Goal: Task Accomplishment & Management: Manage account settings

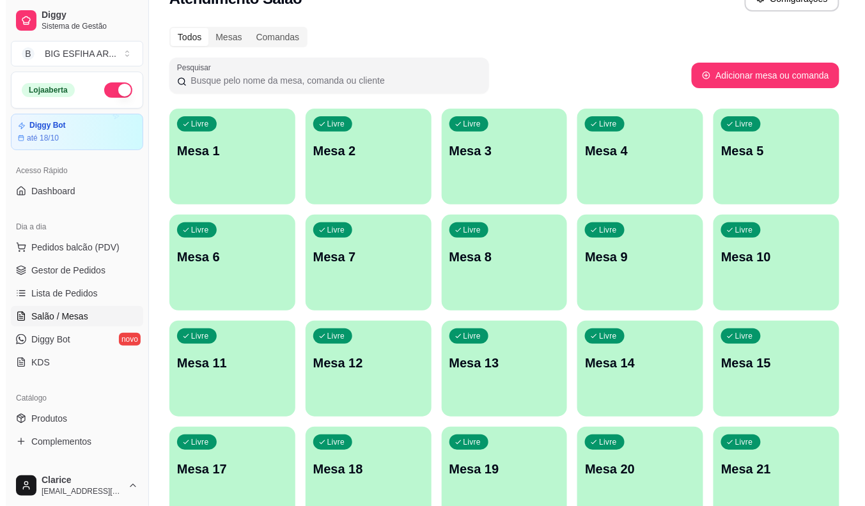
scroll to position [71, 0]
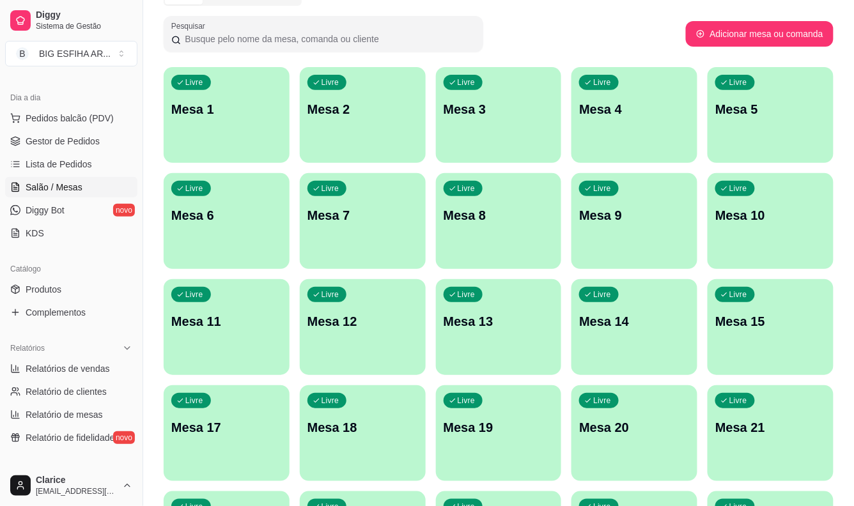
click at [643, 263] on div "button" at bounding box center [634, 261] width 126 height 15
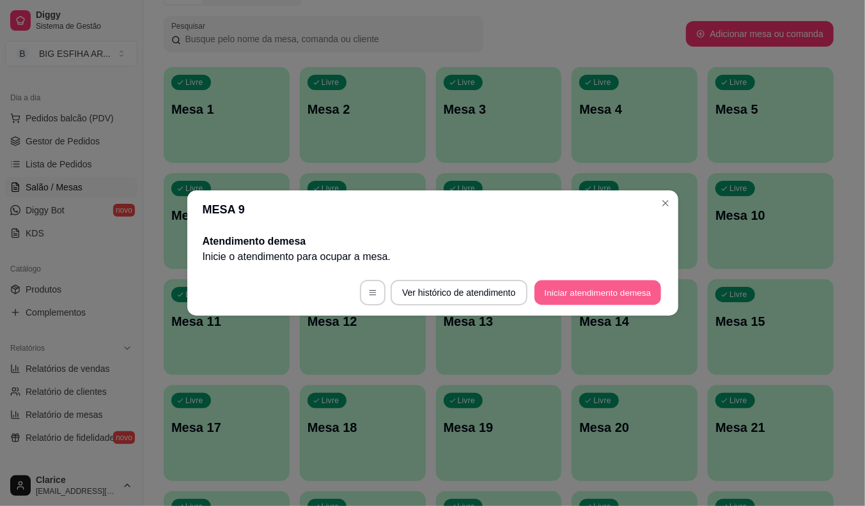
click at [630, 303] on button "Iniciar atendimento de mesa" at bounding box center [597, 293] width 127 height 25
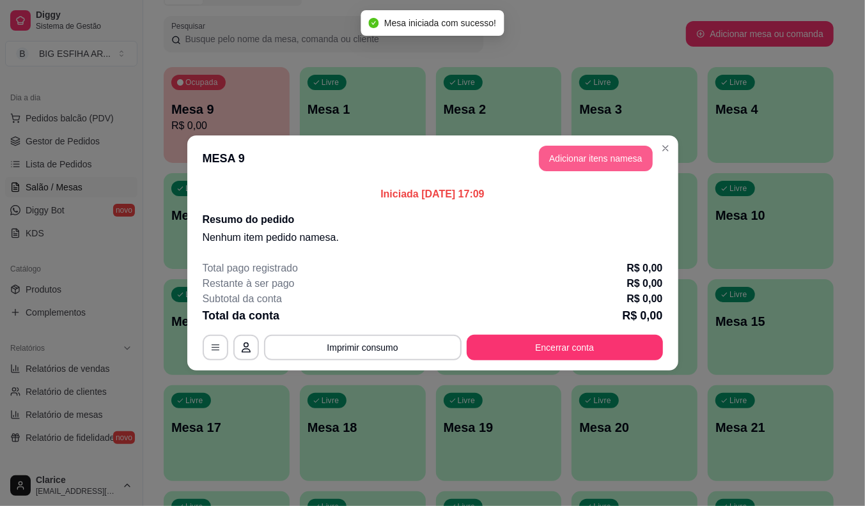
click at [609, 164] on button "Adicionar itens na mesa" at bounding box center [596, 159] width 114 height 26
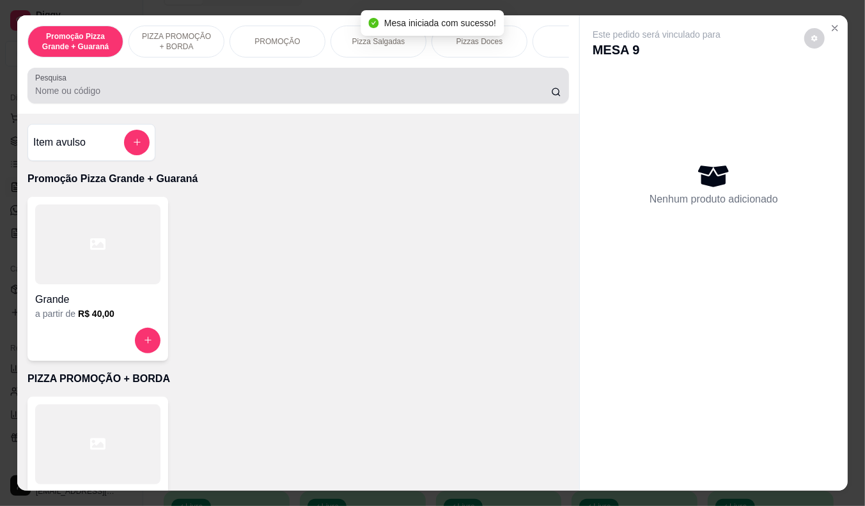
click at [222, 91] on input "Pesquisa" at bounding box center [293, 90] width 516 height 13
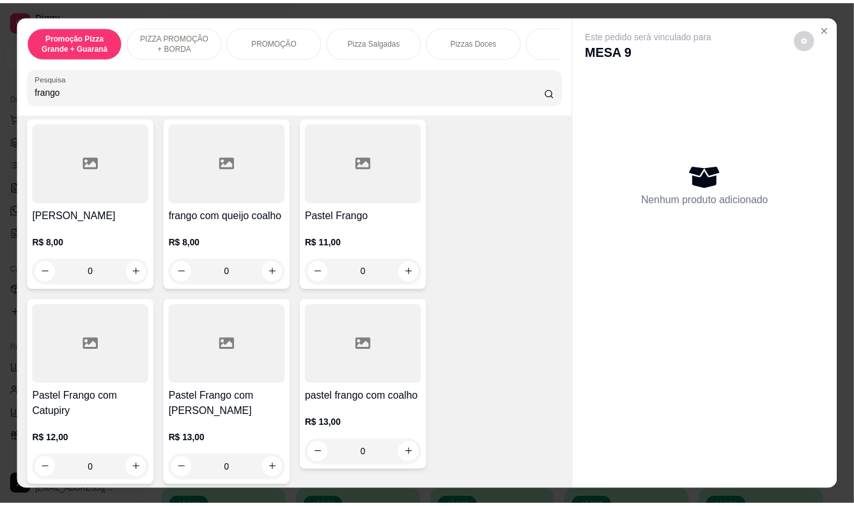
scroll to position [284, 0]
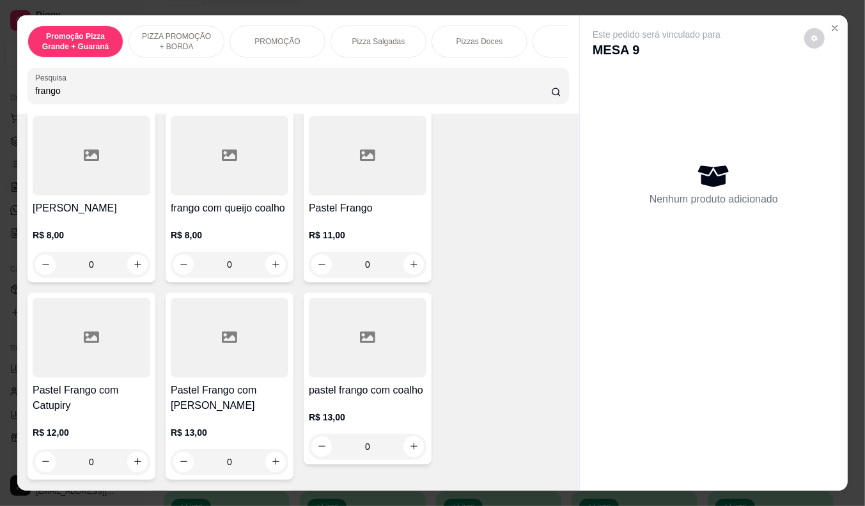
type input "frango"
click at [233, 357] on div at bounding box center [230, 338] width 118 height 80
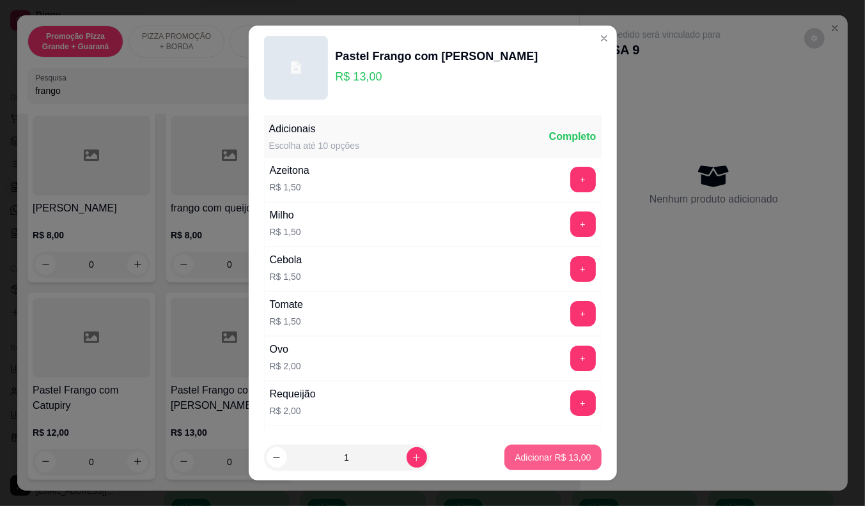
click at [528, 454] on p "Adicionar R$ 13,00" at bounding box center [553, 457] width 76 height 13
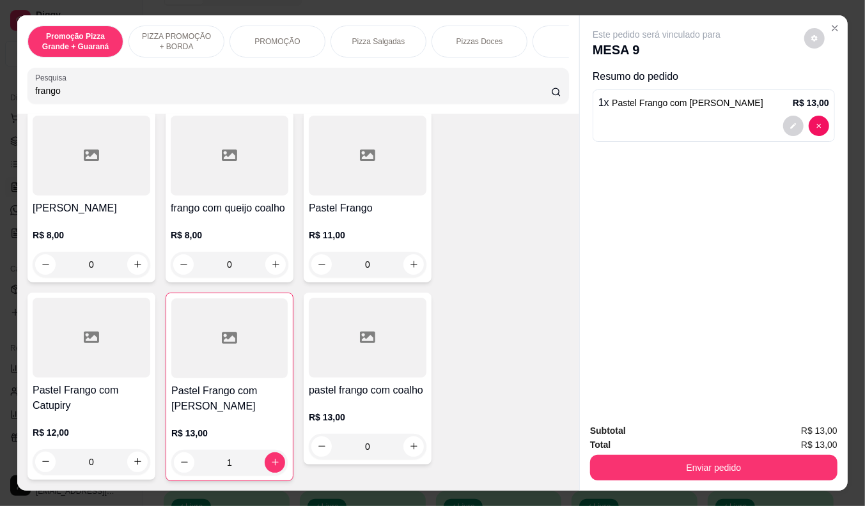
type input "1"
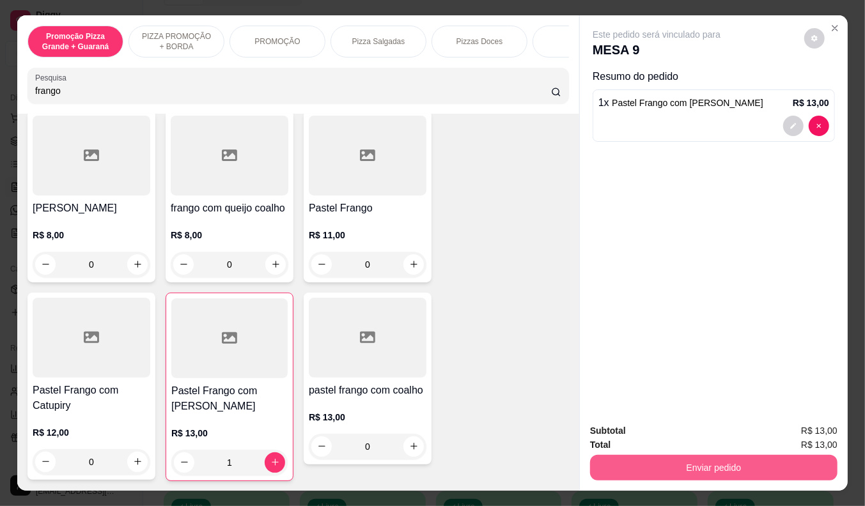
click at [664, 455] on button "Enviar pedido" at bounding box center [713, 468] width 247 height 26
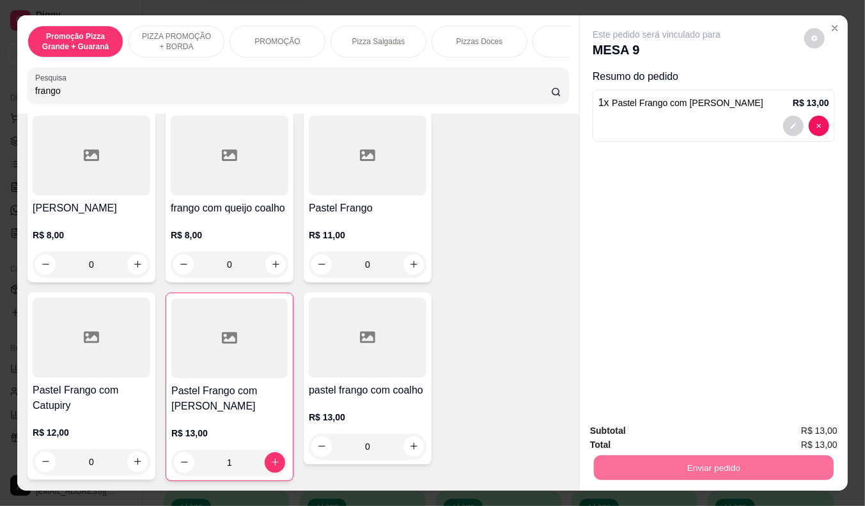
click at [809, 433] on button "Enviar pedido" at bounding box center [804, 431] width 72 height 24
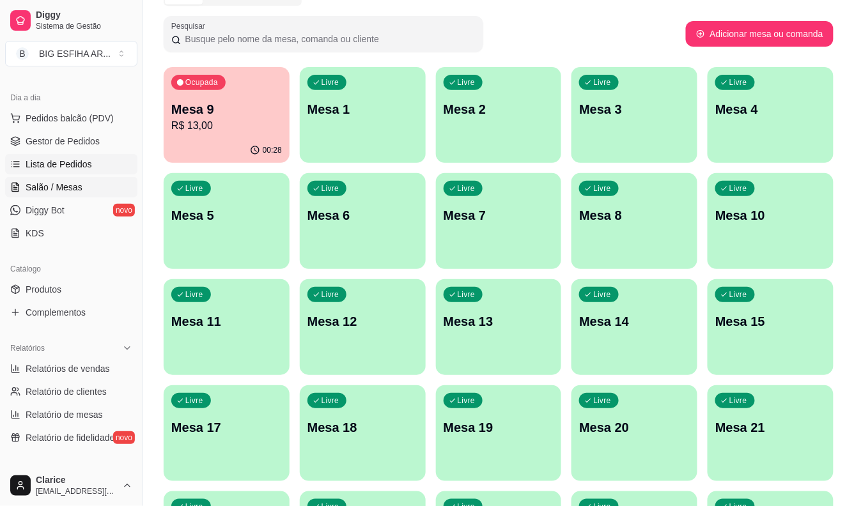
scroll to position [58, 0]
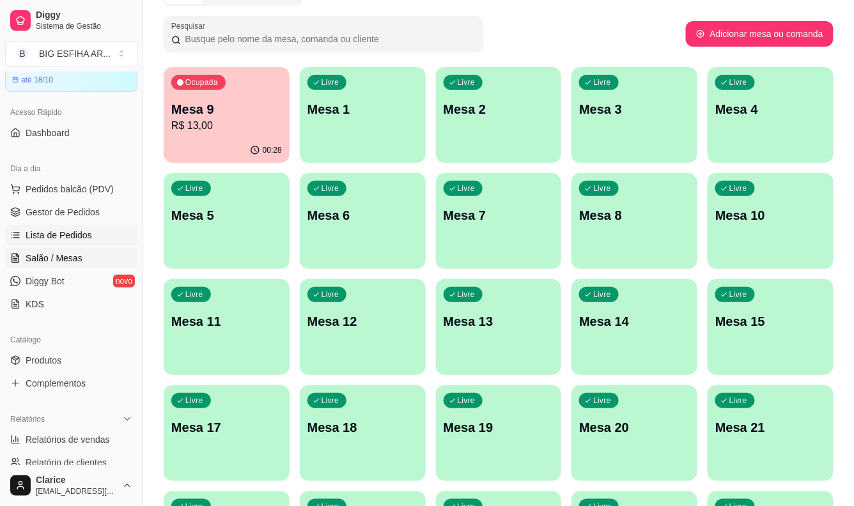
click at [62, 238] on span "Lista de Pedidos" at bounding box center [59, 235] width 66 height 13
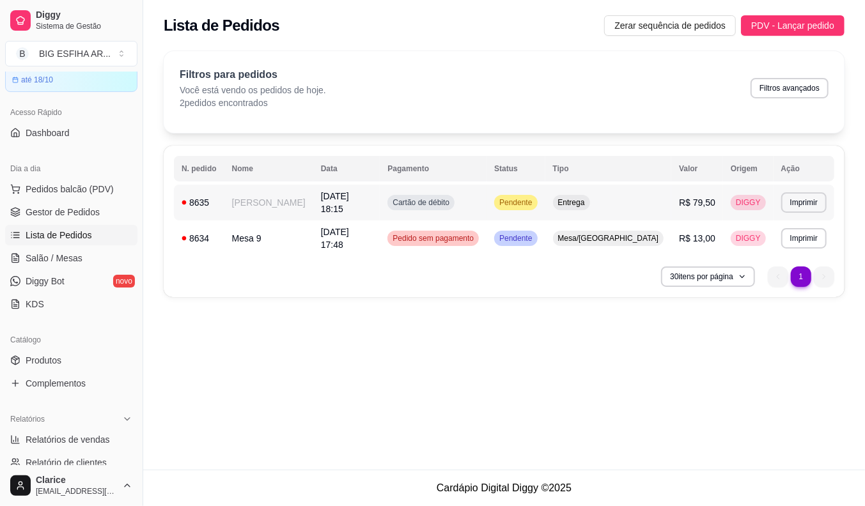
click at [307, 201] on td "[PERSON_NAME]" at bounding box center [268, 203] width 89 height 36
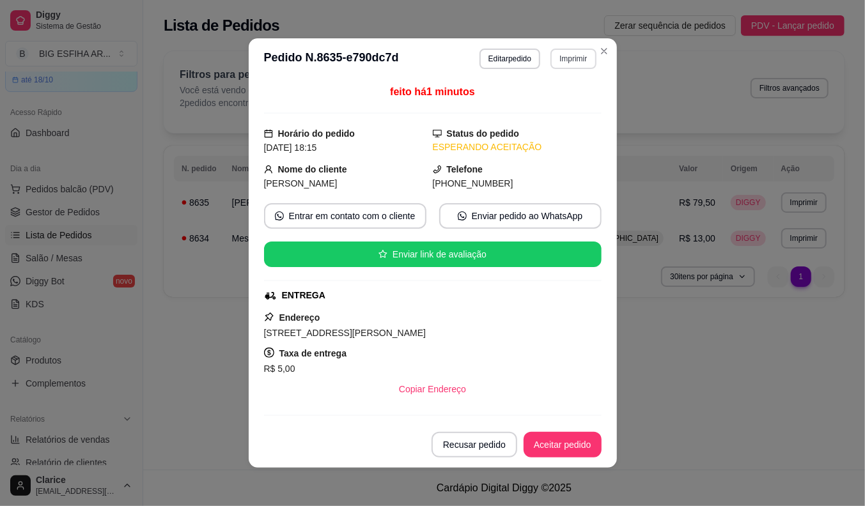
click at [570, 60] on button "Imprimir" at bounding box center [572, 59] width 45 height 20
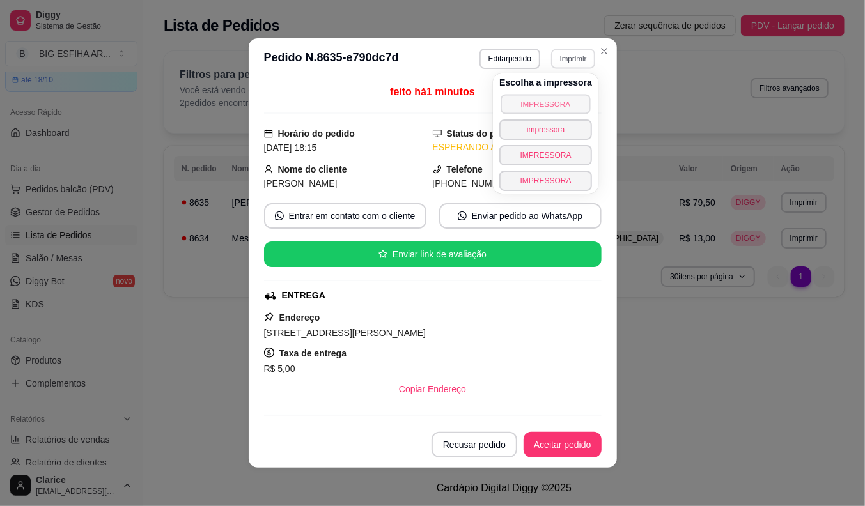
click at [547, 99] on button "IMPRESSORA" at bounding box center [545, 104] width 89 height 20
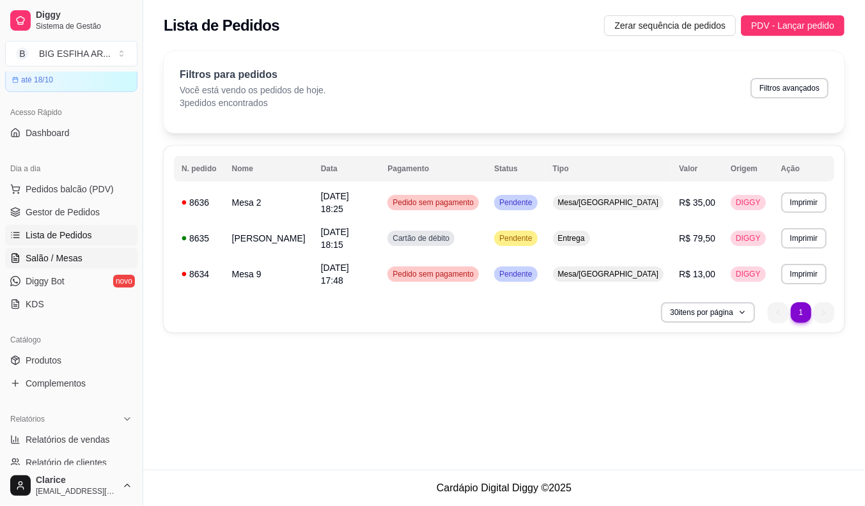
click at [82, 258] on link "Salão / Mesas" at bounding box center [71, 258] width 132 height 20
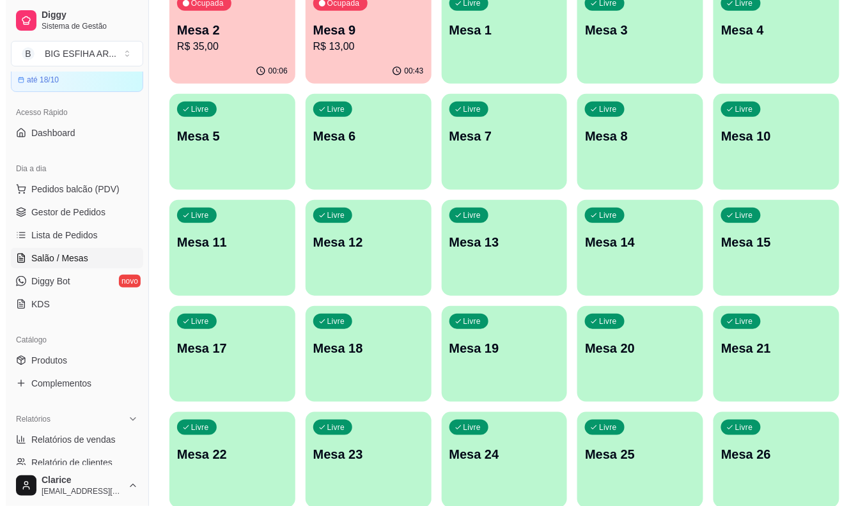
scroll to position [309, 0]
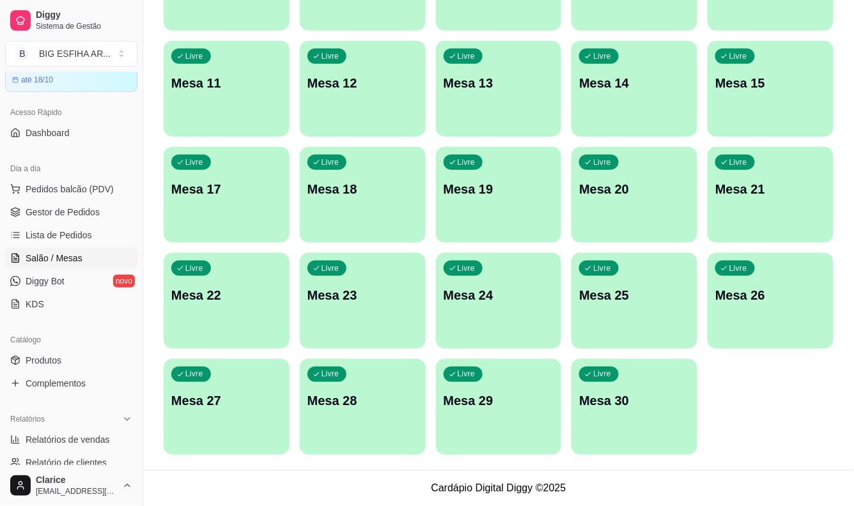
click at [598, 398] on p "Mesa 30" at bounding box center [634, 401] width 111 height 18
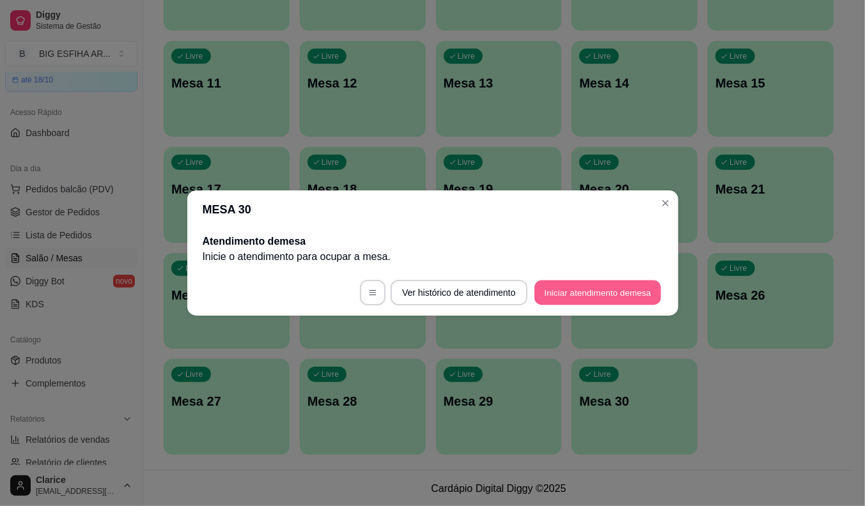
click at [625, 281] on button "Iniciar atendimento de mesa" at bounding box center [597, 293] width 127 height 25
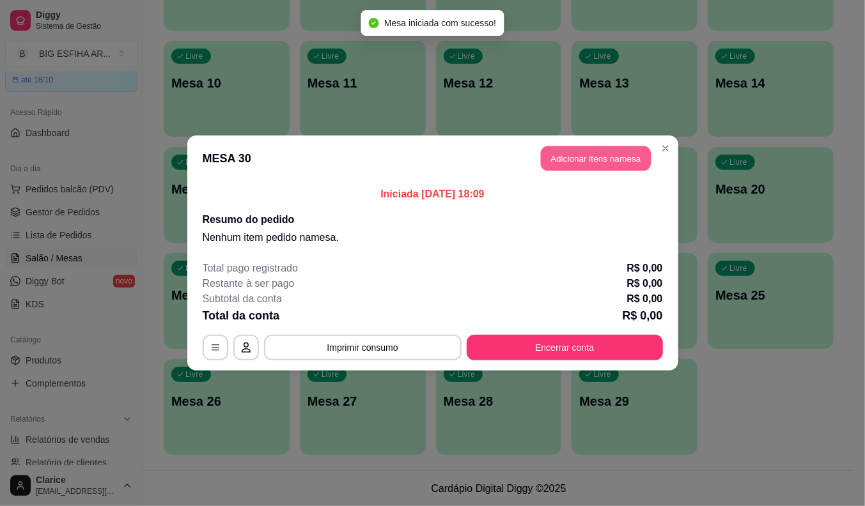
click at [590, 161] on button "Adicionar itens na mesa" at bounding box center [596, 158] width 110 height 25
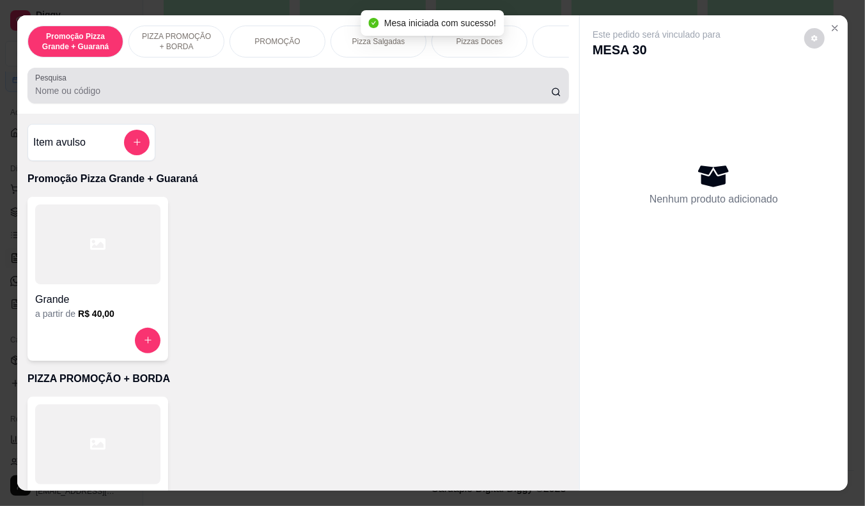
click at [286, 97] on input "Pesquisa" at bounding box center [293, 90] width 516 height 13
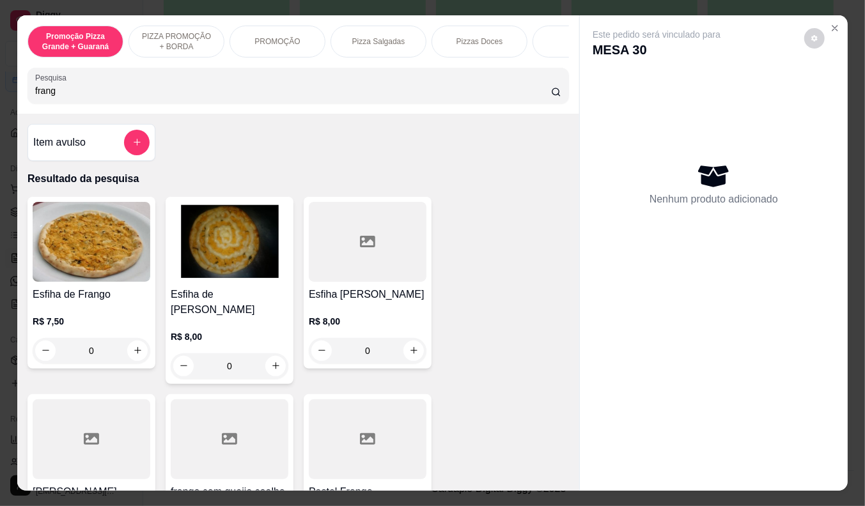
type input "frang"
click at [73, 318] on div "R$ 7,50 0" at bounding box center [92, 332] width 118 height 61
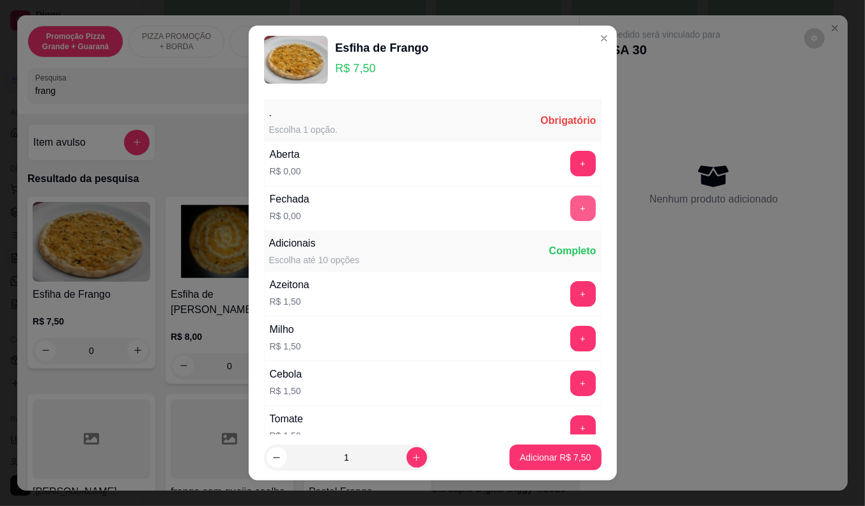
click at [570, 206] on button "+" at bounding box center [583, 209] width 26 height 26
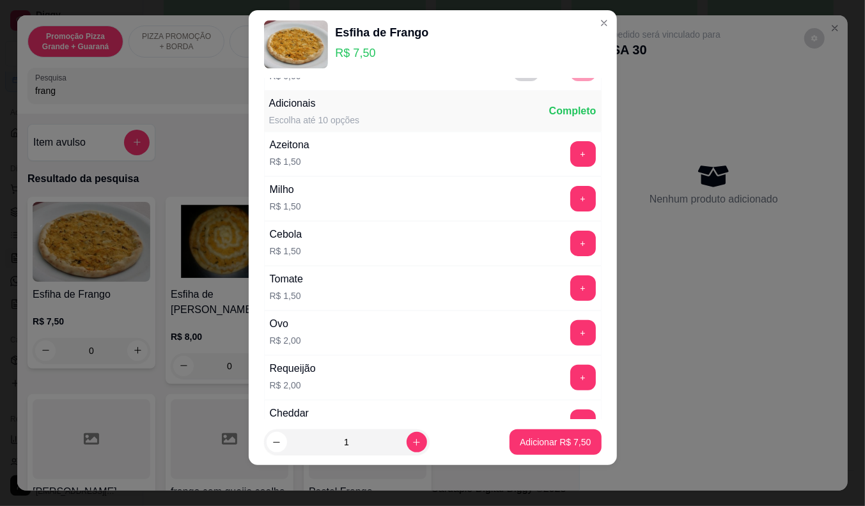
scroll to position [137, 0]
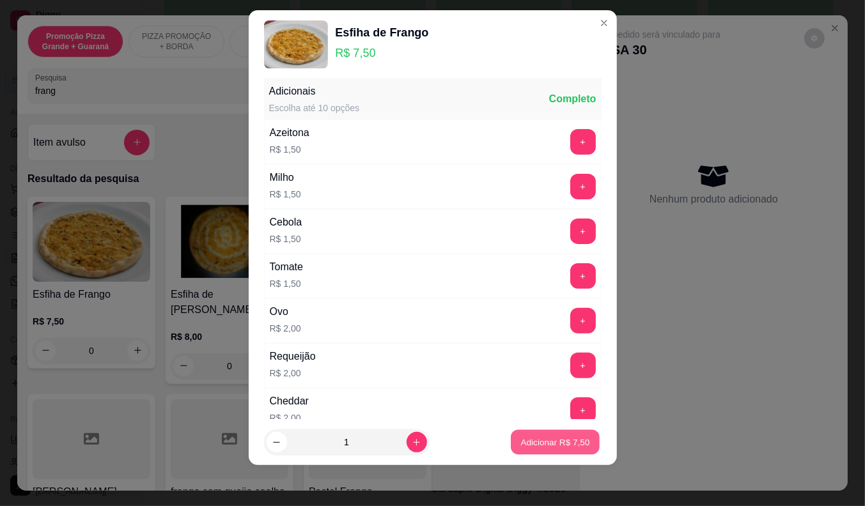
click at [519, 433] on button "Adicionar R$ 7,50" at bounding box center [555, 442] width 89 height 25
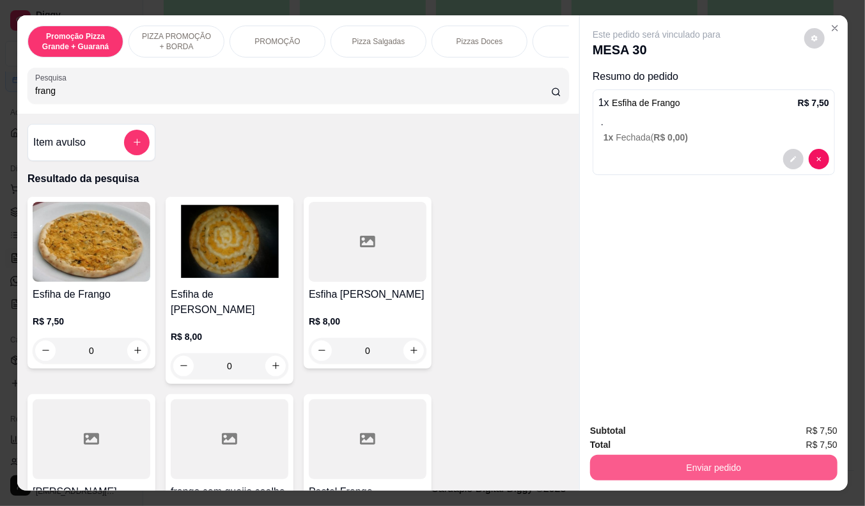
click at [722, 461] on button "Enviar pedido" at bounding box center [713, 468] width 247 height 26
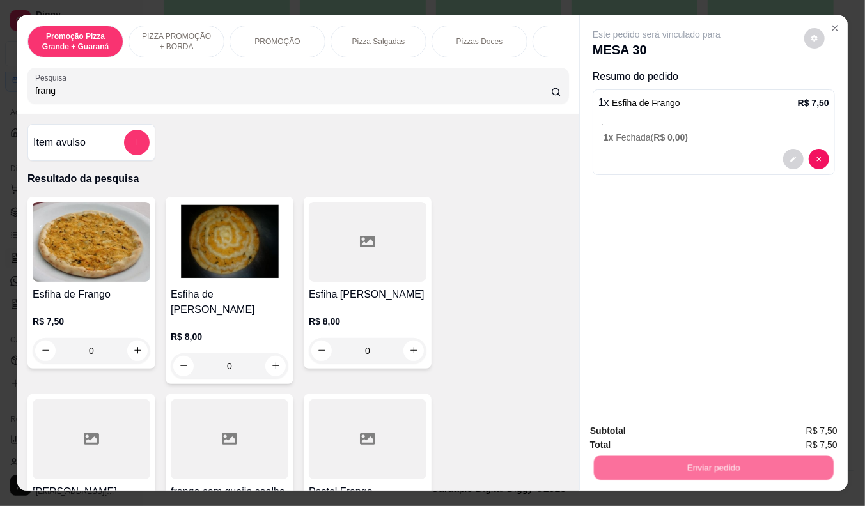
click at [786, 425] on button "Enviar pedido" at bounding box center [804, 432] width 72 height 24
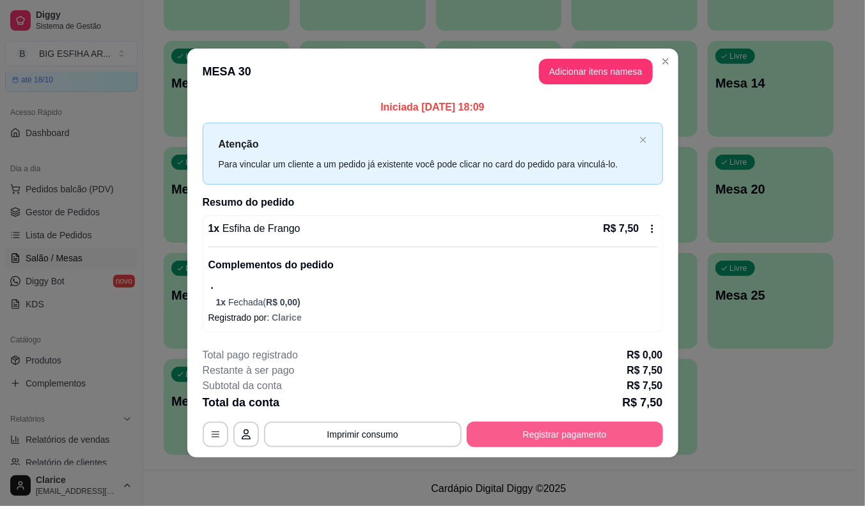
click at [612, 436] on button "Registrar pagamento" at bounding box center [565, 435] width 196 height 26
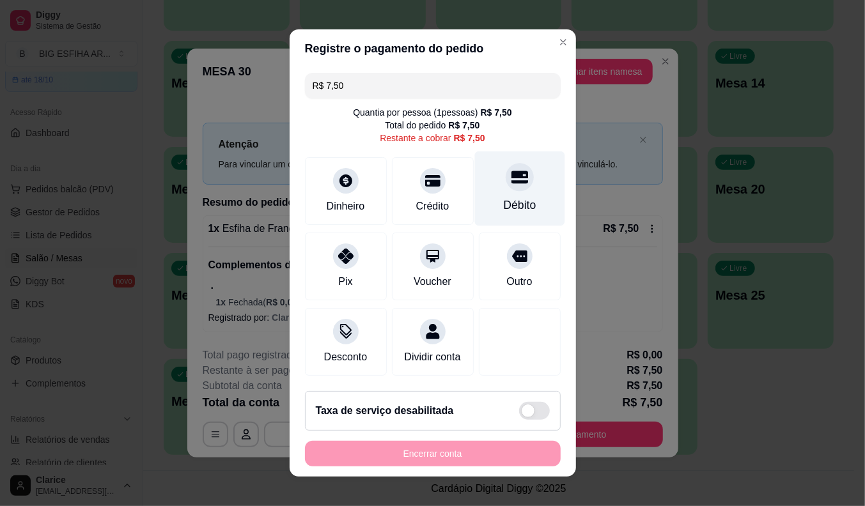
click at [516, 205] on div "Débito" at bounding box center [519, 188] width 90 height 75
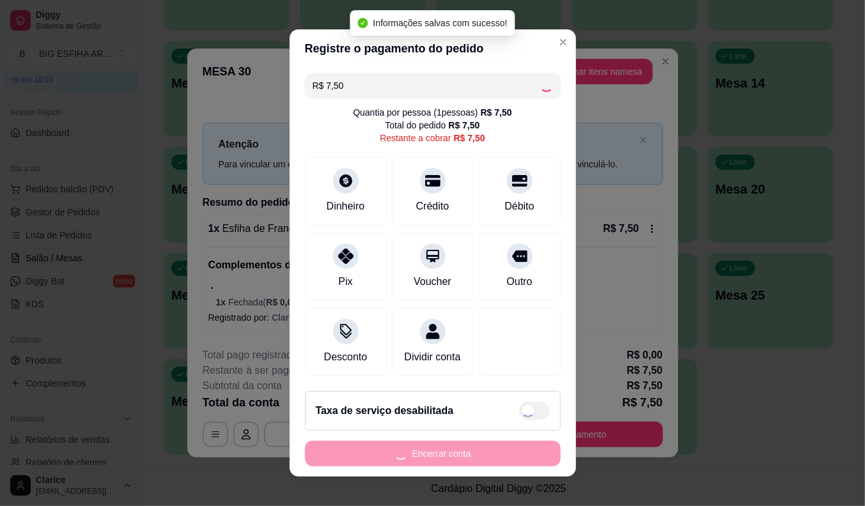
type input "R$ 0,00"
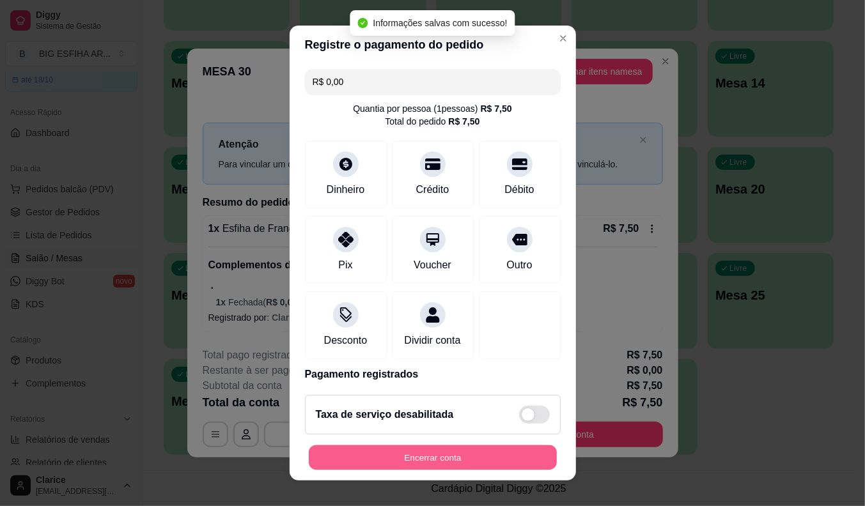
click at [490, 462] on button "Encerrar conta" at bounding box center [433, 458] width 248 height 25
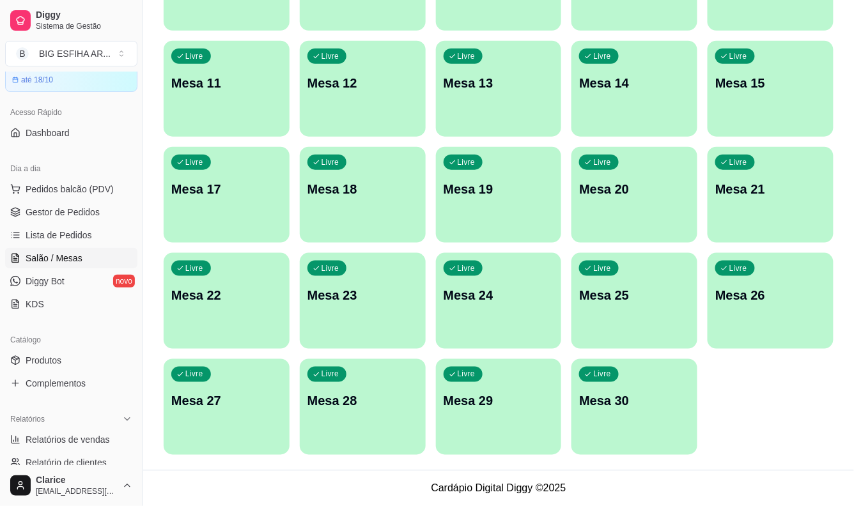
click at [637, 407] on p "Mesa 30" at bounding box center [634, 401] width 111 height 18
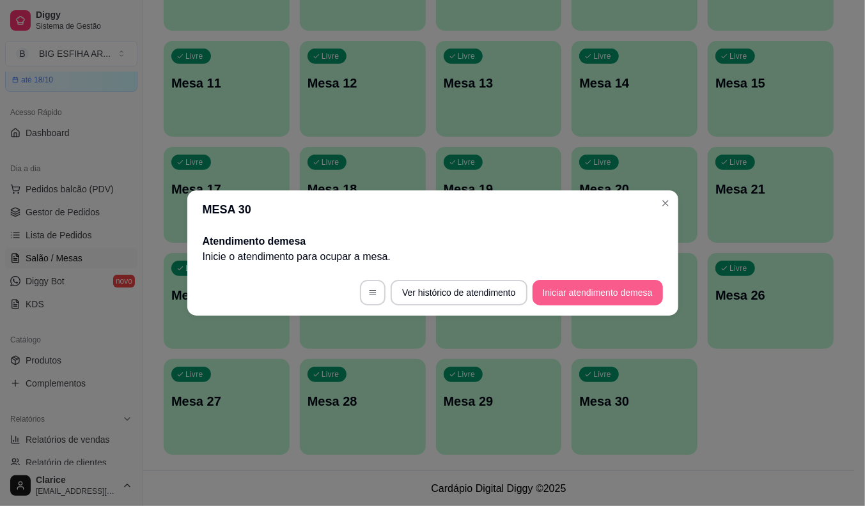
click at [603, 289] on button "Iniciar atendimento de mesa" at bounding box center [597, 293] width 130 height 26
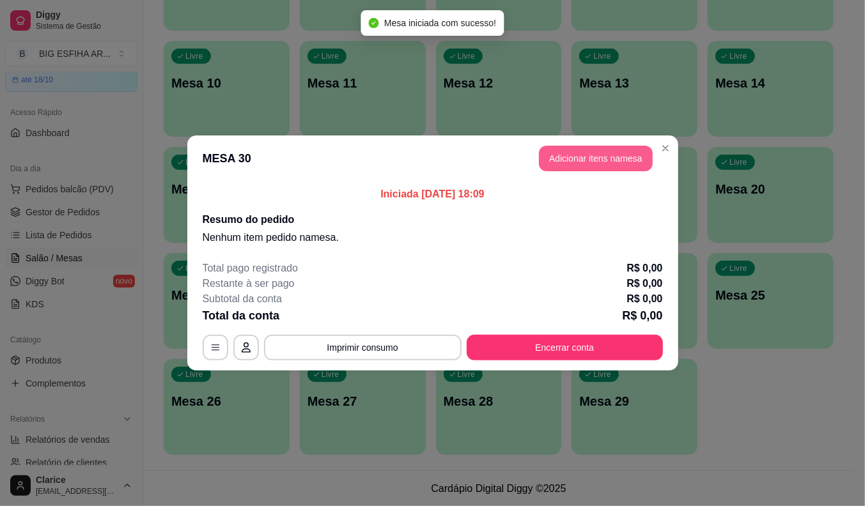
click at [598, 155] on button "Adicionar itens na mesa" at bounding box center [596, 159] width 114 height 26
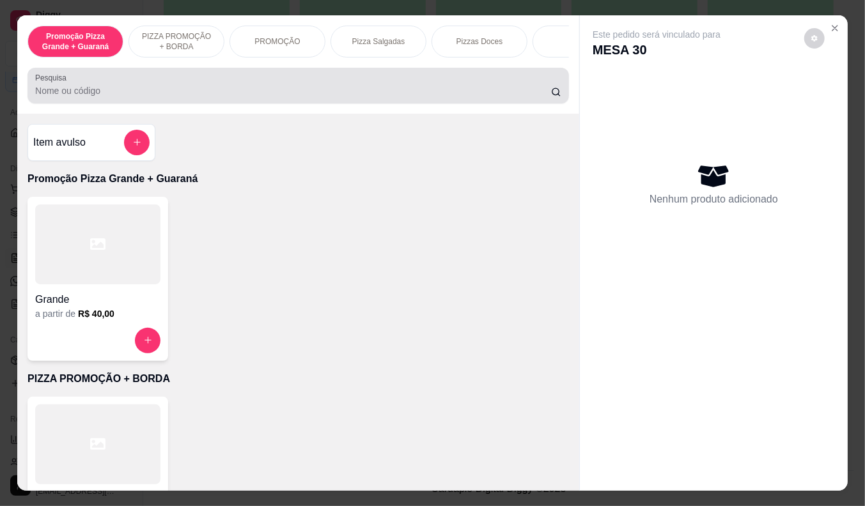
click at [437, 95] on input "Pesquisa" at bounding box center [293, 90] width 516 height 13
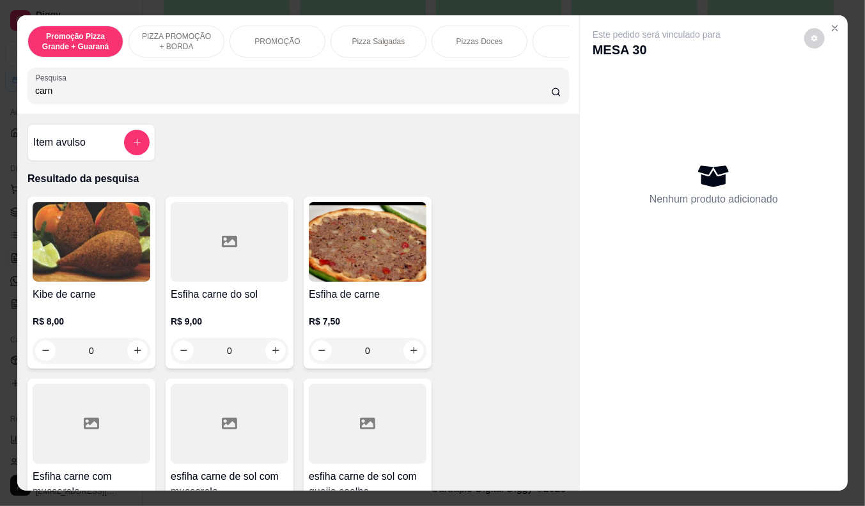
type input "carn"
click at [323, 298] on h4 "Esfiha de carne" at bounding box center [368, 294] width 118 height 15
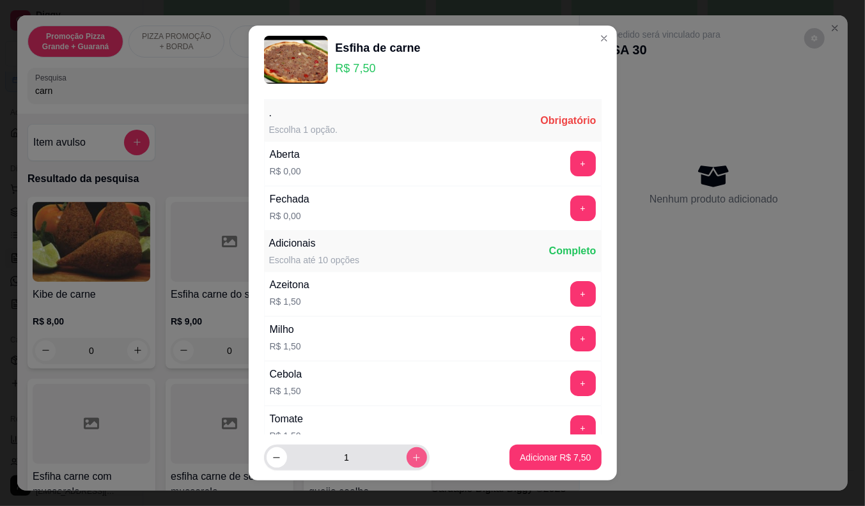
click at [412, 457] on button "increase-product-quantity" at bounding box center [417, 457] width 20 height 20
type input "2"
click at [570, 209] on button "+" at bounding box center [583, 209] width 26 height 26
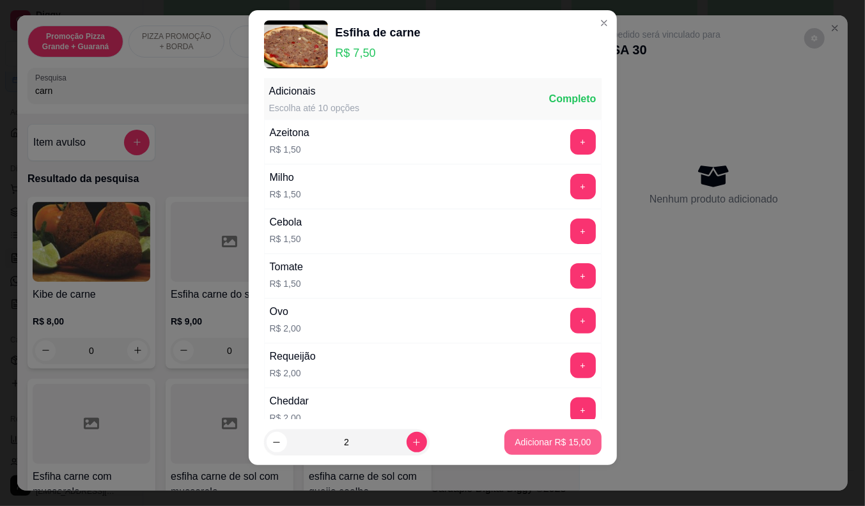
click at [550, 449] on button "Adicionar R$ 15,00" at bounding box center [552, 443] width 97 height 26
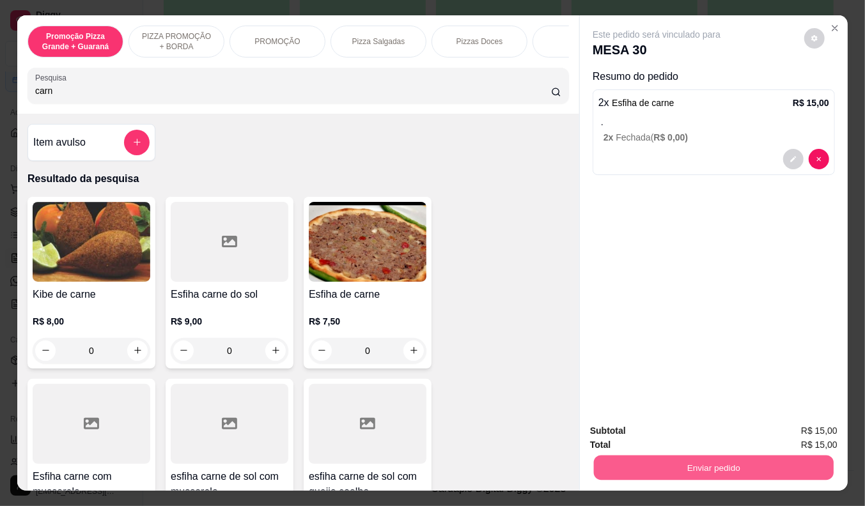
click at [685, 457] on button "Enviar pedido" at bounding box center [714, 468] width 240 height 25
click at [806, 430] on button "Enviar pedido" at bounding box center [804, 432] width 72 height 24
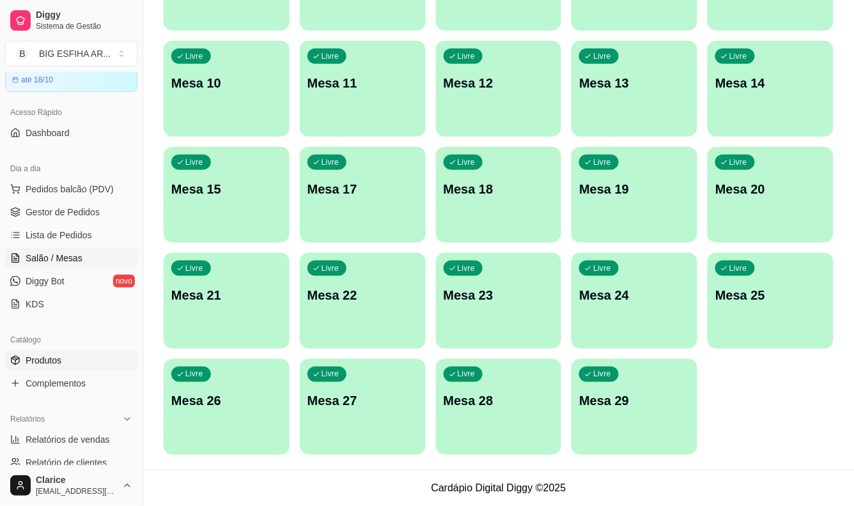
click at [43, 363] on span "Produtos" at bounding box center [44, 360] width 36 height 13
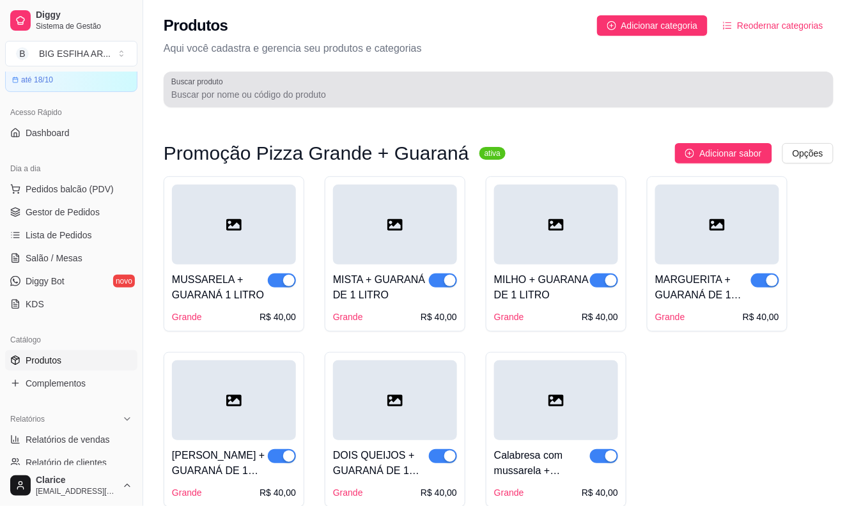
click at [258, 93] on input "Buscar produto" at bounding box center [498, 94] width 655 height 13
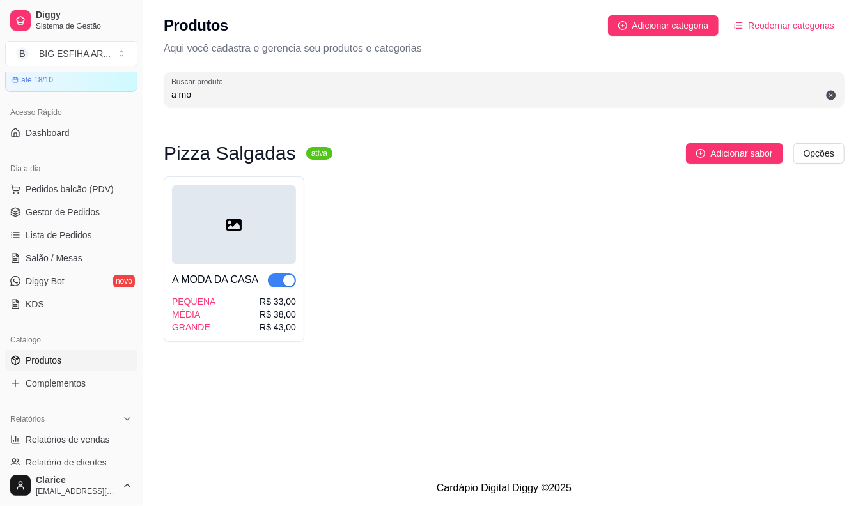
type input "a mo"
click at [272, 281] on span "button" at bounding box center [282, 281] width 28 height 14
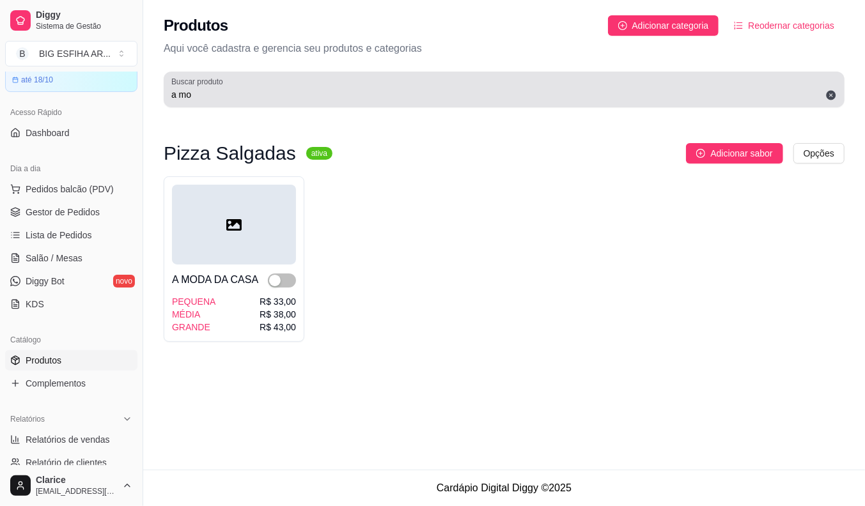
click at [208, 98] on input "a mo" at bounding box center [503, 94] width 665 height 13
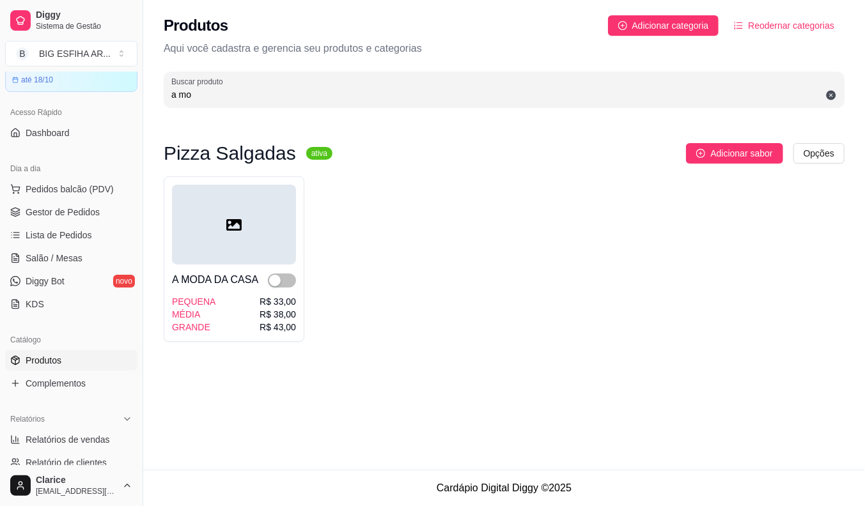
click at [208, 98] on input "a mo" at bounding box center [503, 94] width 665 height 13
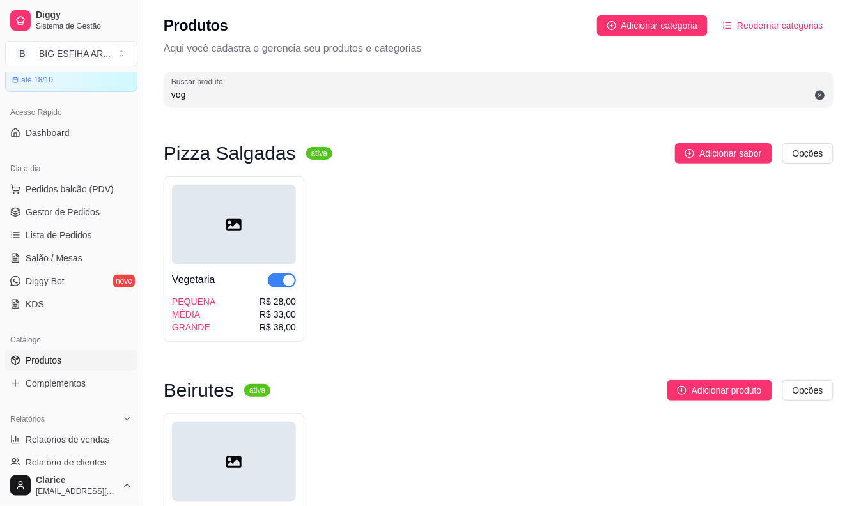
type input "veg"
click at [275, 278] on span "button" at bounding box center [282, 281] width 28 height 14
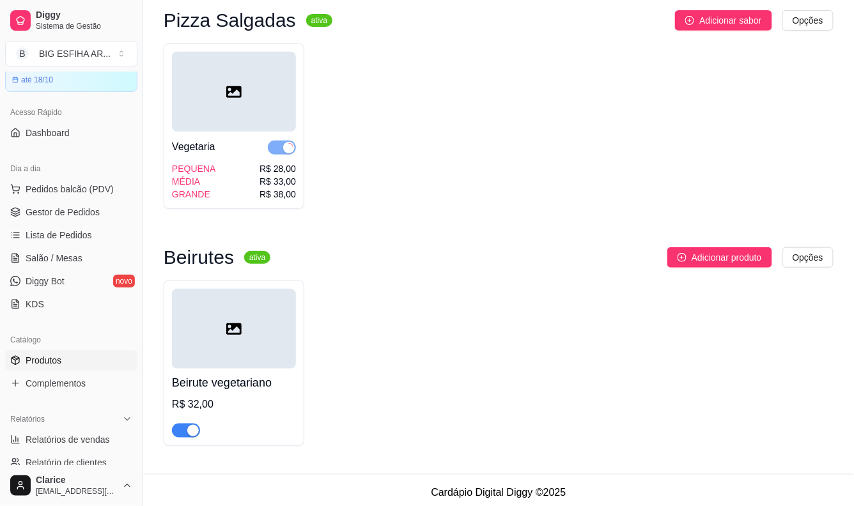
scroll to position [138, 0]
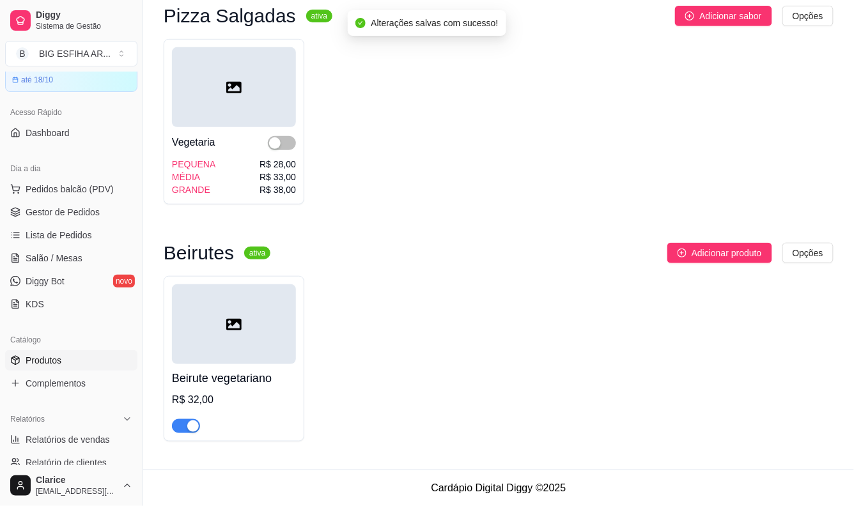
click at [184, 421] on span "button" at bounding box center [186, 426] width 28 height 14
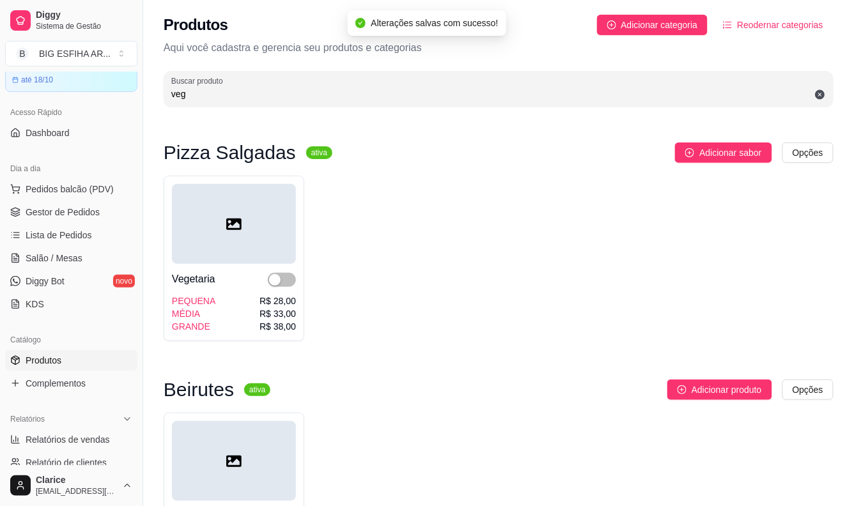
scroll to position [0, 0]
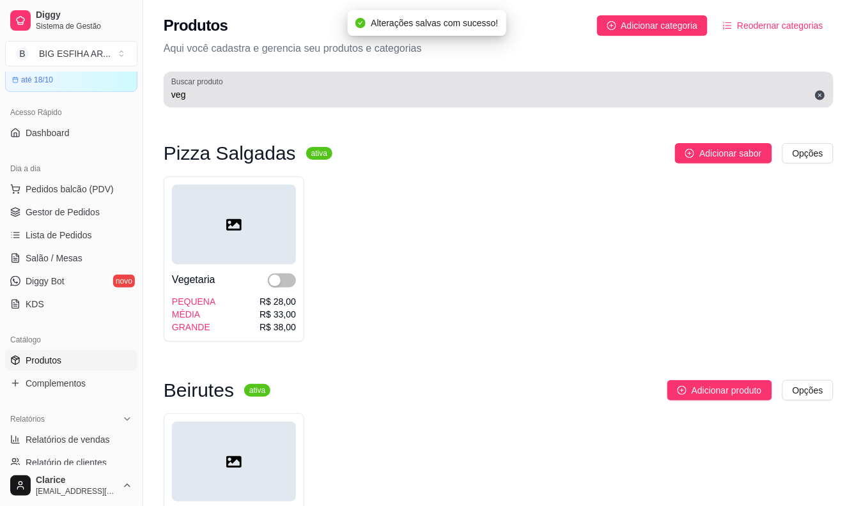
click at [212, 104] on div "Buscar produto veg" at bounding box center [499, 90] width 670 height 36
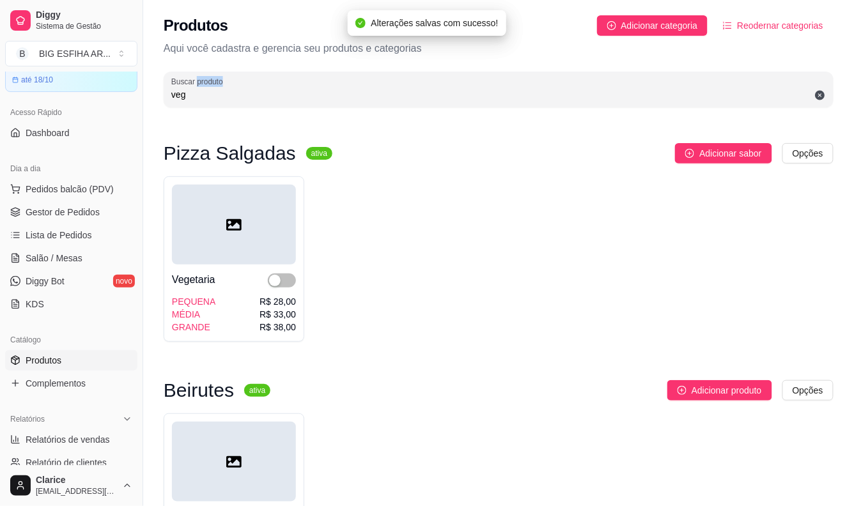
click at [212, 104] on div "Buscar produto veg" at bounding box center [499, 90] width 670 height 36
click at [178, 91] on input "veg" at bounding box center [498, 94] width 655 height 13
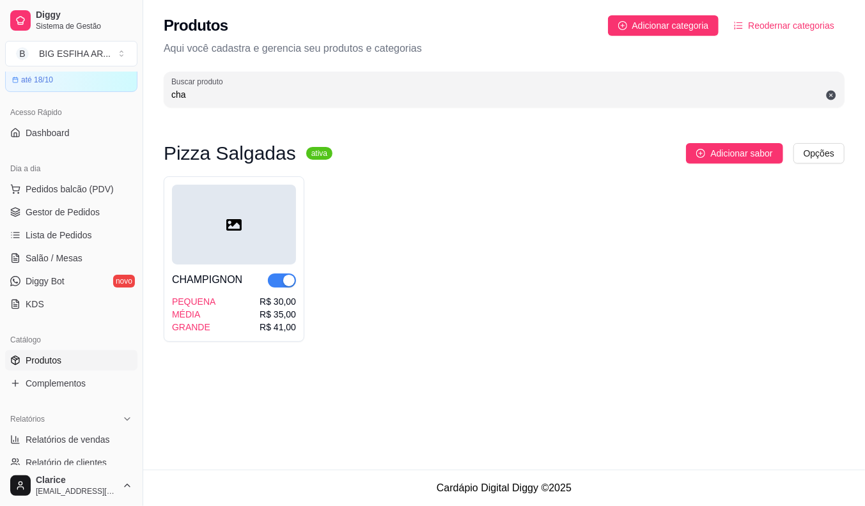
type input "cha"
click at [275, 277] on span "button" at bounding box center [282, 281] width 28 height 14
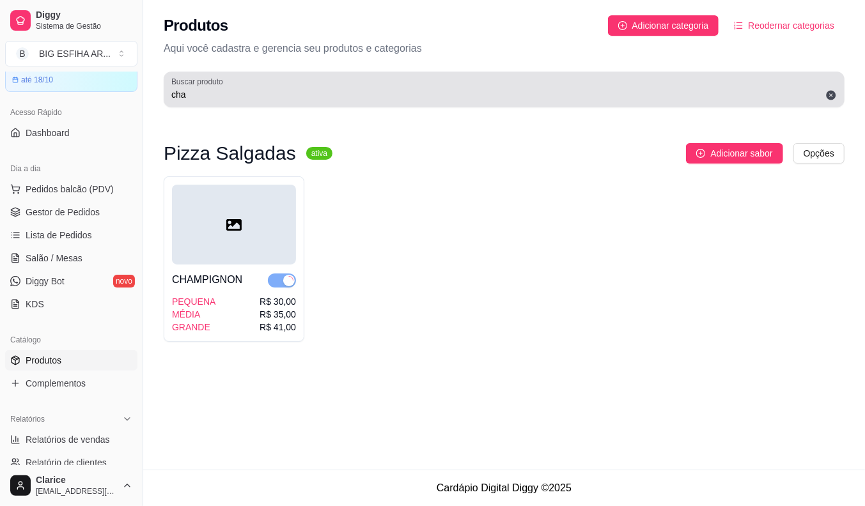
click at [183, 92] on input "cha" at bounding box center [503, 94] width 665 height 13
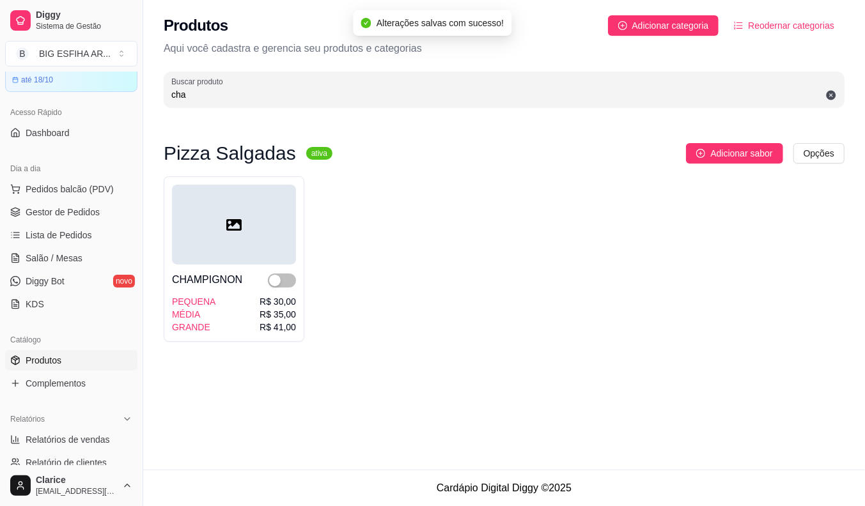
click at [183, 92] on input "cha" at bounding box center [503, 94] width 665 height 13
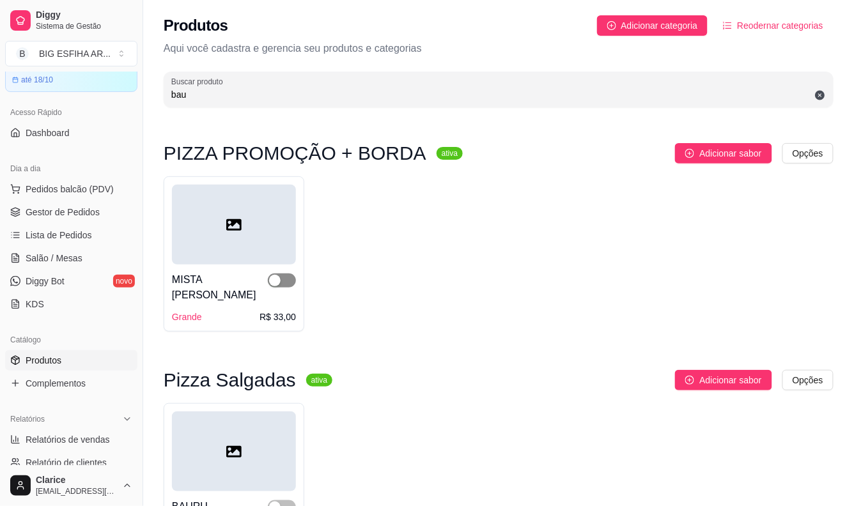
type input "bau"
click at [288, 280] on span "button" at bounding box center [282, 281] width 28 height 14
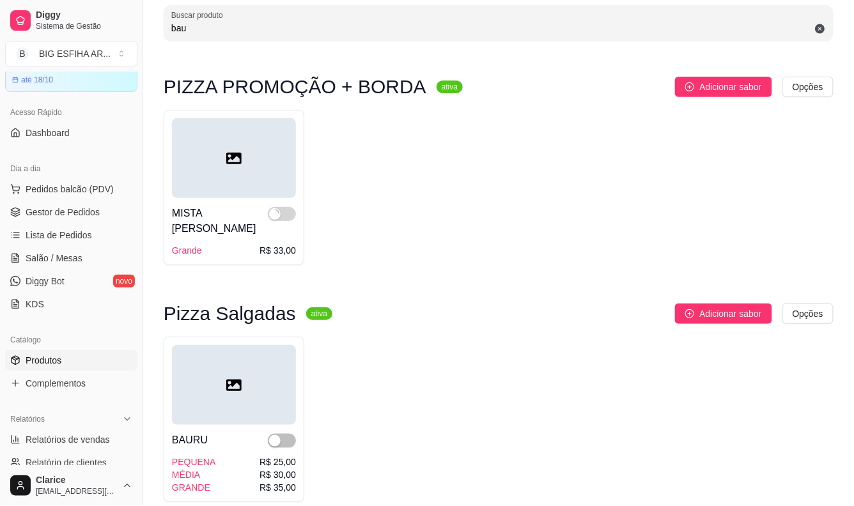
scroll to position [142, 0]
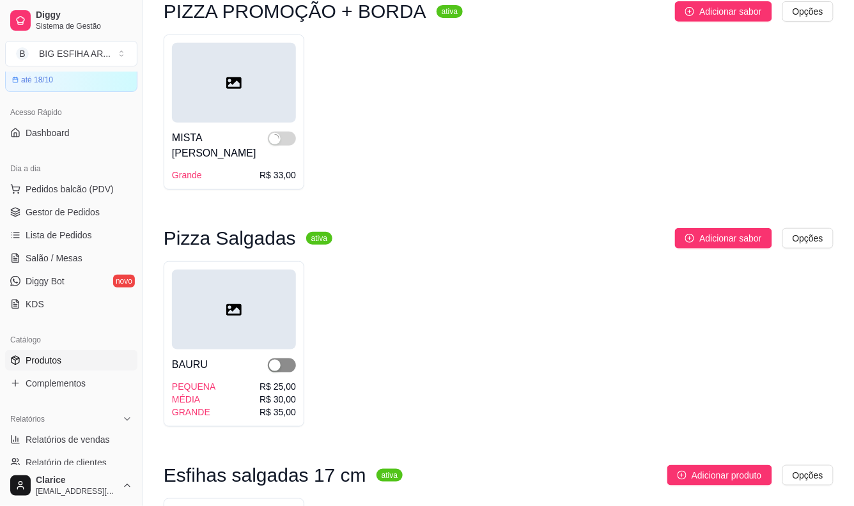
click at [284, 359] on span "button" at bounding box center [282, 366] width 28 height 14
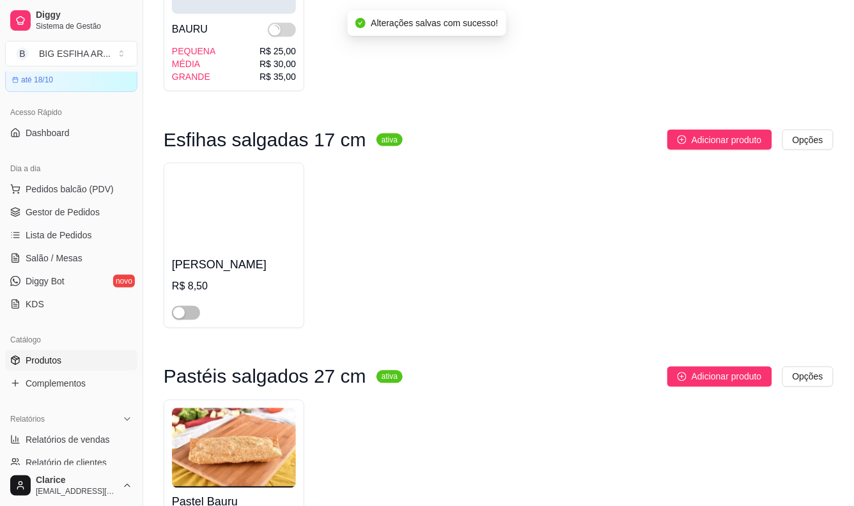
scroll to position [497, 0]
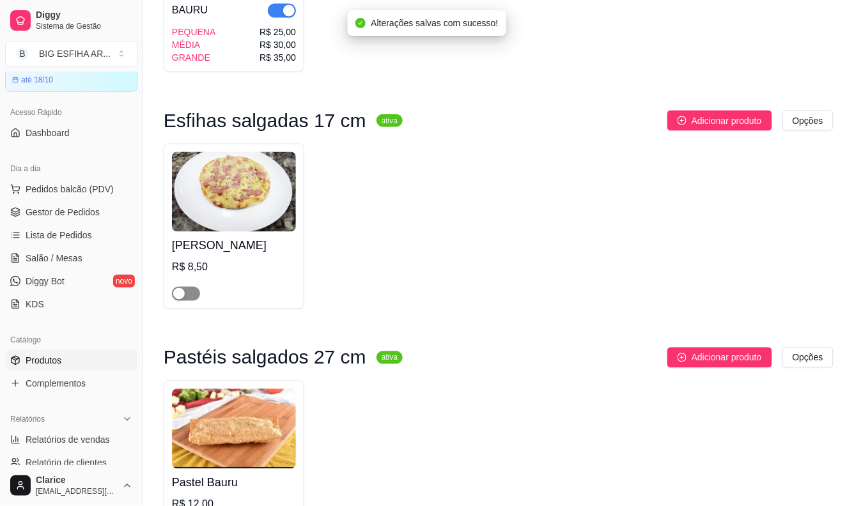
click at [184, 288] on div "button" at bounding box center [179, 294] width 12 height 12
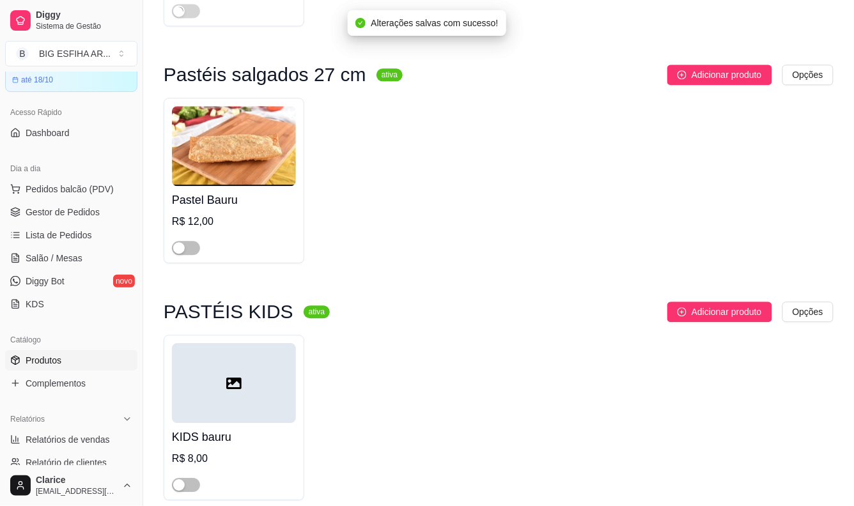
scroll to position [781, 0]
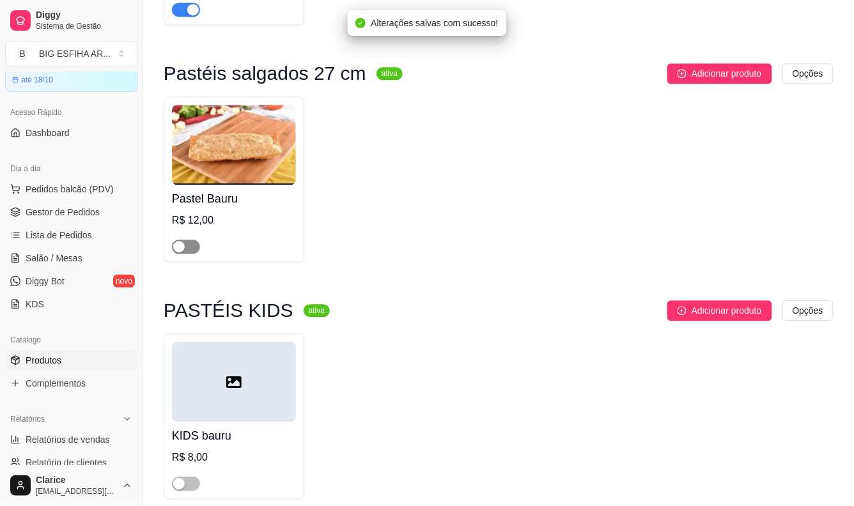
click at [190, 240] on span "button" at bounding box center [186, 247] width 28 height 14
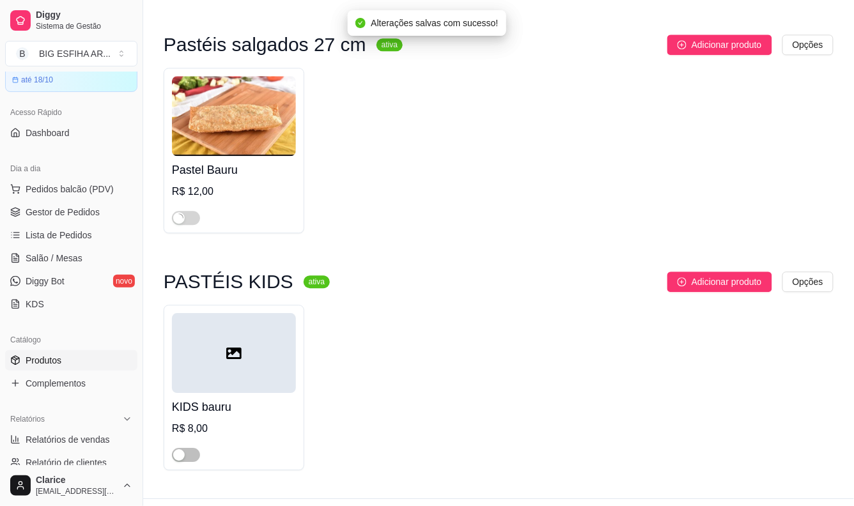
scroll to position [826, 0]
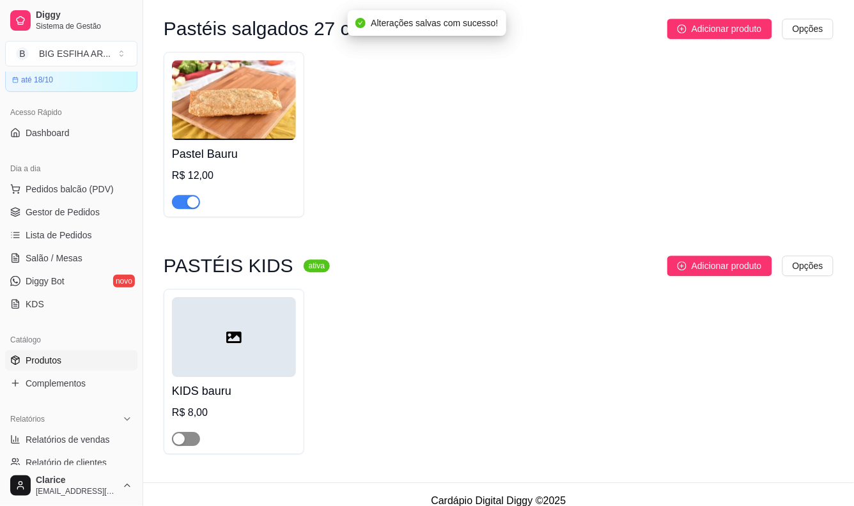
click at [183, 433] on div "button" at bounding box center [179, 439] width 12 height 12
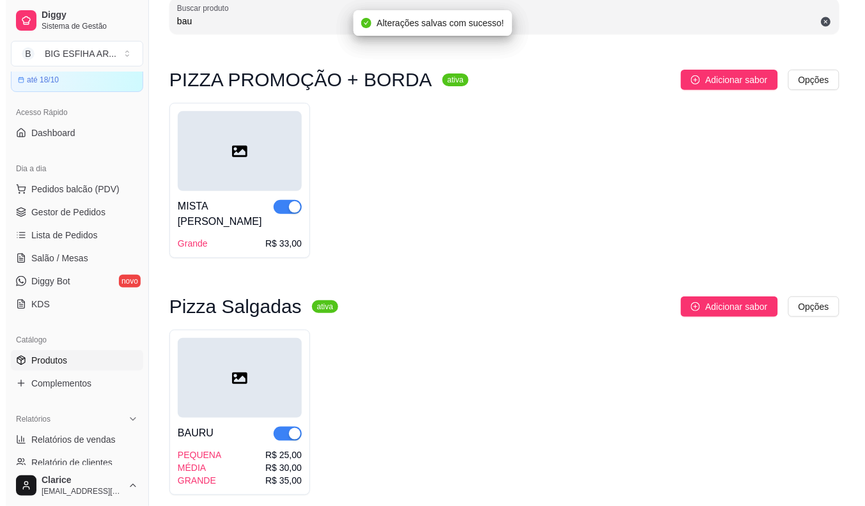
scroll to position [0, 0]
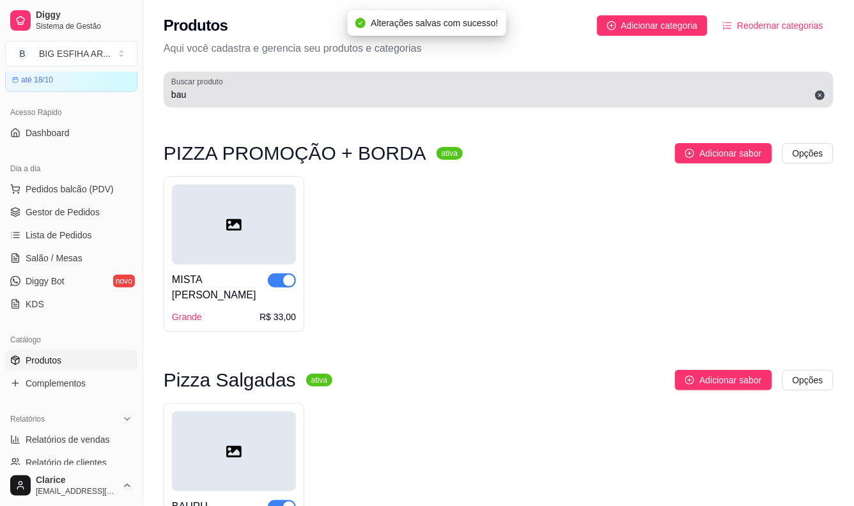
click at [205, 97] on input "bau" at bounding box center [498, 94] width 655 height 13
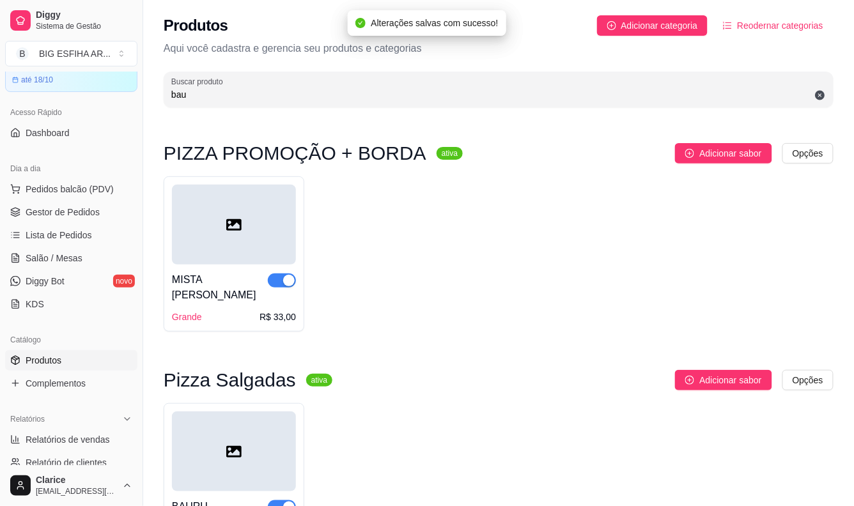
click at [205, 97] on input "bau" at bounding box center [498, 94] width 655 height 13
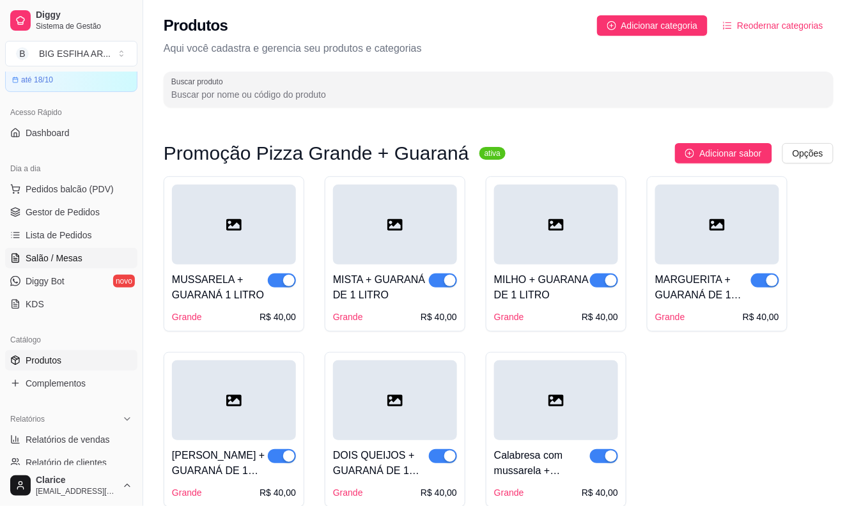
click at [47, 259] on span "Salão / Mesas" at bounding box center [54, 258] width 57 height 13
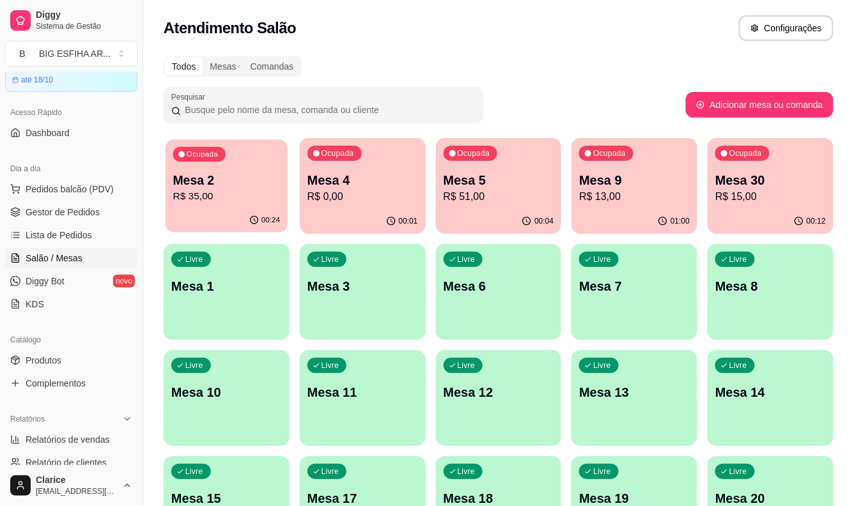
click at [218, 206] on div "Ocupada Mesa 2 R$ 35,00" at bounding box center [227, 173] width 122 height 69
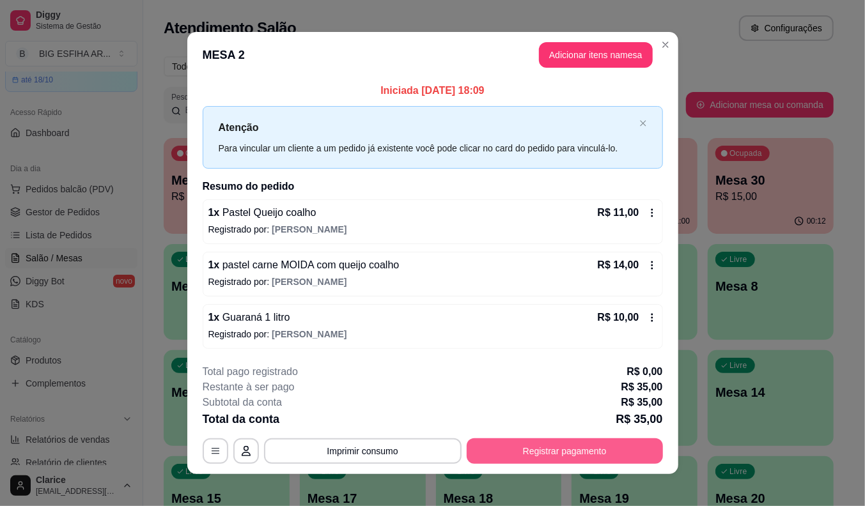
click at [528, 442] on button "Registrar pagamento" at bounding box center [565, 452] width 196 height 26
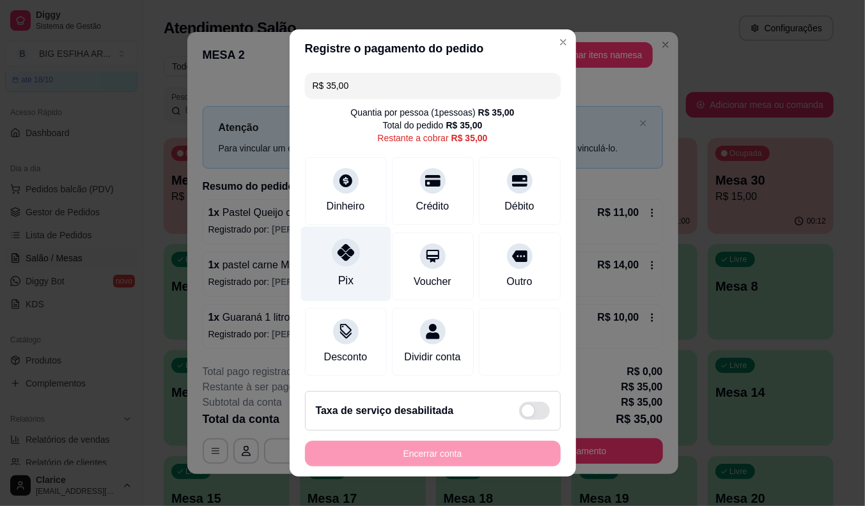
click at [338, 273] on div "Pix" at bounding box center [345, 280] width 15 height 17
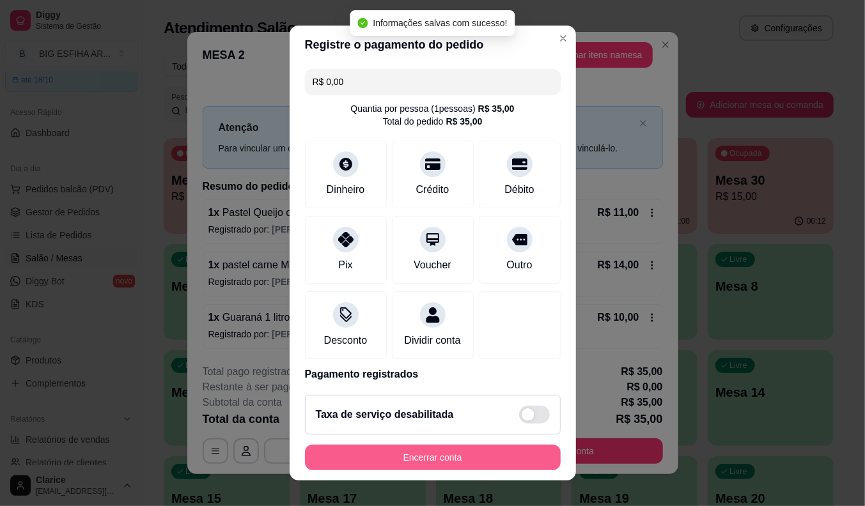
type input "R$ 0,00"
click at [410, 456] on button "Encerrar conta" at bounding box center [433, 458] width 248 height 25
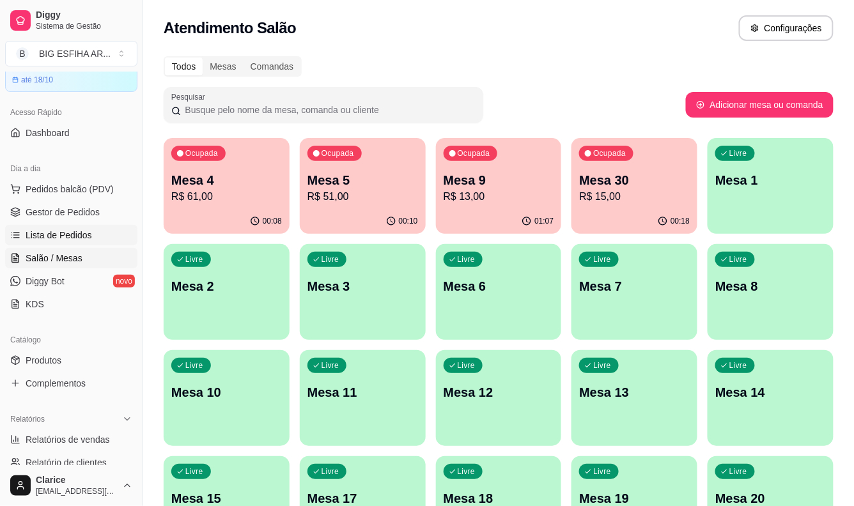
click at [69, 243] on link "Lista de Pedidos" at bounding box center [71, 235] width 132 height 20
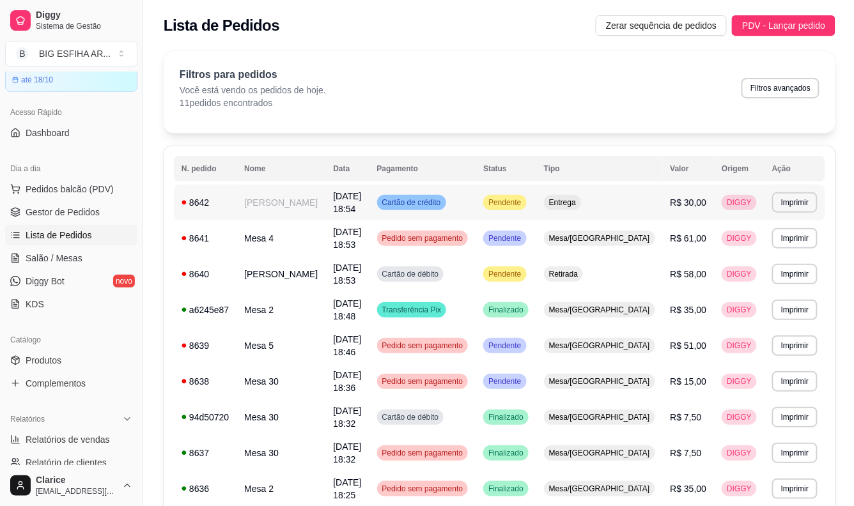
click at [256, 205] on td "[PERSON_NAME]" at bounding box center [281, 203] width 89 height 36
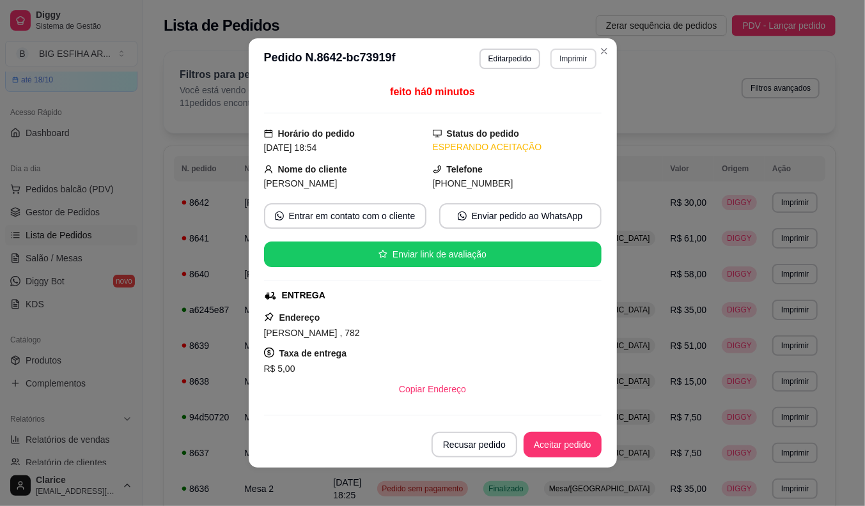
click at [563, 51] on button "Imprimir" at bounding box center [572, 59] width 45 height 20
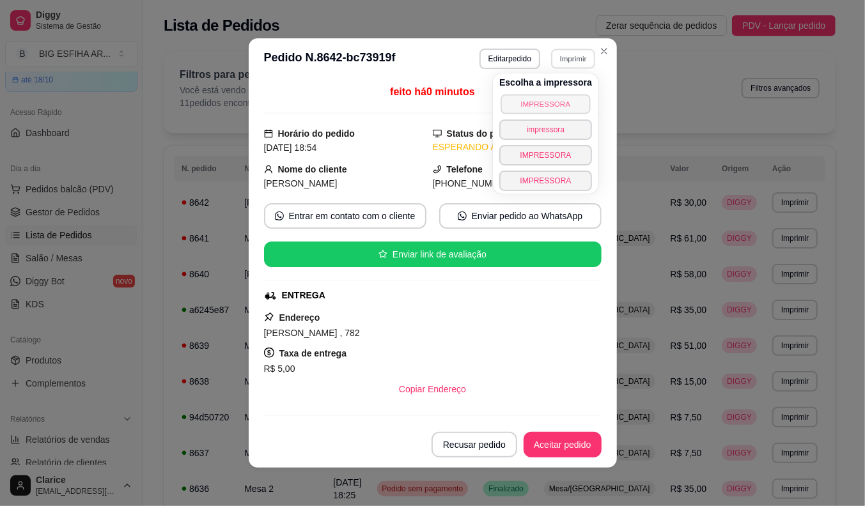
click at [557, 104] on button "IMPRESSORA" at bounding box center [545, 104] width 89 height 20
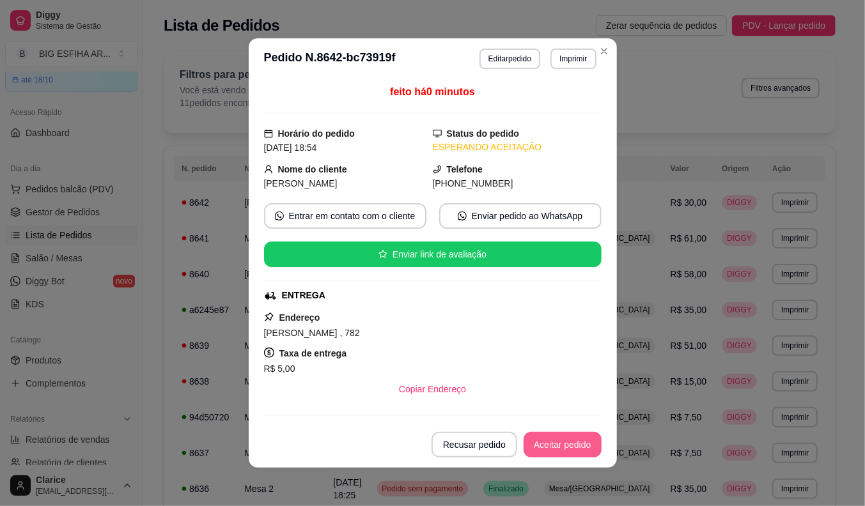
click at [561, 437] on button "Aceitar pedido" at bounding box center [563, 445] width 78 height 26
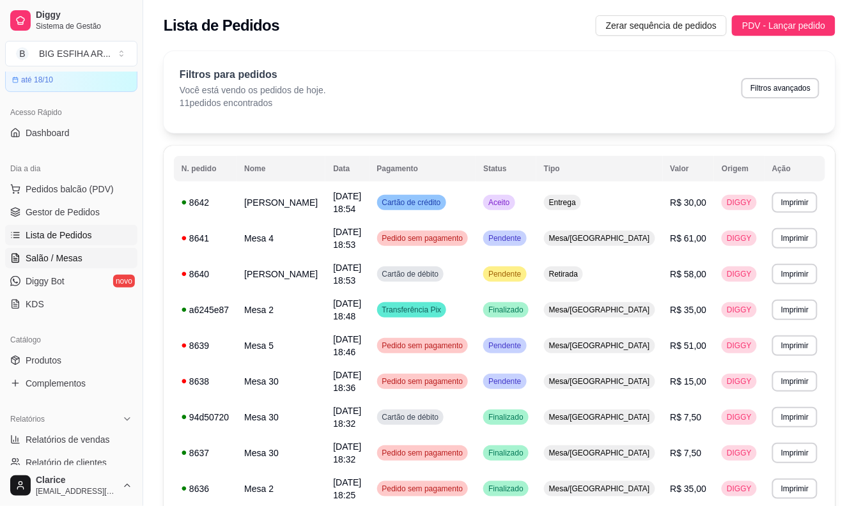
click at [53, 256] on span "Salão / Mesas" at bounding box center [54, 258] width 57 height 13
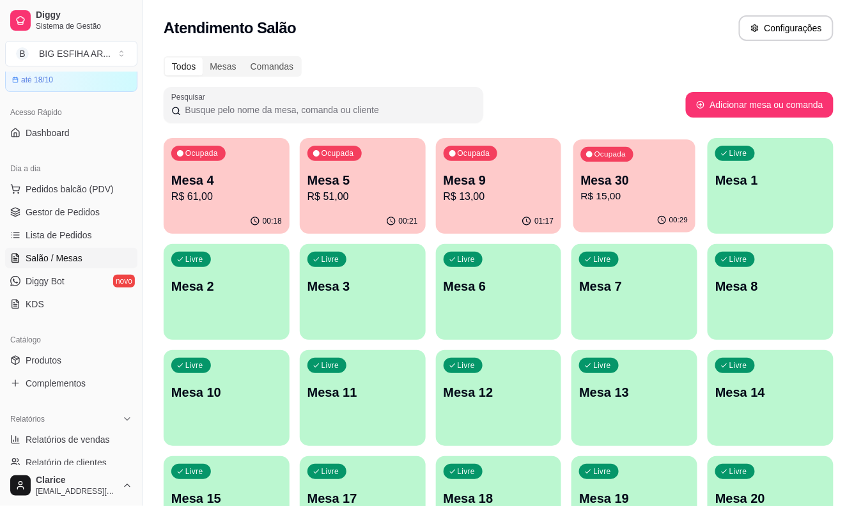
click at [603, 179] on p "Mesa 30" at bounding box center [634, 180] width 107 height 17
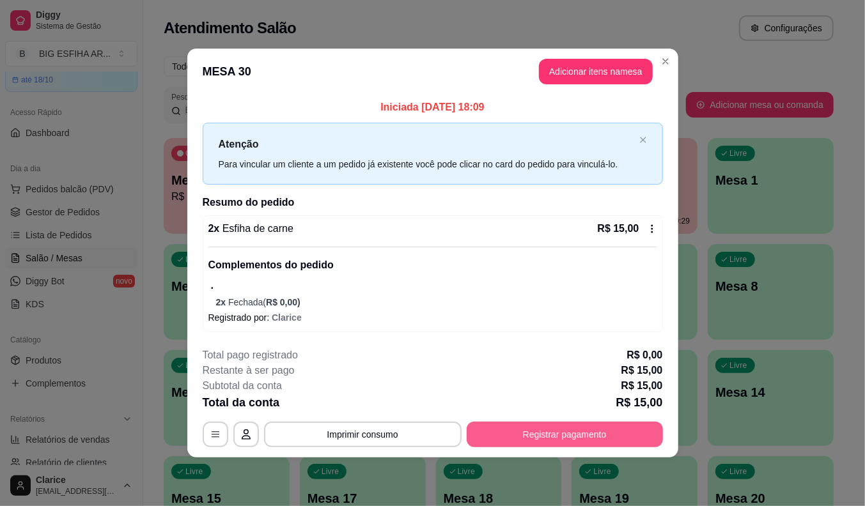
click at [598, 432] on button "Registrar pagamento" at bounding box center [565, 435] width 196 height 26
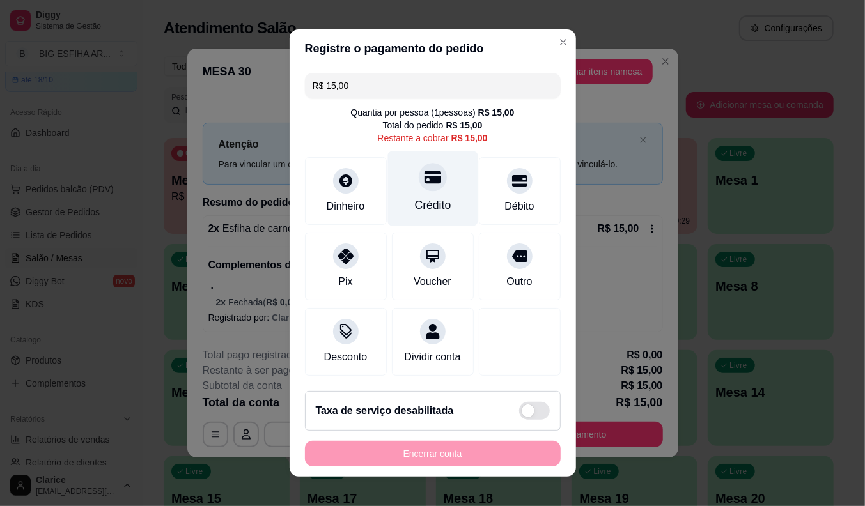
click at [424, 181] on icon at bounding box center [432, 177] width 17 height 17
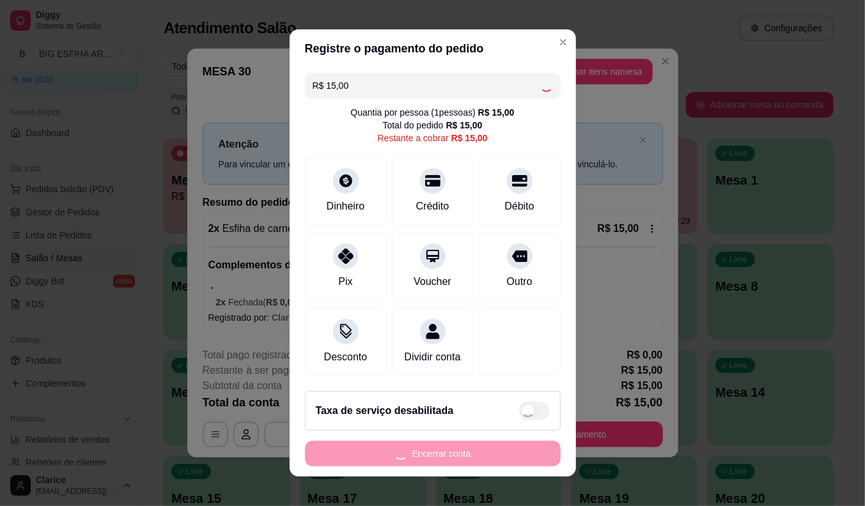
type input "R$ 0,00"
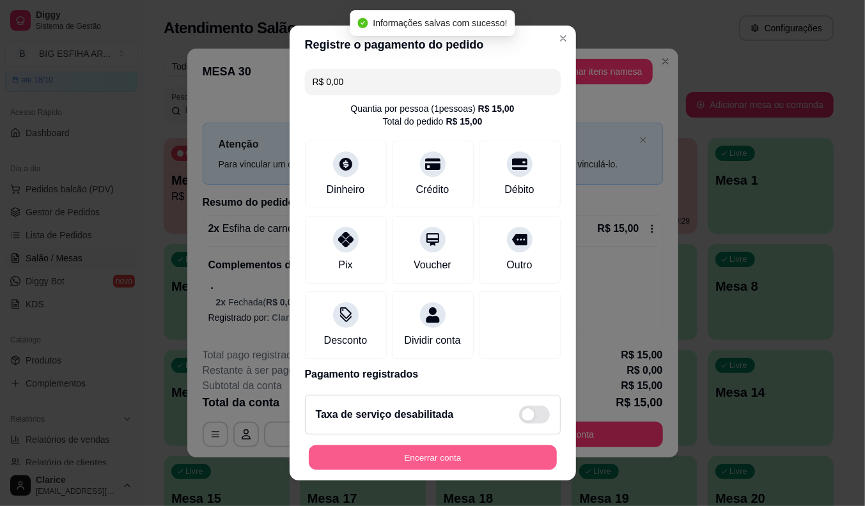
click at [454, 458] on button "Encerrar conta" at bounding box center [433, 458] width 248 height 25
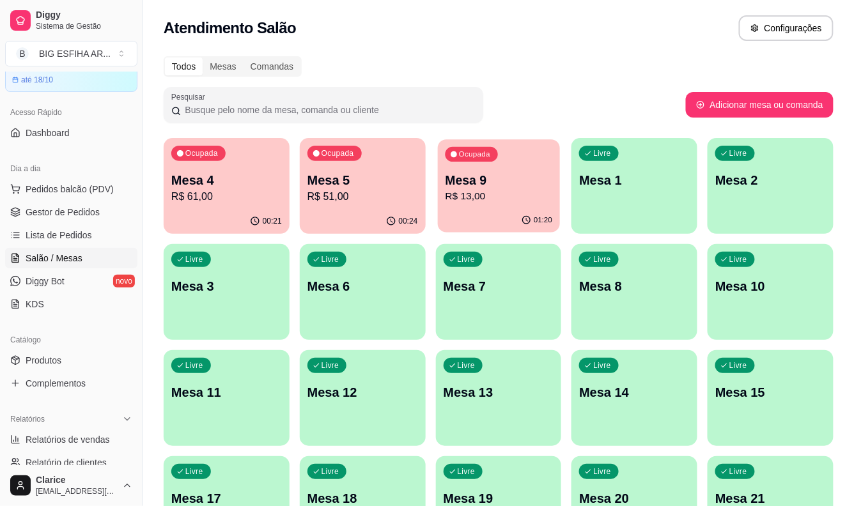
click at [474, 206] on div "Ocupada Mesa 9 R$ 13,00" at bounding box center [499, 173] width 122 height 69
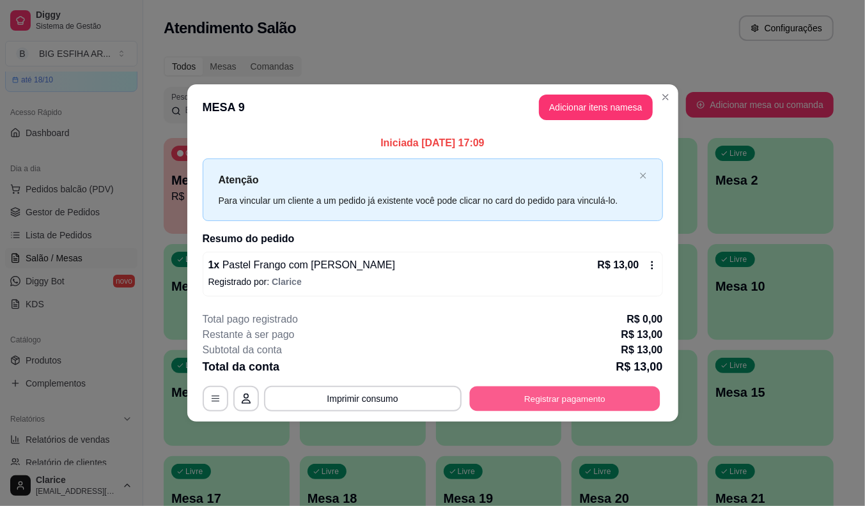
click at [582, 407] on button "Registrar pagamento" at bounding box center [564, 398] width 190 height 25
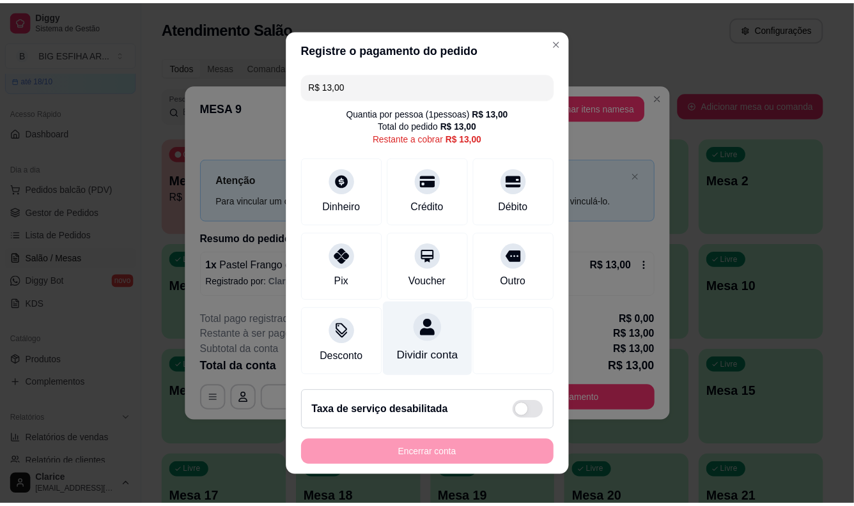
scroll to position [7, 0]
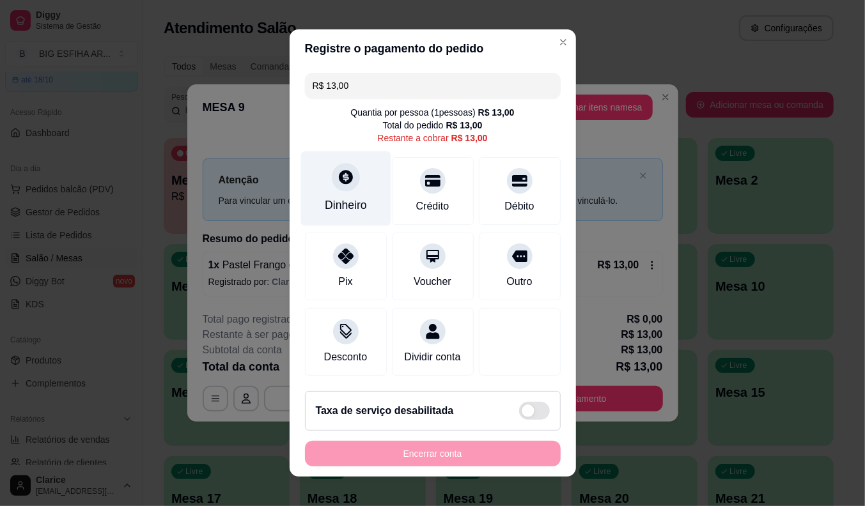
click at [350, 199] on div "Dinheiro" at bounding box center [346, 205] width 42 height 17
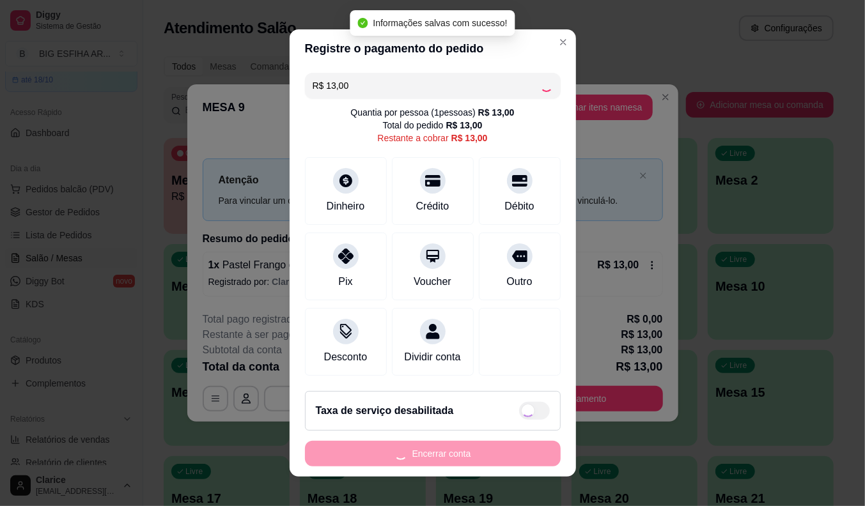
type input "R$ 0,00"
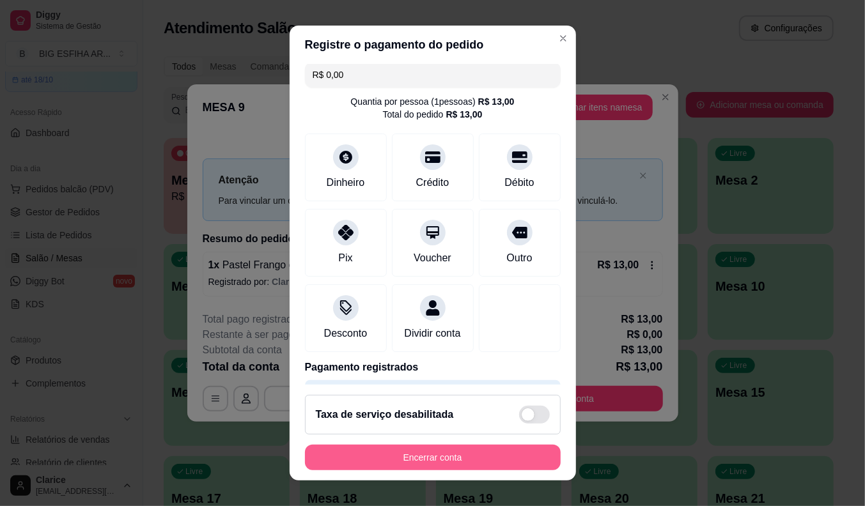
click at [463, 446] on button "Encerrar conta" at bounding box center [433, 458] width 256 height 26
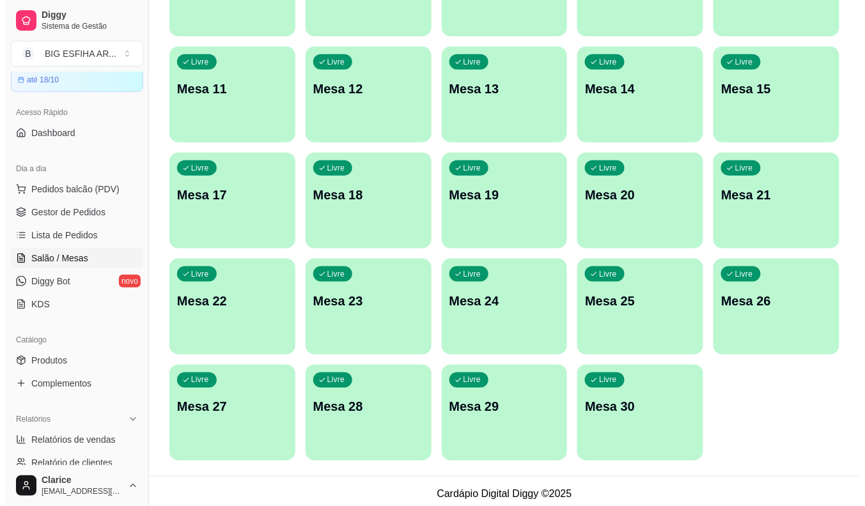
scroll to position [309, 0]
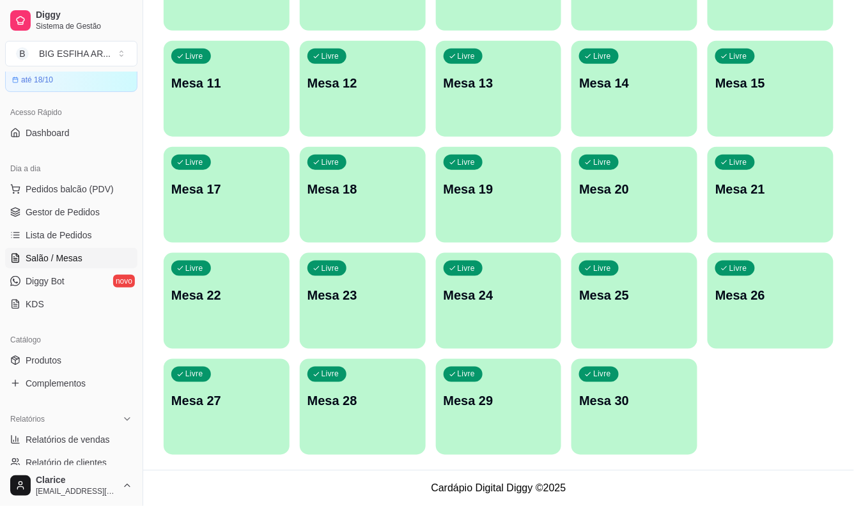
click at [643, 400] on p "Mesa 30" at bounding box center [634, 401] width 111 height 18
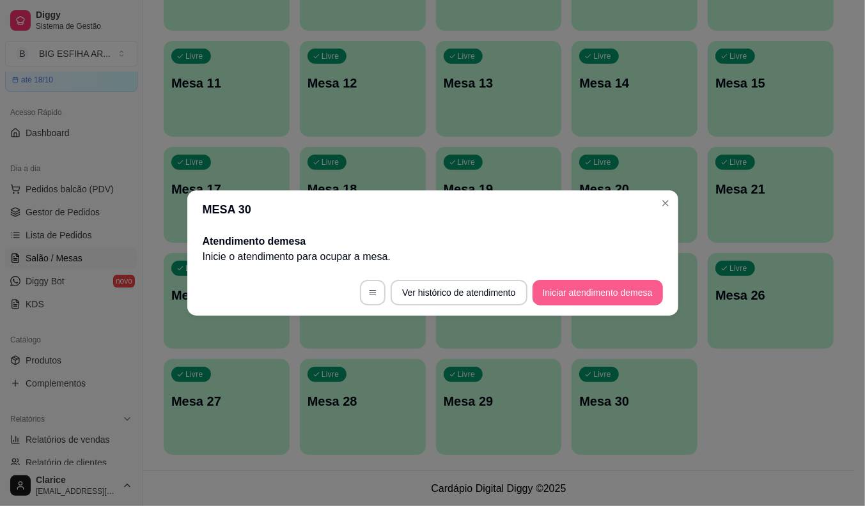
click at [592, 294] on button "Iniciar atendimento de mesa" at bounding box center [597, 293] width 130 height 26
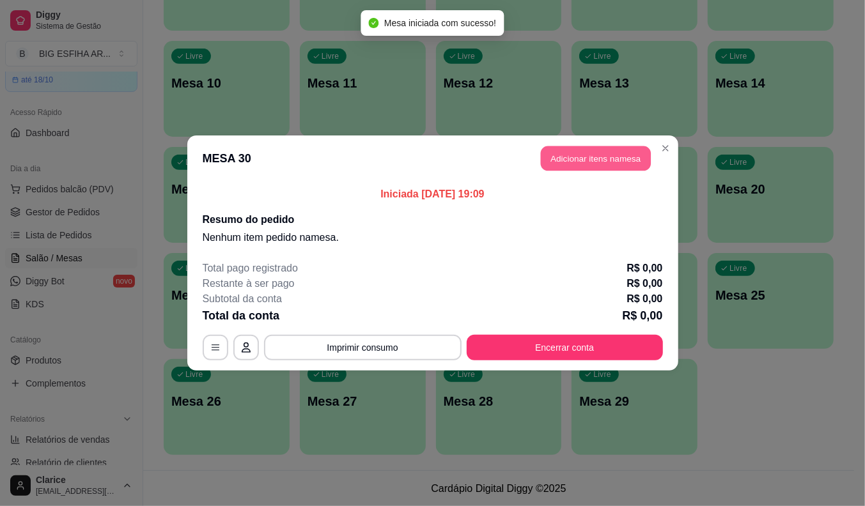
click at [575, 160] on button "Adicionar itens na mesa" at bounding box center [596, 158] width 110 height 25
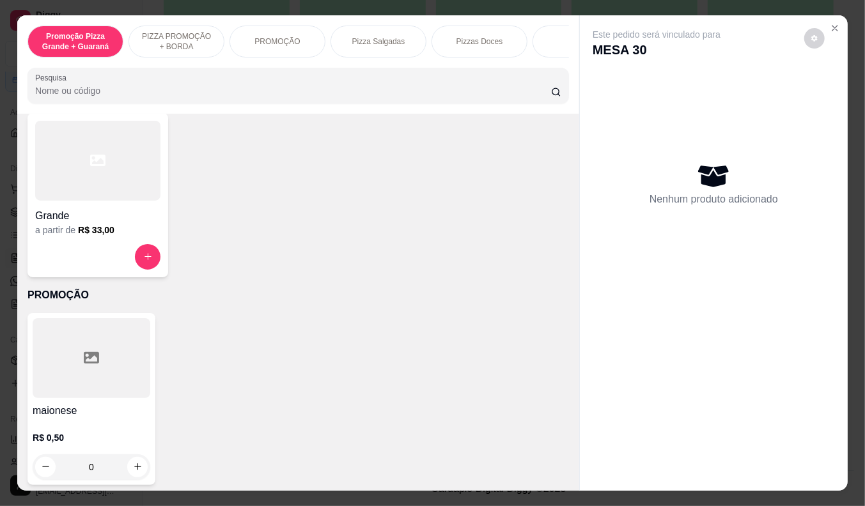
scroll to position [0, 0]
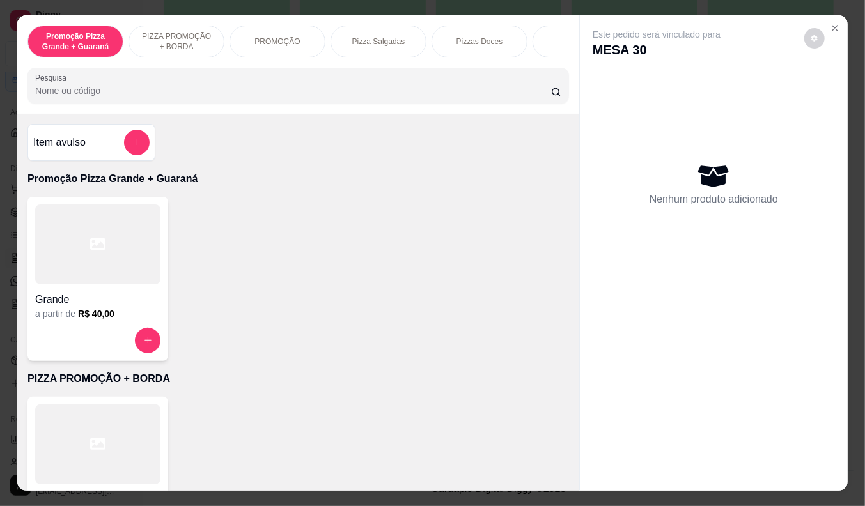
click at [384, 42] on div "Pizza Salgadas" at bounding box center [378, 42] width 96 height 32
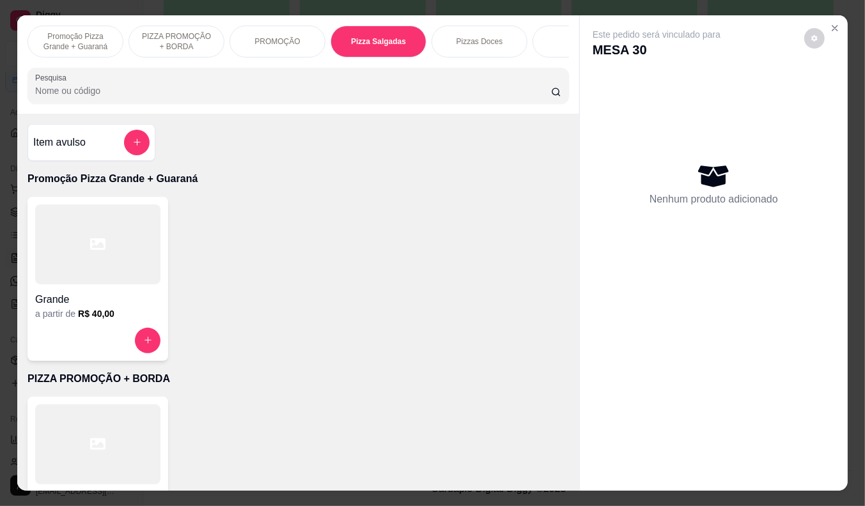
scroll to position [31, 0]
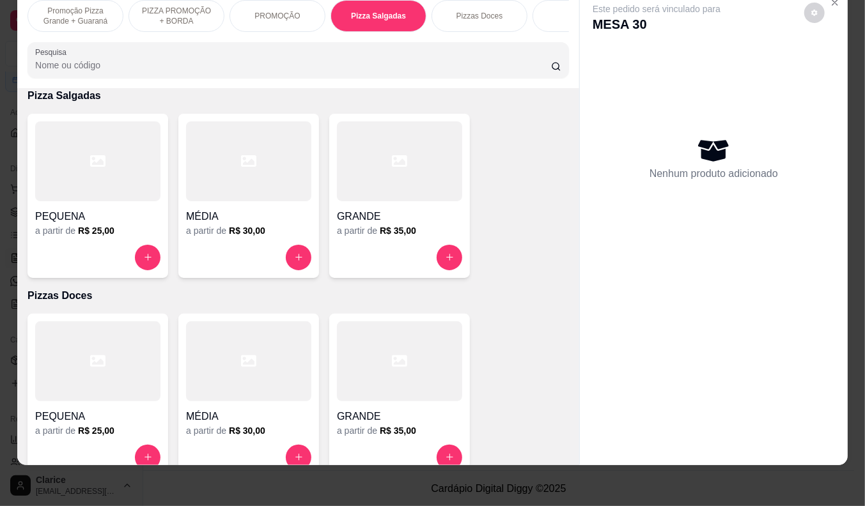
click at [369, 247] on div at bounding box center [399, 258] width 125 height 26
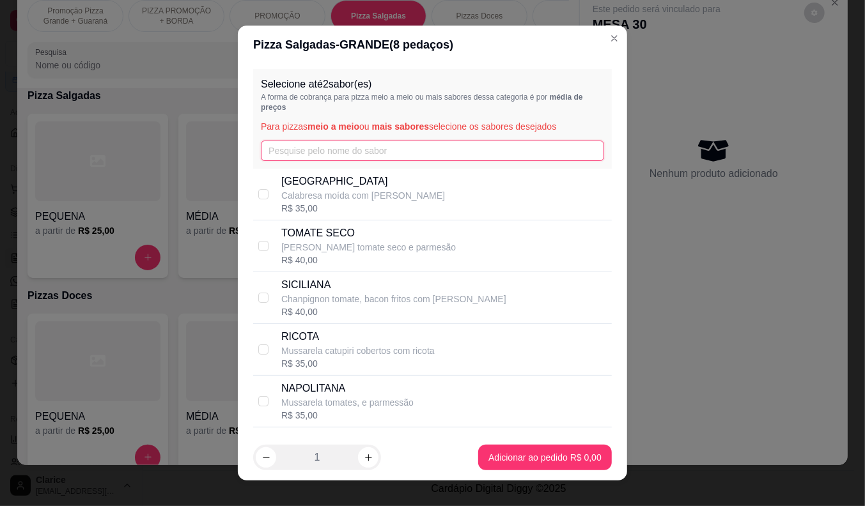
click at [277, 146] on input "text" at bounding box center [432, 151] width 343 height 20
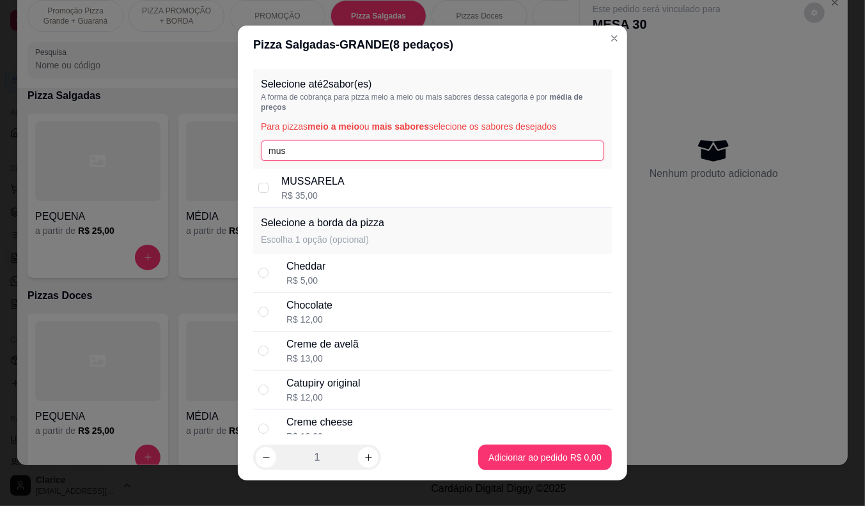
type input "mus"
click at [393, 182] on div "MUSSARELA R$ 35,00" at bounding box center [443, 188] width 325 height 28
checkbox input "true"
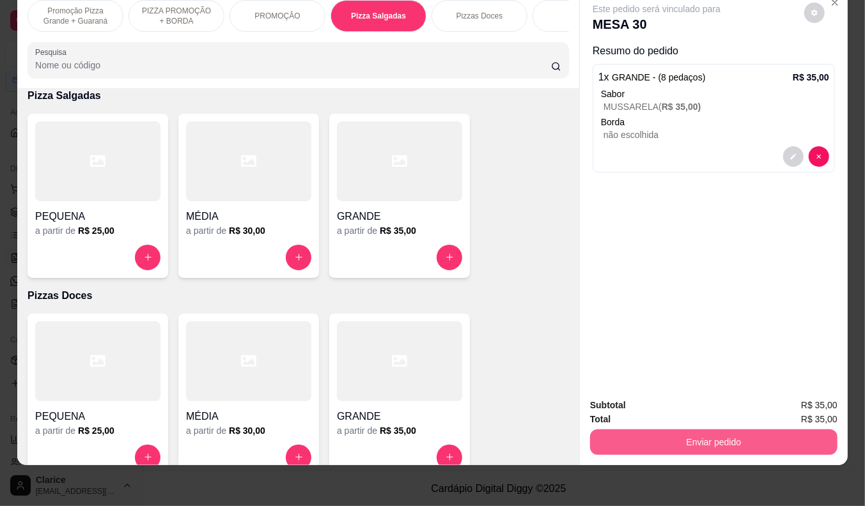
click at [732, 437] on button "Enviar pedido" at bounding box center [713, 443] width 247 height 26
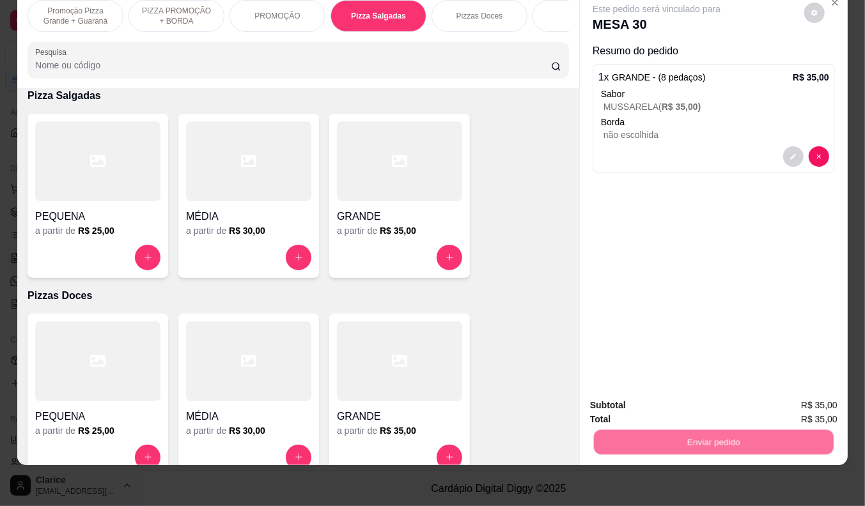
click at [789, 405] on button "Enviar pedido" at bounding box center [804, 401] width 72 height 24
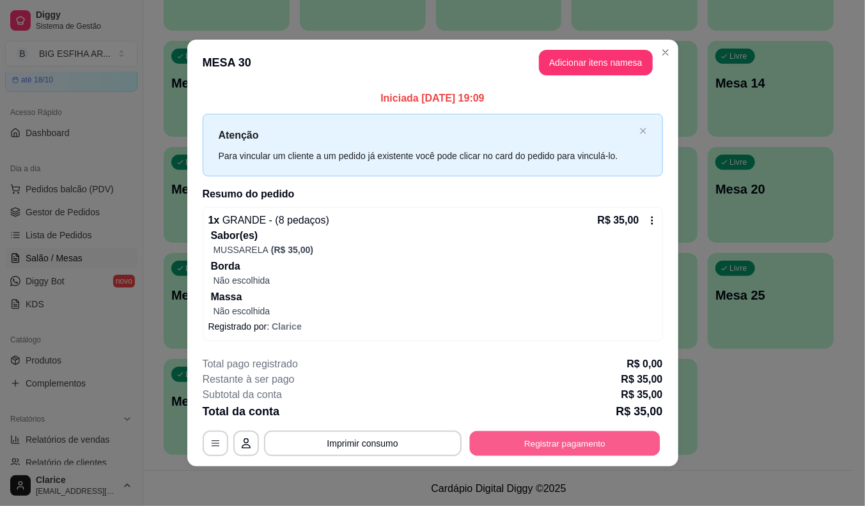
click at [501, 439] on button "Registrar pagamento" at bounding box center [564, 443] width 190 height 25
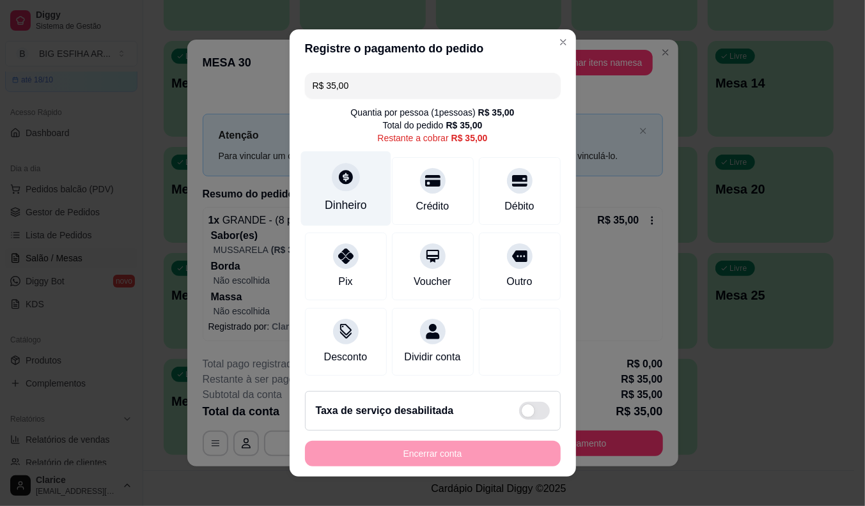
click at [339, 197] on div "Dinheiro" at bounding box center [346, 205] width 42 height 17
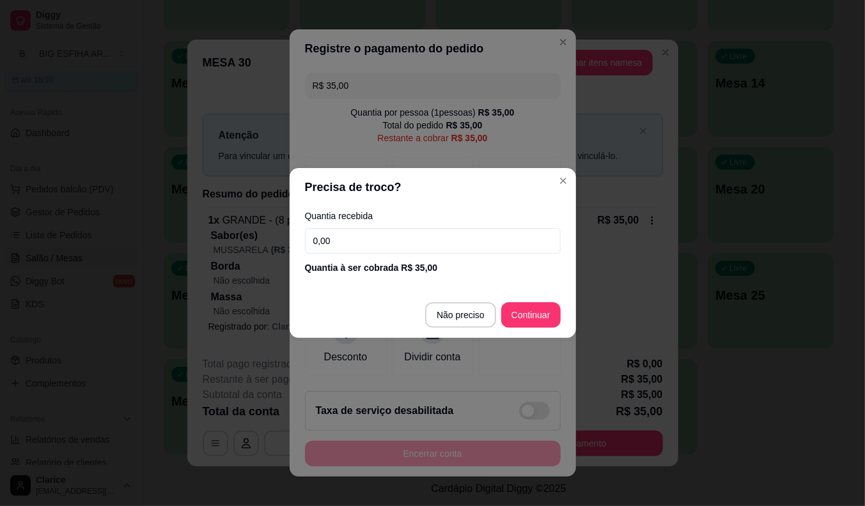
click at [359, 229] on input "0,00" at bounding box center [433, 241] width 256 height 26
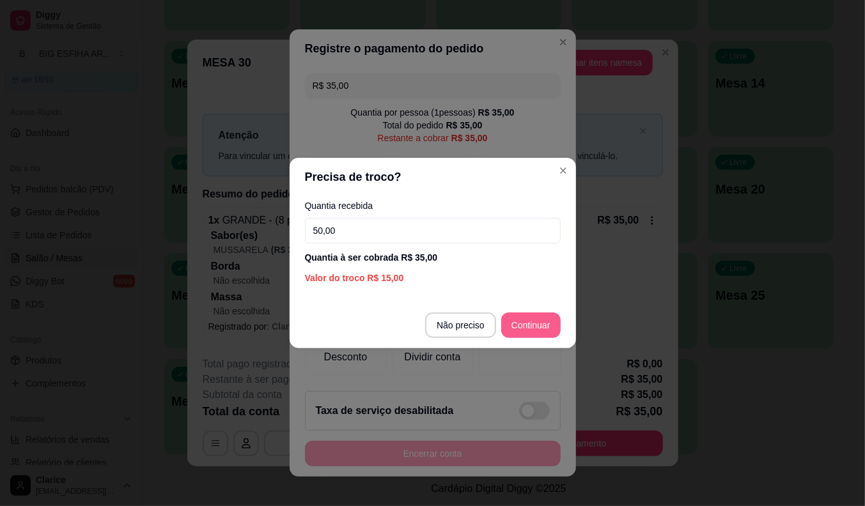
type input "50,00"
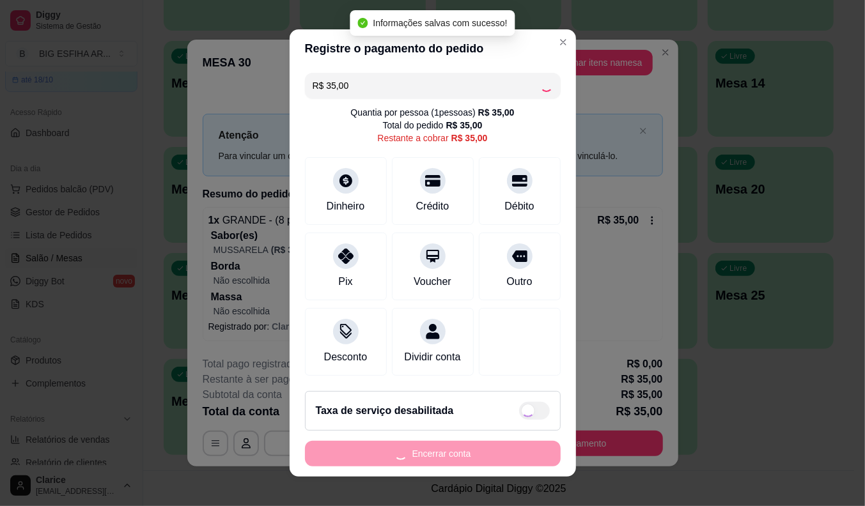
type input "R$ 0,00"
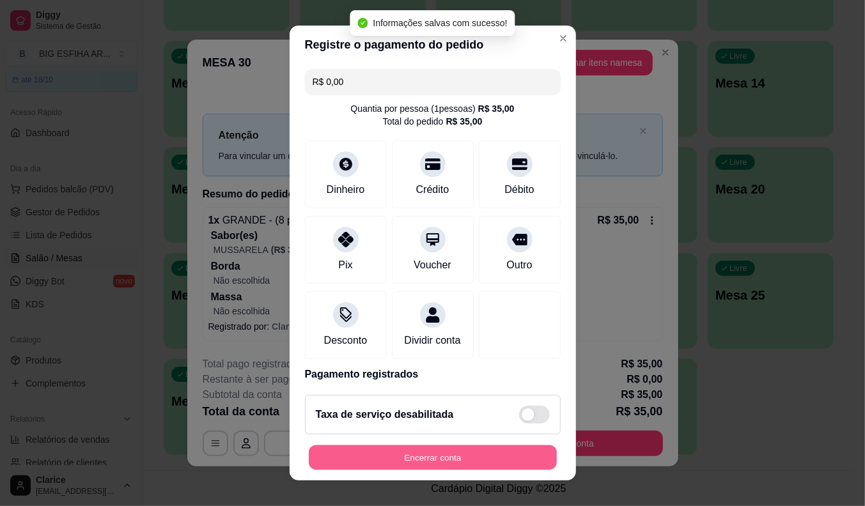
click at [428, 458] on button "Encerrar conta" at bounding box center [433, 458] width 248 height 25
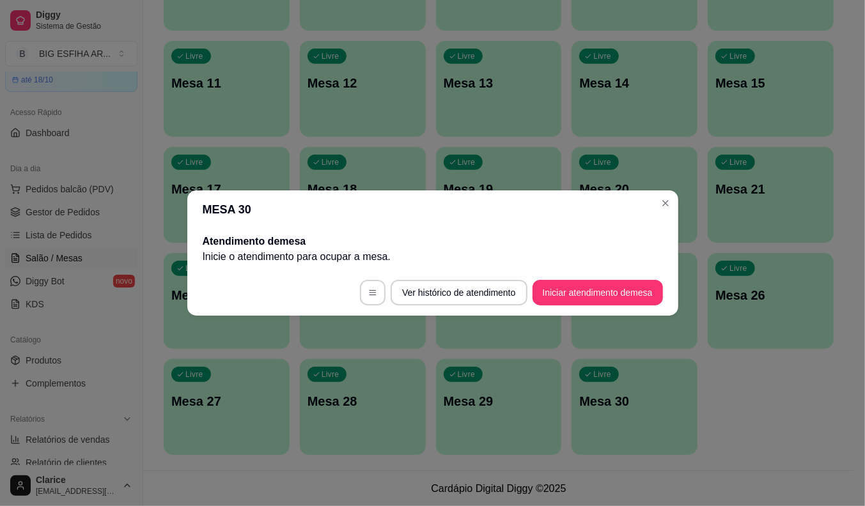
click at [190, 265] on div "Atendimento de mesa Inicie o atendimento para ocupar a mesa ." at bounding box center [432, 249] width 491 height 41
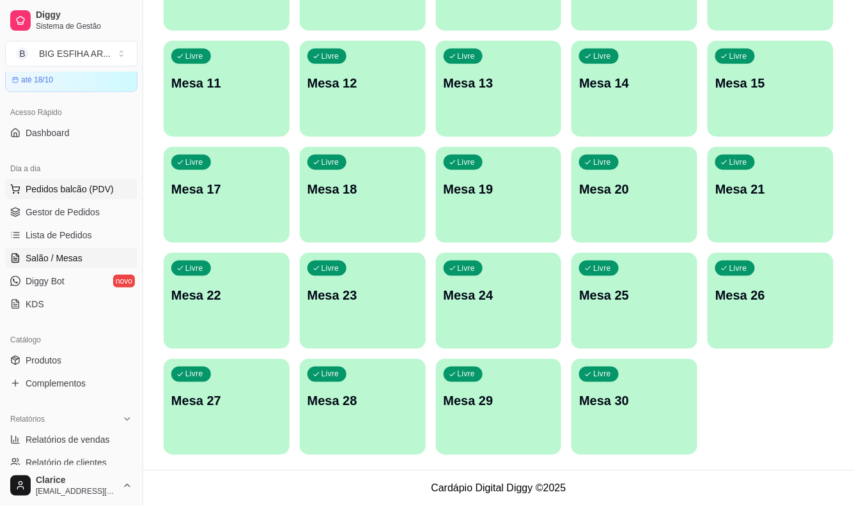
click at [72, 187] on span "Pedidos balcão (PDV)" at bounding box center [70, 189] width 88 height 13
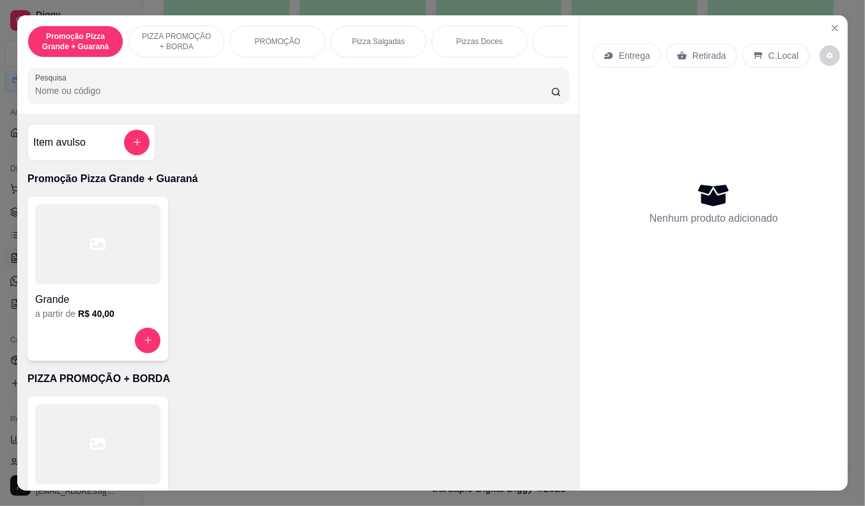
click at [609, 47] on div "Entrega" at bounding box center [627, 55] width 68 height 24
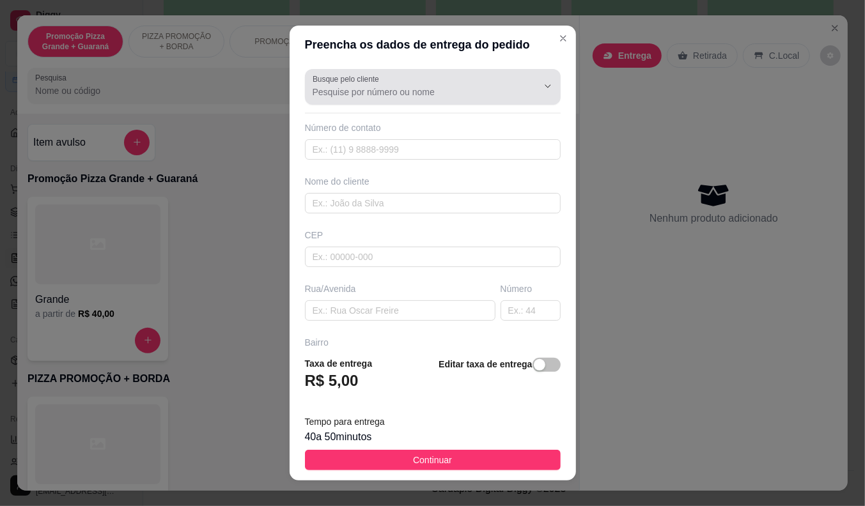
click at [444, 88] on input "Busque pelo cliente" at bounding box center [415, 92] width 205 height 13
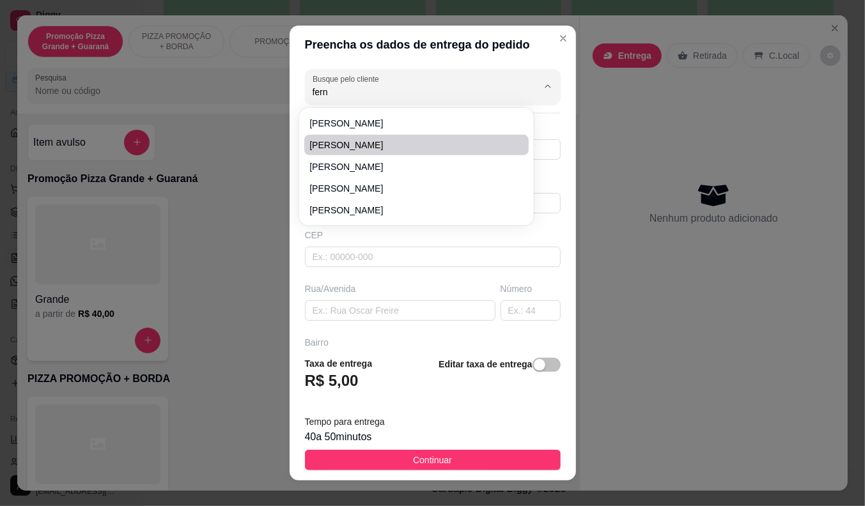
click at [393, 143] on span "[PERSON_NAME]" at bounding box center [409, 145] width 201 height 13
type input "[PERSON_NAME]"
type input "85994213252"
type input "[PERSON_NAME]"
type input "Endereço de entrega Avenida Mister Hull 2992 Presidente Kennedy"
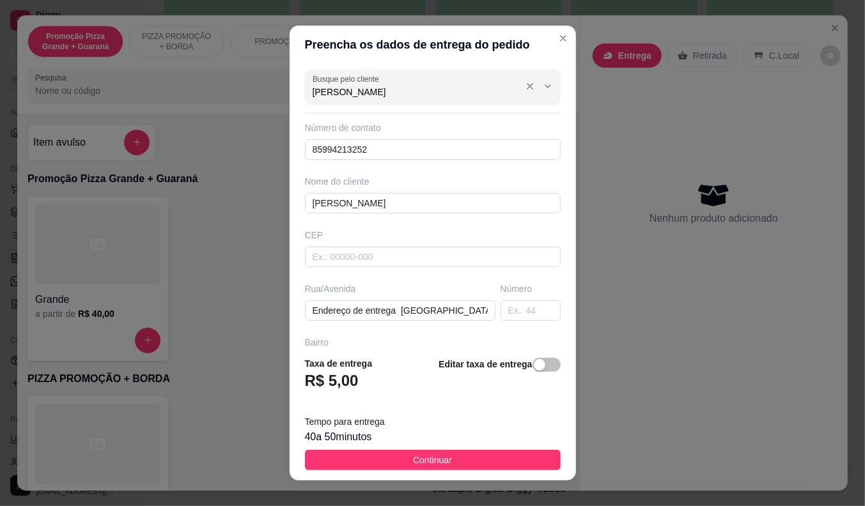
click at [352, 91] on input "[PERSON_NAME]" at bounding box center [415, 92] width 205 height 13
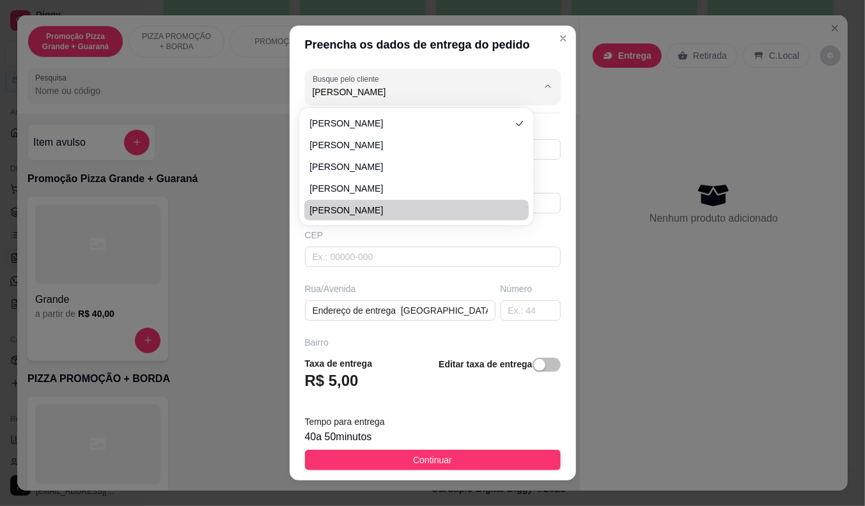
click at [348, 200] on li "Fernanda" at bounding box center [416, 210] width 224 height 20
type input "Fernanda"
type input "85988505155"
type input "Fernanda"
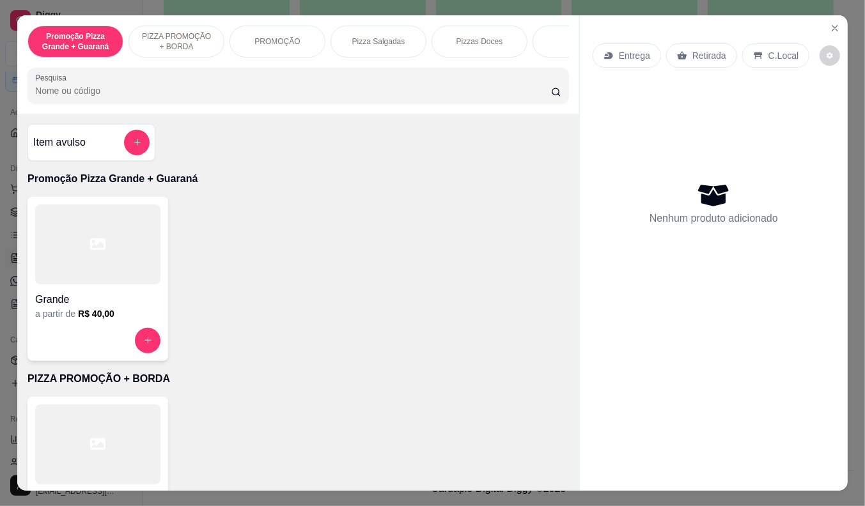
click at [603, 50] on icon at bounding box center [608, 55] width 10 height 10
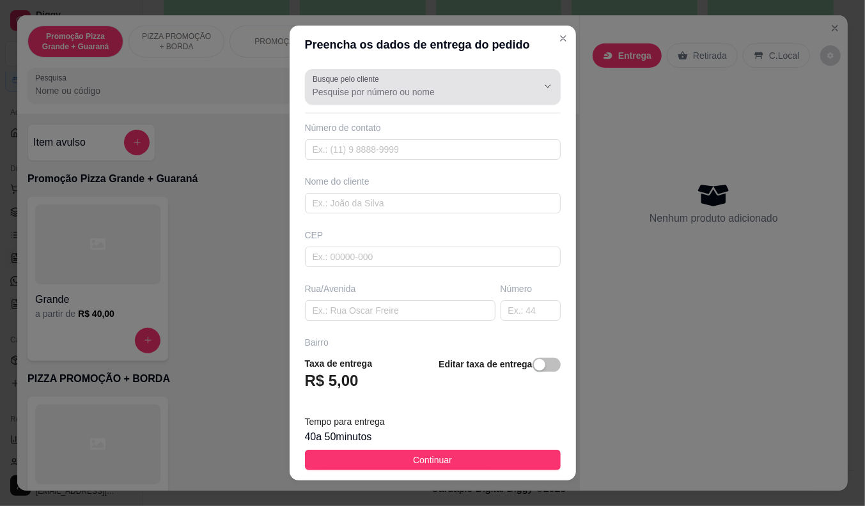
click at [445, 86] on input "Busque pelo cliente" at bounding box center [415, 92] width 205 height 13
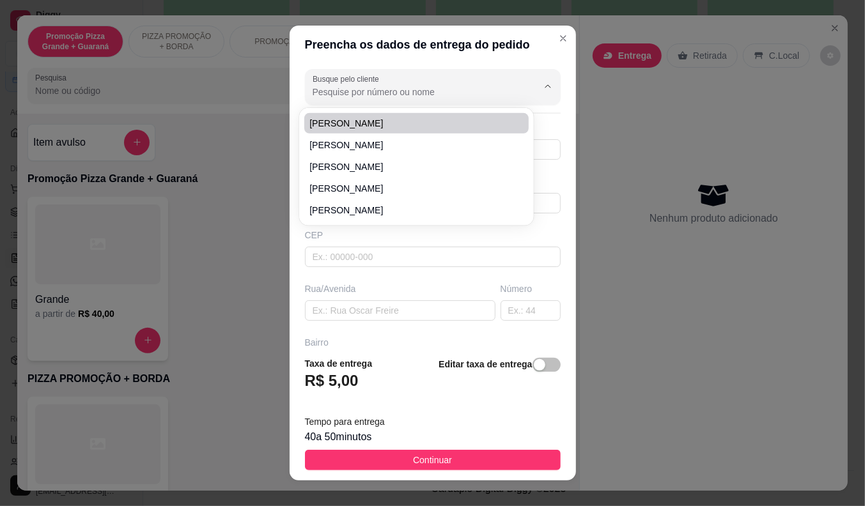
click at [649, 121] on div "Preencha os dados de entrega do pedido Busque pelo cliente Número de contato No…" at bounding box center [432, 253] width 865 height 506
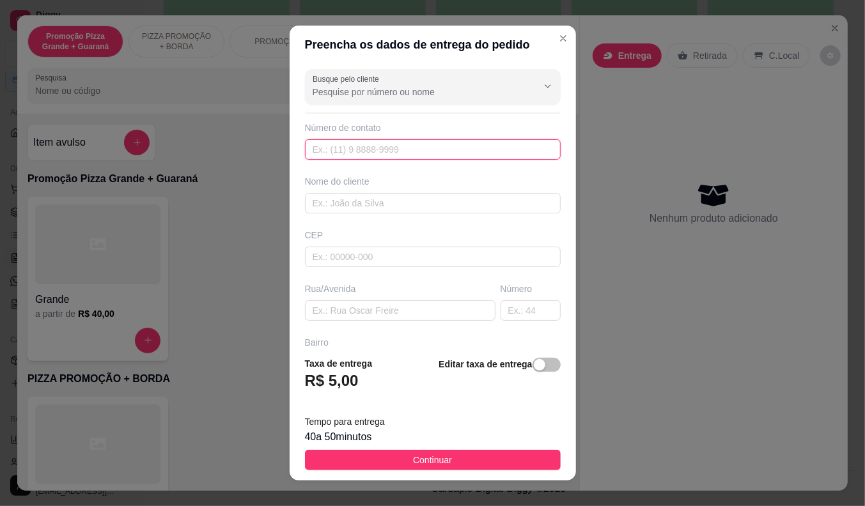
click at [323, 149] on input "text" at bounding box center [433, 149] width 256 height 20
type input "[PHONE_NUMBER]"
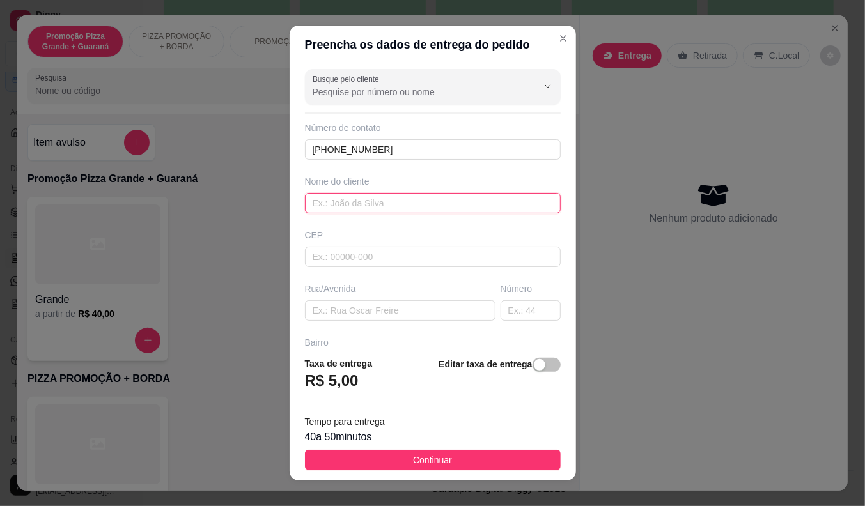
click at [318, 203] on input "text" at bounding box center [433, 203] width 256 height 20
click at [314, 202] on input "franada" at bounding box center [433, 203] width 256 height 20
click at [348, 206] on input "fanada" at bounding box center [433, 203] width 256 height 20
type input "[PERSON_NAME]"
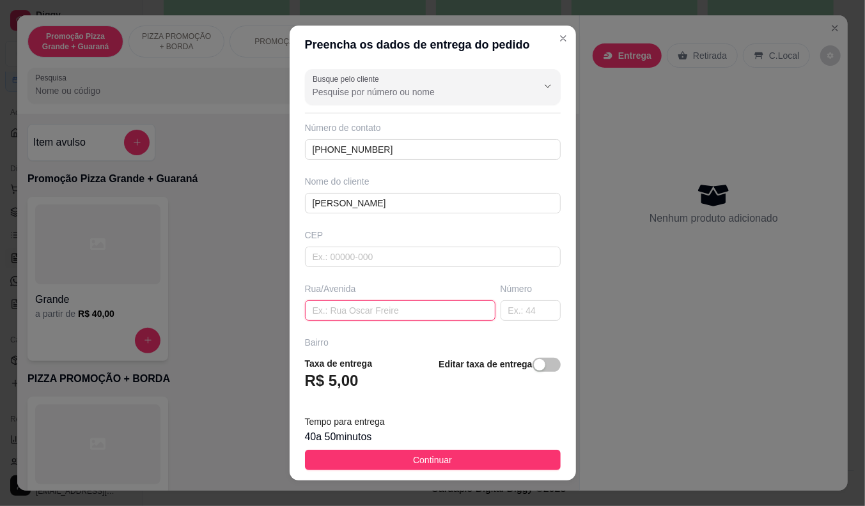
click at [378, 306] on input "text" at bounding box center [400, 310] width 190 height 20
paste input "Na rua Tiradentes 848"
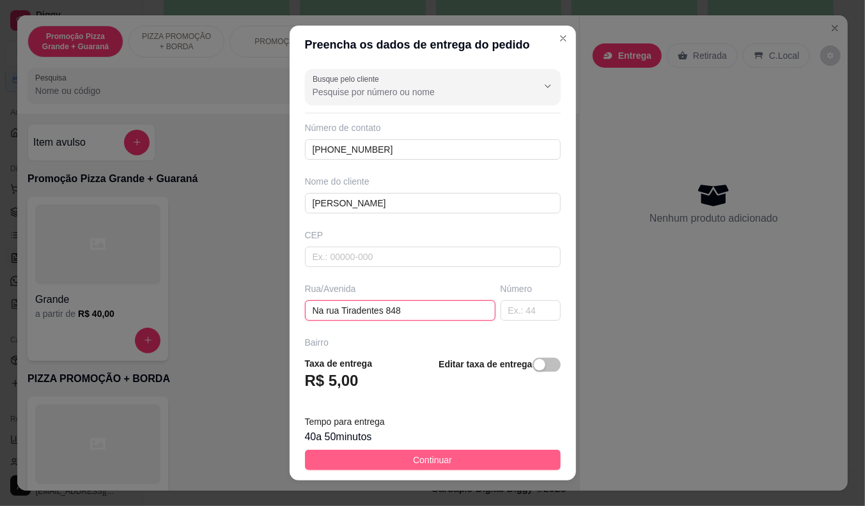
type input "Na rua Tiradentes 848"
click at [431, 459] on span "Continuar" at bounding box center [432, 460] width 39 height 14
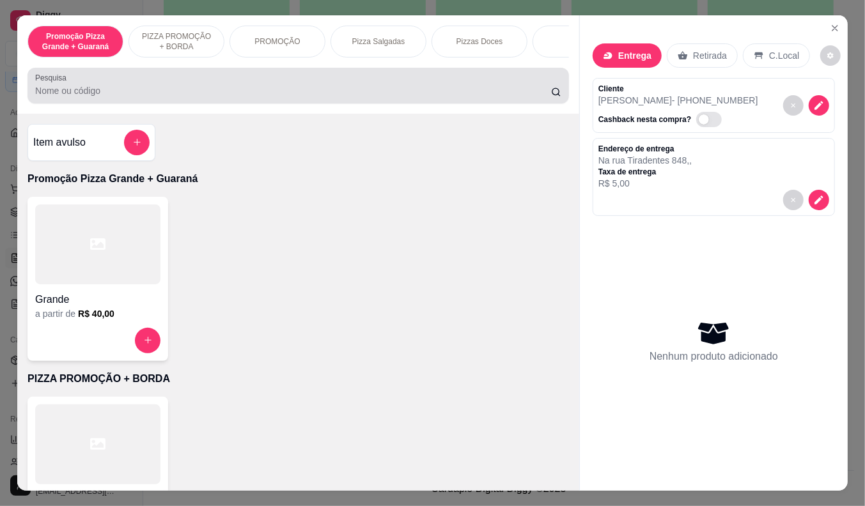
click at [306, 81] on div at bounding box center [298, 86] width 526 height 26
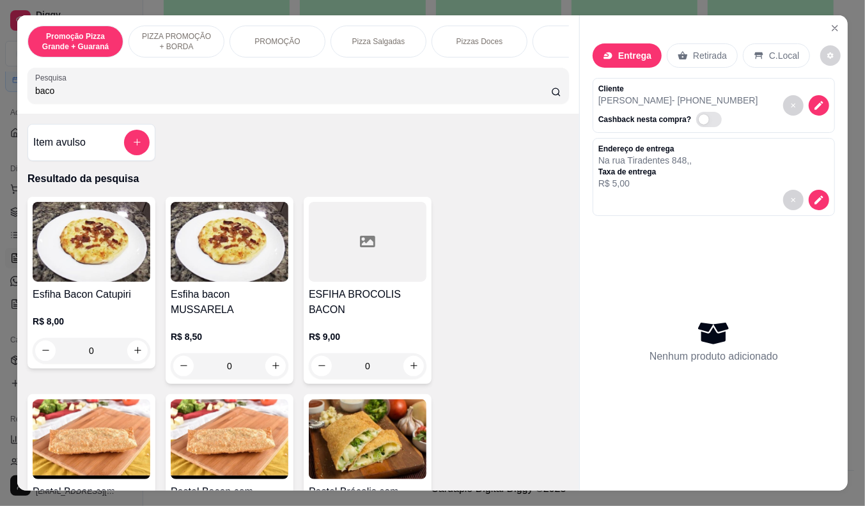
type input "baco"
click at [235, 280] on img at bounding box center [230, 242] width 118 height 80
click at [209, 330] on p "R$ 8,50" at bounding box center [230, 336] width 118 height 13
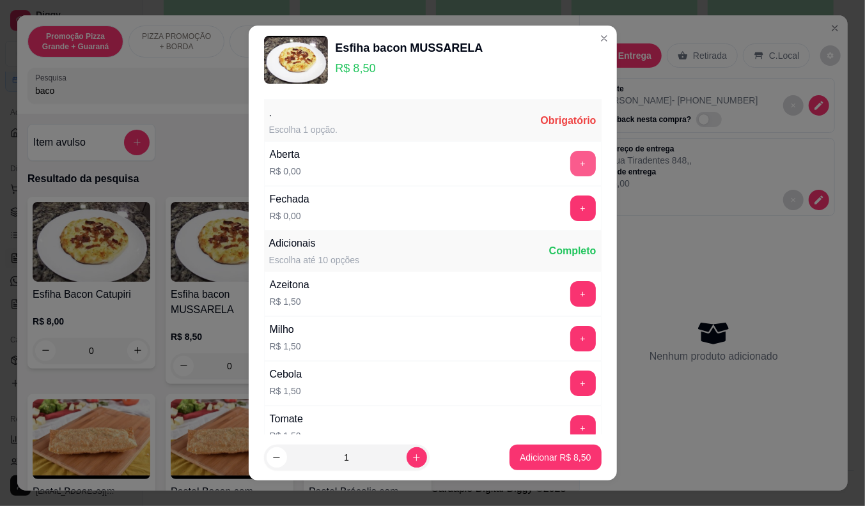
click at [570, 162] on button "+" at bounding box center [583, 164] width 26 height 26
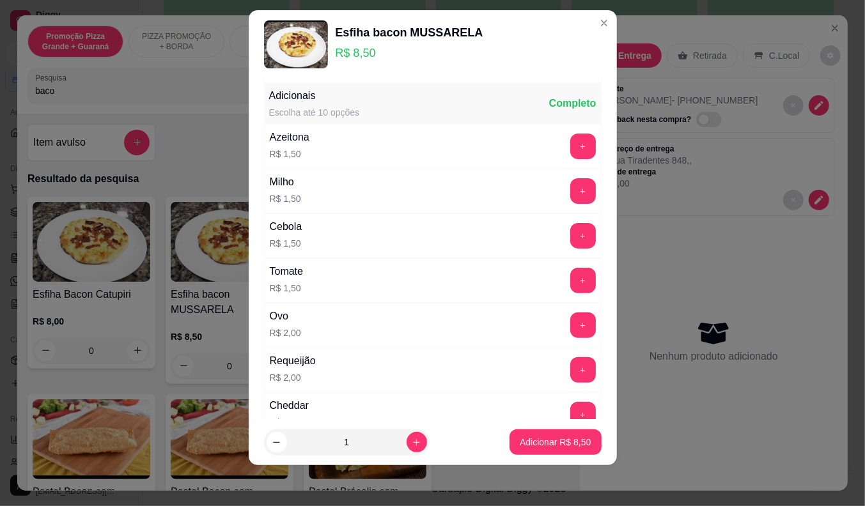
scroll to position [137, 0]
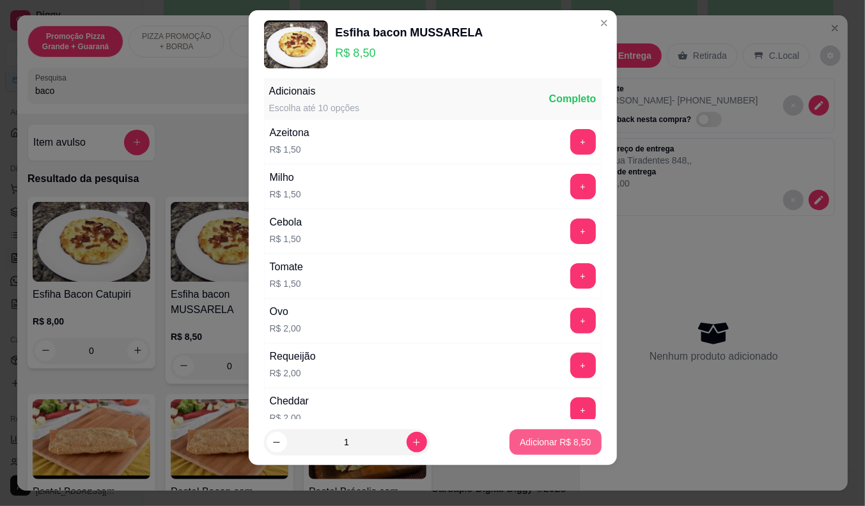
click at [526, 446] on p "Adicionar R$ 8,50" at bounding box center [555, 442] width 71 height 13
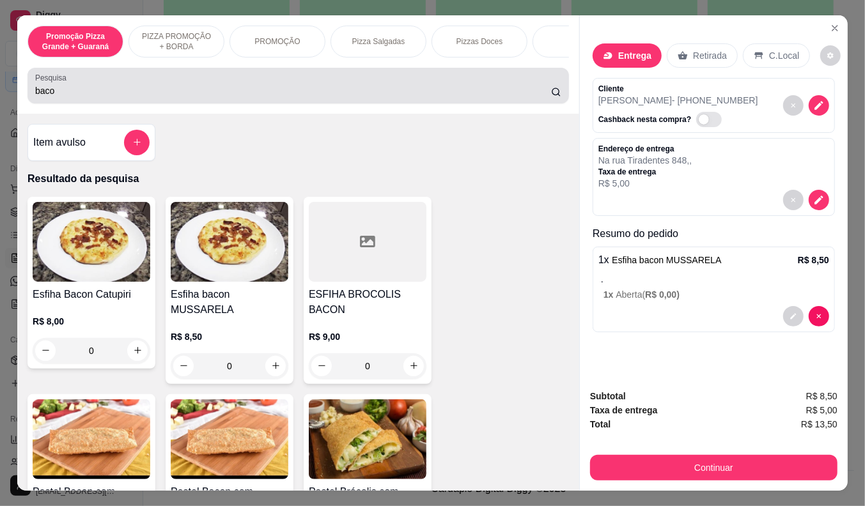
click at [205, 94] on input "baco" at bounding box center [293, 90] width 516 height 13
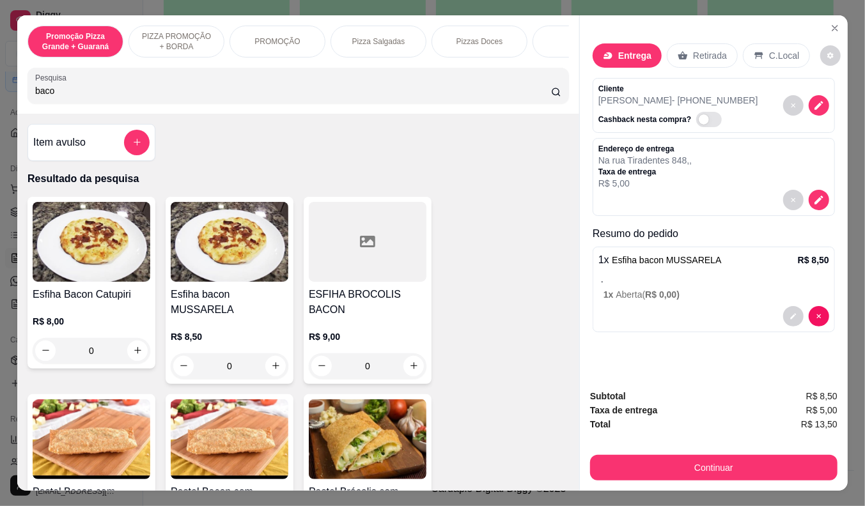
click at [205, 94] on input "baco" at bounding box center [293, 90] width 516 height 13
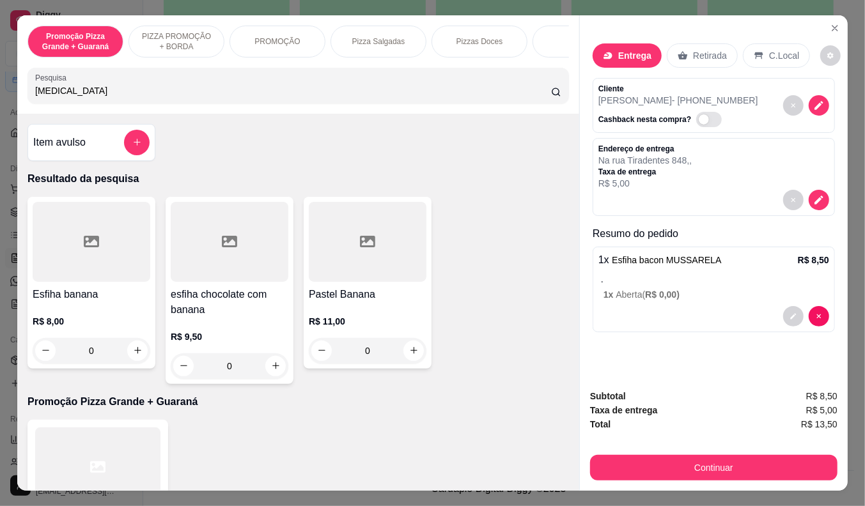
type input "banan"
click at [100, 314] on div "R$ 8,00 0" at bounding box center [92, 332] width 118 height 61
click at [80, 292] on h4 "Esfiha banana" at bounding box center [92, 294] width 118 height 15
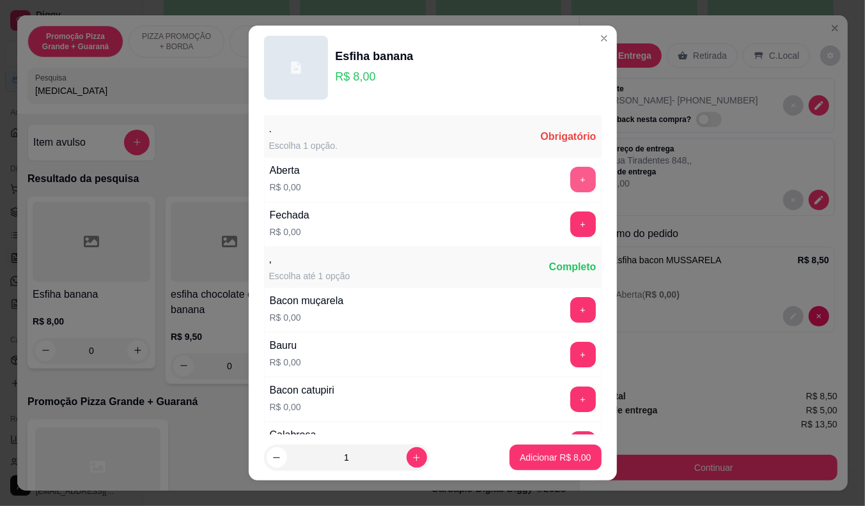
click at [570, 179] on button "+" at bounding box center [583, 180] width 26 height 26
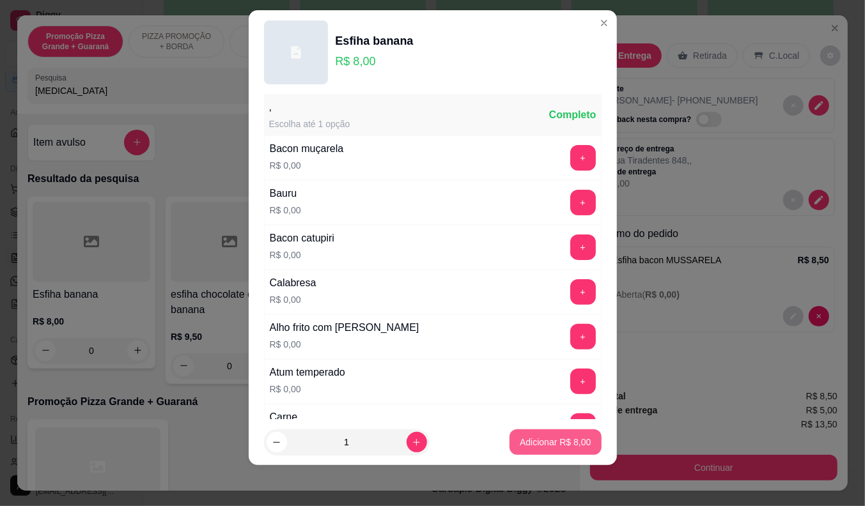
click at [526, 437] on p "Adicionar R$ 8,00" at bounding box center [555, 442] width 71 height 13
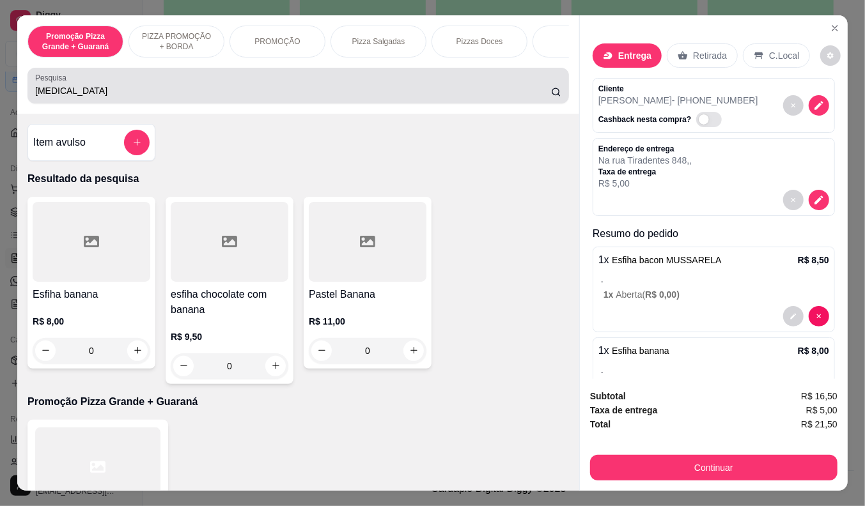
click at [48, 95] on input "banan" at bounding box center [293, 90] width 516 height 13
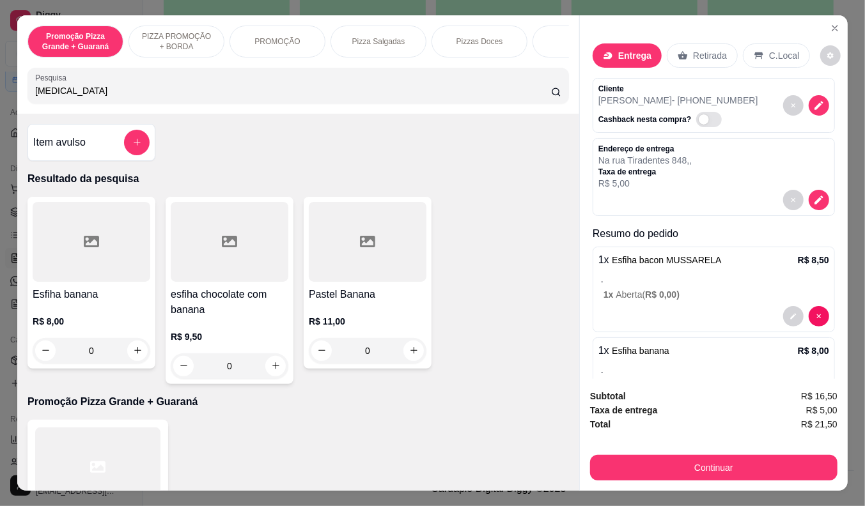
click at [48, 95] on input "banan" at bounding box center [293, 90] width 516 height 13
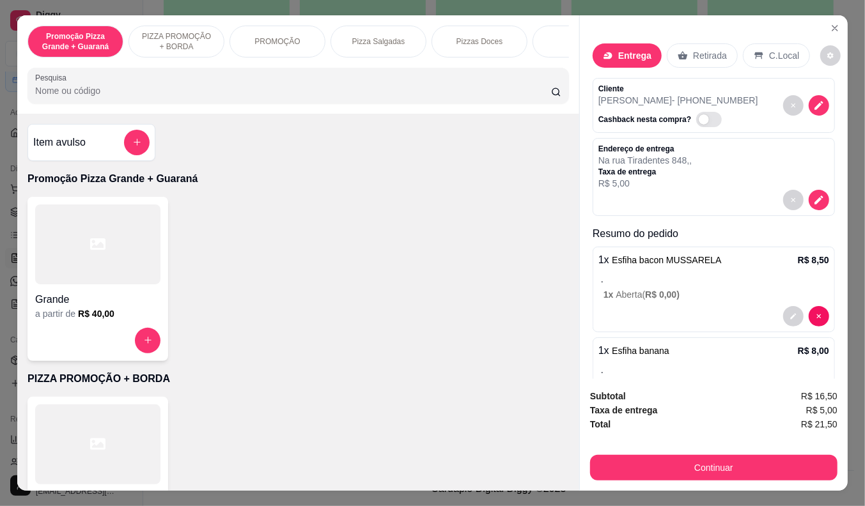
click at [151, 90] on input "Pesquisa" at bounding box center [293, 90] width 516 height 13
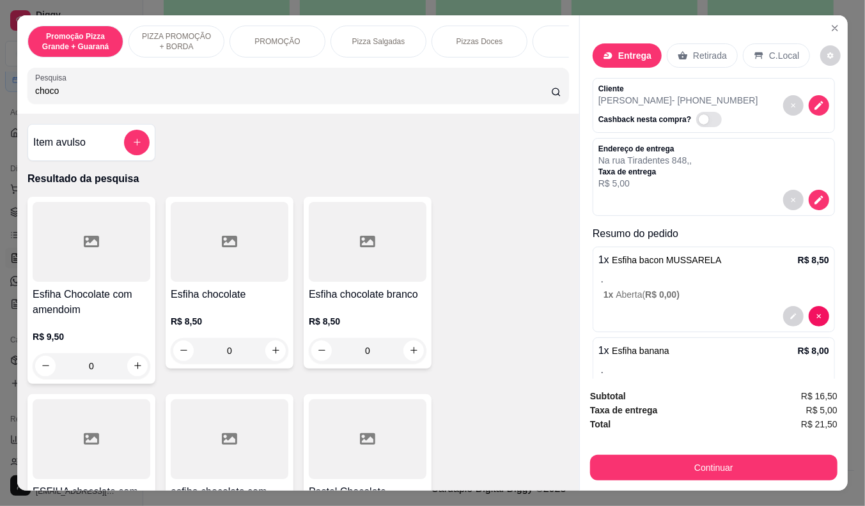
click at [180, 312] on div "R$ 8,50 0" at bounding box center [230, 332] width 118 height 61
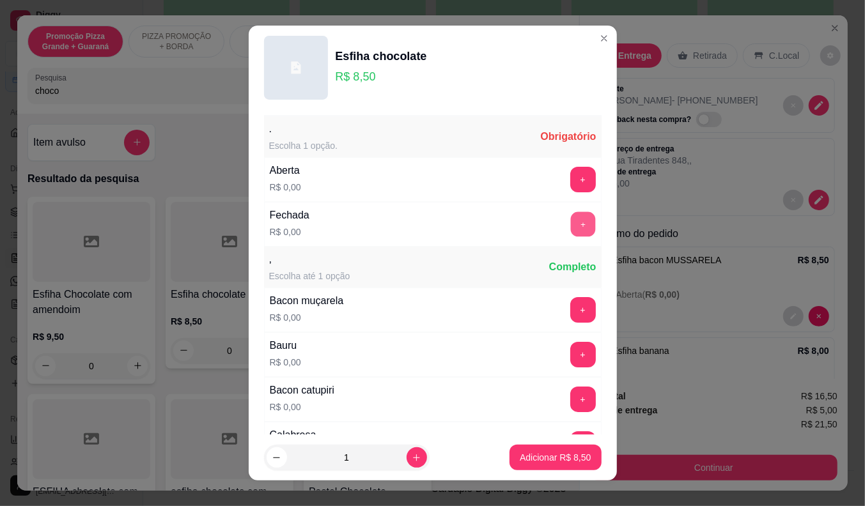
click at [570, 224] on button "+" at bounding box center [582, 224] width 25 height 25
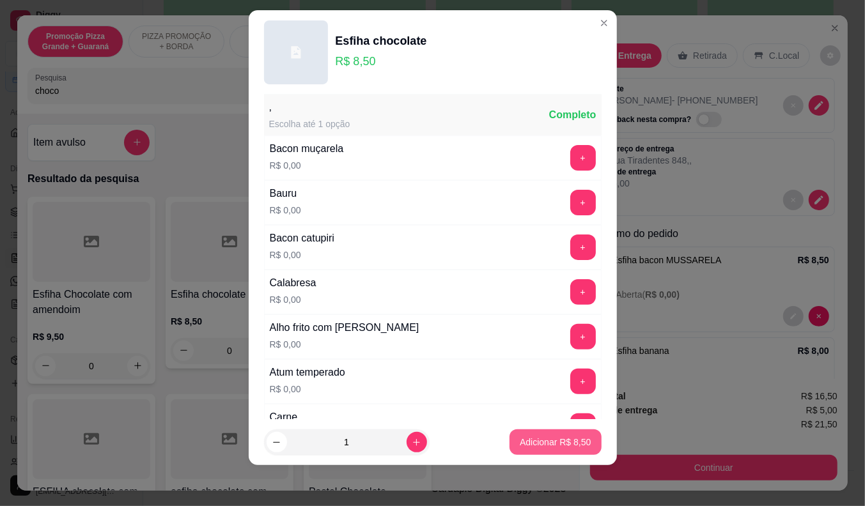
click at [520, 437] on p "Adicionar R$ 8,50" at bounding box center [555, 442] width 71 height 13
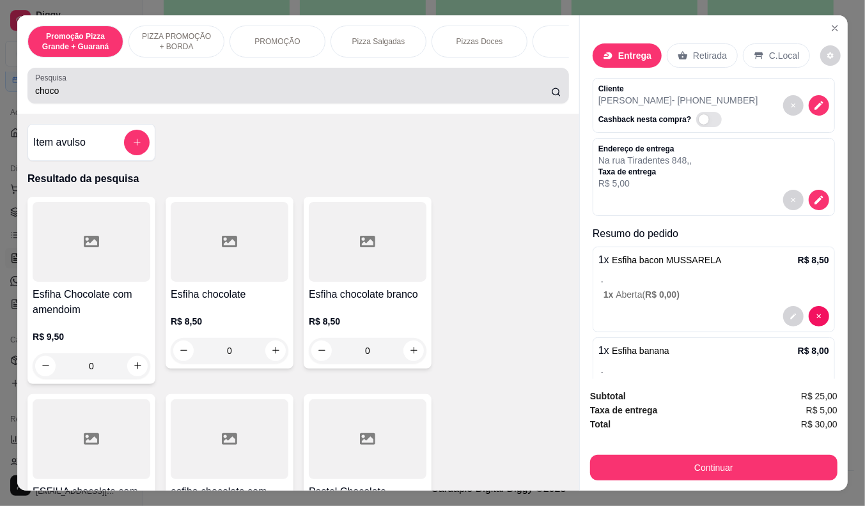
click at [72, 97] on input "choco" at bounding box center [293, 90] width 516 height 13
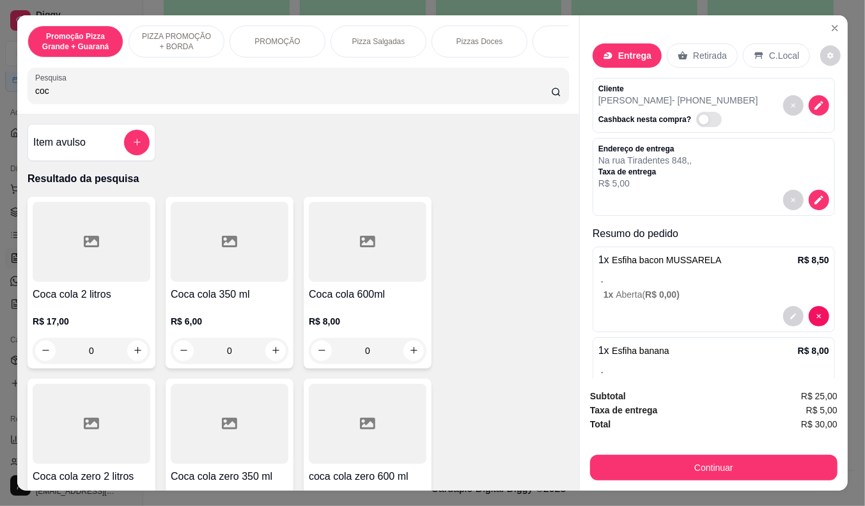
type input "coc"
click at [315, 310] on div "R$ 8,00 0" at bounding box center [368, 332] width 118 height 61
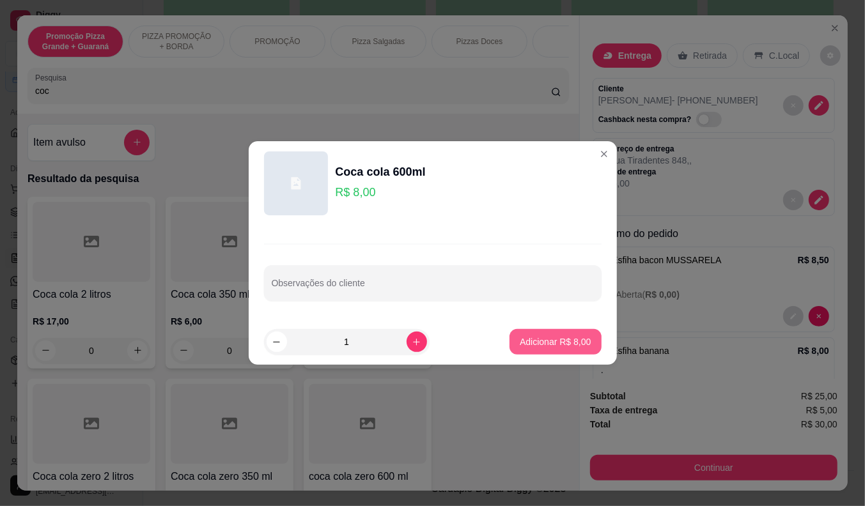
click at [542, 344] on p "Adicionar R$ 8,00" at bounding box center [555, 342] width 71 height 13
type input "1"
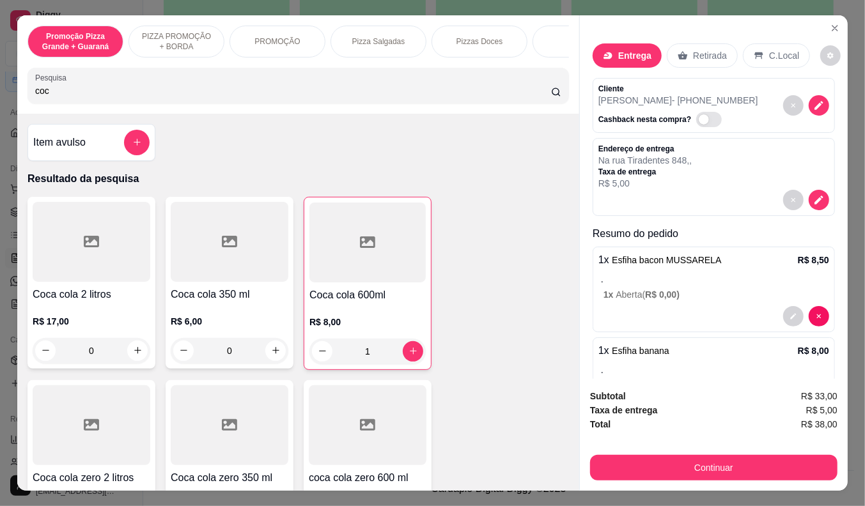
click at [699, 476] on div "Subtotal R$ 33,00 Taxa de entrega R$ 5,00 Total R$ 38,00 Continuar" at bounding box center [714, 435] width 268 height 112
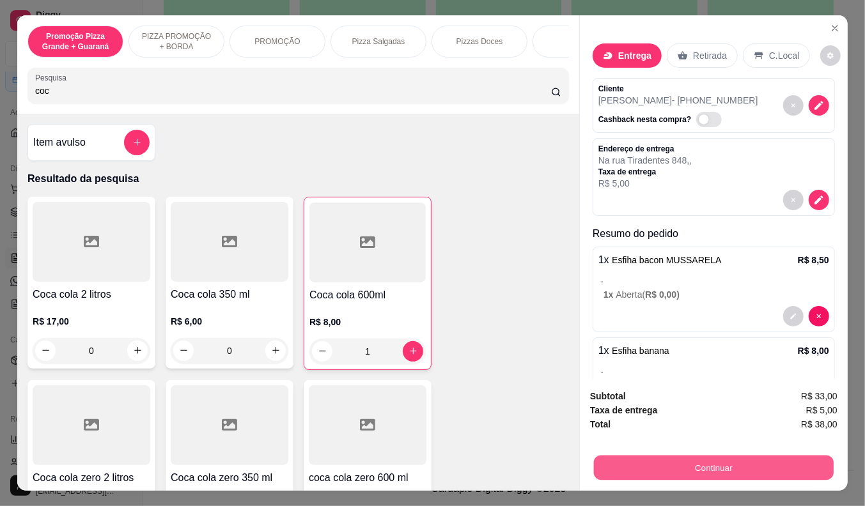
click at [697, 459] on button "Continuar" at bounding box center [714, 468] width 240 height 25
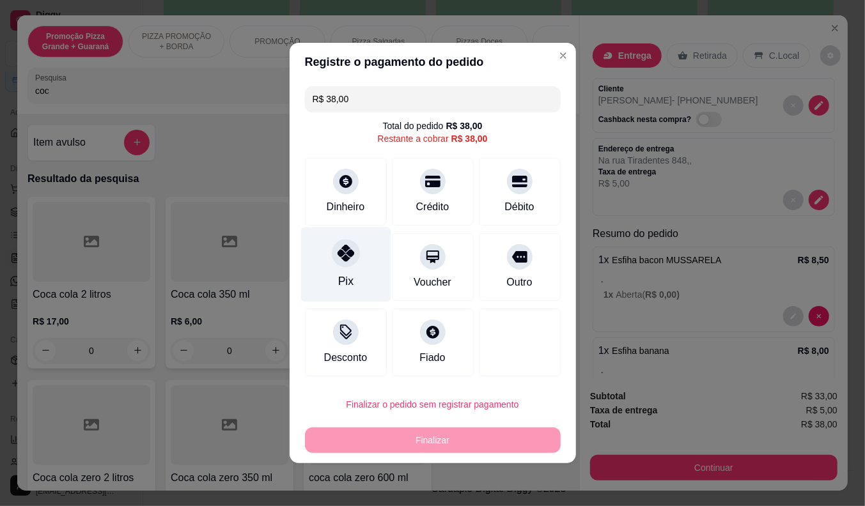
click at [323, 276] on div "Pix" at bounding box center [345, 265] width 90 height 75
type input "R$ 0,00"
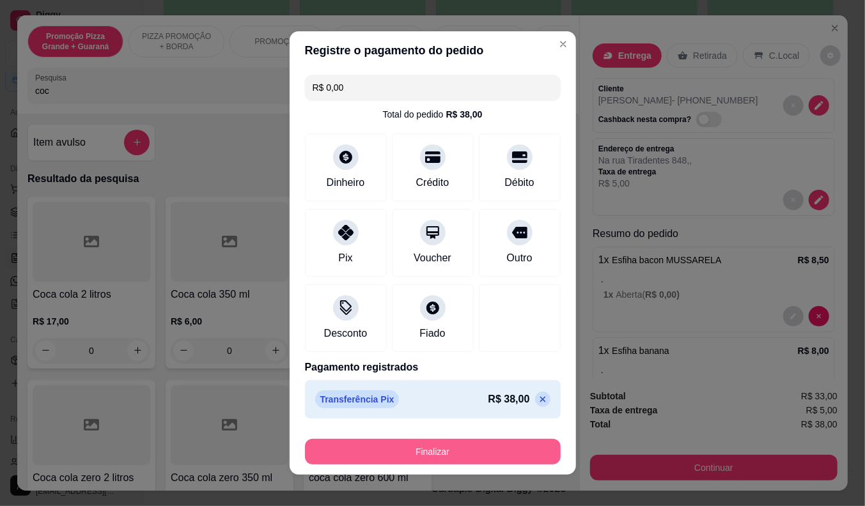
click at [391, 446] on button "Finalizar" at bounding box center [433, 452] width 256 height 26
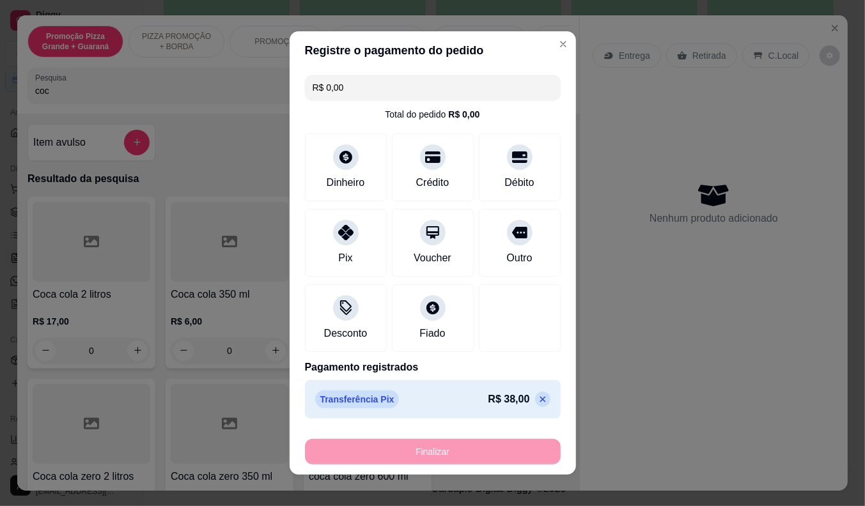
type input "0"
type input "-R$ 38,00"
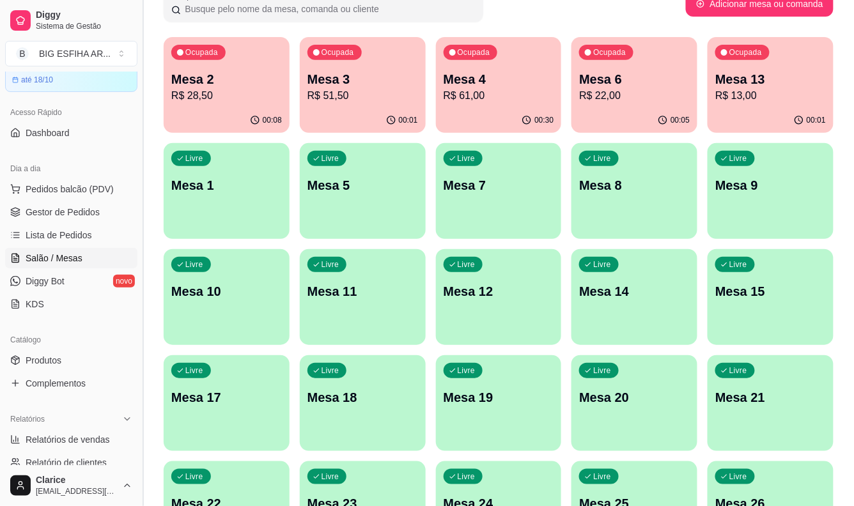
scroll to position [97, 0]
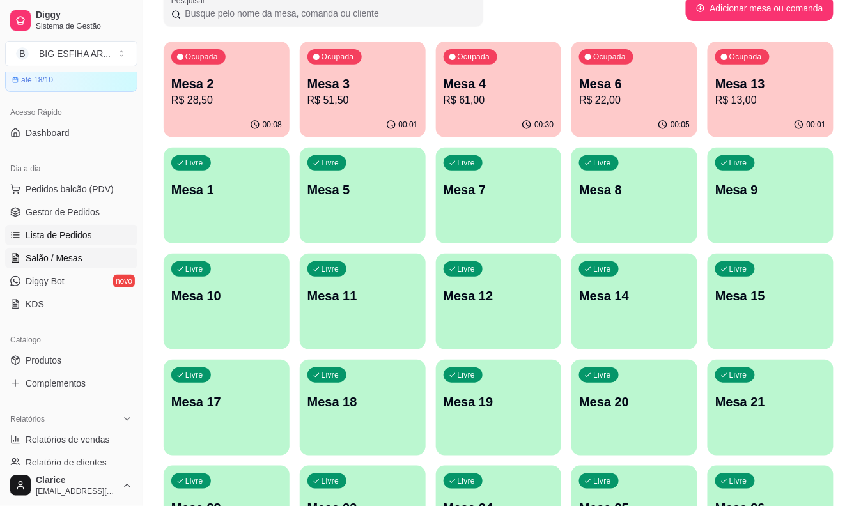
click at [42, 238] on span "Lista de Pedidos" at bounding box center [59, 235] width 66 height 13
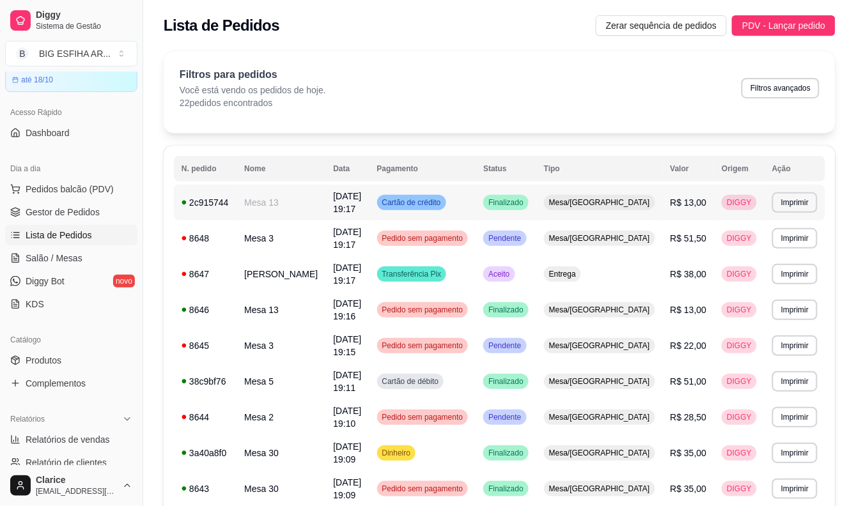
click at [317, 200] on td "Mesa 13" at bounding box center [281, 203] width 89 height 36
click at [283, 273] on td "[PERSON_NAME]" at bounding box center [281, 274] width 89 height 36
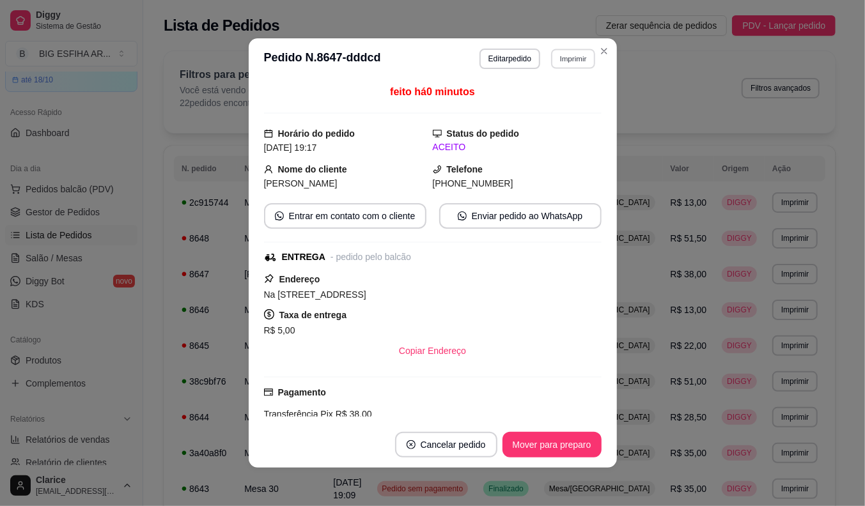
click at [573, 59] on button "Imprimir" at bounding box center [573, 59] width 44 height 20
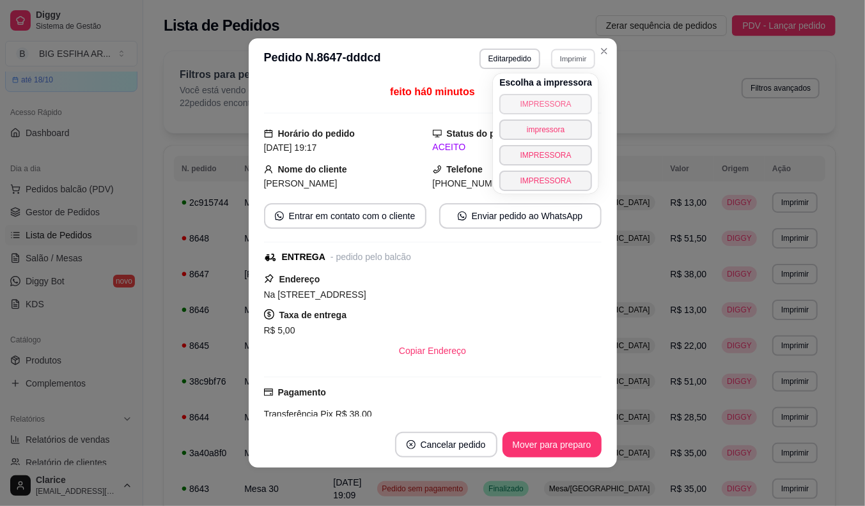
click at [566, 98] on button "IMPRESSORA" at bounding box center [545, 104] width 93 height 20
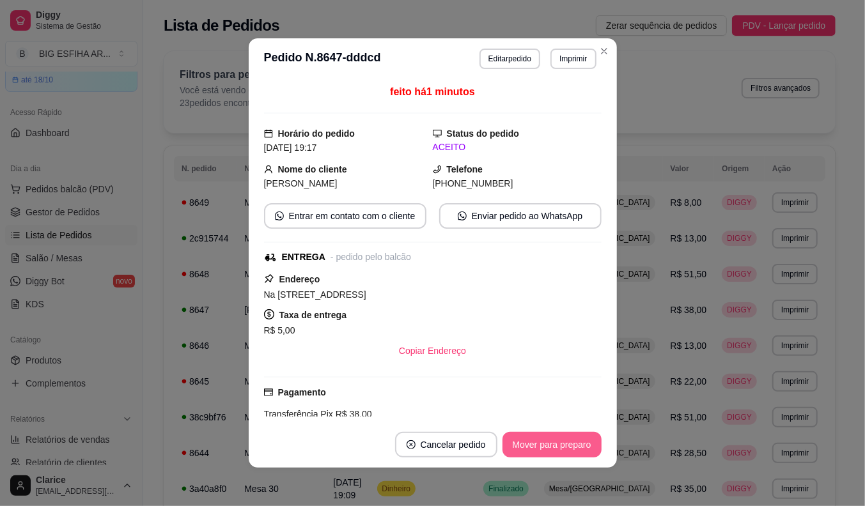
click at [514, 447] on button "Mover para preparo" at bounding box center [551, 445] width 99 height 26
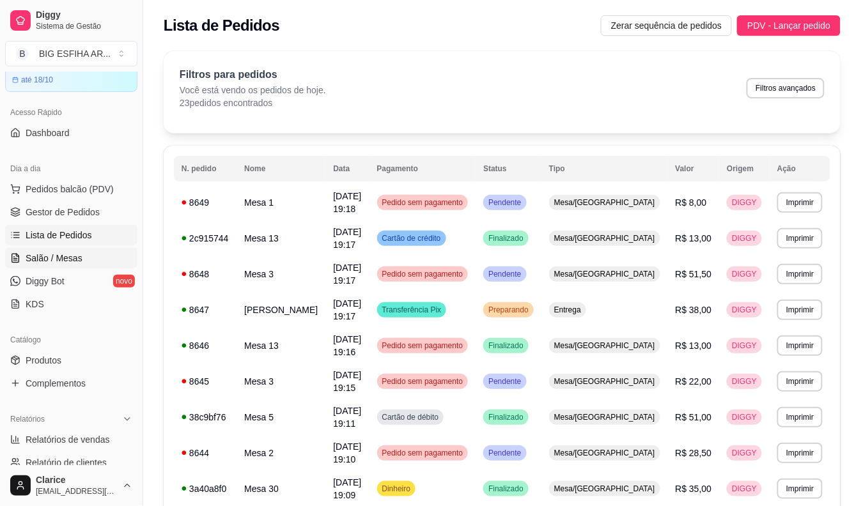
click at [45, 253] on span "Salão / Mesas" at bounding box center [54, 258] width 57 height 13
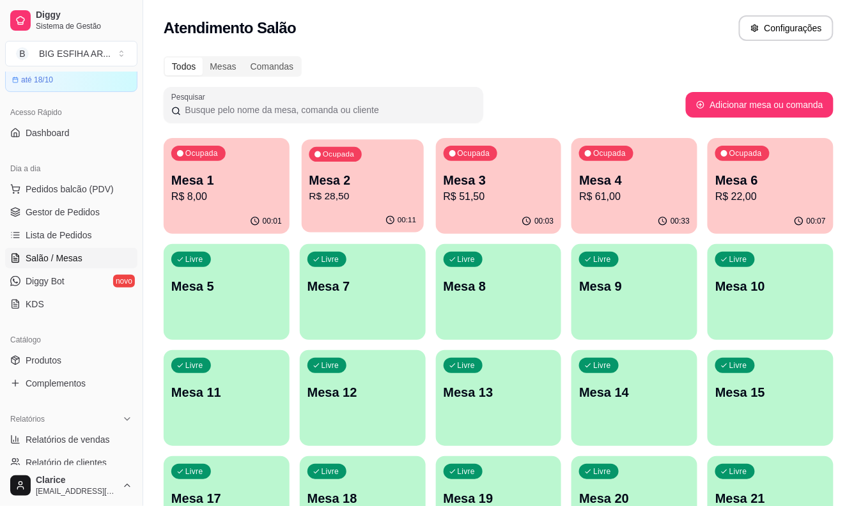
click at [372, 189] on p "R$ 28,50" at bounding box center [362, 196] width 107 height 15
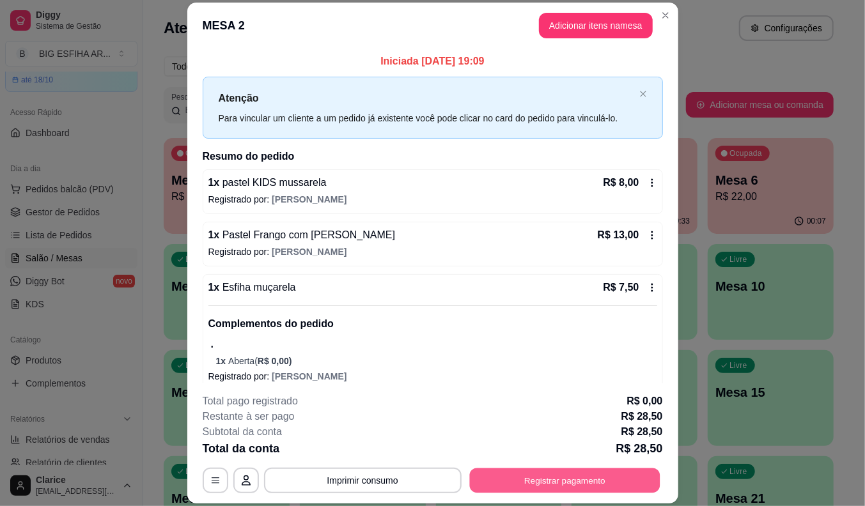
click at [502, 476] on button "Registrar pagamento" at bounding box center [564, 481] width 190 height 25
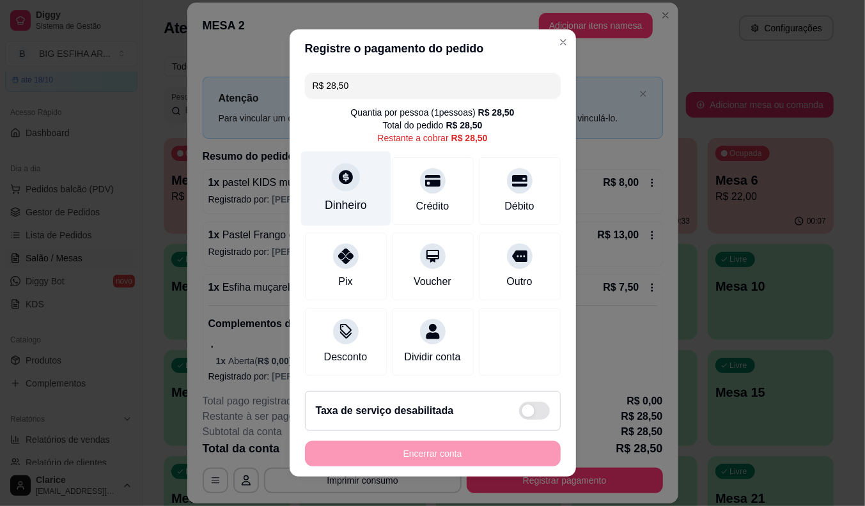
click at [343, 180] on icon at bounding box center [345, 177] width 17 height 17
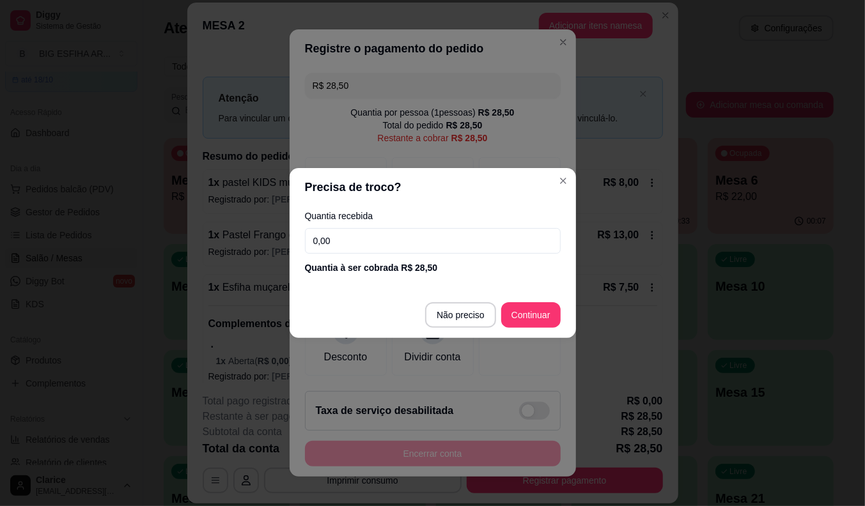
click at [340, 240] on input "0,00" at bounding box center [433, 241] width 256 height 26
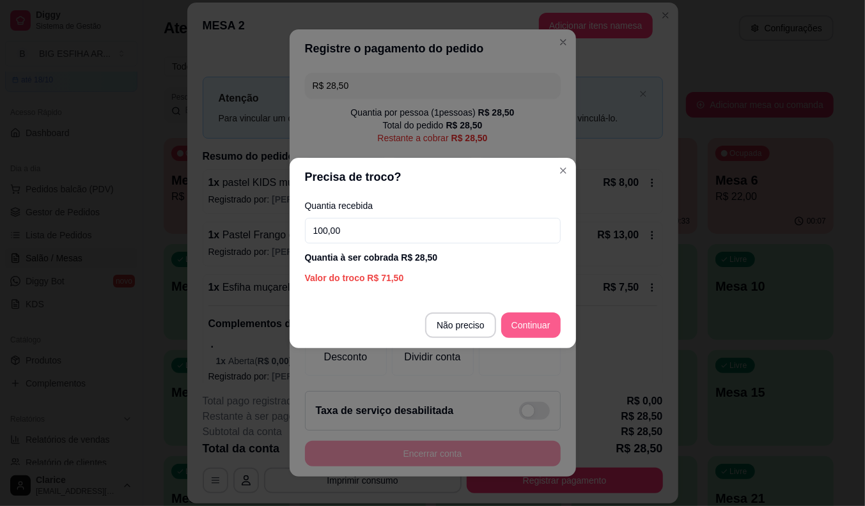
type input "100,00"
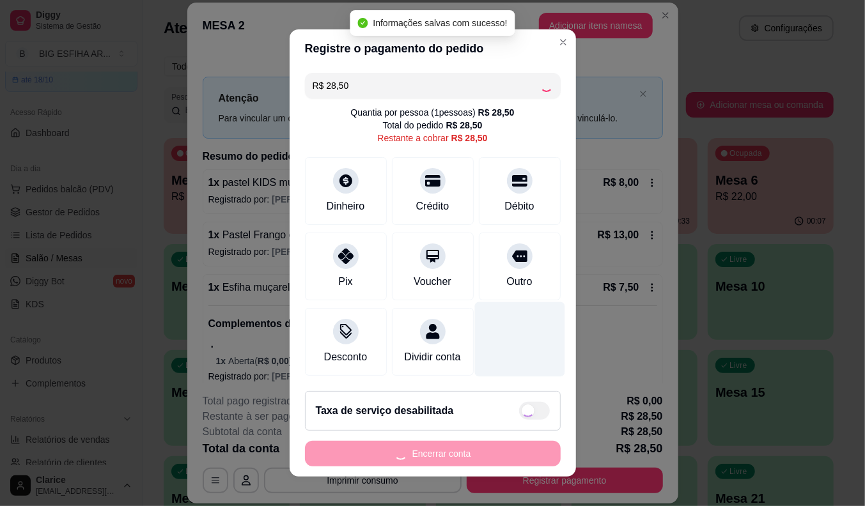
type input "R$ 0,00"
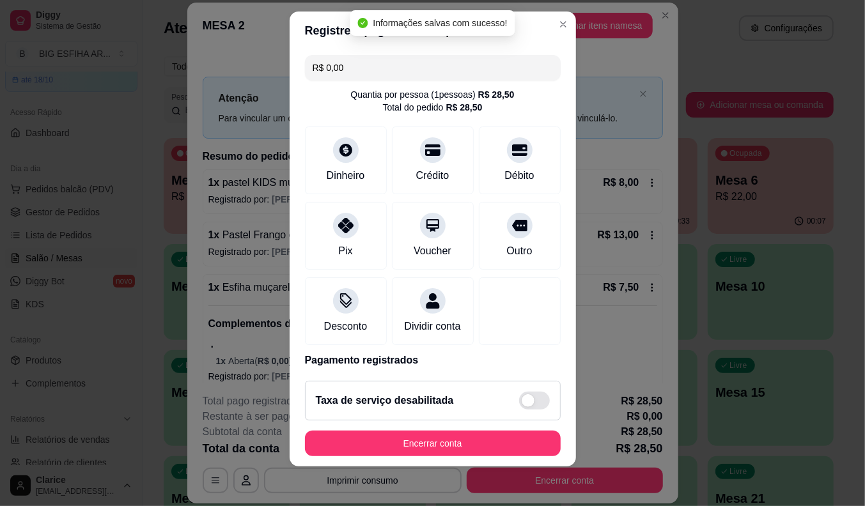
scroll to position [15, 0]
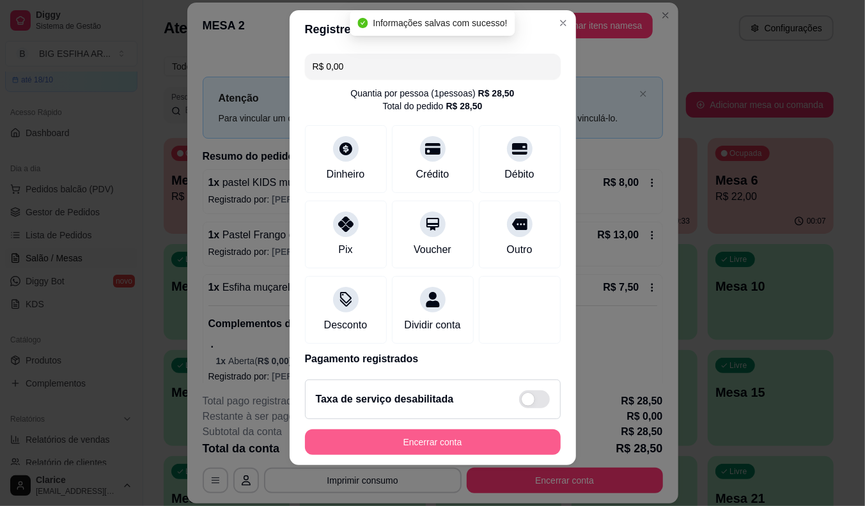
click at [467, 438] on button "Encerrar conta" at bounding box center [433, 443] width 256 height 26
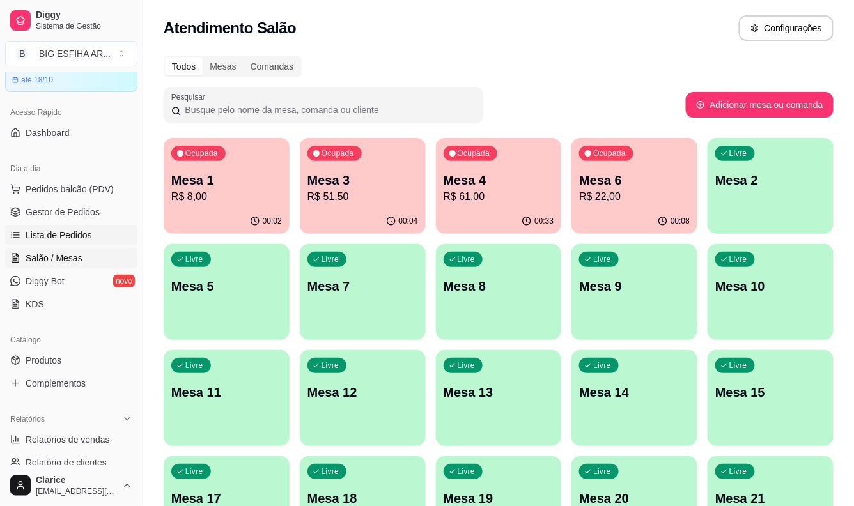
click at [61, 235] on span "Lista de Pedidos" at bounding box center [59, 235] width 66 height 13
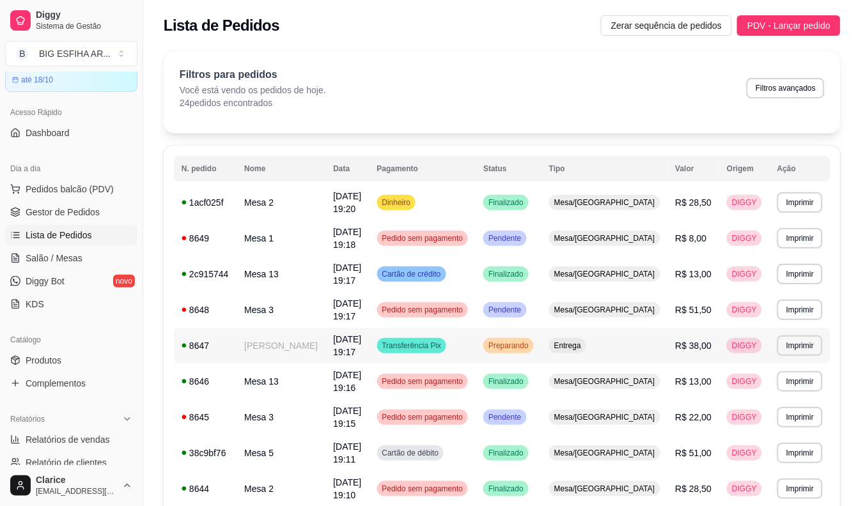
click at [265, 339] on td "[PERSON_NAME]" at bounding box center [281, 346] width 89 height 36
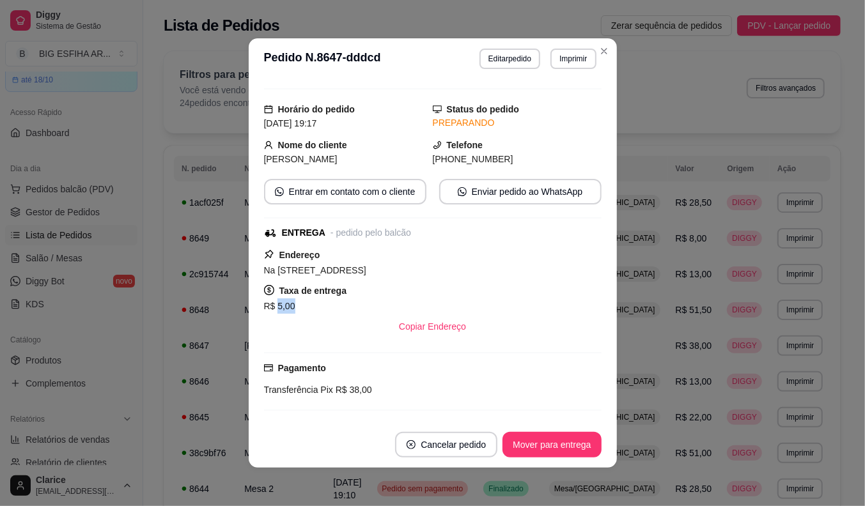
scroll to position [3, 0]
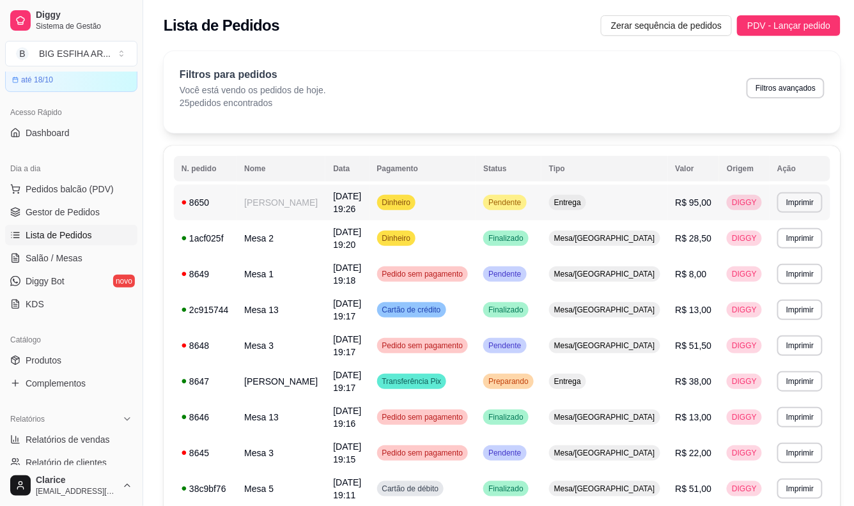
click at [308, 207] on td "[PERSON_NAME]" at bounding box center [281, 203] width 89 height 36
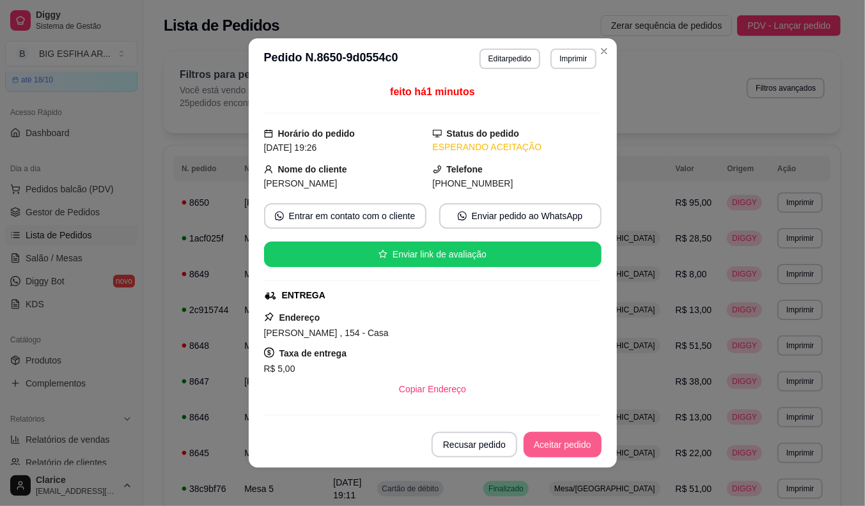
click at [561, 444] on button "Aceitar pedido" at bounding box center [563, 445] width 78 height 26
click at [559, 446] on button "Mover para preparo" at bounding box center [551, 445] width 99 height 26
click at [559, 56] on button "Imprimir" at bounding box center [572, 59] width 45 height 20
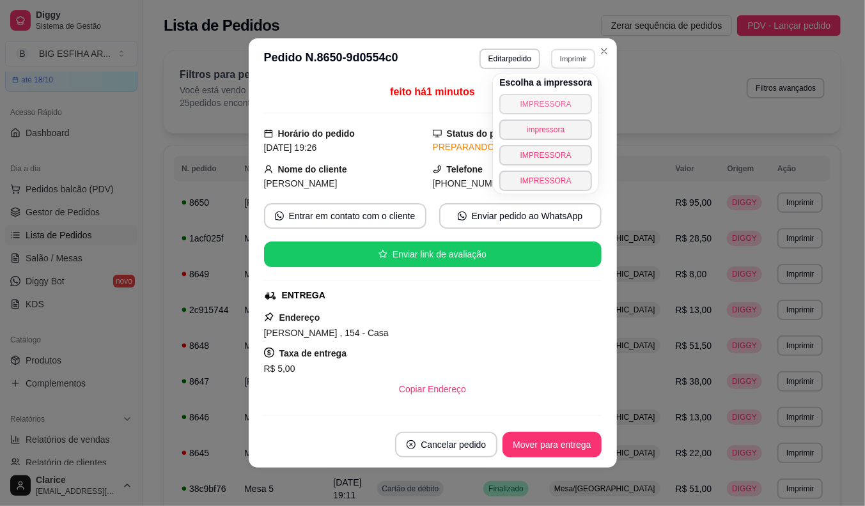
click at [564, 110] on button "IMPRESSORA" at bounding box center [545, 104] width 93 height 20
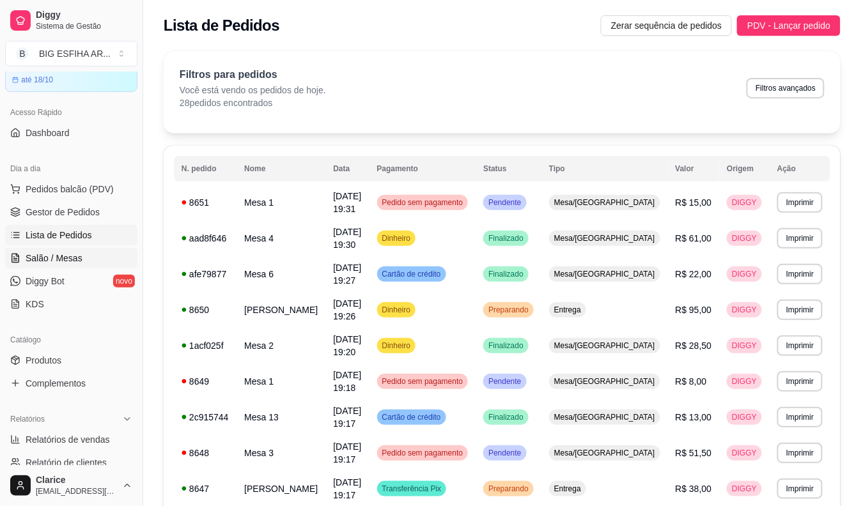
click at [43, 256] on span "Salão / Mesas" at bounding box center [54, 258] width 57 height 13
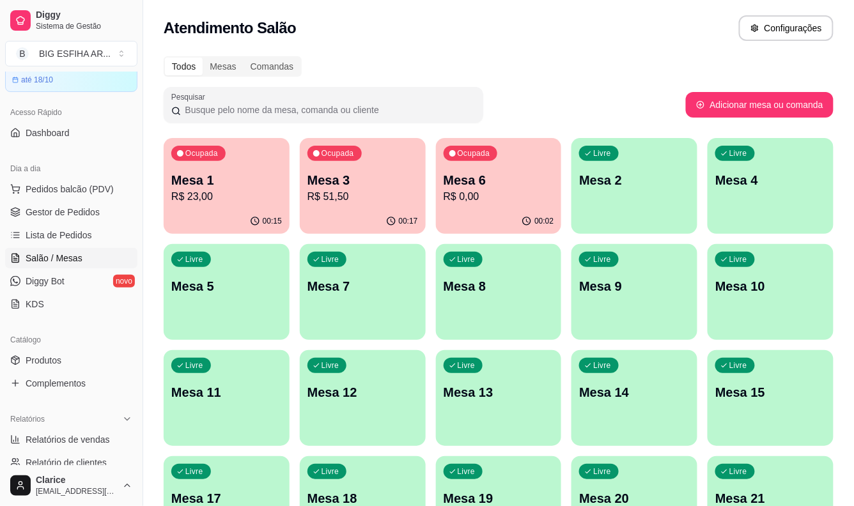
click at [750, 190] on div "Livre Mesa 4" at bounding box center [771, 178] width 126 height 81
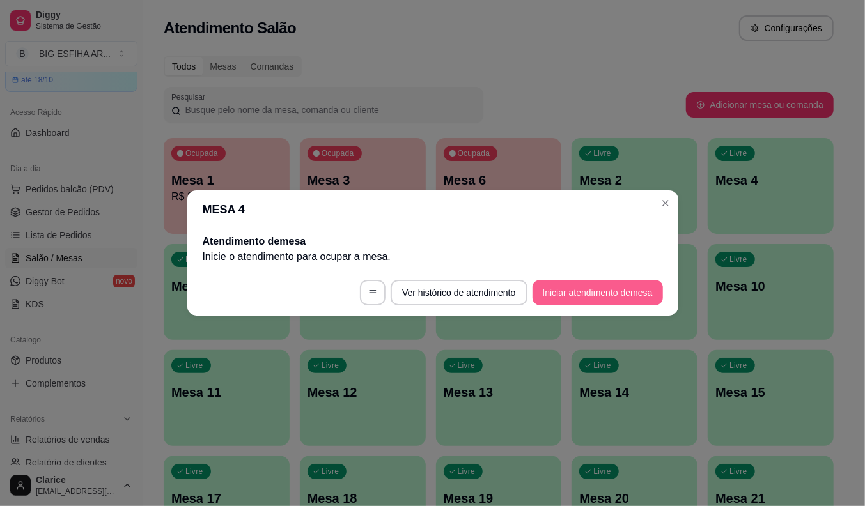
click at [621, 297] on button "Iniciar atendimento de mesa" at bounding box center [597, 293] width 130 height 26
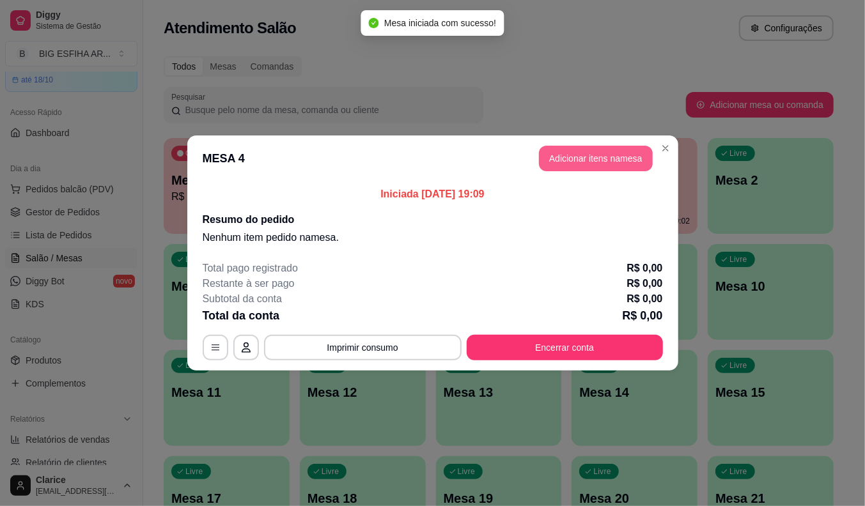
click at [586, 152] on button "Adicionar itens na mesa" at bounding box center [596, 159] width 114 height 26
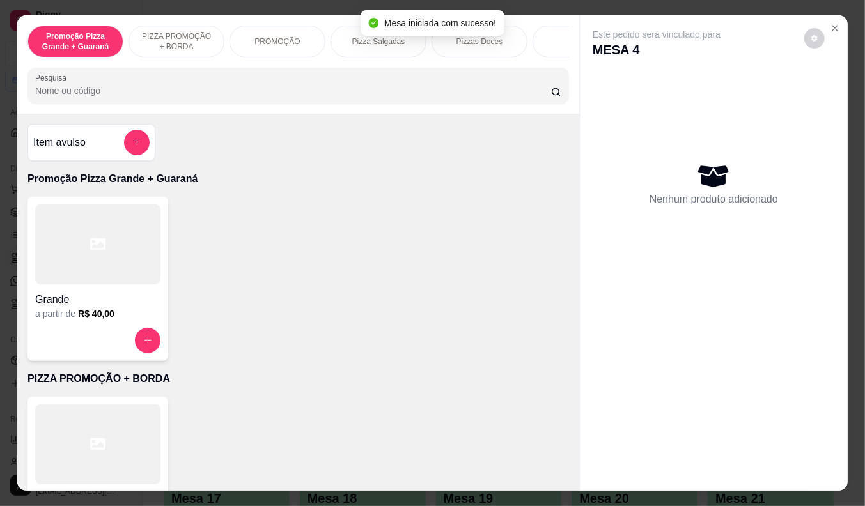
click at [373, 33] on div "Mesa iniciada com sucesso!" at bounding box center [432, 23] width 143 height 26
click at [365, 36] on p "Pizza Salgadas" at bounding box center [378, 41] width 53 height 10
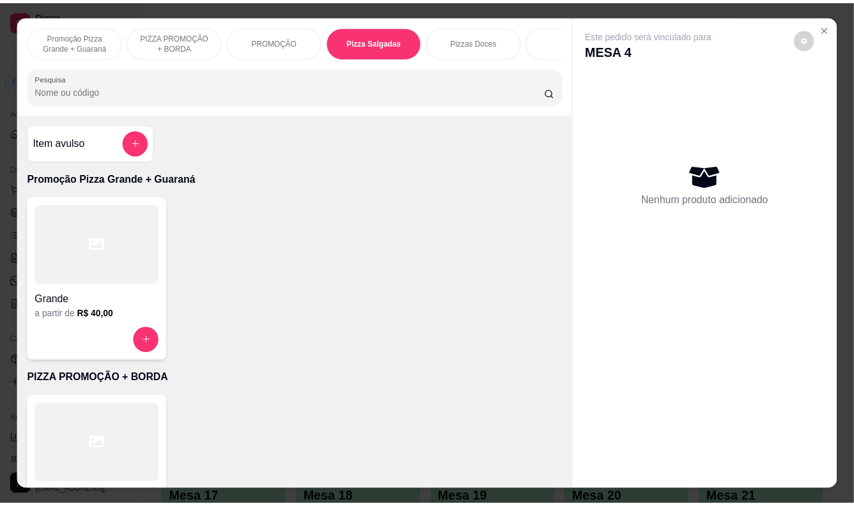
scroll to position [31, 0]
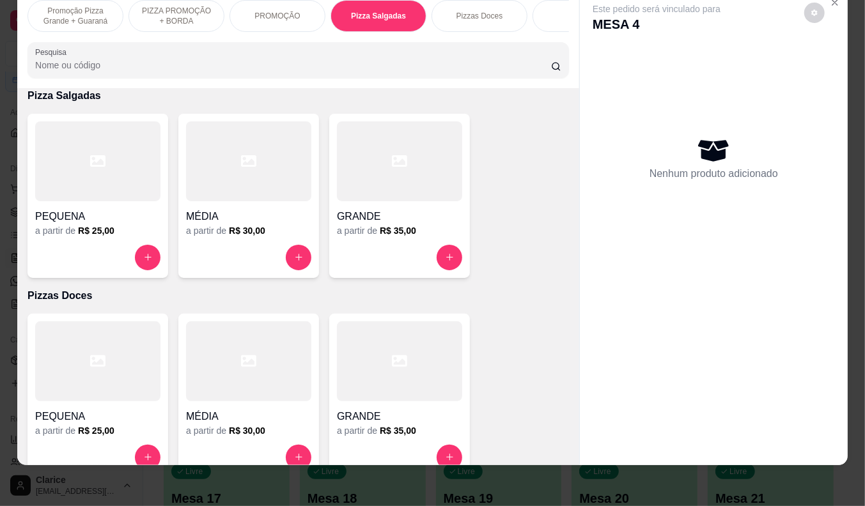
click at [375, 219] on h4 "GRANDE" at bounding box center [399, 216] width 125 height 15
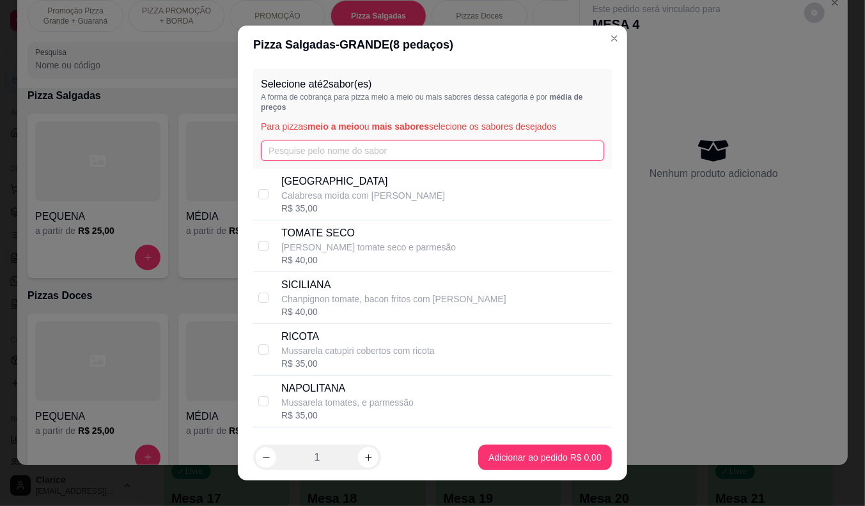
click at [314, 150] on input "text" at bounding box center [432, 151] width 343 height 20
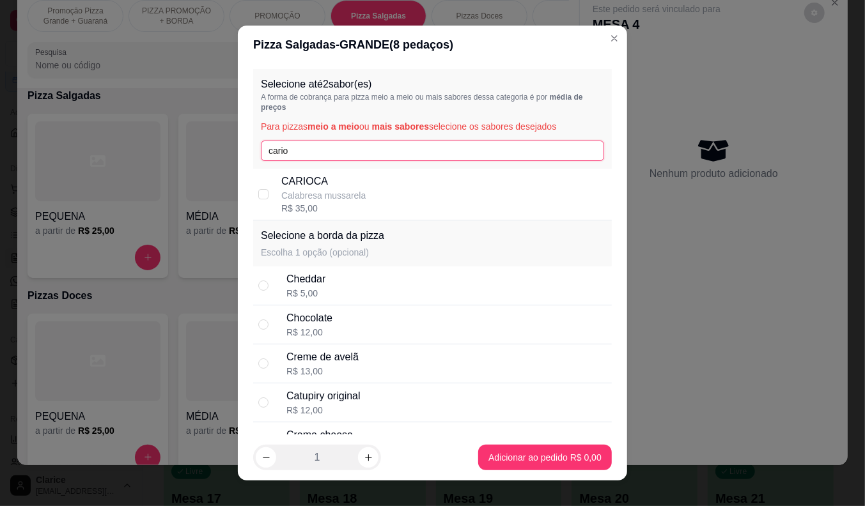
type input "cario"
drag, startPoint x: 329, startPoint y: 216, endPoint x: 338, endPoint y: 179, distance: 38.1
click at [330, 211] on div "CARIOCA Calabresa mussarela R$ 35,00" at bounding box center [432, 195] width 359 height 52
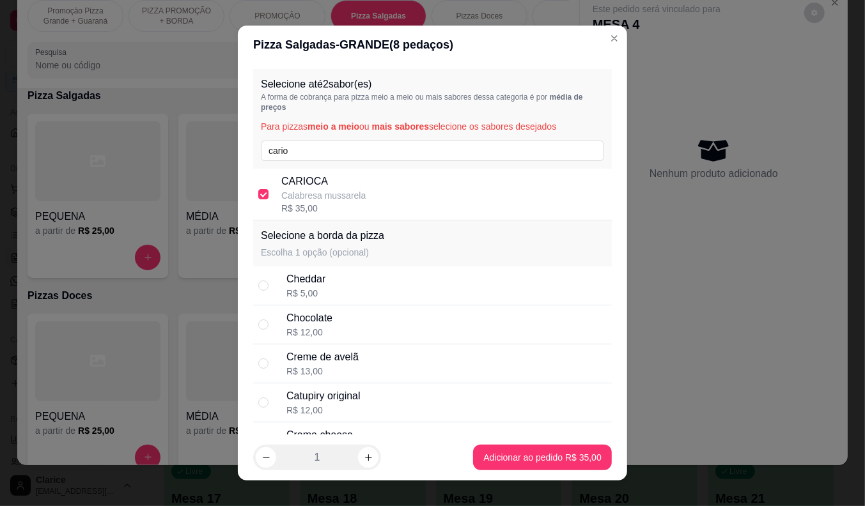
click at [338, 180] on p "CARIOCA" at bounding box center [323, 181] width 84 height 15
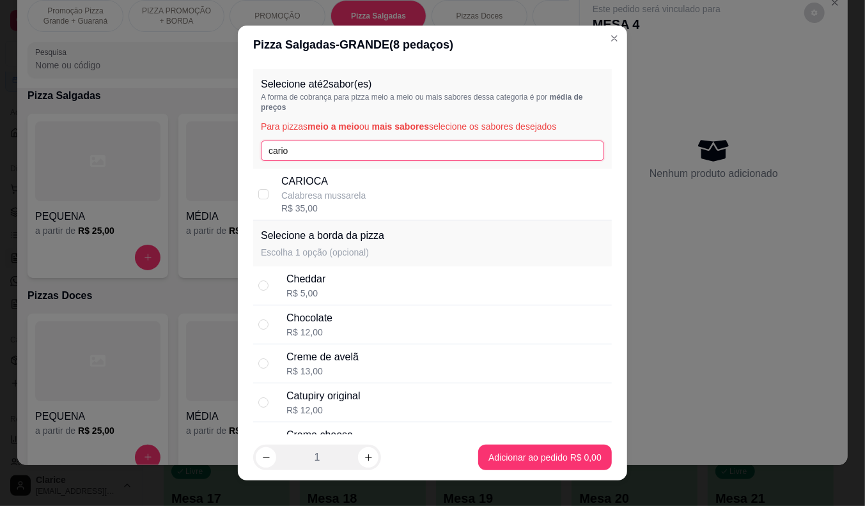
click at [305, 146] on input "cario" at bounding box center [432, 151] width 343 height 20
click at [297, 187] on p "CARIOCA" at bounding box center [323, 181] width 84 height 15
checkbox input "true"
click at [299, 151] on input "cario" at bounding box center [432, 151] width 343 height 20
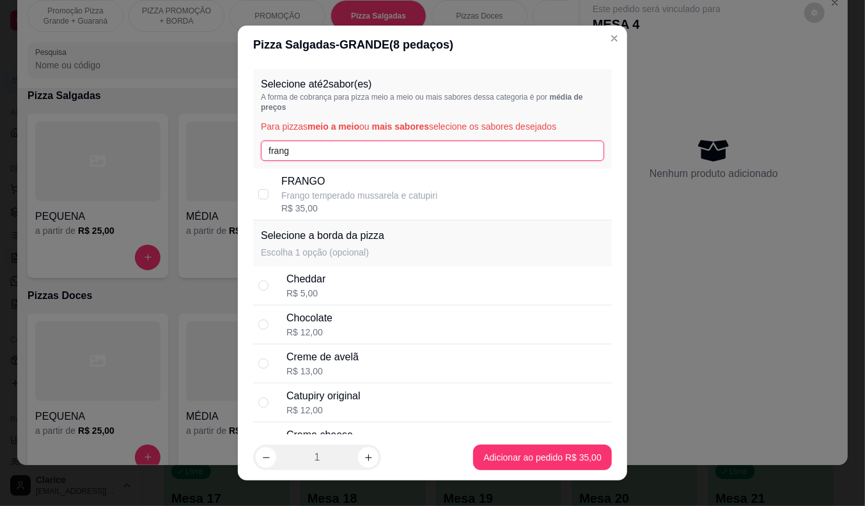
type input "frang"
click at [294, 186] on p "FRANGO" at bounding box center [359, 181] width 156 height 15
checkbox input "true"
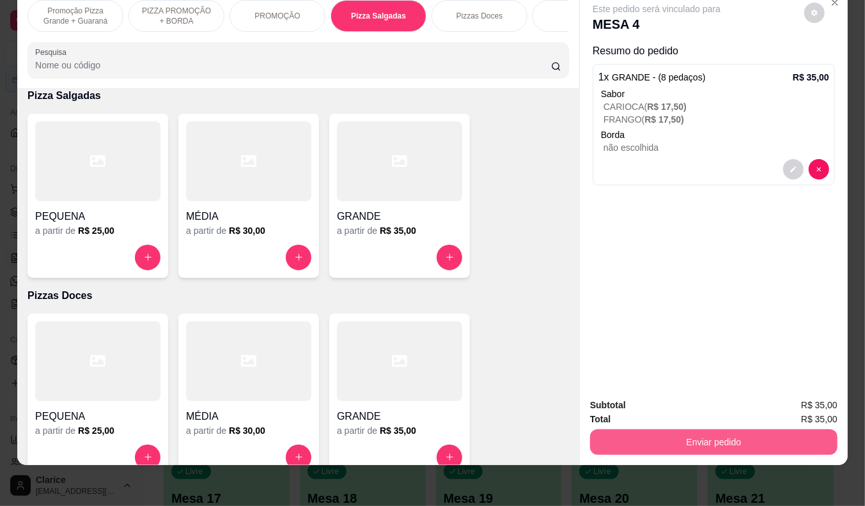
click at [738, 430] on button "Enviar pedido" at bounding box center [713, 443] width 247 height 26
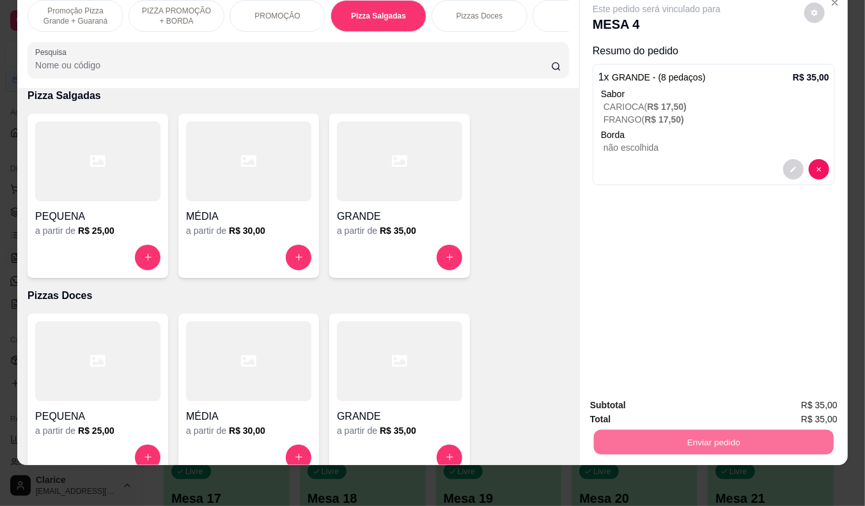
click at [795, 400] on button "Enviar pedido" at bounding box center [804, 400] width 70 height 24
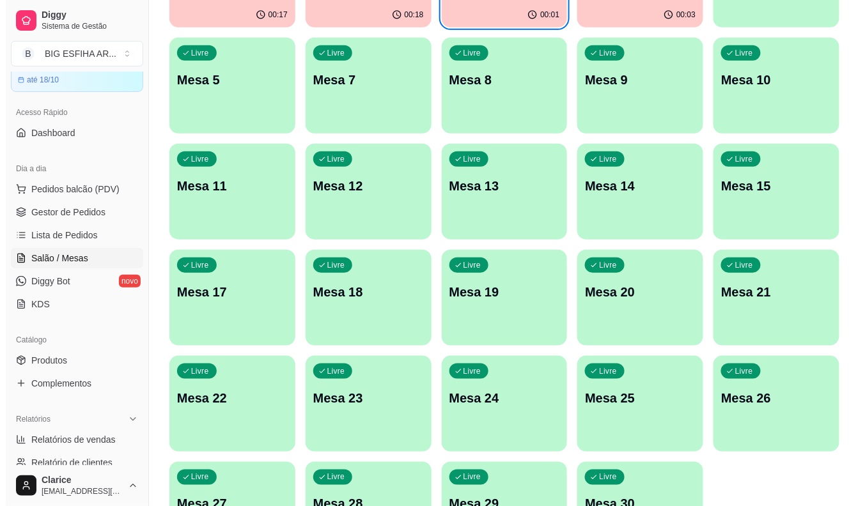
scroll to position [284, 0]
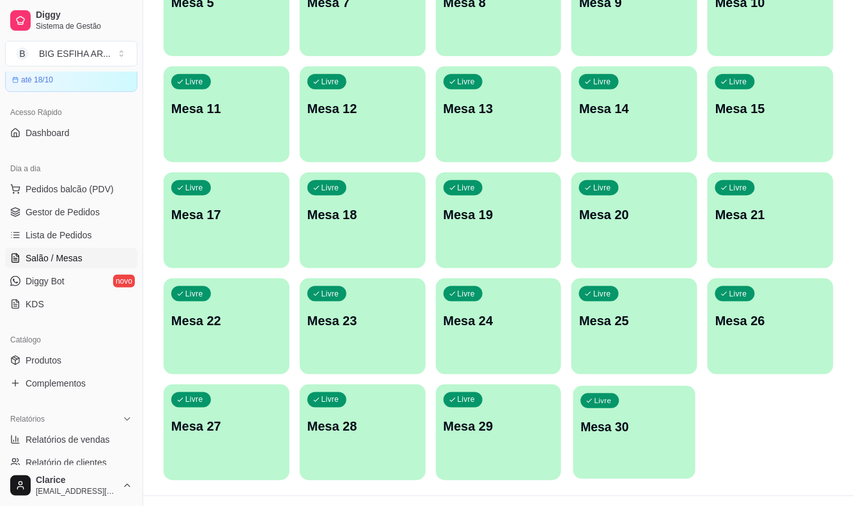
click at [629, 429] on p "Mesa 30" at bounding box center [634, 427] width 107 height 17
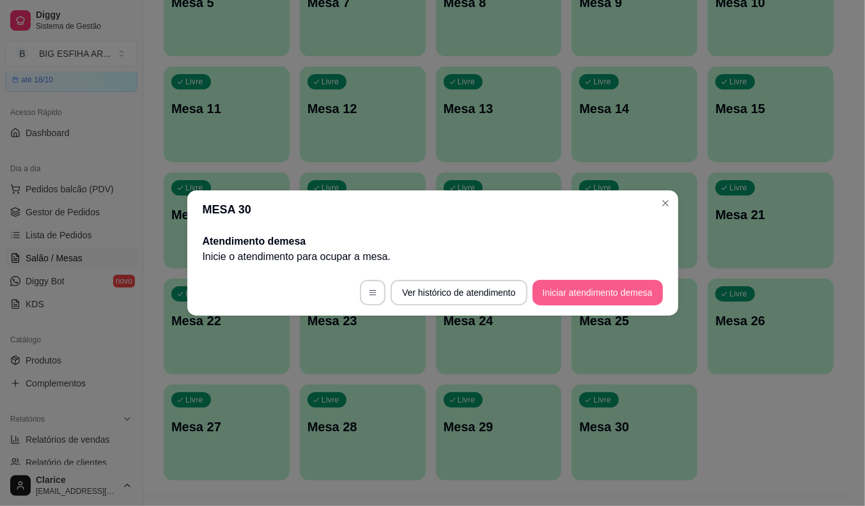
click at [622, 284] on button "Iniciar atendimento de mesa" at bounding box center [597, 293] width 130 height 26
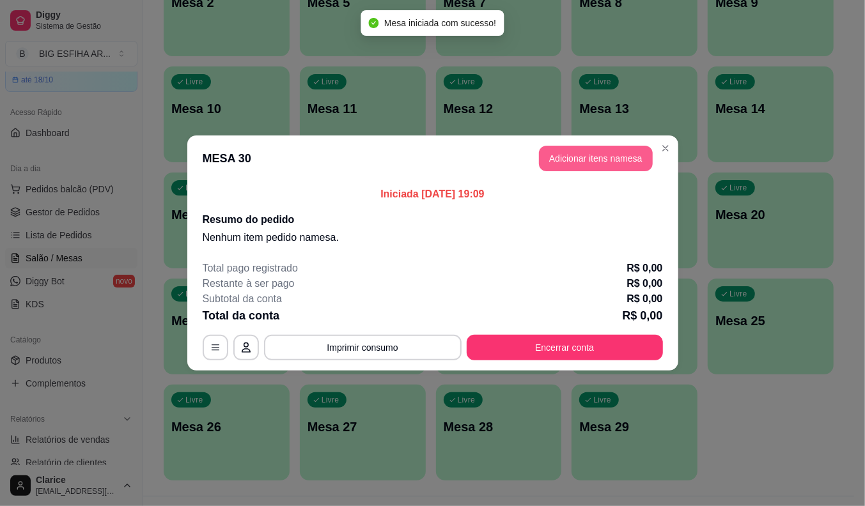
click at [629, 151] on button "Adicionar itens na mesa" at bounding box center [596, 159] width 114 height 26
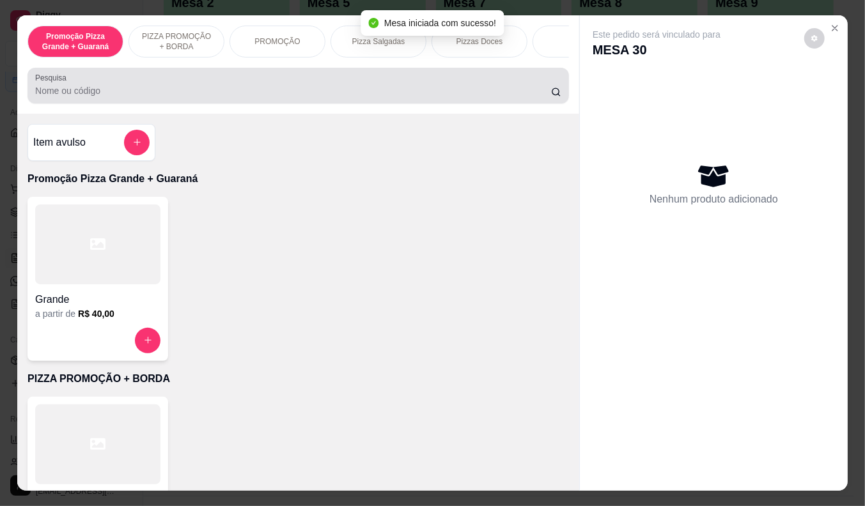
click at [139, 97] on input "Pesquisa" at bounding box center [293, 90] width 516 height 13
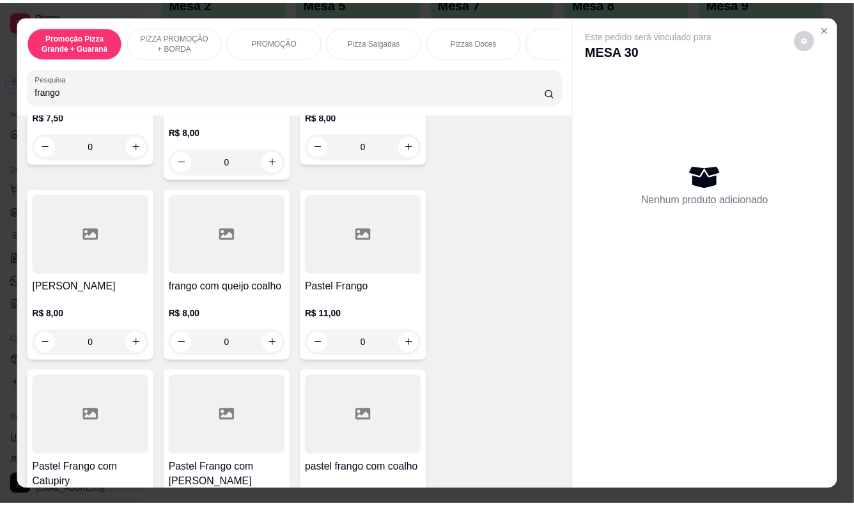
scroll to position [213, 0]
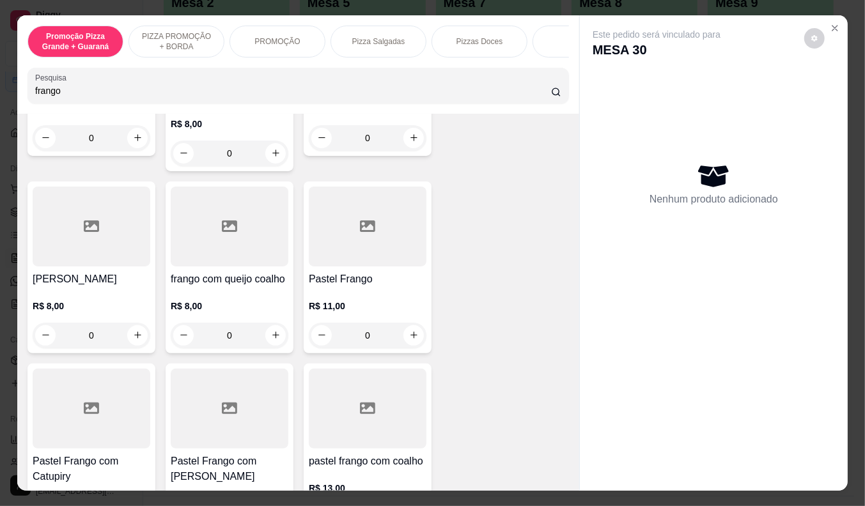
type input "frango"
click at [338, 272] on h4 "Pastel Frango" at bounding box center [368, 279] width 118 height 15
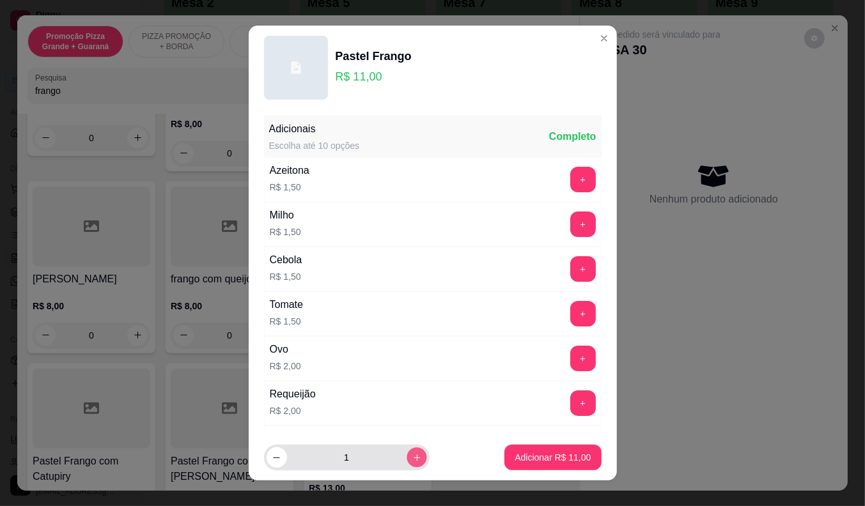
click at [412, 460] on icon "increase-product-quantity" at bounding box center [417, 458] width 10 height 10
type input "2"
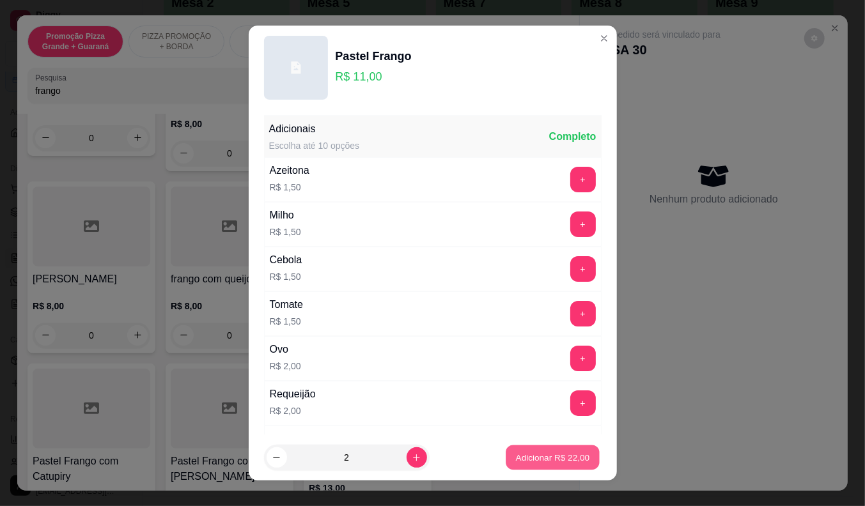
click at [516, 454] on p "Adicionar R$ 22,00" at bounding box center [553, 458] width 74 height 12
type input "2"
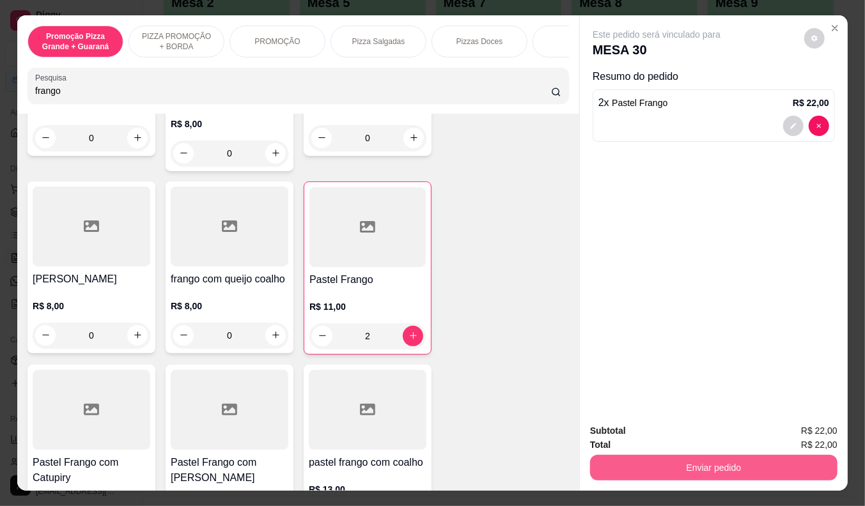
click at [649, 463] on button "Enviar pedido" at bounding box center [713, 468] width 247 height 26
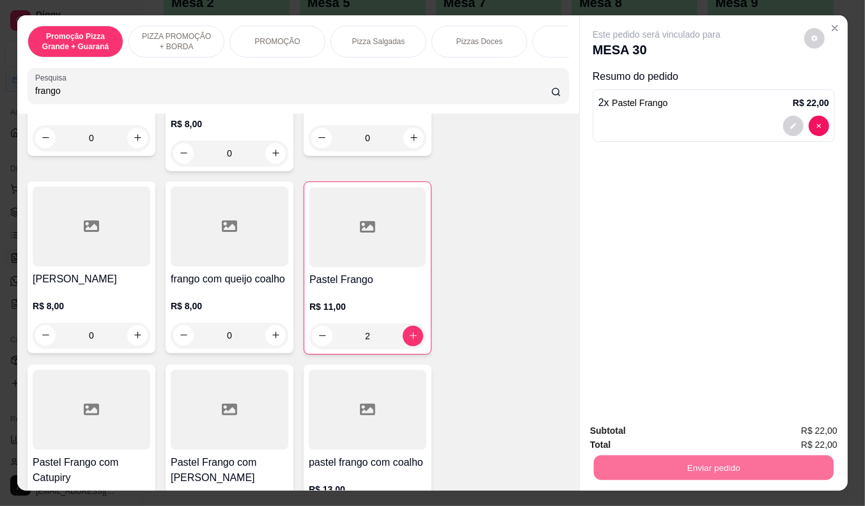
click at [794, 433] on button "Enviar pedido" at bounding box center [804, 432] width 72 height 24
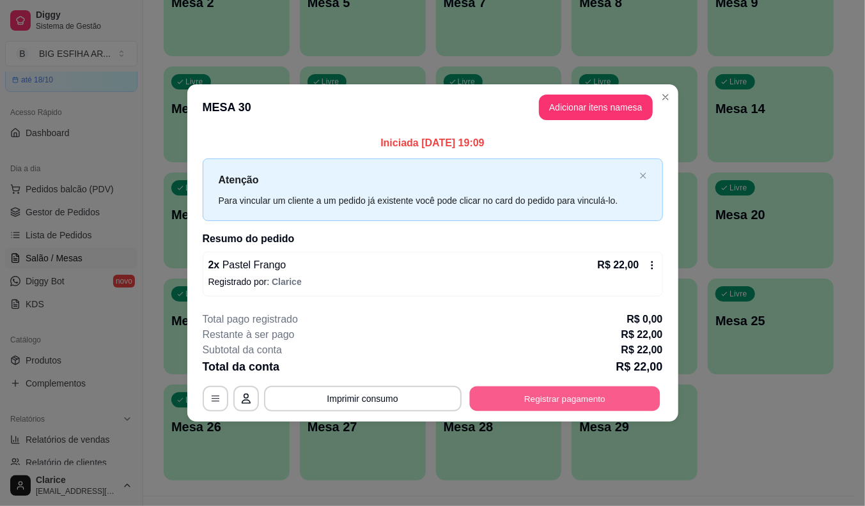
click at [591, 401] on button "Registrar pagamento" at bounding box center [564, 398] width 190 height 25
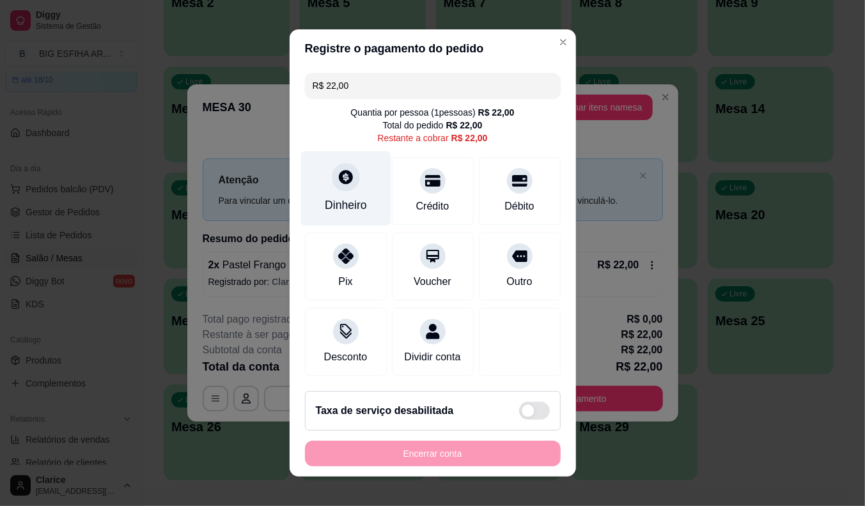
click at [338, 201] on div "Dinheiro" at bounding box center [346, 205] width 42 height 17
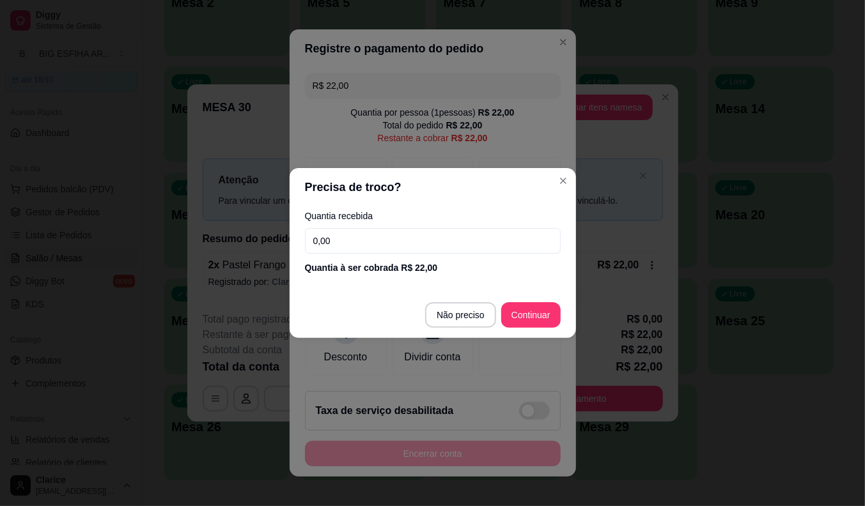
click at [352, 231] on input "0,00" at bounding box center [433, 241] width 256 height 26
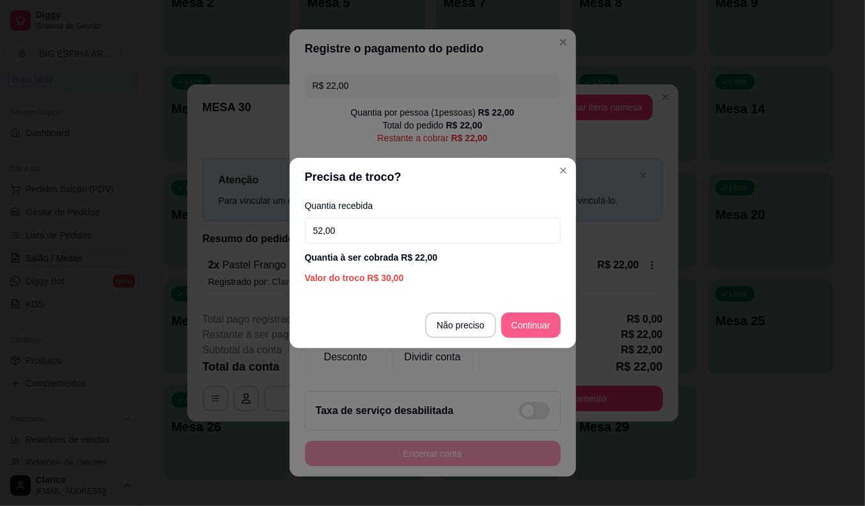
type input "52,00"
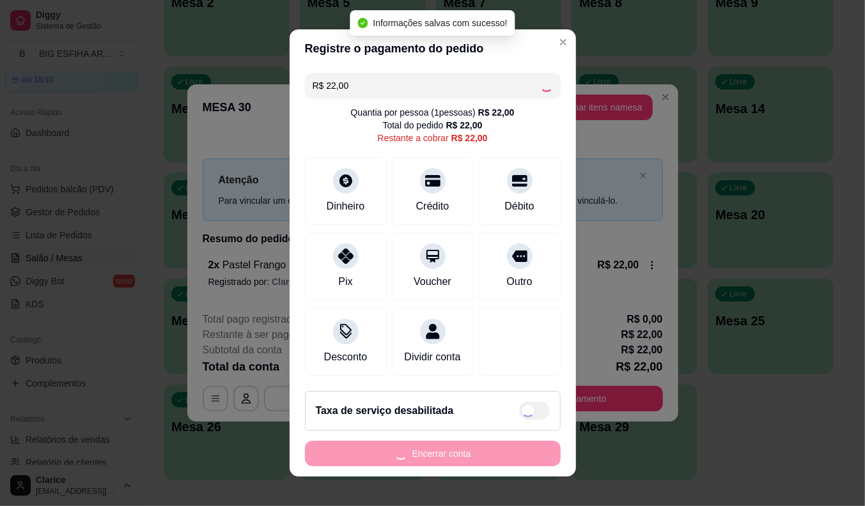
type input "R$ 0,00"
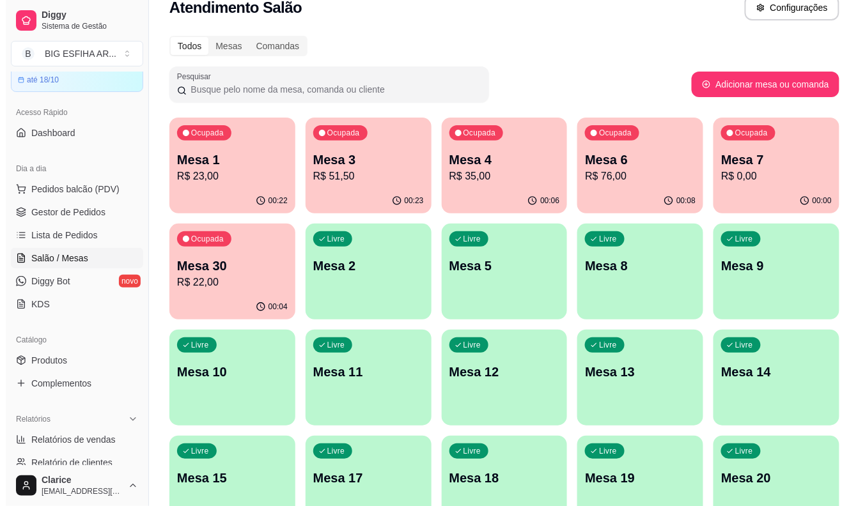
scroll to position [0, 0]
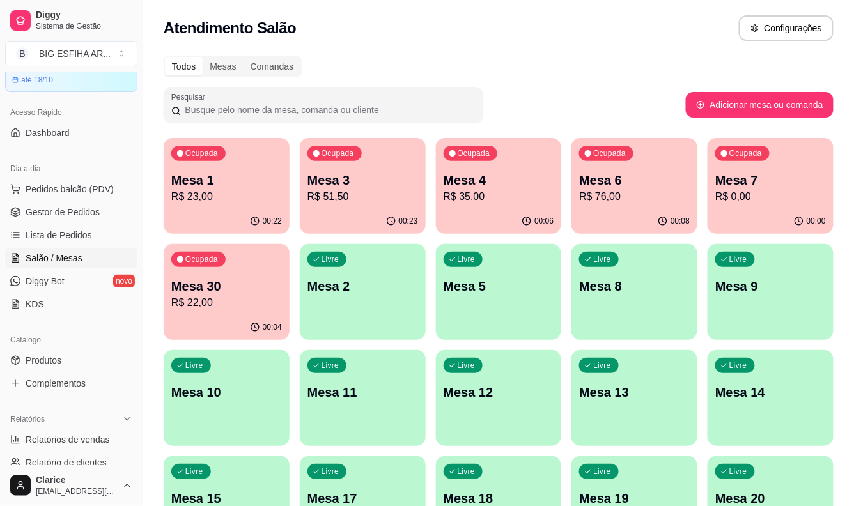
click at [336, 186] on p "Mesa 3" at bounding box center [362, 180] width 111 height 18
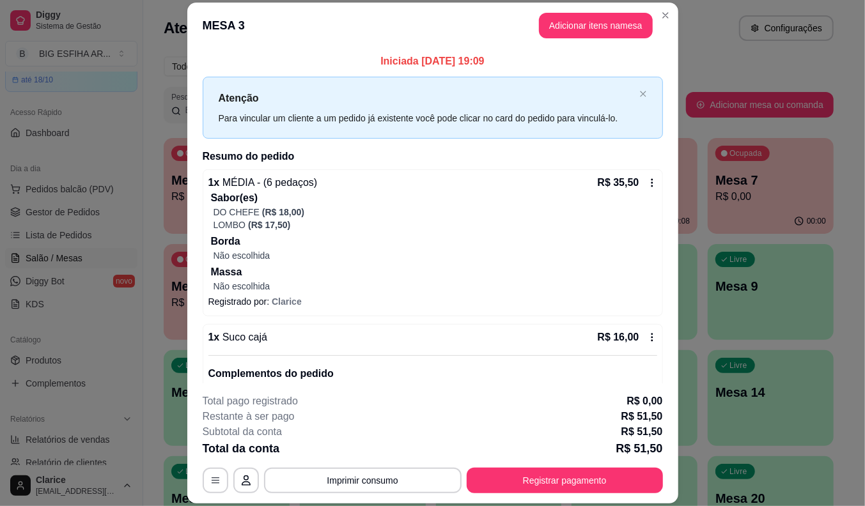
scroll to position [62, 0]
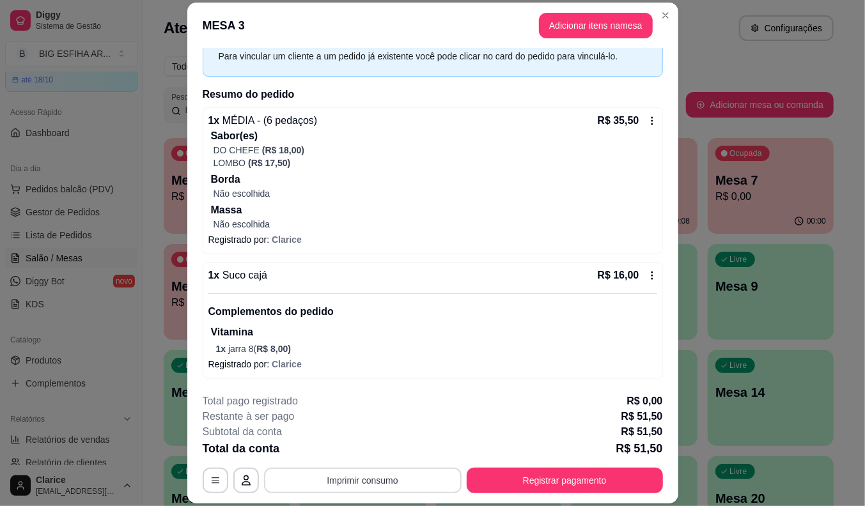
click at [380, 478] on button "Imprimir consumo" at bounding box center [363, 481] width 198 height 26
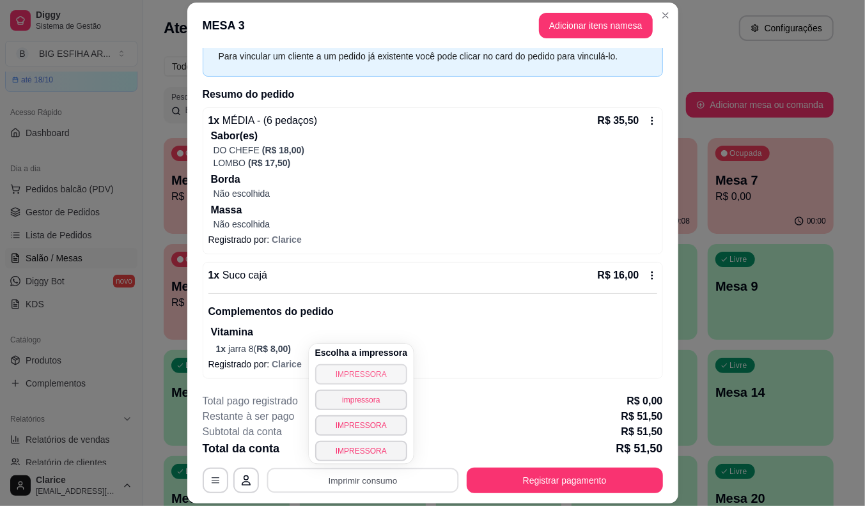
click at [381, 369] on button "IMPRESSORA" at bounding box center [361, 374] width 93 height 20
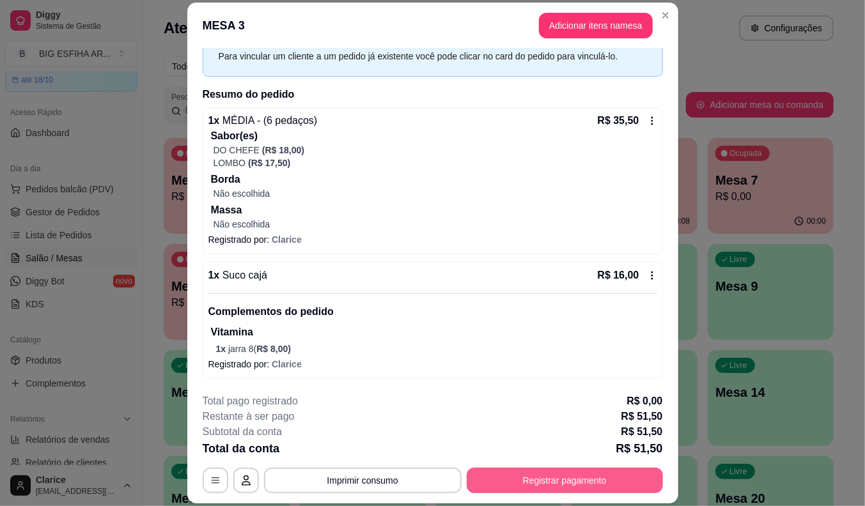
click at [564, 476] on button "Registrar pagamento" at bounding box center [565, 481] width 196 height 26
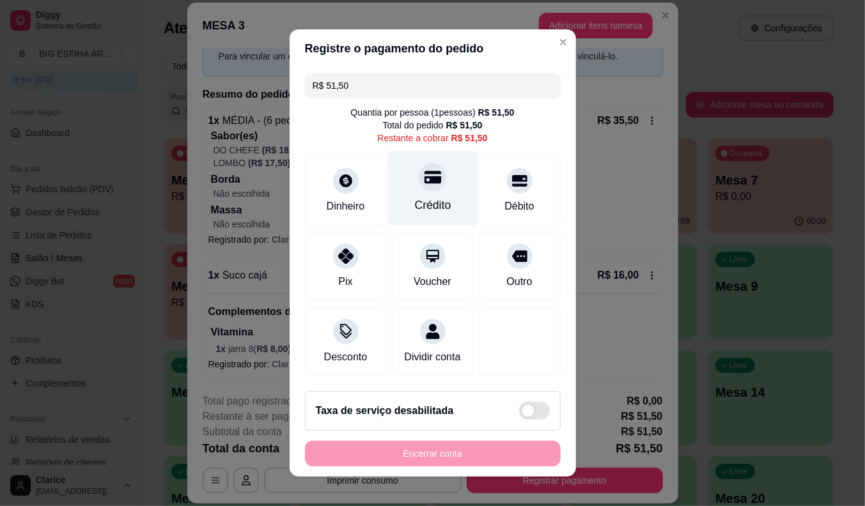
click at [427, 193] on div "Crédito" at bounding box center [432, 188] width 90 height 75
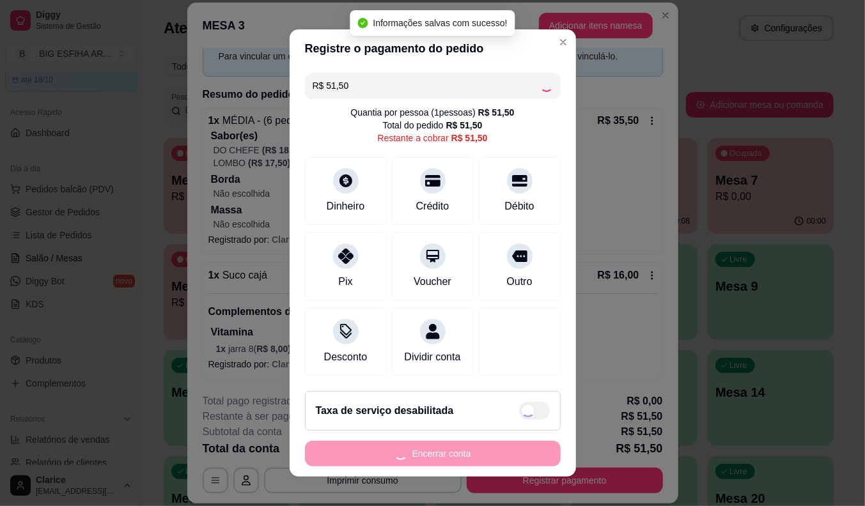
type input "R$ 0,00"
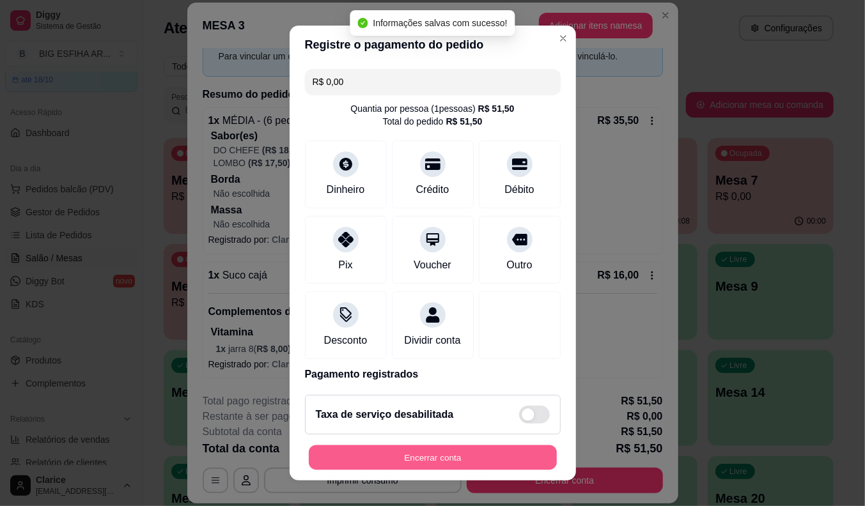
click at [444, 455] on button "Encerrar conta" at bounding box center [433, 458] width 248 height 25
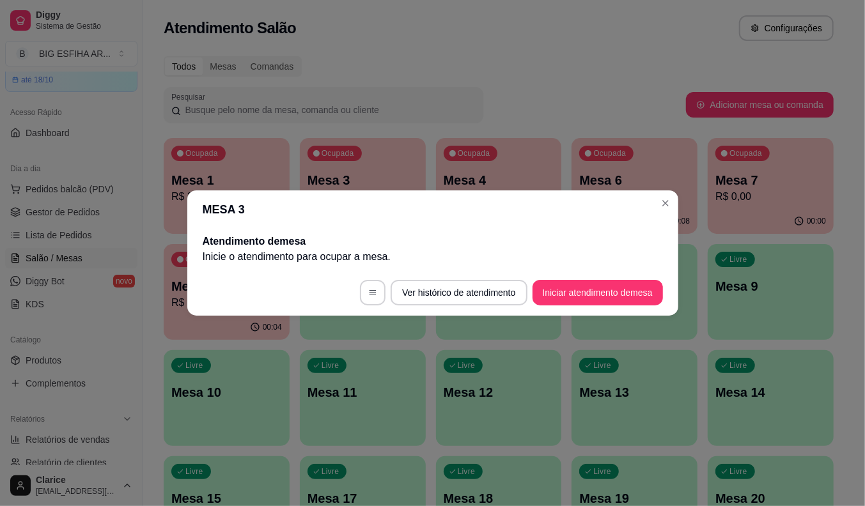
scroll to position [0, 0]
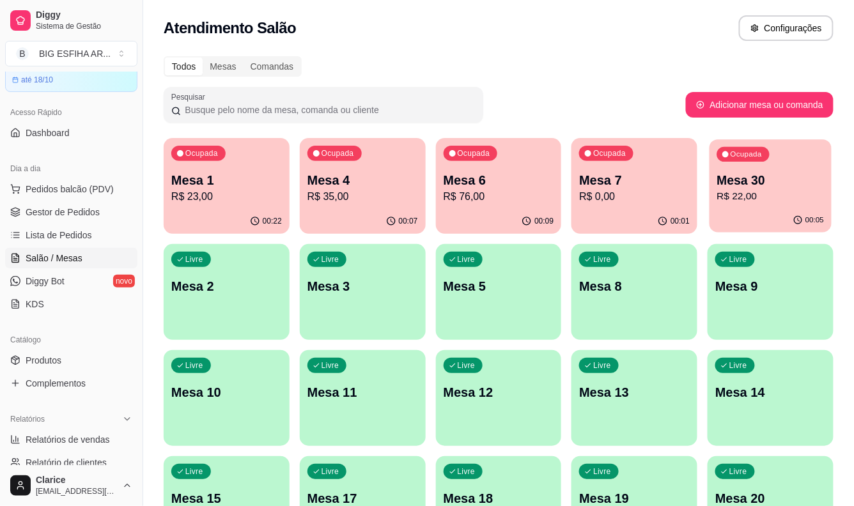
click at [750, 208] on button "Ocupada Mesa 30 R$ 22,00 00:05" at bounding box center [771, 185] width 122 height 93
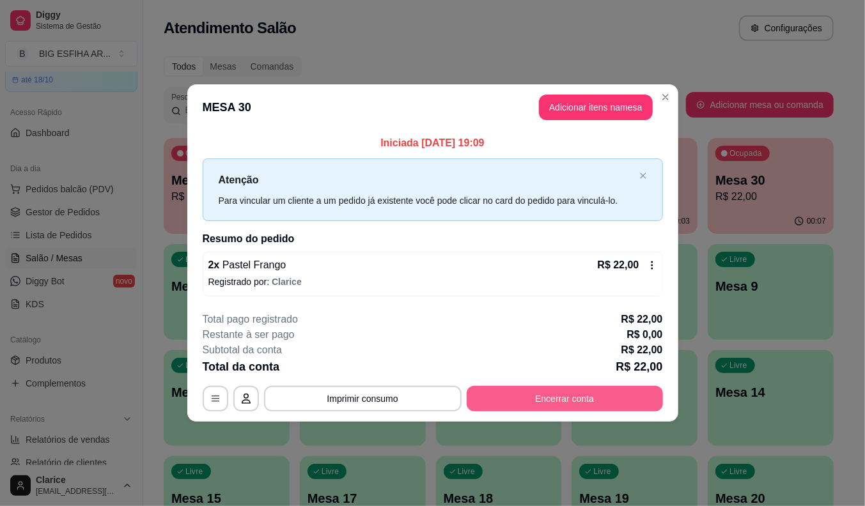
click at [617, 391] on button "Encerrar conta" at bounding box center [565, 399] width 196 height 26
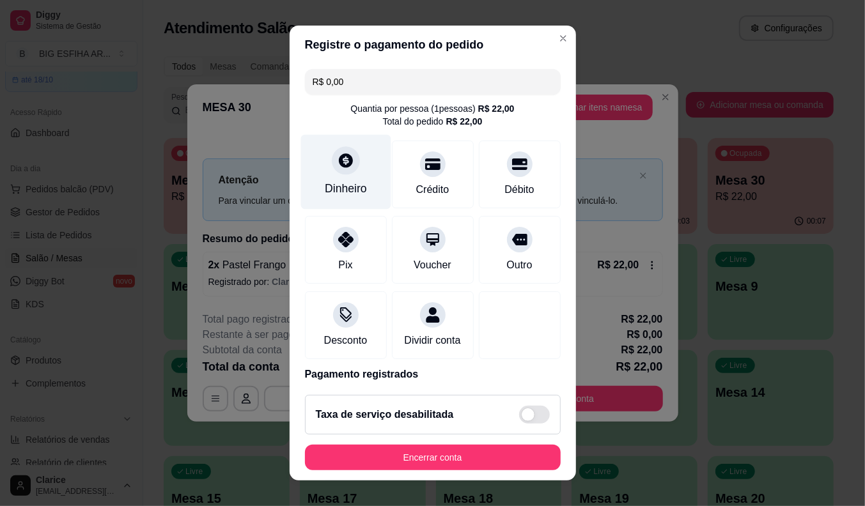
click at [330, 187] on div "Dinheiro" at bounding box center [346, 188] width 42 height 17
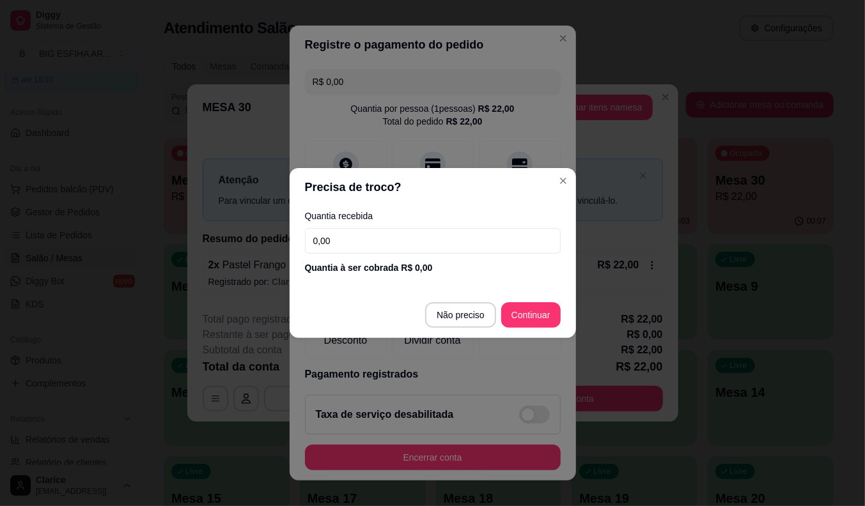
click at [412, 251] on input "0,00" at bounding box center [433, 241] width 256 height 26
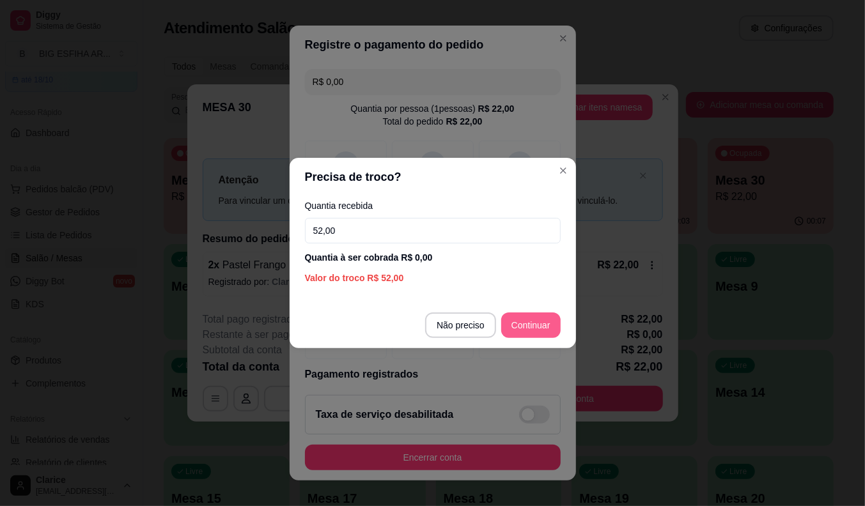
type input "52,00"
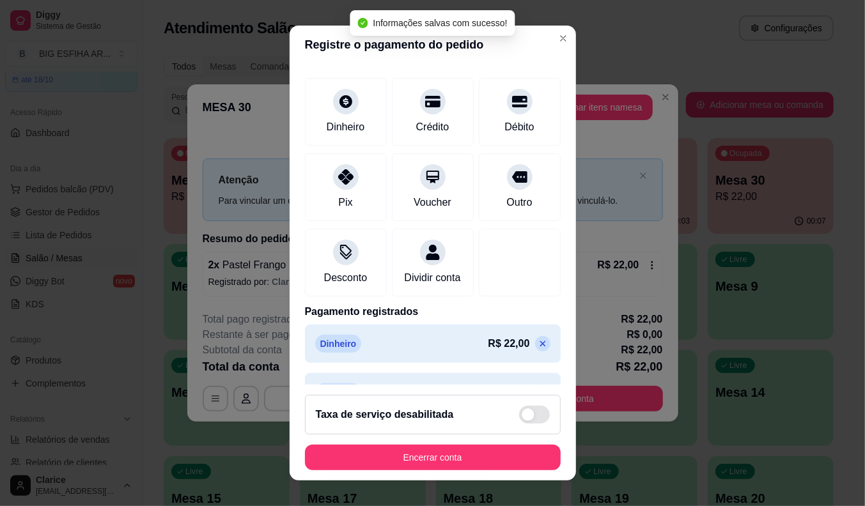
scroll to position [109, 0]
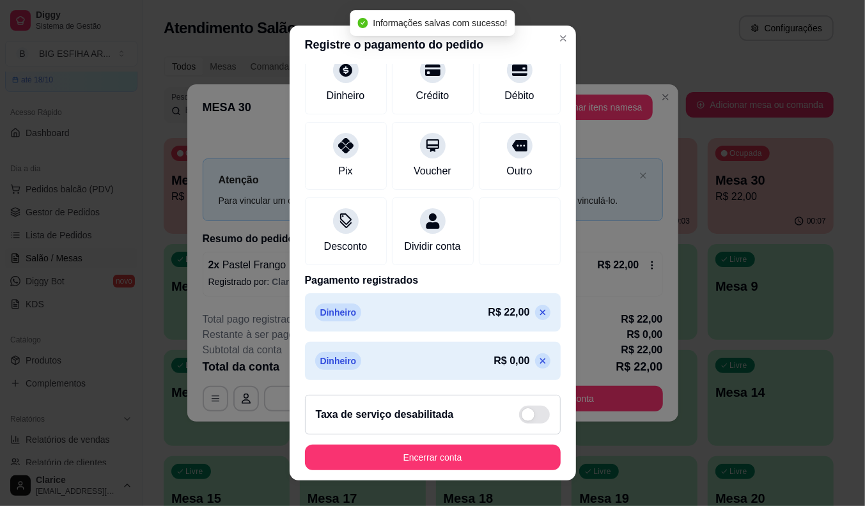
click at [538, 362] on icon at bounding box center [543, 361] width 10 height 10
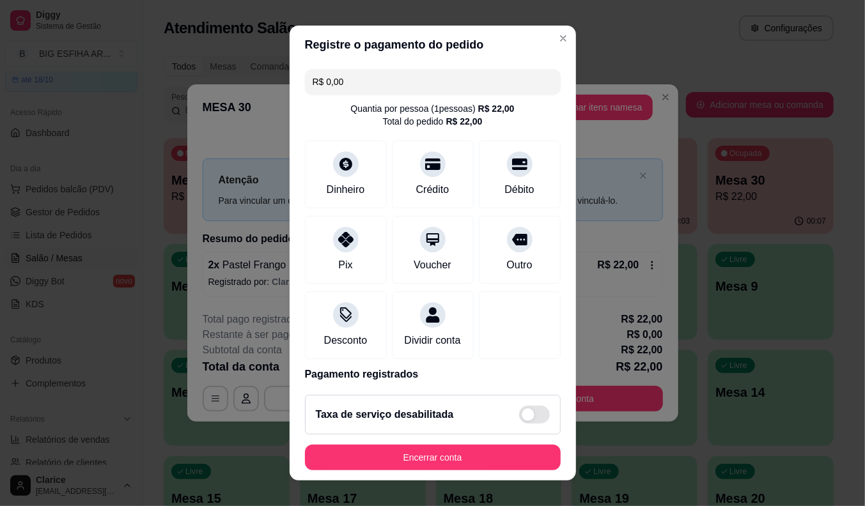
scroll to position [61, 0]
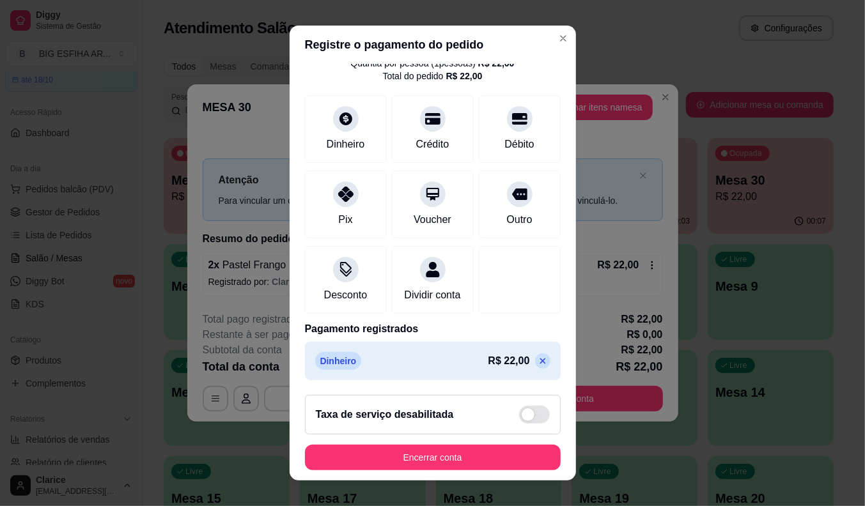
click at [540, 360] on icon at bounding box center [543, 361] width 6 height 6
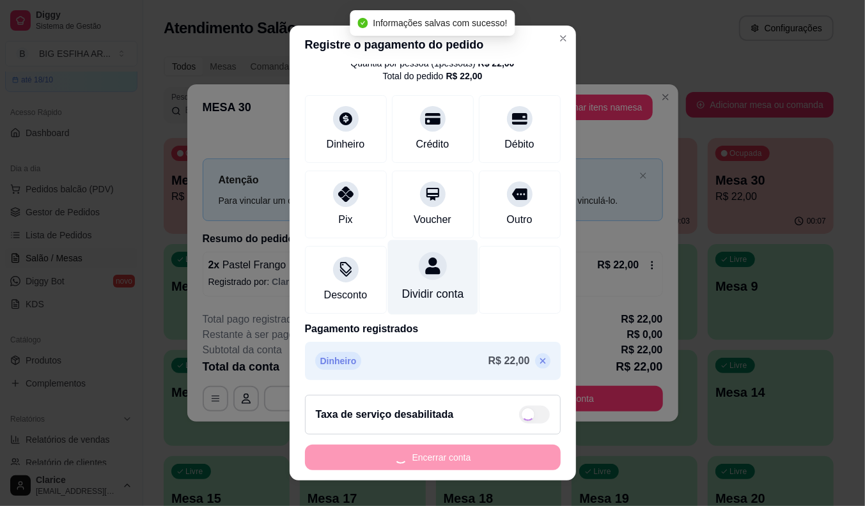
scroll to position [16, 0]
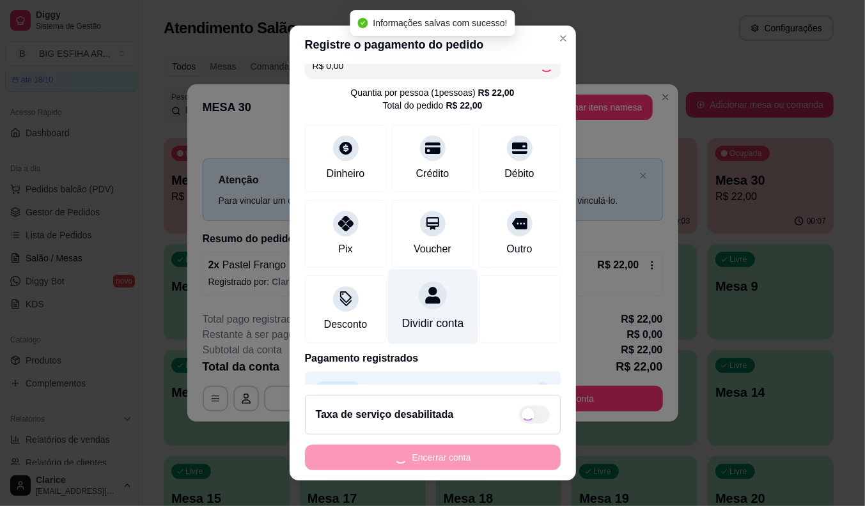
type input "R$ 22,00"
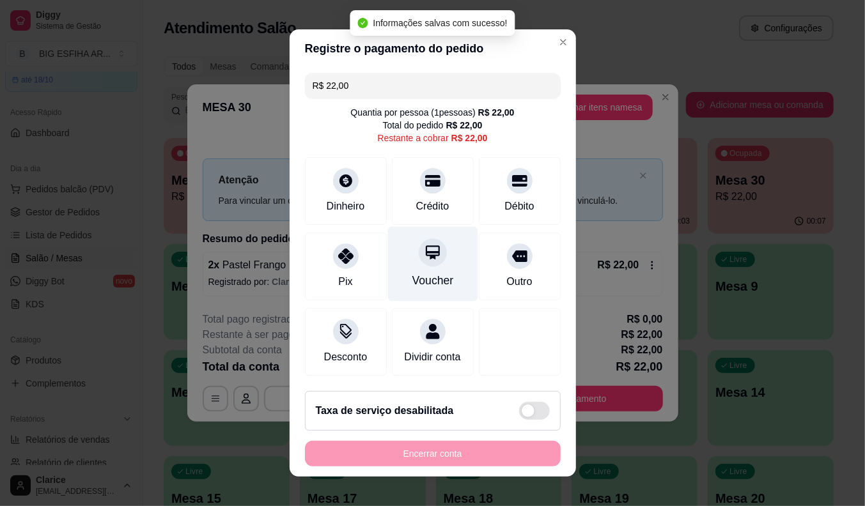
scroll to position [0, 0]
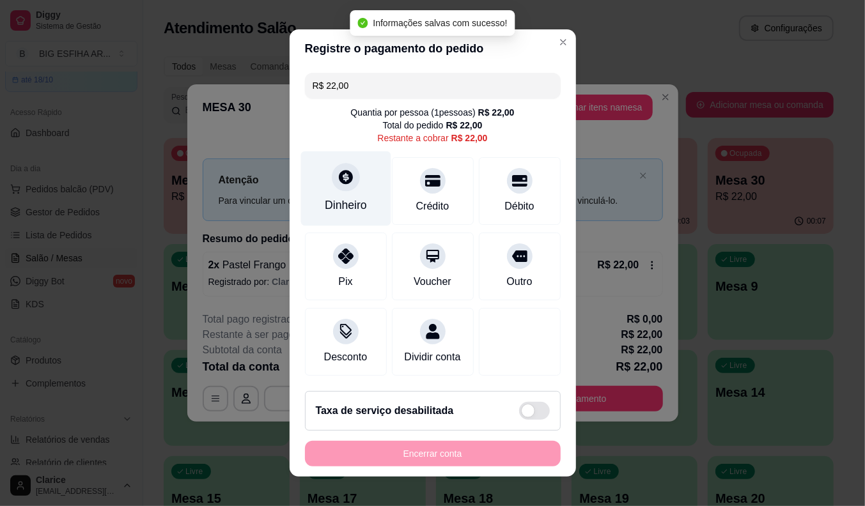
click at [350, 197] on div "Dinheiro" at bounding box center [346, 205] width 42 height 17
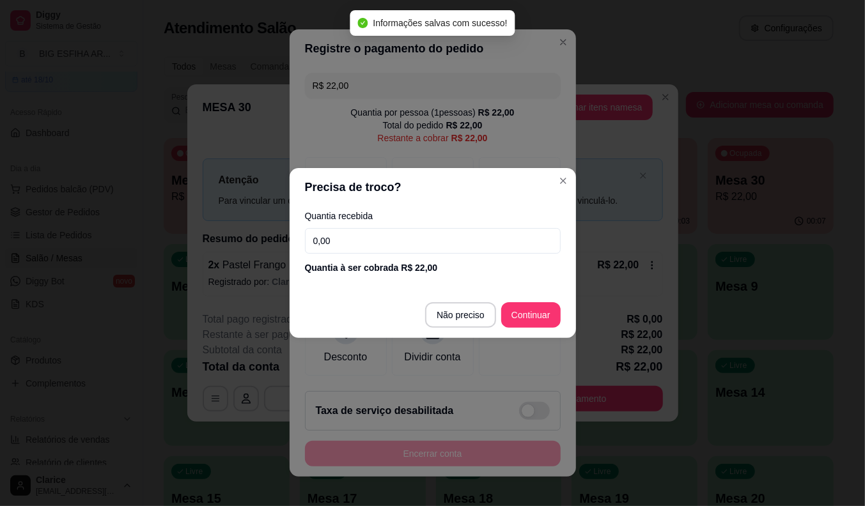
click at [387, 231] on input "0,00" at bounding box center [433, 241] width 256 height 26
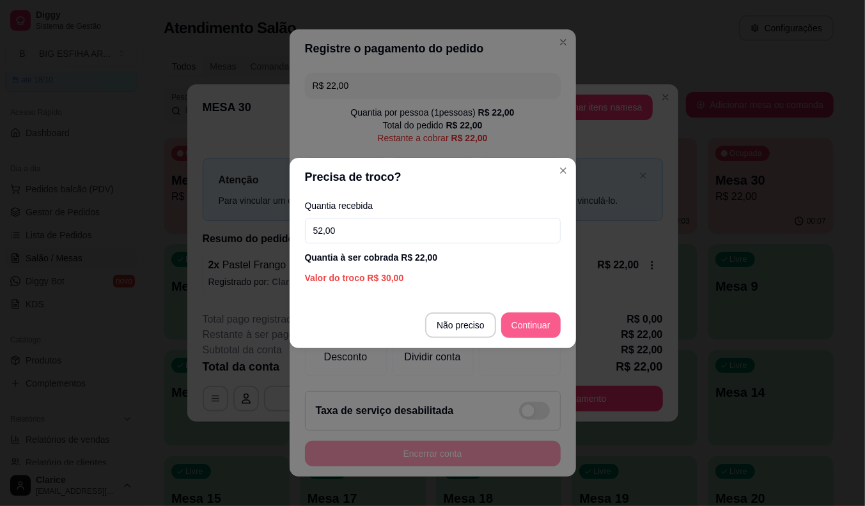
type input "52,00"
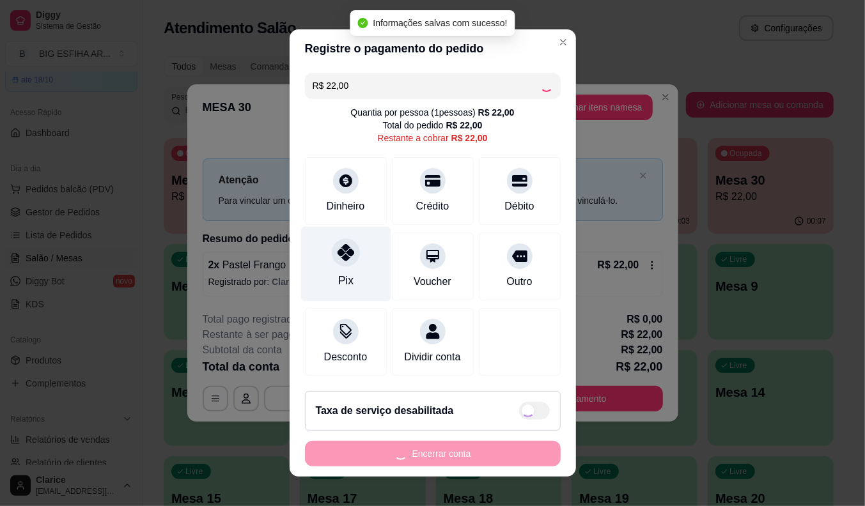
type input "R$ 0,00"
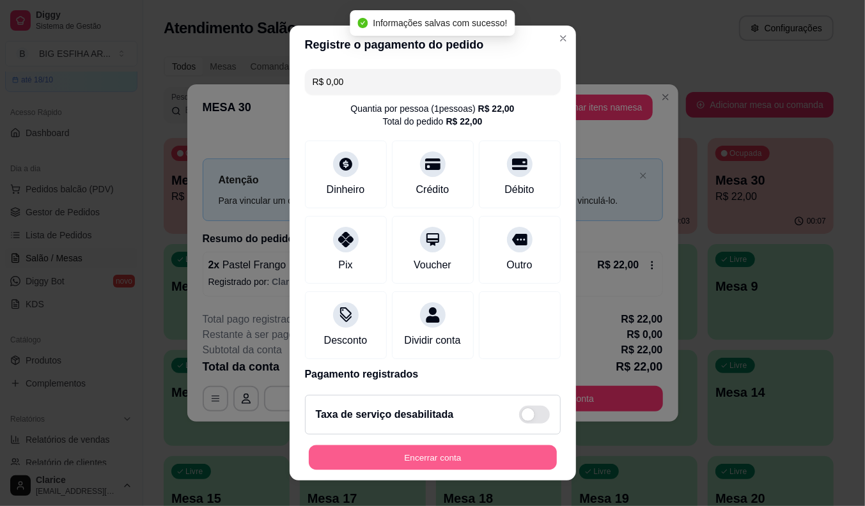
click at [411, 461] on button "Encerrar conta" at bounding box center [433, 458] width 248 height 25
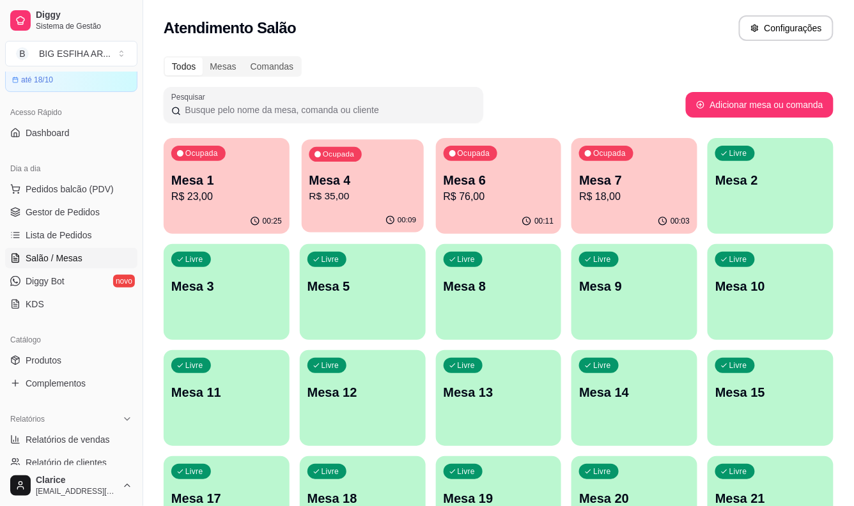
click at [324, 184] on p "Mesa 4" at bounding box center [362, 180] width 107 height 17
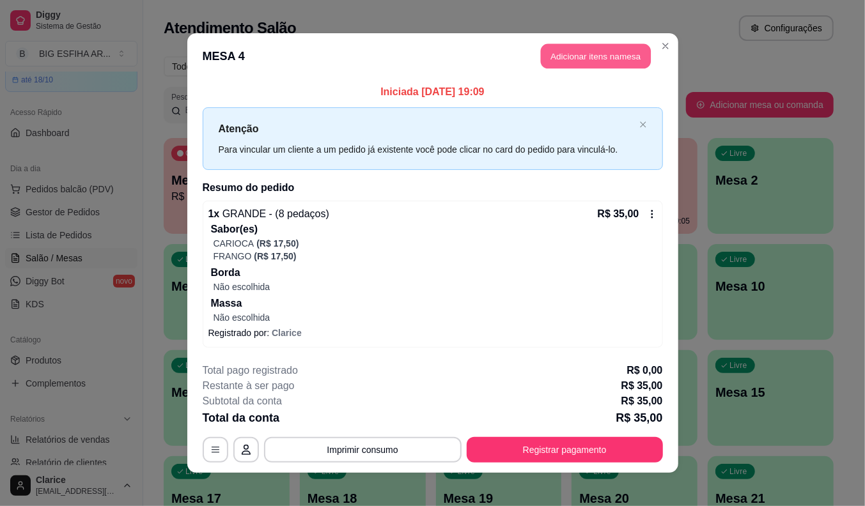
click at [564, 46] on button "Adicionar itens na mesa" at bounding box center [596, 56] width 110 height 25
click at [302, 83] on div at bounding box center [298, 86] width 526 height 26
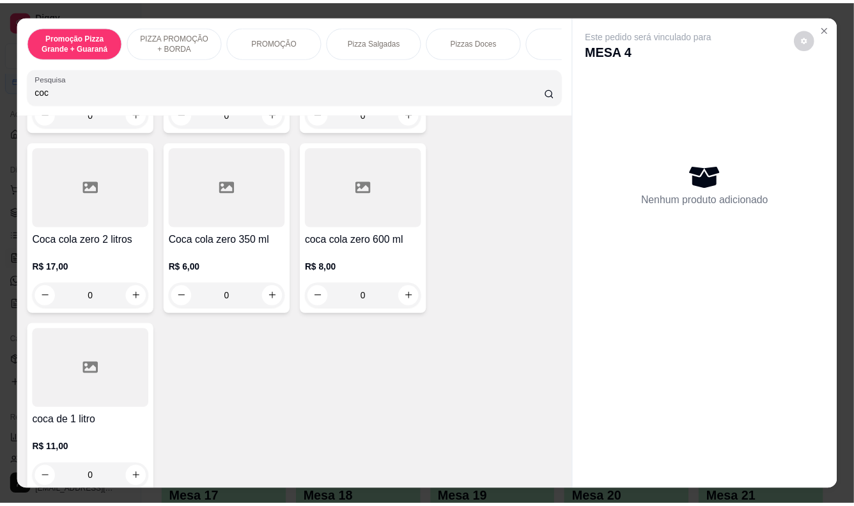
scroll to position [284, 0]
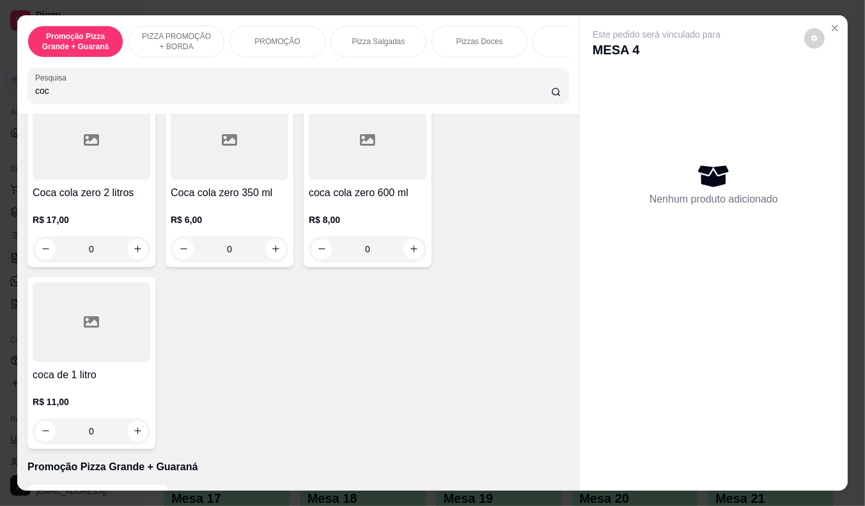
type input "coc"
click at [97, 389] on div "R$ 11,00 0" at bounding box center [92, 413] width 118 height 61
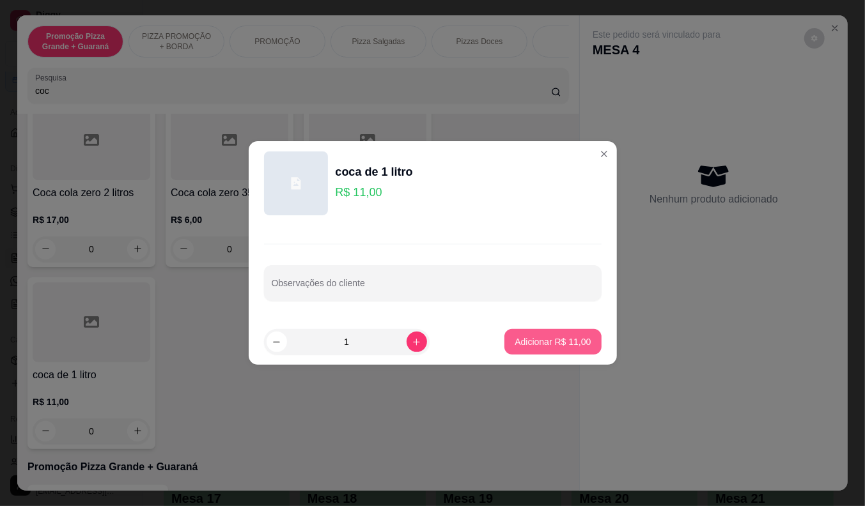
click at [546, 336] on p "Adicionar R$ 11,00" at bounding box center [553, 342] width 76 height 13
type input "1"
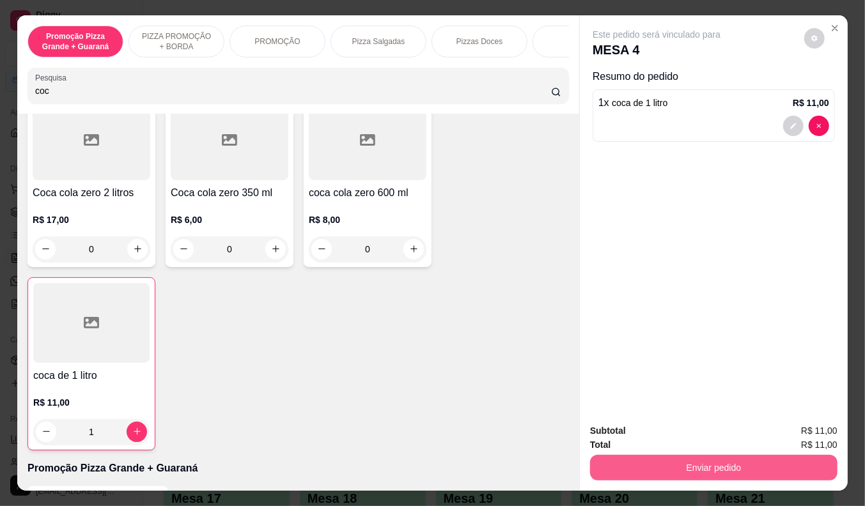
click at [735, 462] on button "Enviar pedido" at bounding box center [713, 468] width 247 height 26
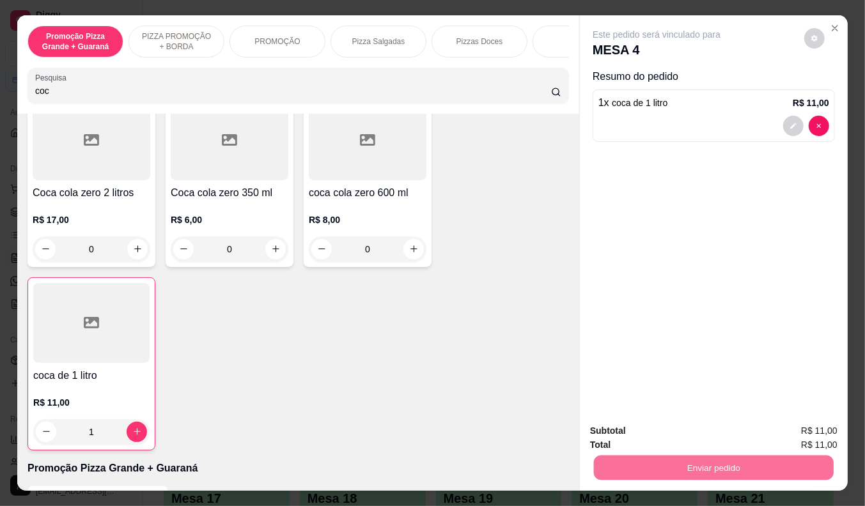
click at [802, 432] on button "Enviar pedido" at bounding box center [804, 431] width 70 height 24
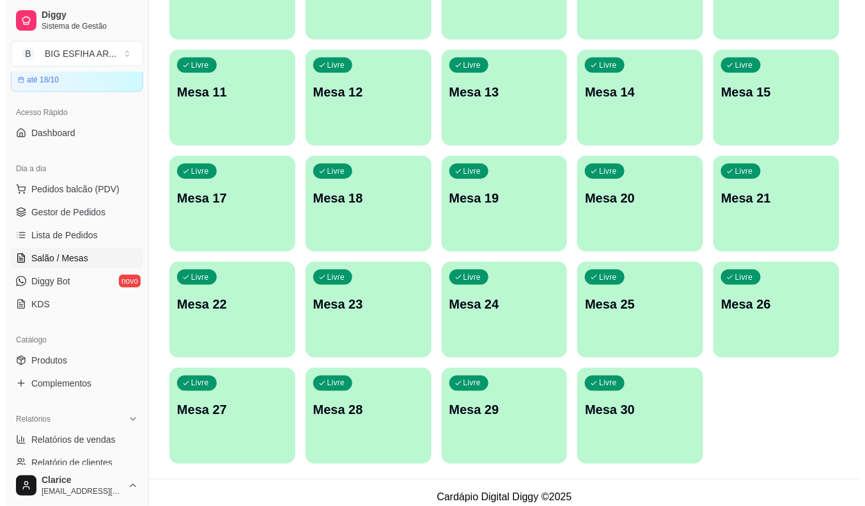
scroll to position [309, 0]
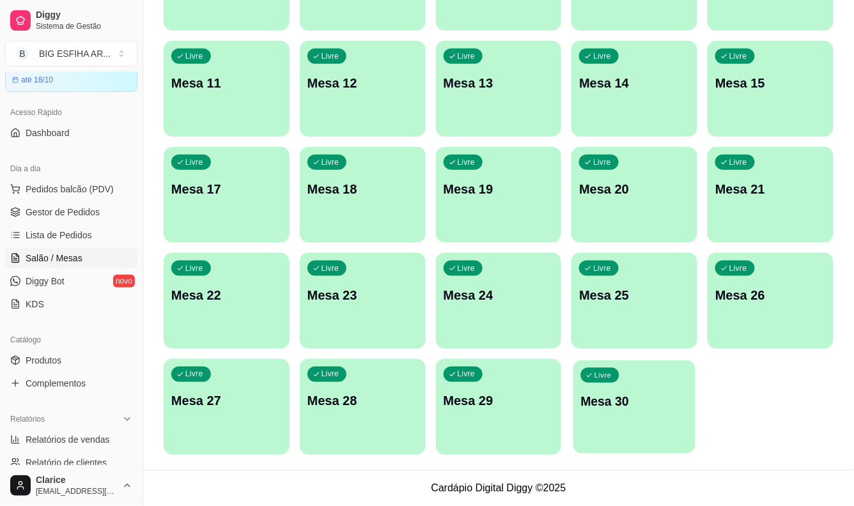
click at [591, 410] on div "Livre Mesa 30" at bounding box center [634, 400] width 122 height 78
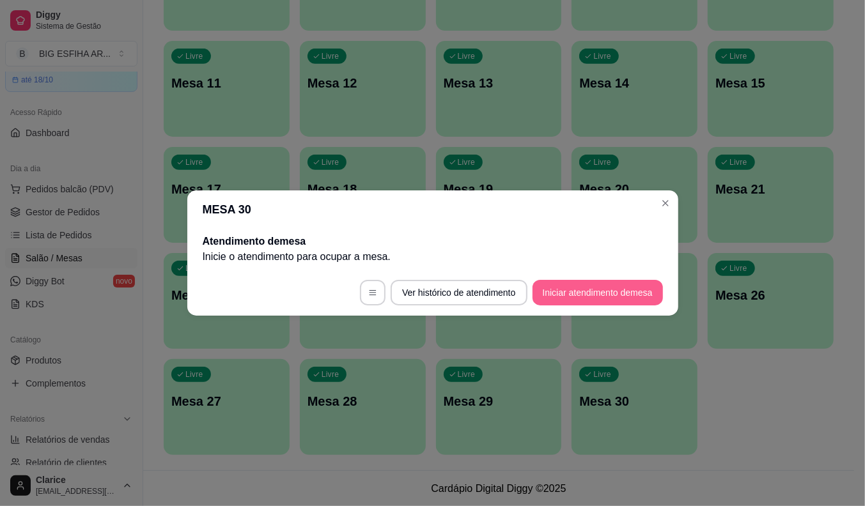
click at [596, 291] on button "Iniciar atendimento de mesa" at bounding box center [597, 293] width 130 height 26
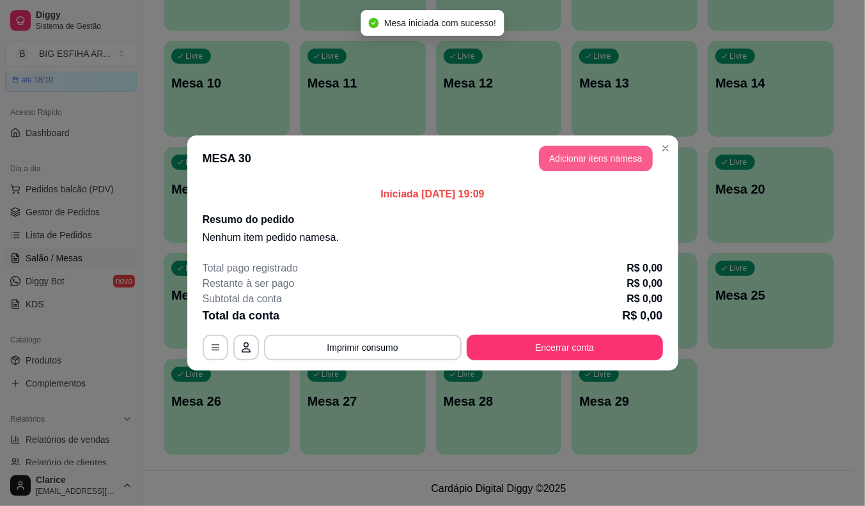
click at [616, 154] on button "Adicionar itens na mesa" at bounding box center [596, 159] width 114 height 26
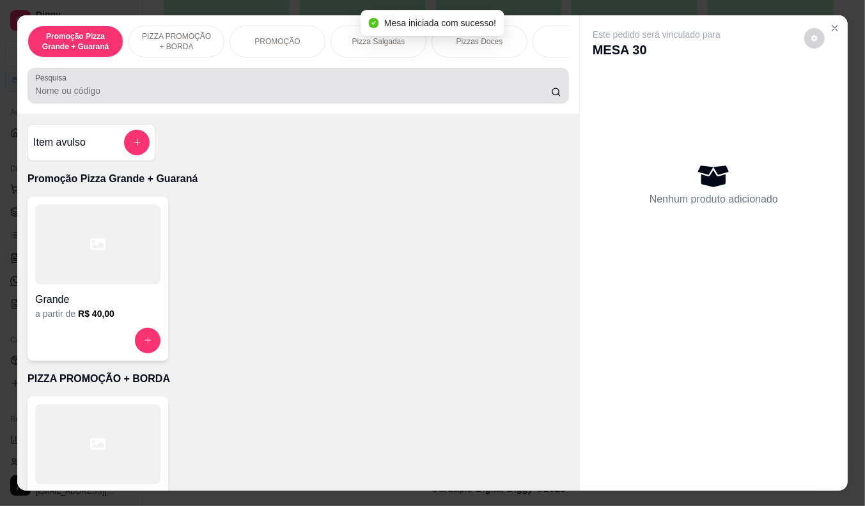
click at [426, 97] on input "Pesquisa" at bounding box center [293, 90] width 516 height 13
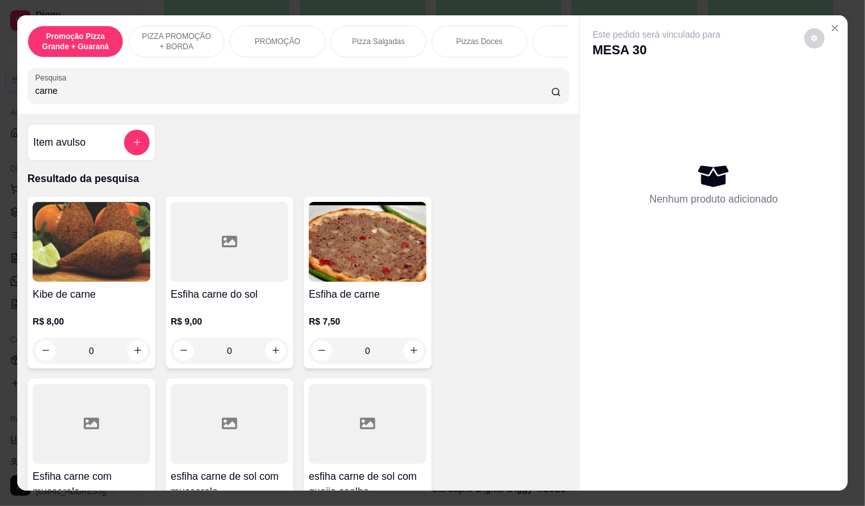
type input "carne"
click at [371, 320] on div "R$ 7,50 0" at bounding box center [368, 332] width 118 height 61
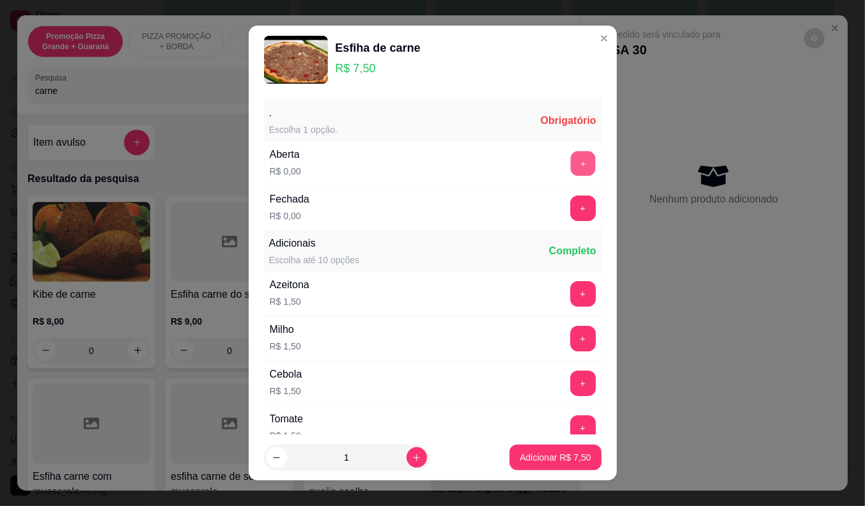
click at [570, 162] on button "+" at bounding box center [582, 163] width 25 height 25
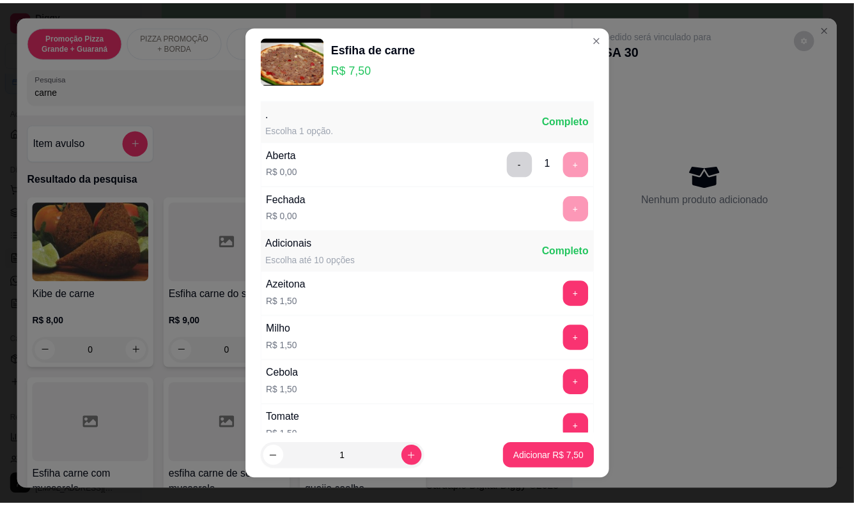
scroll to position [137, 0]
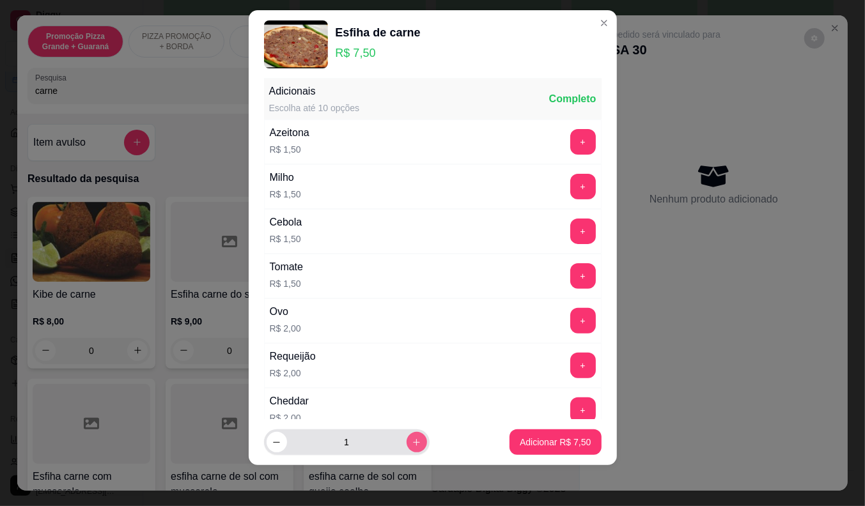
click at [412, 445] on icon "increase-product-quantity" at bounding box center [417, 443] width 10 height 10
click at [407, 439] on button "increase-product-quantity" at bounding box center [417, 443] width 20 height 20
type input "4"
click at [516, 433] on button "Adicionar R$ 30,00" at bounding box center [553, 442] width 94 height 25
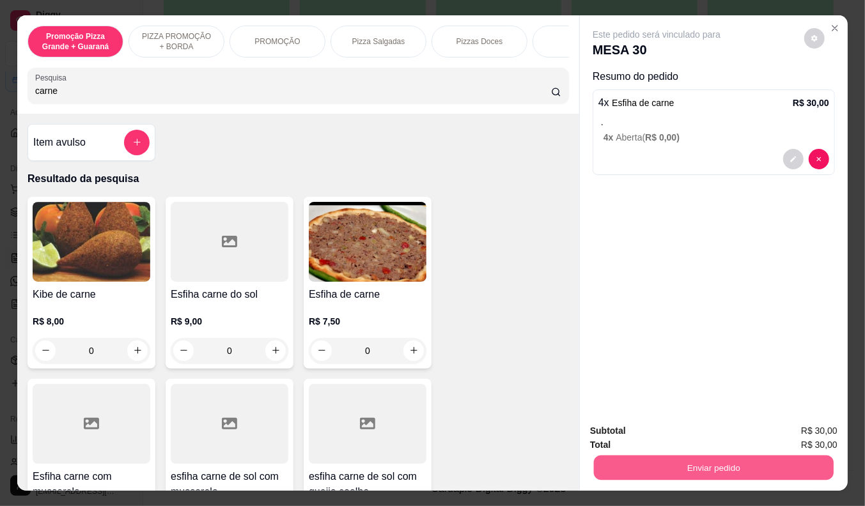
click at [661, 472] on button "Enviar pedido" at bounding box center [714, 468] width 240 height 25
click at [793, 432] on button "Enviar pedido" at bounding box center [804, 432] width 72 height 24
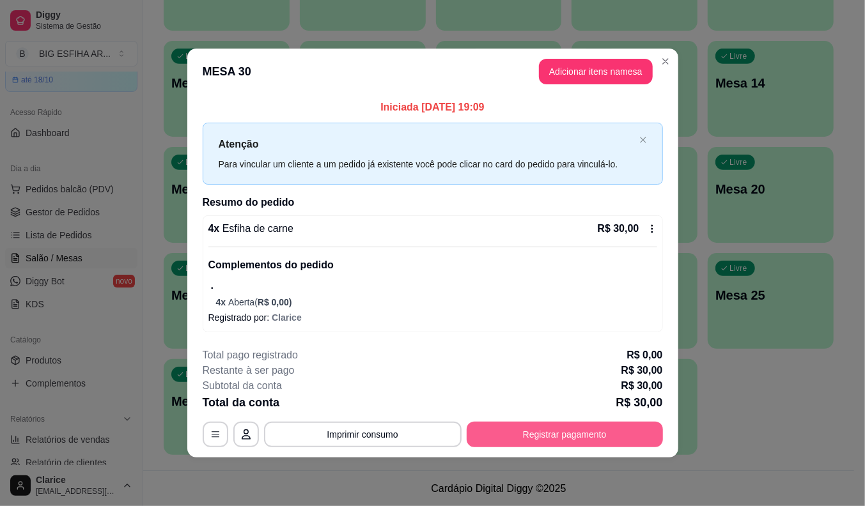
click at [616, 438] on button "Registrar pagamento" at bounding box center [565, 435] width 196 height 26
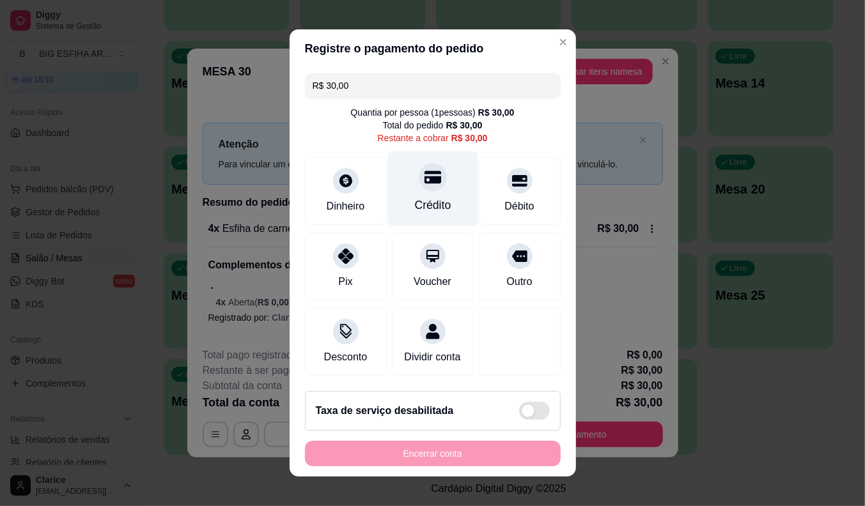
click at [436, 198] on div "Crédito" at bounding box center [432, 188] width 90 height 75
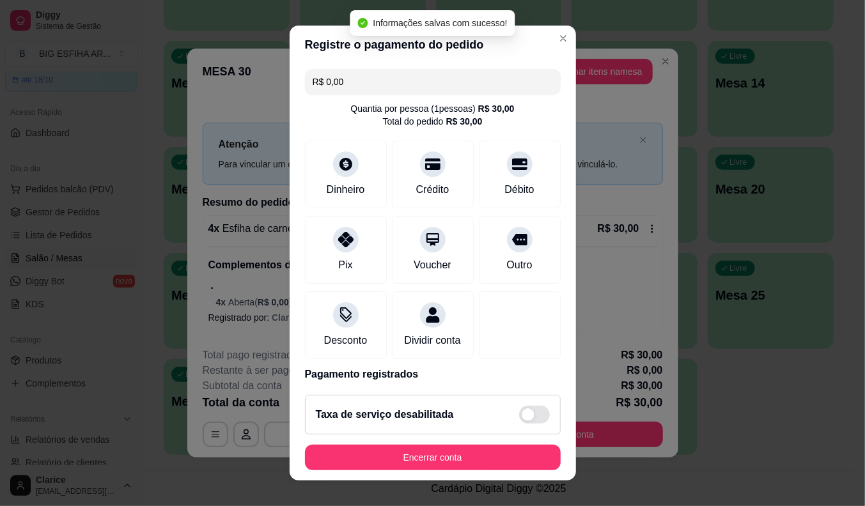
type input "R$ 0,00"
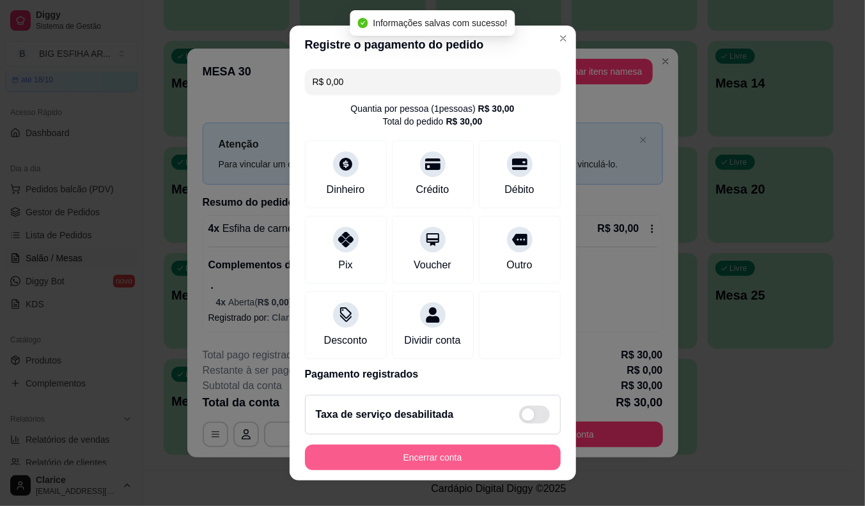
click at [457, 458] on button "Encerrar conta" at bounding box center [433, 458] width 256 height 26
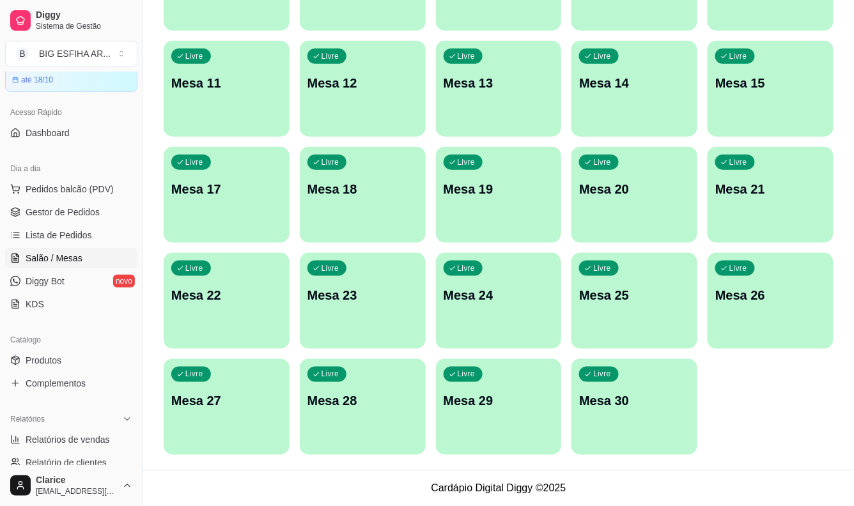
click at [91, 348] on div "Catálogo" at bounding box center [71, 340] width 132 height 20
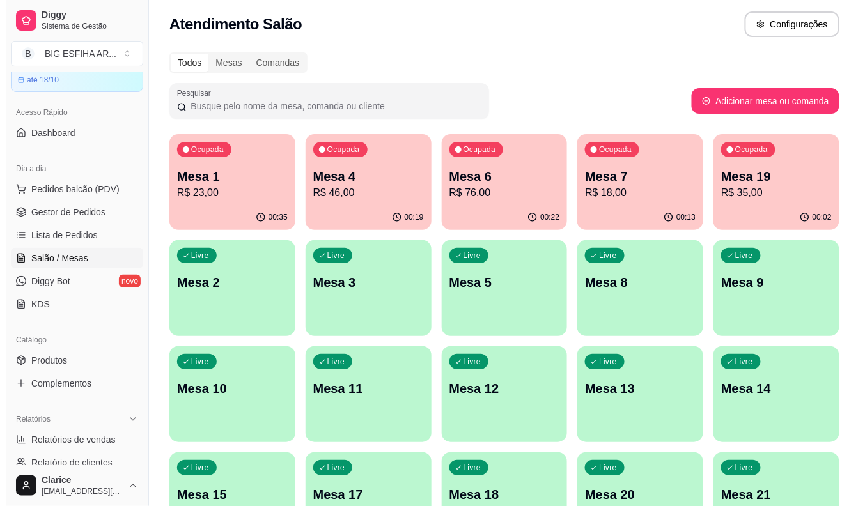
scroll to position [0, 0]
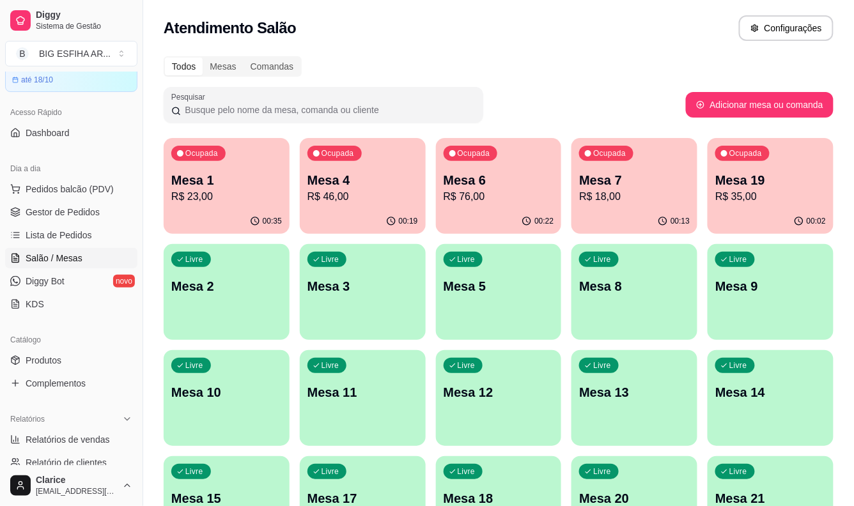
click at [755, 202] on p "R$ 35,00" at bounding box center [770, 196] width 111 height 15
click at [752, 187] on p "Mesa 19" at bounding box center [770, 180] width 107 height 17
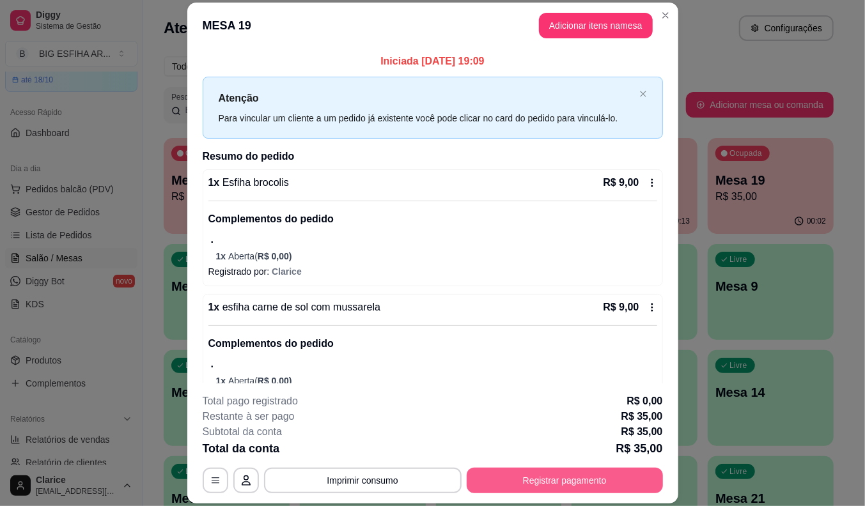
click at [564, 488] on button "Registrar pagamento" at bounding box center [565, 481] width 196 height 26
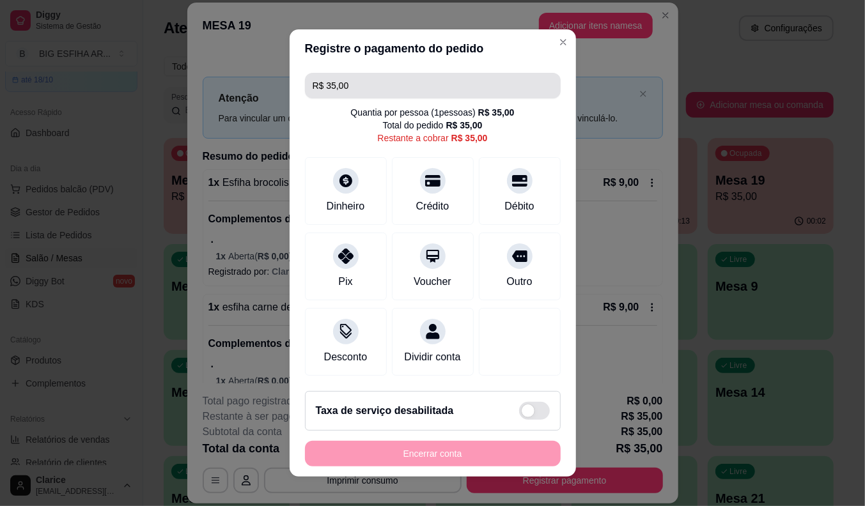
click at [382, 81] on input "R$ 35,00" at bounding box center [433, 86] width 240 height 26
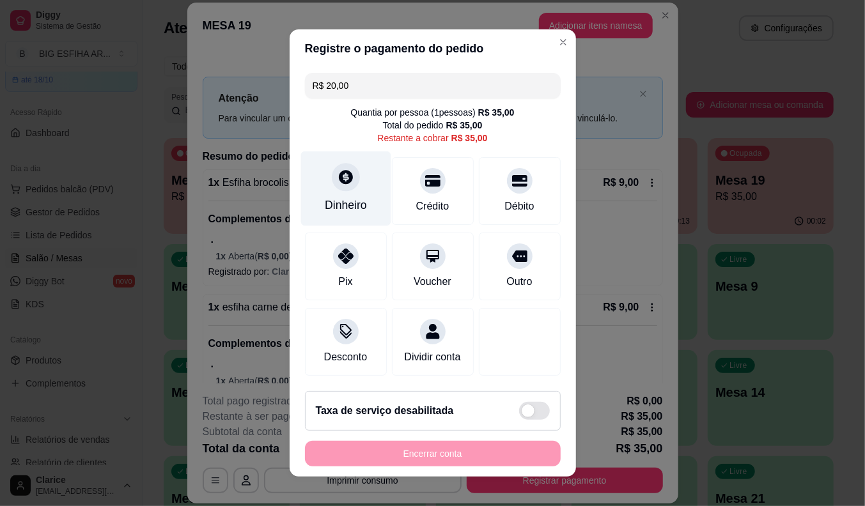
click at [336, 189] on div "Dinheiro" at bounding box center [345, 188] width 90 height 75
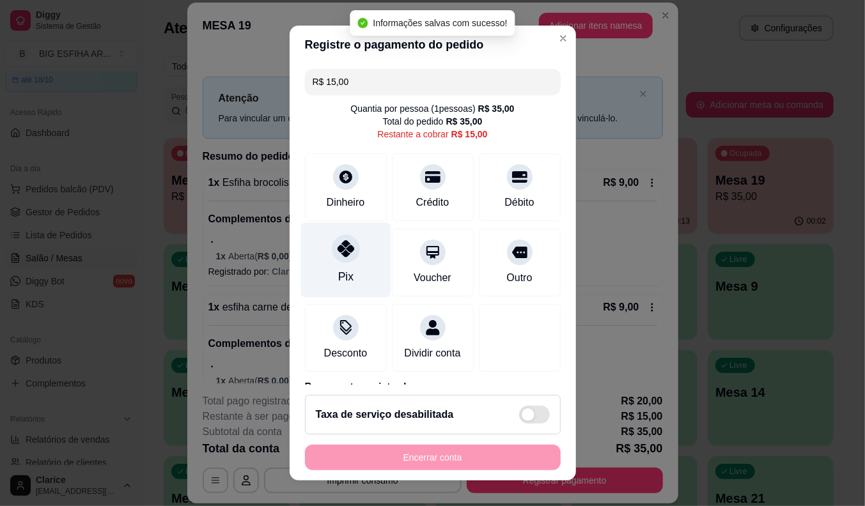
click at [337, 254] on icon at bounding box center [345, 248] width 17 height 17
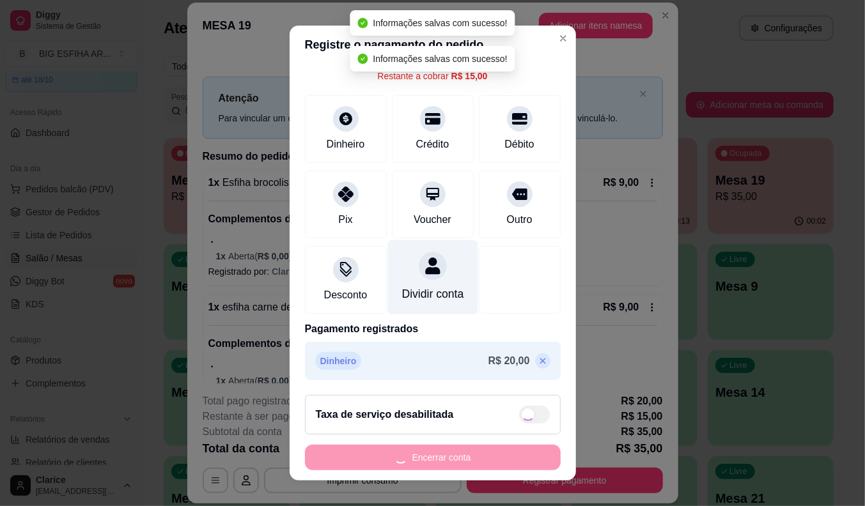
type input "R$ 0,00"
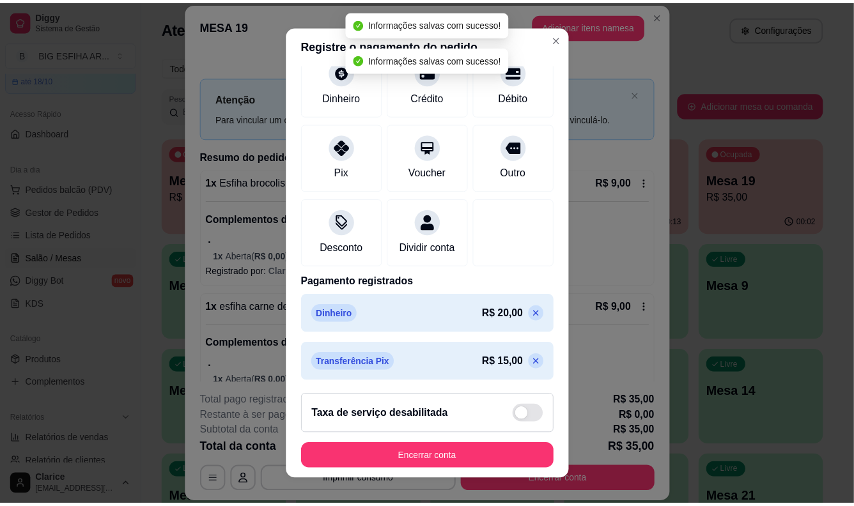
scroll to position [109, 0]
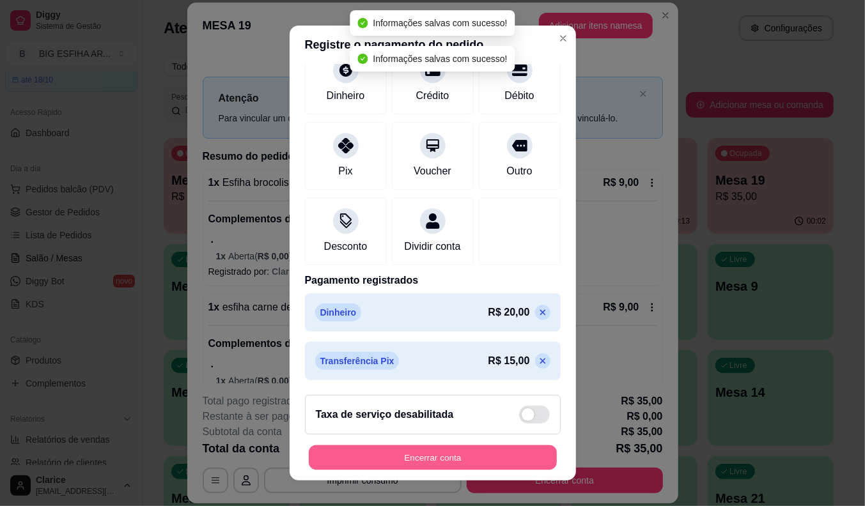
click at [438, 455] on button "Encerrar conta" at bounding box center [433, 458] width 248 height 25
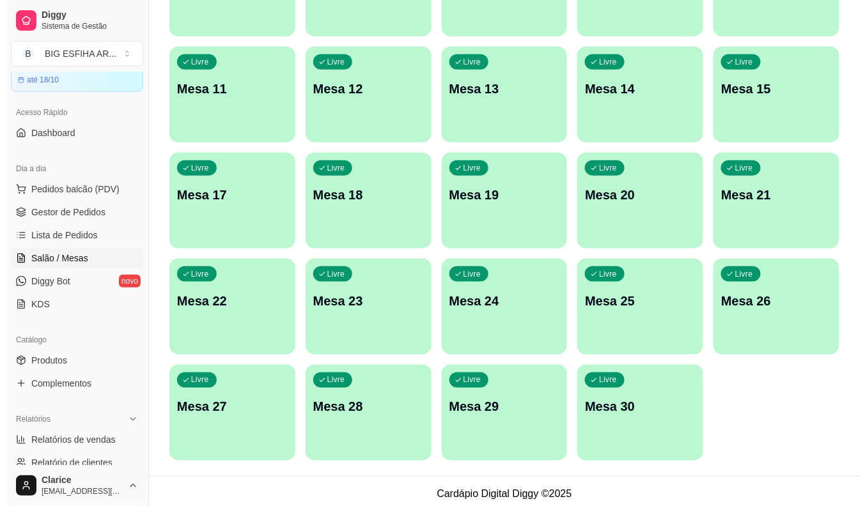
scroll to position [309, 0]
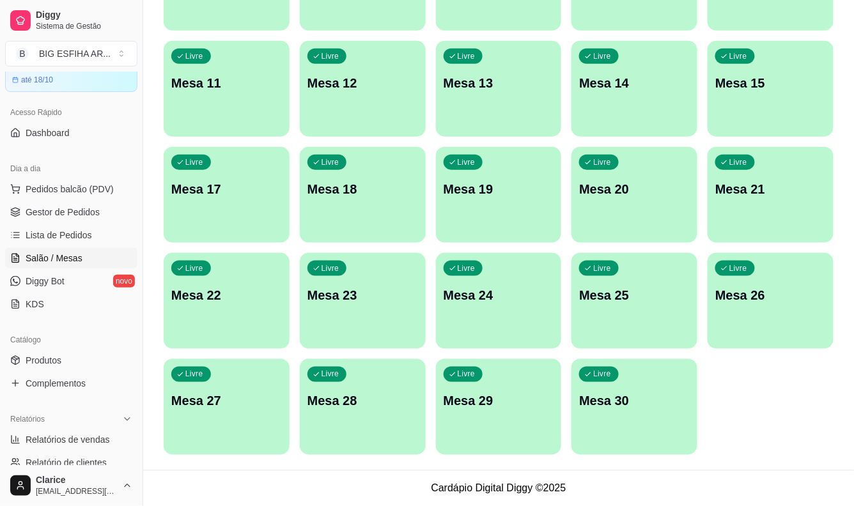
click at [610, 398] on p "Mesa 30" at bounding box center [634, 401] width 111 height 18
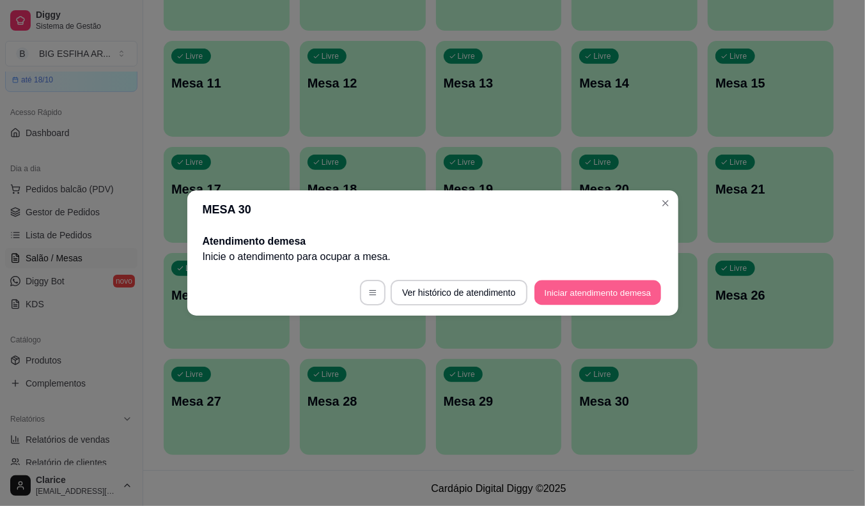
click at [644, 293] on button "Iniciar atendimento de mesa" at bounding box center [597, 293] width 127 height 25
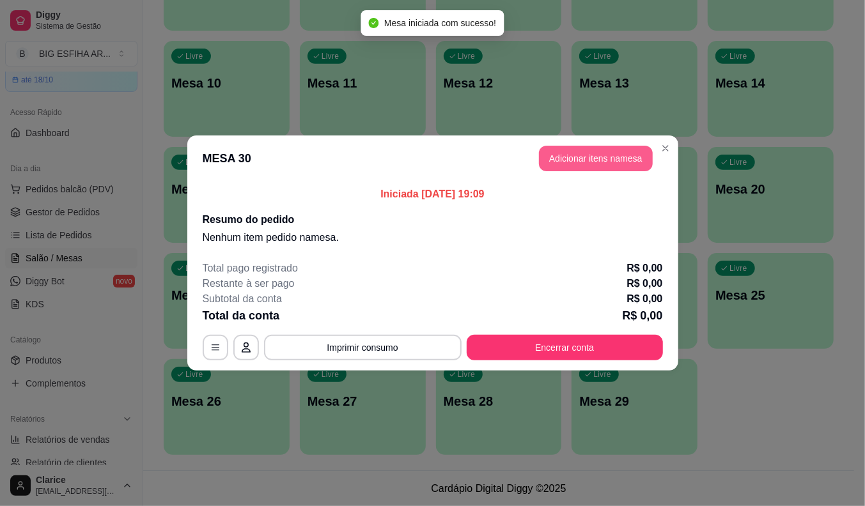
click at [617, 157] on button "Adicionar itens na mesa" at bounding box center [596, 159] width 114 height 26
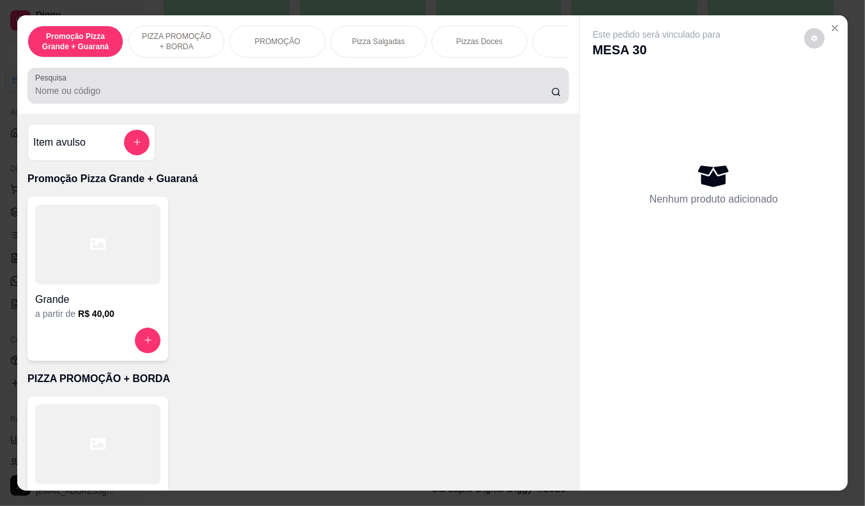
click at [124, 95] on input "Pesquisa" at bounding box center [293, 90] width 516 height 13
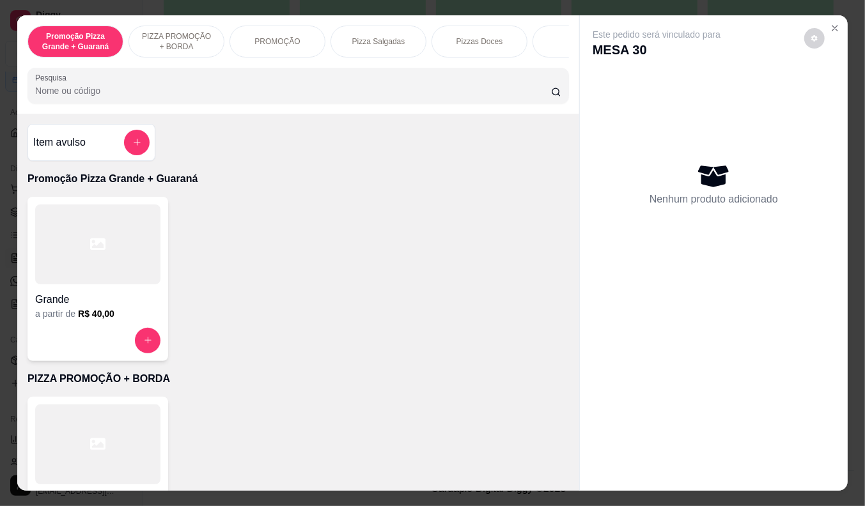
click at [263, 96] on input "Pesquisa" at bounding box center [293, 90] width 516 height 13
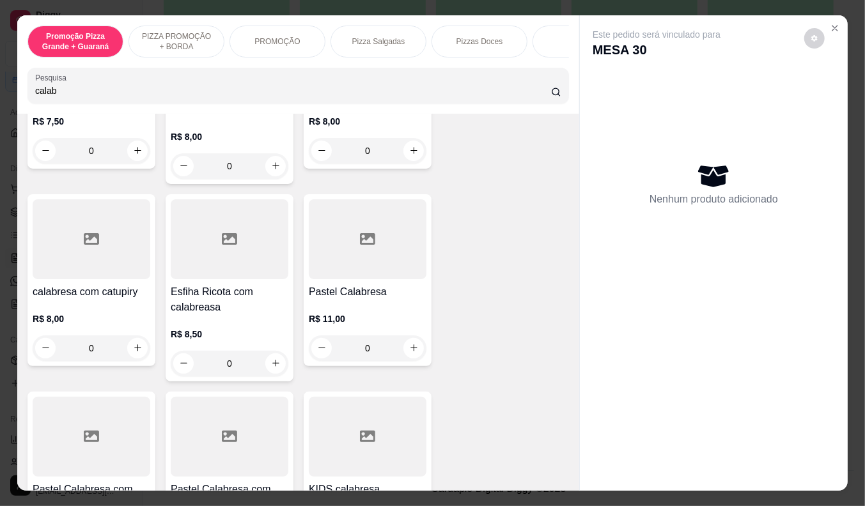
scroll to position [213, 0]
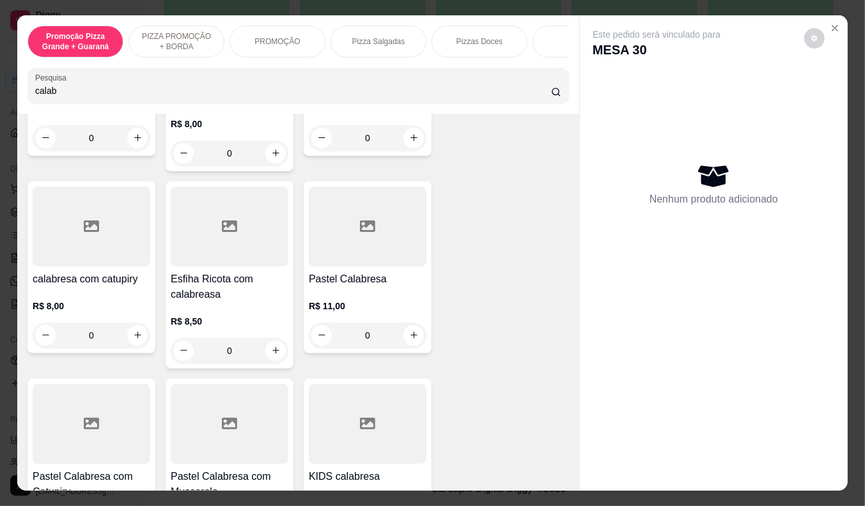
type input "calab"
click at [340, 308] on p "R$ 11,00" at bounding box center [368, 306] width 118 height 13
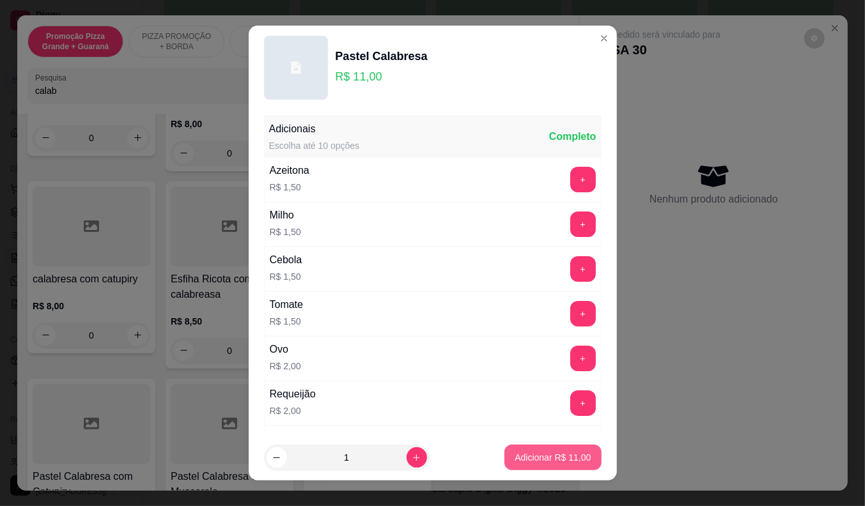
click at [526, 459] on p "Adicionar R$ 11,00" at bounding box center [553, 457] width 76 height 13
type input "1"
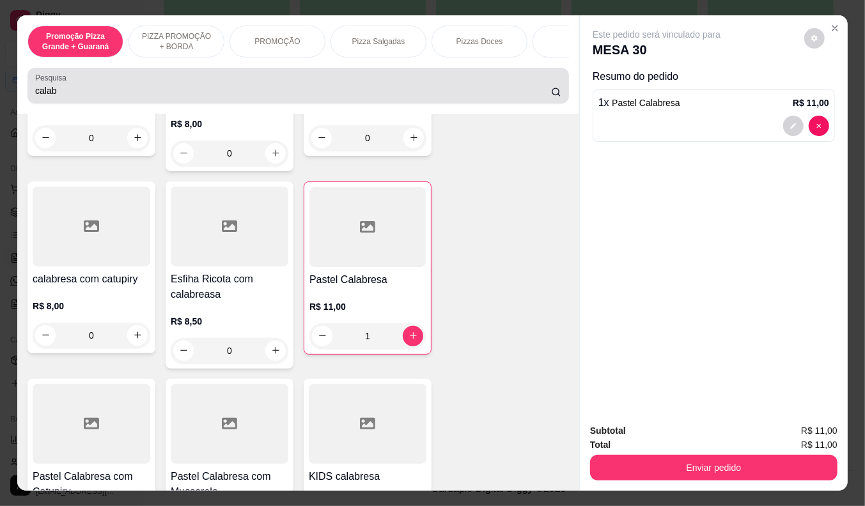
click at [94, 97] on input "calab" at bounding box center [293, 90] width 516 height 13
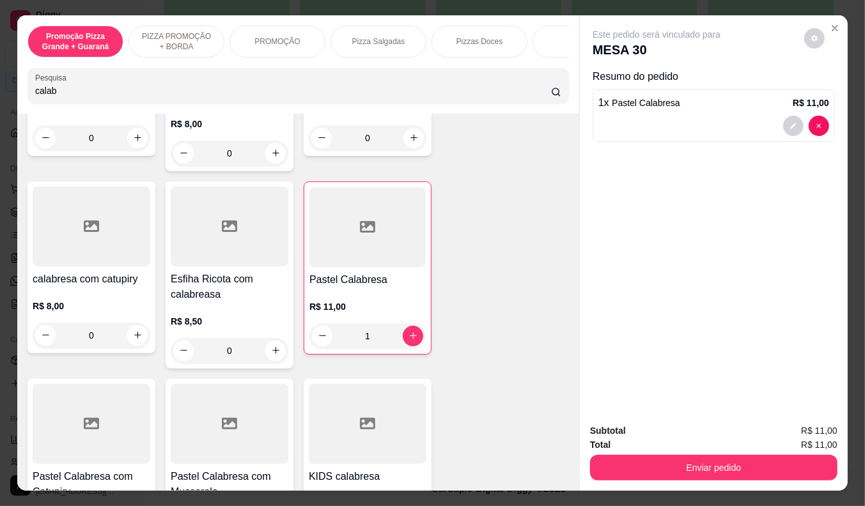
click at [94, 97] on input "calab" at bounding box center [293, 90] width 516 height 13
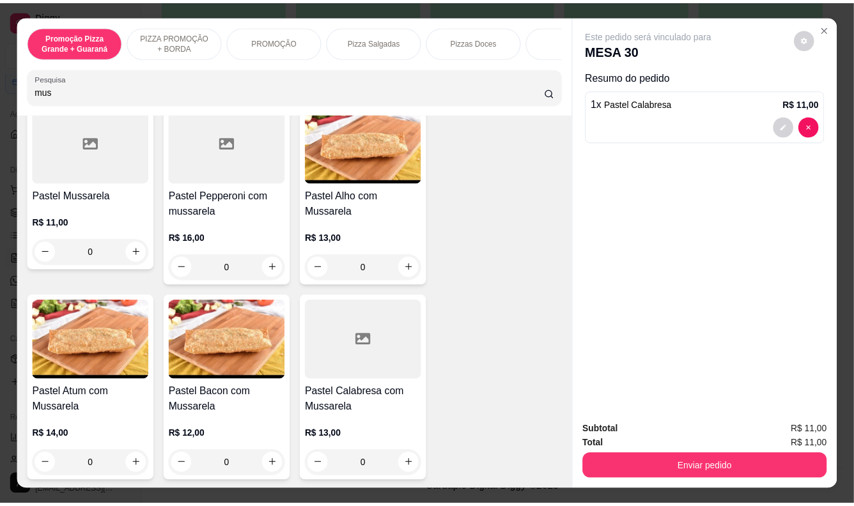
scroll to position [832, 0]
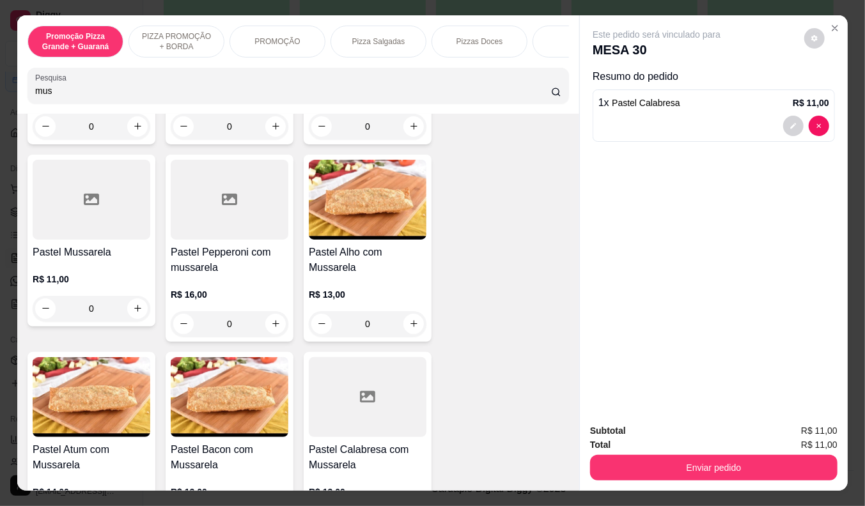
type input "mus"
click at [109, 274] on div "R$ 11,00 0" at bounding box center [92, 290] width 118 height 61
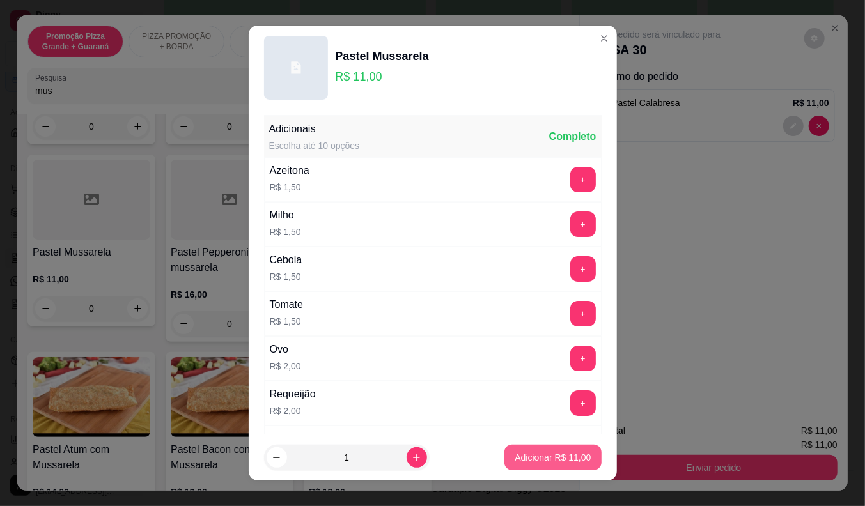
click at [555, 456] on p "Adicionar R$ 11,00" at bounding box center [553, 457] width 76 height 13
drag, startPoint x: 555, startPoint y: 456, endPoint x: 656, endPoint y: 465, distance: 102.0
click at [555, 456] on div "Item avulso Resultado da pesquisa Esfiha Atum Mussarela R$ 9,00 0 Esfiha bacon …" at bounding box center [298, 302] width 562 height 377
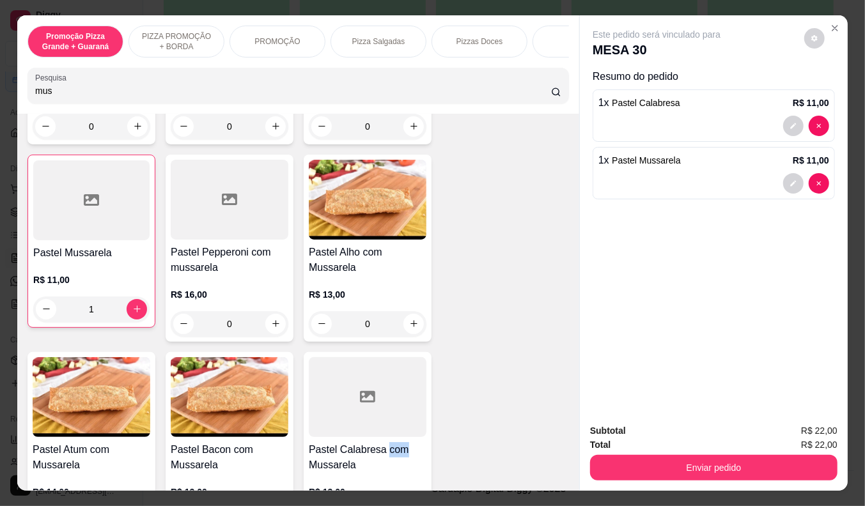
type input "1"
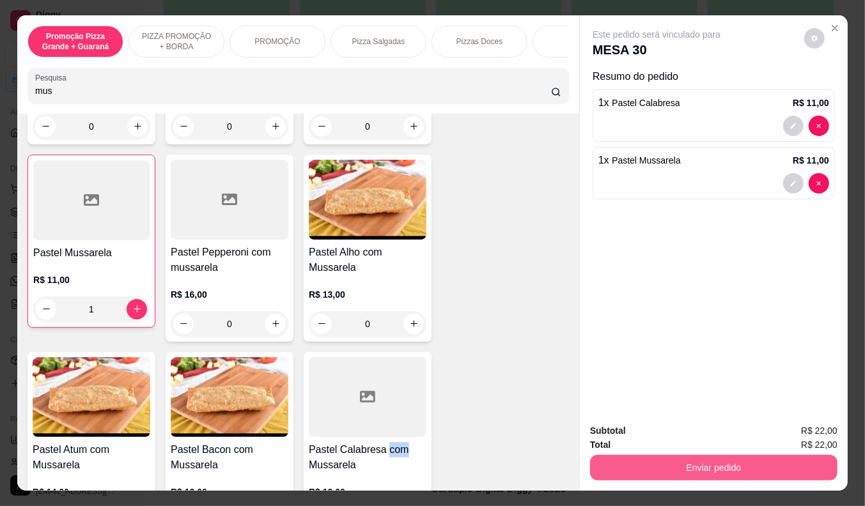
click at [656, 465] on button "Enviar pedido" at bounding box center [713, 468] width 247 height 26
click at [780, 455] on button "Enviar pedido" at bounding box center [713, 468] width 247 height 26
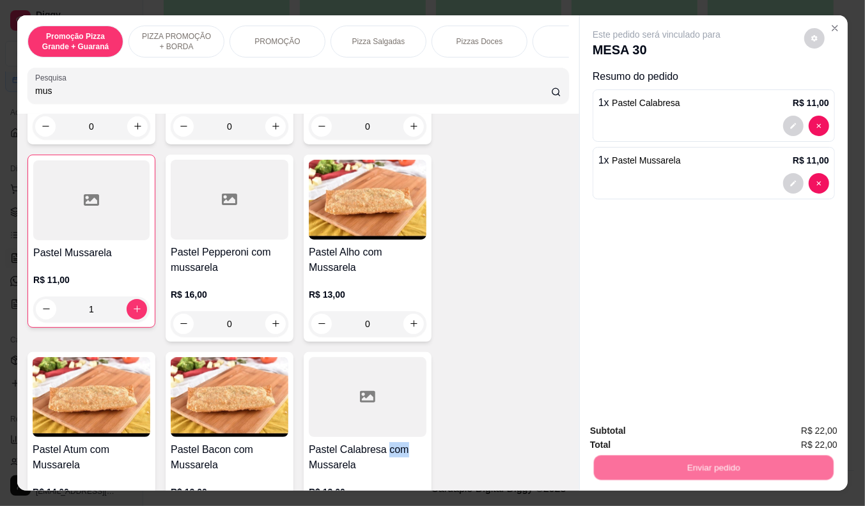
click at [797, 437] on button "Enviar pedido" at bounding box center [804, 432] width 70 height 24
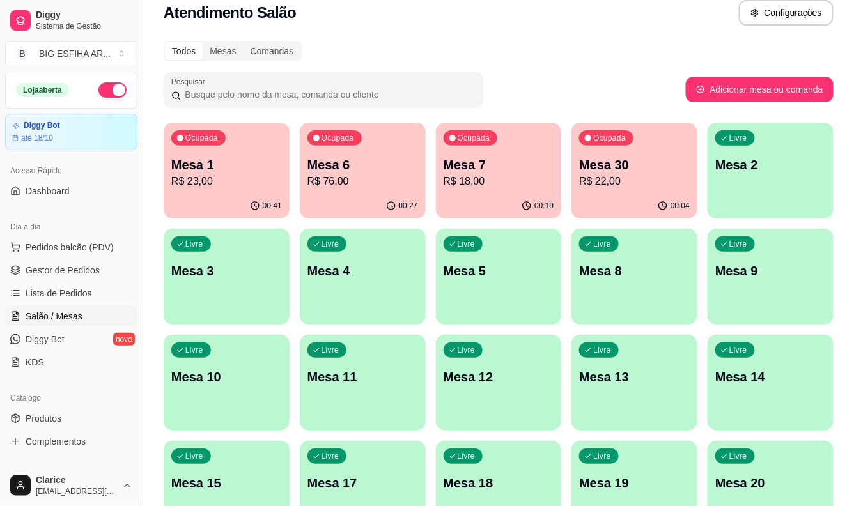
scroll to position [0, 0]
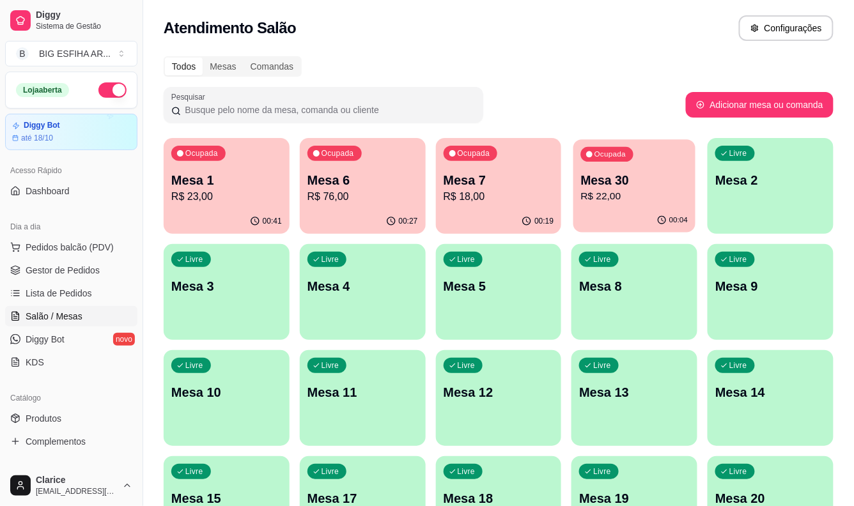
click at [582, 203] on p "R$ 22,00" at bounding box center [634, 196] width 107 height 15
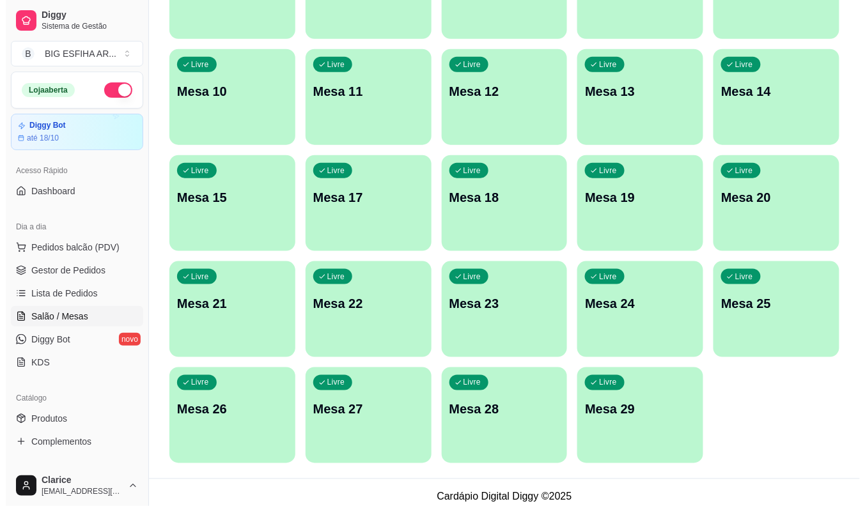
scroll to position [309, 0]
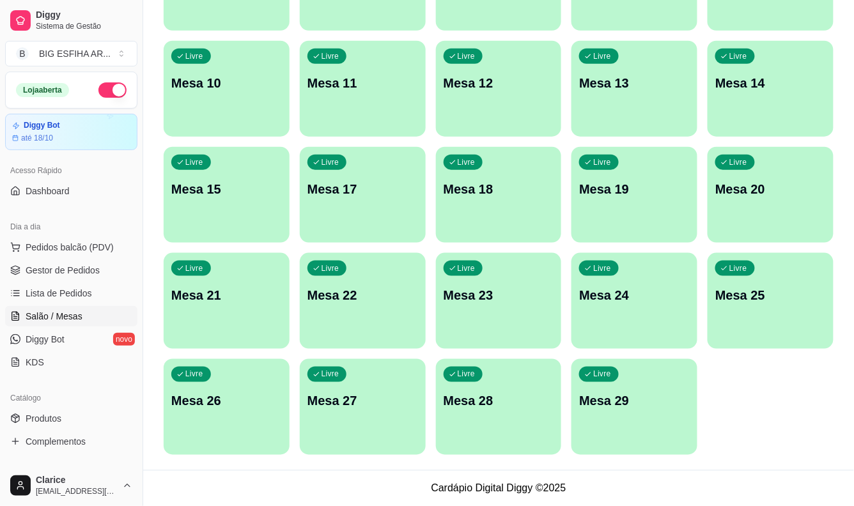
click at [611, 408] on p "Mesa 29" at bounding box center [634, 401] width 111 height 18
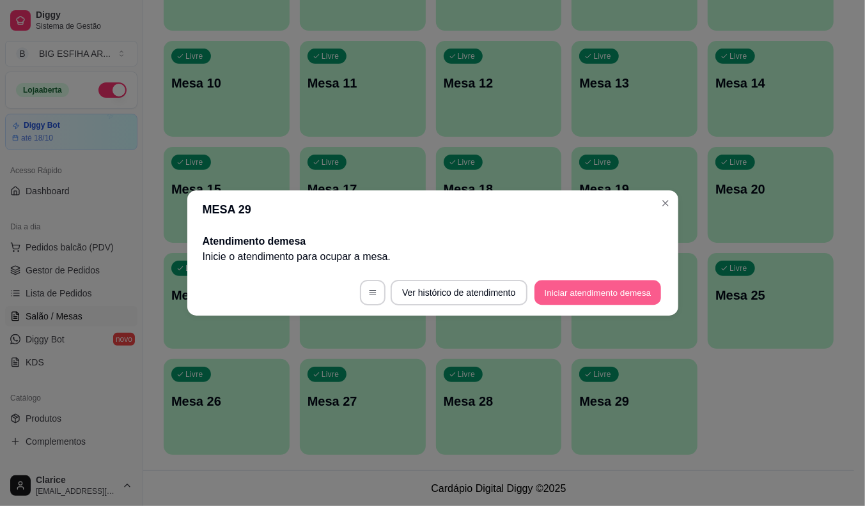
click at [626, 295] on button "Iniciar atendimento de mesa" at bounding box center [597, 293] width 127 height 25
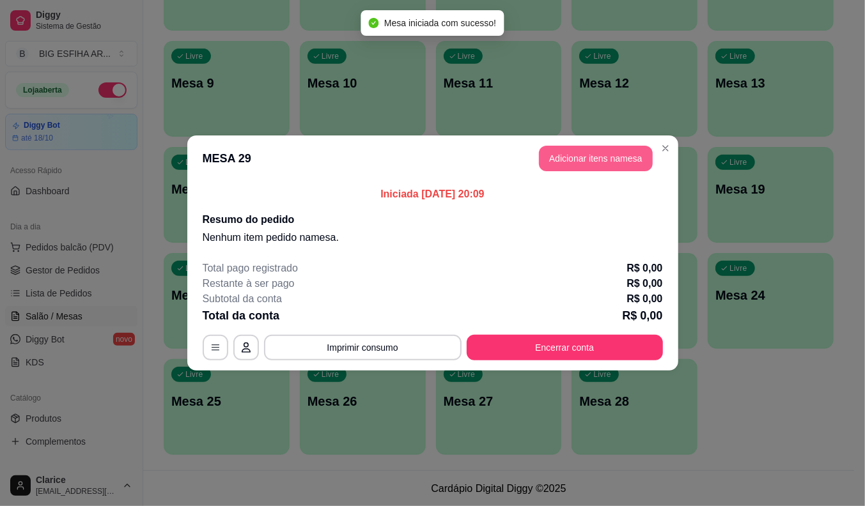
click at [617, 157] on button "Adicionar itens na mesa" at bounding box center [596, 159] width 114 height 26
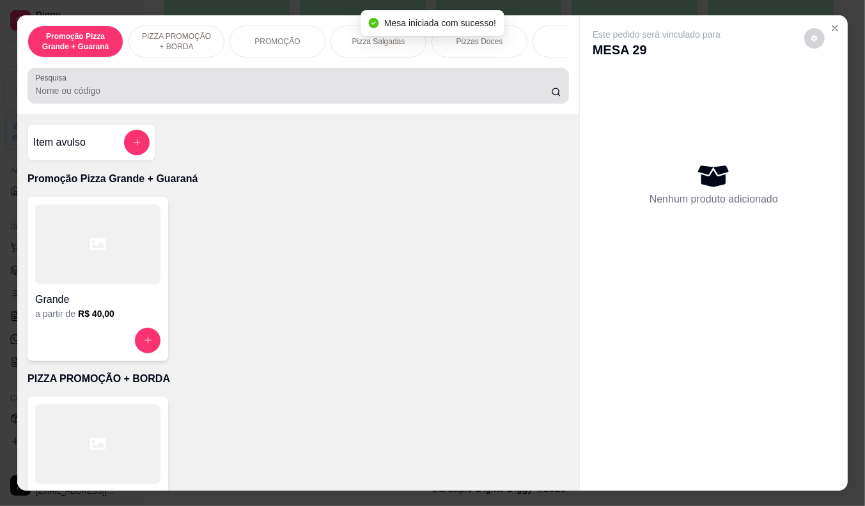
click at [342, 97] on input "Pesquisa" at bounding box center [293, 90] width 516 height 13
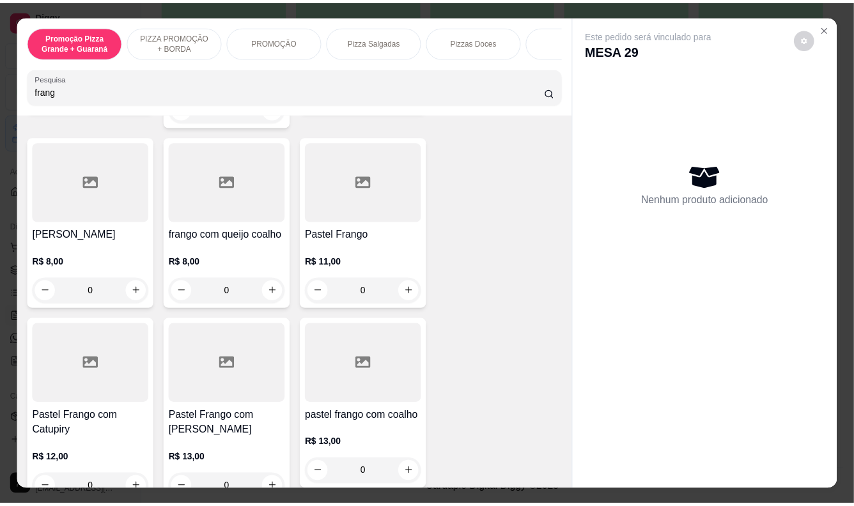
scroll to position [284, 0]
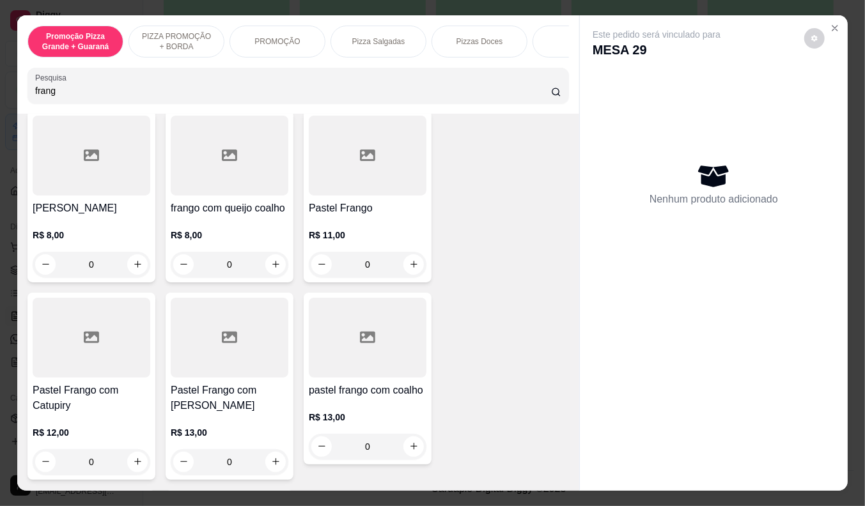
type input "frang"
click at [361, 216] on div "R$ 11,00 0" at bounding box center [368, 246] width 118 height 61
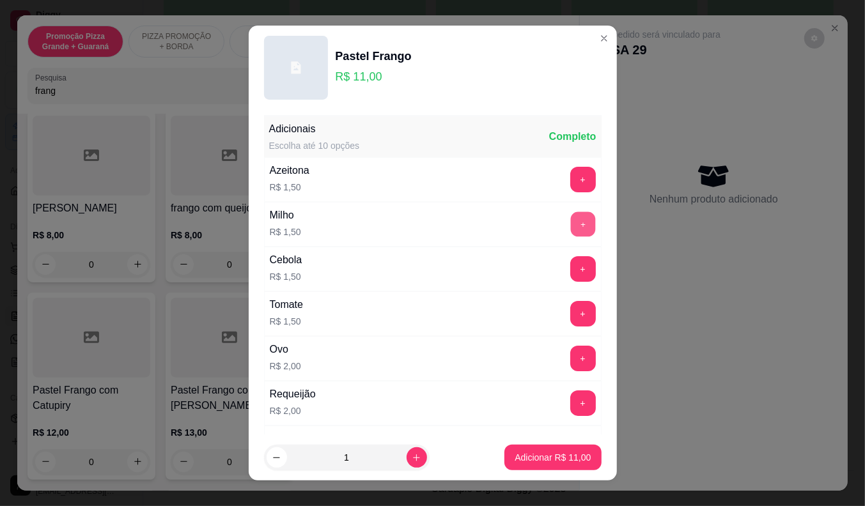
click at [570, 224] on button "+" at bounding box center [582, 224] width 25 height 25
click at [518, 453] on p "Adicionar R$ 12,50" at bounding box center [553, 457] width 76 height 13
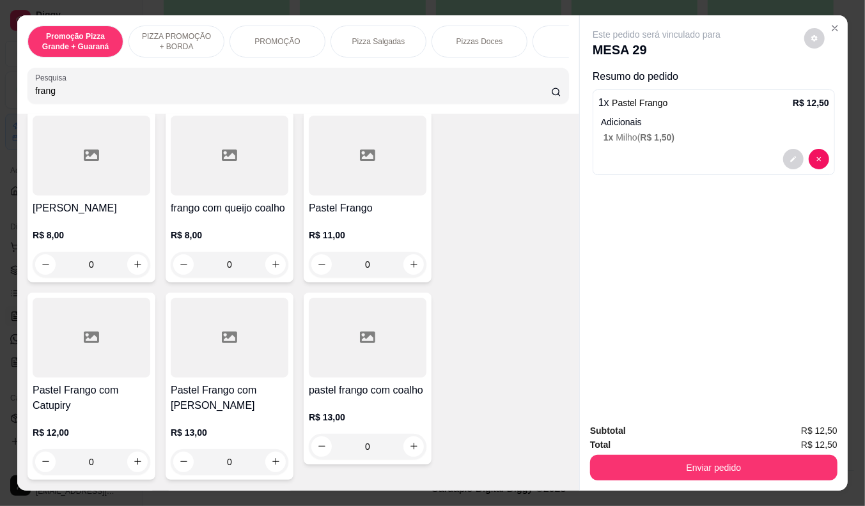
click at [192, 414] on div "R$ 13,00 0" at bounding box center [230, 444] width 118 height 61
click at [201, 414] on div "R$ 13,00 0" at bounding box center [230, 444] width 118 height 61
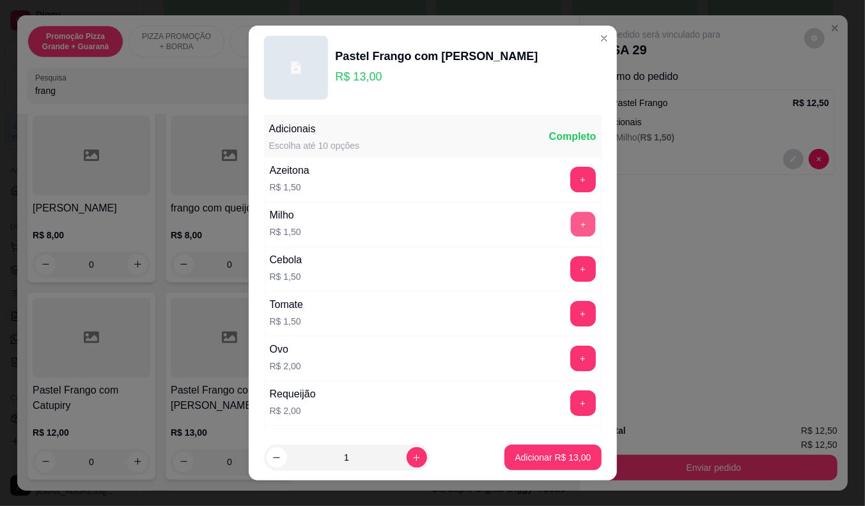
click at [570, 224] on button "+" at bounding box center [582, 224] width 25 height 25
click at [570, 356] on button "+" at bounding box center [583, 359] width 26 height 26
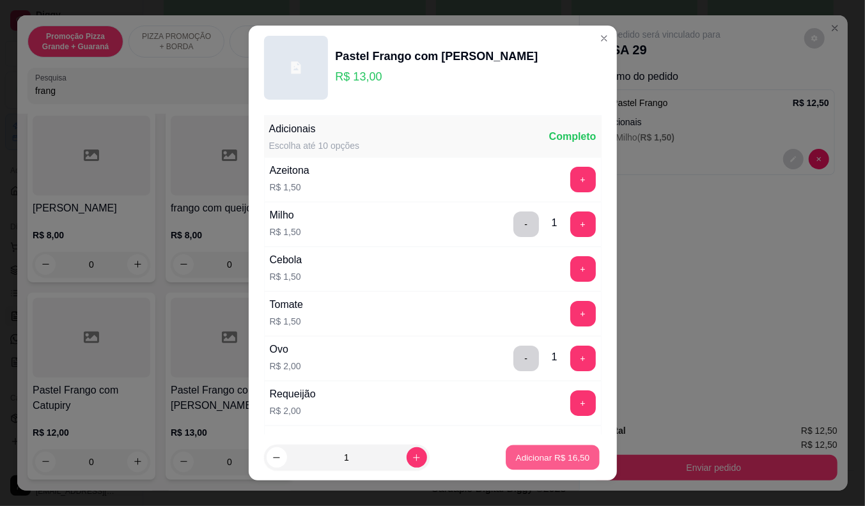
click at [556, 446] on button "Adicionar R$ 16,50" at bounding box center [553, 458] width 94 height 25
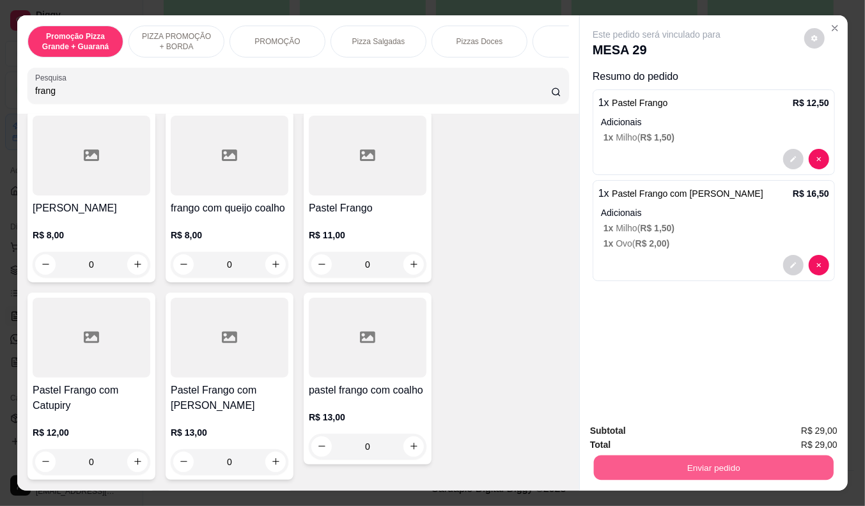
click at [758, 463] on button "Enviar pedido" at bounding box center [714, 468] width 240 height 25
click at [799, 426] on button "Enviar pedido" at bounding box center [804, 432] width 70 height 24
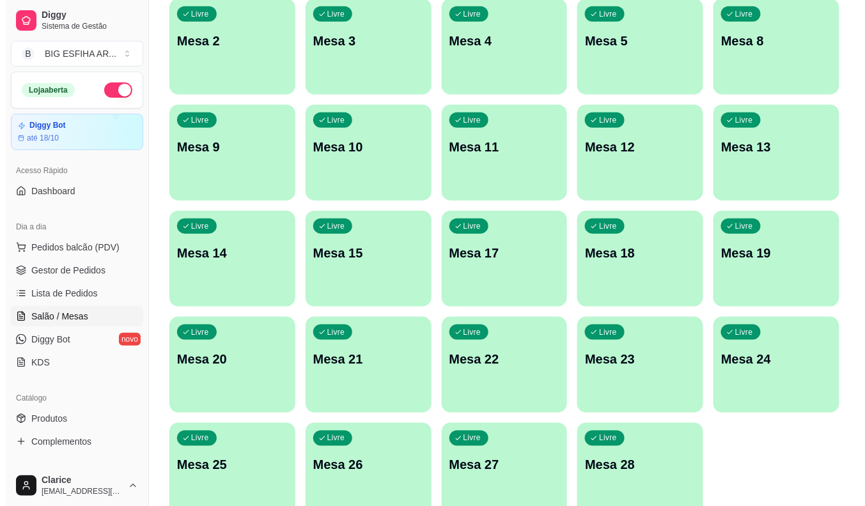
scroll to position [0, 0]
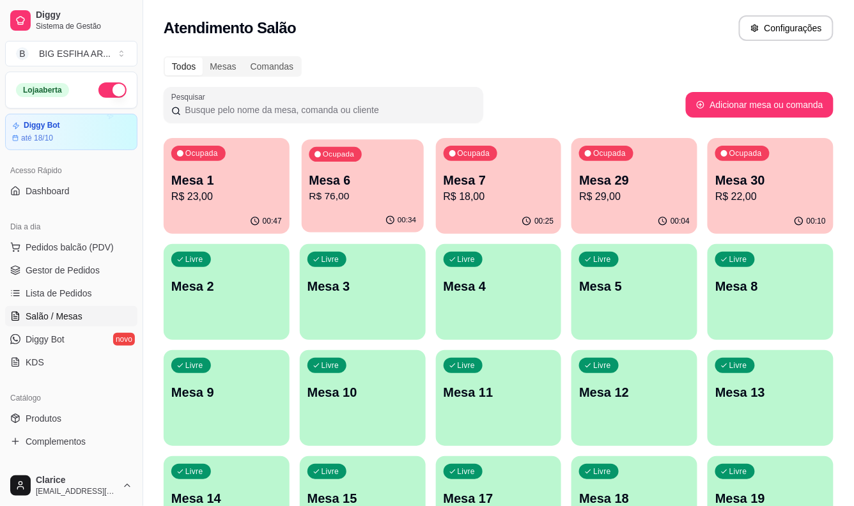
click at [338, 199] on p "R$ 76,00" at bounding box center [362, 196] width 107 height 15
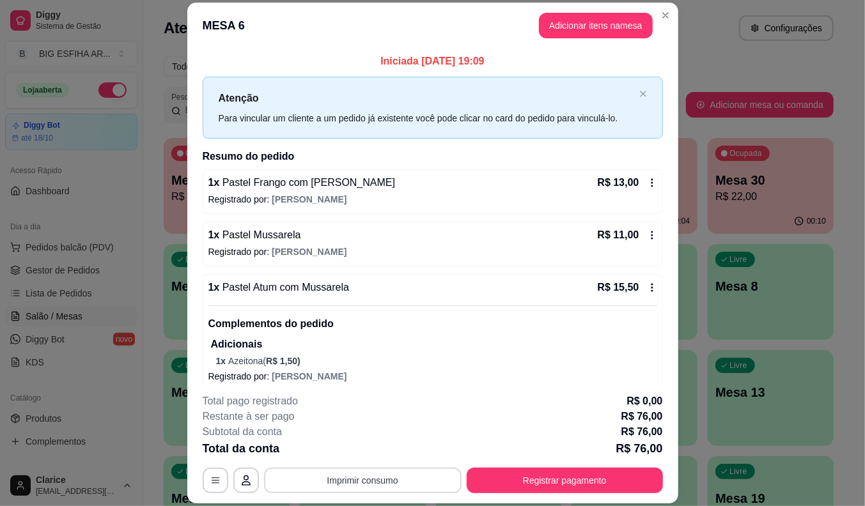
click at [353, 478] on button "Imprimir consumo" at bounding box center [363, 481] width 198 height 26
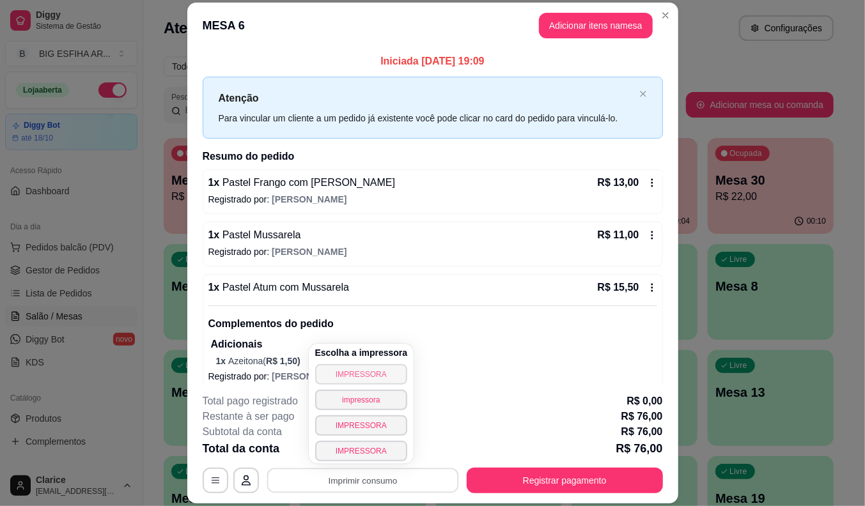
click at [377, 373] on button "IMPRESSORA" at bounding box center [361, 374] width 93 height 20
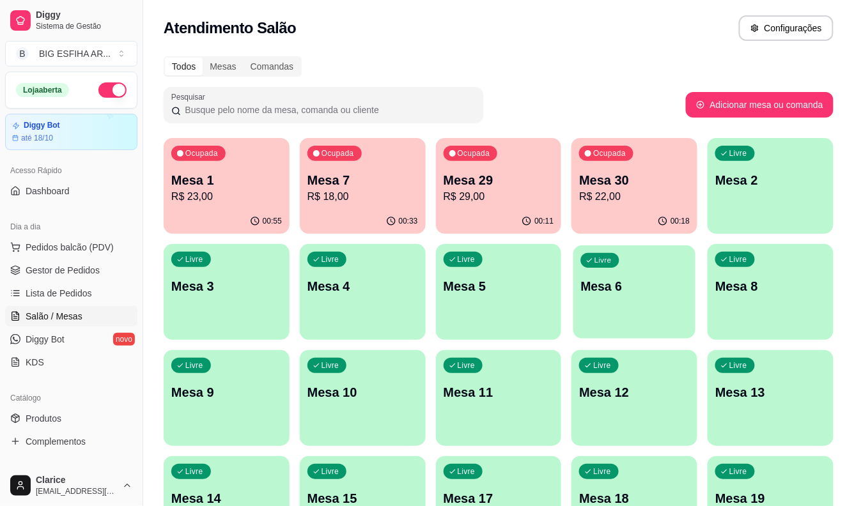
click at [615, 294] on p "Mesa 6" at bounding box center [634, 286] width 107 height 17
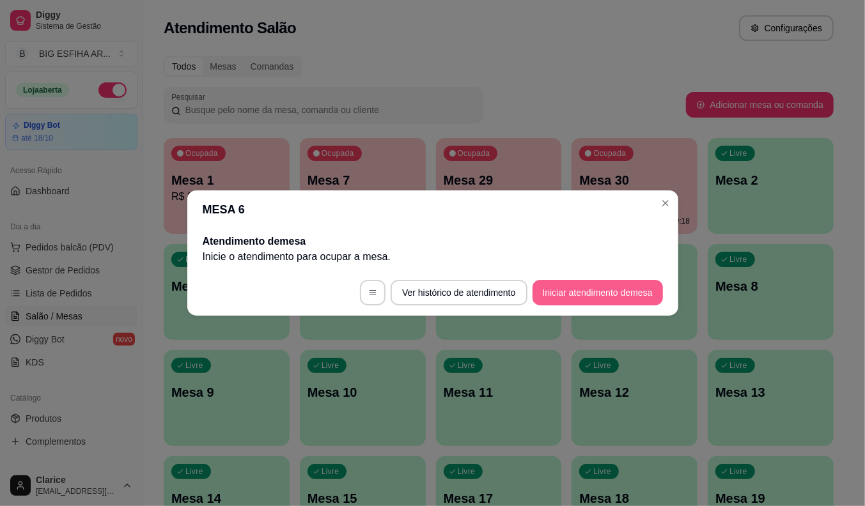
click at [642, 295] on button "Iniciar atendimento de mesa" at bounding box center [597, 293] width 130 height 26
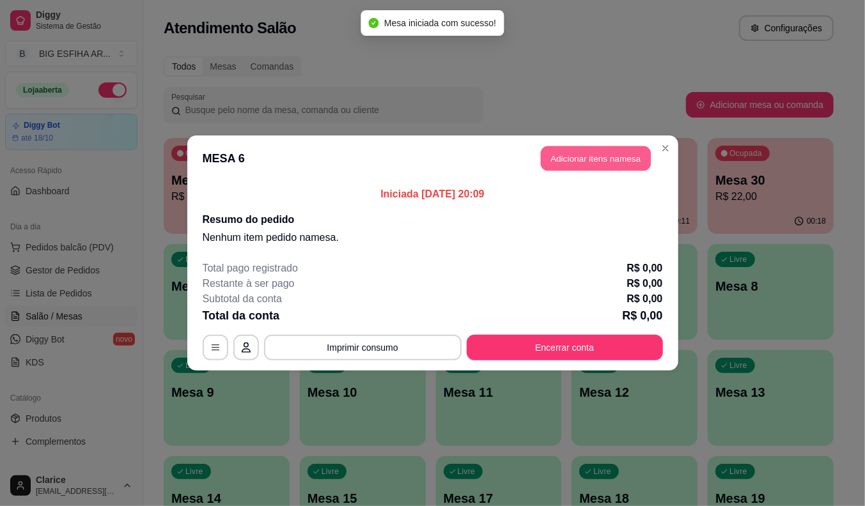
click at [564, 157] on button "Adicionar itens na mesa" at bounding box center [596, 158] width 110 height 25
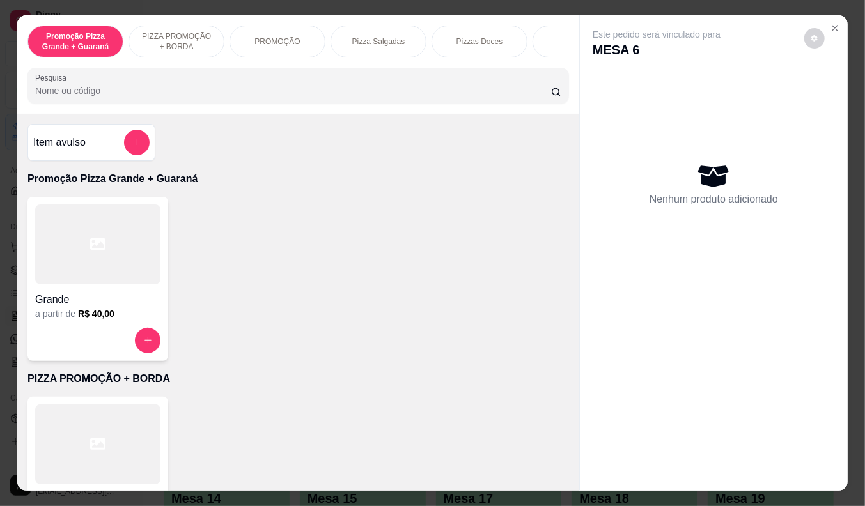
click at [52, 317] on div "a partir de R$ 40,00" at bounding box center [97, 313] width 125 height 13
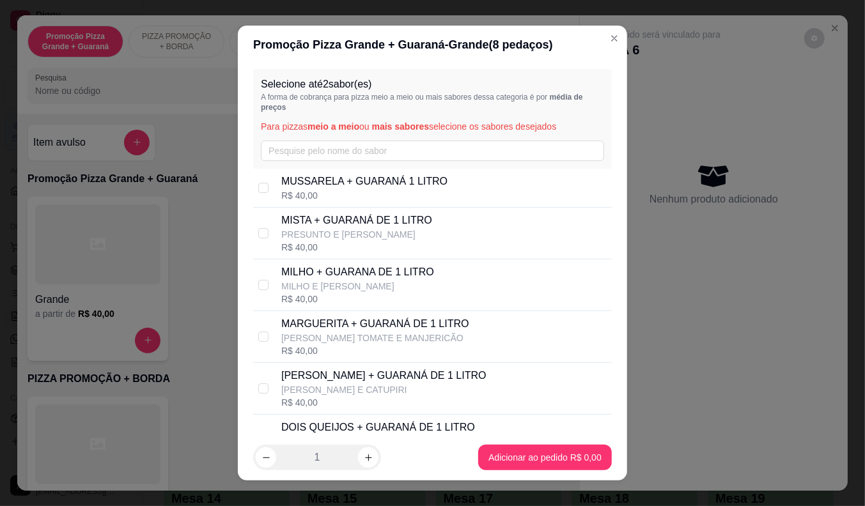
click at [305, 336] on p "MUSSARELA TOMATE E MANJERICÃO" at bounding box center [375, 338] width 188 height 13
checkbox input "true"
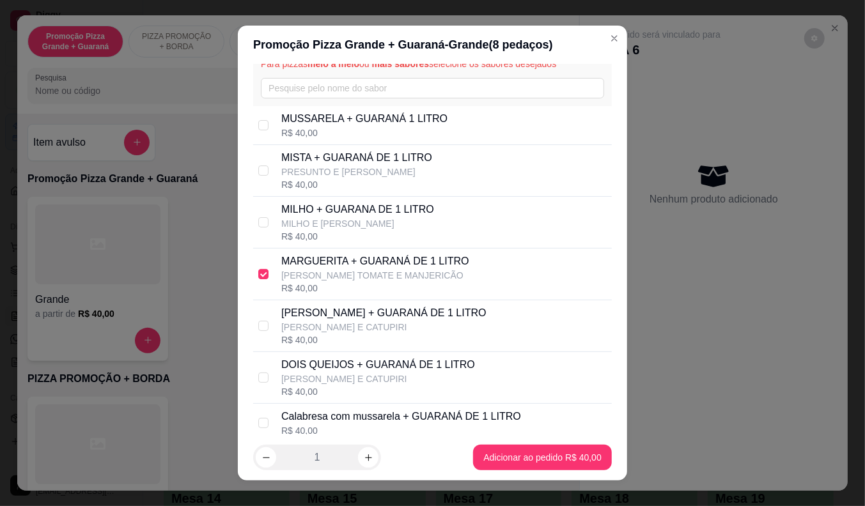
scroll to position [71, 0]
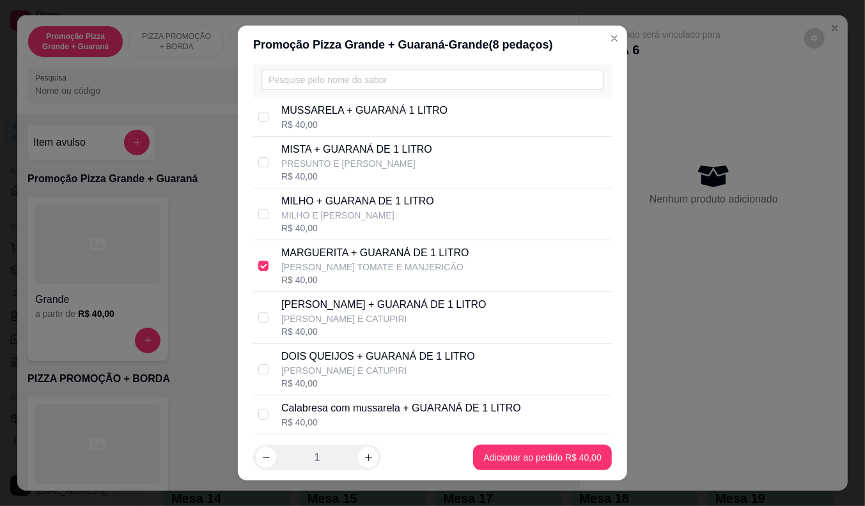
click at [305, 368] on p "MUSSARELA E CATUPIRI" at bounding box center [378, 370] width 194 height 13
checkbox input "true"
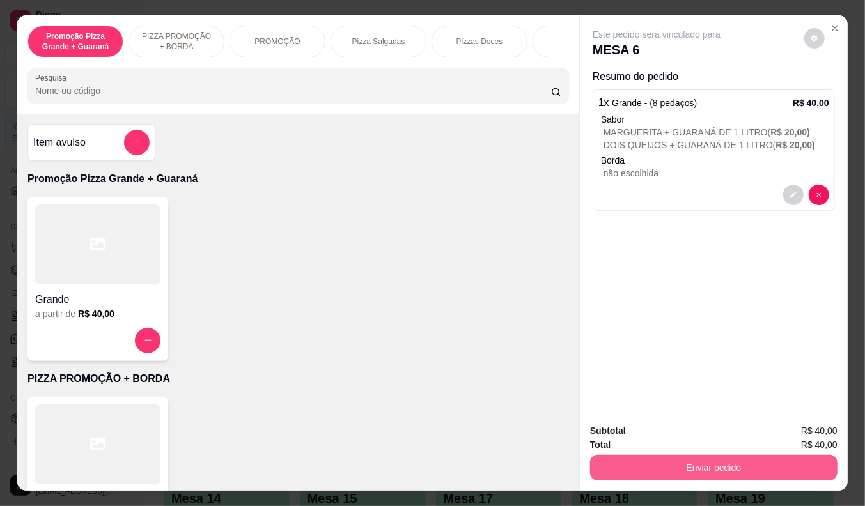
click at [710, 459] on button "Enviar pedido" at bounding box center [713, 468] width 247 height 26
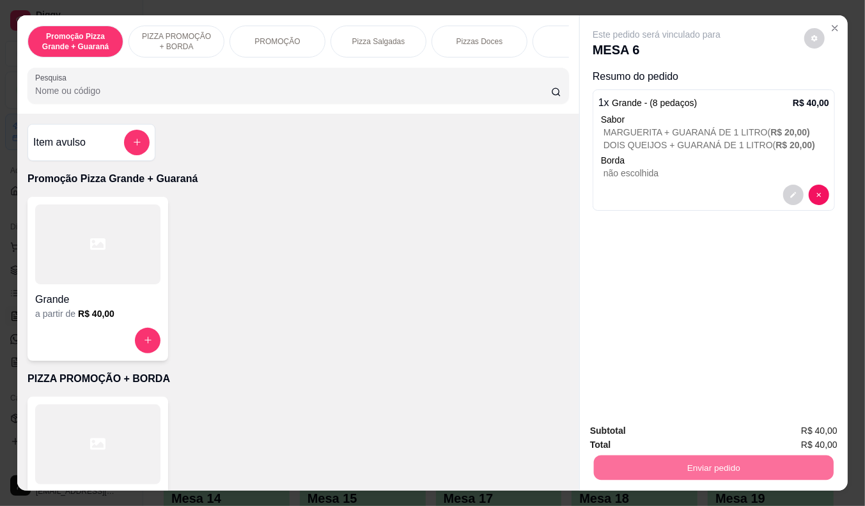
click at [806, 427] on button "Enviar pedido" at bounding box center [804, 431] width 72 height 24
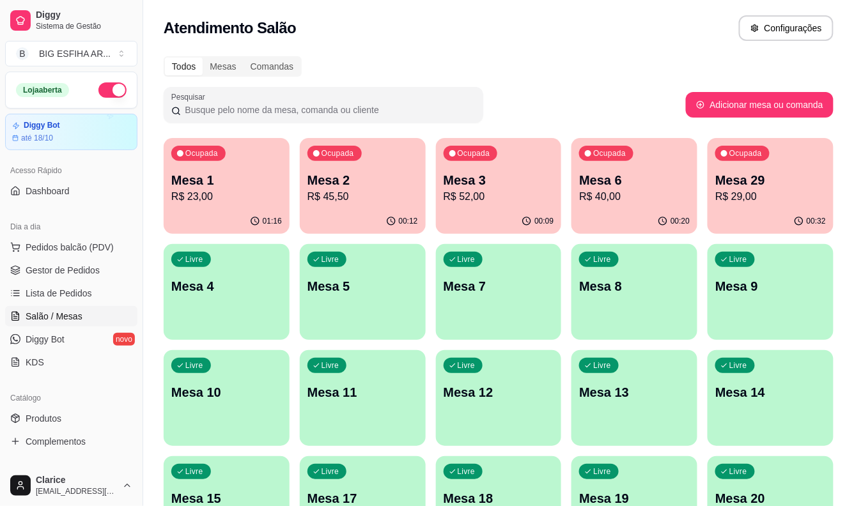
click at [189, 194] on p "R$ 23,00" at bounding box center [226, 196] width 111 height 15
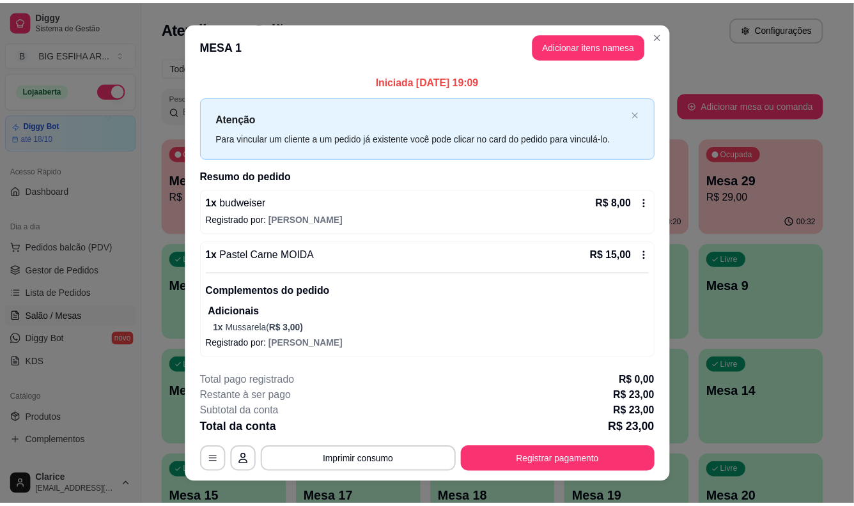
scroll to position [18, 0]
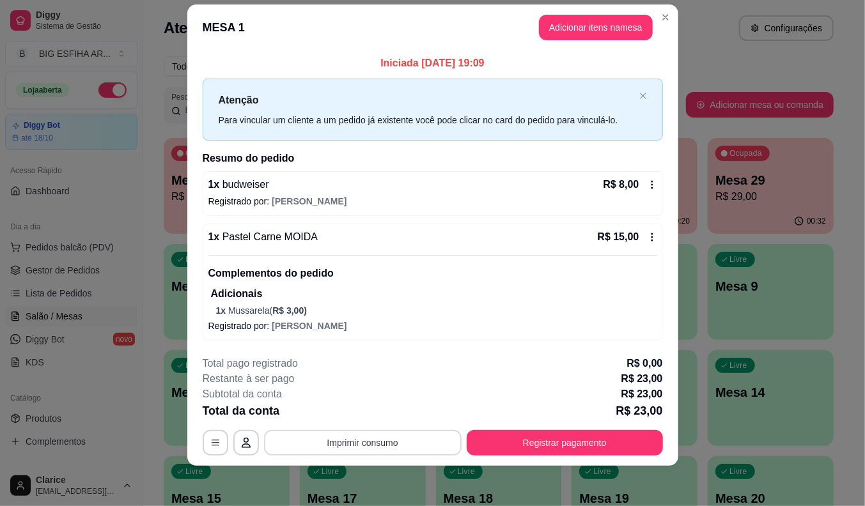
click at [404, 444] on button "Imprimir consumo" at bounding box center [363, 443] width 198 height 26
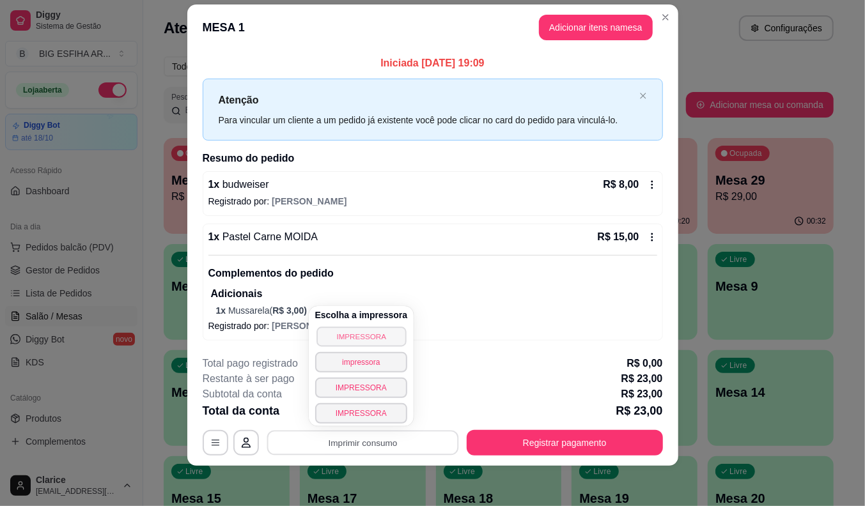
click at [361, 334] on button "IMPRESSORA" at bounding box center [360, 337] width 89 height 20
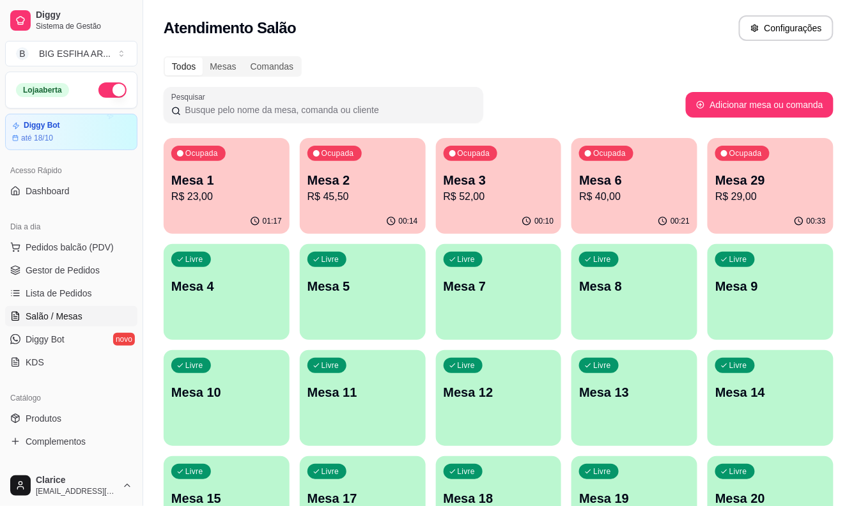
click at [218, 206] on div "Ocupada Mesa 1 R$ 23,00" at bounding box center [227, 173] width 126 height 71
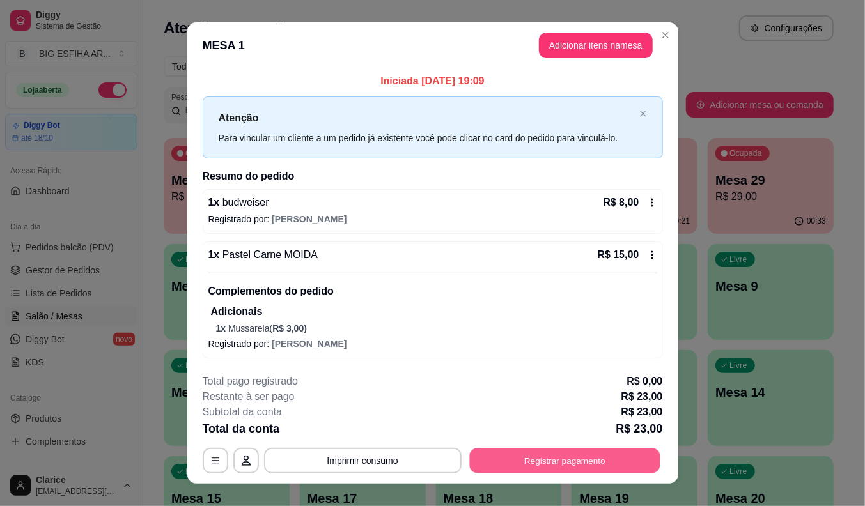
click at [525, 458] on button "Registrar pagamento" at bounding box center [564, 461] width 190 height 25
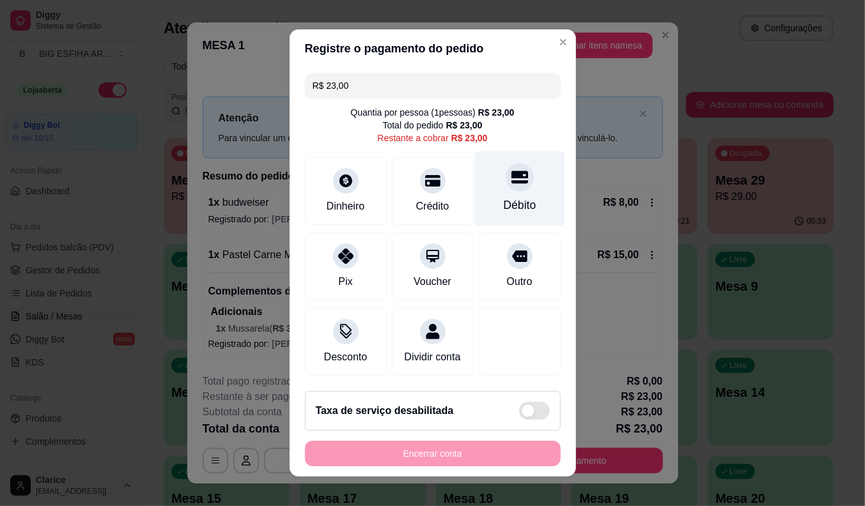
click at [488, 190] on div "Débito" at bounding box center [519, 188] width 90 height 75
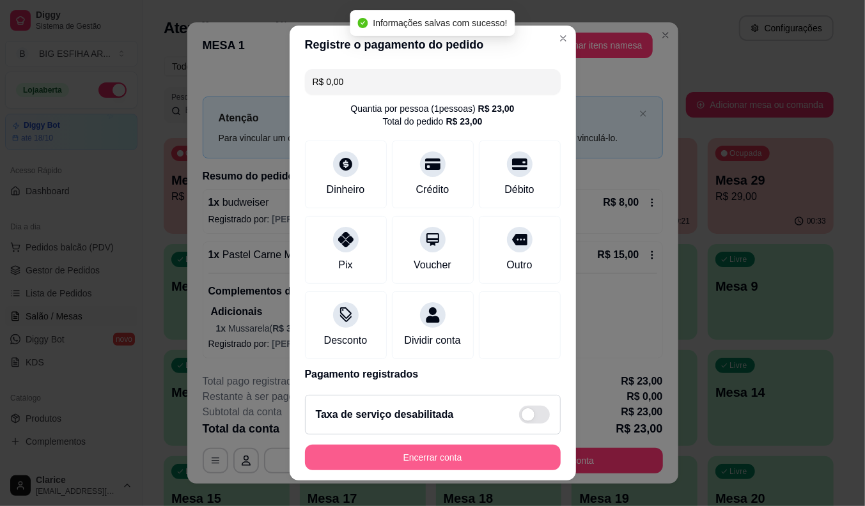
type input "R$ 0,00"
click at [428, 450] on button "Encerrar conta" at bounding box center [433, 458] width 256 height 26
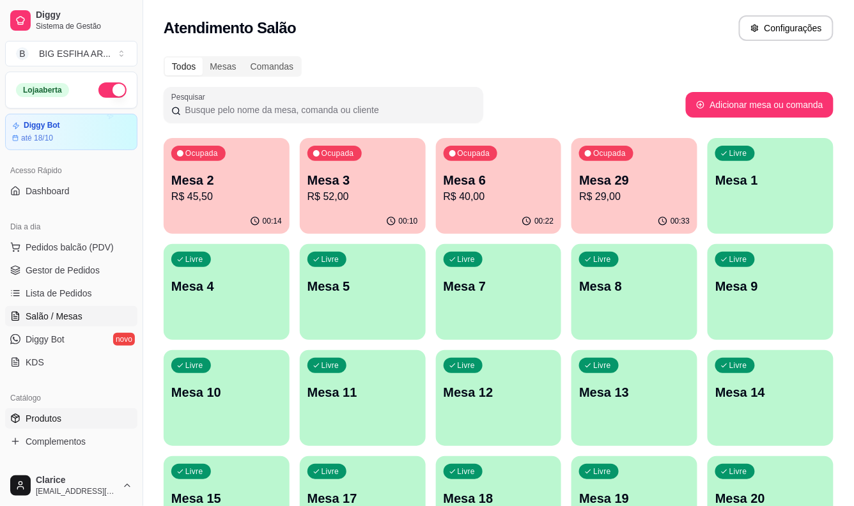
click at [126, 422] on link "Produtos" at bounding box center [71, 418] width 132 height 20
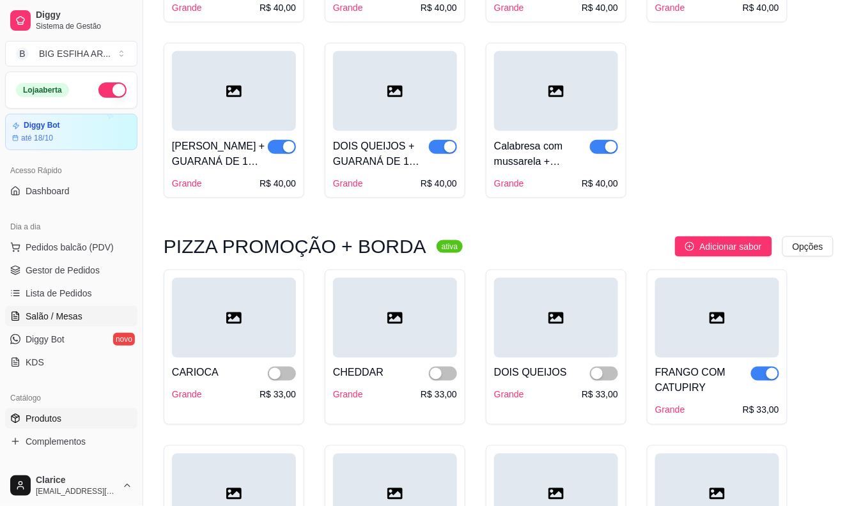
click at [73, 320] on span "Salão / Mesas" at bounding box center [54, 316] width 57 height 13
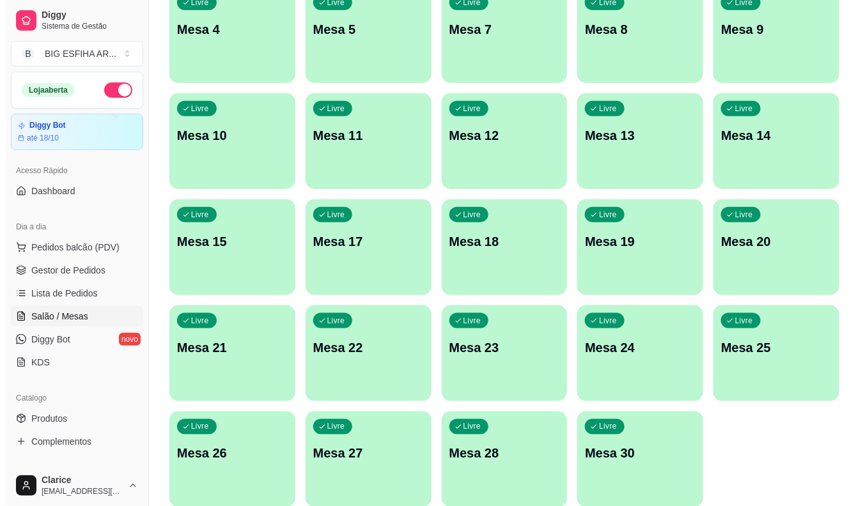
scroll to position [284, 0]
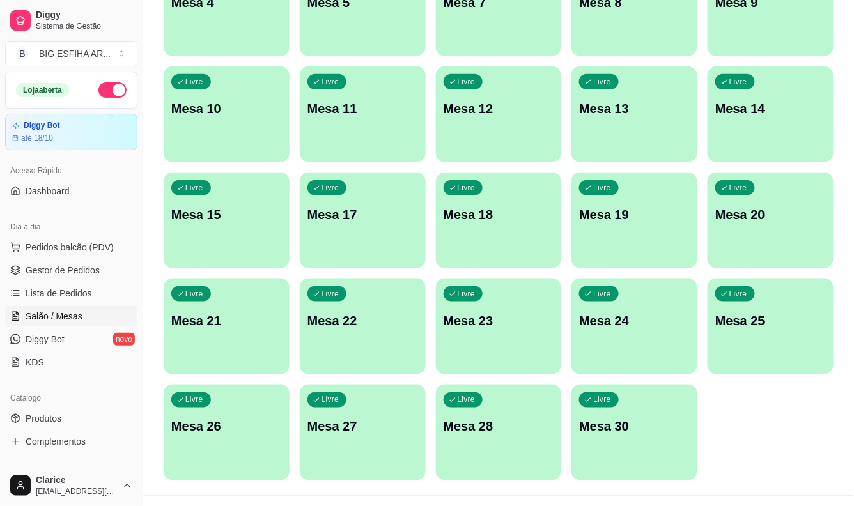
click at [740, 205] on div "Livre Mesa 20" at bounding box center [771, 213] width 126 height 81
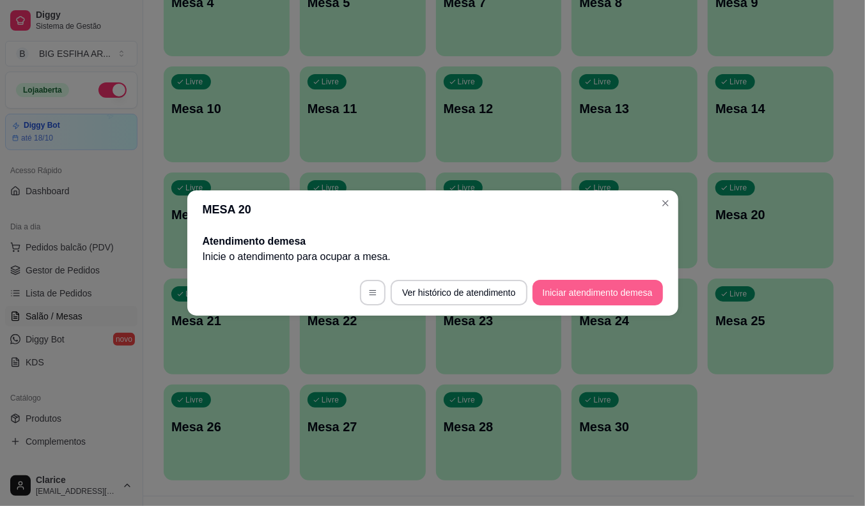
click at [621, 288] on button "Iniciar atendimento de mesa" at bounding box center [597, 293] width 130 height 26
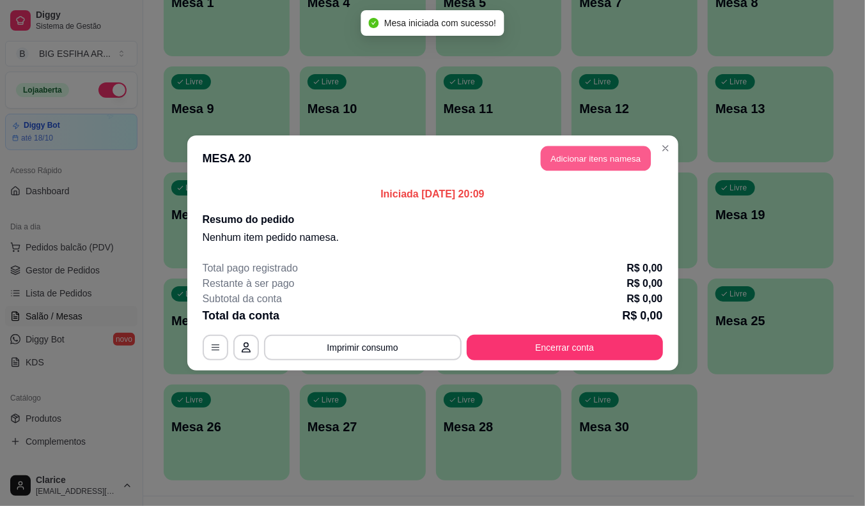
click at [542, 160] on button "Adicionar itens na mesa" at bounding box center [596, 158] width 110 height 25
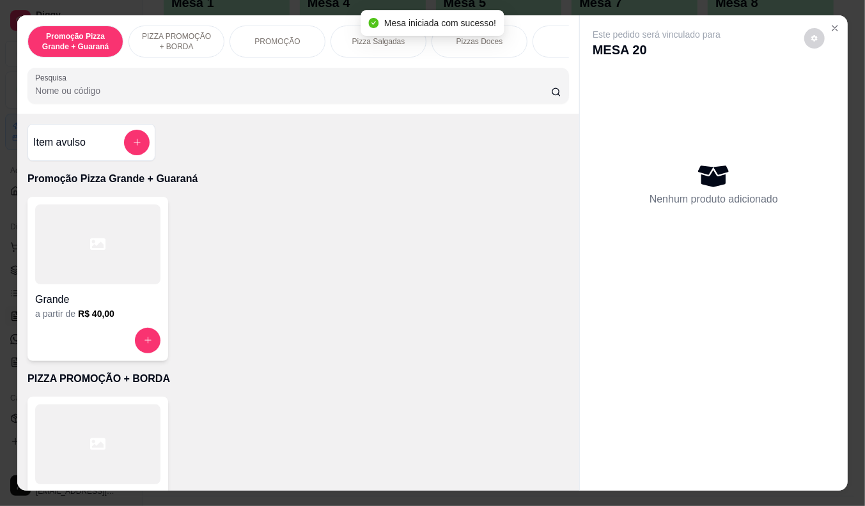
click at [205, 94] on input "Pesquisa" at bounding box center [293, 90] width 516 height 13
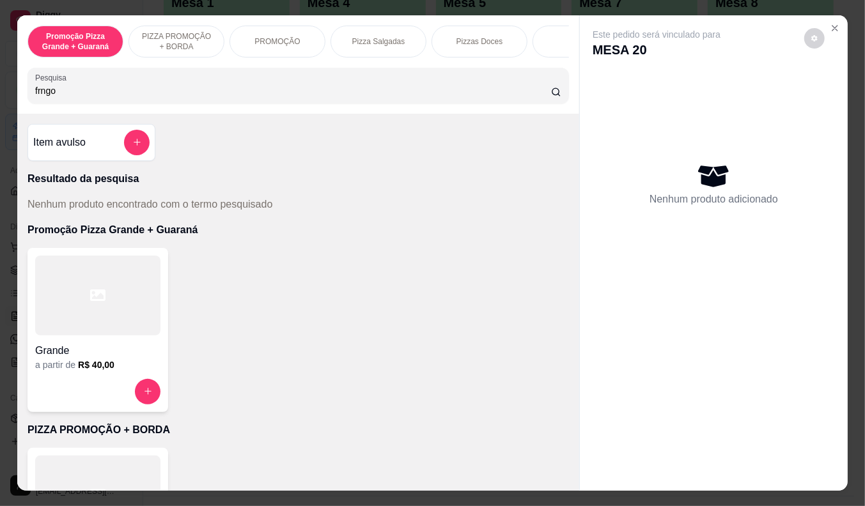
click at [35, 97] on input "frngo" at bounding box center [293, 90] width 516 height 13
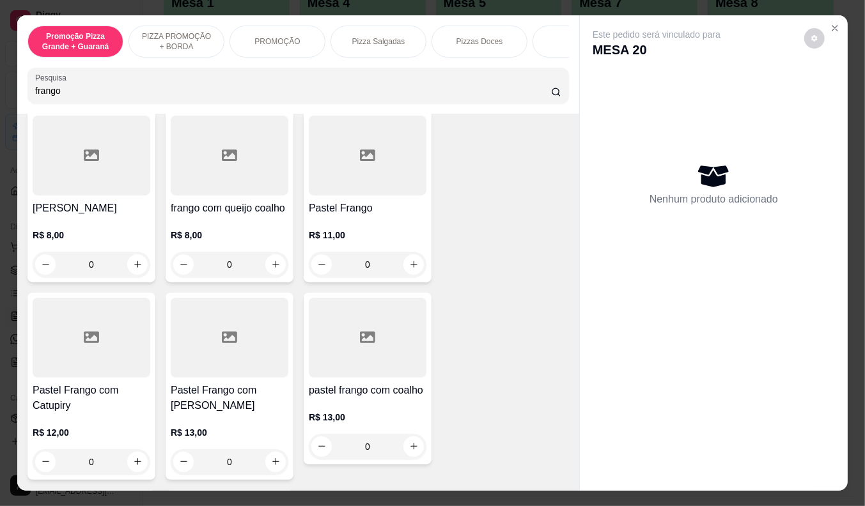
type input "frango"
click at [77, 414] on div "R$ 12,00 0" at bounding box center [92, 444] width 118 height 61
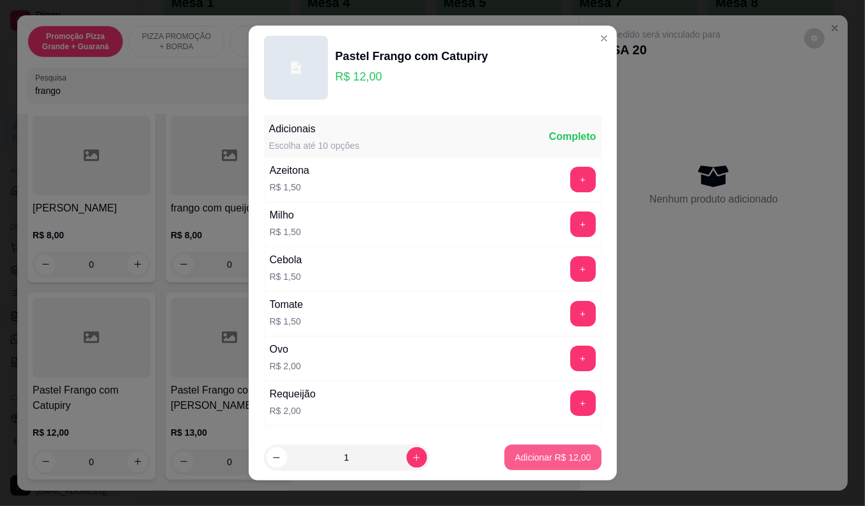
click at [534, 448] on button "Adicionar R$ 12,00" at bounding box center [552, 458] width 97 height 26
type input "1"
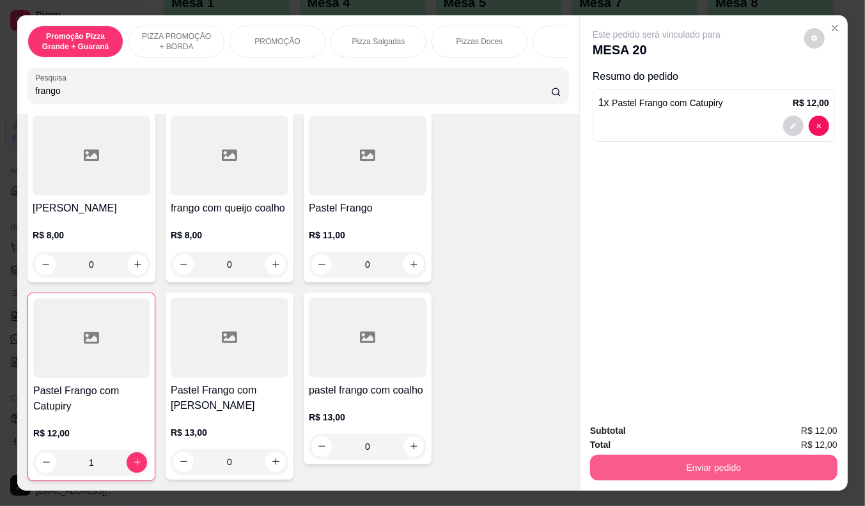
click at [750, 456] on button "Enviar pedido" at bounding box center [713, 468] width 247 height 26
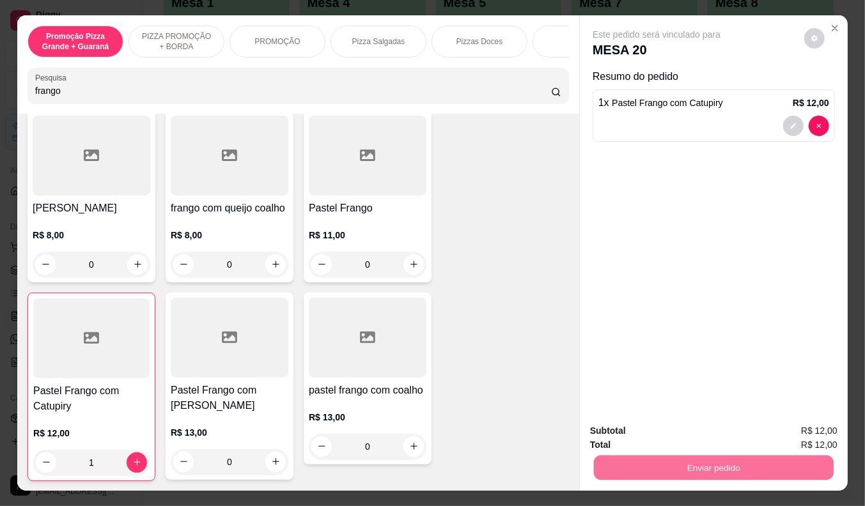
click at [686, 318] on div "Este pedido será vinculado para MESA 20 Resumo do pedido 1 x Pastel Frango com …" at bounding box center [714, 214] width 268 height 398
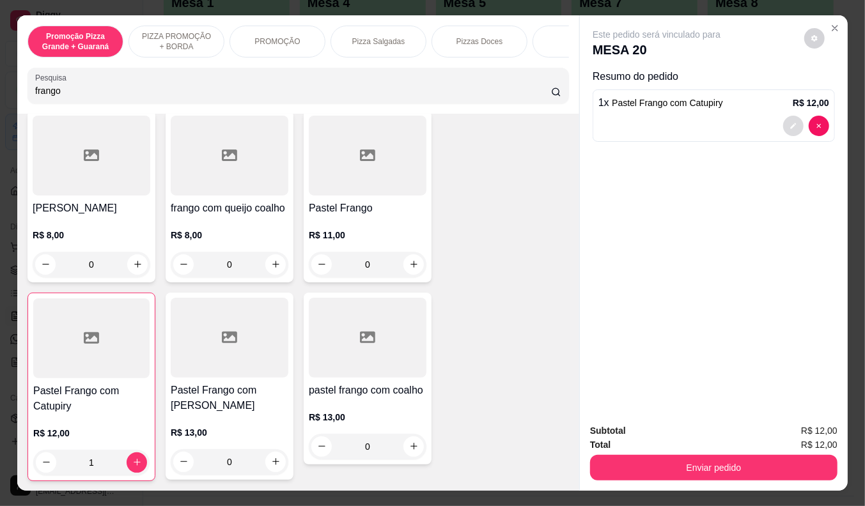
click at [784, 125] on button "decrease-product-quantity" at bounding box center [793, 126] width 20 height 20
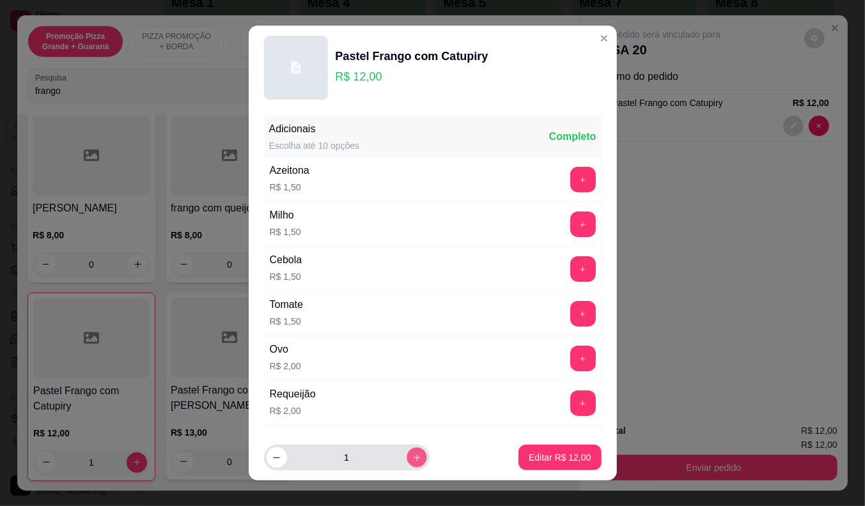
click at [412, 458] on icon "increase-product-quantity" at bounding box center [417, 458] width 10 height 10
type input "2"
click at [536, 456] on p "Editar R$ 24,00" at bounding box center [560, 457] width 62 height 13
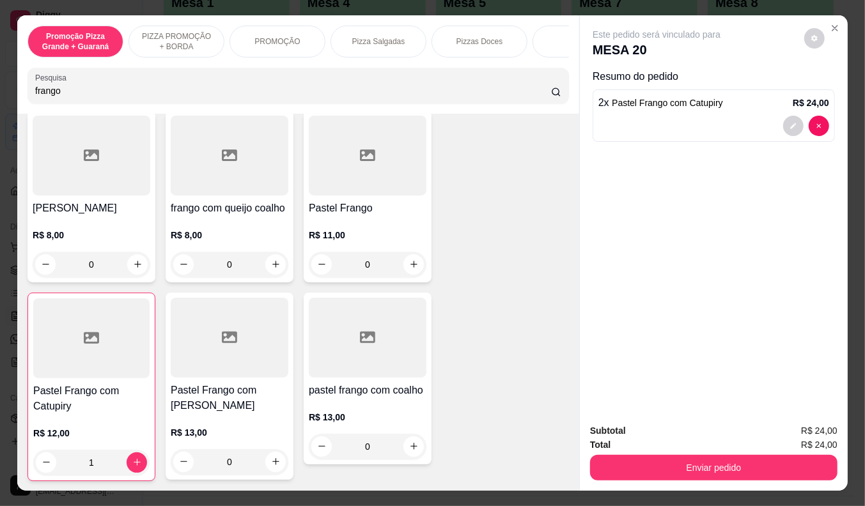
type input "2"
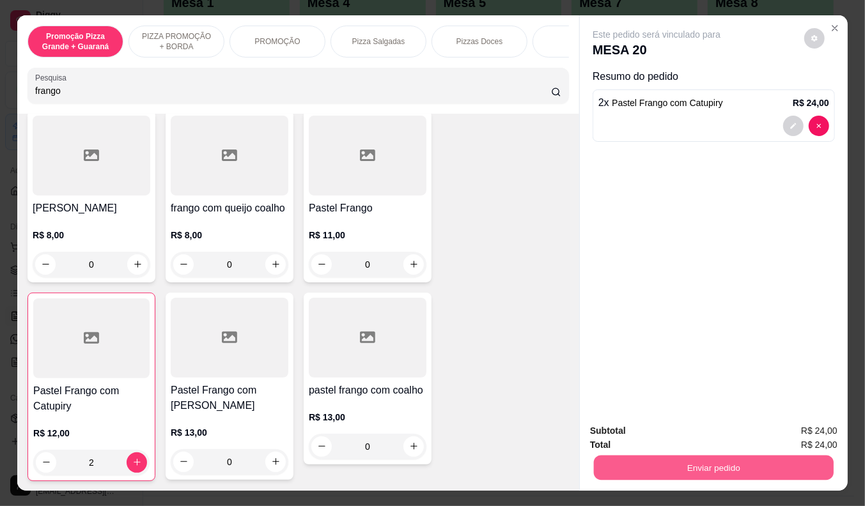
click at [699, 458] on button "Enviar pedido" at bounding box center [714, 468] width 240 height 25
click at [810, 426] on button "Enviar pedido" at bounding box center [804, 432] width 70 height 24
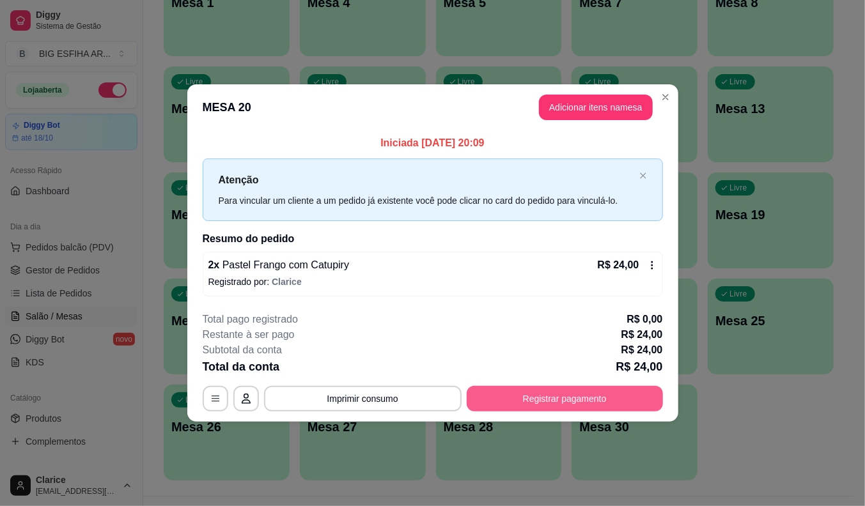
click at [559, 404] on button "Registrar pagamento" at bounding box center [565, 399] width 196 height 26
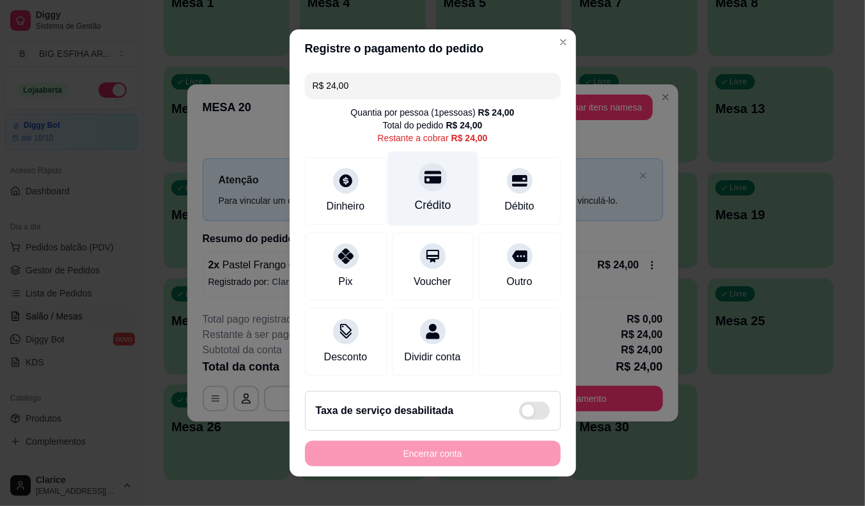
click at [427, 200] on div "Crédito" at bounding box center [432, 205] width 36 height 17
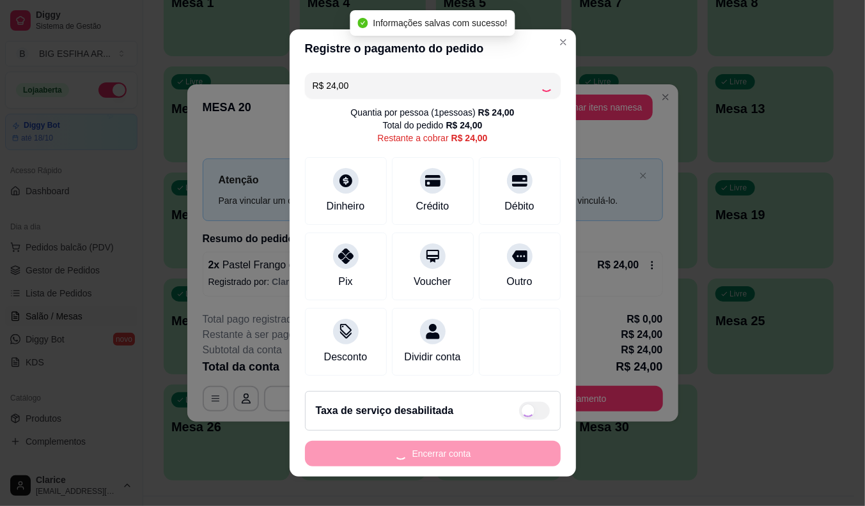
type input "R$ 0,00"
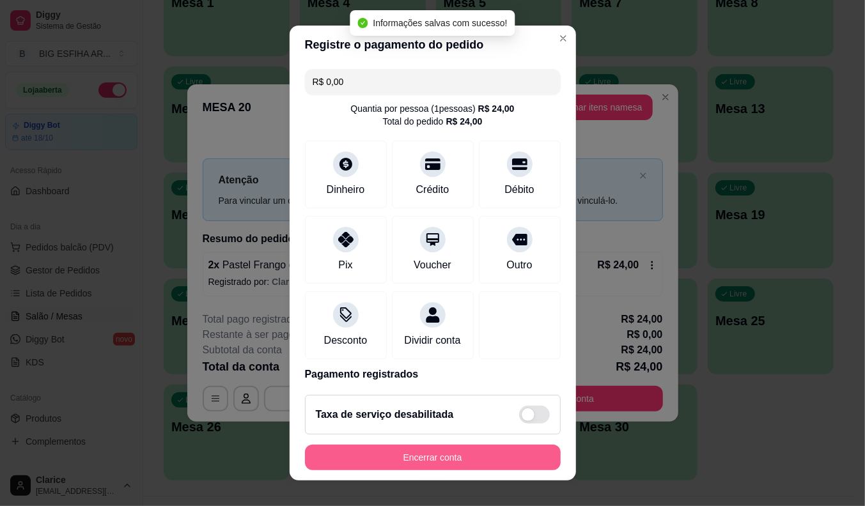
click at [486, 460] on button "Encerrar conta" at bounding box center [433, 458] width 256 height 26
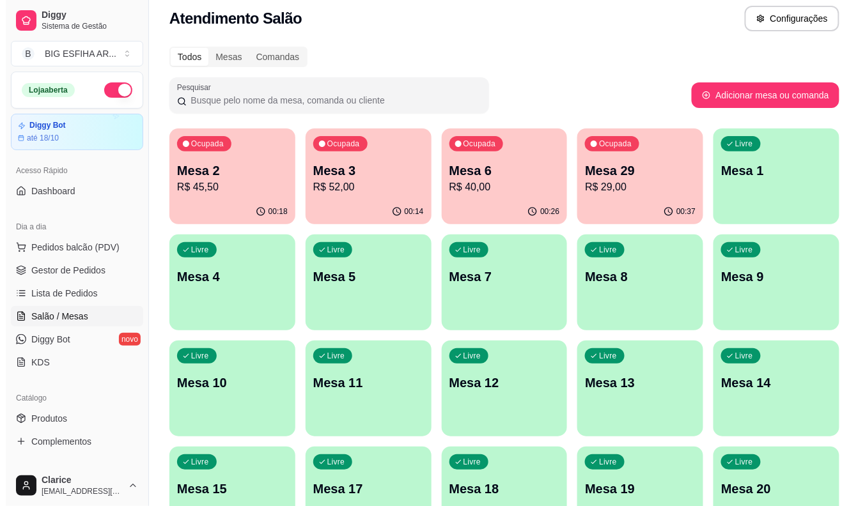
scroll to position [0, 0]
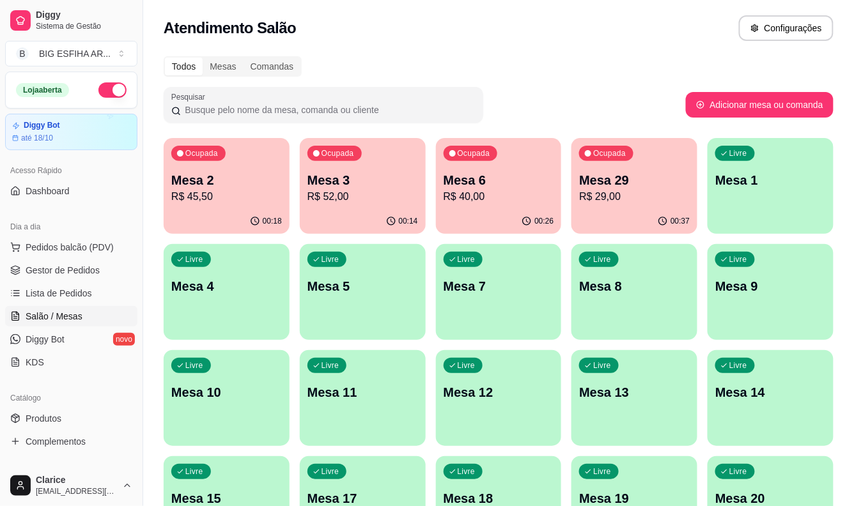
click at [471, 193] on p "R$ 40,00" at bounding box center [499, 196] width 111 height 15
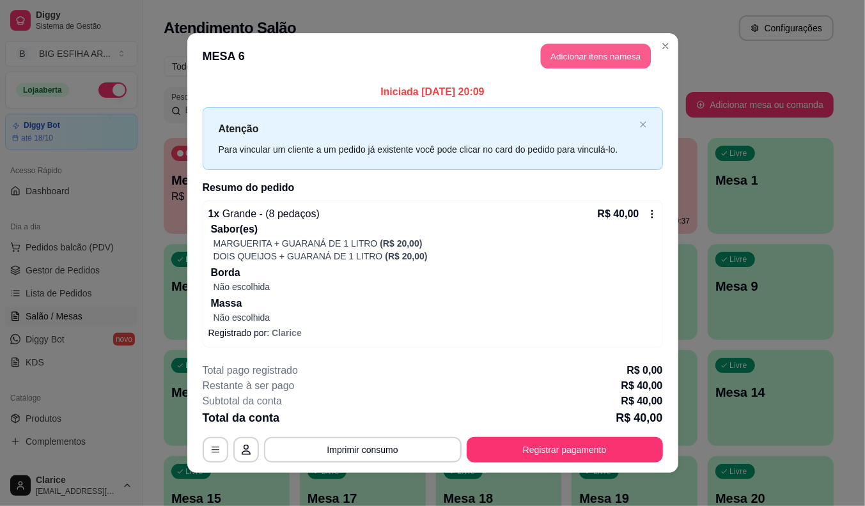
click at [559, 48] on button "Adicionar itens na mesa" at bounding box center [596, 56] width 110 height 25
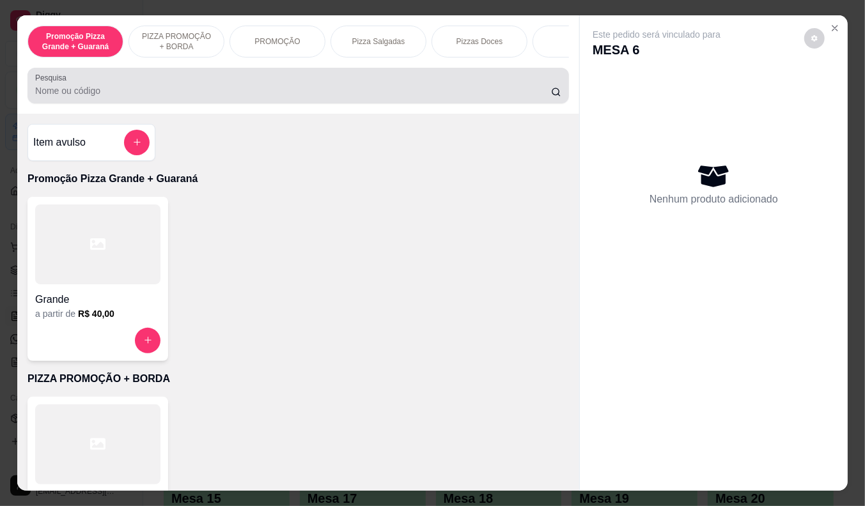
click at [465, 91] on input "Pesquisa" at bounding box center [293, 90] width 516 height 13
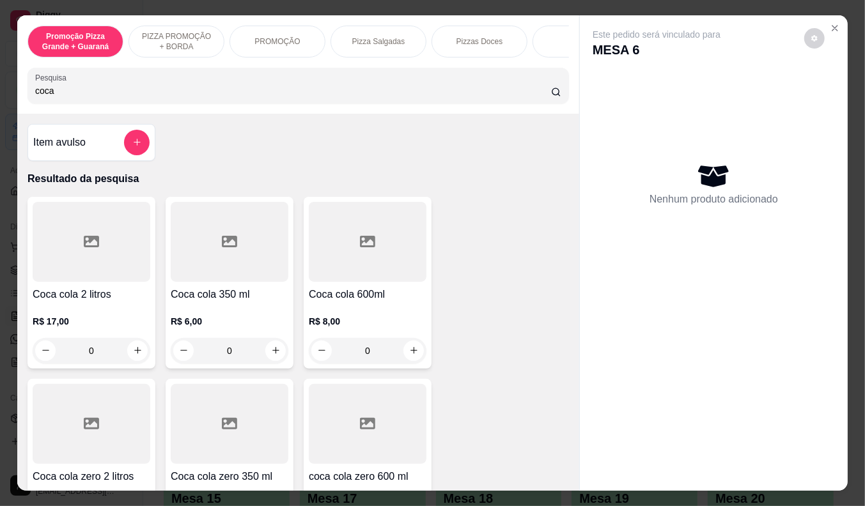
type input "coca"
click at [201, 311] on div "R$ 6,00 0" at bounding box center [230, 332] width 118 height 61
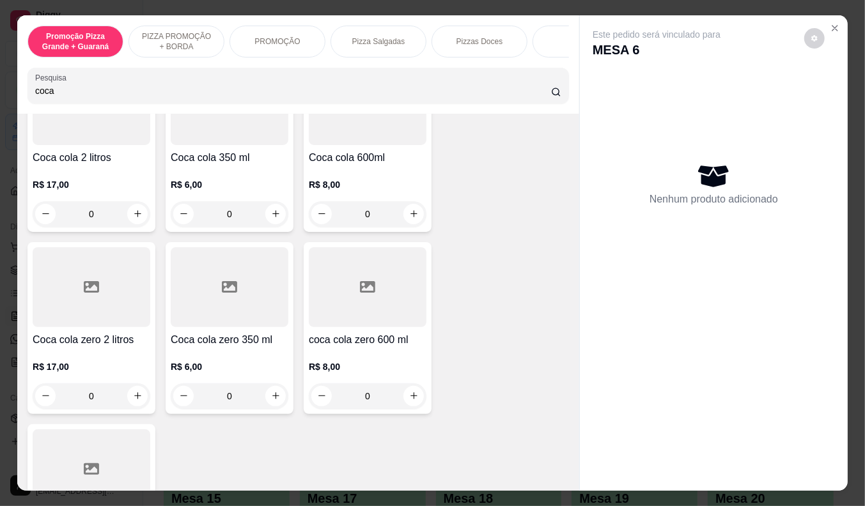
scroll to position [142, 0]
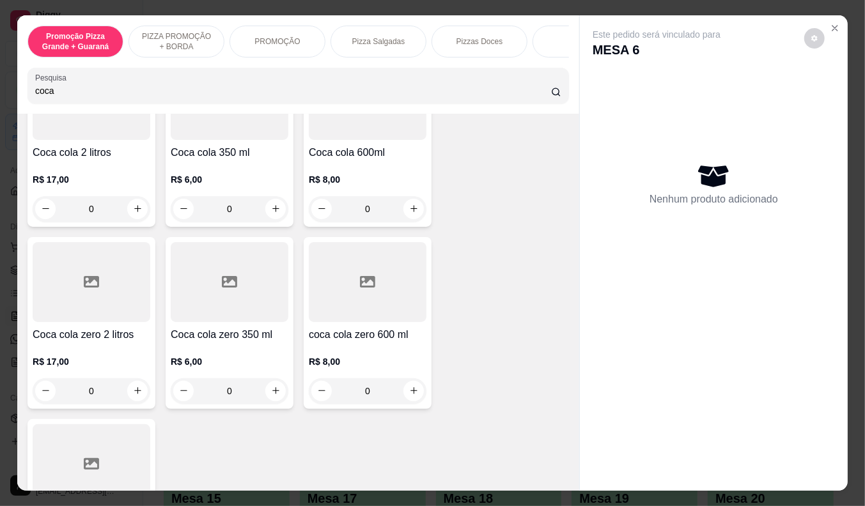
click at [252, 355] on div "R$ 6,00 0" at bounding box center [230, 373] width 118 height 61
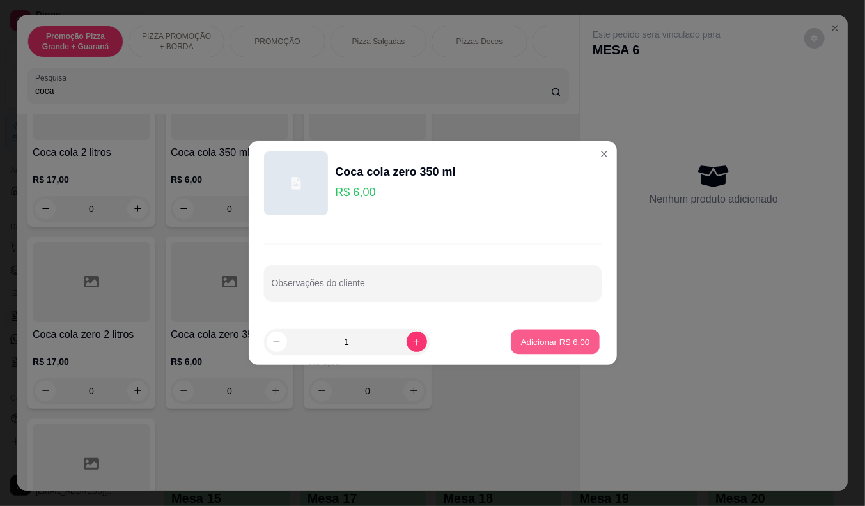
click at [539, 341] on p "Adicionar R$ 6,00" at bounding box center [555, 342] width 69 height 12
type input "1"
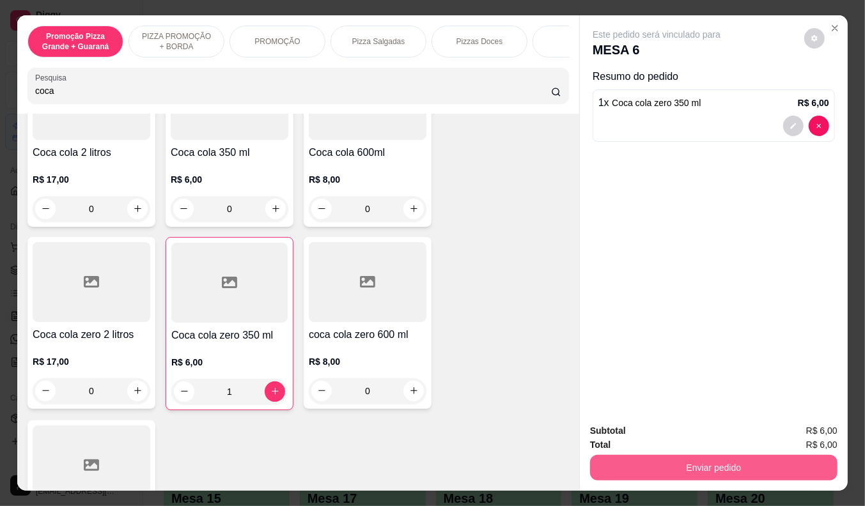
click at [736, 455] on button "Enviar pedido" at bounding box center [713, 468] width 247 height 26
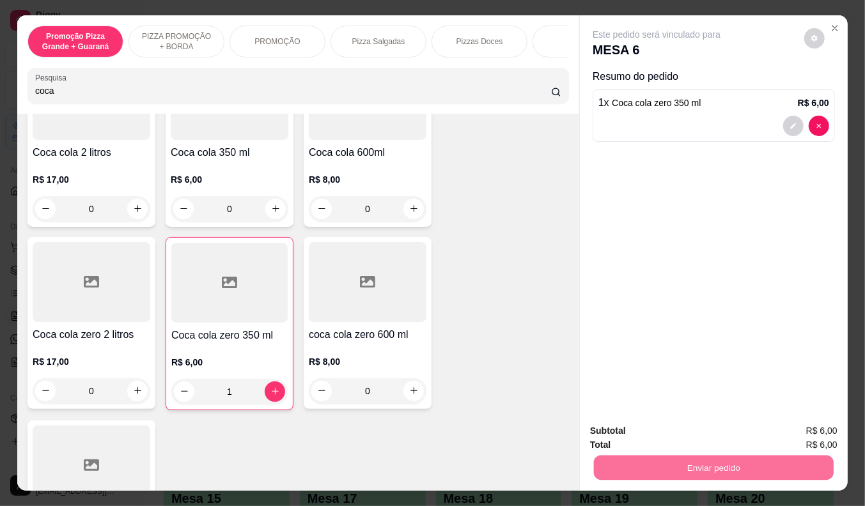
click at [802, 431] on button "Enviar pedido" at bounding box center [804, 431] width 70 height 24
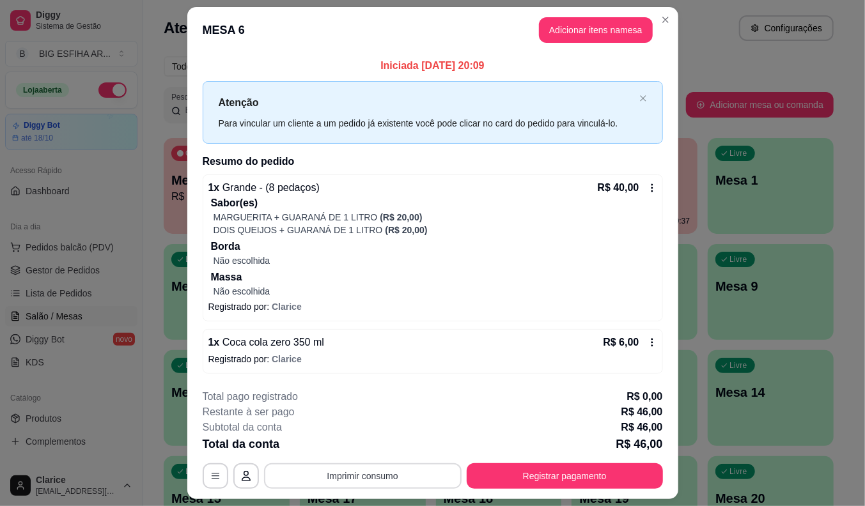
click at [380, 472] on button "Imprimir consumo" at bounding box center [363, 476] width 198 height 26
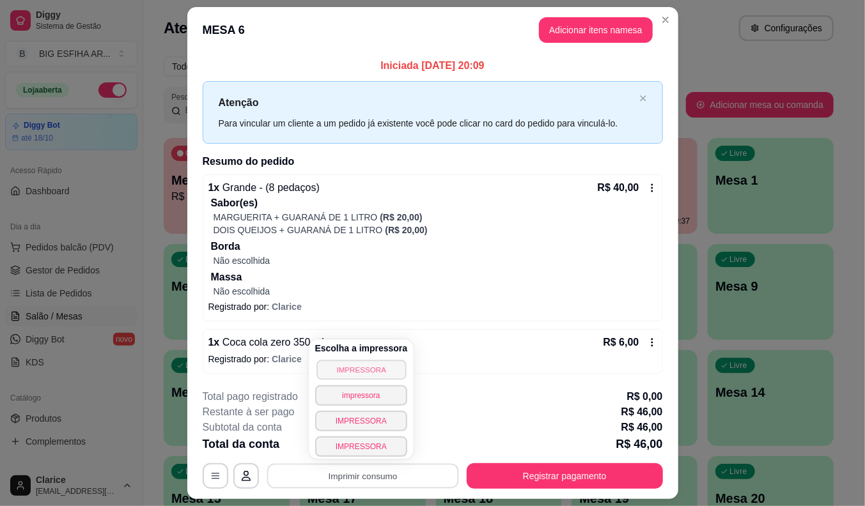
click at [352, 377] on button "IMPRESSORA" at bounding box center [360, 370] width 89 height 20
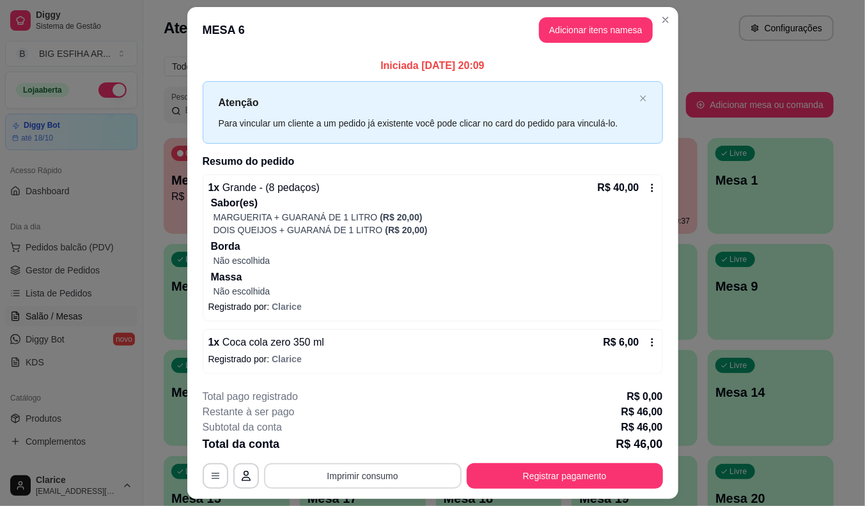
click at [362, 474] on button "Imprimir consumo" at bounding box center [363, 476] width 198 height 26
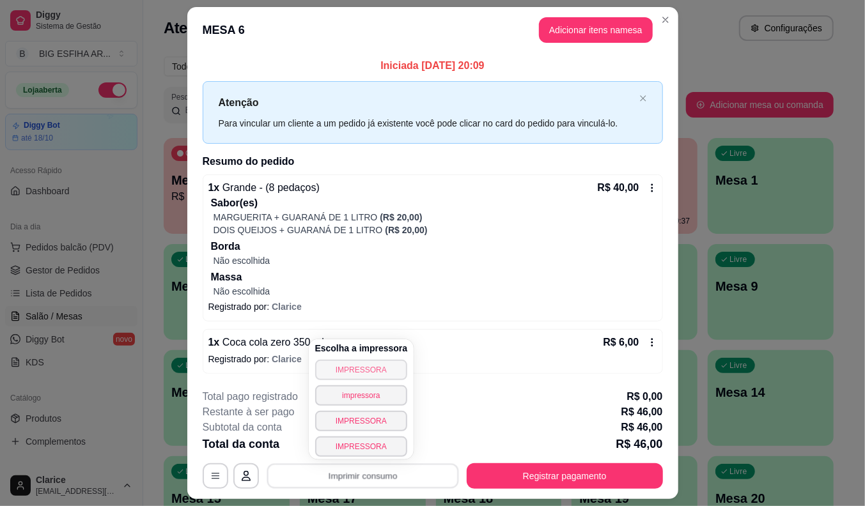
click at [380, 372] on button "IMPRESSORA" at bounding box center [361, 370] width 93 height 20
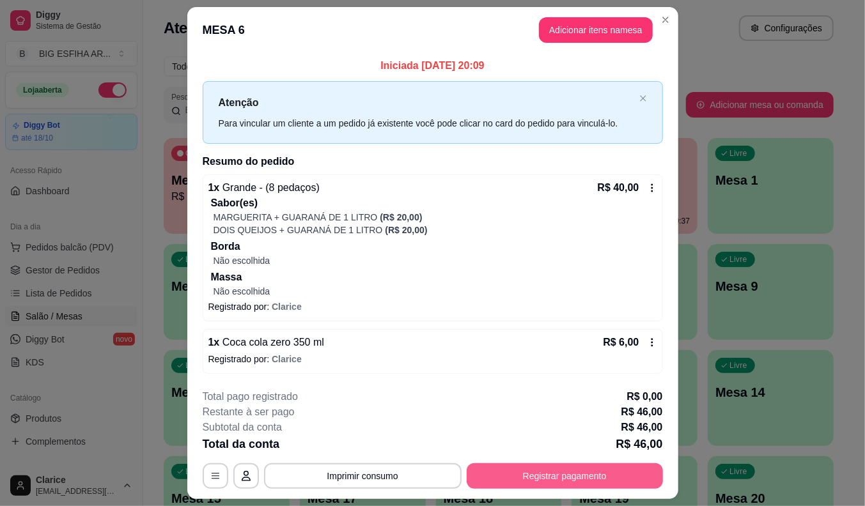
click at [533, 475] on button "Registrar pagamento" at bounding box center [565, 476] width 196 height 26
click at [568, 471] on button "Registrar pagamento" at bounding box center [565, 476] width 196 height 26
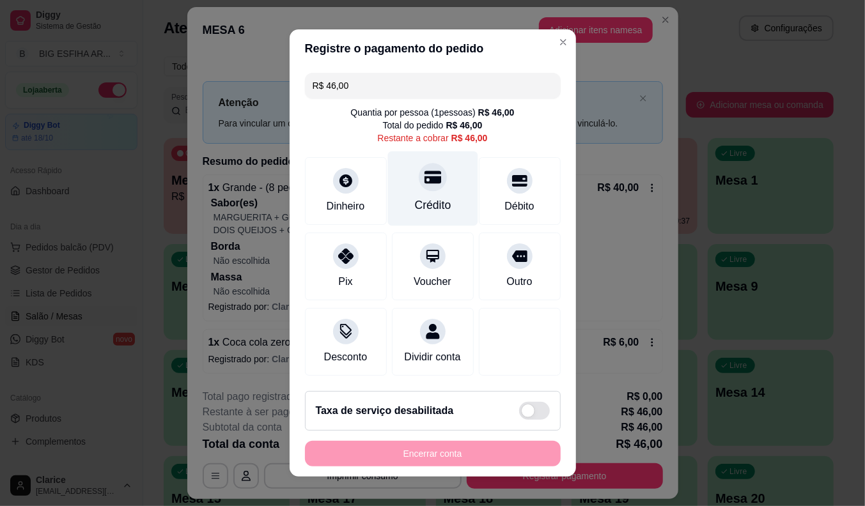
click at [414, 201] on div "Crédito" at bounding box center [432, 205] width 36 height 17
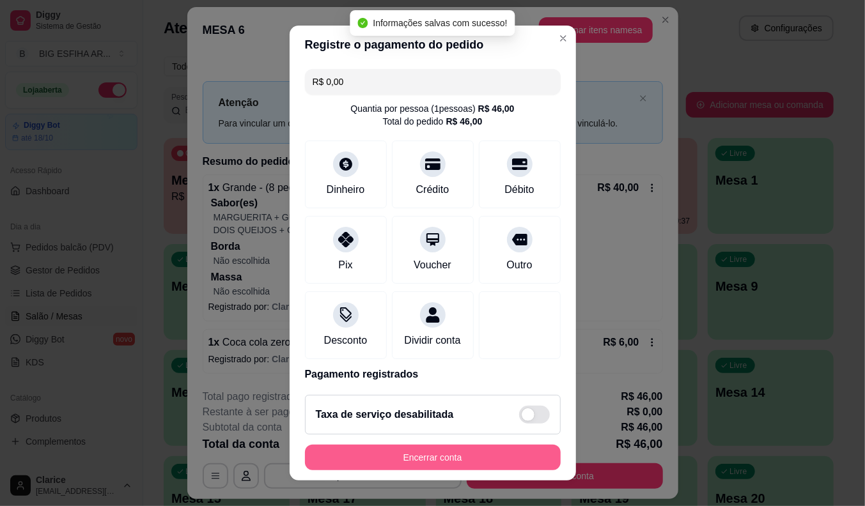
type input "R$ 0,00"
click at [422, 458] on button "Encerrar conta" at bounding box center [433, 458] width 248 height 25
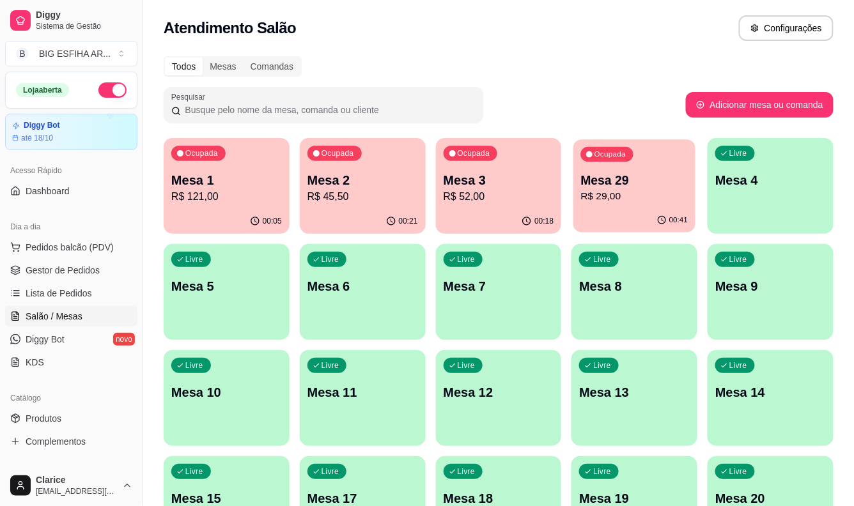
click at [596, 184] on p "Mesa 29" at bounding box center [634, 180] width 107 height 17
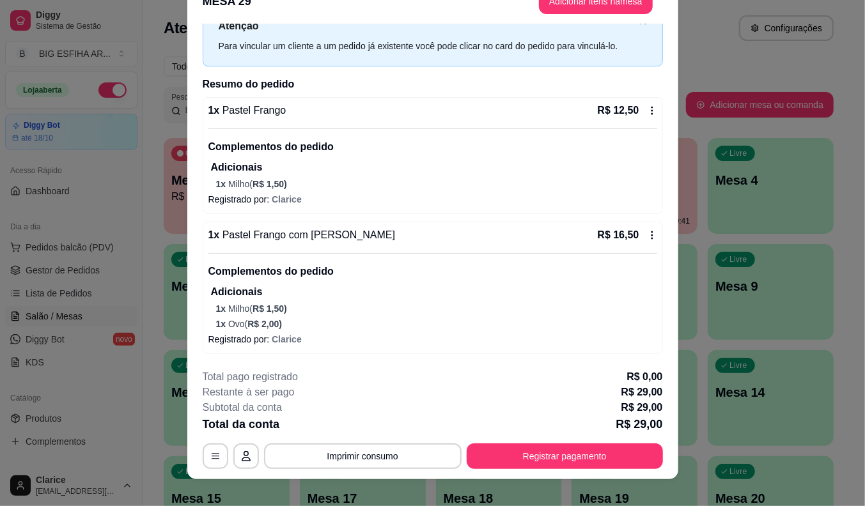
scroll to position [38, 0]
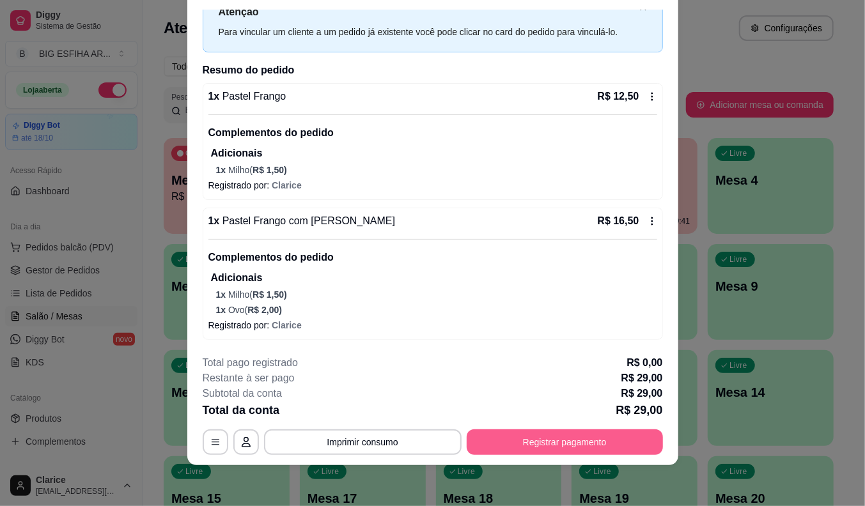
click at [529, 438] on button "Registrar pagamento" at bounding box center [565, 443] width 196 height 26
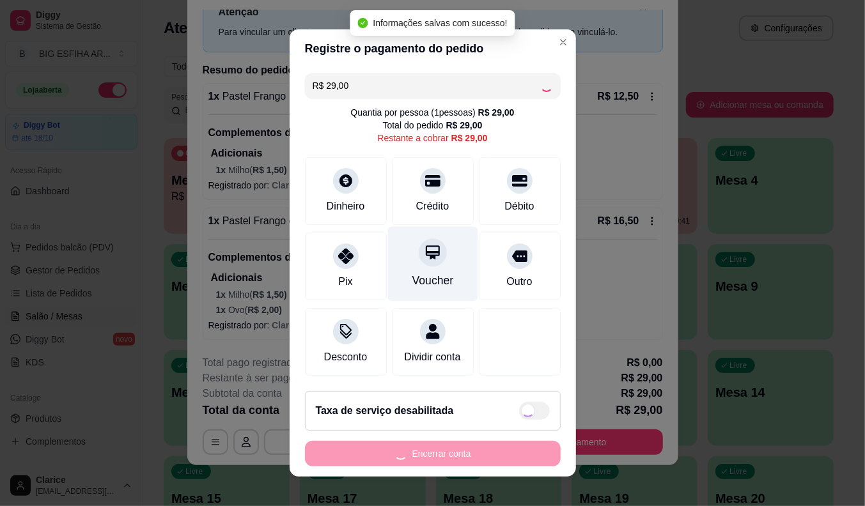
checkbox input "true"
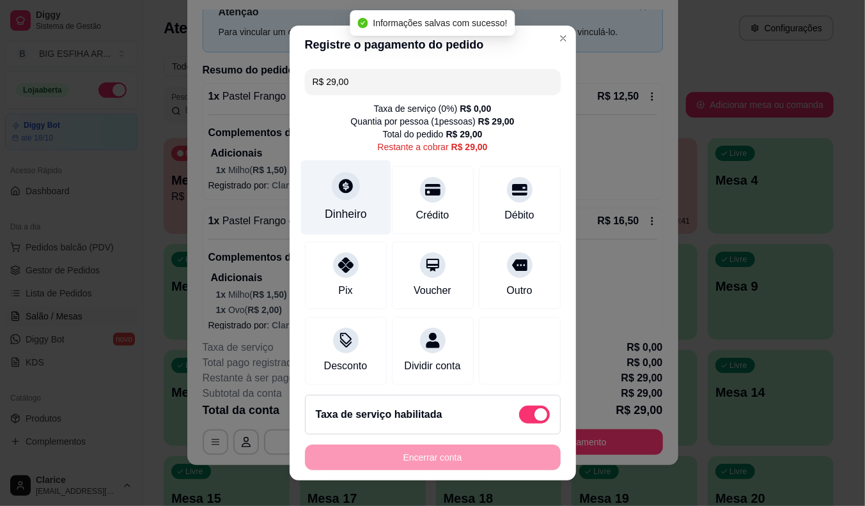
click at [361, 193] on div "Dinheiro" at bounding box center [345, 197] width 90 height 75
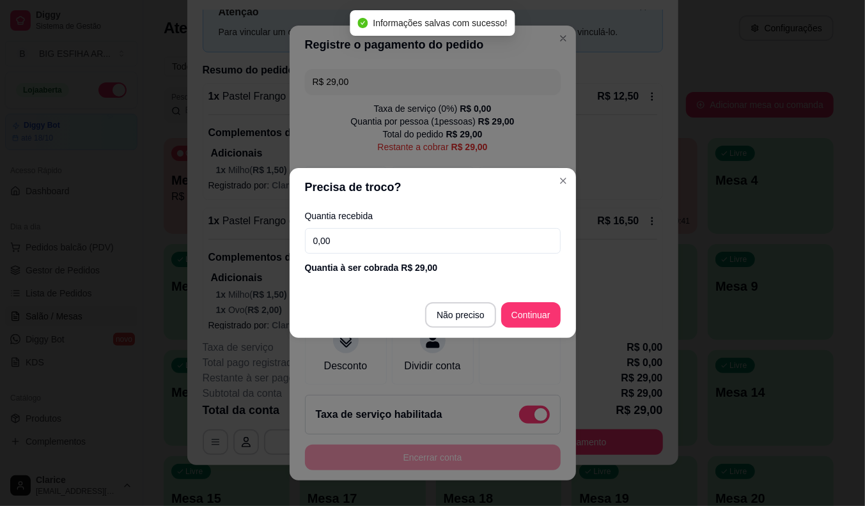
drag, startPoint x: 380, startPoint y: 221, endPoint x: 381, endPoint y: 232, distance: 10.9
click at [381, 224] on div "Quantia recebida 0,00 Quantia à ser cobrada R$ 29,00" at bounding box center [433, 242] width 286 height 73
click at [381, 232] on input "0,00" at bounding box center [433, 241] width 256 height 26
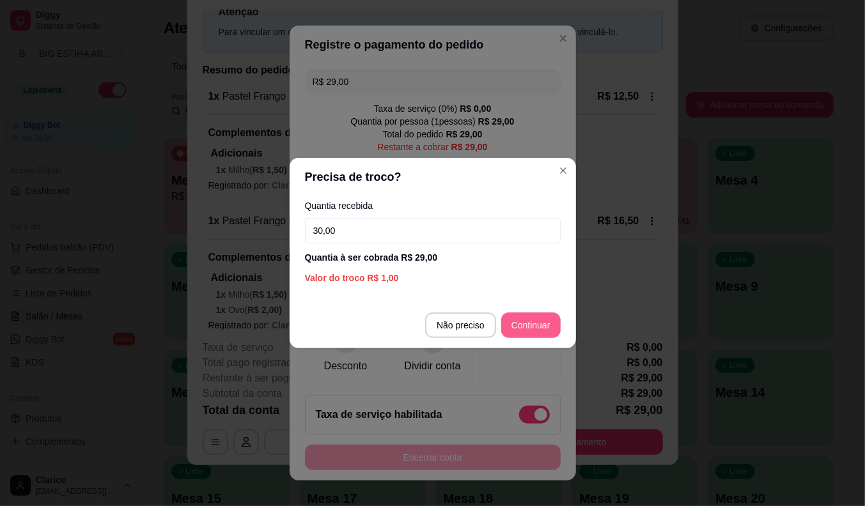
type input "30,00"
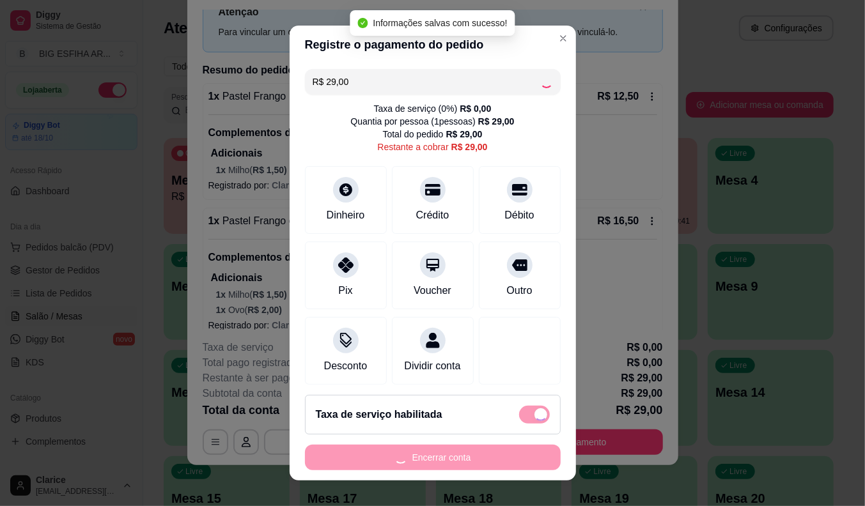
type input "R$ 0,00"
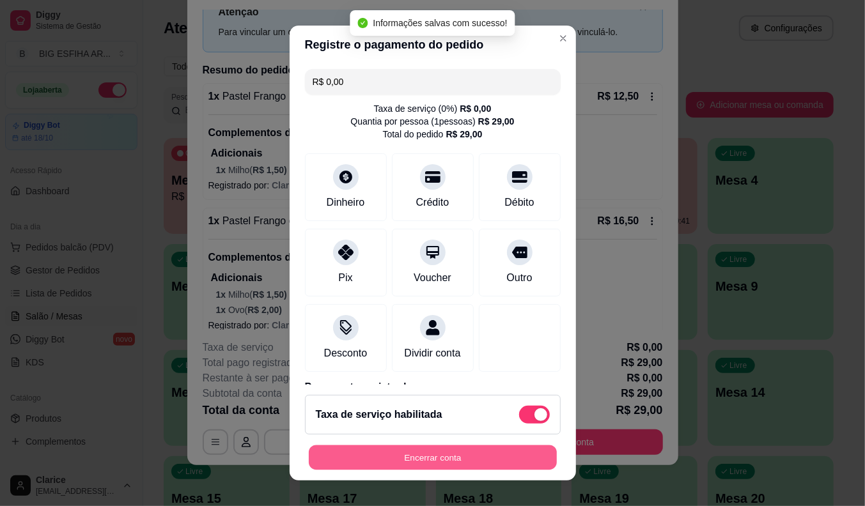
click at [417, 455] on button "Encerrar conta" at bounding box center [433, 458] width 248 height 25
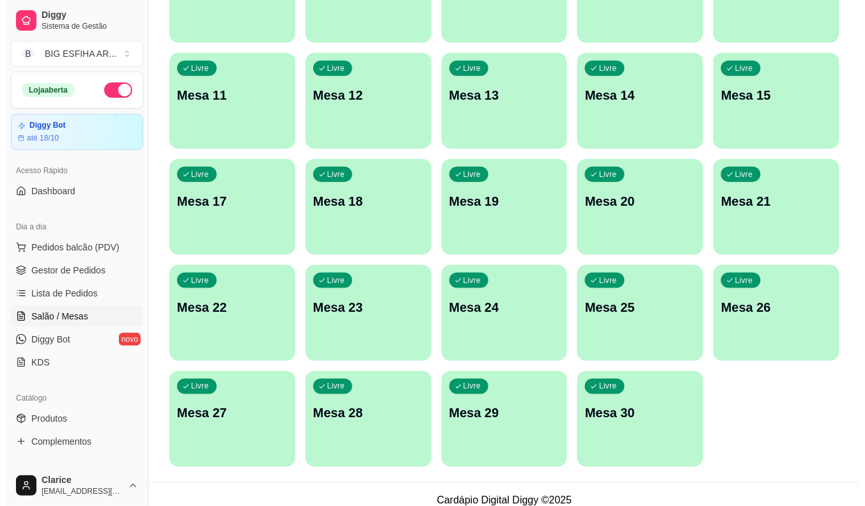
scroll to position [309, 0]
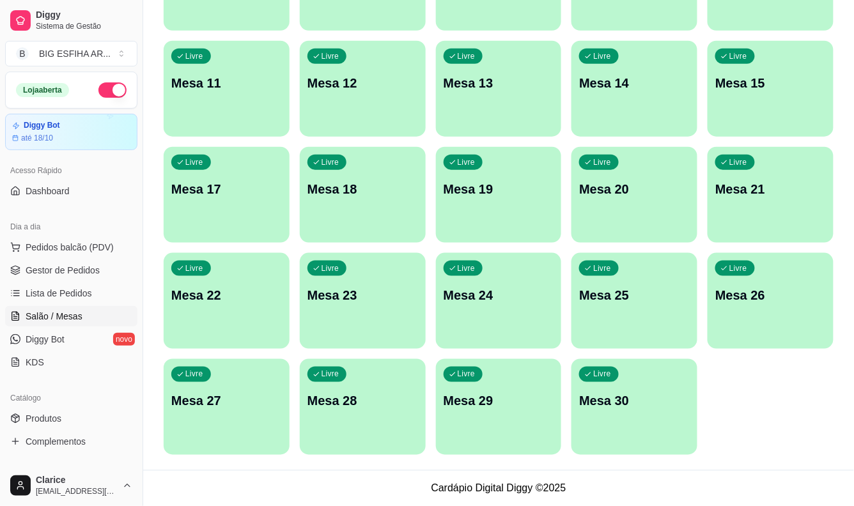
click at [596, 420] on div "Livre Mesa 30" at bounding box center [634, 399] width 126 height 81
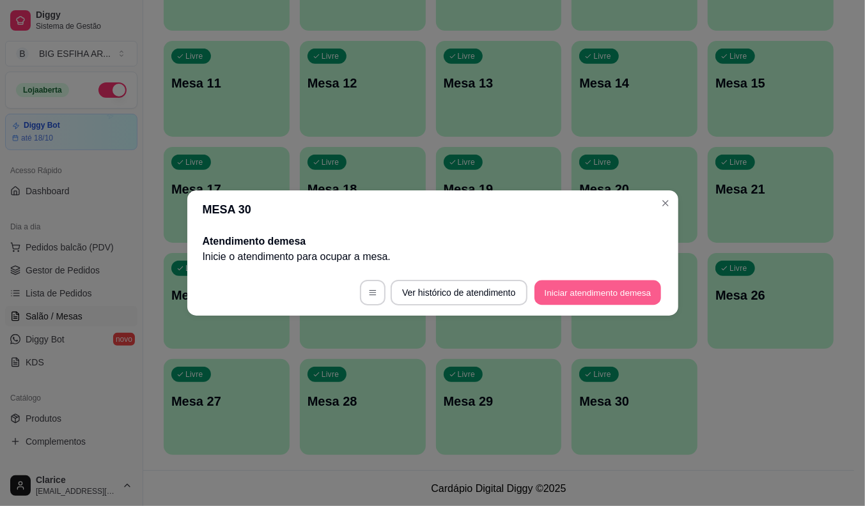
click at [605, 283] on button "Iniciar atendimento de mesa" at bounding box center [597, 293] width 127 height 25
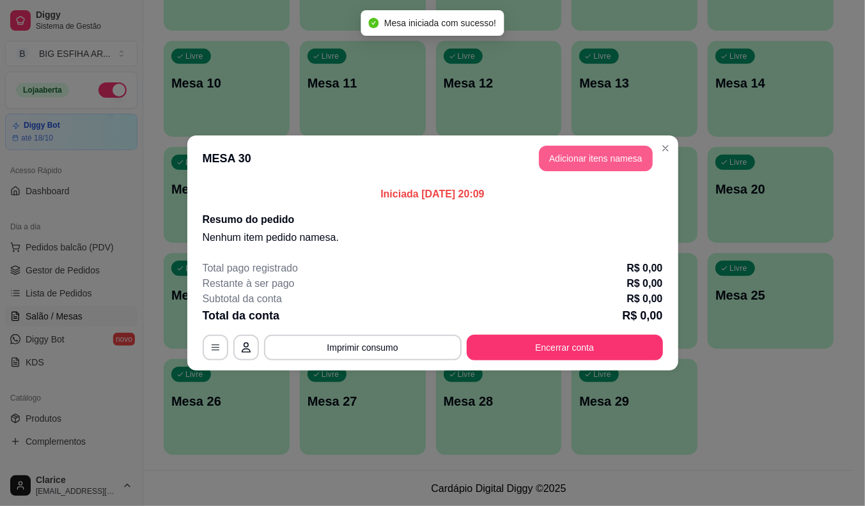
click at [597, 155] on button "Adicionar itens na mesa" at bounding box center [596, 159] width 114 height 26
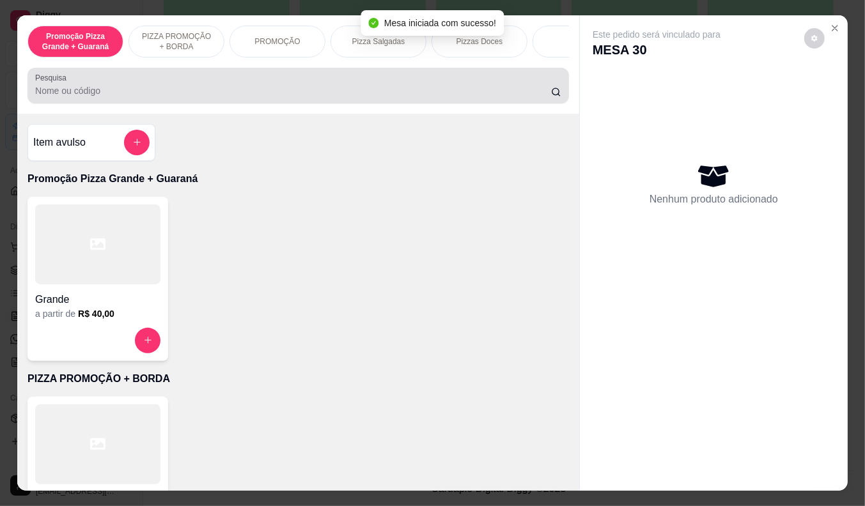
click at [117, 97] on input "Pesquisa" at bounding box center [293, 90] width 516 height 13
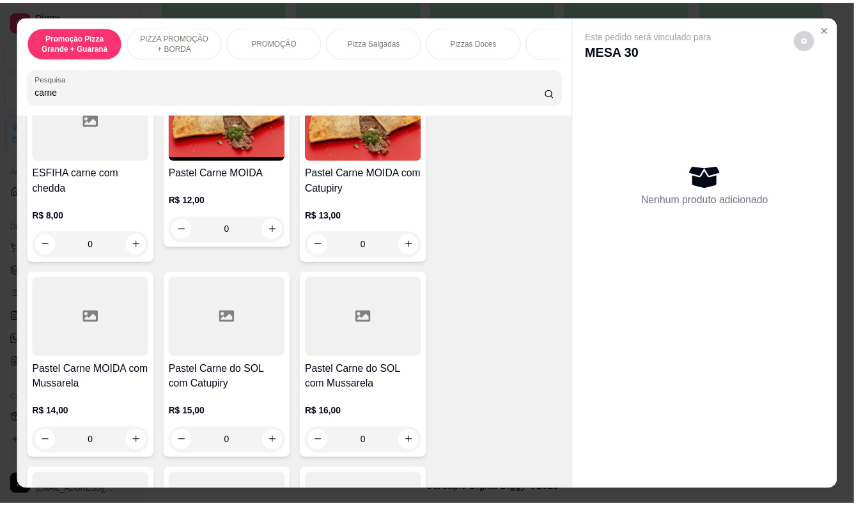
scroll to position [710, 0]
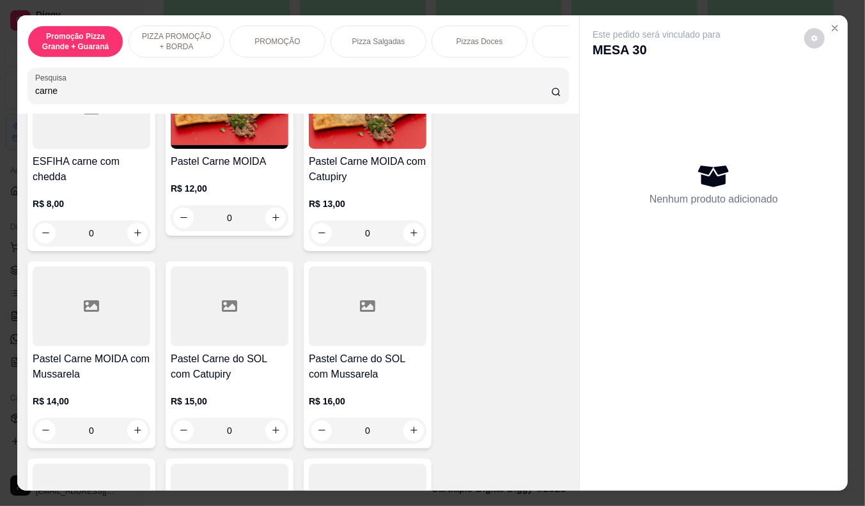
type input "carne"
click at [54, 364] on h4 "Pastel Carne MOIDA com Mussarela" at bounding box center [92, 367] width 118 height 31
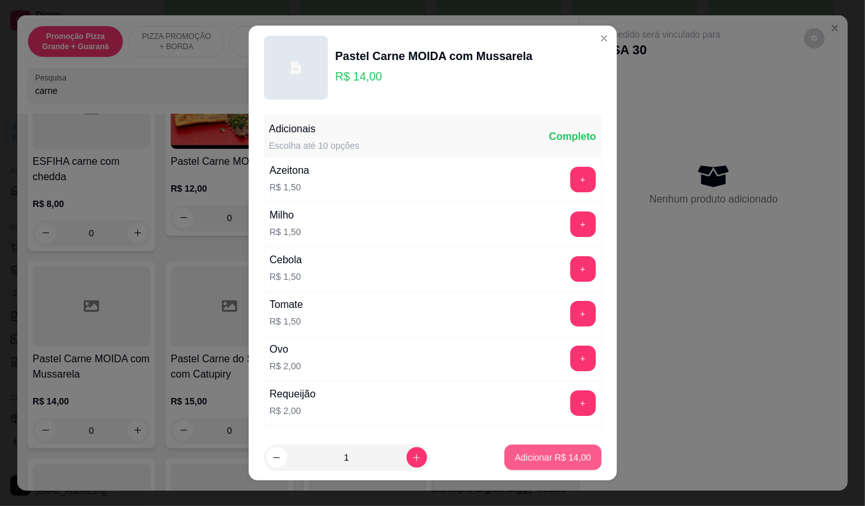
click at [525, 454] on p "Adicionar R$ 14,00" at bounding box center [553, 457] width 76 height 13
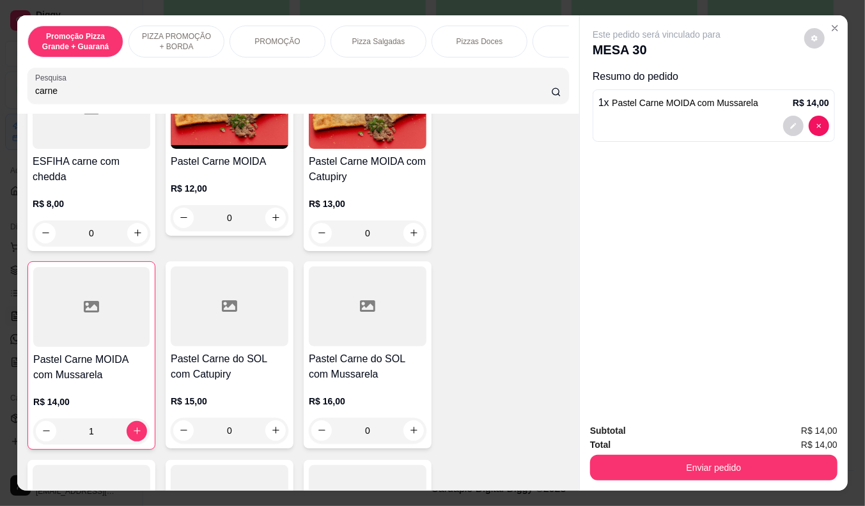
type input "1"
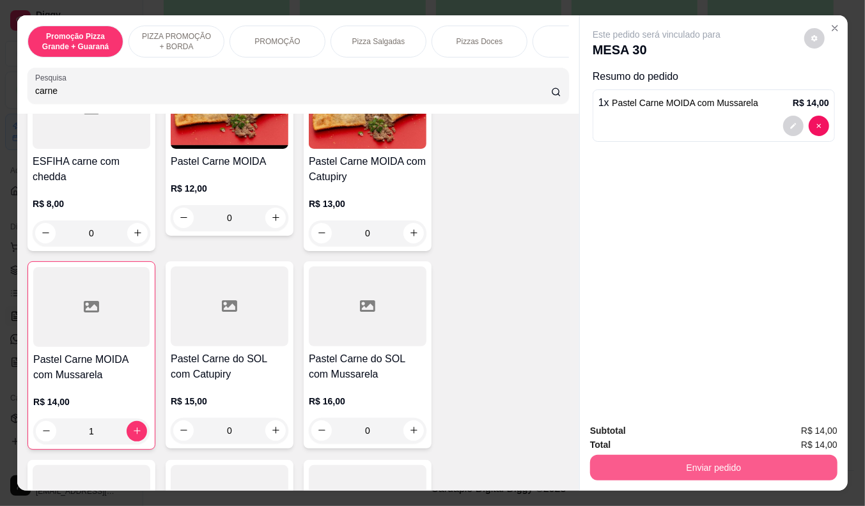
click at [727, 458] on button "Enviar pedido" at bounding box center [713, 468] width 247 height 26
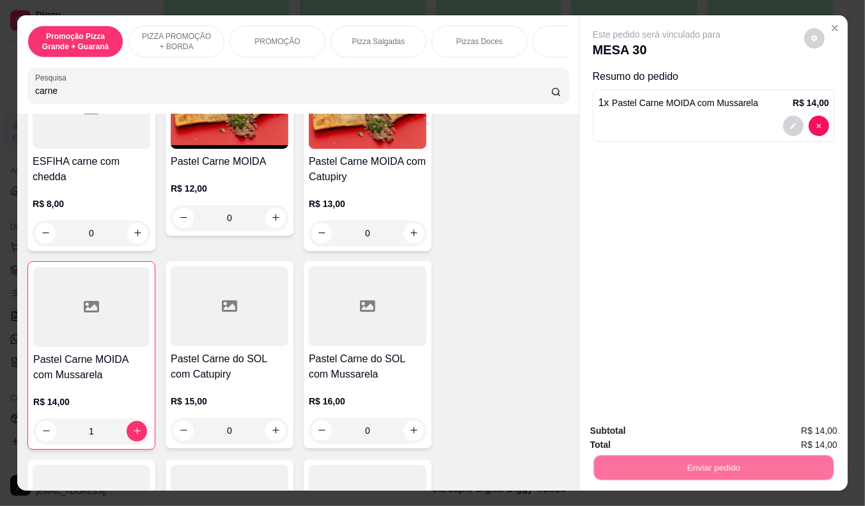
click at [788, 433] on button "Enviar pedido" at bounding box center [804, 432] width 72 height 24
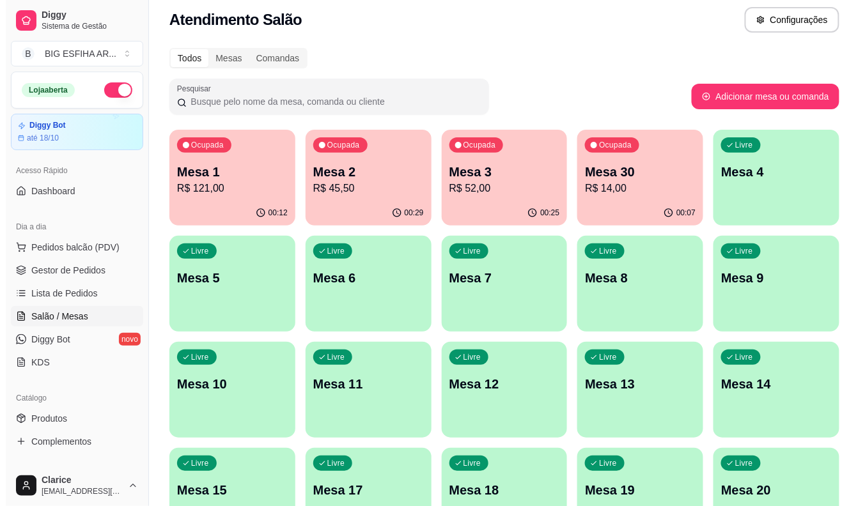
scroll to position [0, 0]
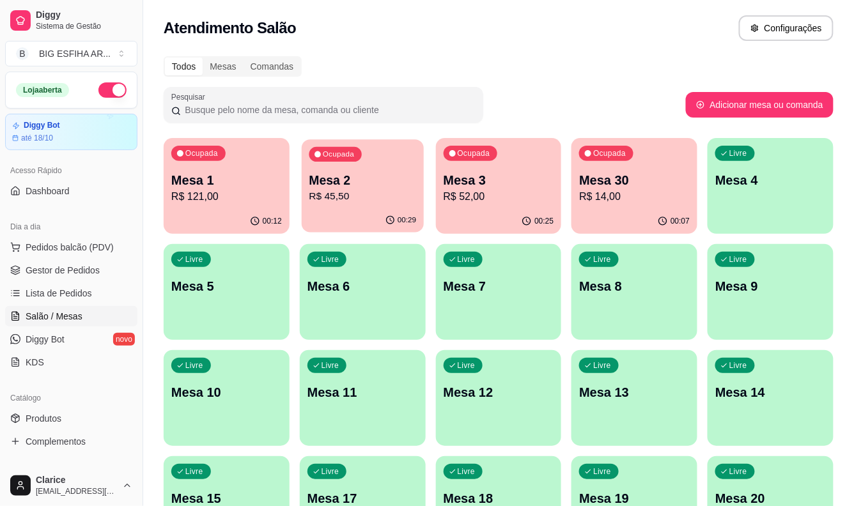
click at [365, 188] on div "Mesa 2 R$ 45,50" at bounding box center [362, 188] width 107 height 32
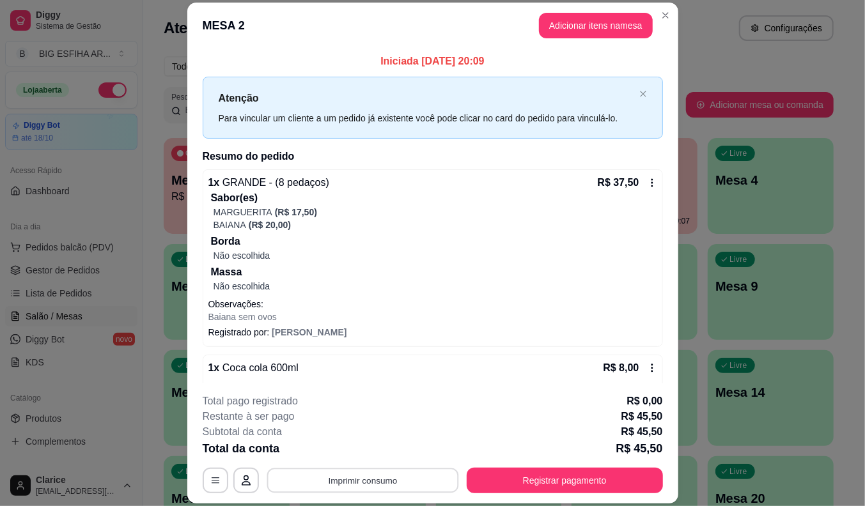
click at [397, 478] on button "Imprimir consumo" at bounding box center [363, 481] width 192 height 25
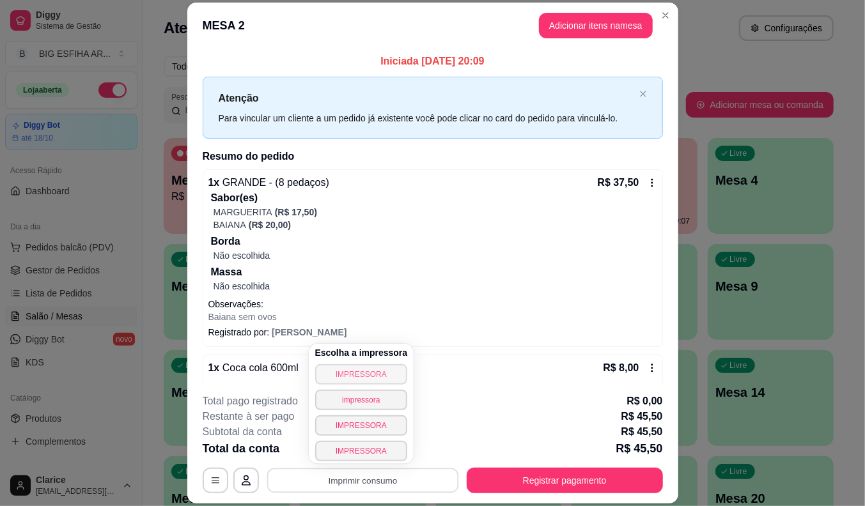
click at [359, 373] on button "IMPRESSORA" at bounding box center [361, 374] width 93 height 20
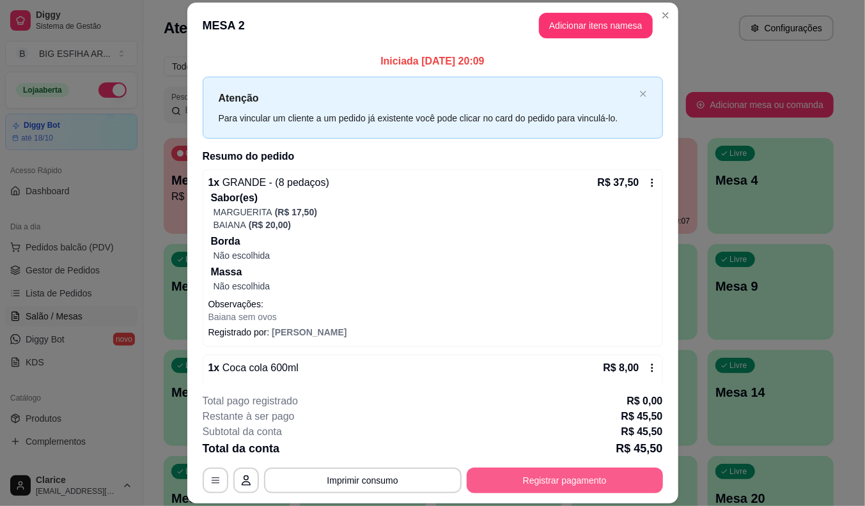
click at [552, 478] on button "Registrar pagamento" at bounding box center [565, 481] width 196 height 26
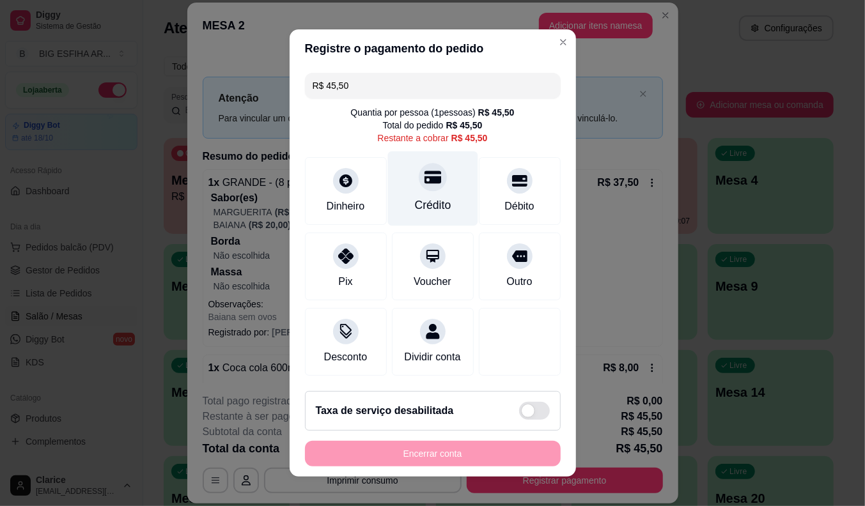
click at [427, 187] on div "Crédito" at bounding box center [432, 188] width 90 height 75
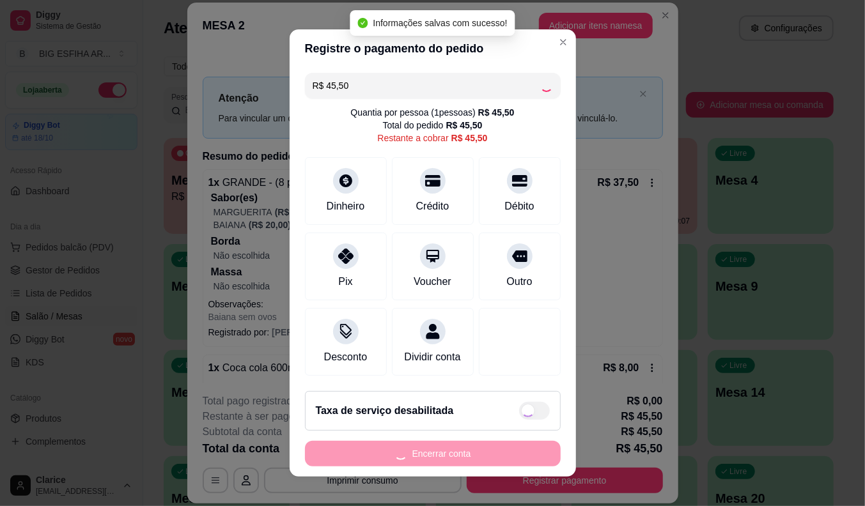
type input "R$ 0,00"
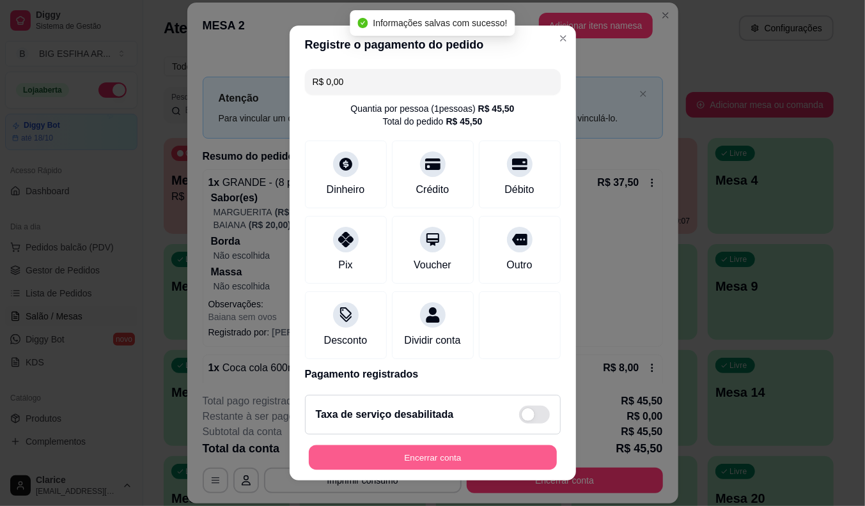
click at [452, 449] on button "Encerrar conta" at bounding box center [433, 458] width 248 height 25
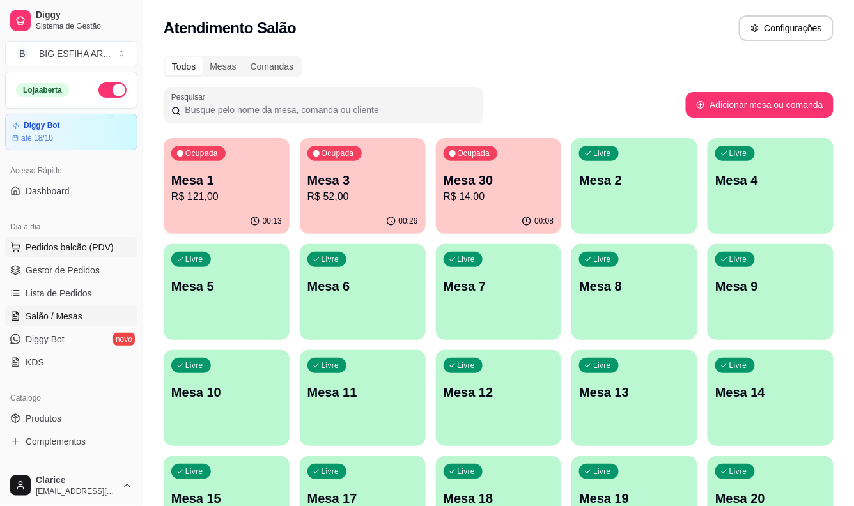
click at [71, 241] on span "Pedidos balcão (PDV)" at bounding box center [70, 247] width 88 height 13
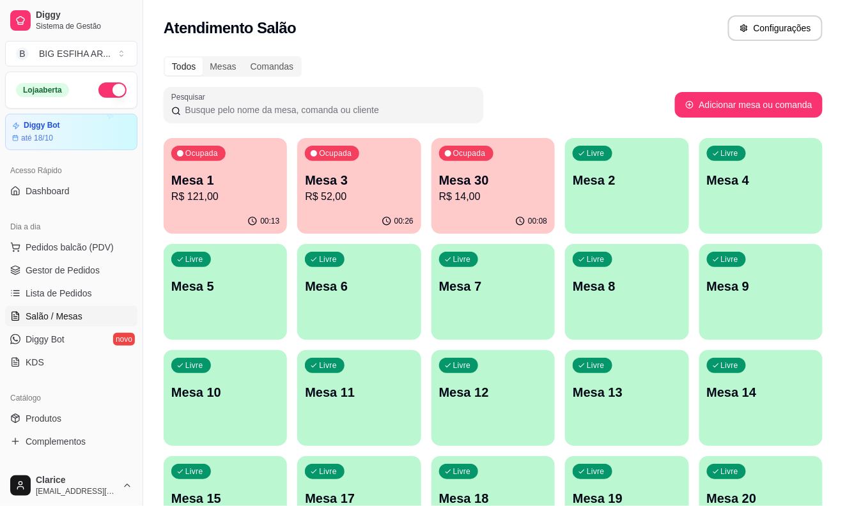
click at [619, 43] on div "Entrega" at bounding box center [616, 55] width 68 height 24
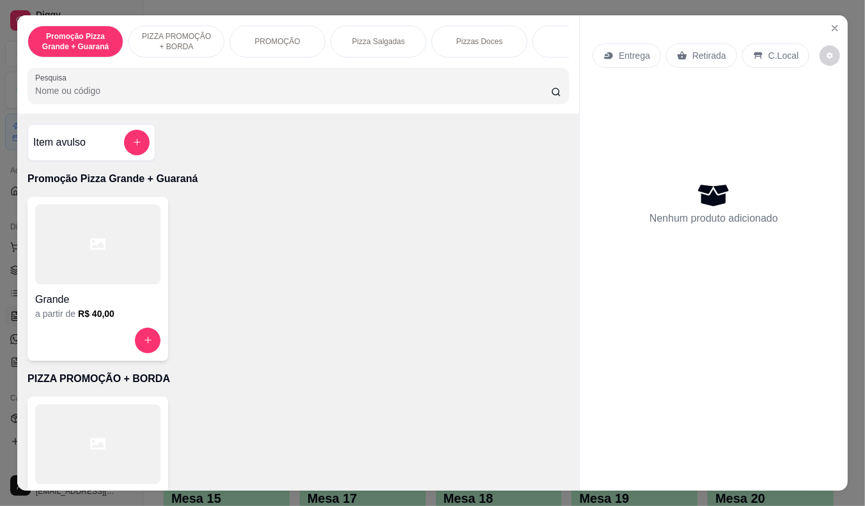
click at [644, 45] on div "Entrega" at bounding box center [627, 55] width 68 height 24
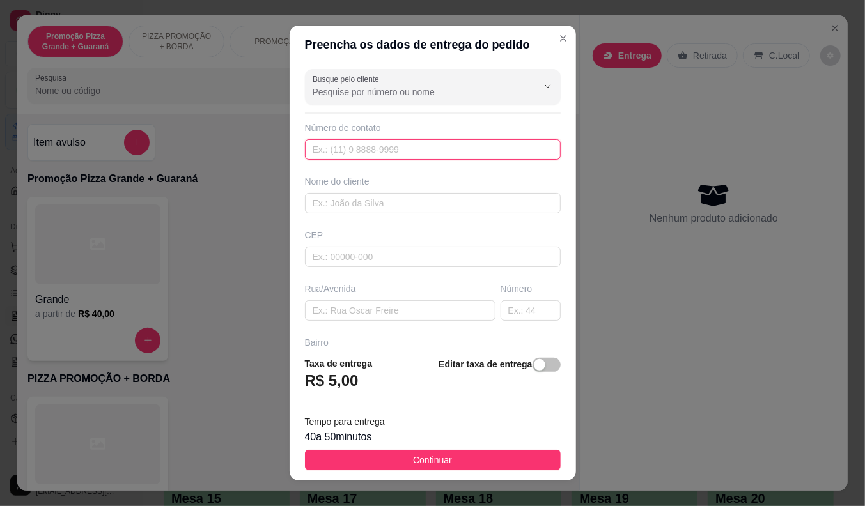
click at [394, 149] on input "text" at bounding box center [433, 149] width 256 height 20
type input "[PHONE_NUMBER]"
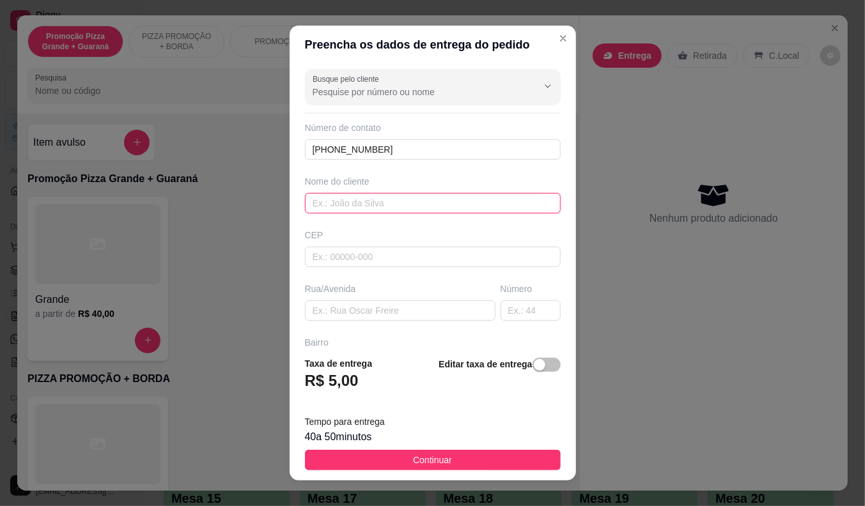
click at [385, 202] on input "text" at bounding box center [433, 203] width 256 height 20
type input "[PERSON_NAME]"
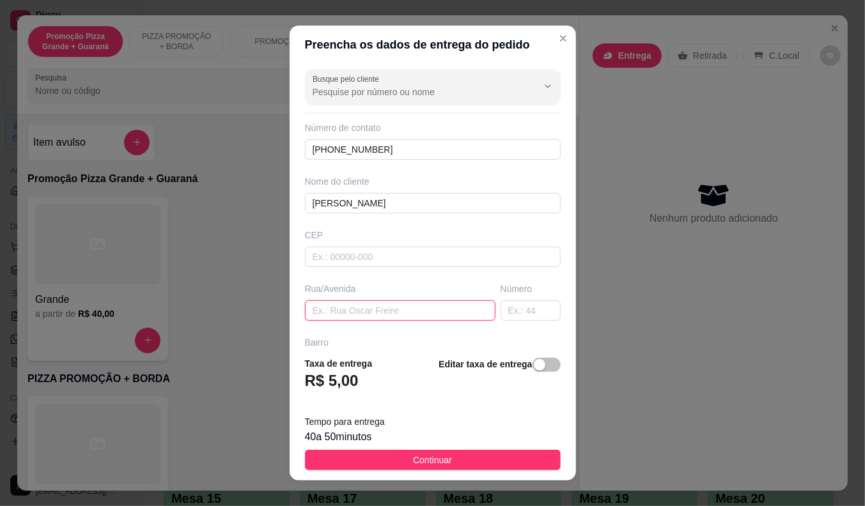
click at [341, 311] on input "text" at bounding box center [400, 310] width 190 height 20
paste input "[PERSON_NAME] dias 355"
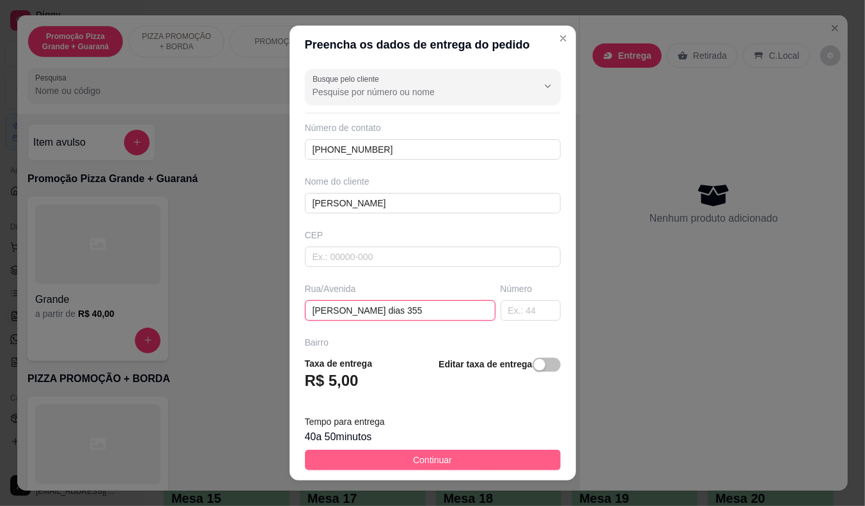
type input "[PERSON_NAME] dias 355"
click at [467, 465] on button "Continuar" at bounding box center [433, 460] width 256 height 20
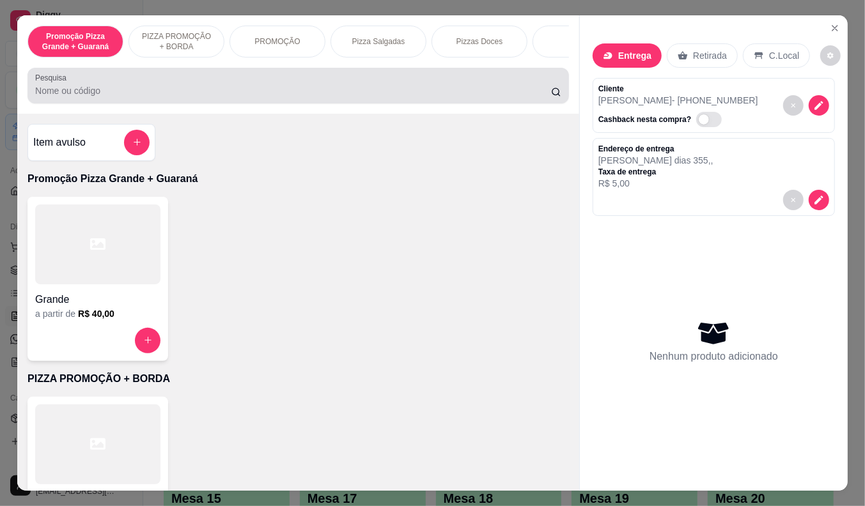
click at [185, 91] on input "Pesquisa" at bounding box center [293, 90] width 516 height 13
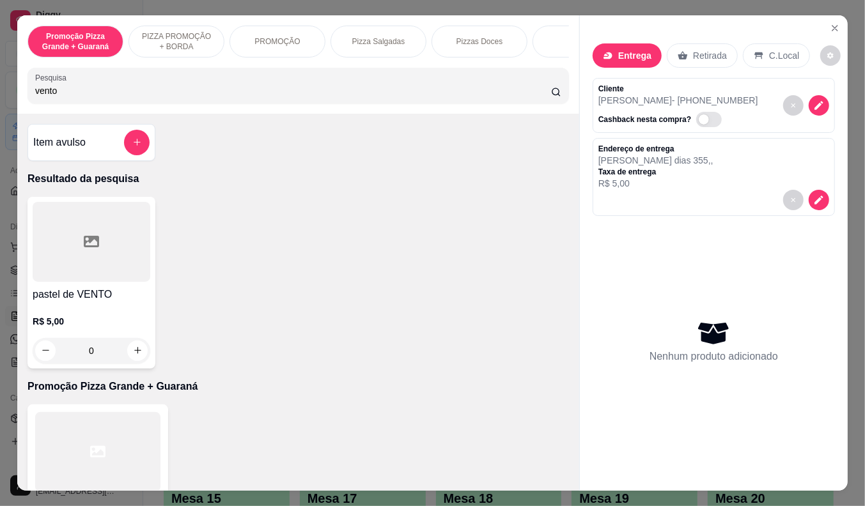
type input "vento"
click at [74, 323] on p "R$ 5,00" at bounding box center [92, 321] width 118 height 13
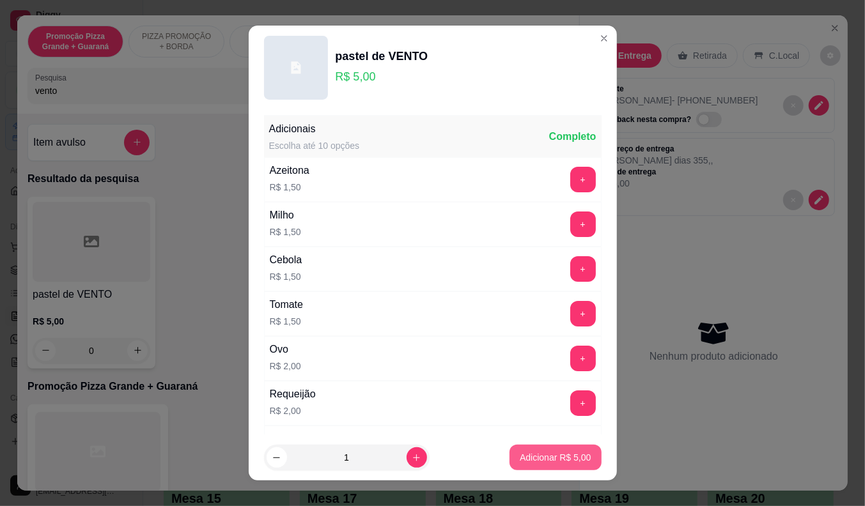
click at [524, 456] on p "Adicionar R$ 5,00" at bounding box center [555, 457] width 71 height 13
type input "1"
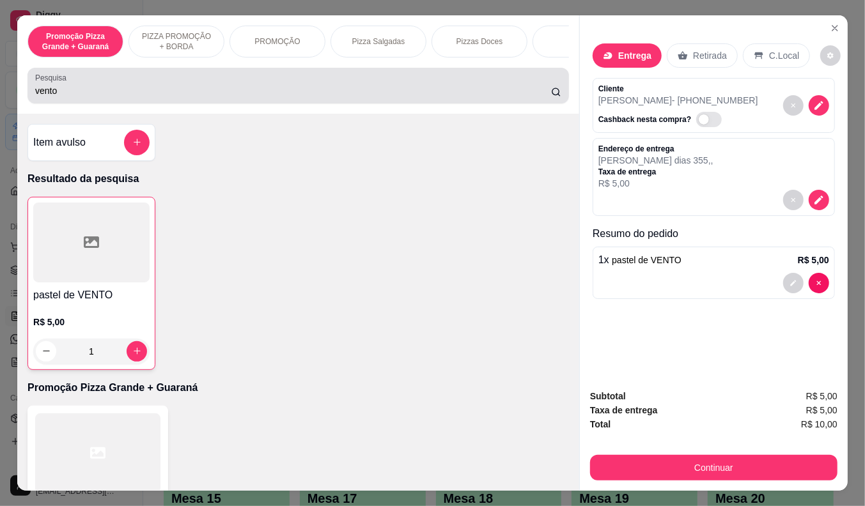
click at [54, 90] on input "vento" at bounding box center [293, 90] width 516 height 13
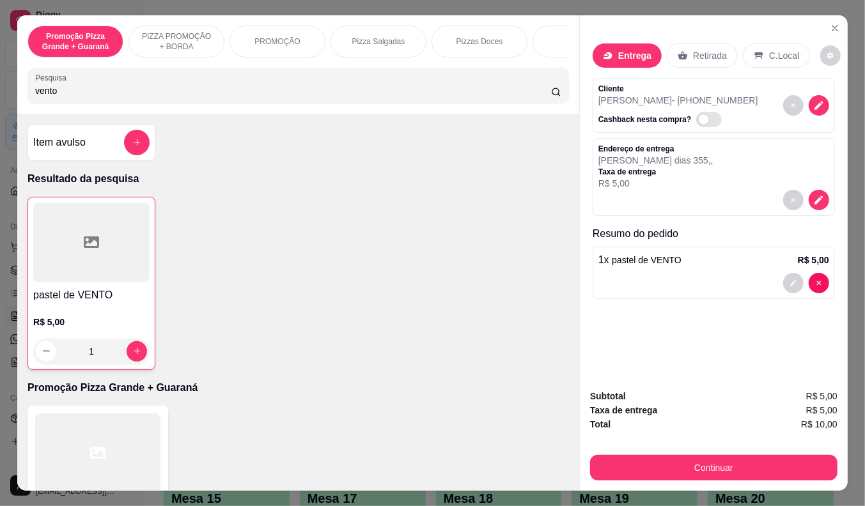
click at [54, 90] on input "vento" at bounding box center [293, 90] width 516 height 13
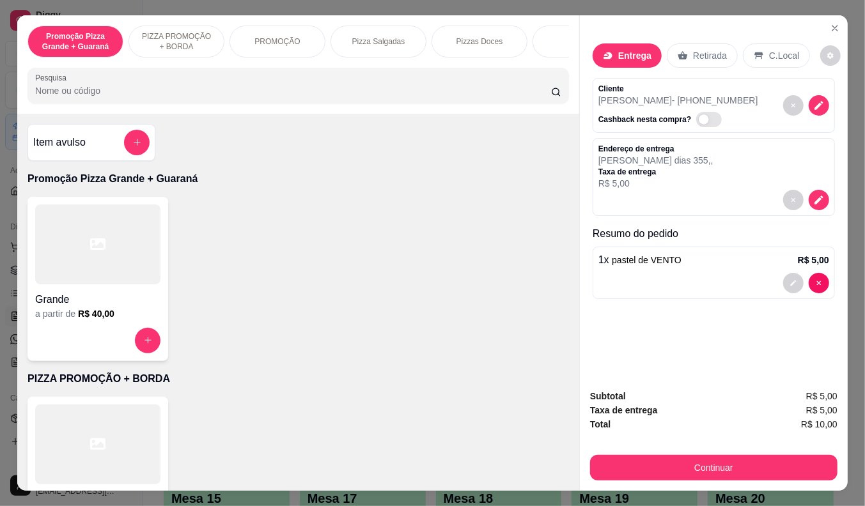
click at [218, 88] on div at bounding box center [298, 86] width 526 height 26
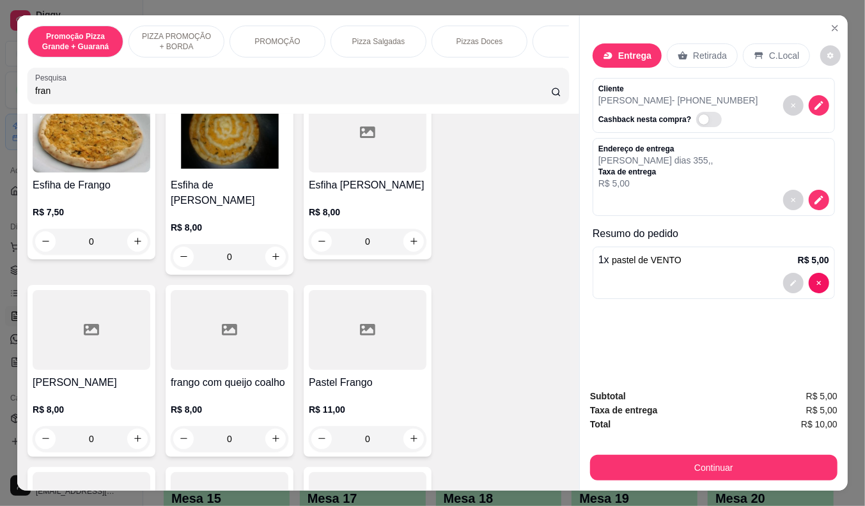
scroll to position [213, 0]
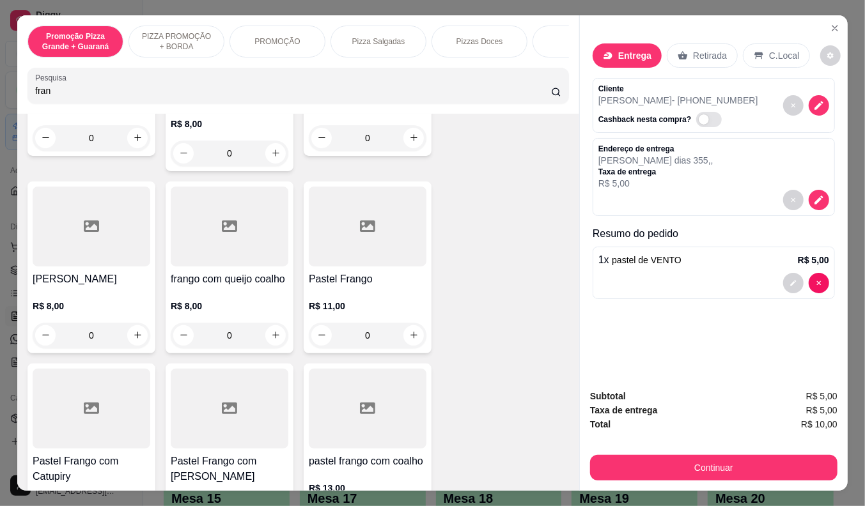
type input "fran"
click at [366, 220] on icon at bounding box center [367, 226] width 15 height 15
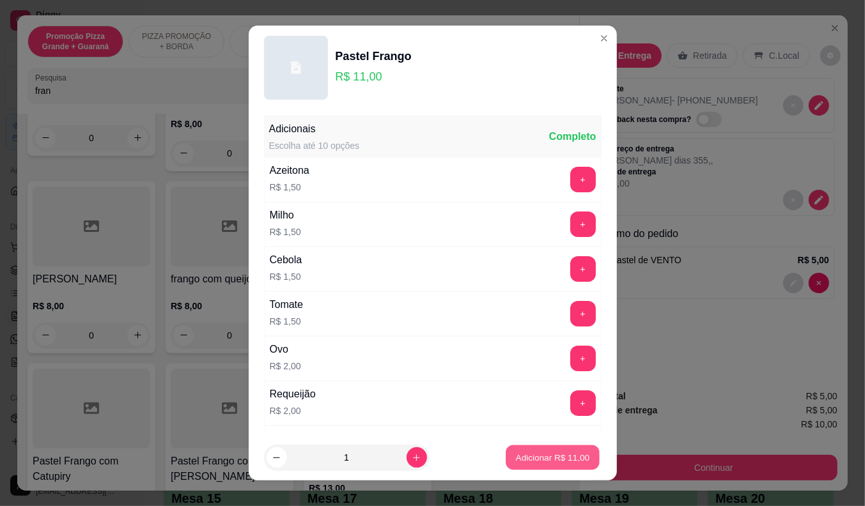
click at [516, 454] on p "Adicionar R$ 11,00" at bounding box center [553, 458] width 74 height 12
type input "1"
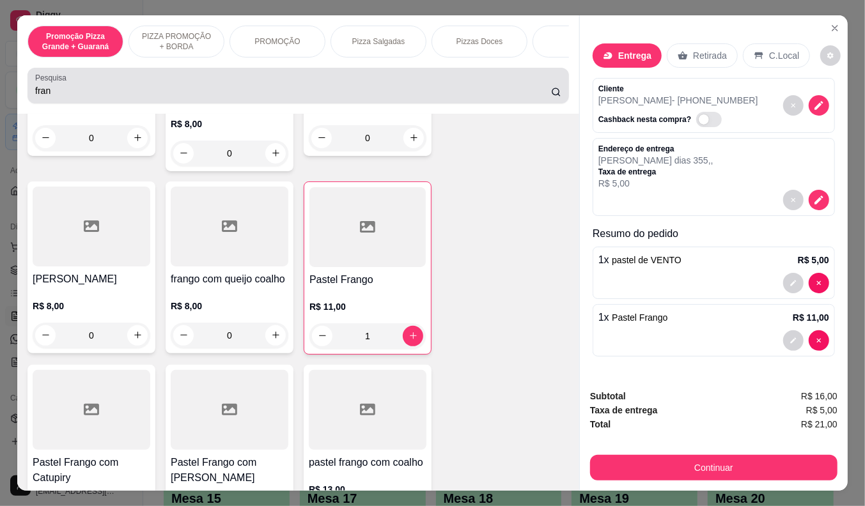
click at [151, 97] on input "fran" at bounding box center [293, 90] width 516 height 13
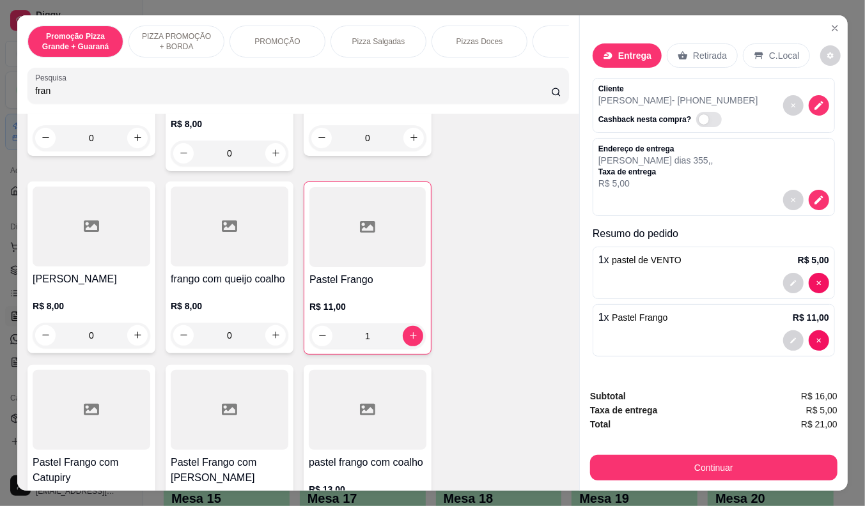
click at [151, 97] on input "fran" at bounding box center [293, 90] width 516 height 13
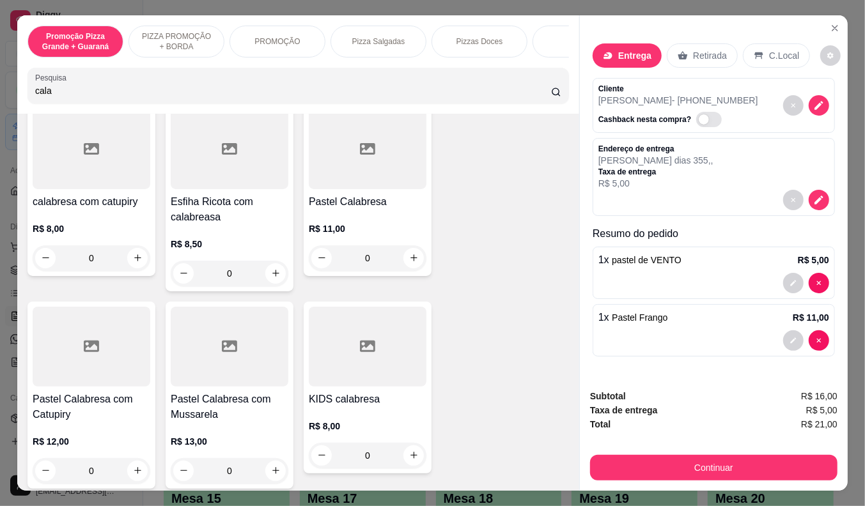
scroll to position [247, 0]
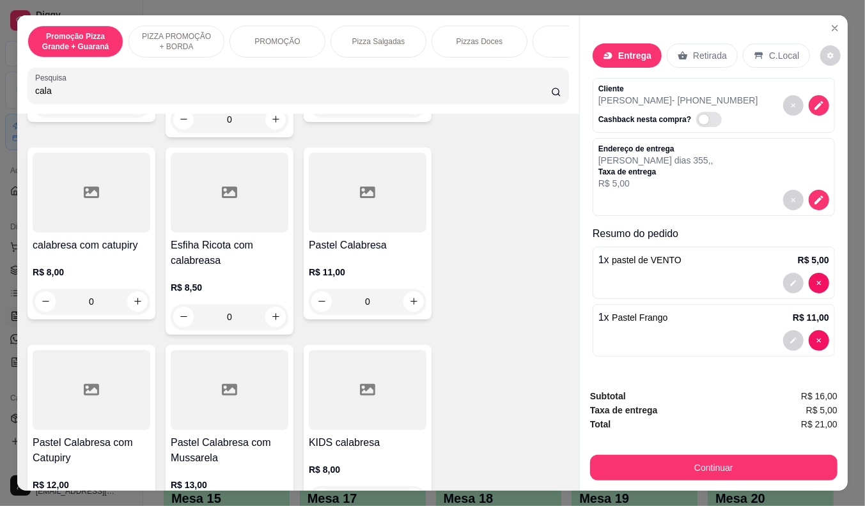
type input "cala"
click at [360, 270] on div "R$ 11,00 0" at bounding box center [368, 283] width 118 height 61
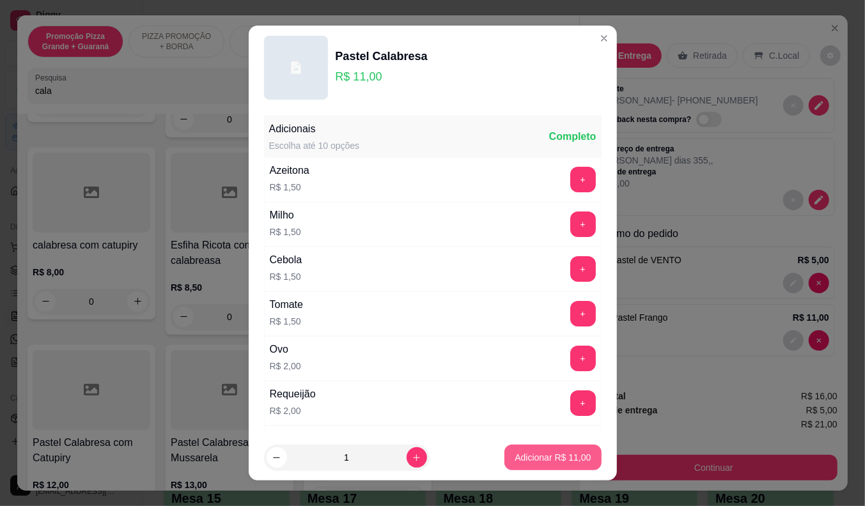
click at [515, 458] on p "Adicionar R$ 11,00" at bounding box center [553, 457] width 76 height 13
type input "1"
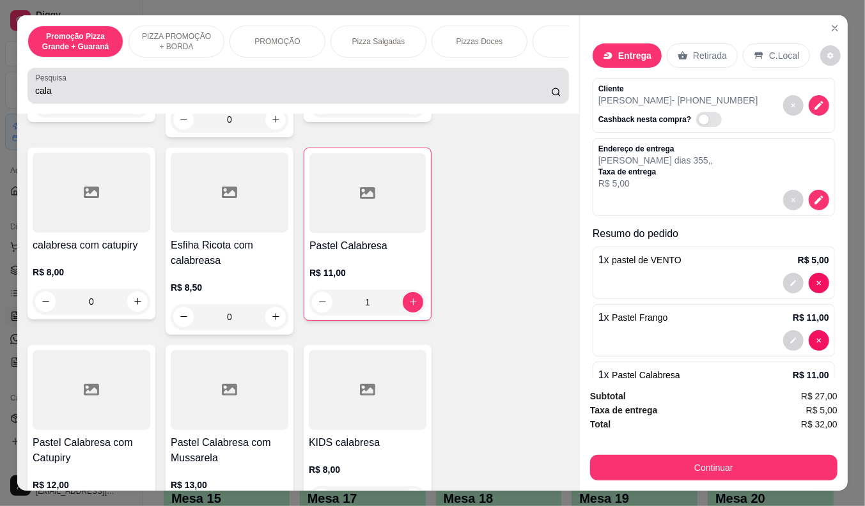
click at [48, 97] on input "cala" at bounding box center [293, 90] width 516 height 13
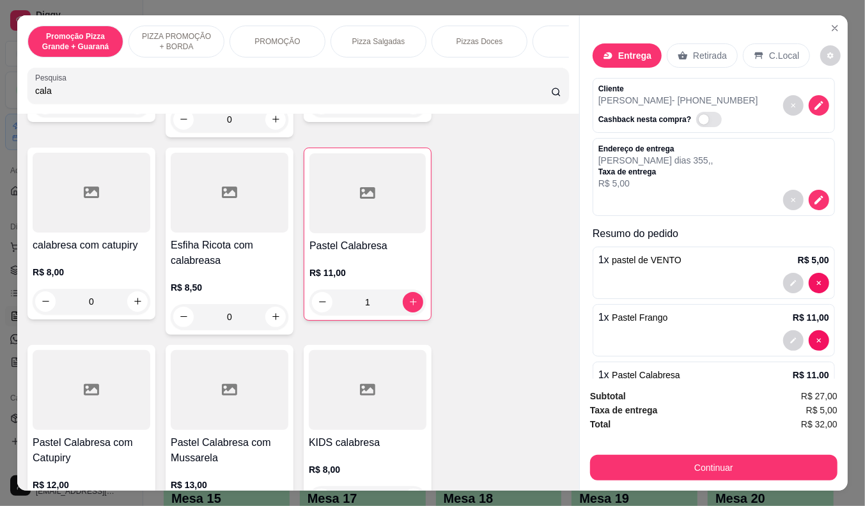
click at [48, 97] on input "cala" at bounding box center [293, 90] width 516 height 13
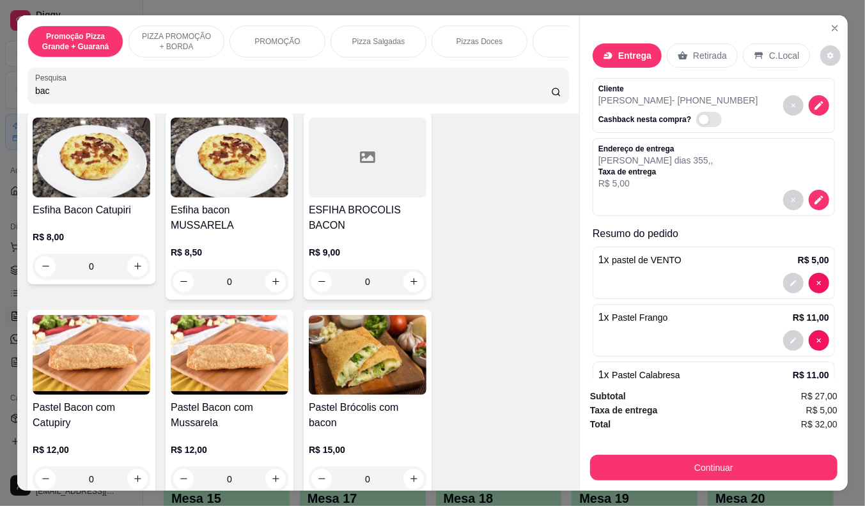
scroll to position [84, 0]
type input "bac"
click at [196, 425] on h4 "Pastel Bacon com Mussarela" at bounding box center [230, 416] width 118 height 31
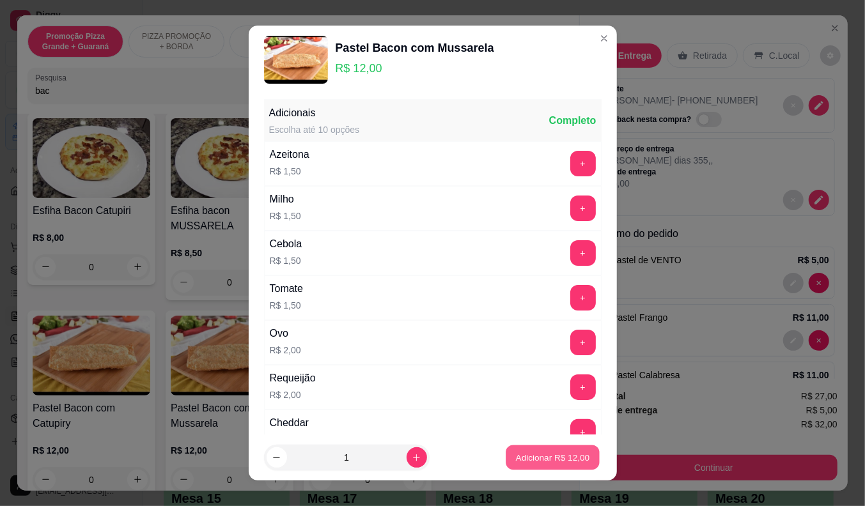
click at [570, 458] on p "Adicionar R$ 12,00" at bounding box center [553, 458] width 74 height 12
type input "1"
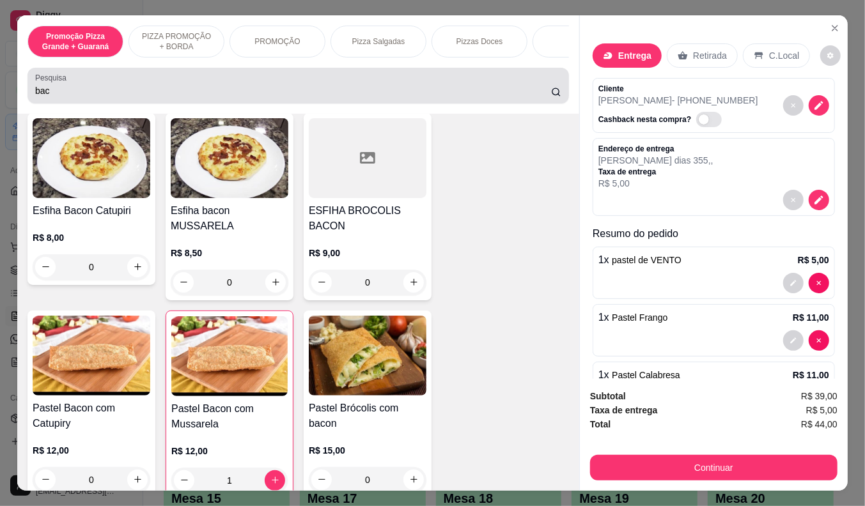
click at [46, 83] on label "Pesquisa" at bounding box center [53, 77] width 36 height 11
click at [46, 85] on input "bac" at bounding box center [293, 90] width 516 height 13
click at [46, 83] on label "Pesquisa" at bounding box center [53, 77] width 36 height 11
click at [46, 85] on input "bac" at bounding box center [293, 90] width 516 height 13
click at [46, 83] on label "Pesquisa" at bounding box center [53, 77] width 36 height 11
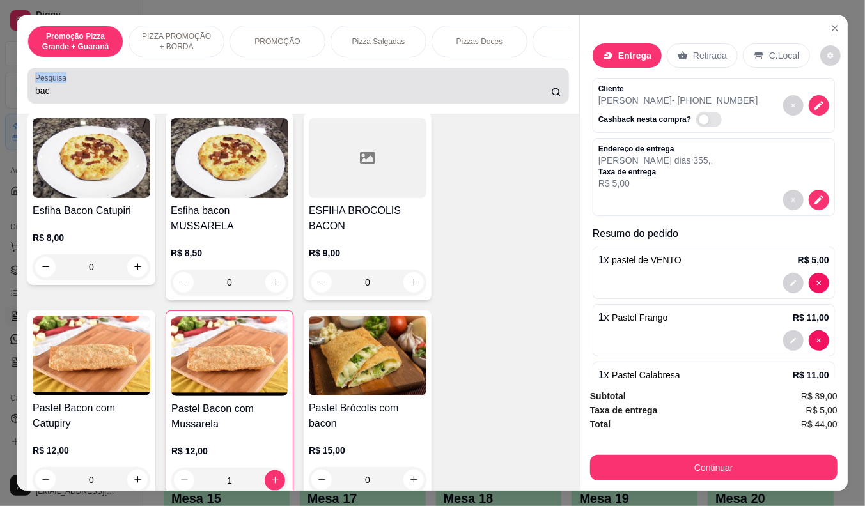
click at [46, 85] on input "bac" at bounding box center [293, 90] width 516 height 13
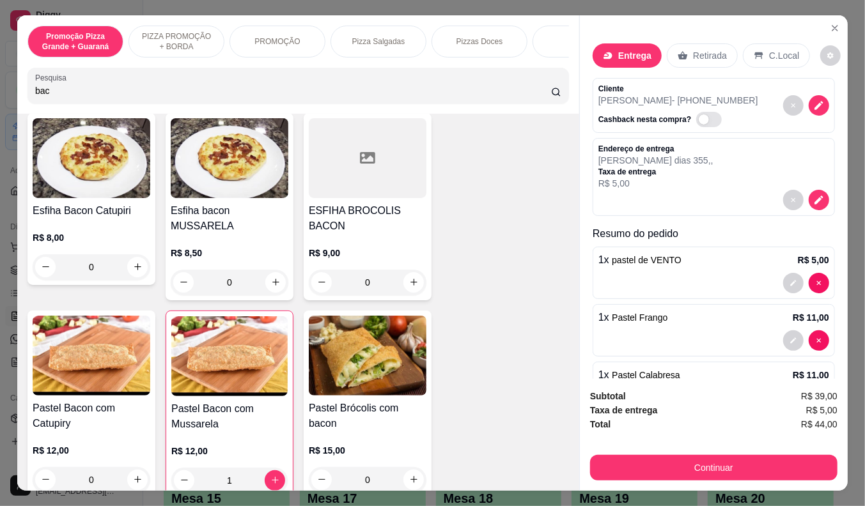
click at [54, 97] on input "bac" at bounding box center [293, 90] width 516 height 13
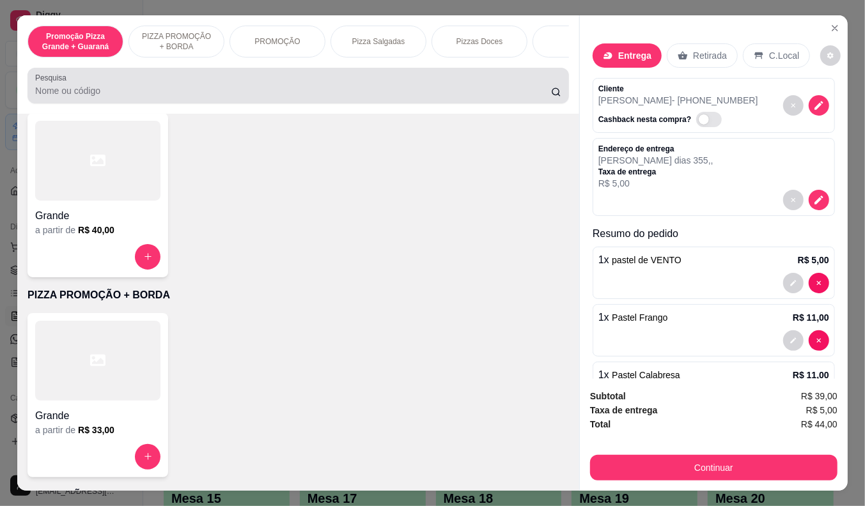
click at [231, 86] on div at bounding box center [298, 86] width 526 height 26
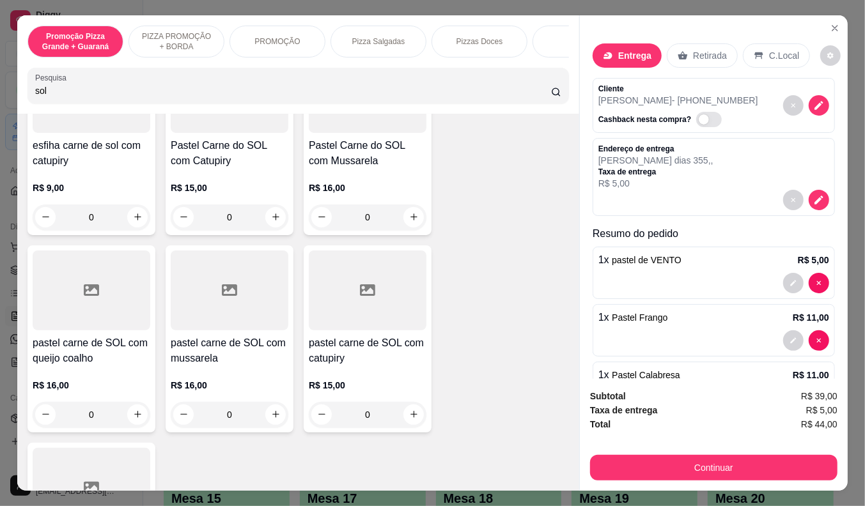
scroll to position [330, 0]
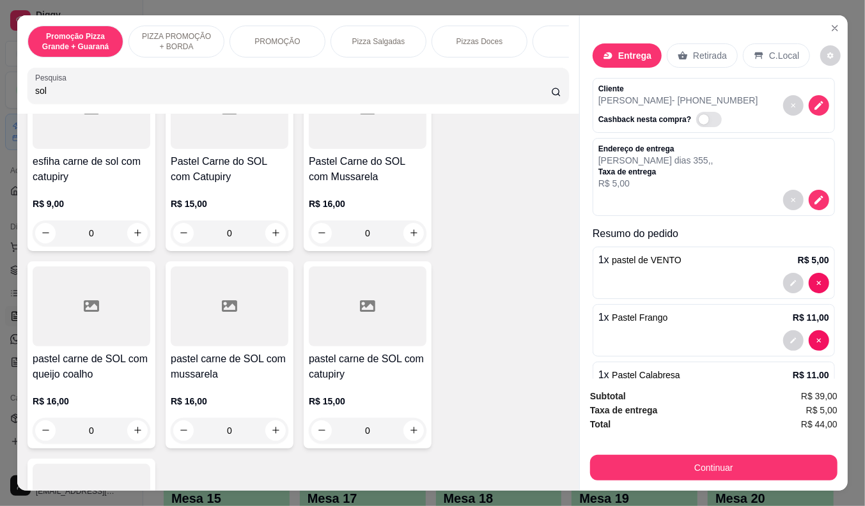
type input "sol"
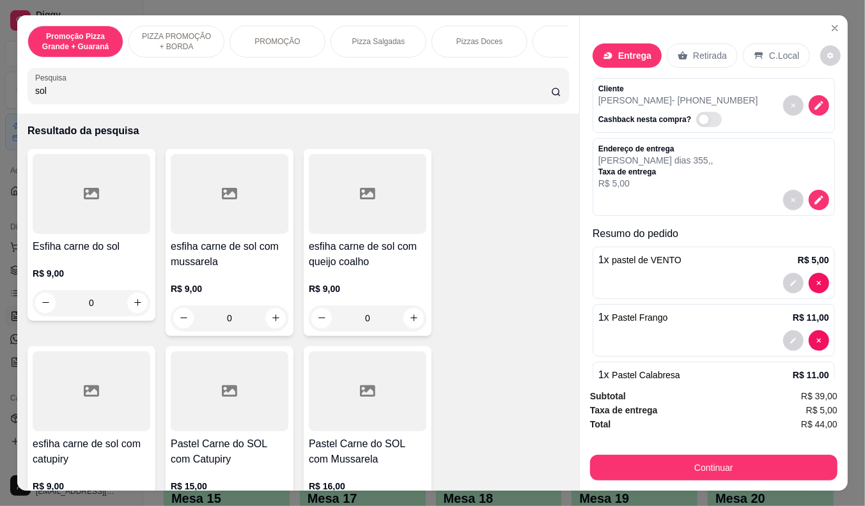
scroll to position [47, 0]
click at [68, 235] on div at bounding box center [92, 195] width 118 height 80
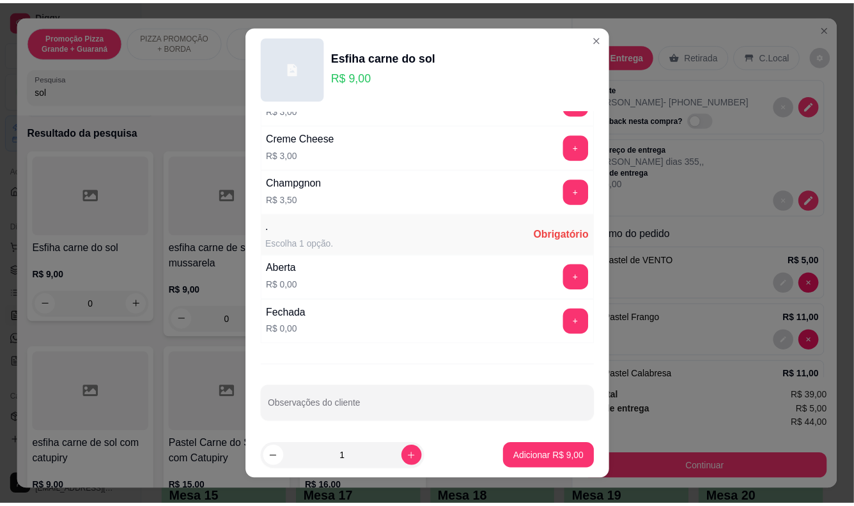
scroll to position [621, 0]
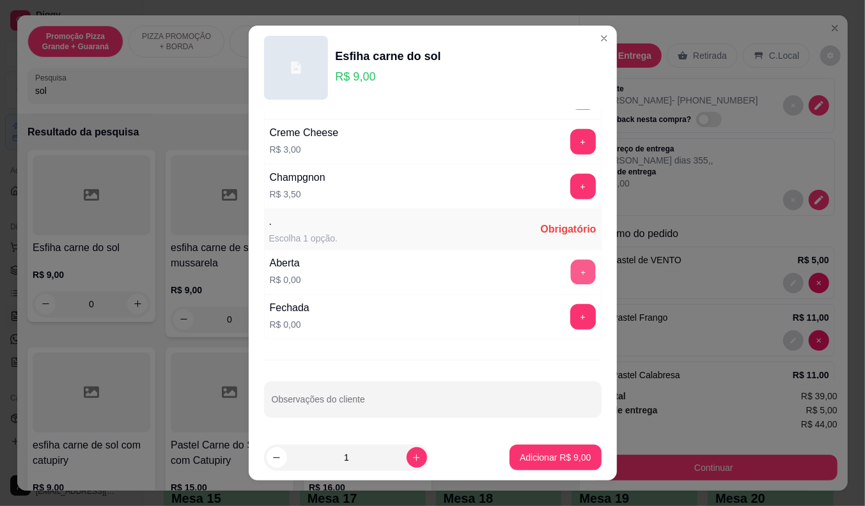
click at [570, 271] on button "+" at bounding box center [582, 272] width 25 height 25
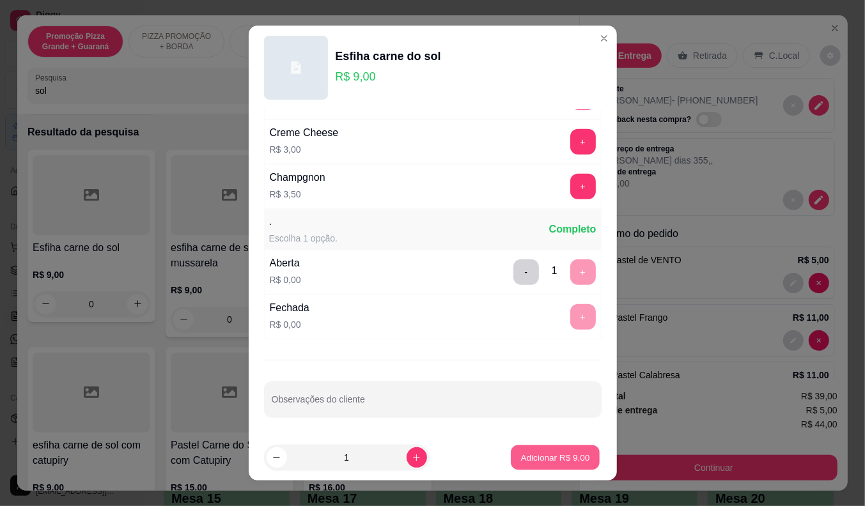
click at [521, 453] on p "Adicionar R$ 9,00" at bounding box center [555, 458] width 69 height 12
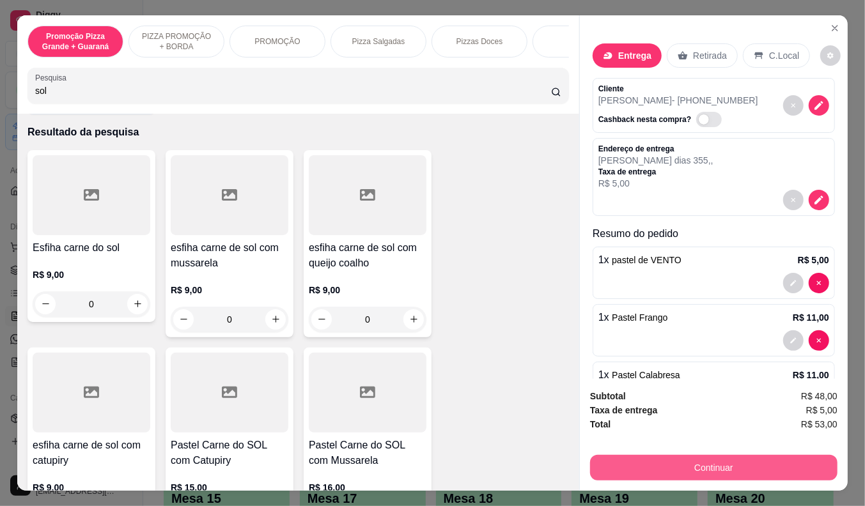
click at [667, 469] on button "Continuar" at bounding box center [713, 468] width 247 height 26
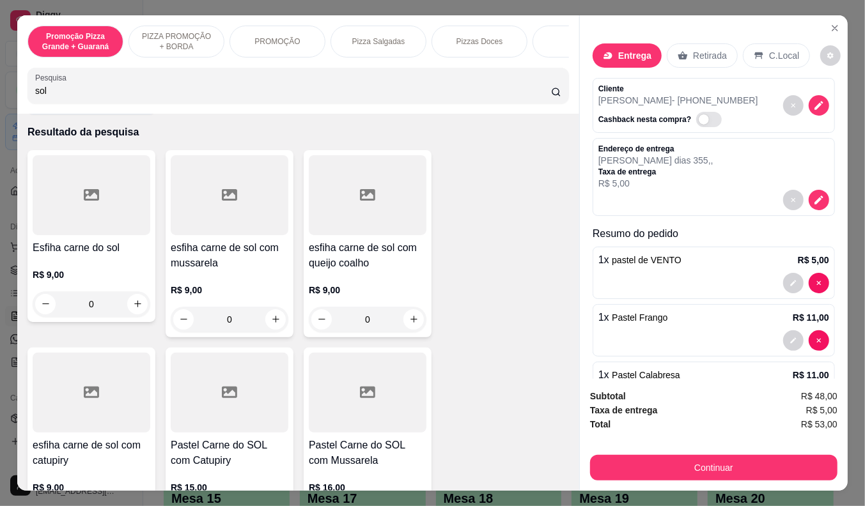
click at [339, 268] on div at bounding box center [344, 257] width 26 height 26
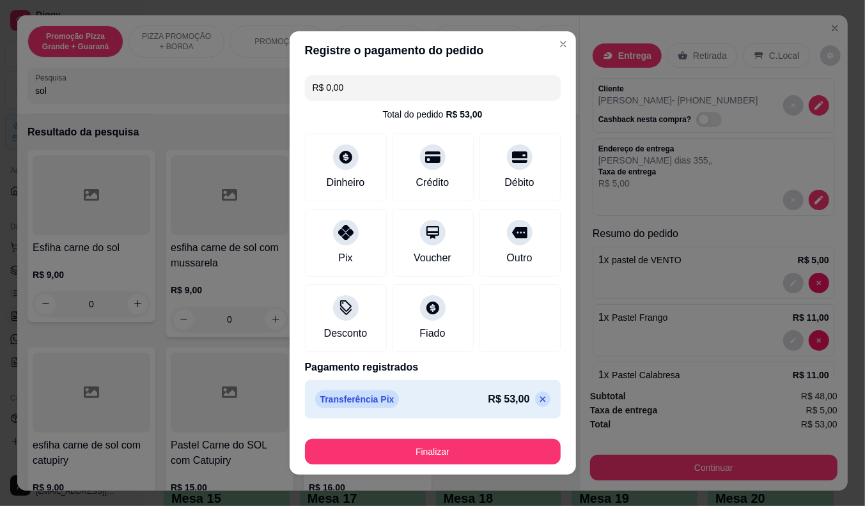
type input "R$ 0,00"
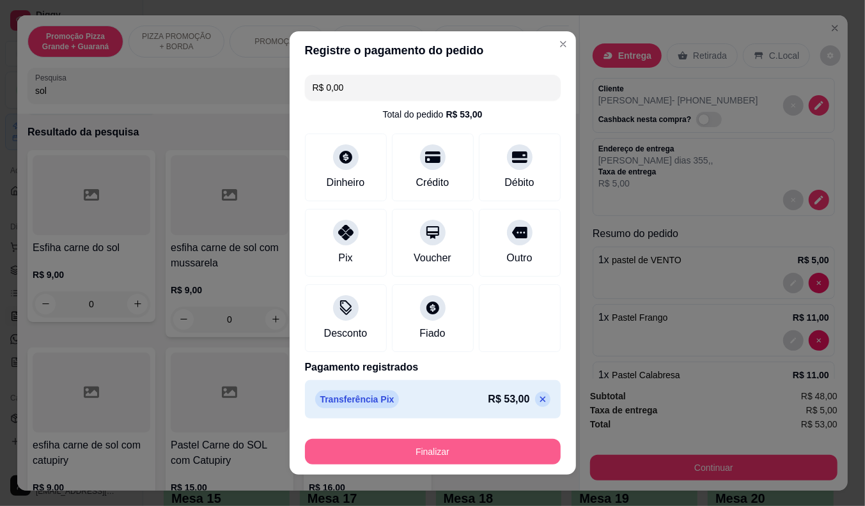
click at [387, 444] on button "Finalizar" at bounding box center [433, 452] width 256 height 26
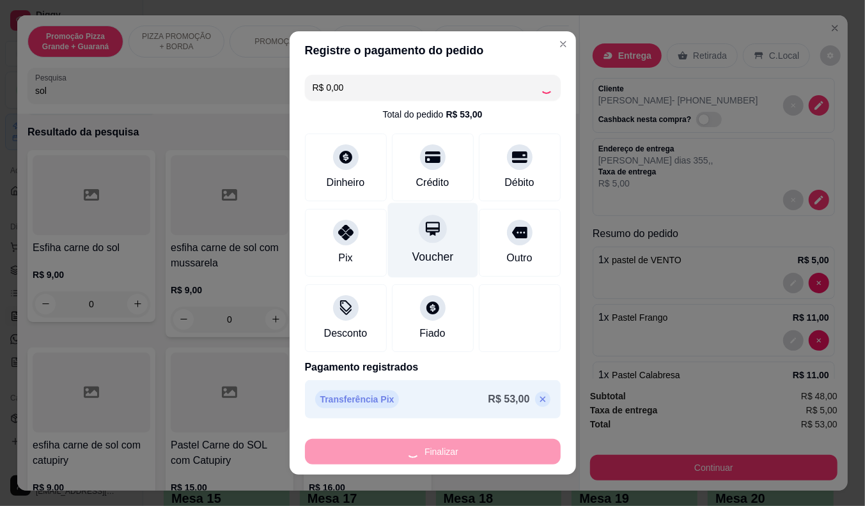
type input "0"
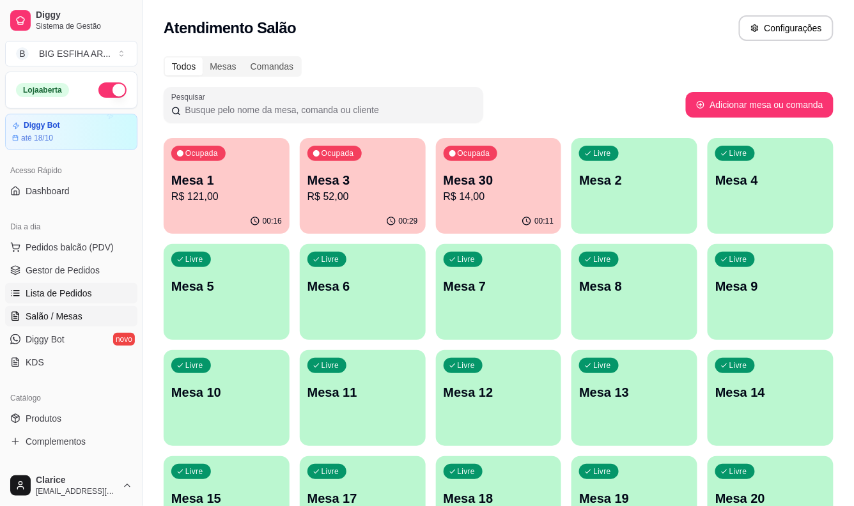
click at [67, 288] on span "Lista de Pedidos" at bounding box center [59, 293] width 66 height 13
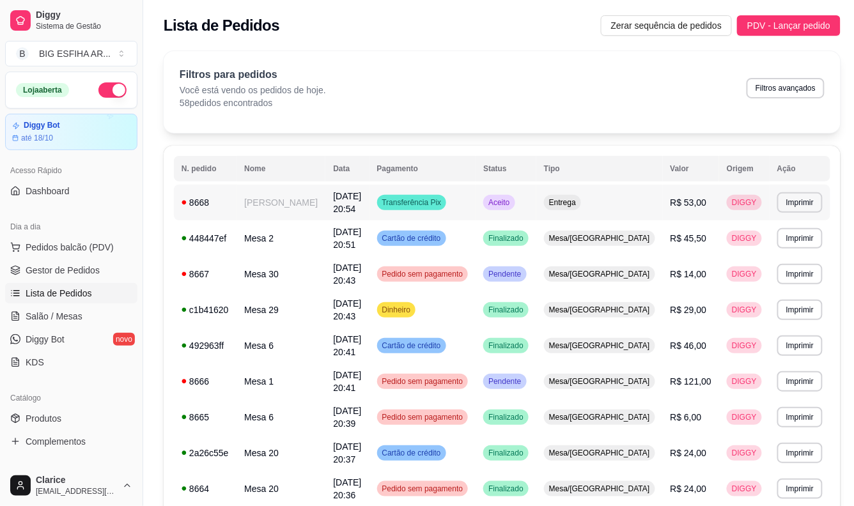
click at [290, 205] on td "[PERSON_NAME]" at bounding box center [281, 203] width 89 height 36
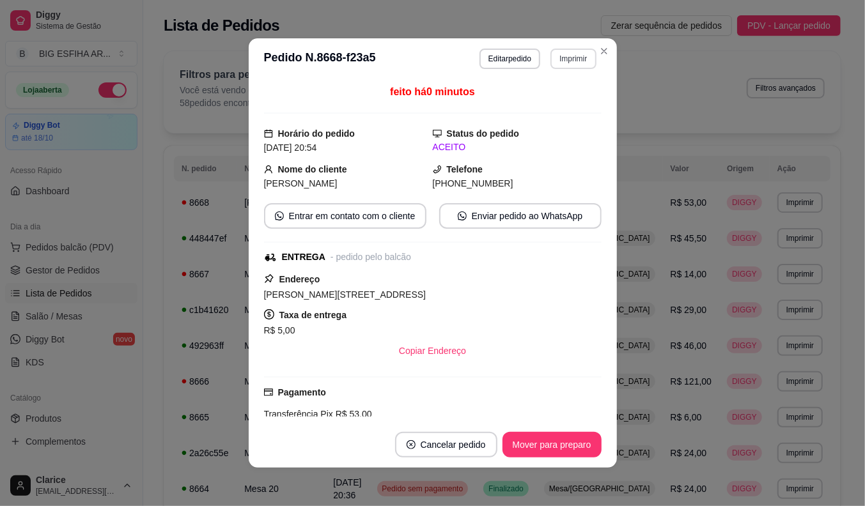
click at [563, 58] on button "Imprimir" at bounding box center [572, 59] width 45 height 20
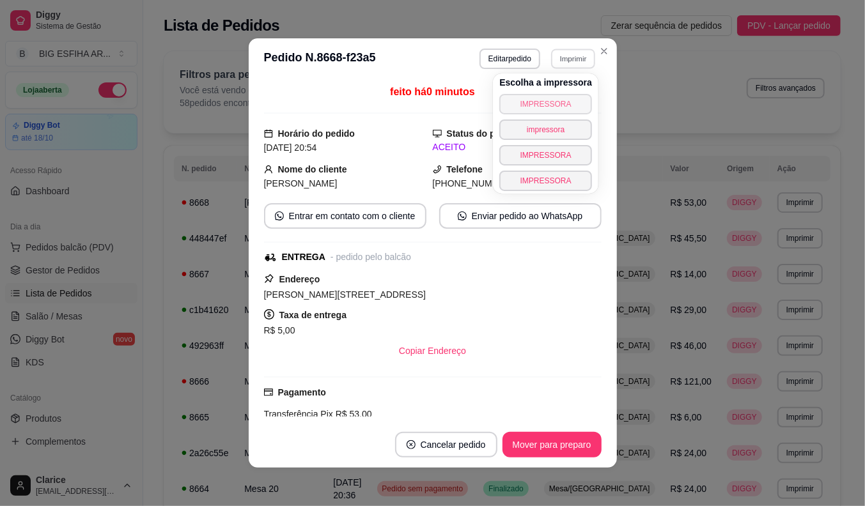
click at [540, 103] on button "IMPRESSORA" at bounding box center [545, 104] width 93 height 20
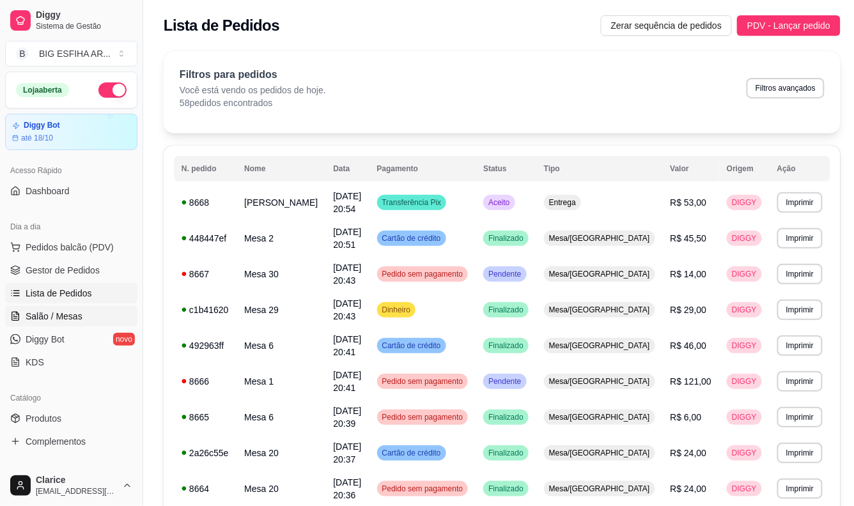
click at [74, 311] on span "Salão / Mesas" at bounding box center [54, 316] width 57 height 13
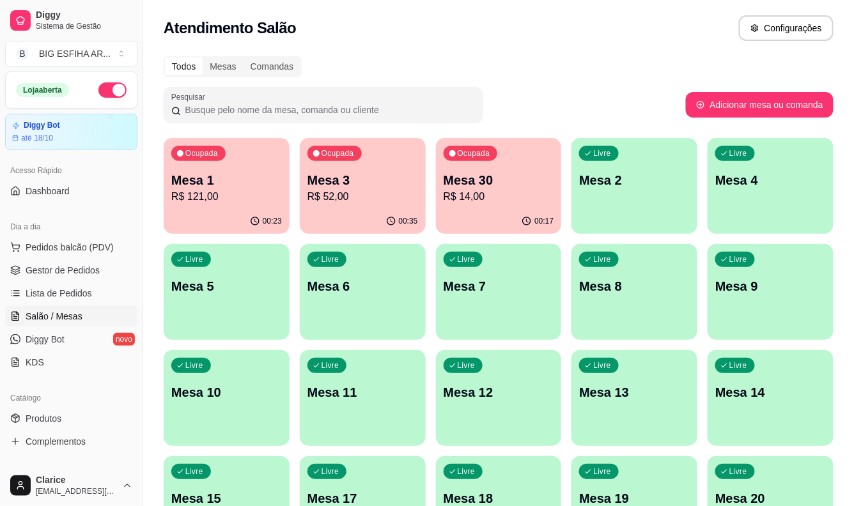
click at [488, 196] on p "R$ 14,00" at bounding box center [499, 196] width 111 height 15
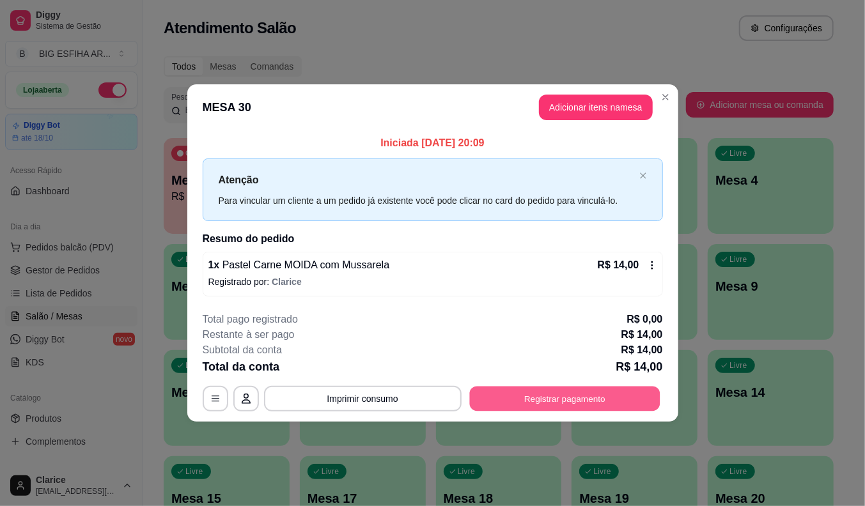
click at [580, 393] on button "Registrar pagamento" at bounding box center [564, 398] width 190 height 25
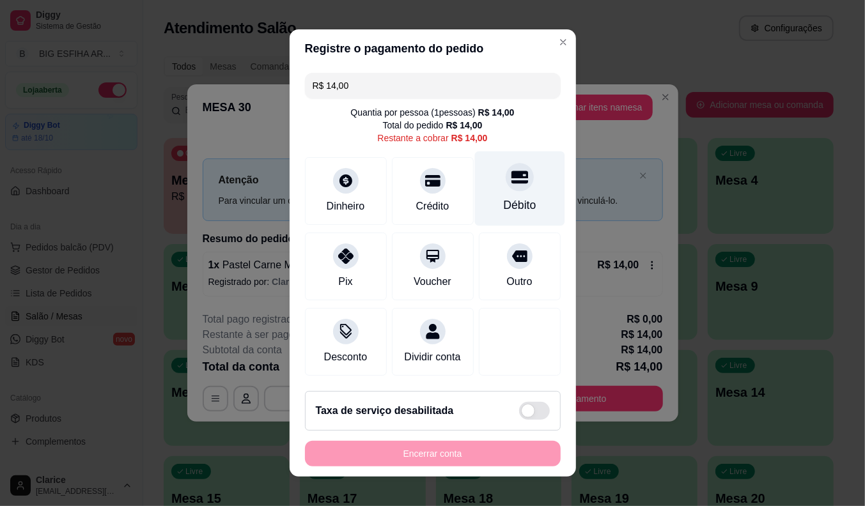
click at [511, 179] on icon at bounding box center [519, 177] width 17 height 17
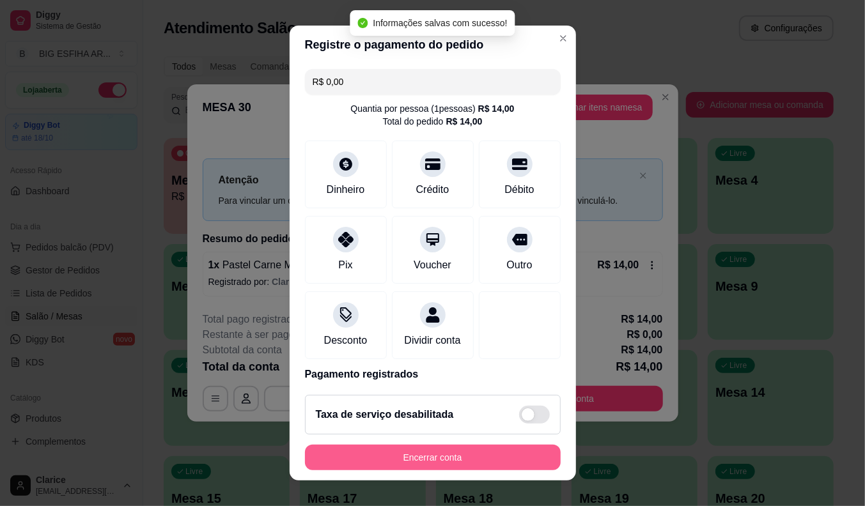
type input "R$ 0,00"
click at [470, 462] on button "Encerrar conta" at bounding box center [433, 458] width 248 height 25
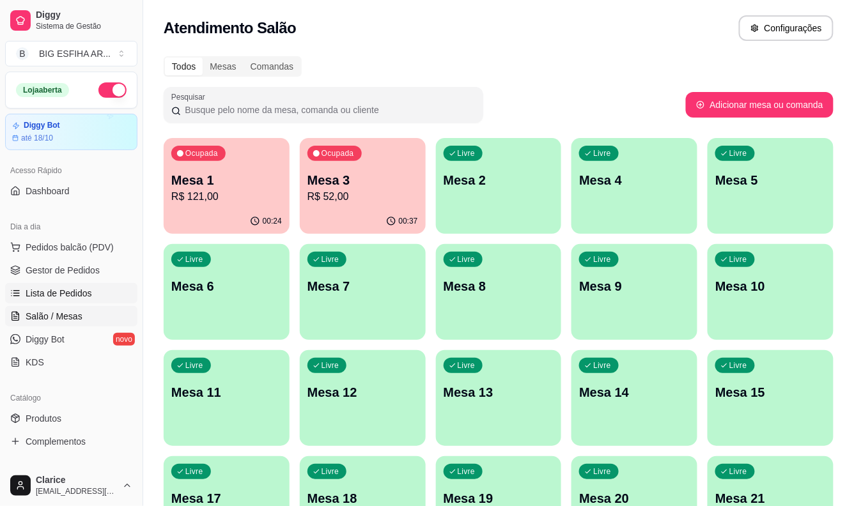
click at [46, 283] on link "Lista de Pedidos" at bounding box center [71, 293] width 132 height 20
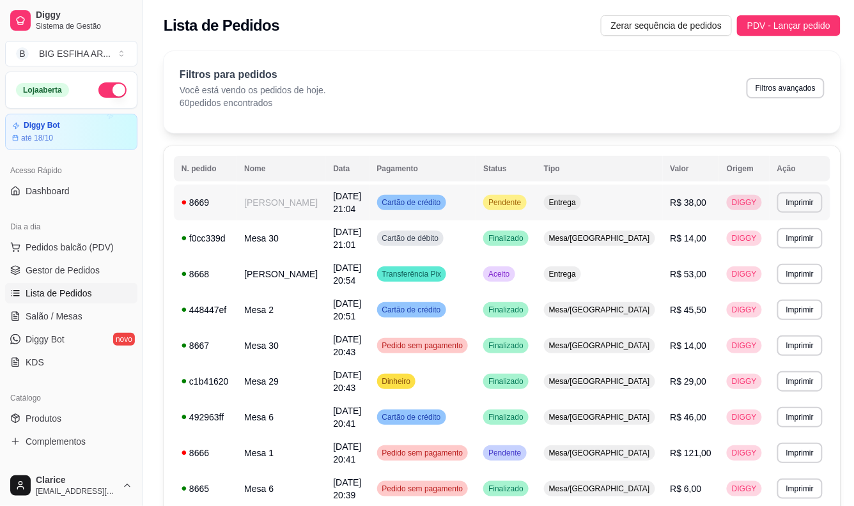
click at [295, 206] on td "[PERSON_NAME]" at bounding box center [281, 203] width 89 height 36
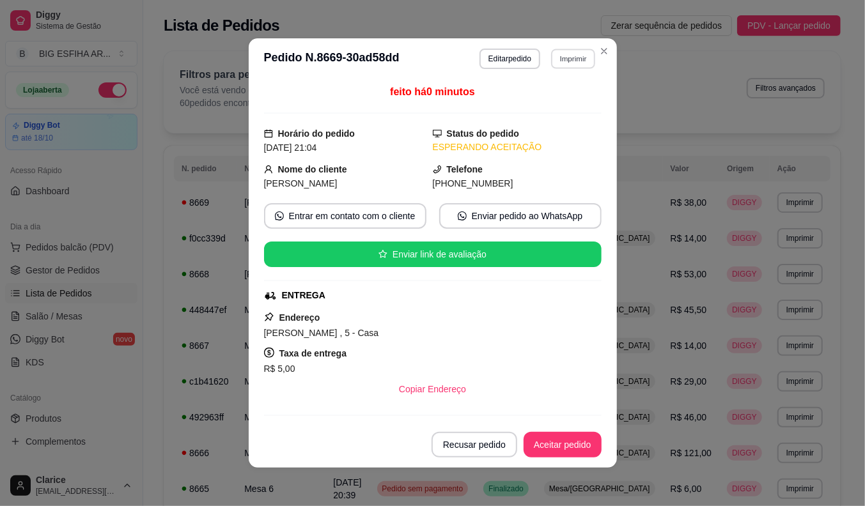
click at [570, 56] on button "Imprimir" at bounding box center [573, 59] width 44 height 20
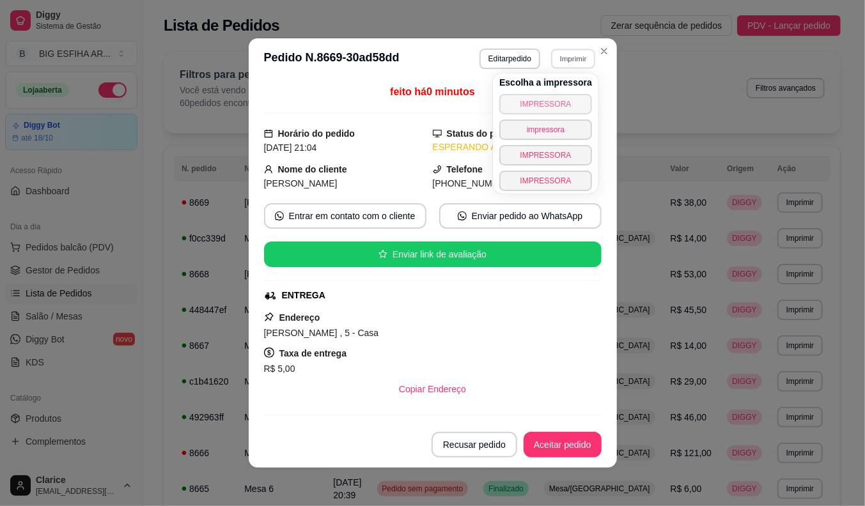
click at [563, 97] on button "IMPRESSORA" at bounding box center [545, 104] width 93 height 20
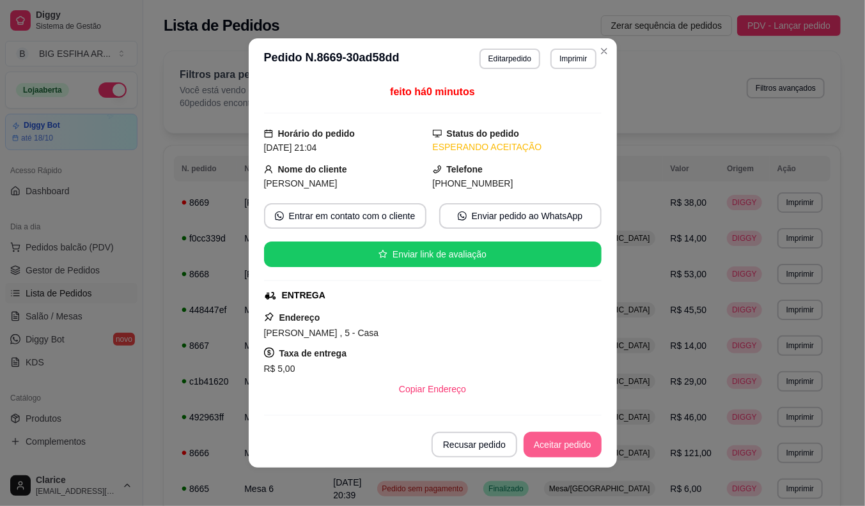
click at [561, 451] on button "Aceitar pedido" at bounding box center [563, 445] width 78 height 26
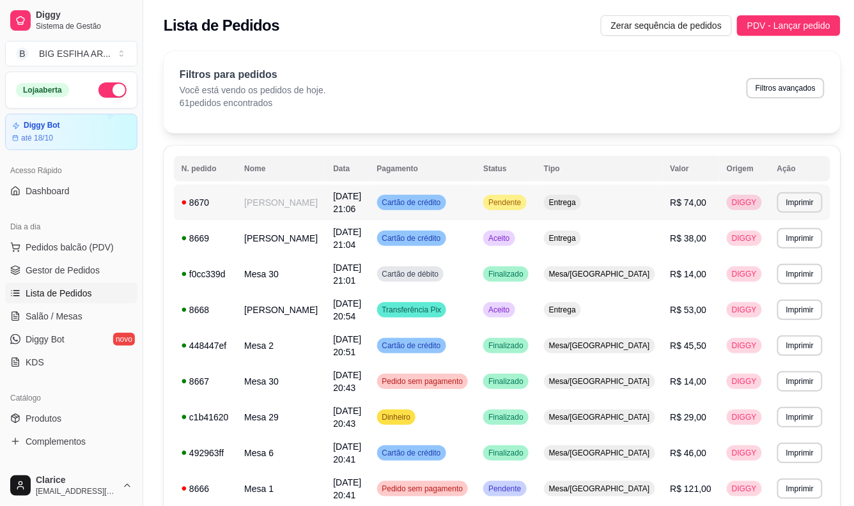
click at [260, 190] on td "[PERSON_NAME]" at bounding box center [281, 203] width 89 height 36
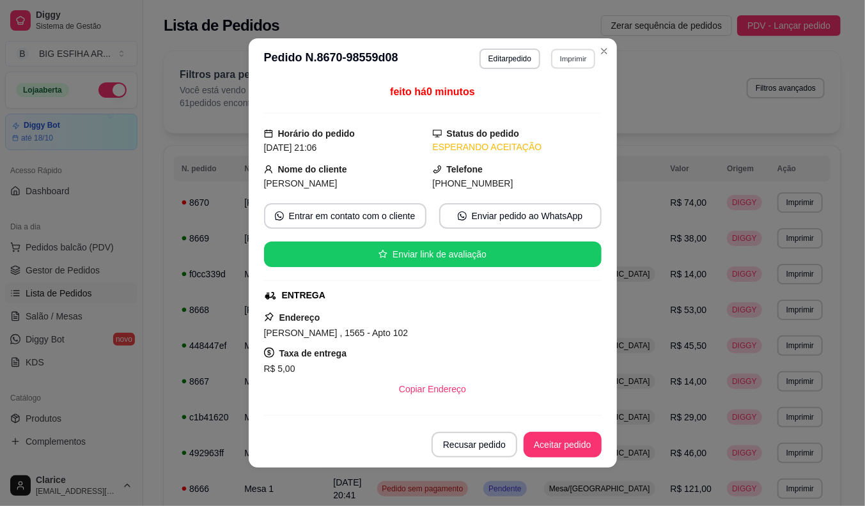
click at [571, 61] on button "Imprimir" at bounding box center [573, 59] width 44 height 20
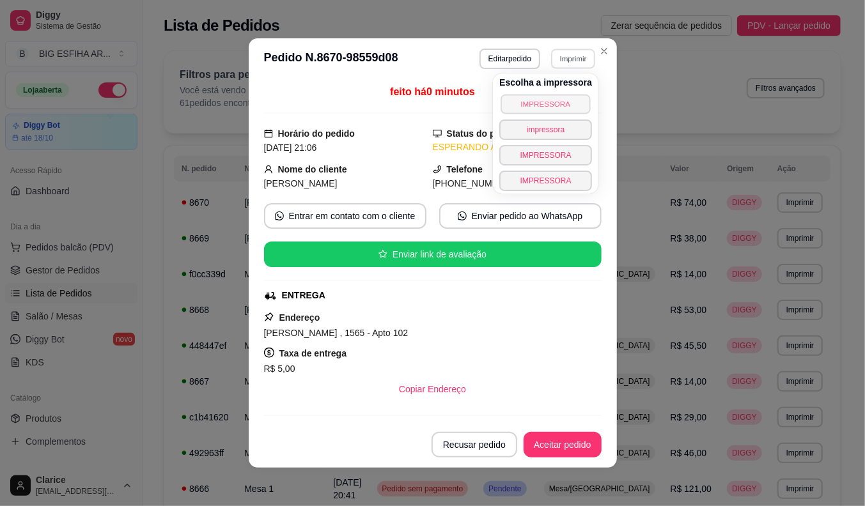
click at [565, 101] on button "IMPRESSORA" at bounding box center [545, 104] width 89 height 20
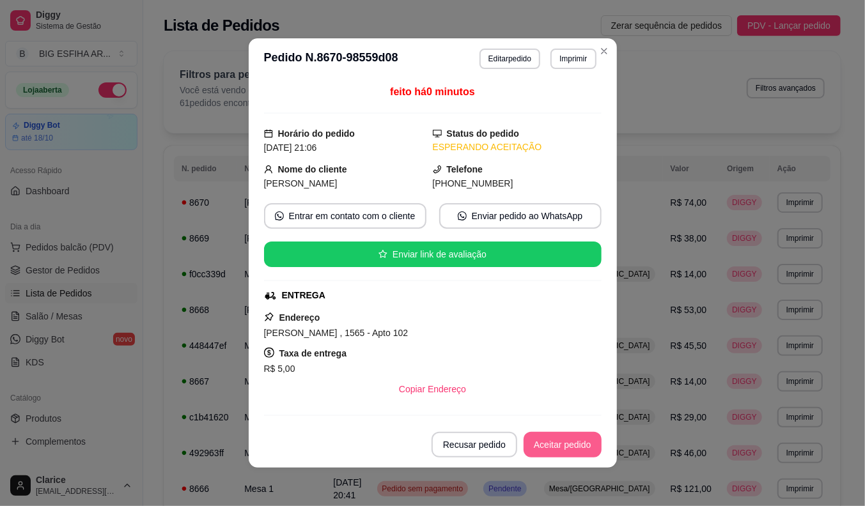
click at [537, 440] on button "Aceitar pedido" at bounding box center [563, 445] width 78 height 26
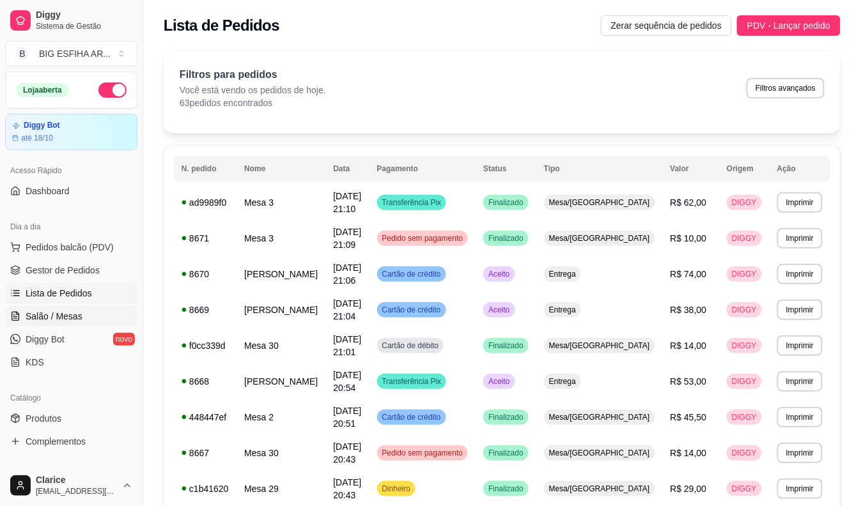
click at [72, 314] on span "Salão / Mesas" at bounding box center [54, 316] width 57 height 13
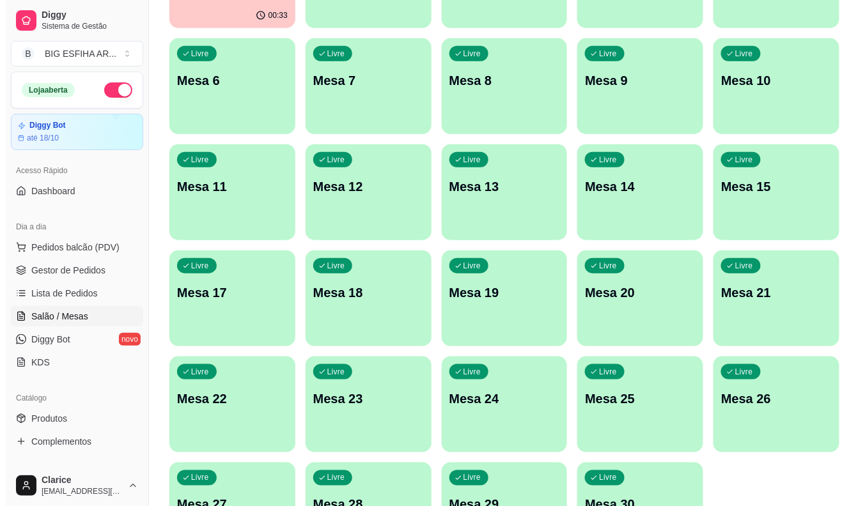
scroll to position [284, 0]
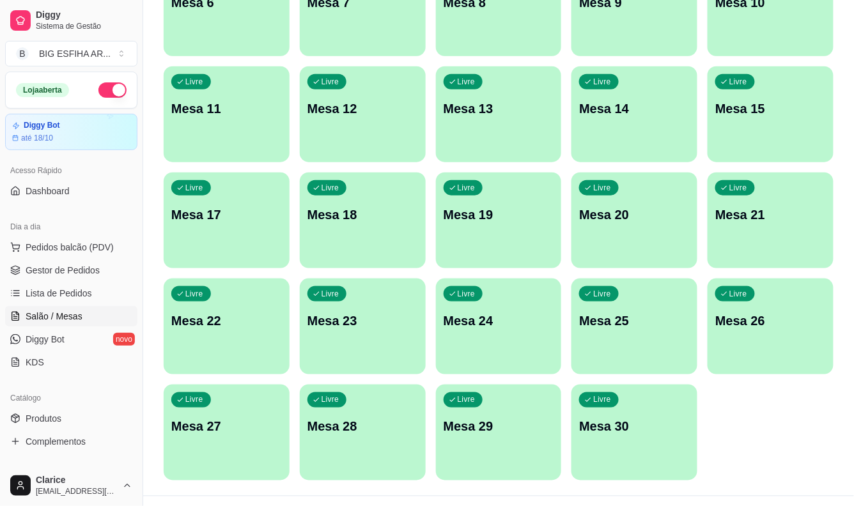
click at [499, 427] on p "Mesa 29" at bounding box center [499, 427] width 111 height 18
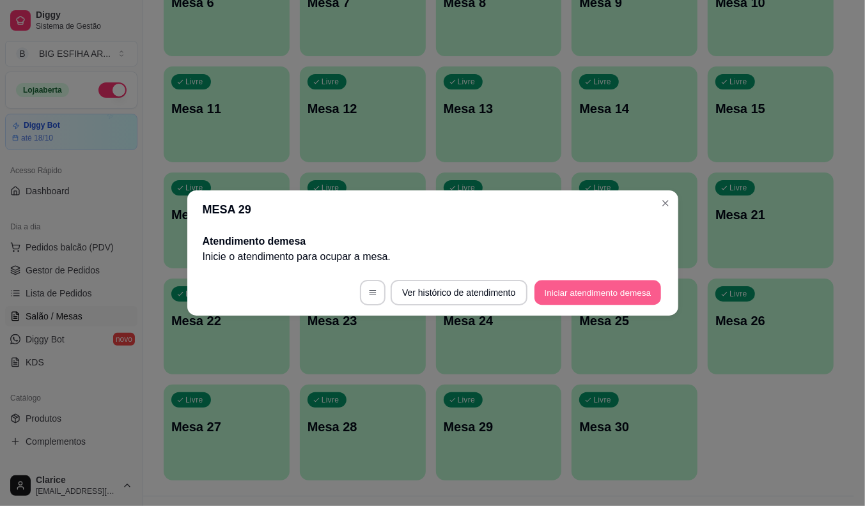
click at [612, 291] on button "Iniciar atendimento de mesa" at bounding box center [597, 293] width 127 height 25
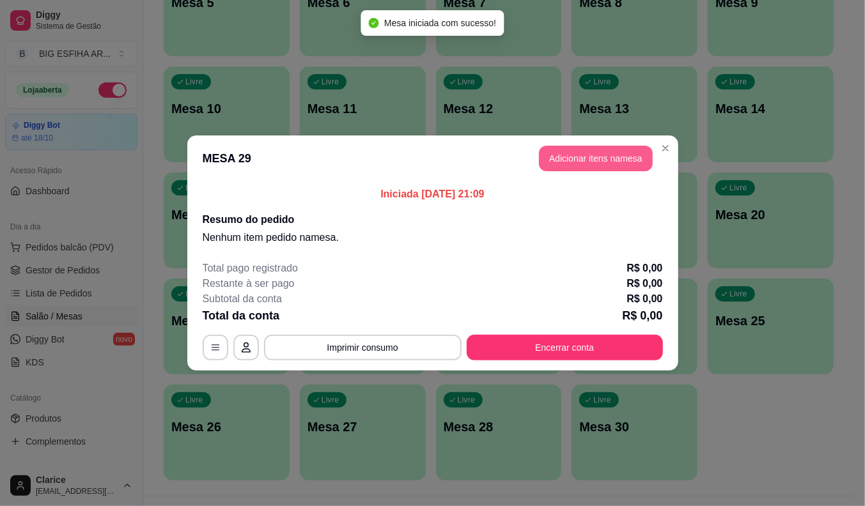
click at [630, 155] on button "Adicionar itens na mesa" at bounding box center [596, 159] width 114 height 26
click at [380, 93] on input "Pesquisa" at bounding box center [293, 90] width 516 height 13
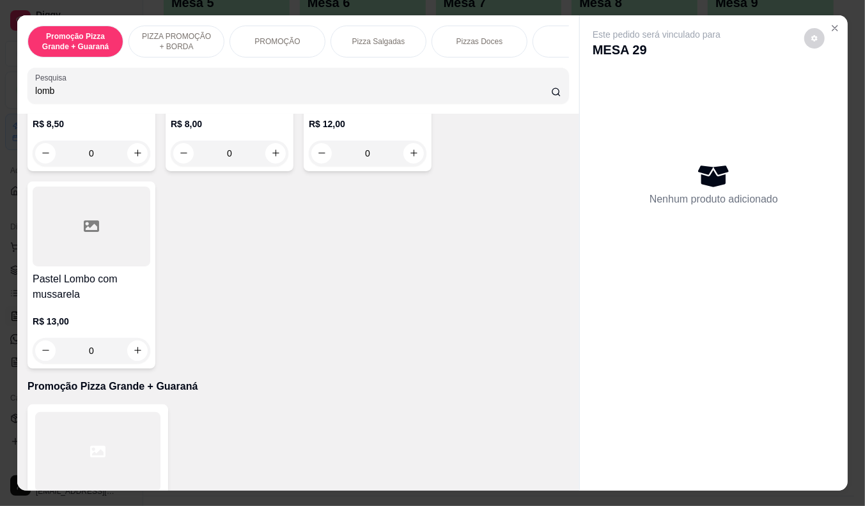
scroll to position [0, 0]
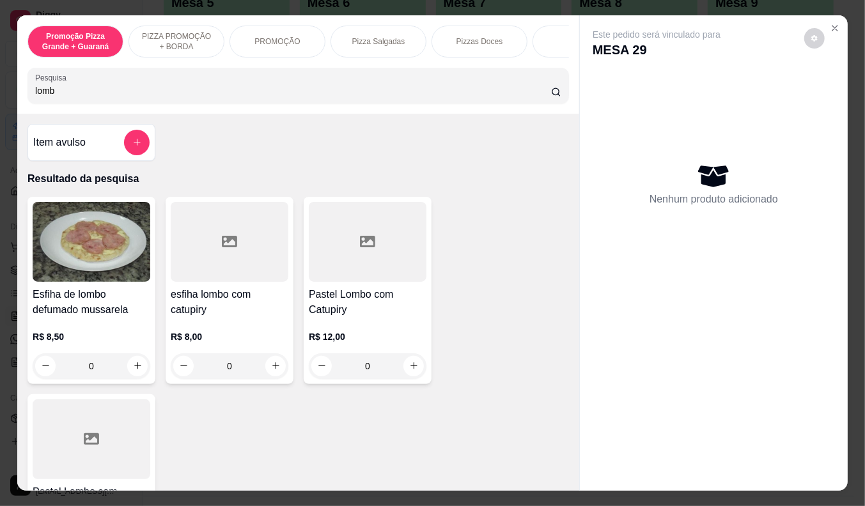
type input "lomb"
click at [371, 36] on p "Pizza Salgadas" at bounding box center [378, 41] width 53 height 10
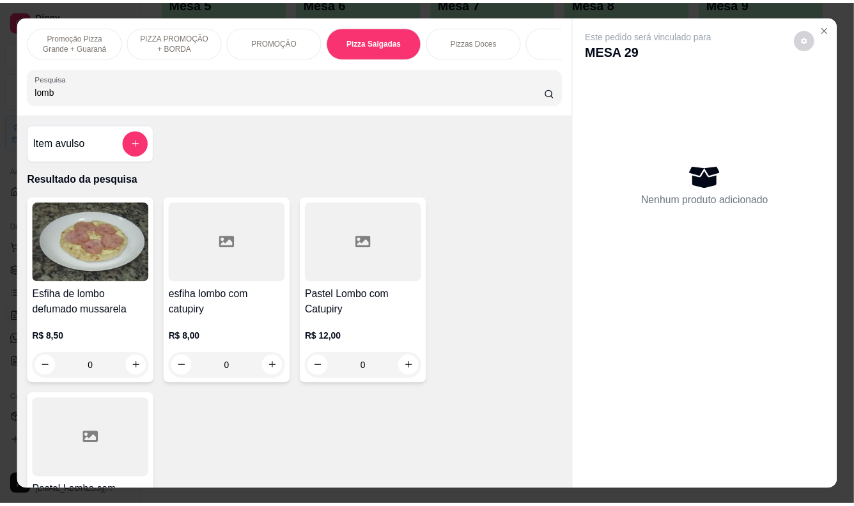
scroll to position [31, 0]
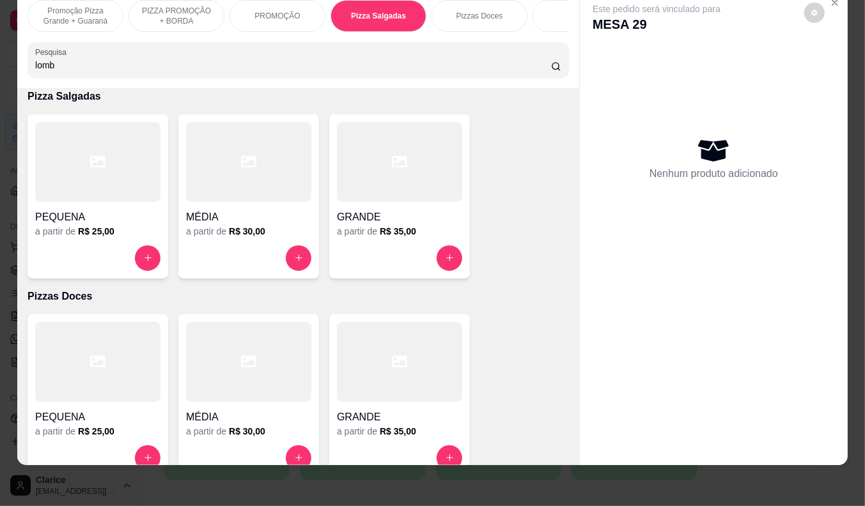
click at [360, 222] on h4 "GRANDE" at bounding box center [399, 217] width 125 height 15
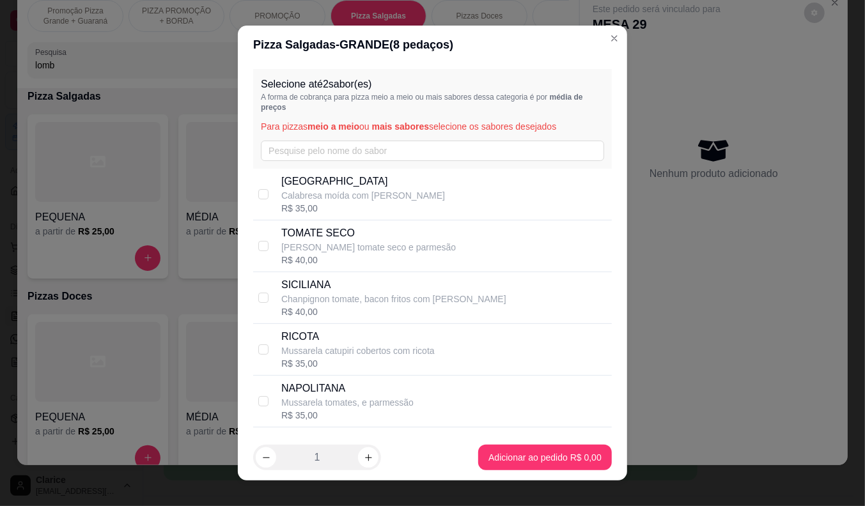
click at [294, 139] on div "Selecione até 2 sabor(es) A forma de cobrança para pizza meio a meio ou mais sa…" at bounding box center [432, 119] width 359 height 100
click at [296, 150] on input "text" at bounding box center [432, 151] width 343 height 20
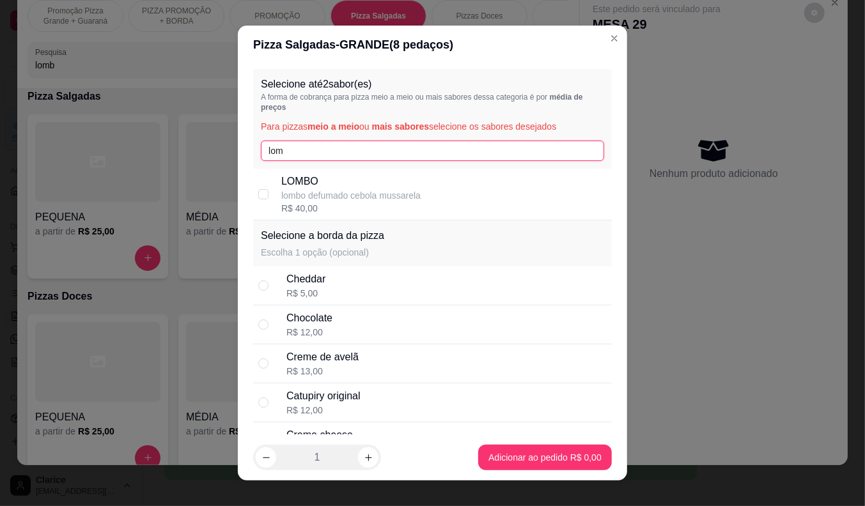
type input "lom"
click at [314, 201] on p "lombo defumado cebola mussarela" at bounding box center [350, 195] width 139 height 13
checkbox input "true"
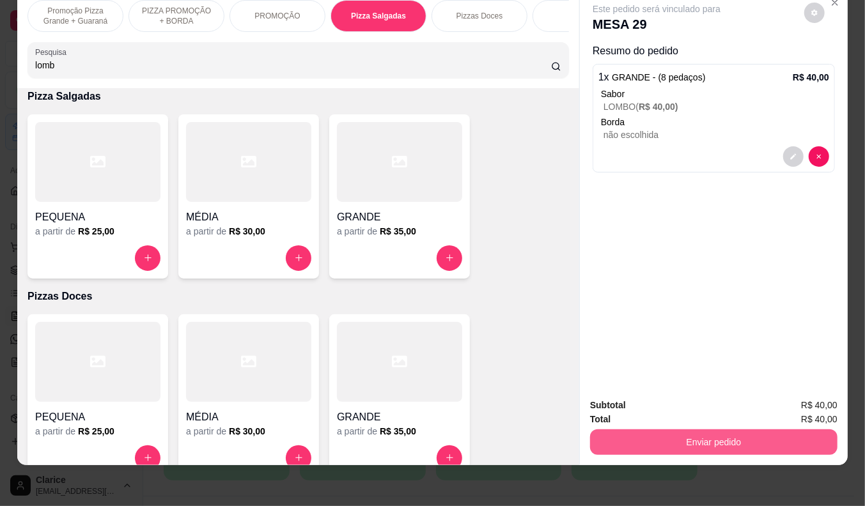
click at [796, 433] on button "Enviar pedido" at bounding box center [713, 443] width 247 height 26
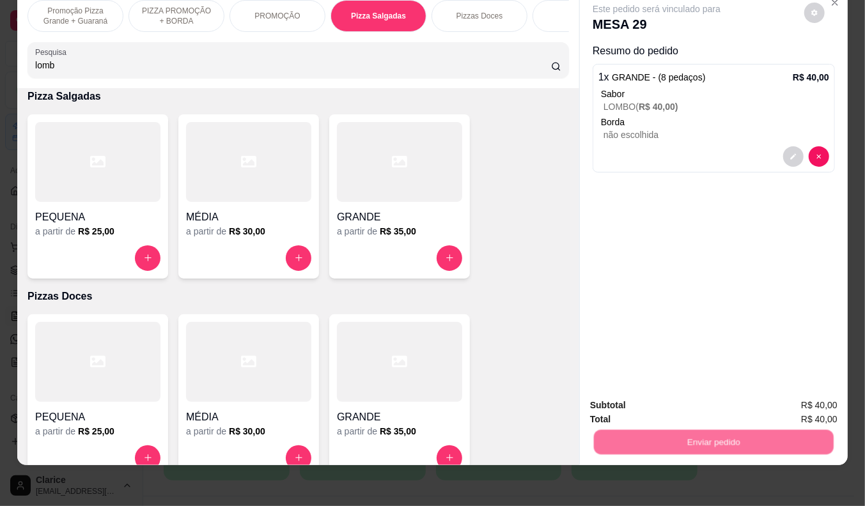
click at [808, 400] on button "Enviar pedido" at bounding box center [804, 401] width 72 height 24
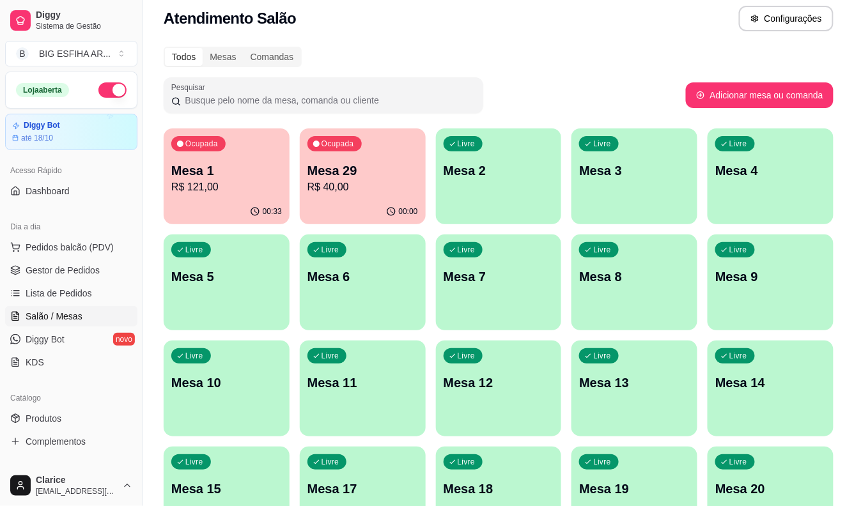
scroll to position [0, 0]
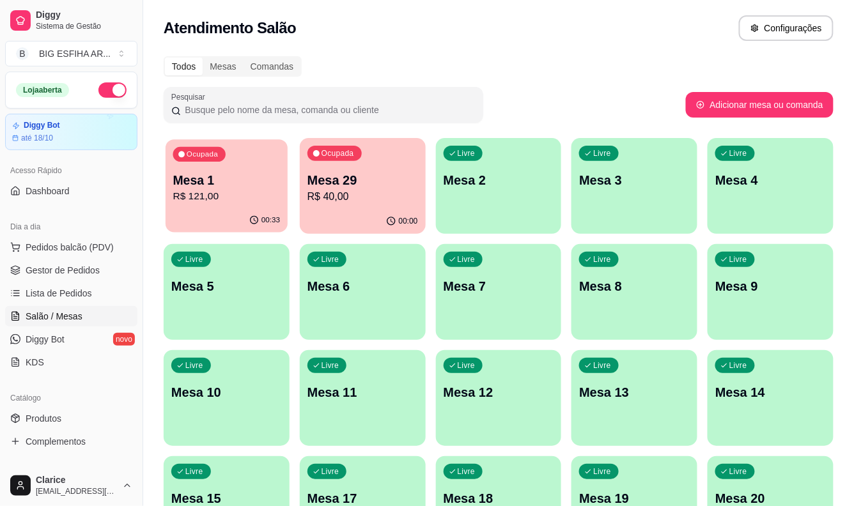
click at [272, 198] on p "R$ 121,00" at bounding box center [226, 196] width 107 height 15
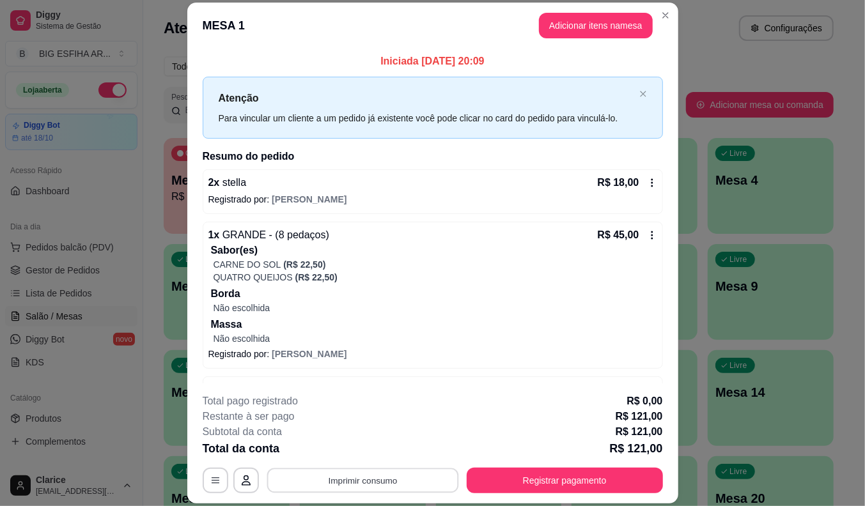
click at [385, 474] on button "Imprimir consumo" at bounding box center [363, 481] width 192 height 25
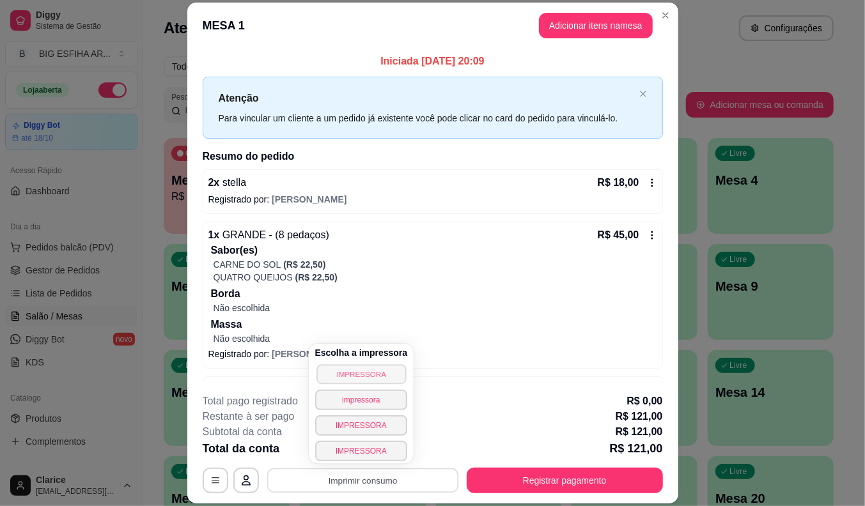
click at [387, 372] on button "IMPRESSORA" at bounding box center [360, 374] width 89 height 20
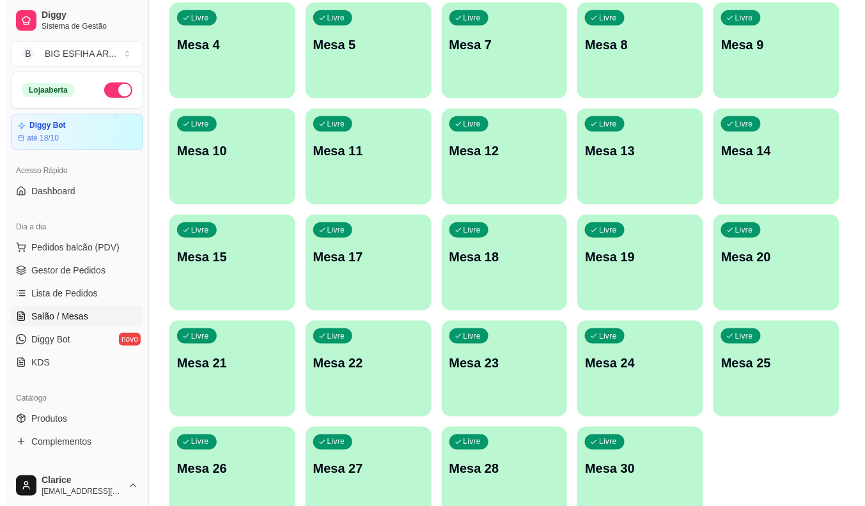
scroll to position [309, 0]
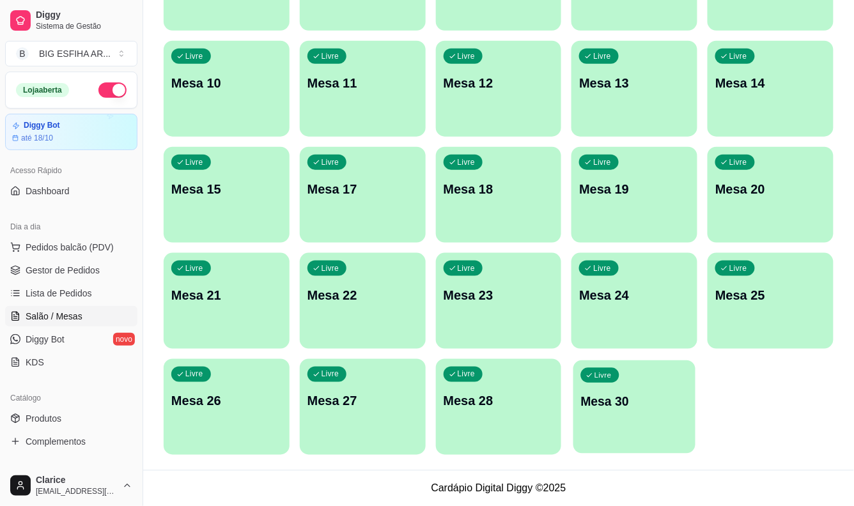
click at [649, 424] on div "Livre Mesa 30" at bounding box center [634, 400] width 122 height 78
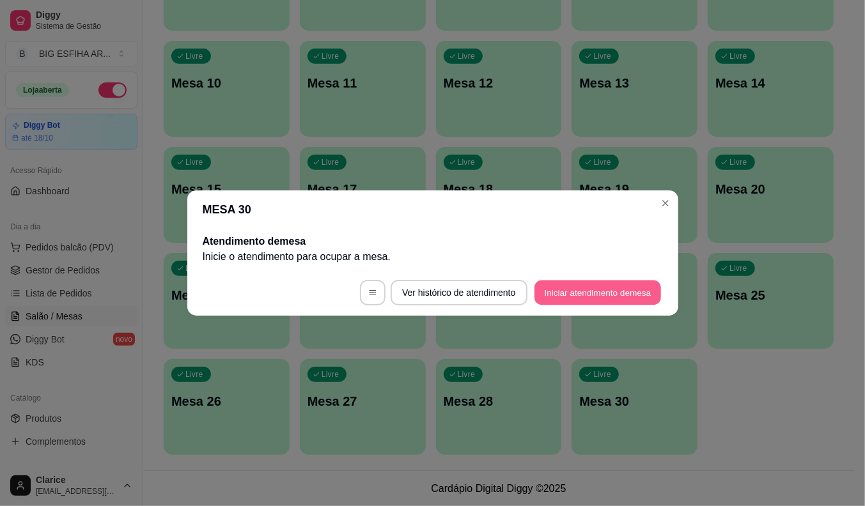
click at [603, 295] on button "Iniciar atendimento de mesa" at bounding box center [597, 293] width 127 height 25
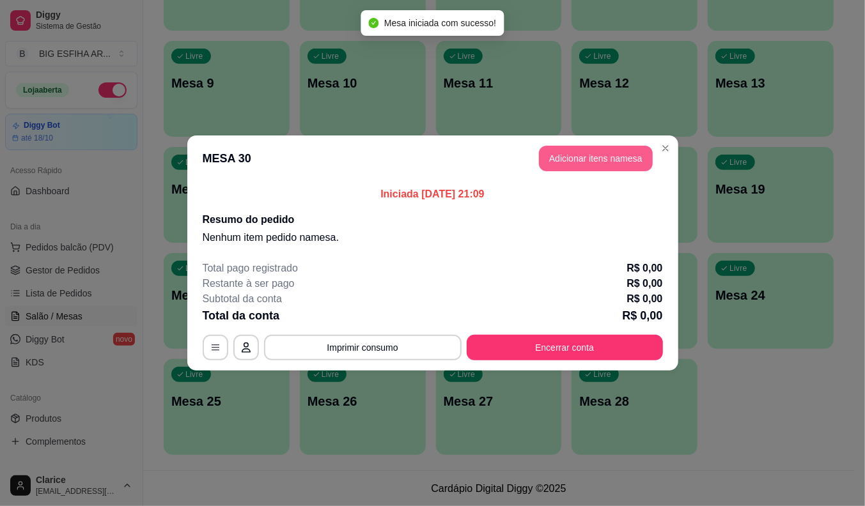
click at [608, 159] on button "Adicionar itens na mesa" at bounding box center [596, 159] width 114 height 26
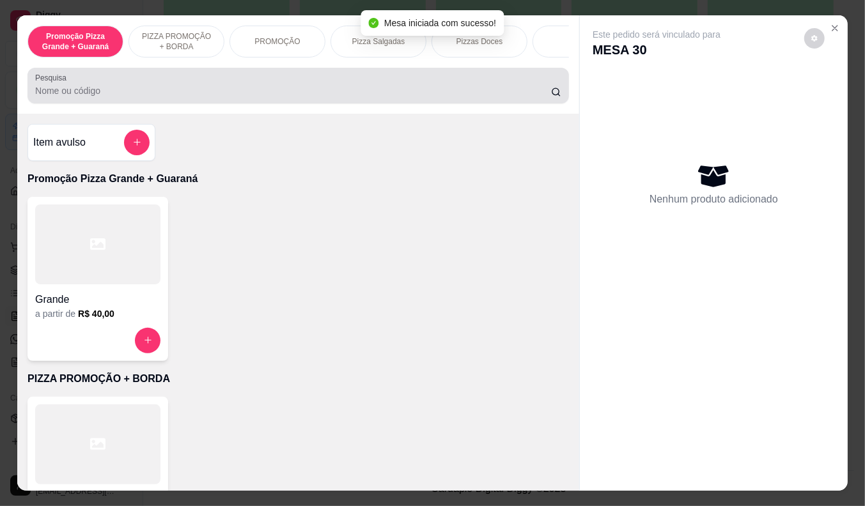
click at [162, 92] on input "Pesquisa" at bounding box center [293, 90] width 516 height 13
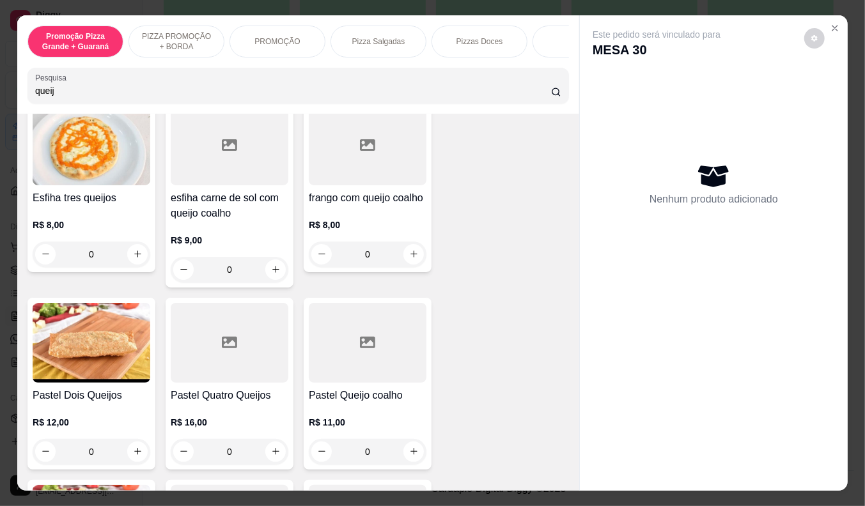
scroll to position [284, 0]
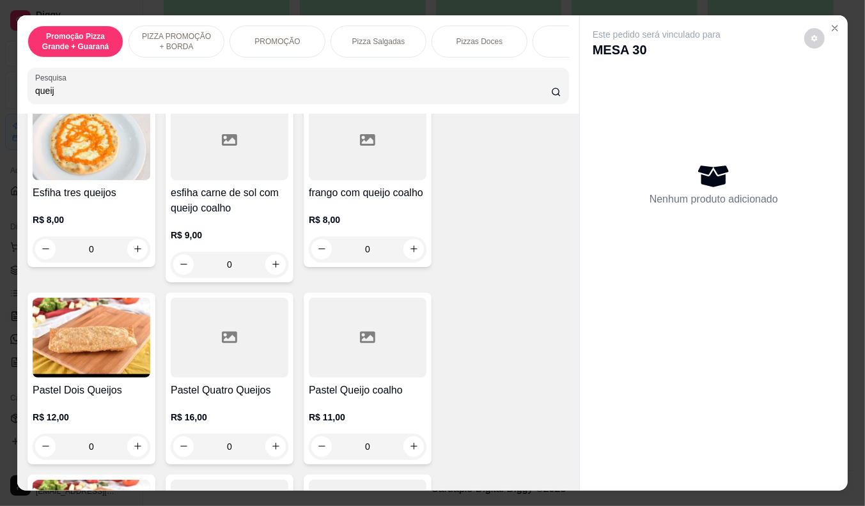
type input "queij"
click at [318, 398] on h4 "Pastel Queijo coalho" at bounding box center [368, 390] width 118 height 15
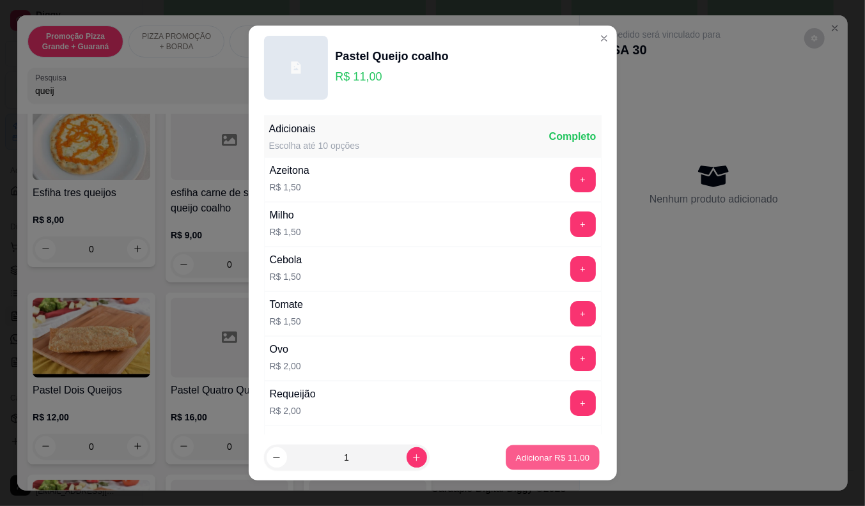
click at [545, 463] on p "Adicionar R$ 11,00" at bounding box center [553, 458] width 74 height 12
type input "1"
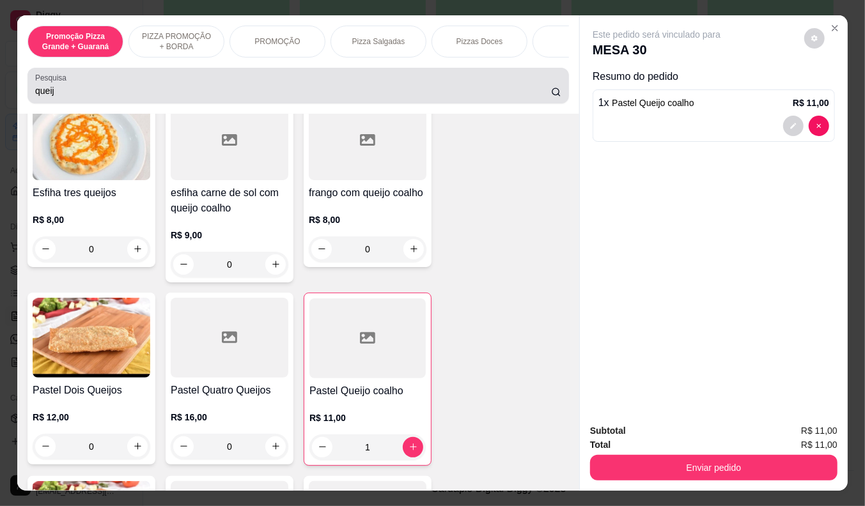
click at [60, 98] on div "queij" at bounding box center [298, 86] width 526 height 26
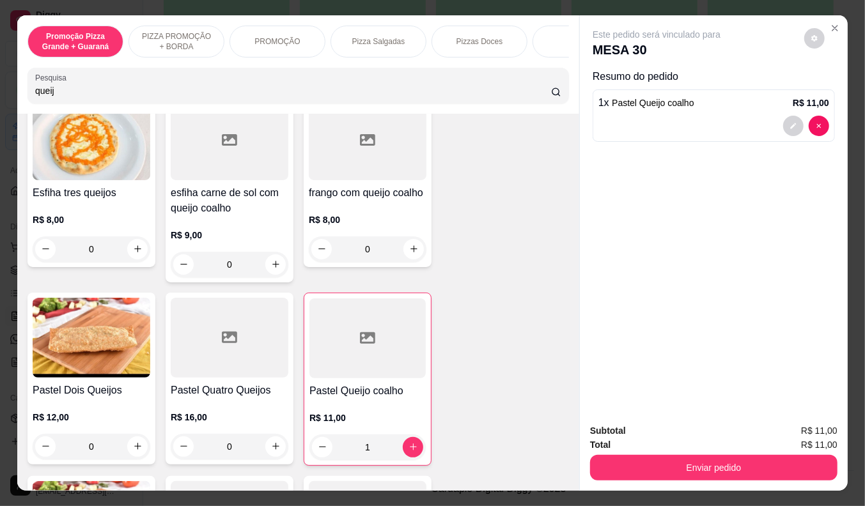
click at [60, 98] on div "queij" at bounding box center [298, 86] width 526 height 26
click at [63, 97] on input "queij" at bounding box center [293, 90] width 516 height 13
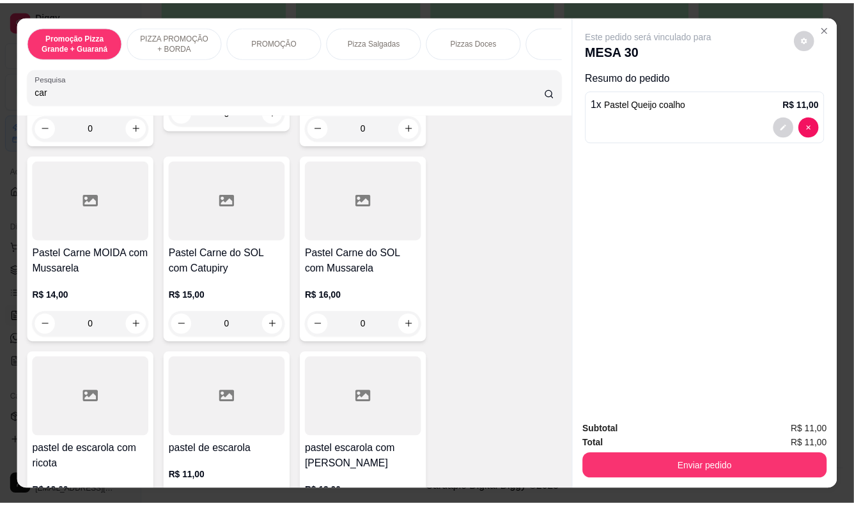
scroll to position [706, 0]
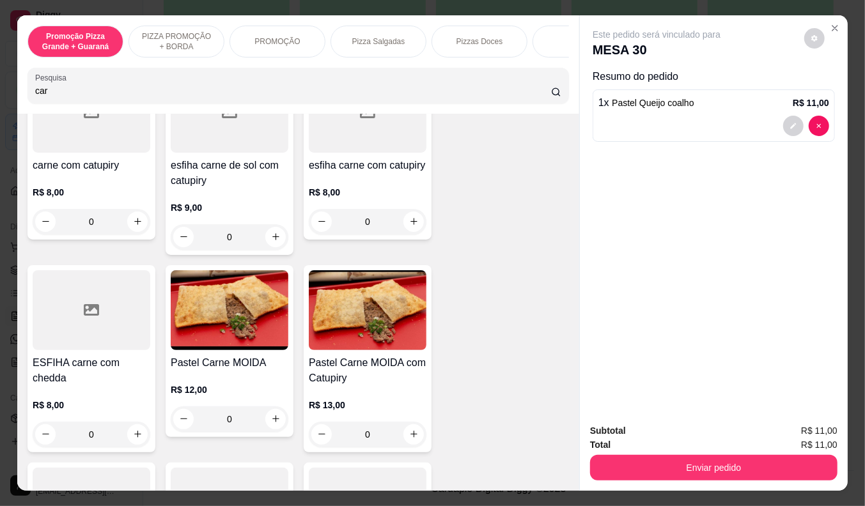
type input "car"
click at [193, 378] on div "R$ 12,00 0" at bounding box center [230, 401] width 118 height 61
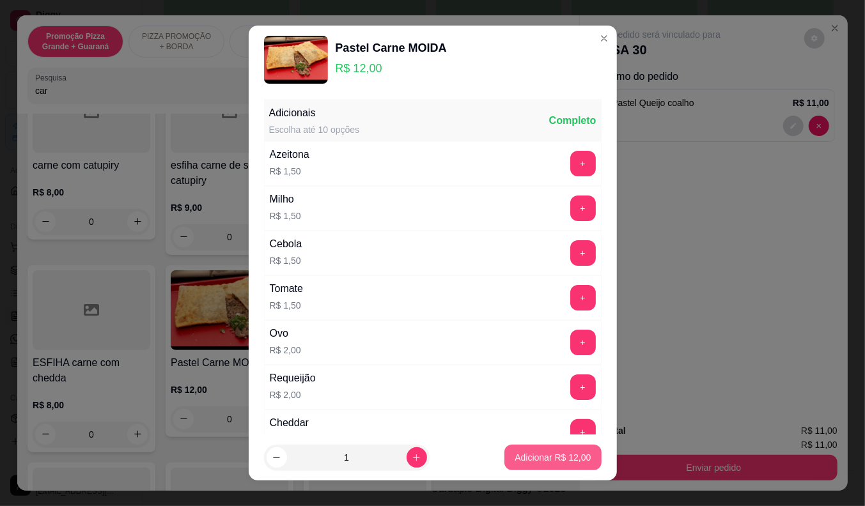
click at [580, 454] on button "Adicionar R$ 12,00" at bounding box center [552, 458] width 97 height 26
type input "1"
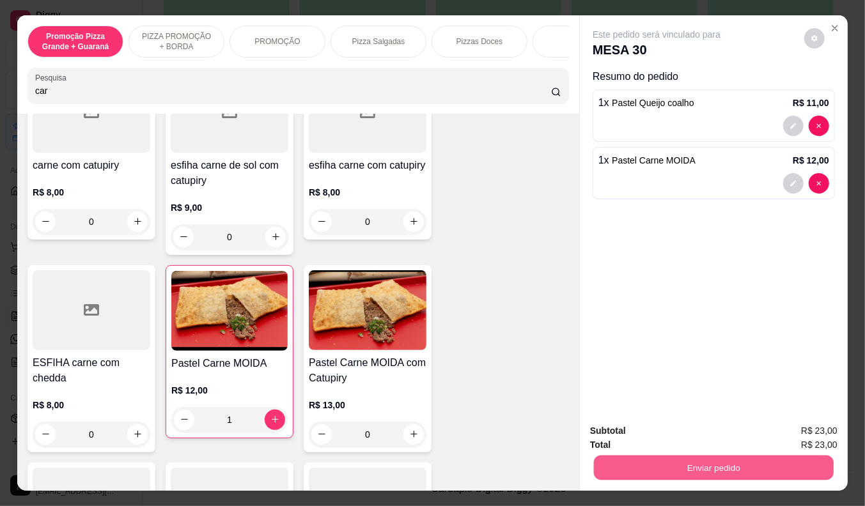
click at [661, 456] on button "Enviar pedido" at bounding box center [714, 468] width 240 height 25
click at [809, 428] on button "Enviar pedido" at bounding box center [804, 432] width 72 height 24
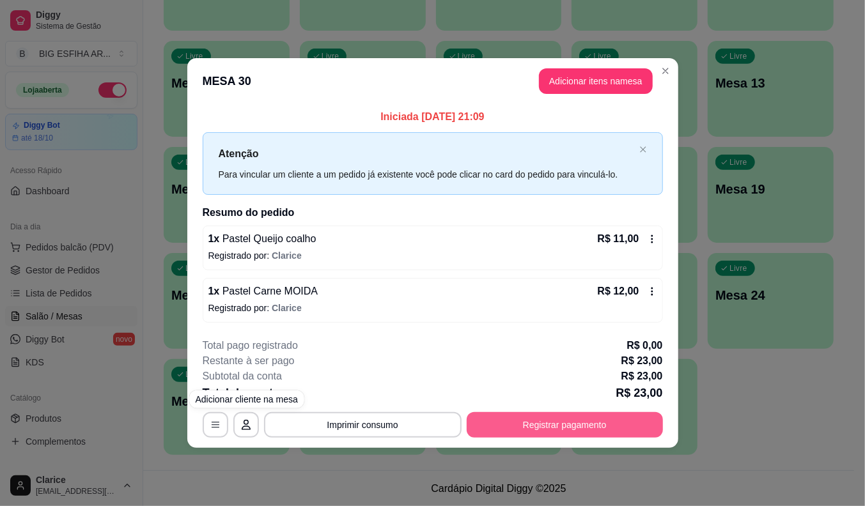
click at [637, 424] on button "Registrar pagamento" at bounding box center [565, 425] width 196 height 26
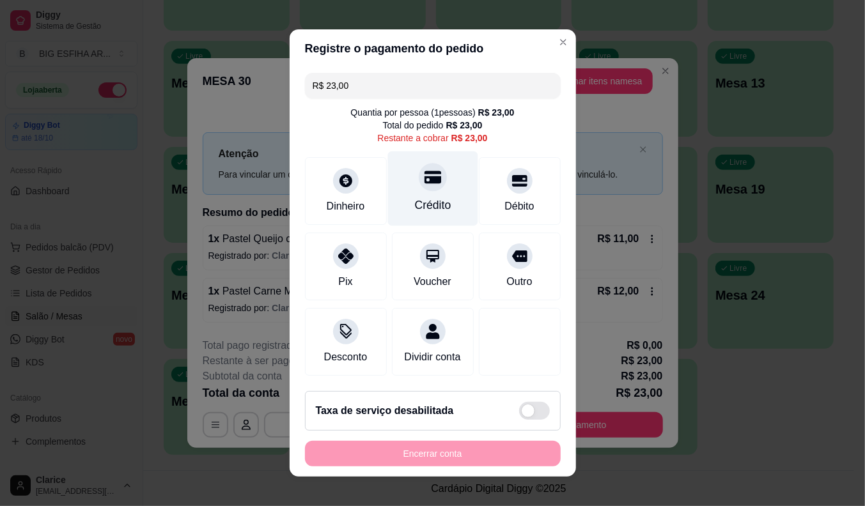
click at [423, 208] on div "Crédito" at bounding box center [432, 205] width 36 height 17
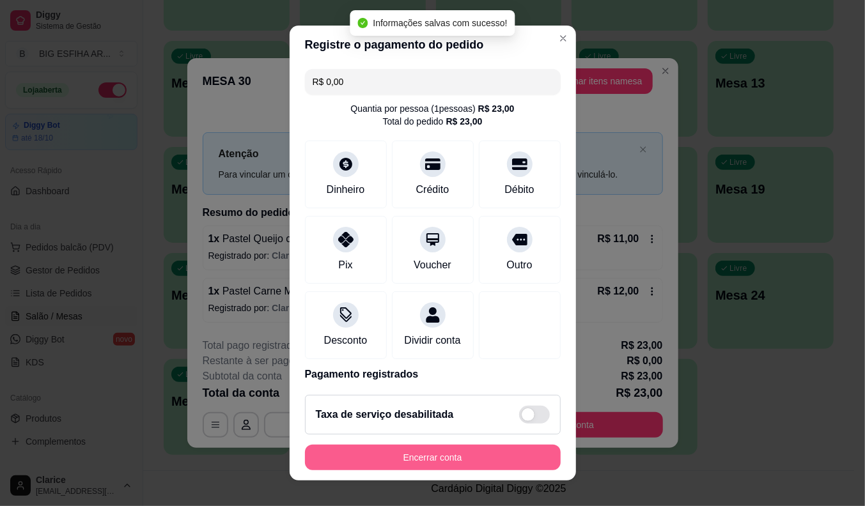
type input "R$ 0,00"
click at [435, 460] on button "Encerrar conta" at bounding box center [433, 458] width 248 height 25
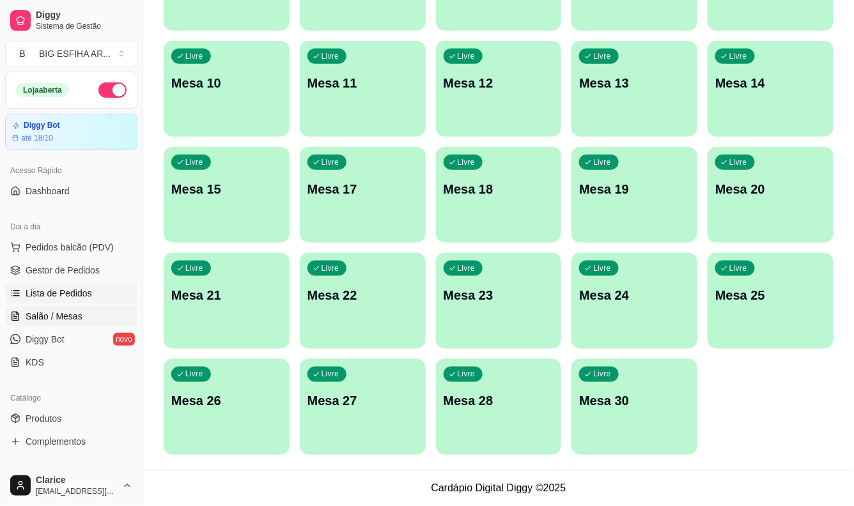
click at [55, 299] on span "Lista de Pedidos" at bounding box center [59, 293] width 66 height 13
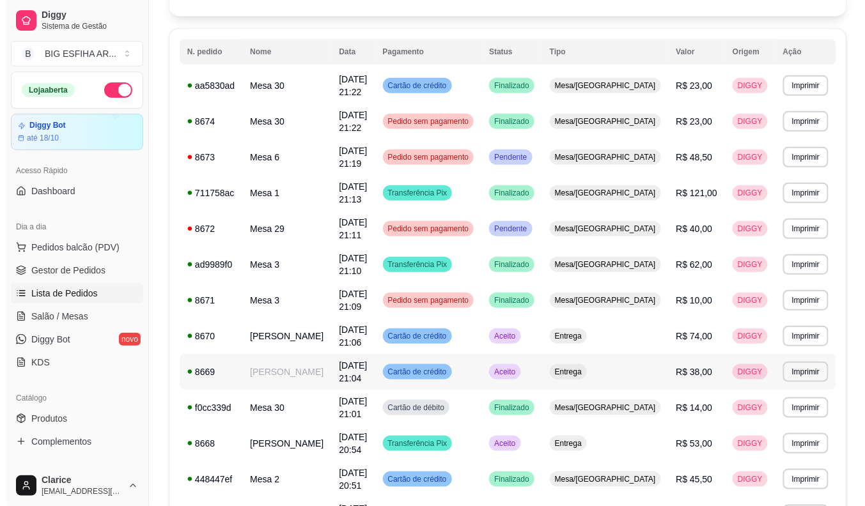
scroll to position [142, 0]
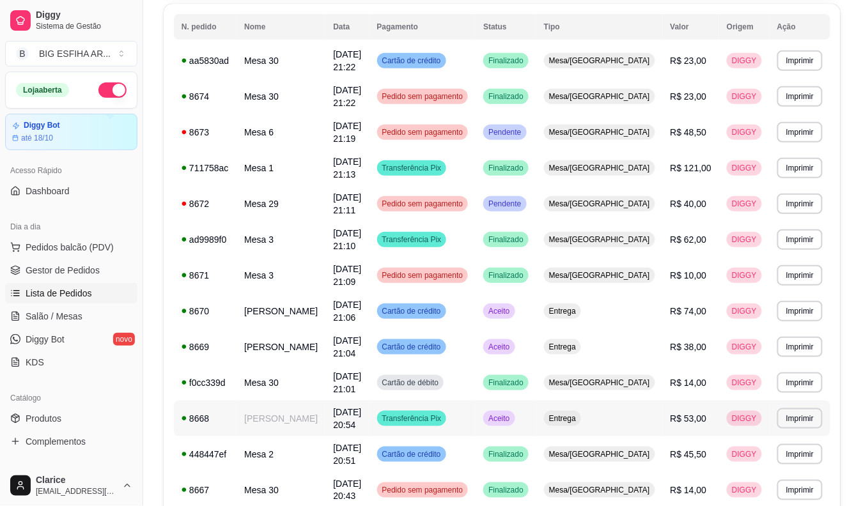
click at [279, 413] on td "[PERSON_NAME]" at bounding box center [281, 419] width 89 height 36
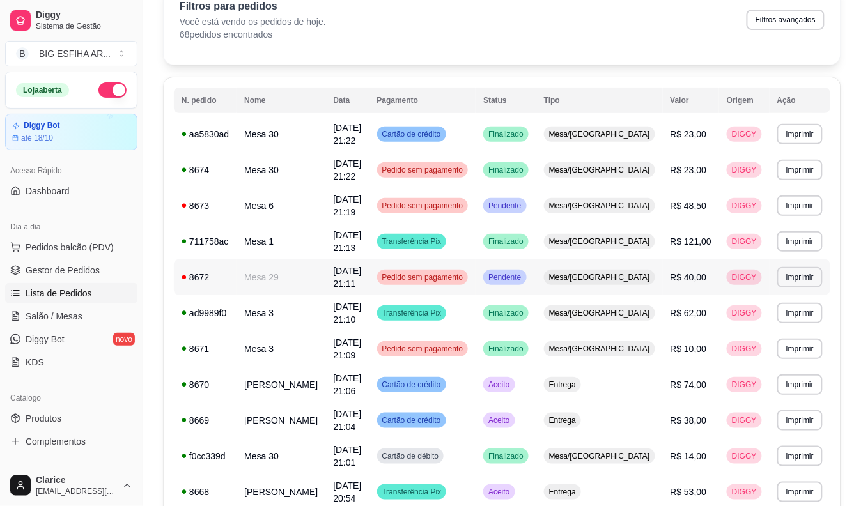
scroll to position [0, 0]
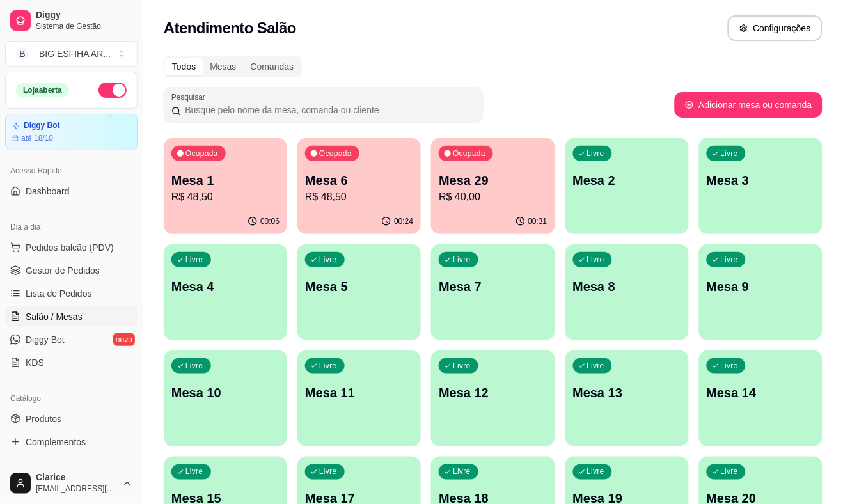
click at [471, 186] on p "Mesa 29" at bounding box center [493, 180] width 108 height 18
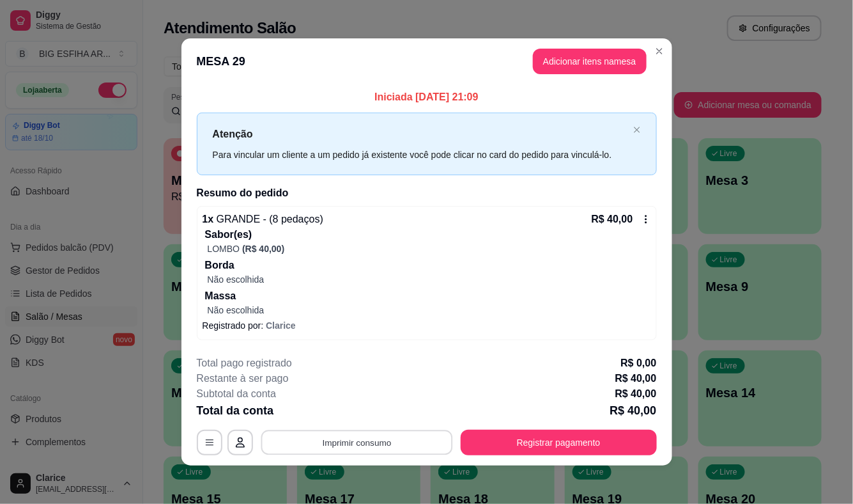
click at [375, 444] on button "Imprimir consumo" at bounding box center [357, 442] width 192 height 25
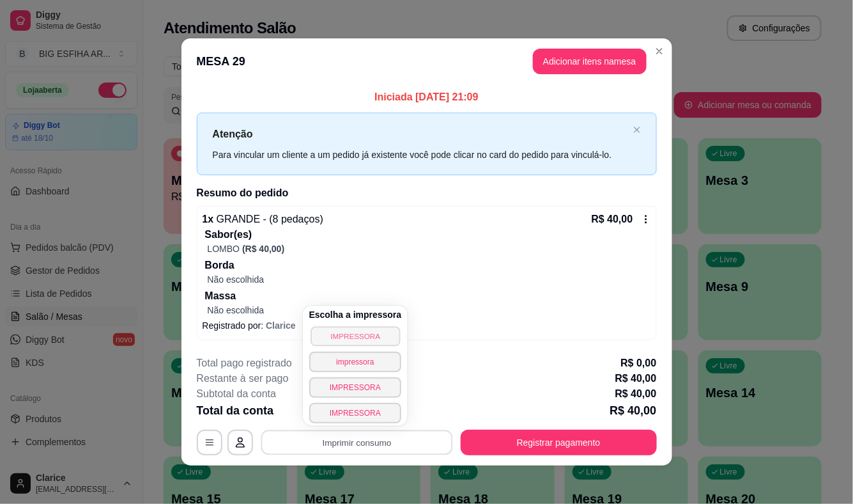
click at [347, 338] on button "IMPRESSORA" at bounding box center [355, 336] width 89 height 20
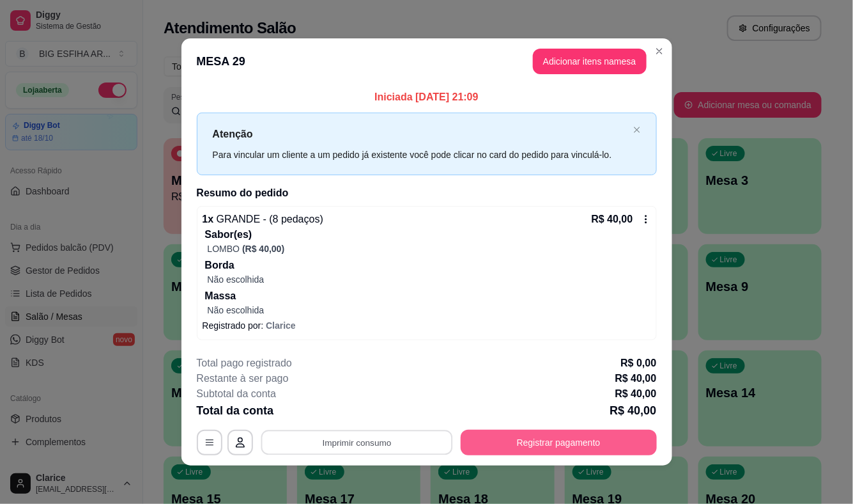
click at [516, 430] on button "Registrar pagamento" at bounding box center [559, 443] width 196 height 26
click at [527, 444] on button "Registrar pagamento" at bounding box center [559, 443] width 196 height 26
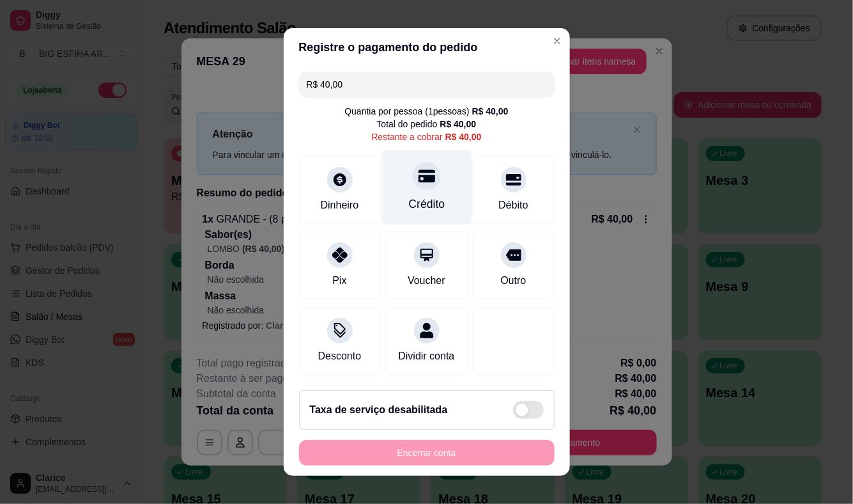
click at [413, 184] on div at bounding box center [427, 176] width 28 height 28
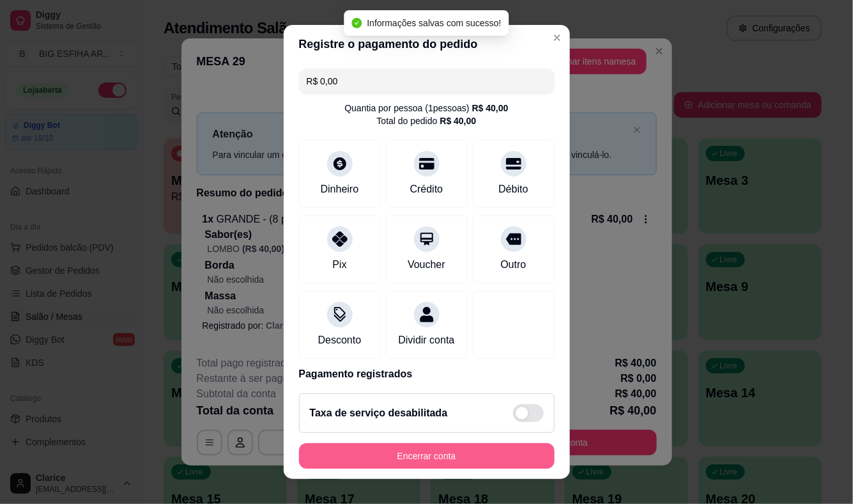
type input "R$ 0,00"
click at [500, 456] on button "Encerrar conta" at bounding box center [427, 456] width 256 height 26
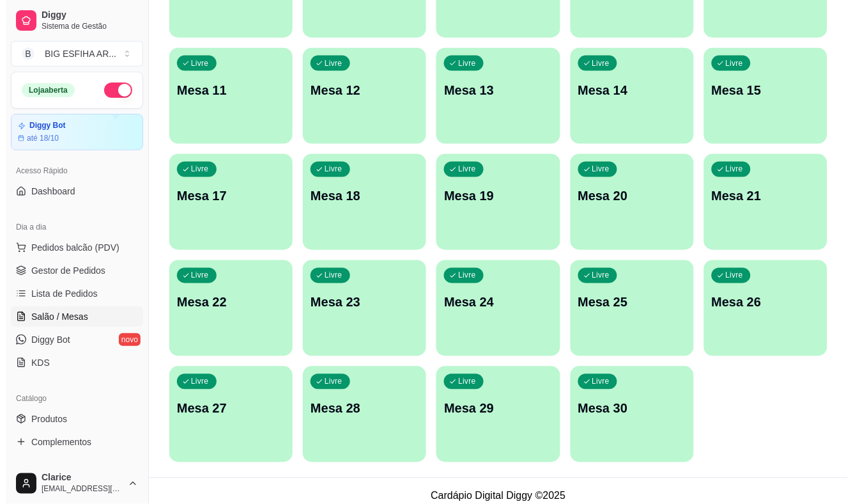
scroll to position [311, 0]
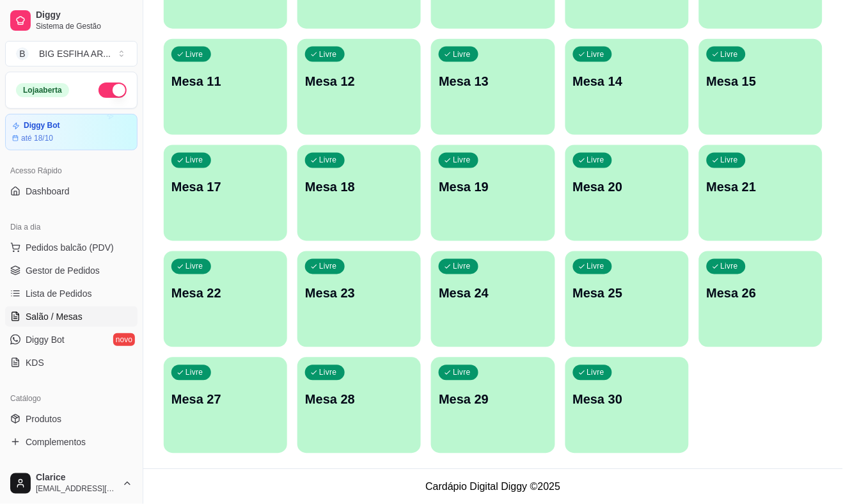
click at [649, 405] on p "Mesa 30" at bounding box center [627, 400] width 108 height 18
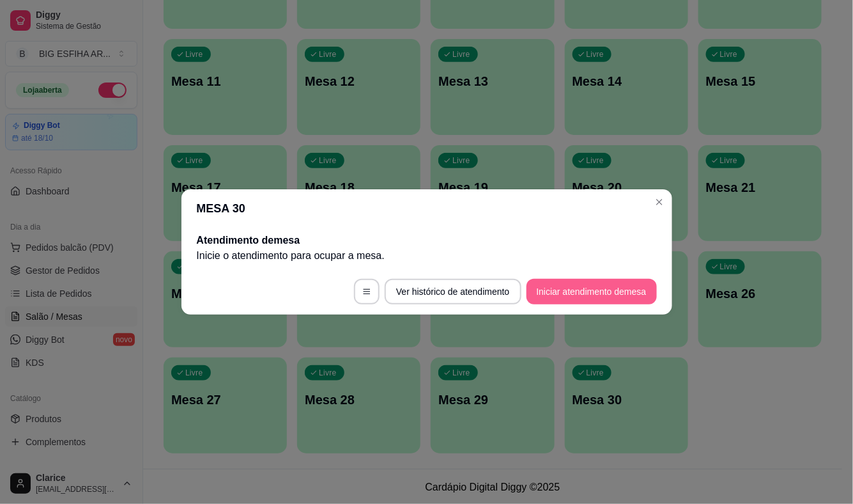
click at [606, 297] on button "Iniciar atendimento de mesa" at bounding box center [592, 292] width 130 height 26
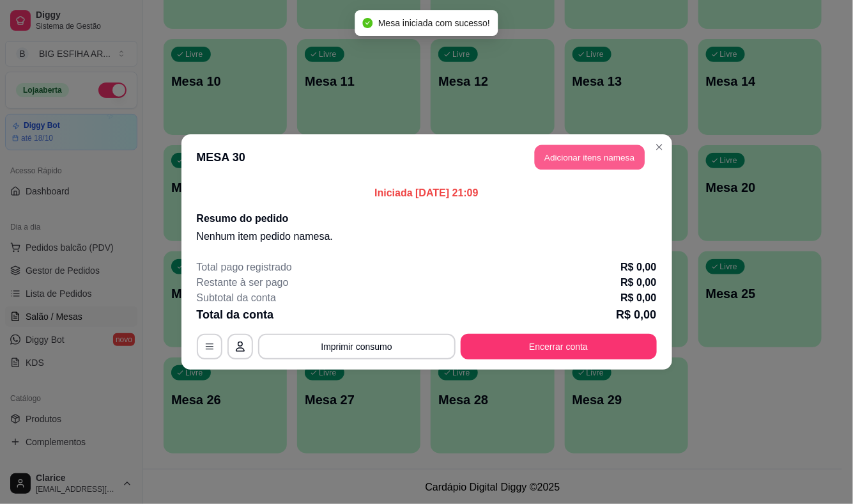
click at [641, 156] on button "Adicionar itens na mesa" at bounding box center [590, 157] width 110 height 25
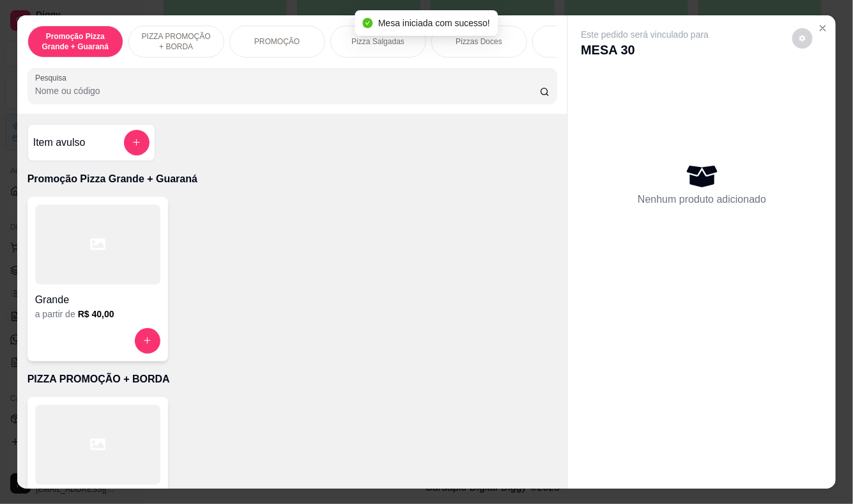
click at [375, 37] on p "Pizza Salgadas" at bounding box center [378, 41] width 53 height 10
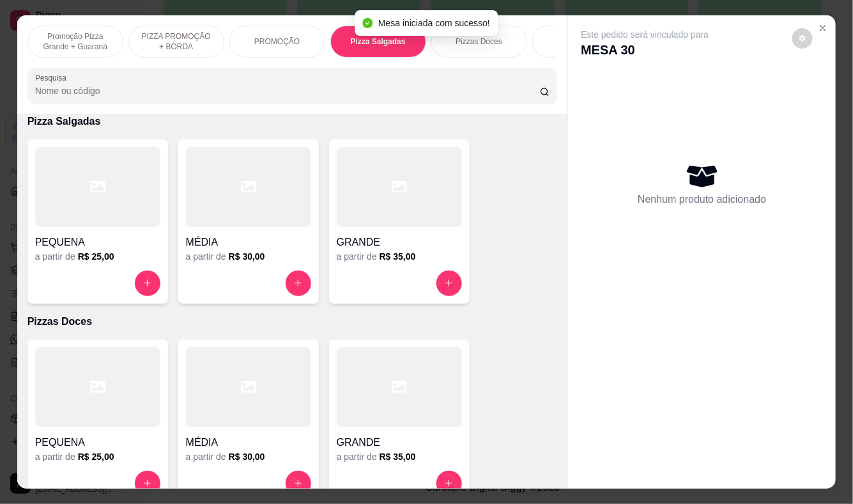
scroll to position [31, 0]
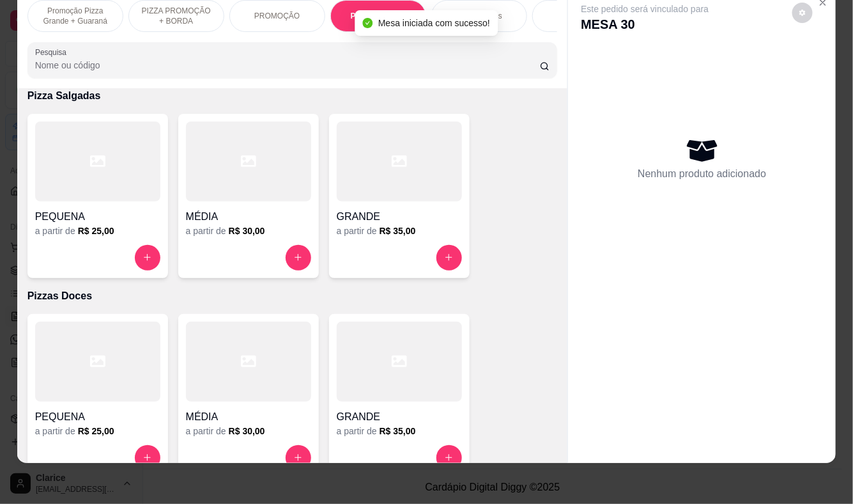
click at [389, 224] on h6 "R$ 35,00" at bounding box center [398, 230] width 36 height 13
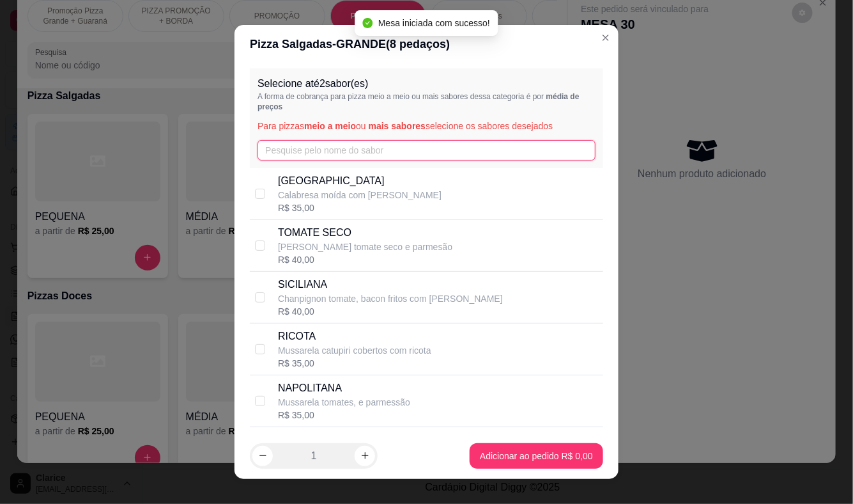
click at [359, 150] on input "text" at bounding box center [427, 150] width 338 height 20
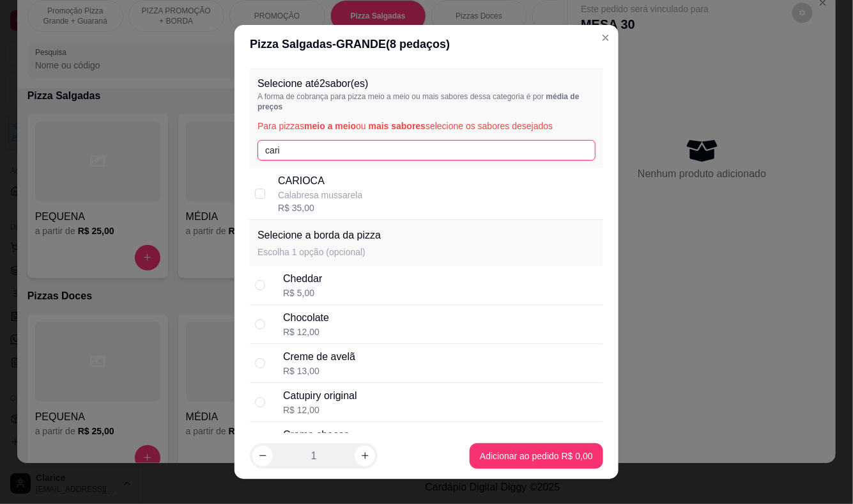
type input "cari"
click at [353, 174] on div "CARIOCA Calabresa mussarela R$ 35,00" at bounding box center [438, 193] width 320 height 41
checkbox input "true"
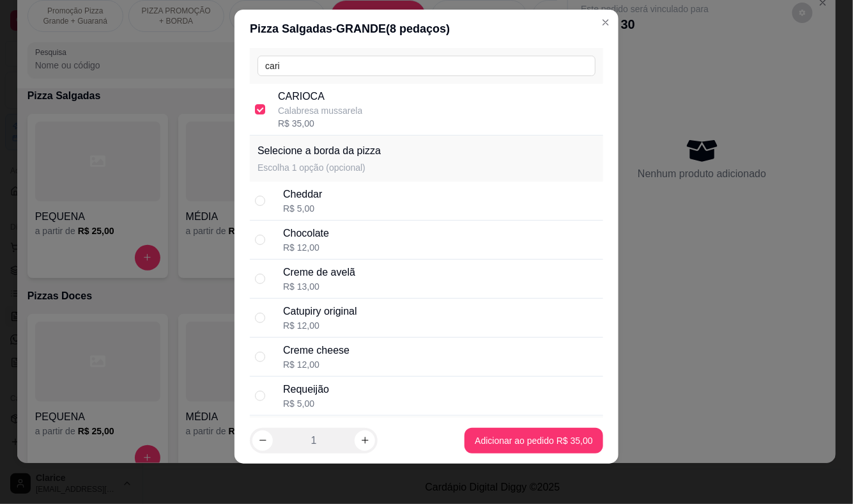
scroll to position [68, 0]
click at [311, 238] on div "Chocolate" at bounding box center [306, 233] width 46 height 15
radio input "true"
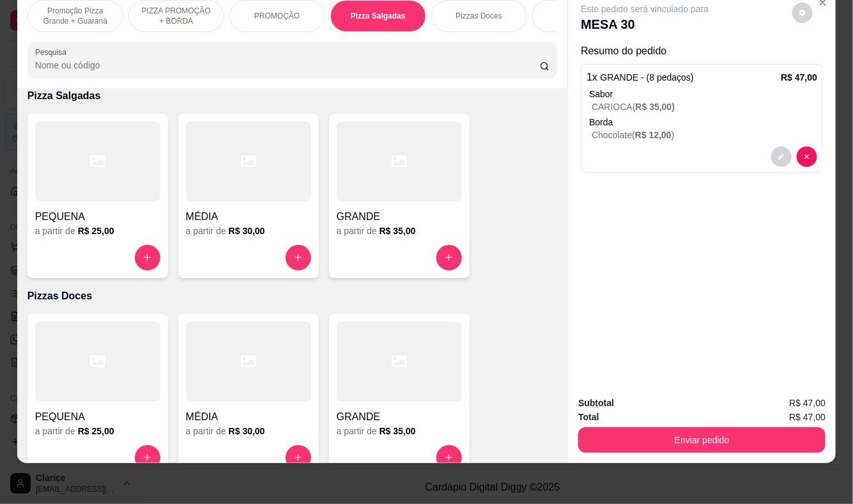
click at [59, 60] on input "Pesquisa" at bounding box center [287, 65] width 505 height 13
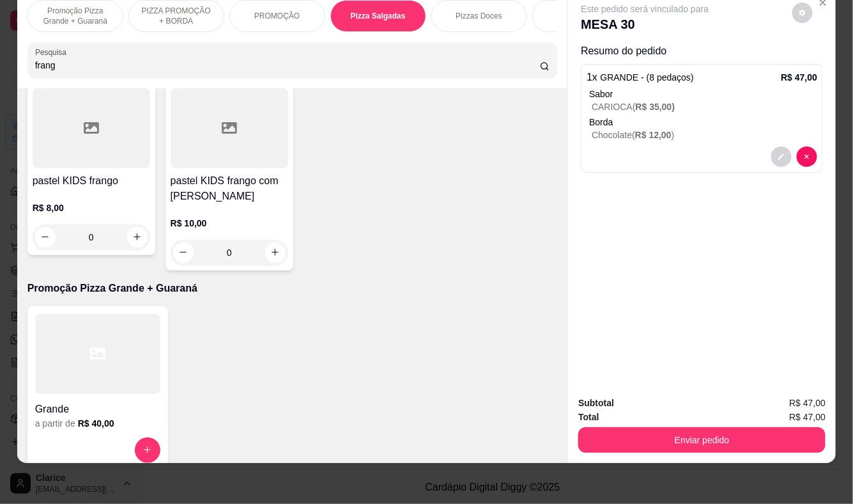
scroll to position [1450, 0]
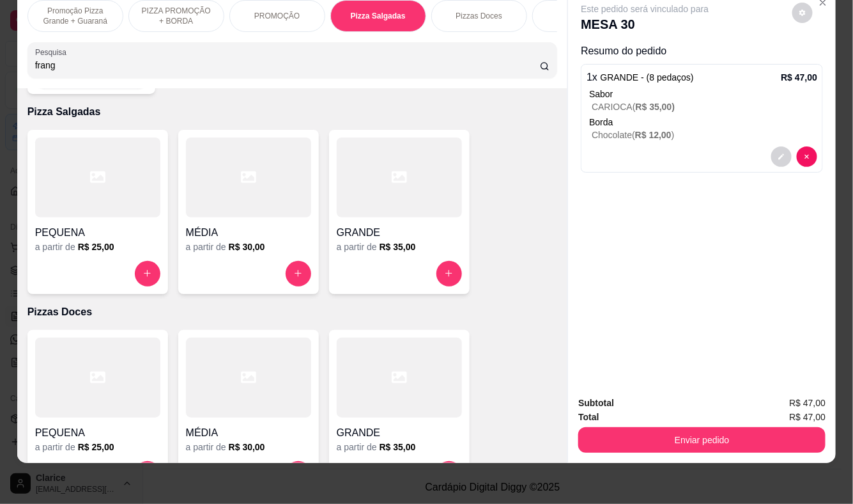
type input "frang"
click at [356, 225] on h4 "GRANDE" at bounding box center [399, 232] width 125 height 15
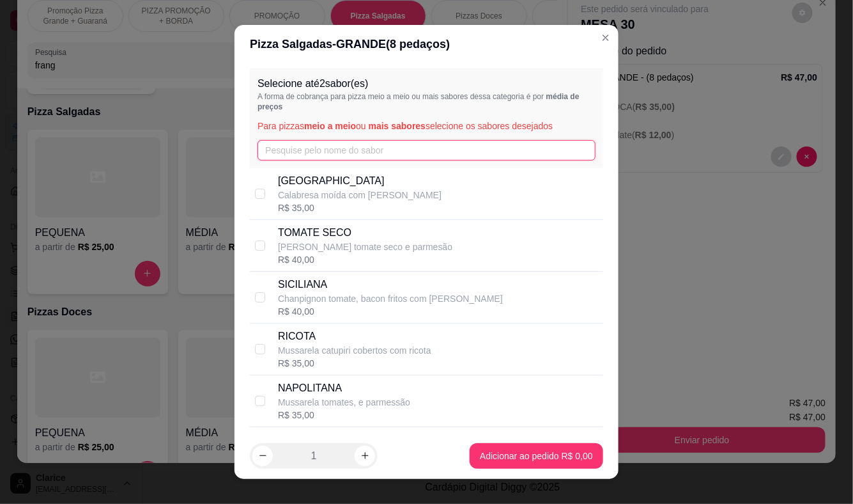
click at [314, 155] on input "text" at bounding box center [427, 150] width 338 height 20
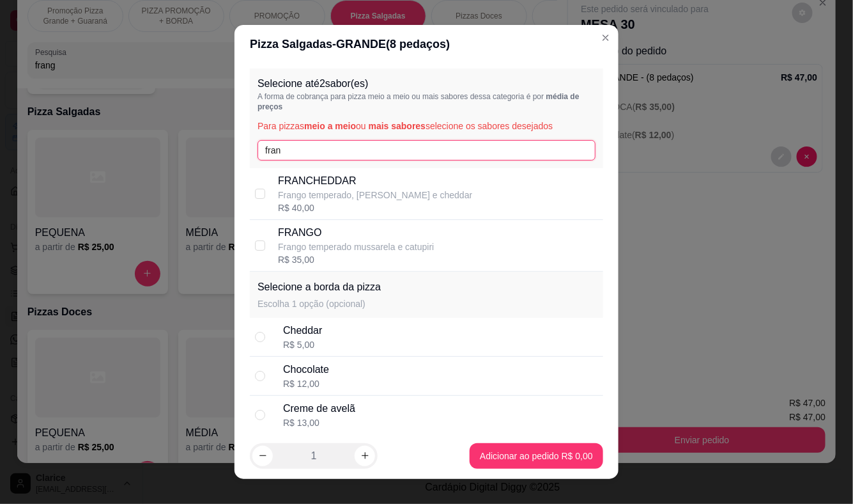
type input "fran"
click at [316, 256] on div "R$ 35,00" at bounding box center [356, 259] width 156 height 13
checkbox input "true"
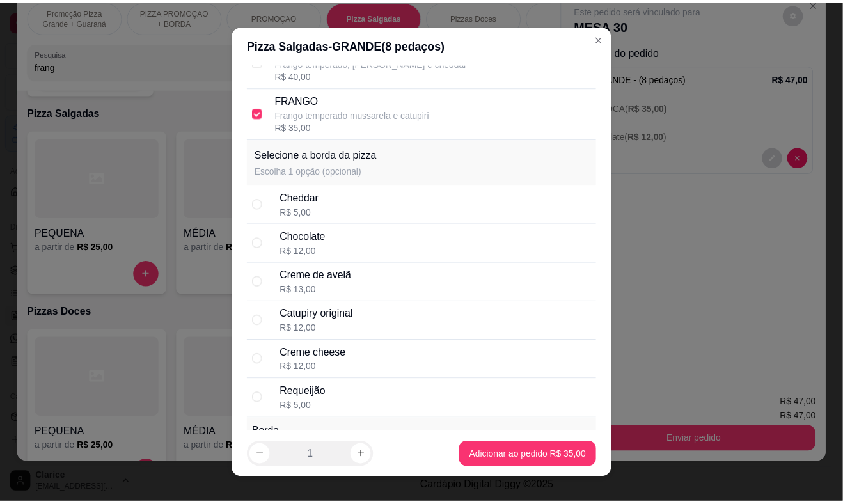
scroll to position [213, 0]
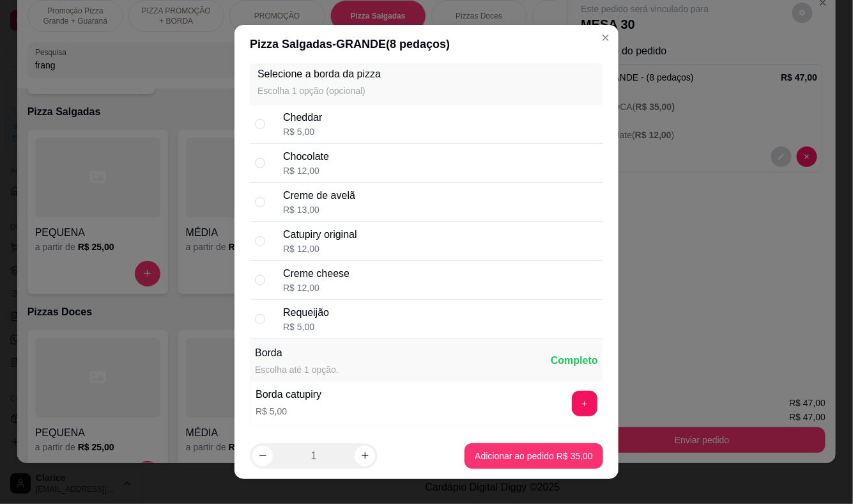
click at [302, 145] on div "Chocolate R$ 12,00" at bounding box center [426, 163] width 353 height 39
radio input "true"
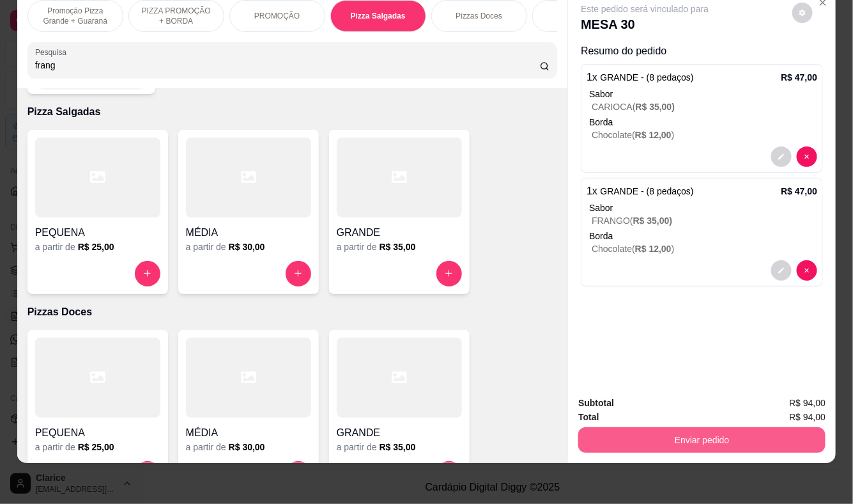
click at [683, 427] on button "Enviar pedido" at bounding box center [702, 440] width 247 height 26
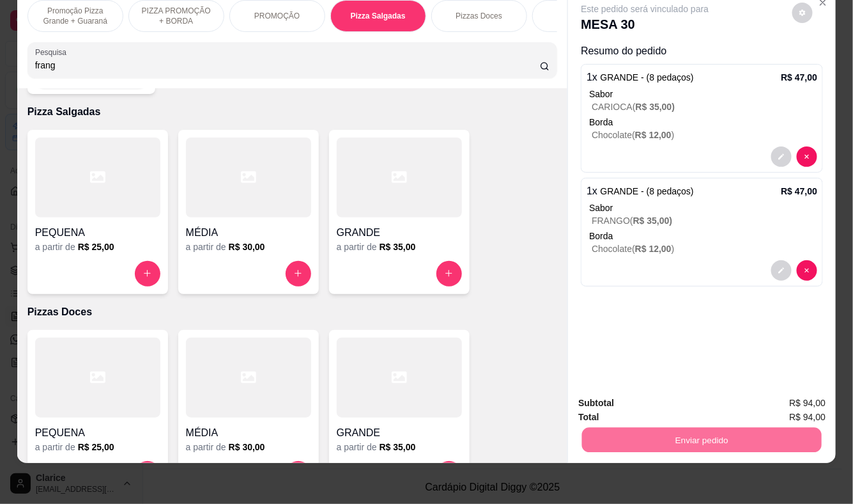
click at [802, 397] on button "Enviar pedido" at bounding box center [793, 399] width 72 height 24
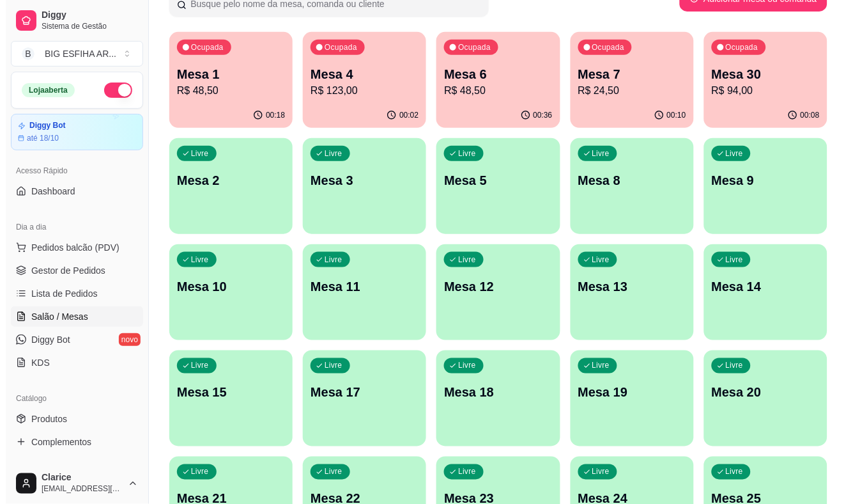
scroll to position [0, 0]
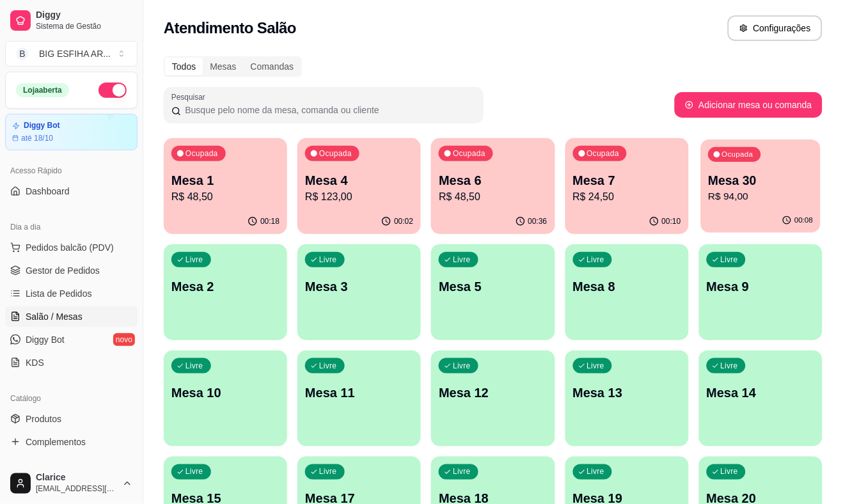
click at [775, 193] on p "R$ 94,00" at bounding box center [760, 196] width 105 height 15
click at [469, 199] on p "R$ 48,50" at bounding box center [493, 196] width 108 height 15
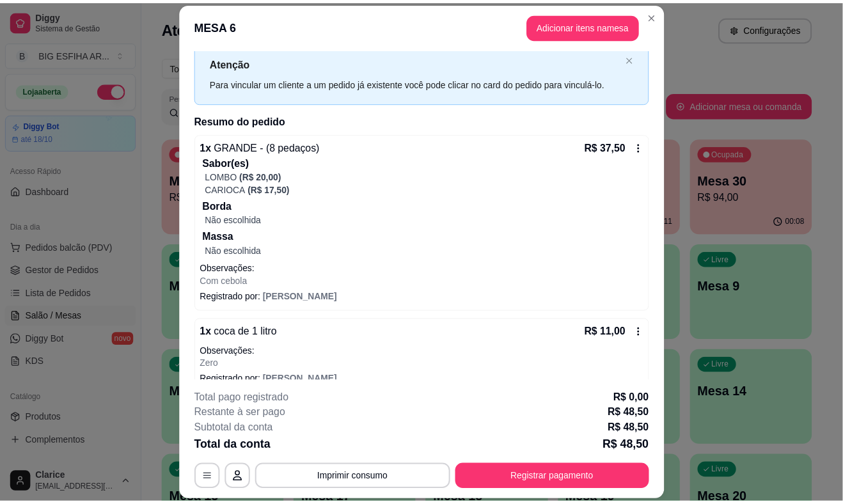
scroll to position [54, 0]
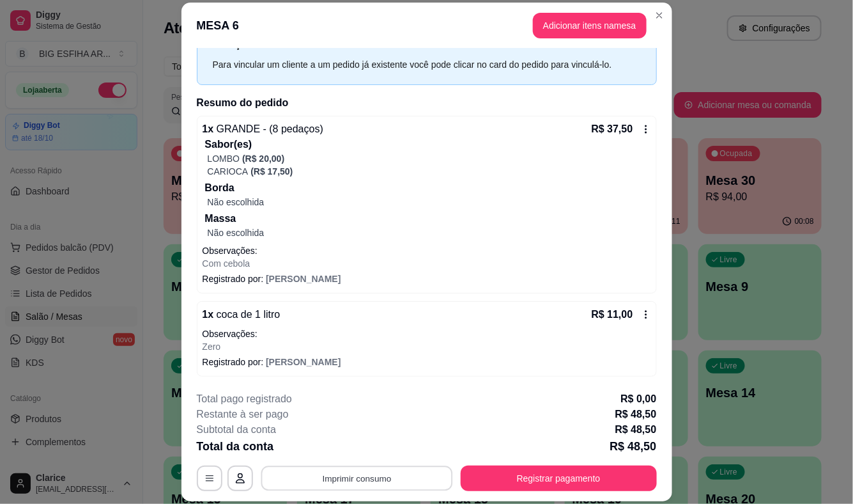
click at [346, 470] on button "Imprimir consumo" at bounding box center [357, 478] width 192 height 25
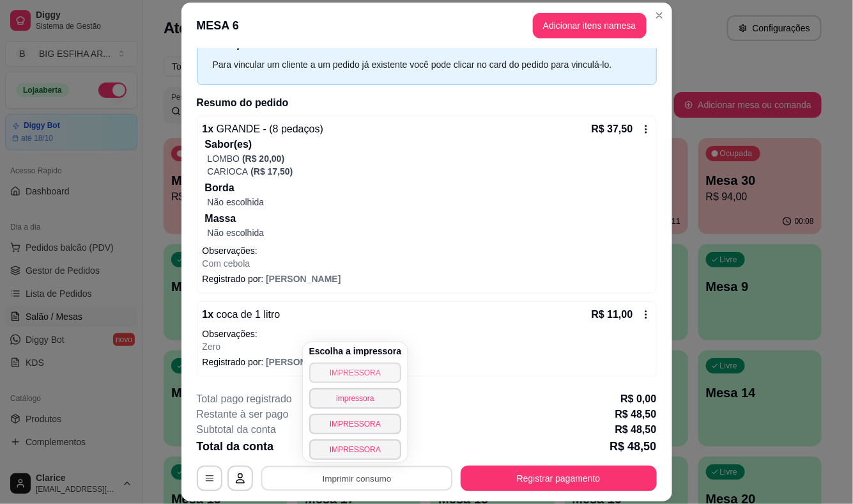
click at [335, 380] on button "IMPRESSORA" at bounding box center [355, 372] width 93 height 20
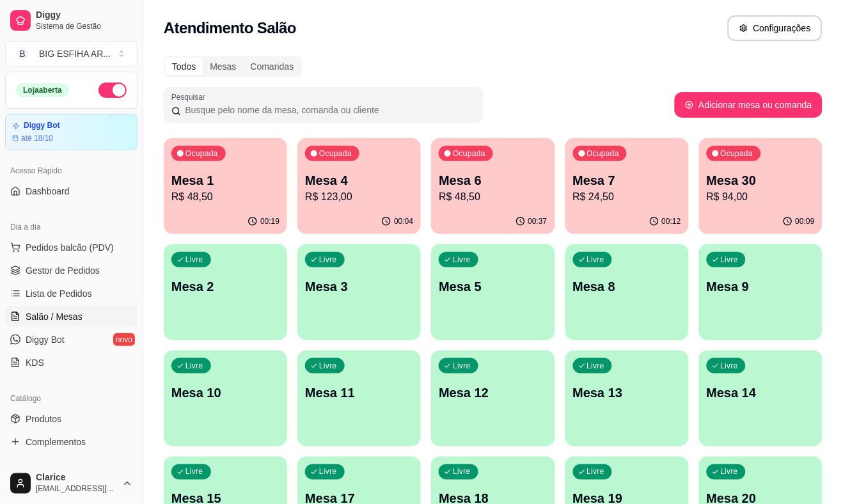
click at [501, 192] on p "R$ 48,50" at bounding box center [493, 196] width 108 height 15
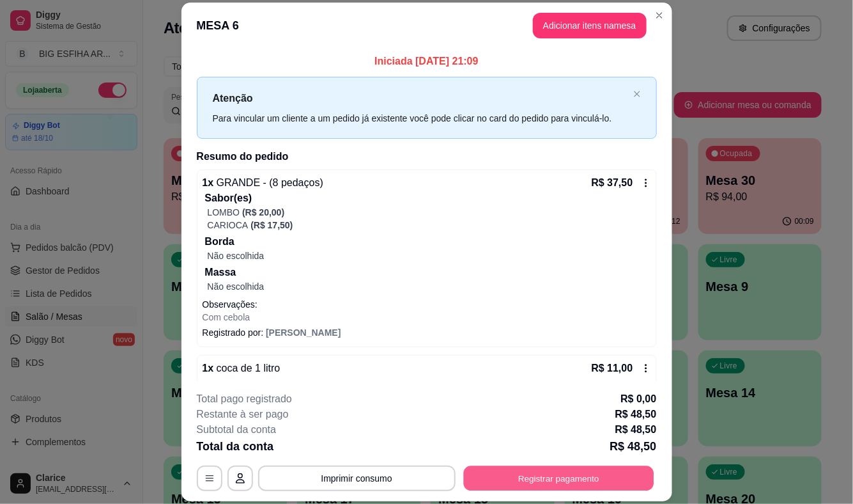
click at [540, 474] on button "Registrar pagamento" at bounding box center [558, 478] width 190 height 25
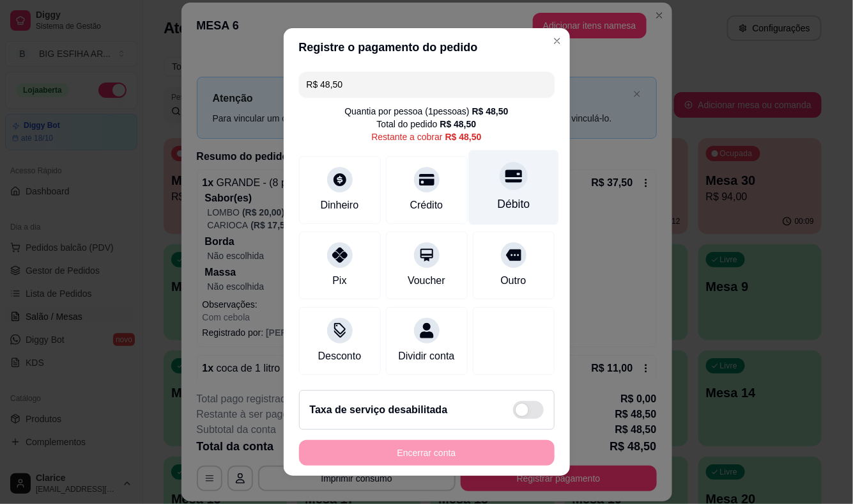
click at [497, 201] on div "Débito" at bounding box center [513, 204] width 33 height 17
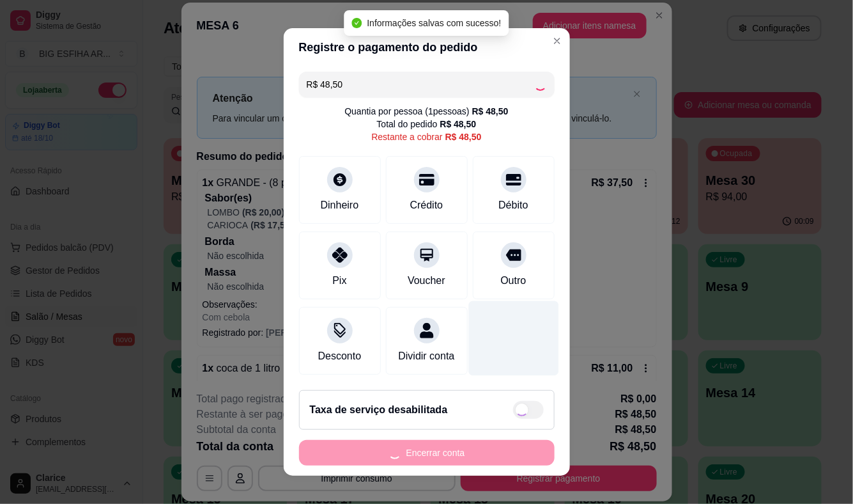
type input "R$ 0,00"
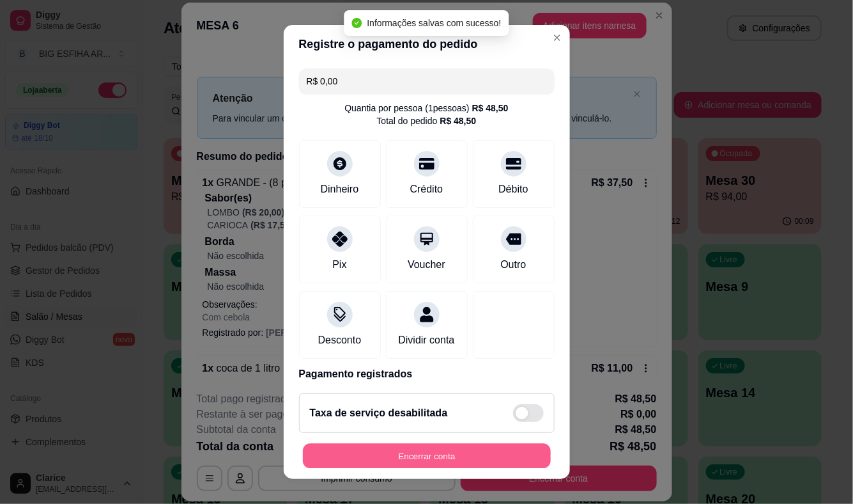
click at [447, 451] on button "Encerrar conta" at bounding box center [427, 455] width 248 height 25
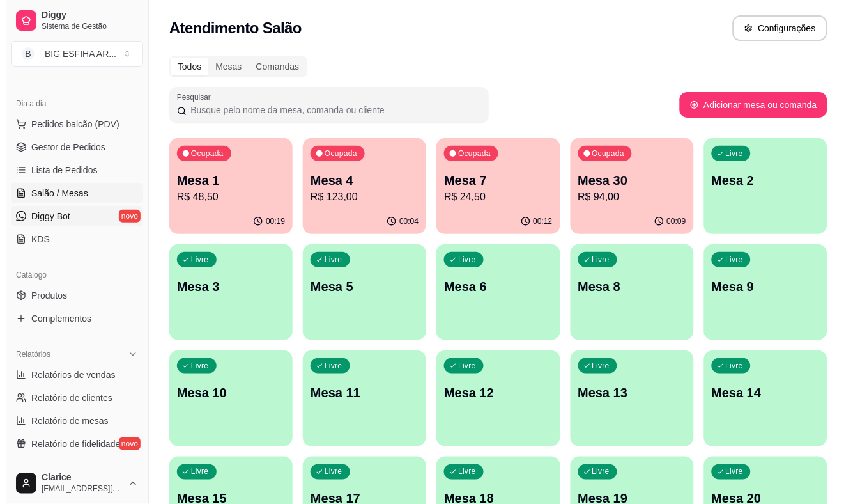
scroll to position [142, 0]
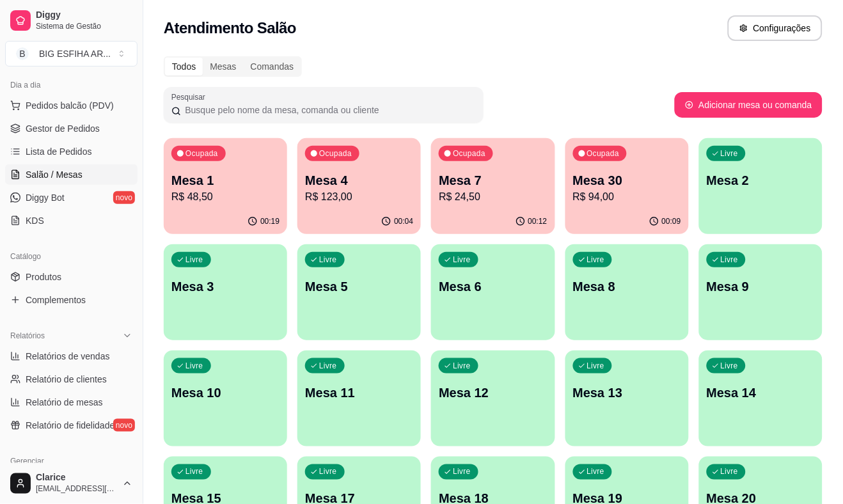
click at [150, 400] on div "Todos Mesas Comandas Pesquisar Adicionar mesa ou comanda Ocupada Mesa 1 R$ 48,5…" at bounding box center [492, 414] width 699 height 731
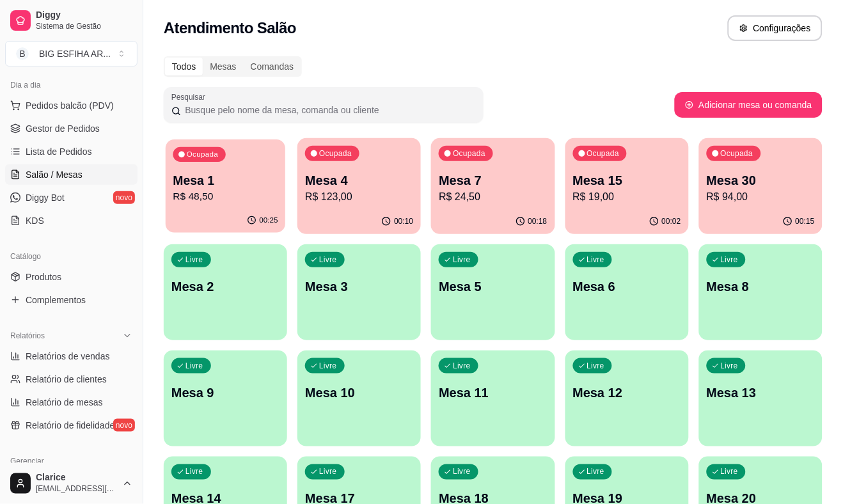
click at [226, 183] on p "Mesa 1" at bounding box center [225, 180] width 105 height 17
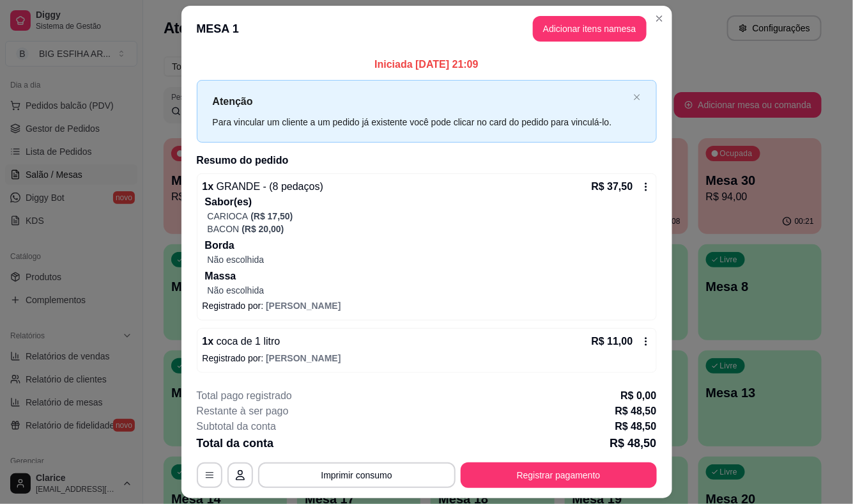
scroll to position [35, 0]
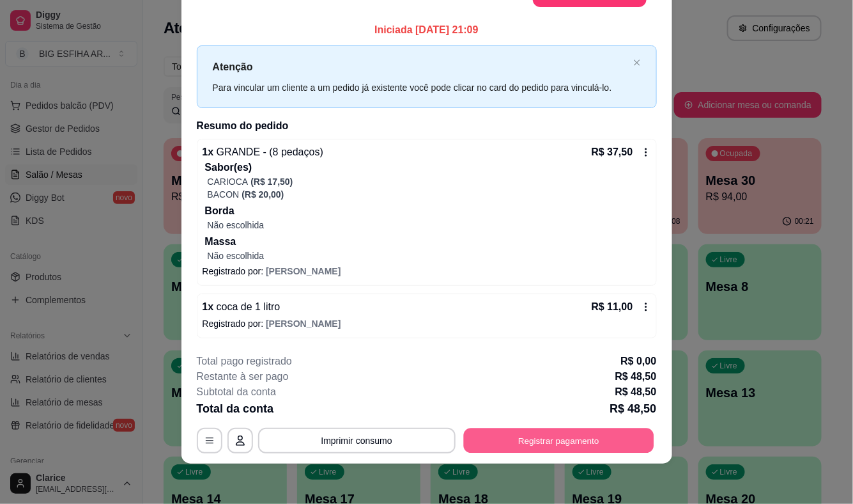
click at [525, 438] on button "Registrar pagamento" at bounding box center [558, 440] width 190 height 25
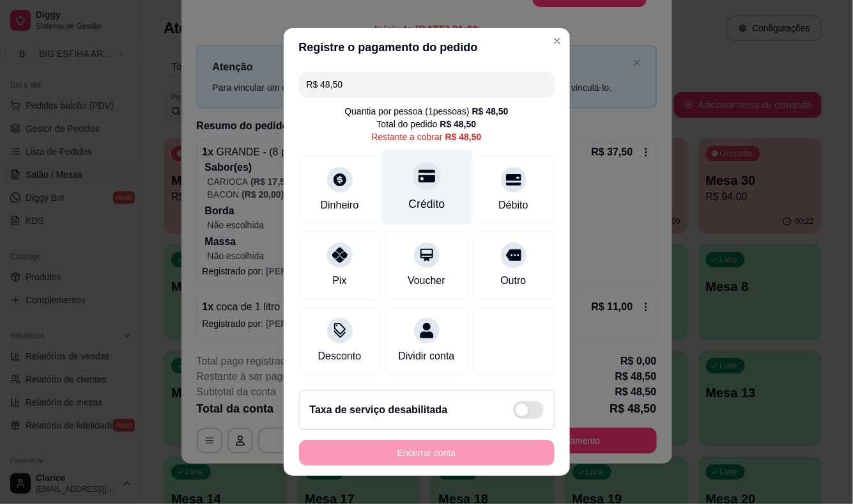
click at [408, 199] on div "Crédito" at bounding box center [426, 204] width 36 height 17
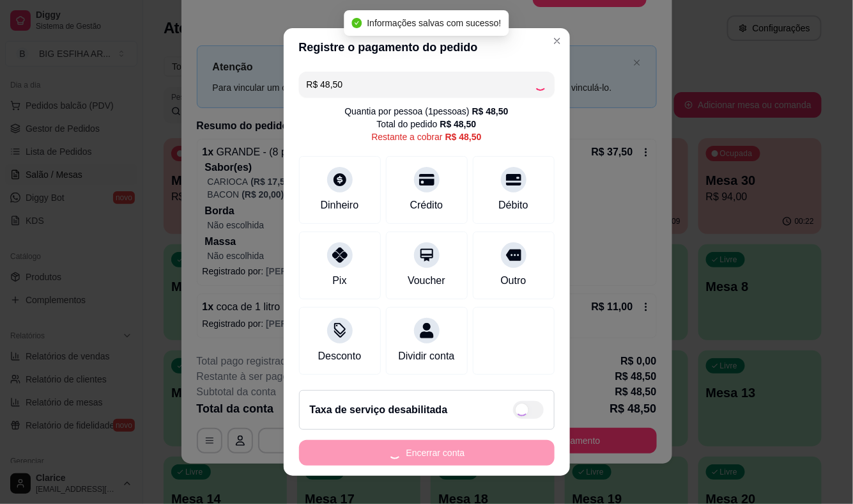
type input "R$ 0,00"
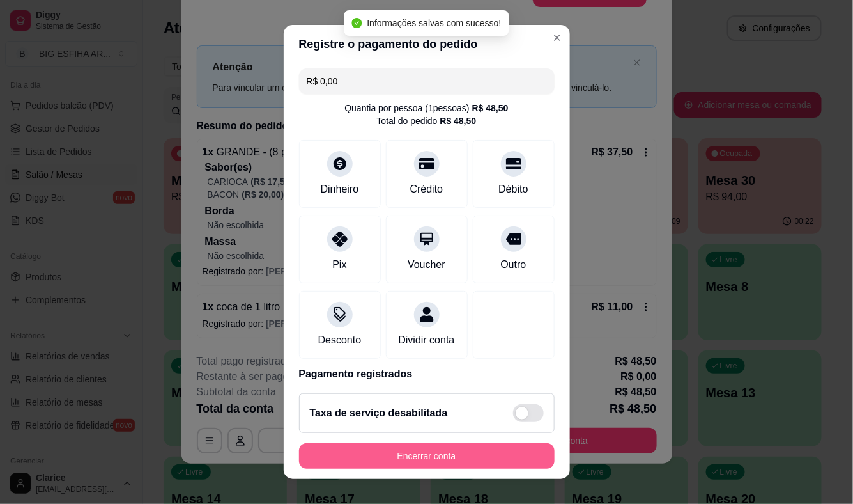
click at [403, 451] on button "Encerrar conta" at bounding box center [427, 456] width 256 height 26
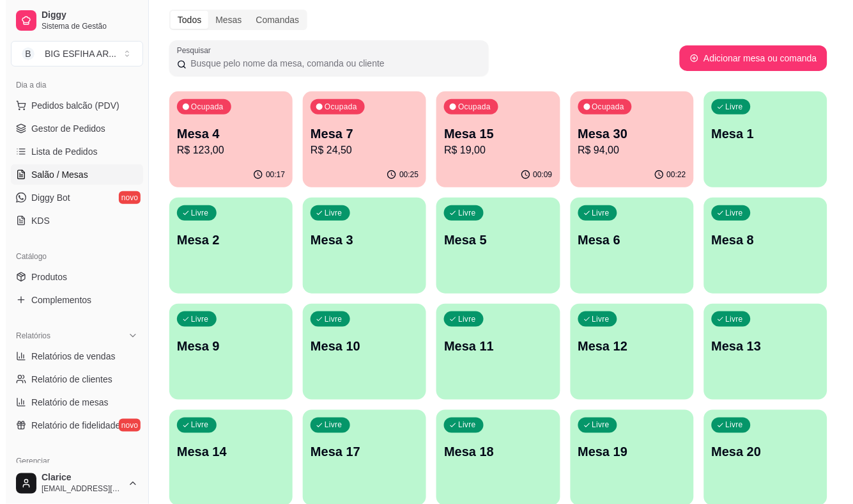
scroll to position [142, 0]
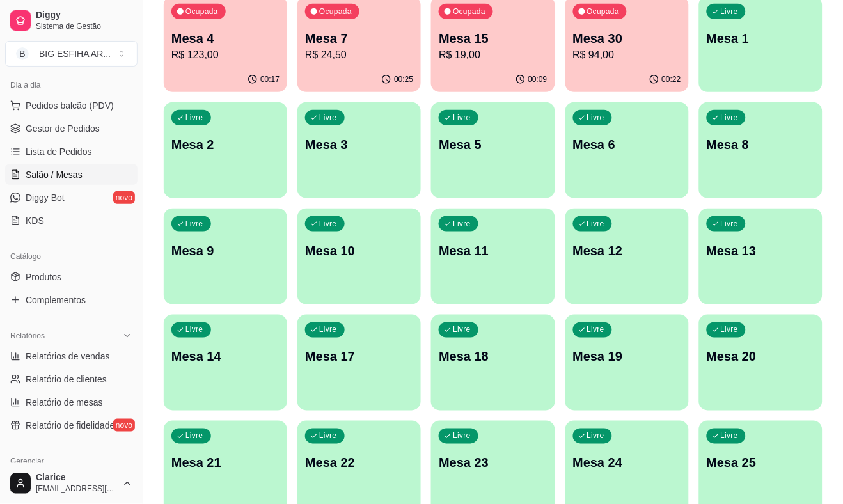
click at [344, 353] on p "Mesa 17" at bounding box center [359, 357] width 108 height 18
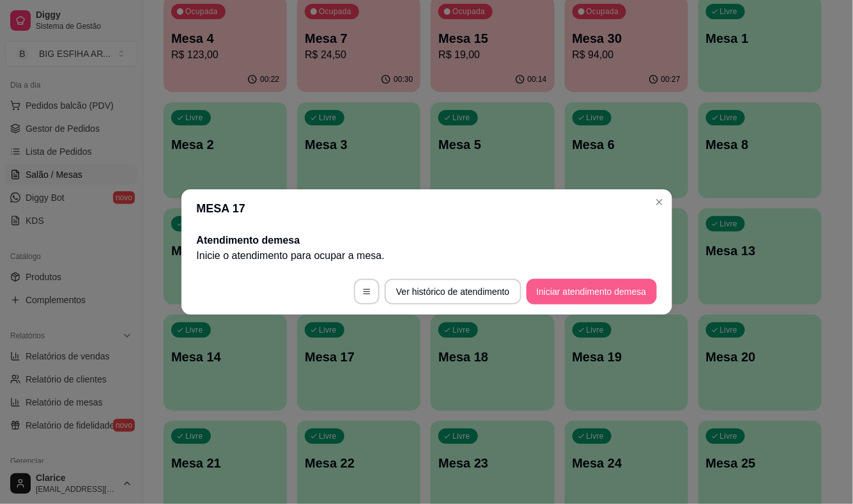
click at [564, 295] on button "Iniciar atendimento de mesa" at bounding box center [592, 292] width 130 height 26
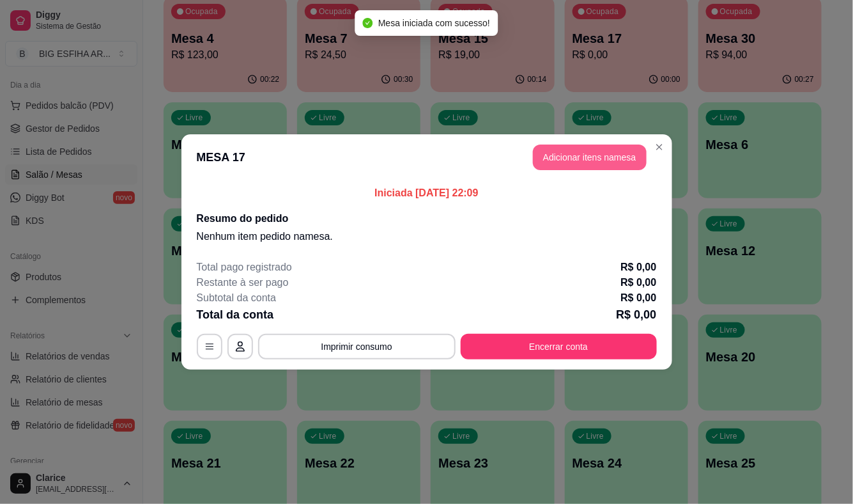
click at [591, 164] on button "Adicionar itens na mesa" at bounding box center [590, 157] width 114 height 26
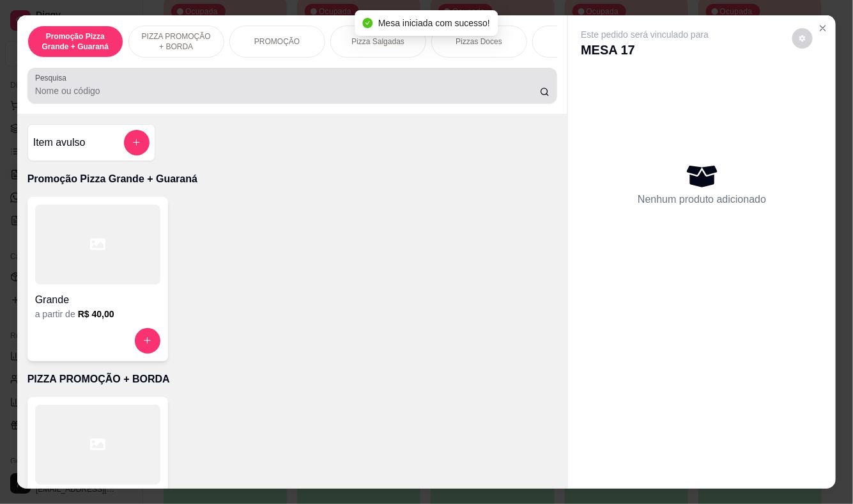
click at [215, 97] on input "Pesquisa" at bounding box center [287, 90] width 505 height 13
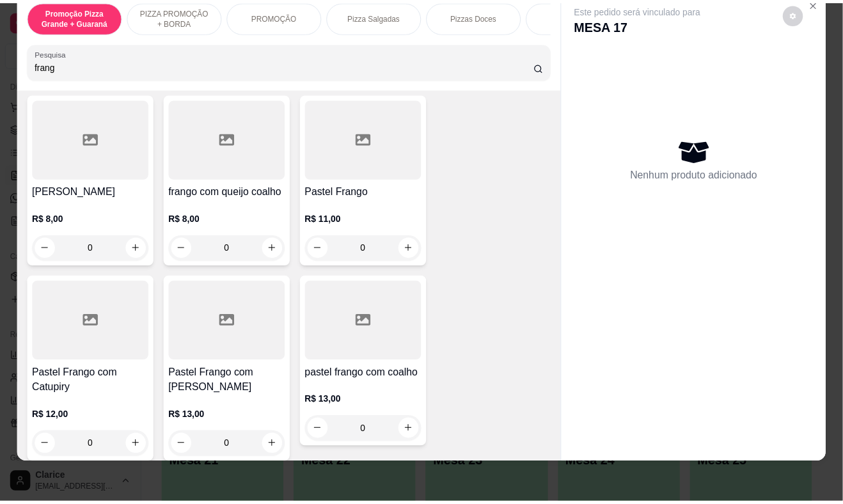
scroll to position [284, 0]
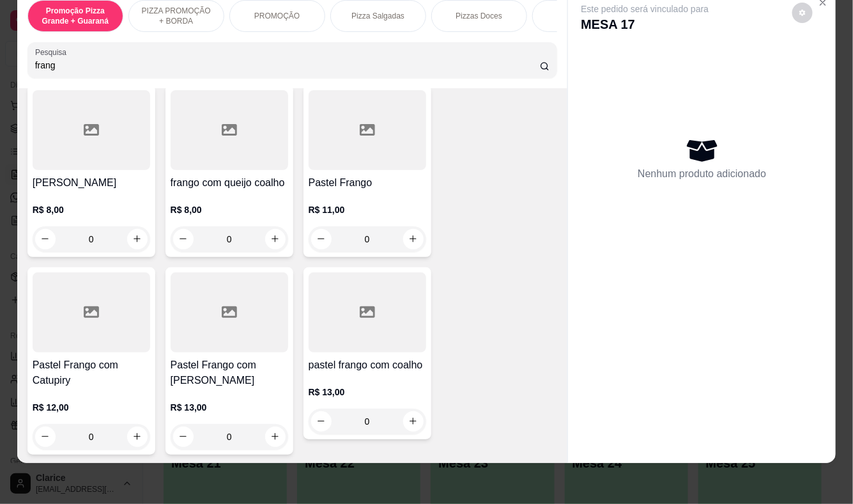
type input "frang"
click at [63, 388] on div "R$ 12,00 0" at bounding box center [92, 418] width 118 height 61
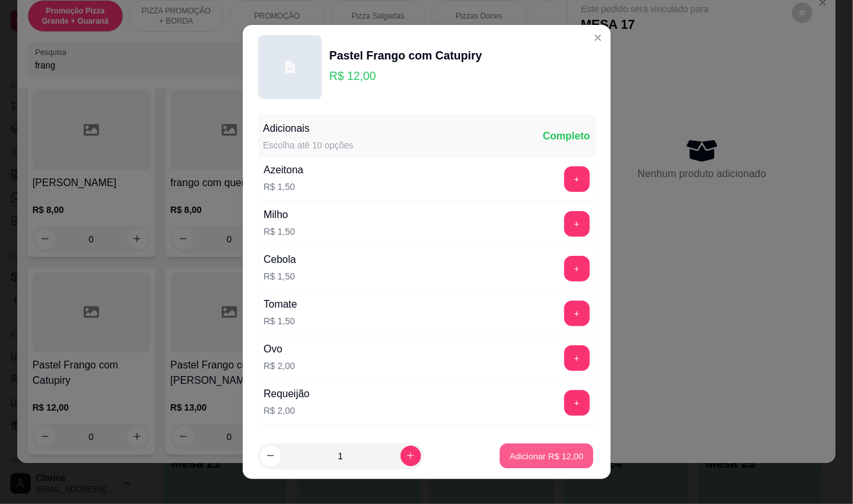
click at [538, 456] on p "Adicionar R$ 12,00" at bounding box center [547, 455] width 74 height 12
type input "1"
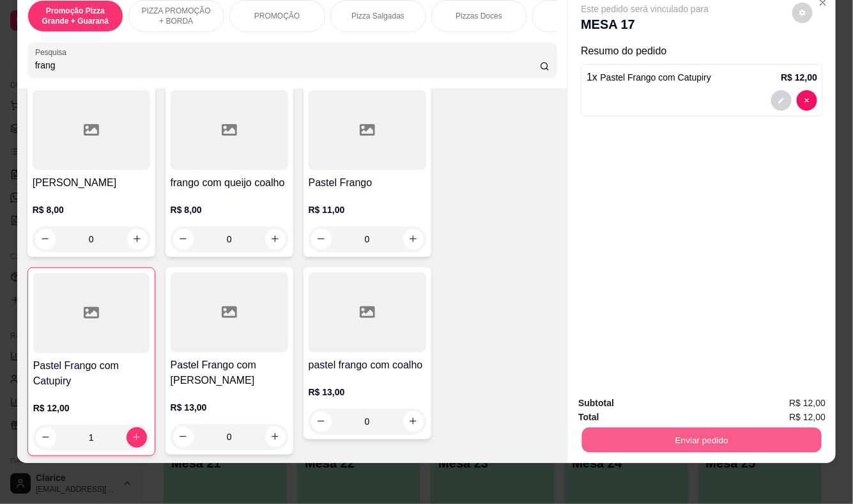
click at [681, 430] on button "Enviar pedido" at bounding box center [702, 440] width 240 height 25
click at [742, 427] on button "Enviar pedido" at bounding box center [702, 440] width 247 height 26
click at [773, 400] on button "Enviar pedido" at bounding box center [793, 398] width 72 height 24
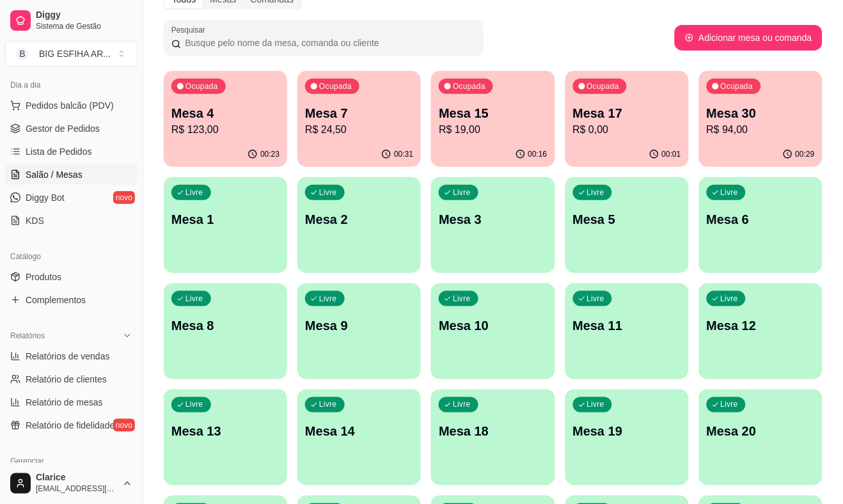
scroll to position [0, 0]
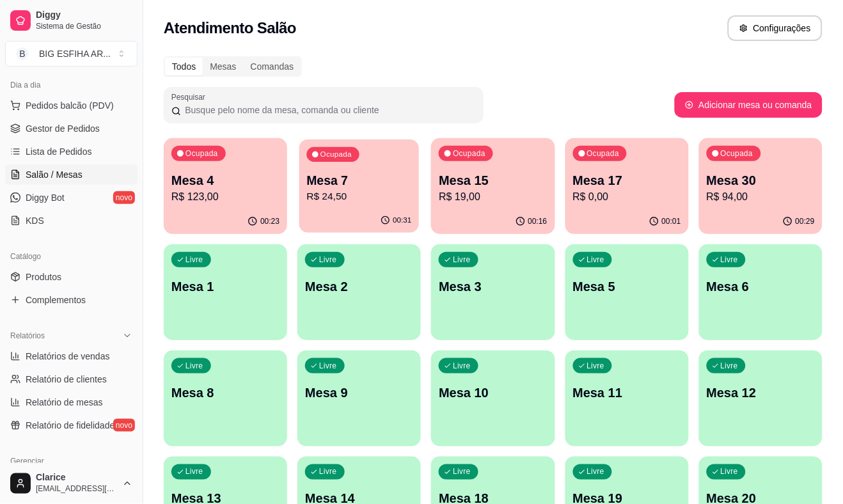
click at [326, 197] on p "R$ 24,50" at bounding box center [359, 196] width 105 height 15
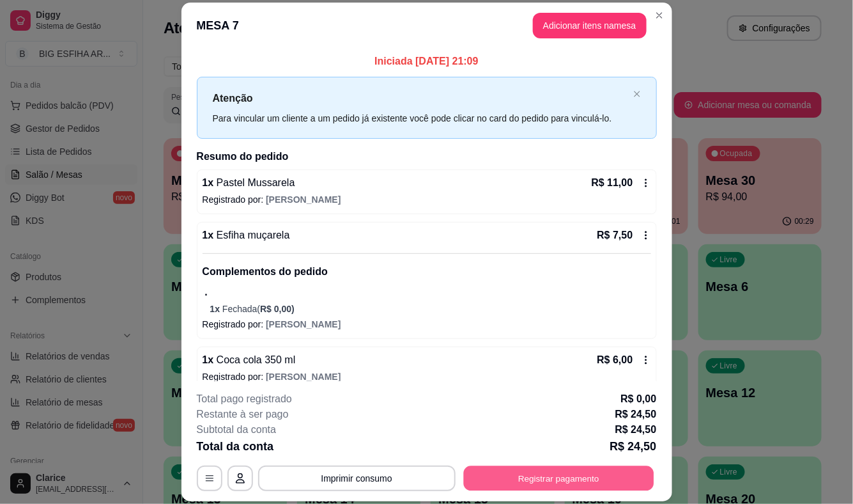
click at [525, 481] on button "Registrar pagamento" at bounding box center [558, 478] width 190 height 25
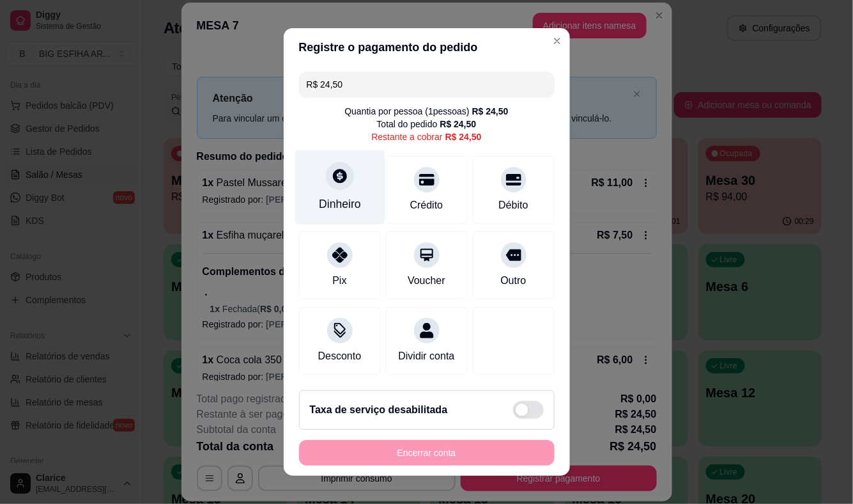
click at [343, 190] on div "Dinheiro" at bounding box center [340, 187] width 90 height 75
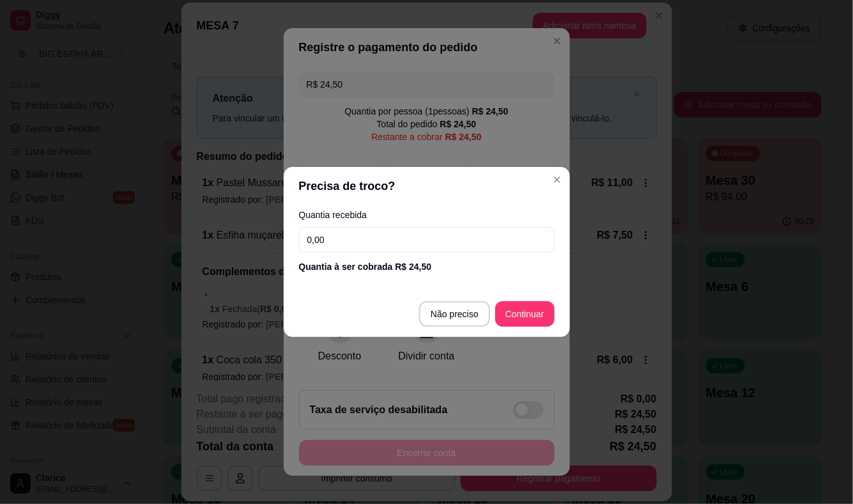
click at [343, 231] on input "0,00" at bounding box center [427, 240] width 256 height 26
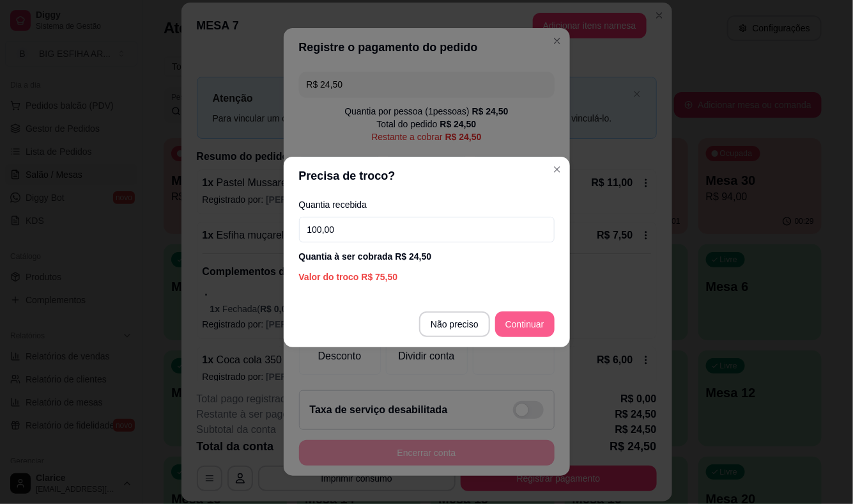
type input "100,00"
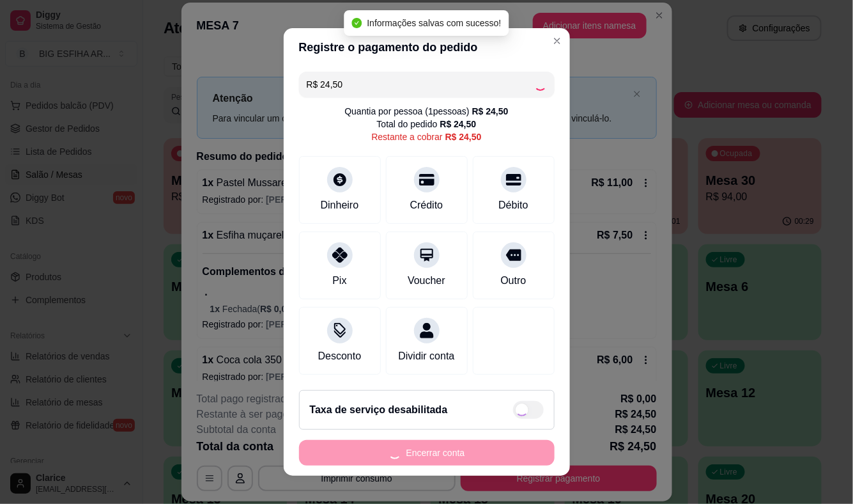
type input "R$ 0,00"
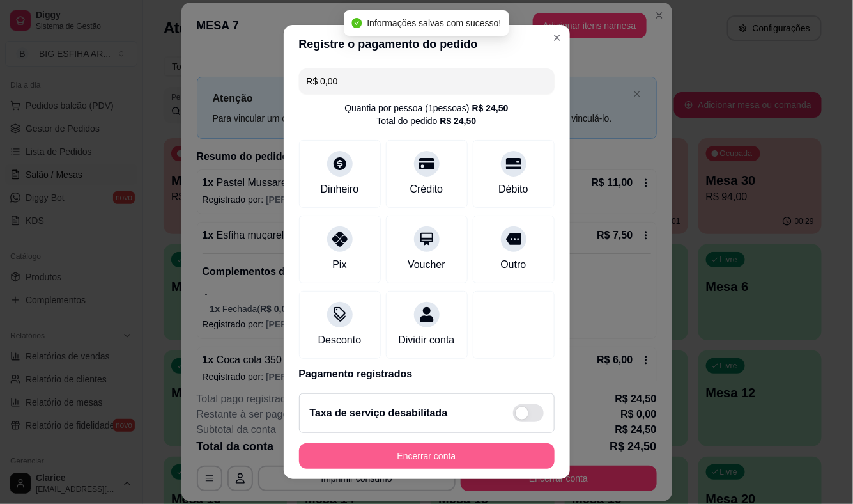
click at [436, 458] on button "Encerrar conta" at bounding box center [427, 456] width 256 height 26
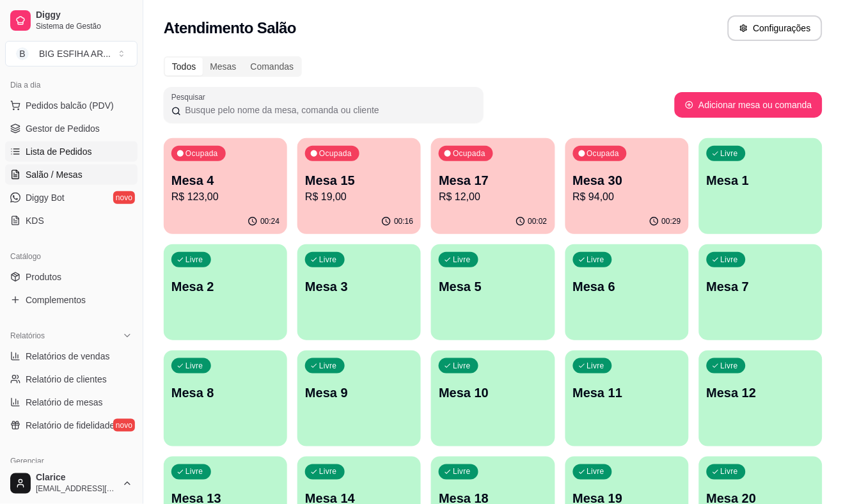
click at [77, 142] on link "Lista de Pedidos" at bounding box center [71, 151] width 132 height 20
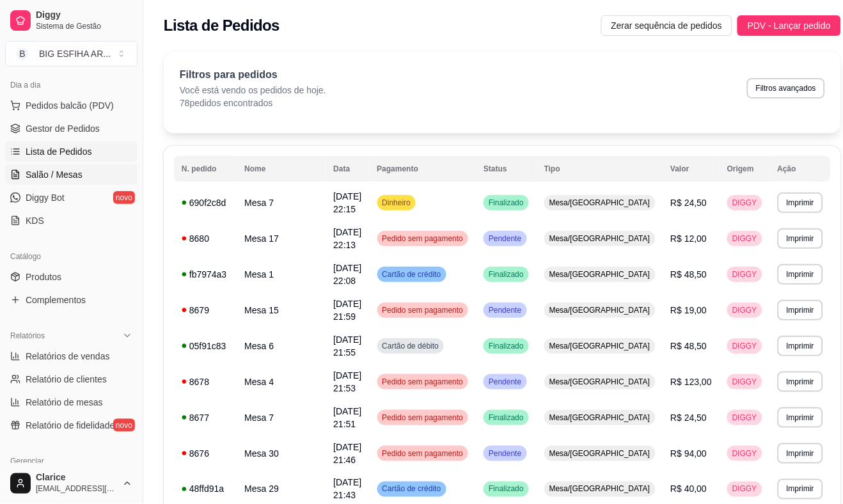
click at [74, 174] on span "Salão / Mesas" at bounding box center [54, 174] width 57 height 13
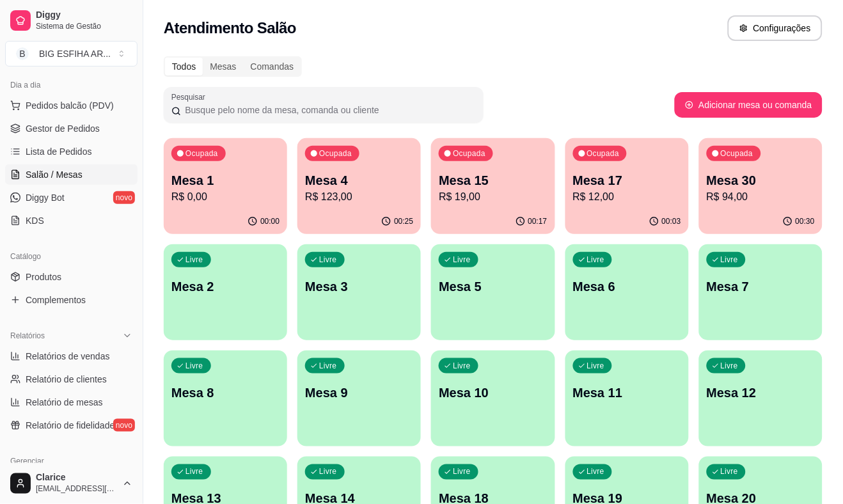
click at [610, 188] on div "Mesa 17 R$ 12,00" at bounding box center [627, 187] width 108 height 33
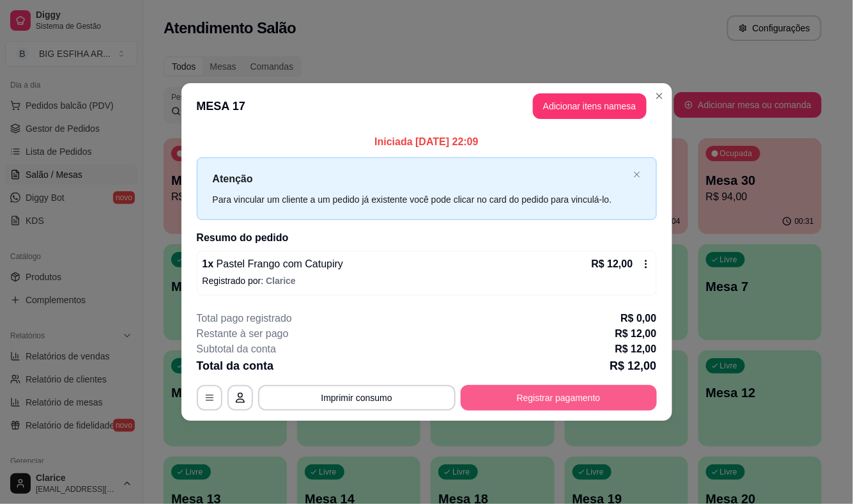
click at [574, 399] on button "Registrar pagamento" at bounding box center [559, 398] width 196 height 26
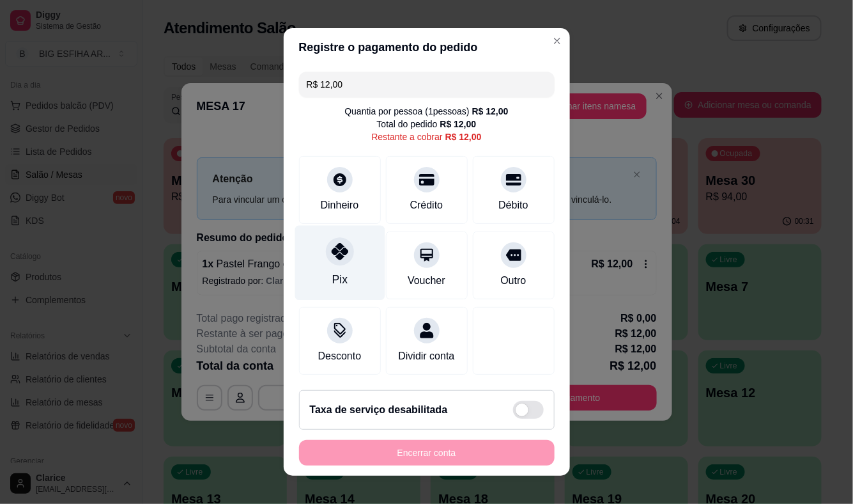
click at [336, 256] on icon at bounding box center [339, 251] width 17 height 17
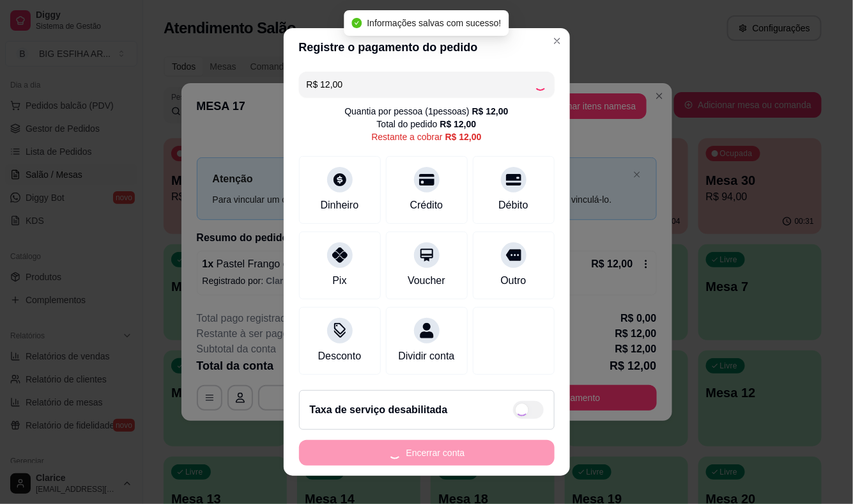
type input "R$ 0,00"
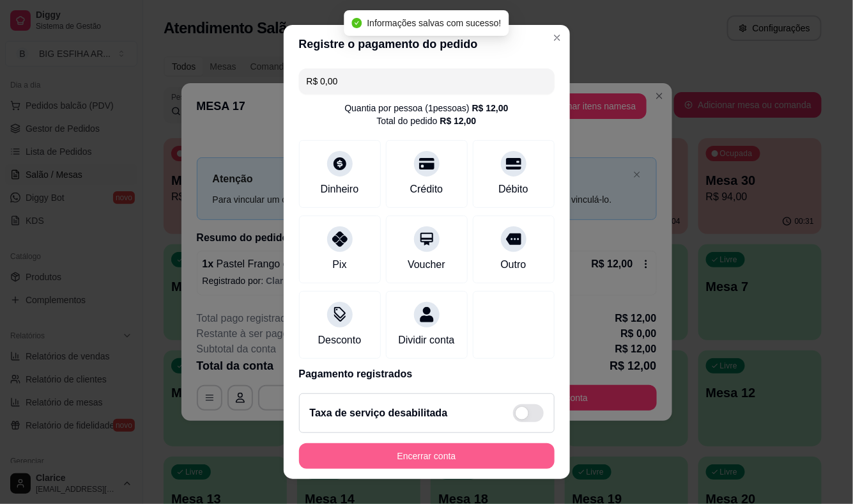
click at [384, 453] on button "Encerrar conta" at bounding box center [427, 456] width 256 height 26
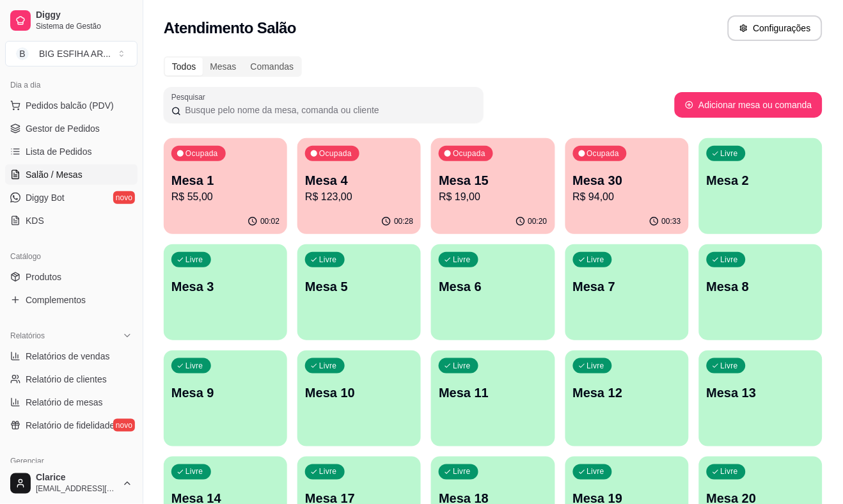
click at [98, 320] on div "Relatórios Relatórios de vendas Relatório de clientes Relatório de mesas Relató…" at bounding box center [71, 380] width 143 height 120
click at [54, 156] on span "Lista de Pedidos" at bounding box center [59, 151] width 66 height 13
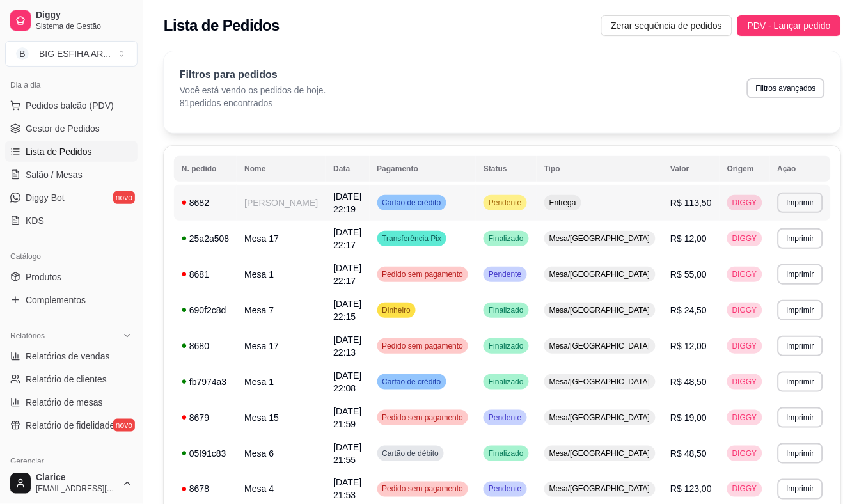
click at [316, 196] on td "[PERSON_NAME]" at bounding box center [281, 203] width 89 height 36
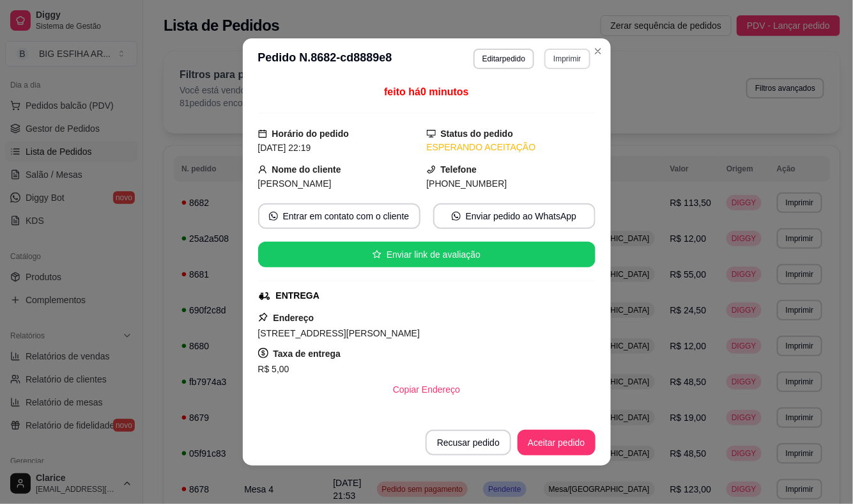
click at [565, 52] on button "Imprimir" at bounding box center [567, 59] width 45 height 20
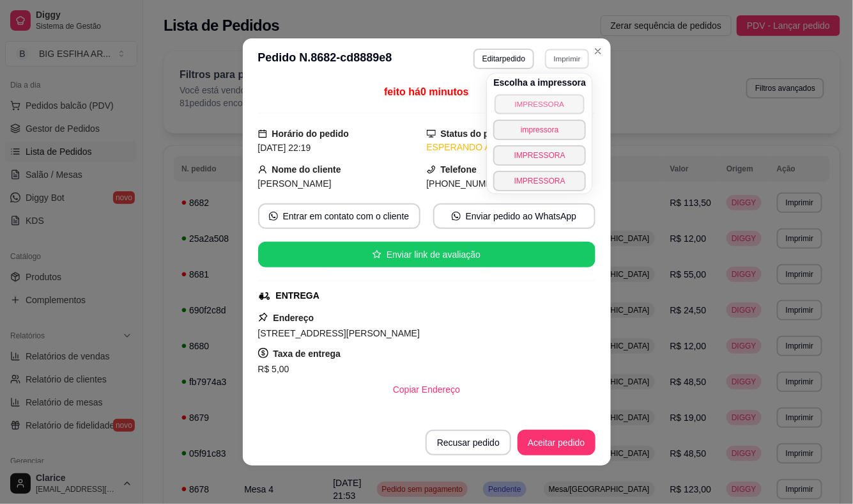
click at [553, 98] on button "IMPRESSORA" at bounding box center [539, 104] width 89 height 20
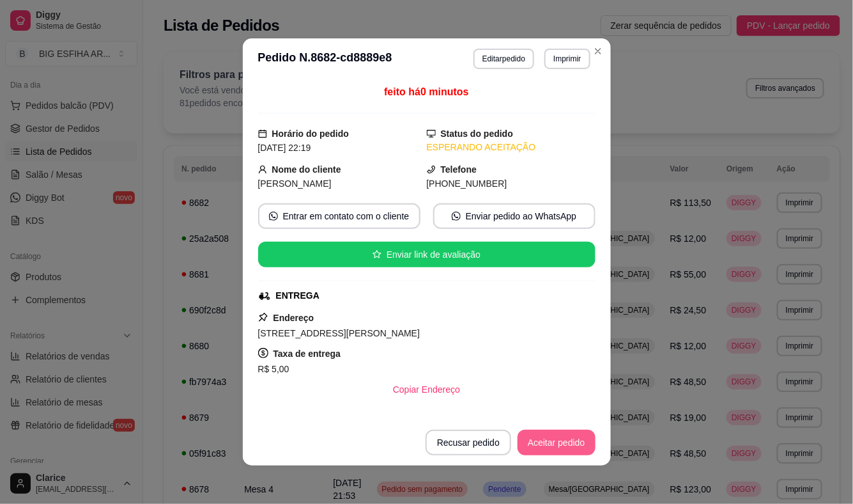
click at [571, 438] on button "Aceitar pedido" at bounding box center [557, 443] width 78 height 26
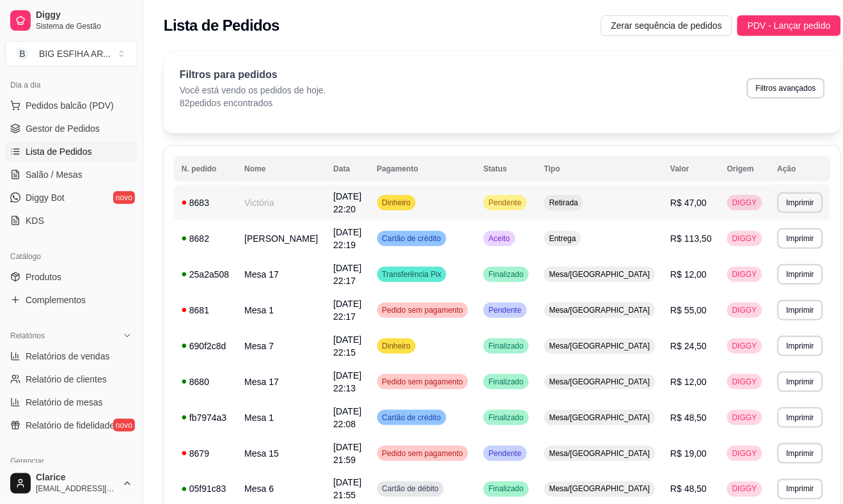
click at [286, 206] on td "Victória" at bounding box center [281, 203] width 89 height 36
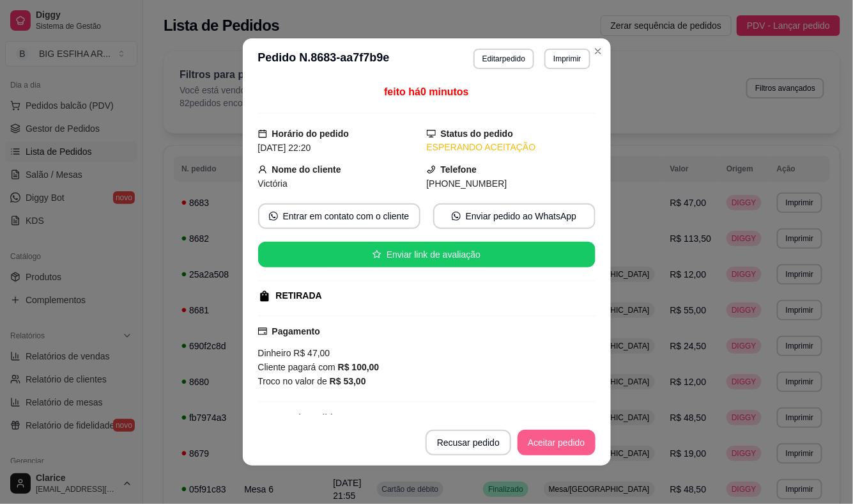
click at [534, 439] on button "Aceitar pedido" at bounding box center [557, 443] width 78 height 26
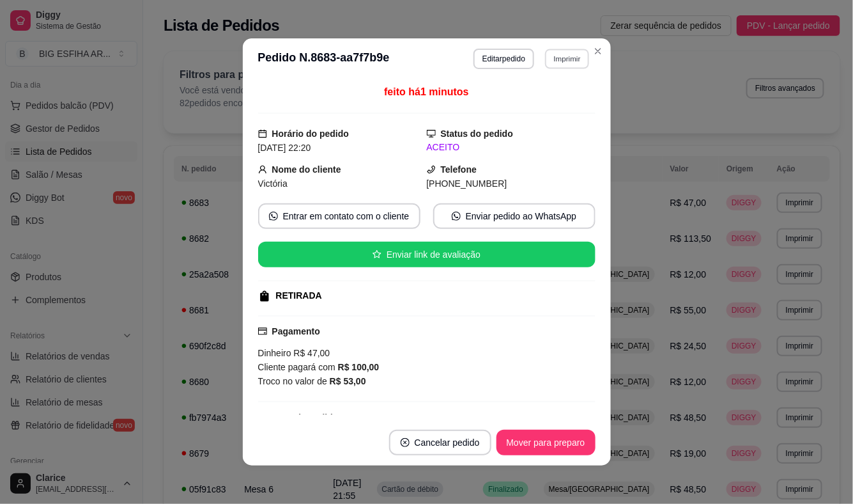
click at [561, 53] on button "Imprimir" at bounding box center [567, 59] width 44 height 20
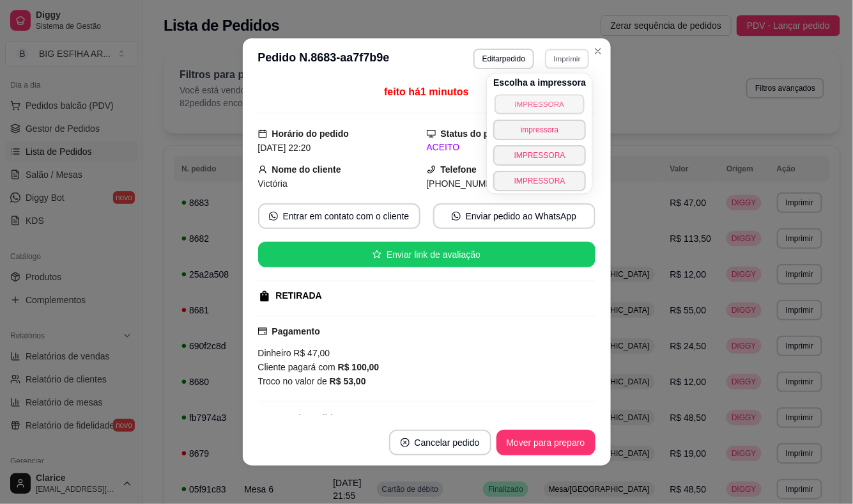
click at [540, 109] on button "IMPRESSORA" at bounding box center [539, 104] width 89 height 20
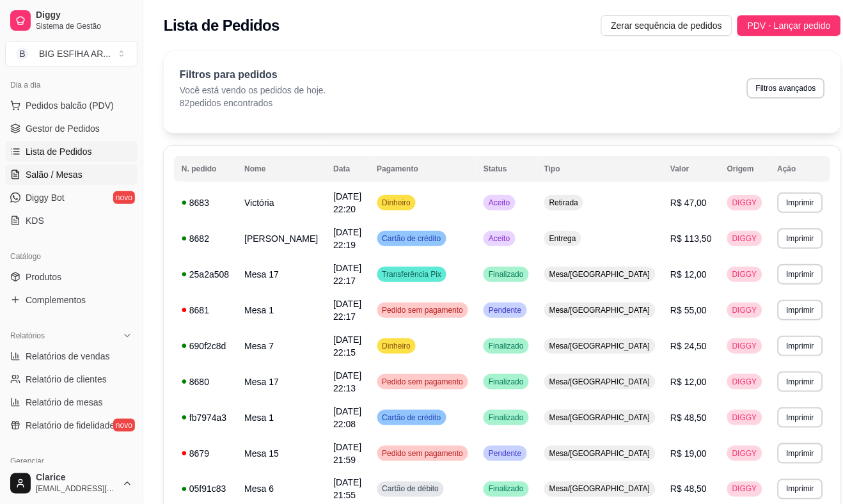
click at [63, 164] on link "Salão / Mesas" at bounding box center [71, 174] width 132 height 20
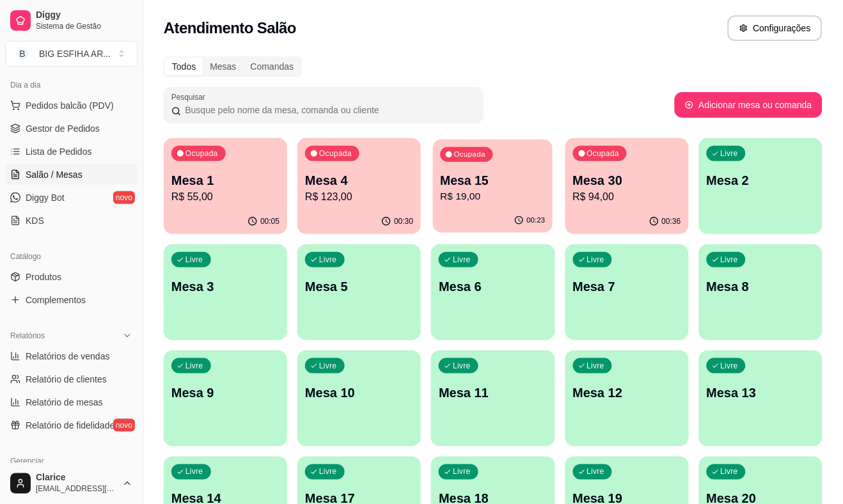
click at [491, 199] on p "R$ 19,00" at bounding box center [492, 196] width 105 height 15
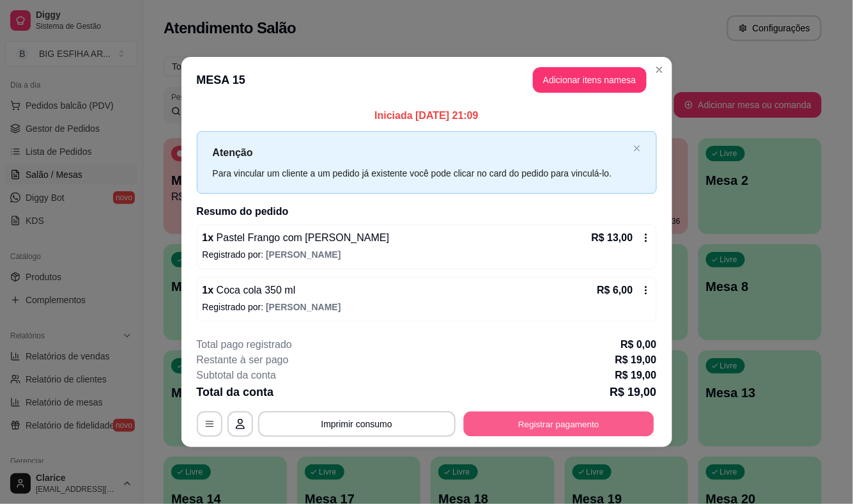
click at [501, 420] on button "Registrar pagamento" at bounding box center [558, 423] width 190 height 25
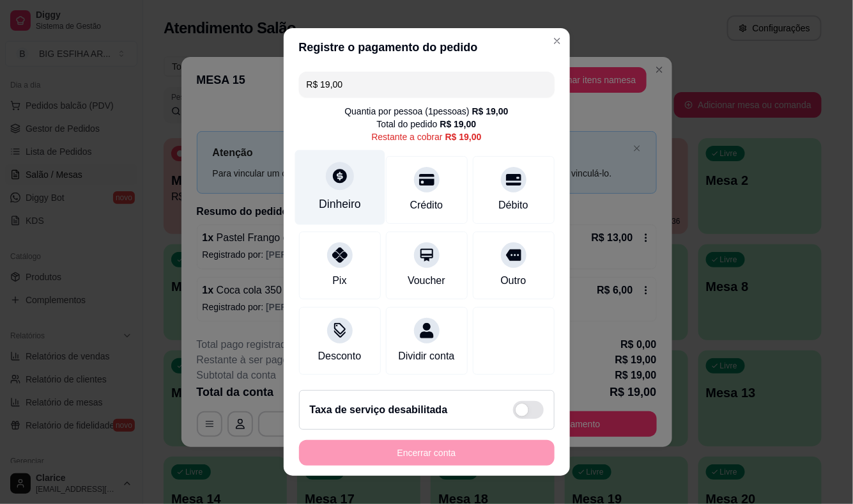
click at [319, 199] on div "Dinheiro" at bounding box center [340, 204] width 42 height 17
click at [352, 225] on div "Quantia recebida 0,00 Quantia à ser cobrada R$ 19,00" at bounding box center [427, 241] width 286 height 73
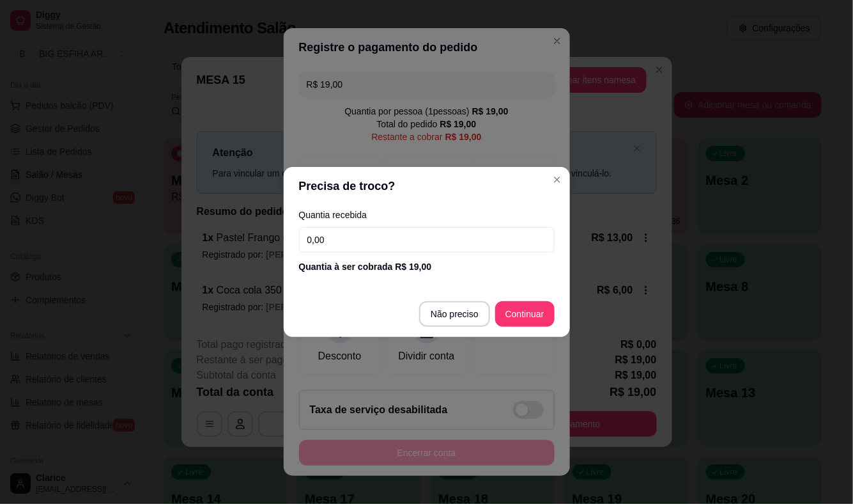
click at [353, 229] on input "0,00" at bounding box center [427, 240] width 256 height 26
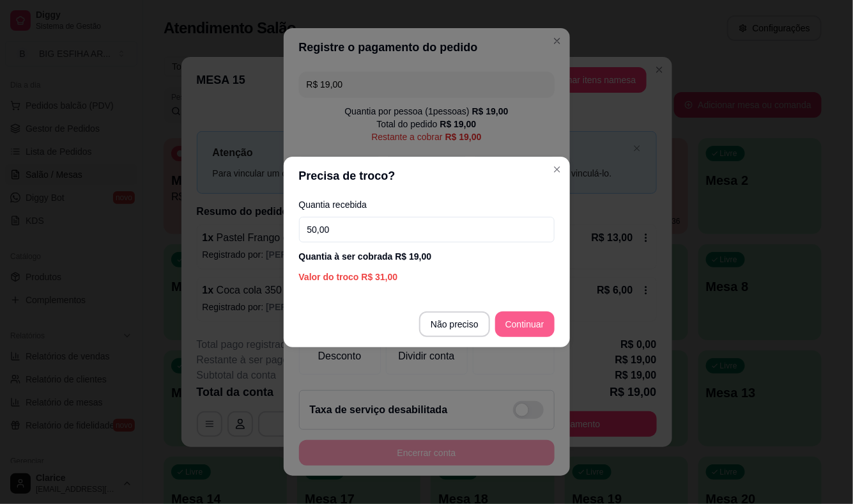
type input "50,00"
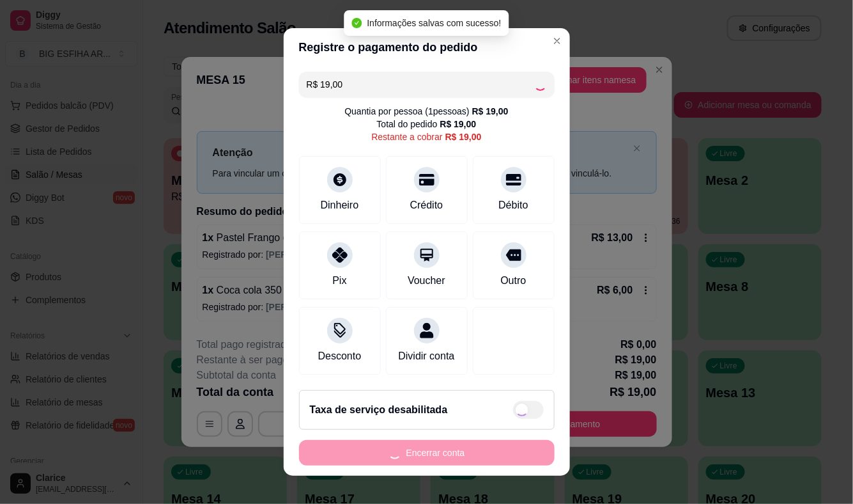
type input "R$ 0,00"
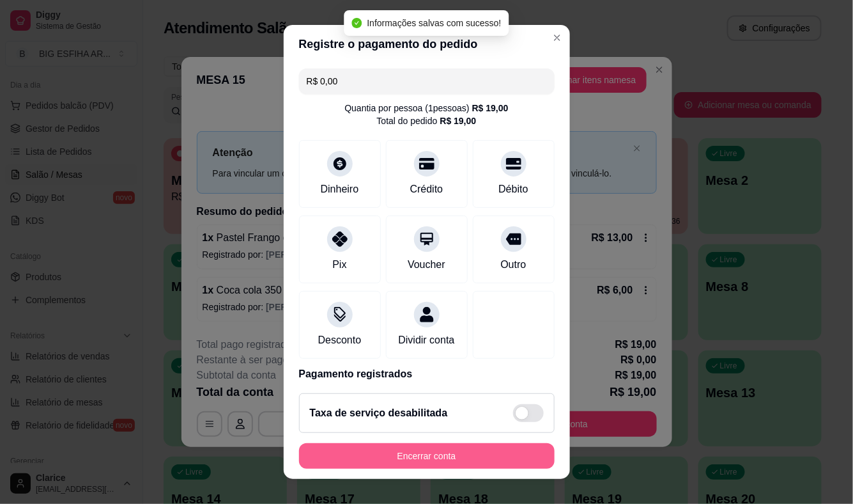
click at [456, 458] on button "Encerrar conta" at bounding box center [427, 456] width 256 height 26
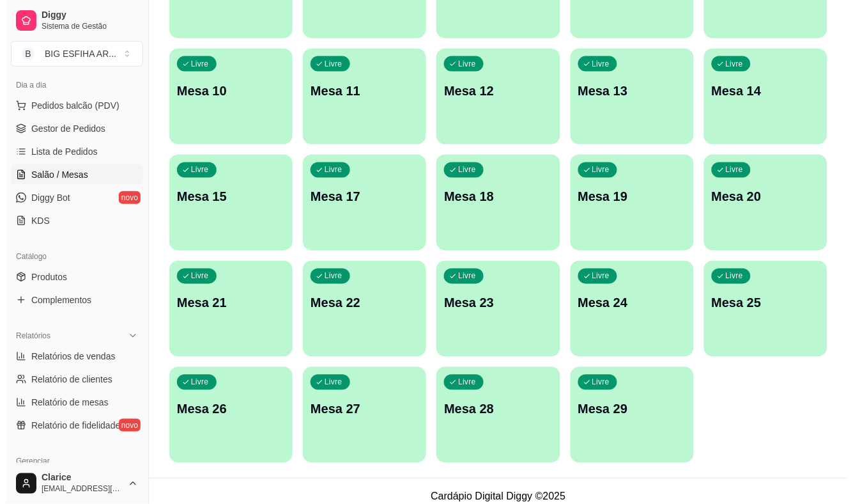
scroll to position [311, 0]
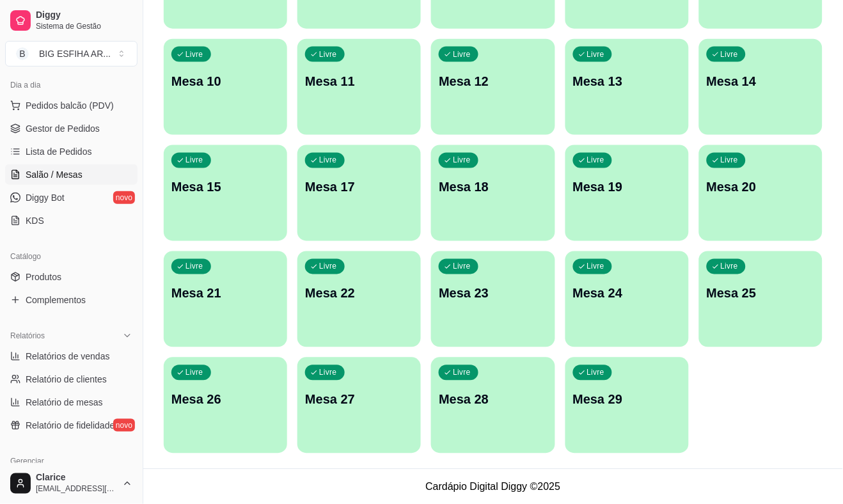
click at [596, 419] on div "Livre Mesa 29" at bounding box center [626, 397] width 123 height 81
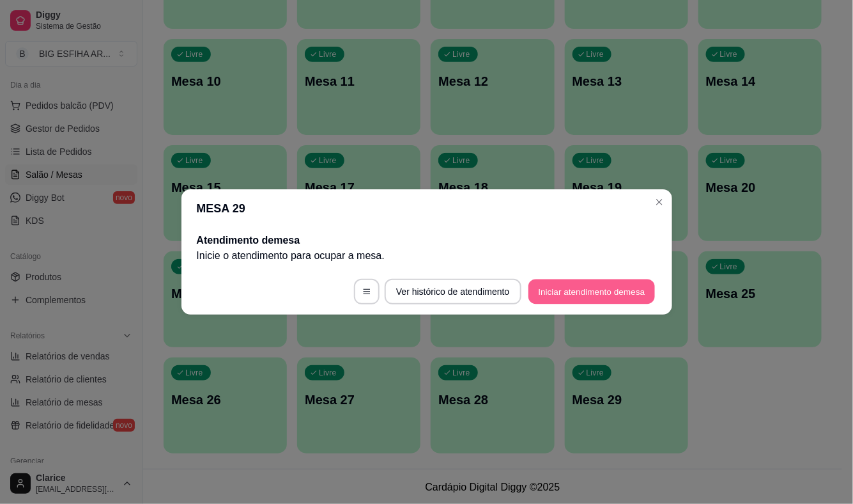
click at [595, 295] on button "Iniciar atendimento de mesa" at bounding box center [592, 291] width 127 height 25
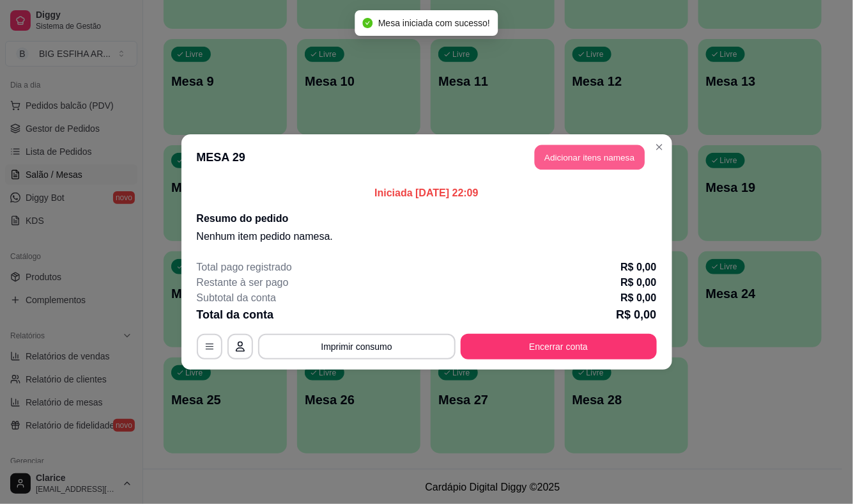
click at [574, 151] on button "Adicionar itens na mesa" at bounding box center [590, 157] width 110 height 25
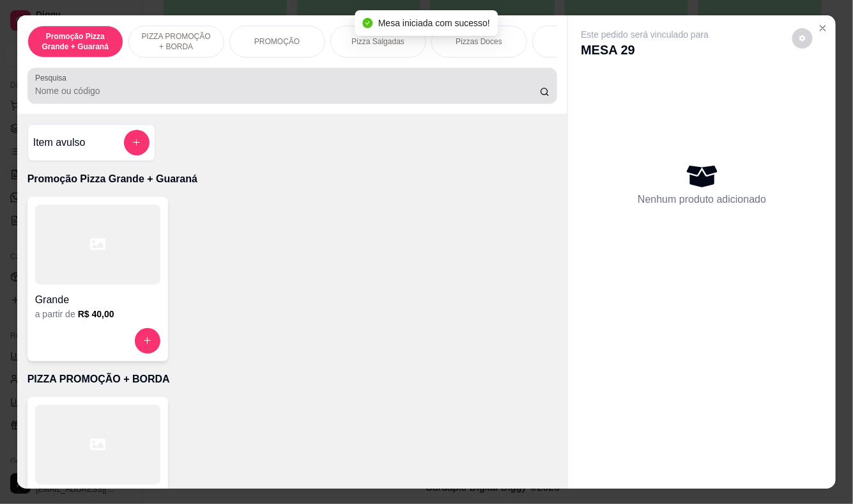
click at [197, 104] on div "Pesquisa" at bounding box center [292, 86] width 531 height 36
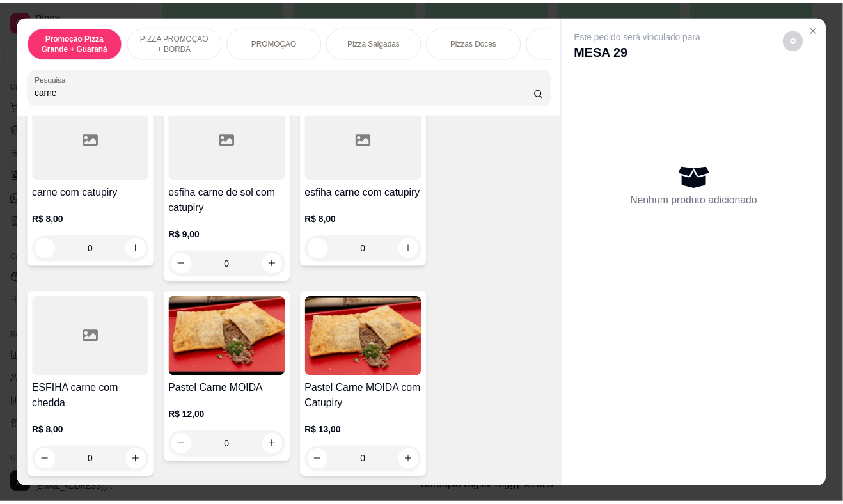
scroll to position [497, 0]
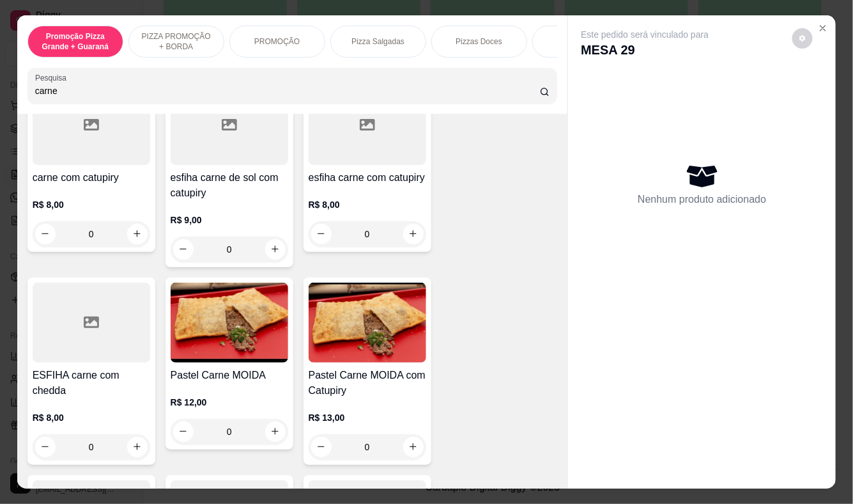
type input "carne"
click at [208, 383] on h4 "Pastel Carne MOIDA" at bounding box center [230, 375] width 118 height 15
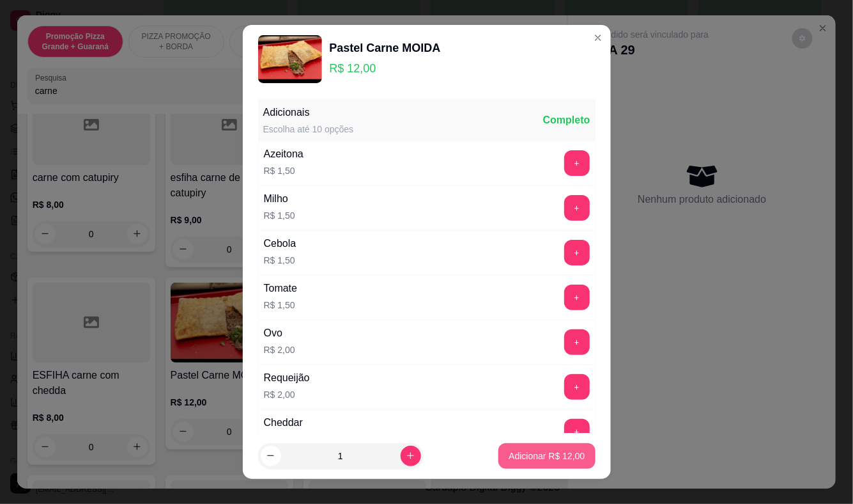
click at [547, 444] on button "Adicionar R$ 12,00" at bounding box center [547, 456] width 97 height 26
type input "1"
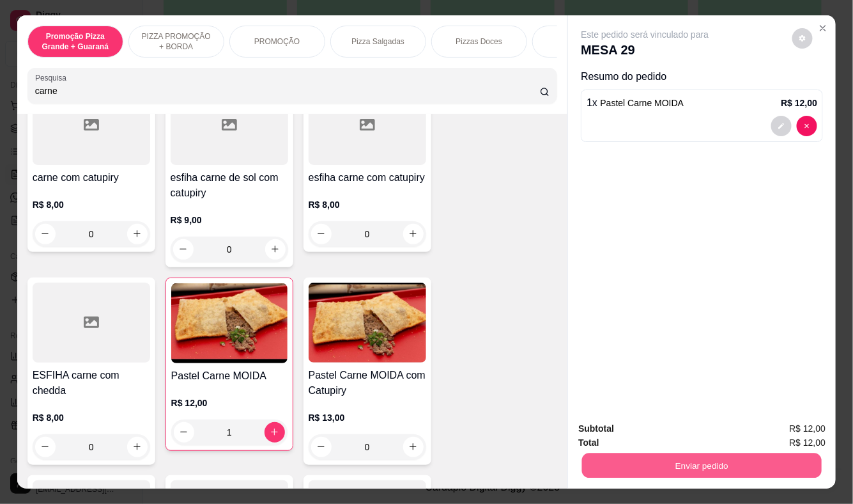
click at [668, 467] on button "Enviar pedido" at bounding box center [702, 465] width 240 height 25
click at [795, 428] on button "Enviar pedido" at bounding box center [792, 430] width 70 height 24
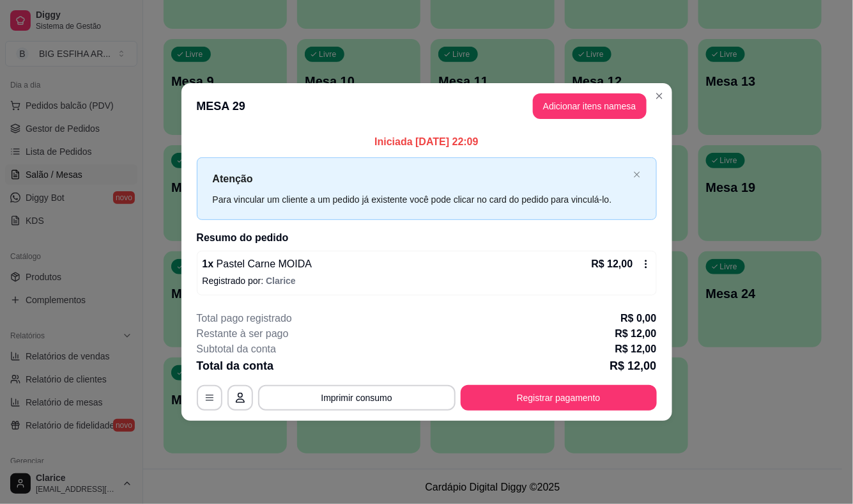
click at [537, 382] on div "**********" at bounding box center [427, 361] width 460 height 100
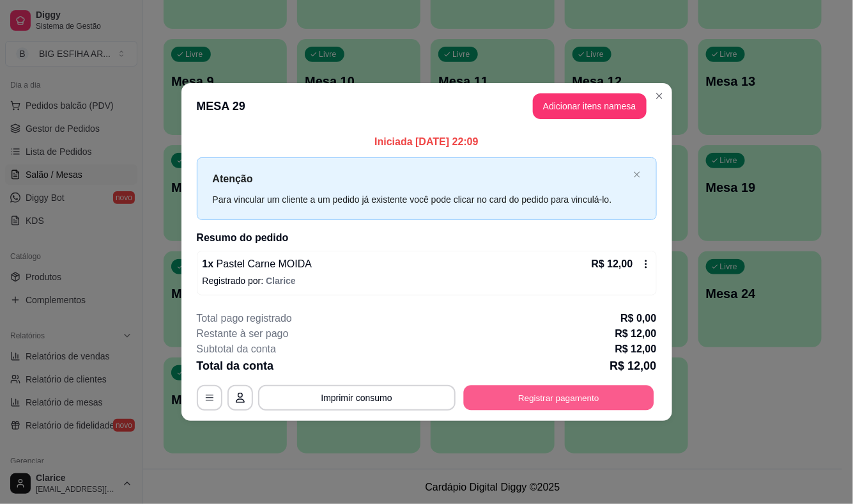
click at [540, 394] on button "Registrar pagamento" at bounding box center [558, 397] width 190 height 25
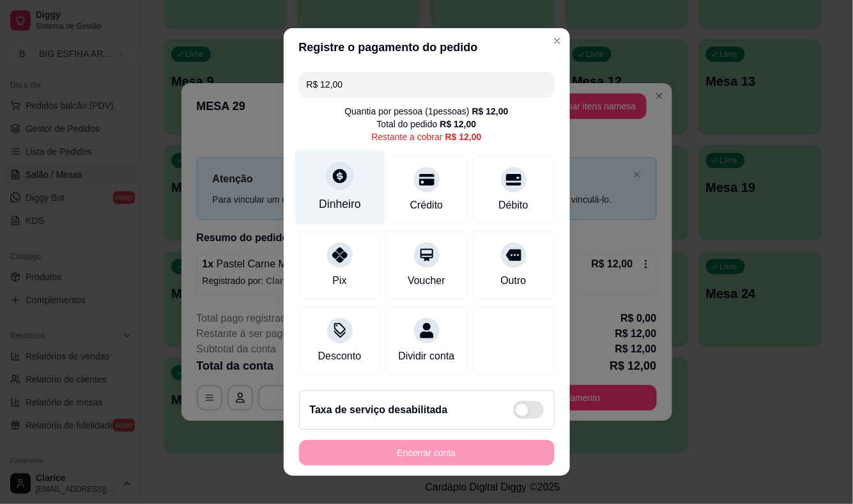
click at [336, 199] on div "Dinheiro" at bounding box center [340, 204] width 42 height 17
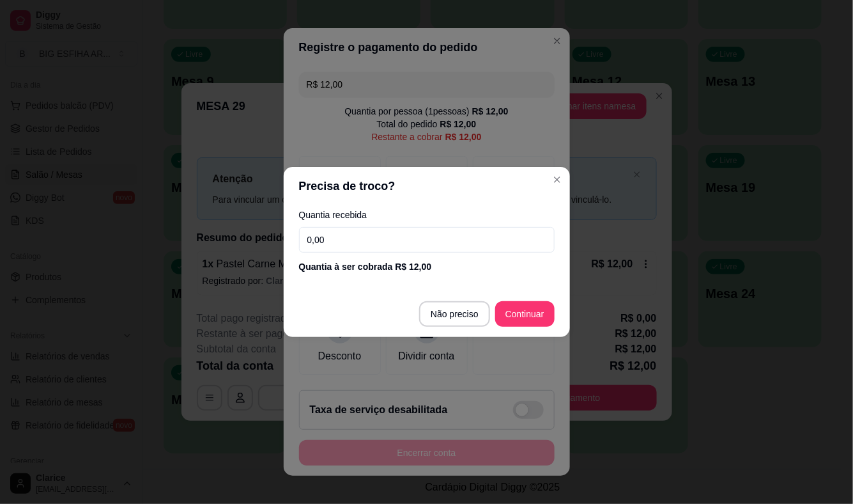
click at [347, 228] on input "0,00" at bounding box center [427, 240] width 256 height 26
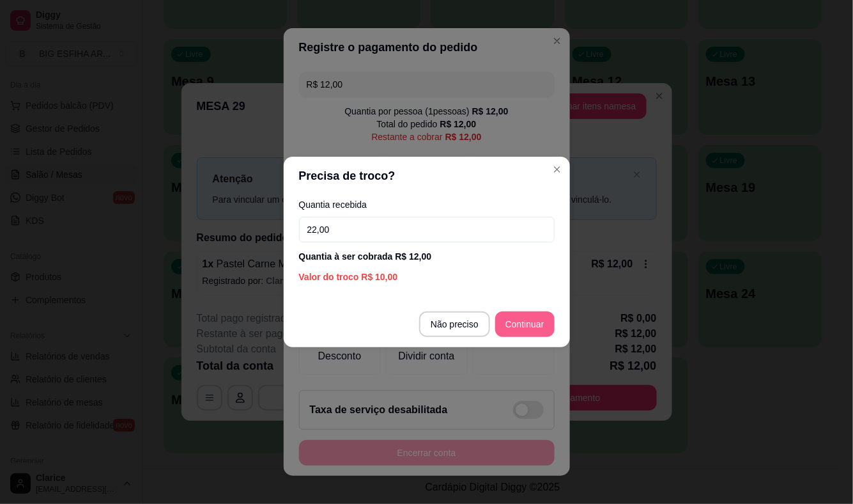
type input "22,00"
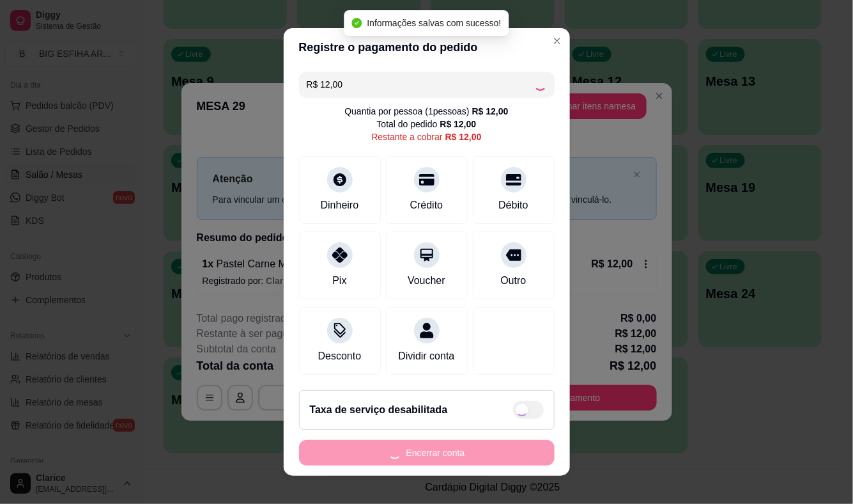
type input "R$ 0,00"
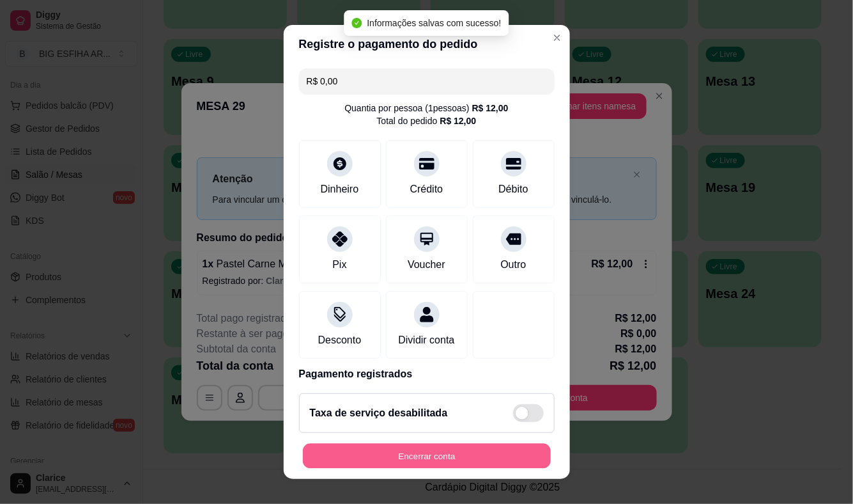
click at [410, 454] on button "Encerrar conta" at bounding box center [427, 455] width 248 height 25
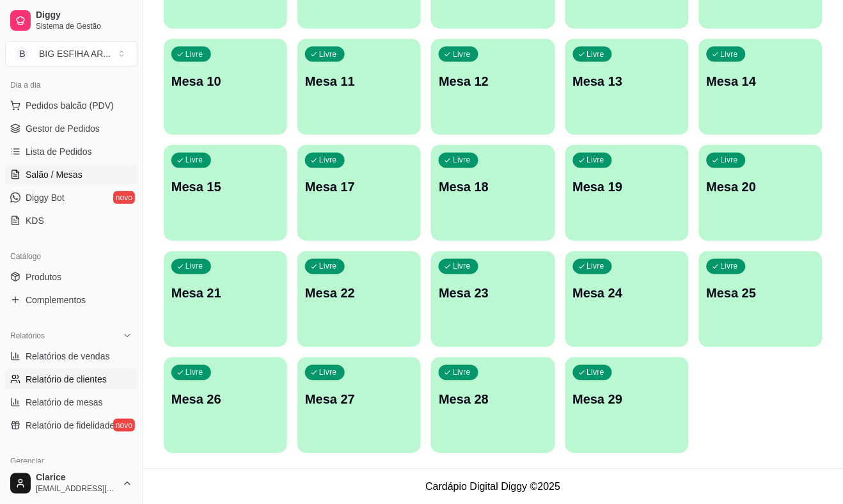
click at [111, 371] on link "Relatório de clientes" at bounding box center [71, 379] width 132 height 20
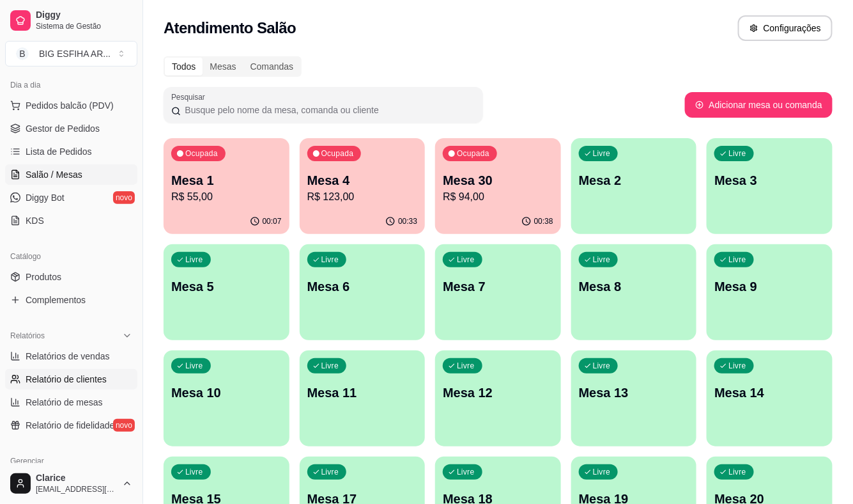
select select "30"
select select "HIGHEST_TOTAL_SPENT_WITH_ORDERS"
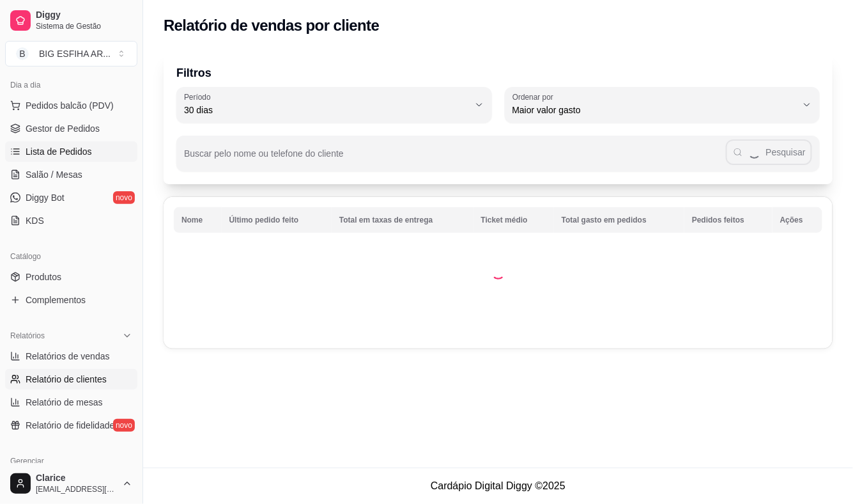
click at [67, 154] on span "Lista de Pedidos" at bounding box center [59, 151] width 66 height 13
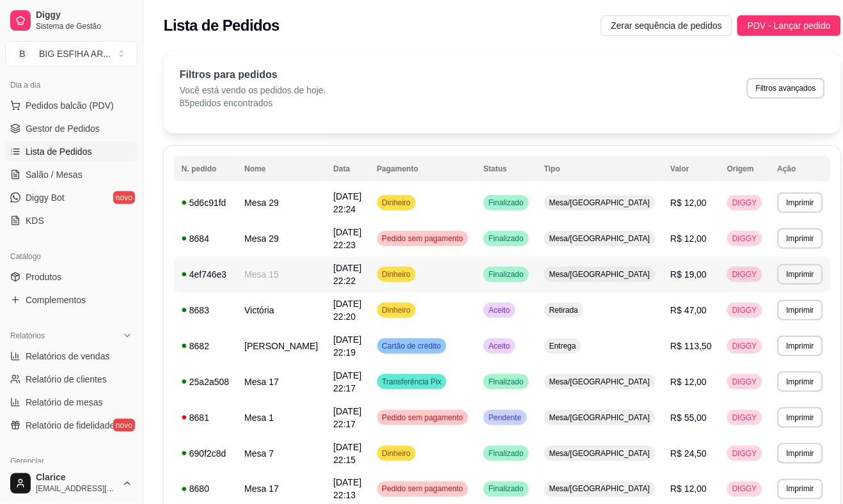
click at [303, 275] on td "Mesa 15" at bounding box center [281, 274] width 89 height 36
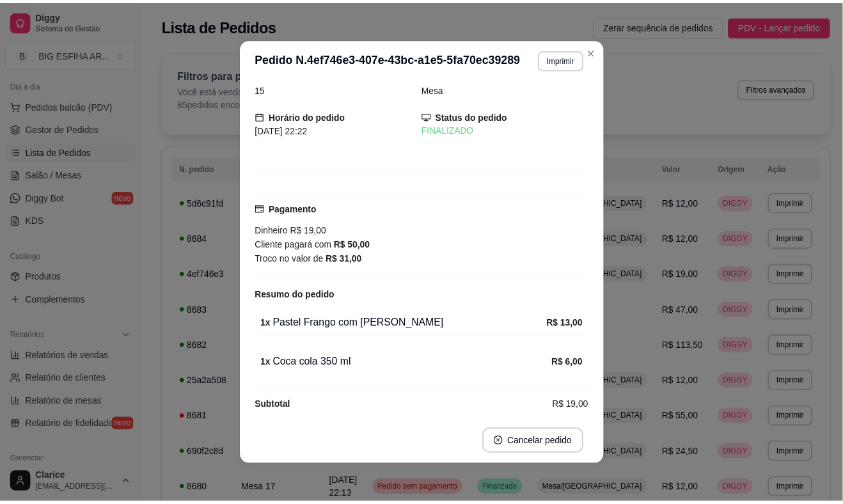
scroll to position [29, 0]
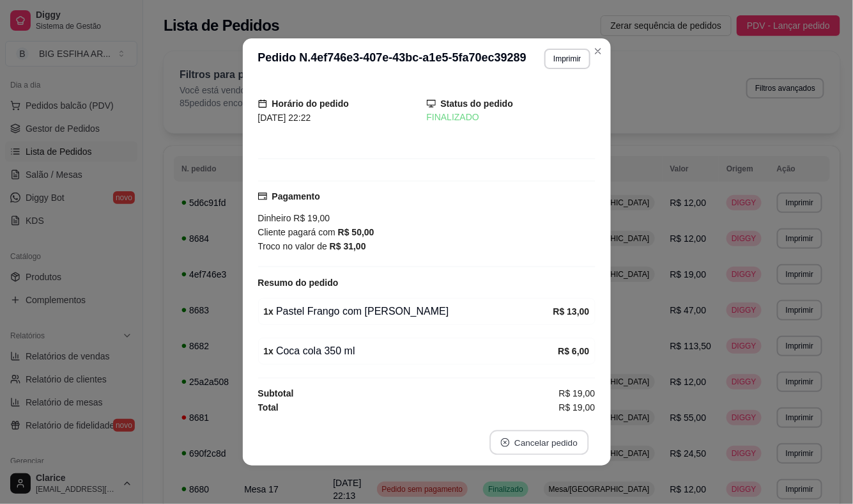
click at [546, 440] on button "Cancelar pedido" at bounding box center [539, 442] width 99 height 25
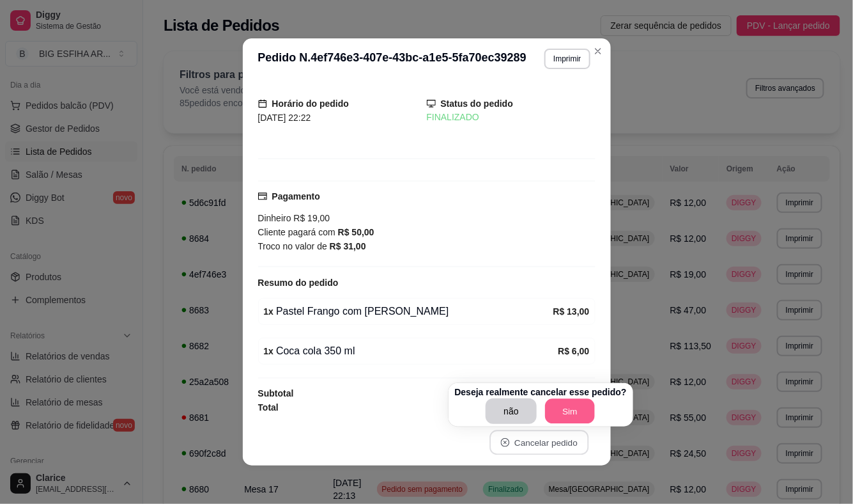
click at [561, 408] on button "Sim" at bounding box center [570, 411] width 50 height 25
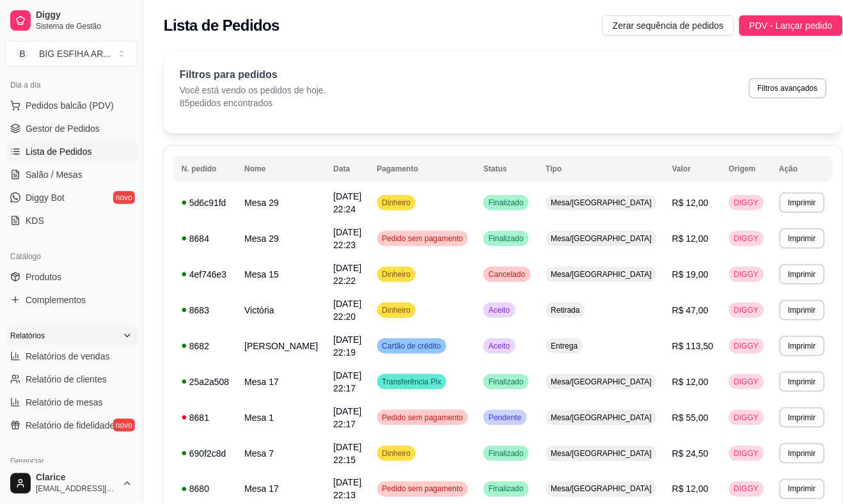
click at [91, 325] on div "Relatórios" at bounding box center [71, 335] width 132 height 20
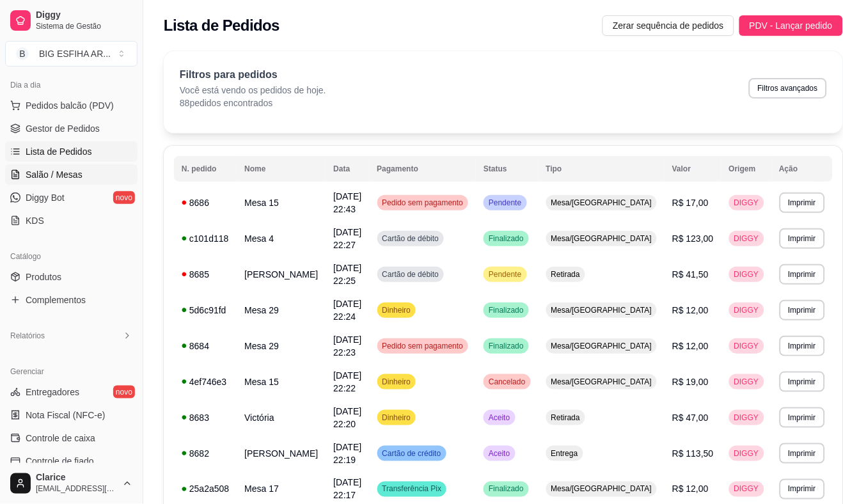
click at [84, 177] on link "Salão / Mesas" at bounding box center [71, 174] width 132 height 20
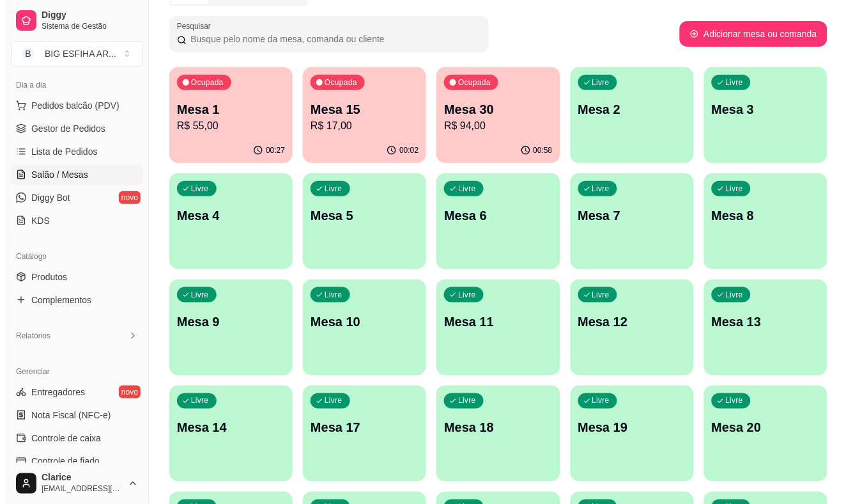
scroll to position [142, 0]
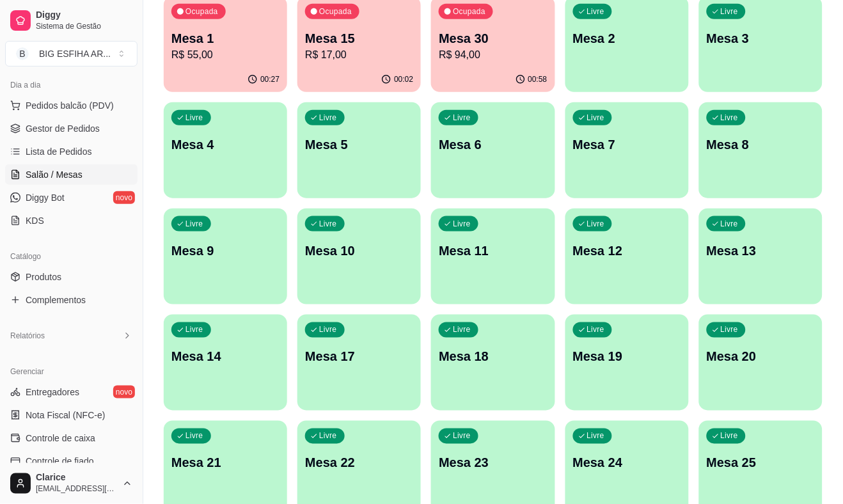
click at [474, 276] on div "Livre Mesa 11" at bounding box center [492, 248] width 123 height 81
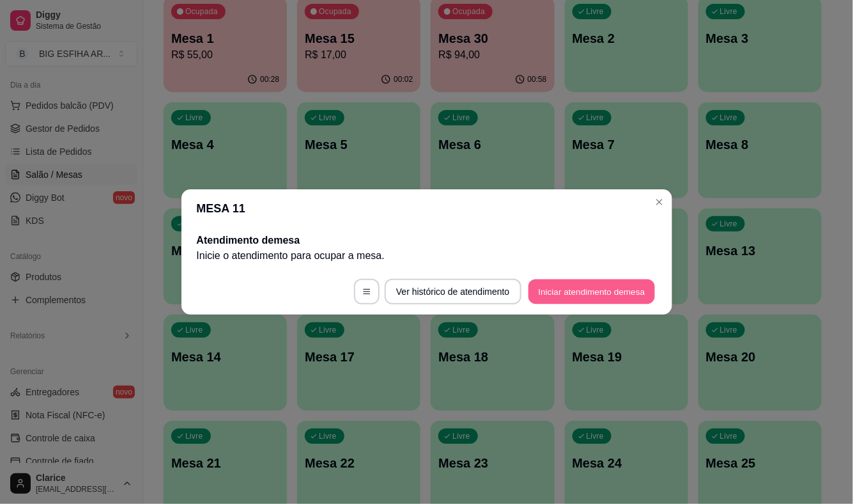
click at [598, 291] on button "Iniciar atendimento de mesa" at bounding box center [592, 291] width 127 height 25
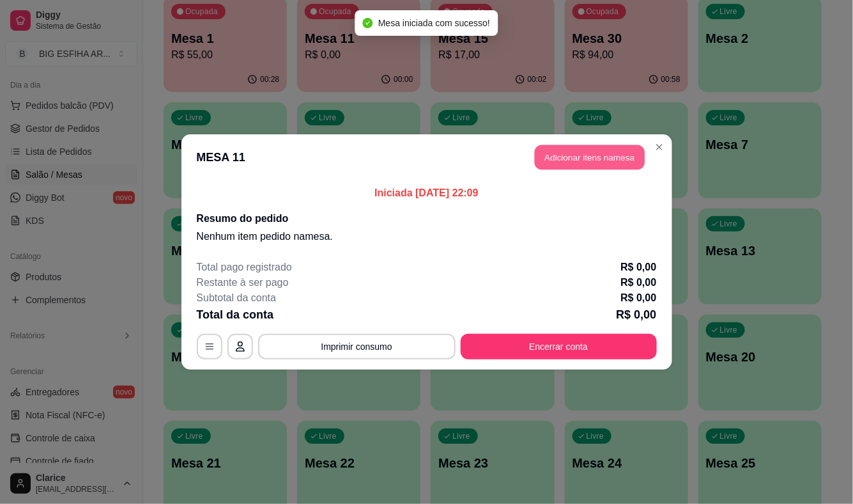
click at [614, 159] on button "Adicionar itens na mesa" at bounding box center [590, 157] width 110 height 25
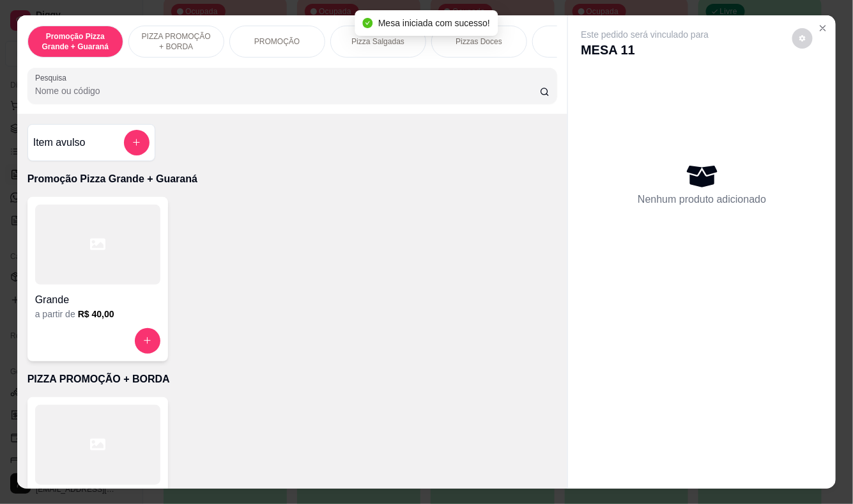
click at [490, 35] on div "Mesa iniciada com sucesso!" at bounding box center [426, 23] width 143 height 26
click at [493, 42] on div "Pizzas Doces" at bounding box center [479, 42] width 96 height 32
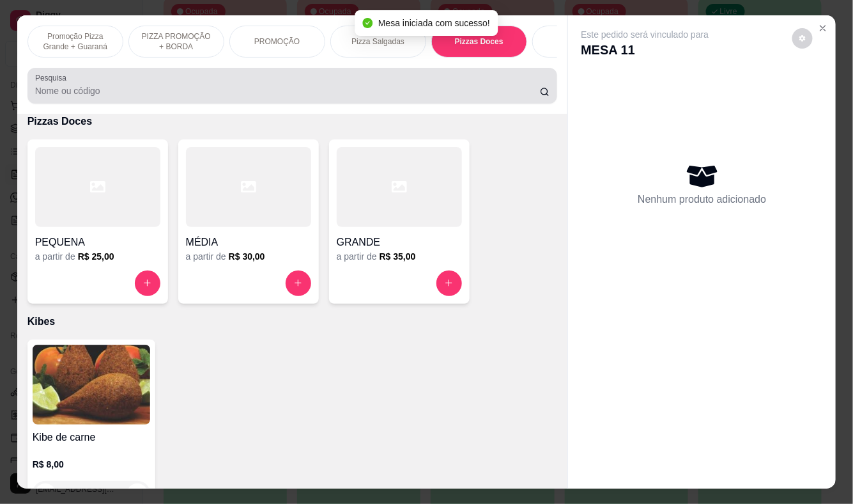
scroll to position [31, 0]
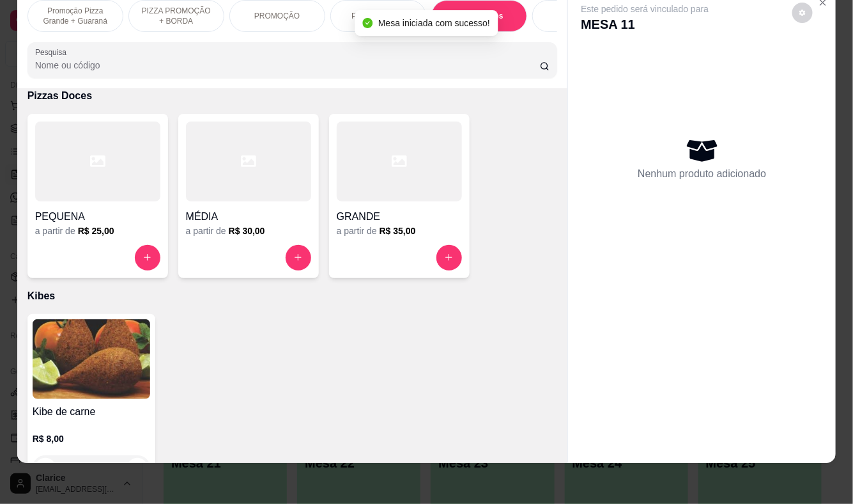
click at [91, 233] on h6 "R$ 25,00" at bounding box center [96, 230] width 36 height 13
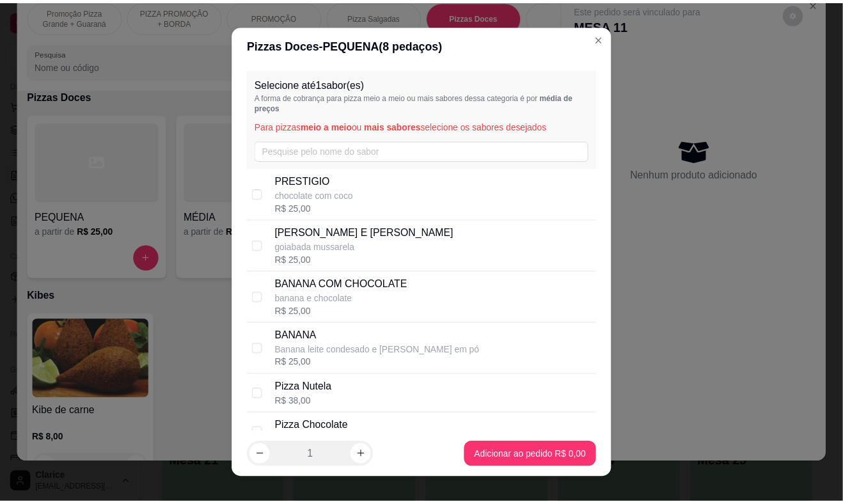
scroll to position [142, 0]
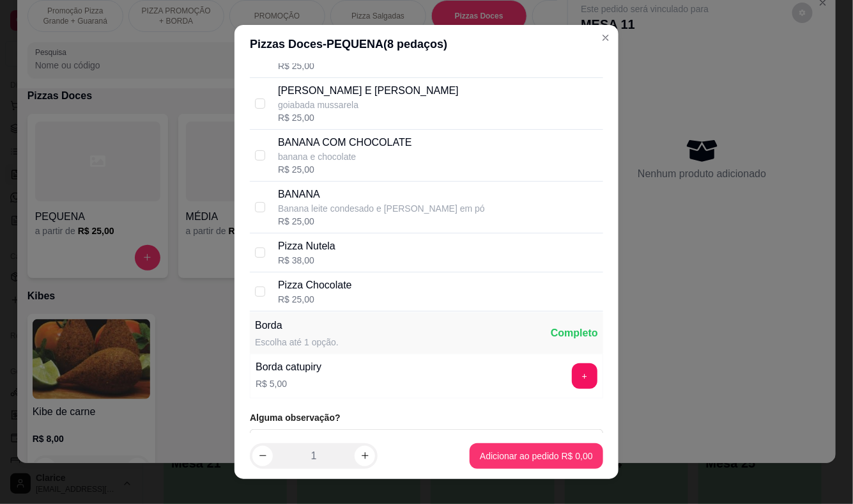
click at [322, 278] on p "Pizza Chocolate" at bounding box center [315, 284] width 74 height 15
checkbox input "true"
click at [482, 442] on footer "1 Adicionar ao pedido R$ 25,00" at bounding box center [427, 456] width 384 height 46
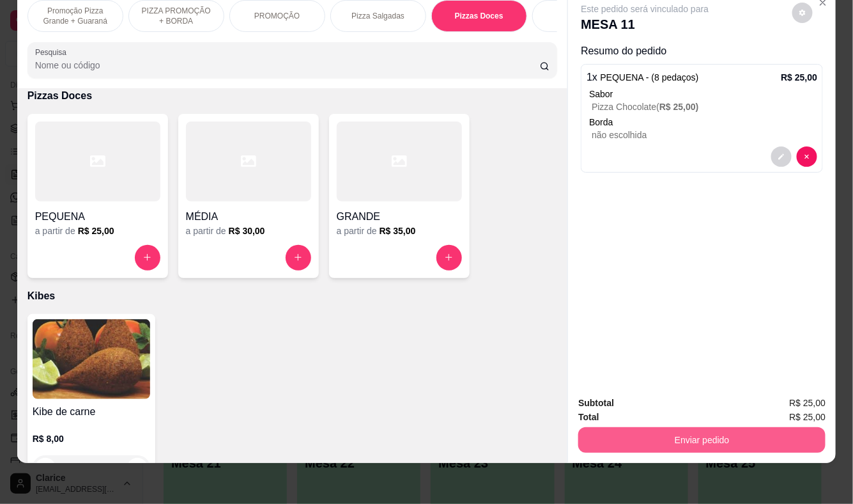
click at [722, 435] on button "Enviar pedido" at bounding box center [702, 440] width 247 height 26
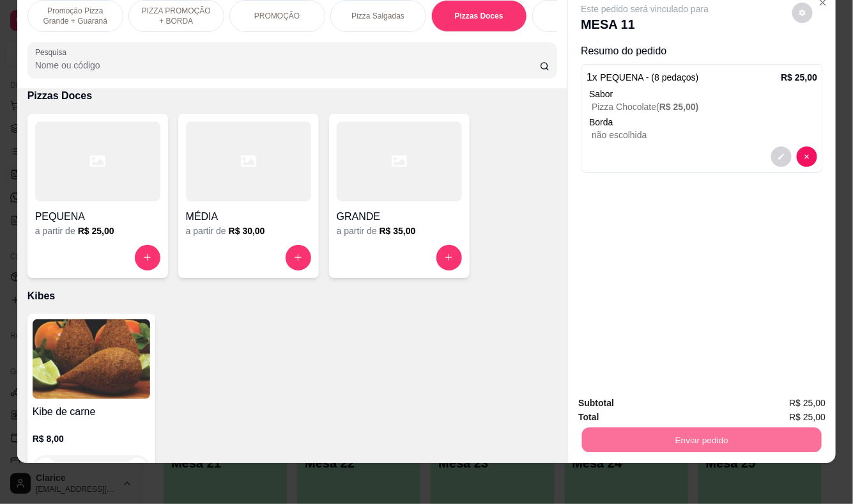
click at [791, 394] on button "Enviar pedido" at bounding box center [793, 398] width 72 height 24
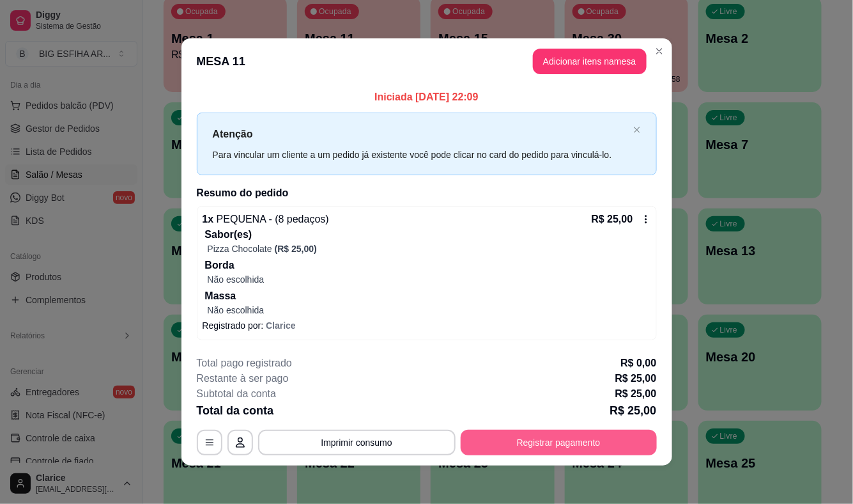
click at [593, 443] on button "Registrar pagamento" at bounding box center [559, 443] width 196 height 26
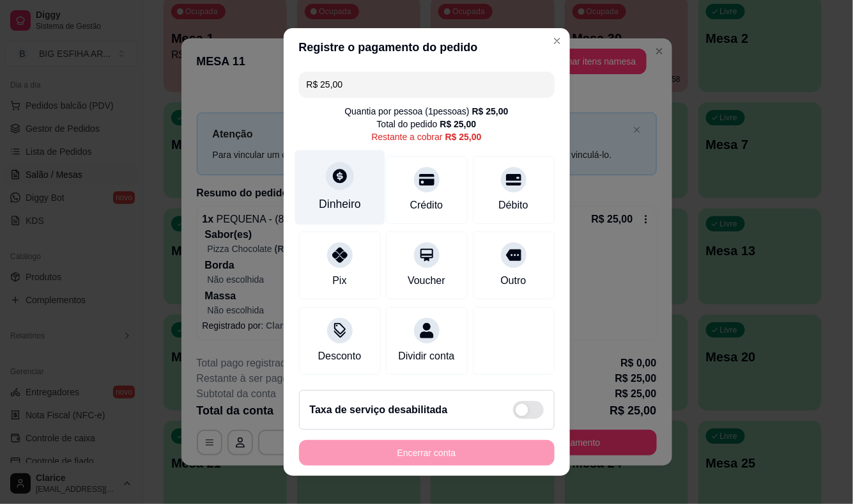
click at [346, 205] on div "Dinheiro" at bounding box center [340, 204] width 42 height 17
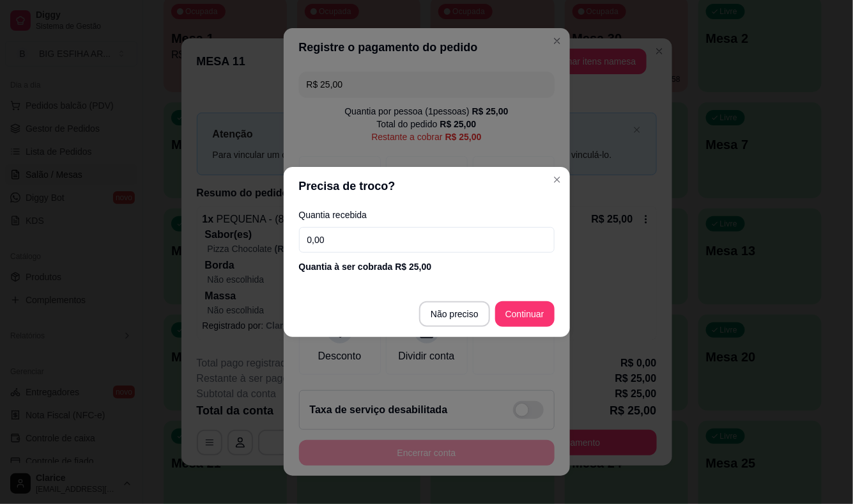
click at [362, 247] on input "0,00" at bounding box center [427, 240] width 256 height 26
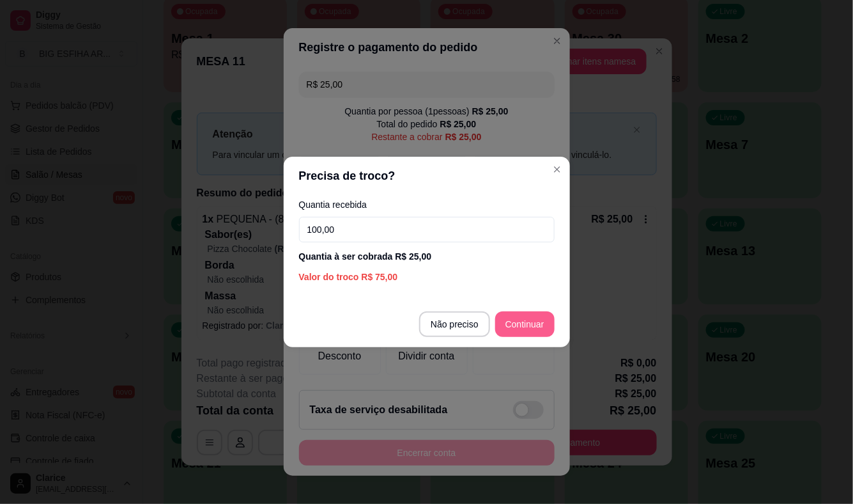
type input "100,00"
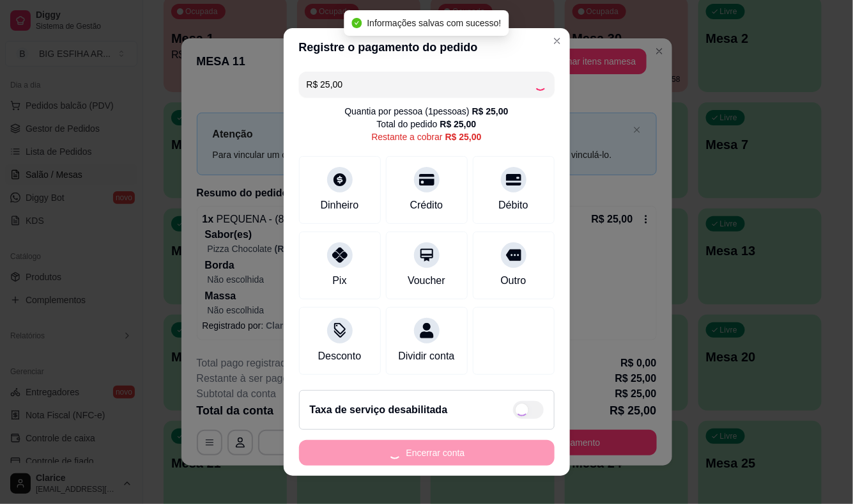
type input "R$ 0,00"
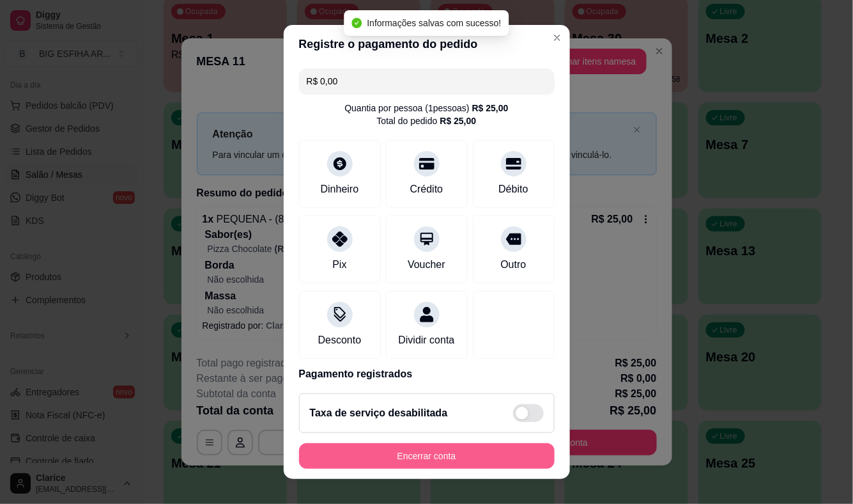
click at [420, 457] on button "Encerrar conta" at bounding box center [427, 456] width 256 height 26
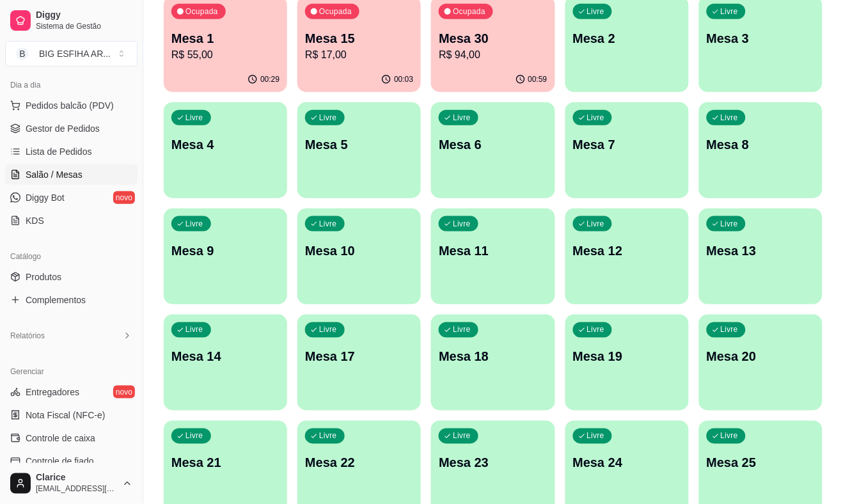
click at [148, 384] on div "Todos Mesas Comandas Pesquisar Adicionar mesa ou comanda Ocupada Mesa 1 R$ 55,0…" at bounding box center [492, 272] width 699 height 731
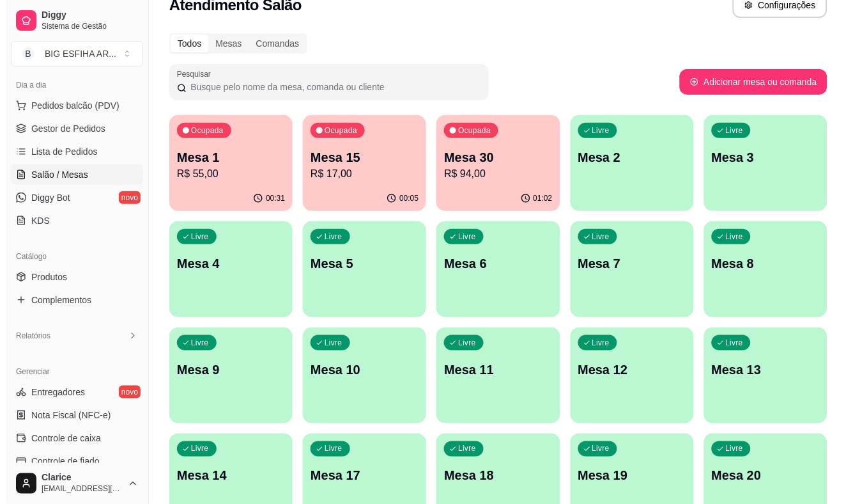
scroll to position [0, 0]
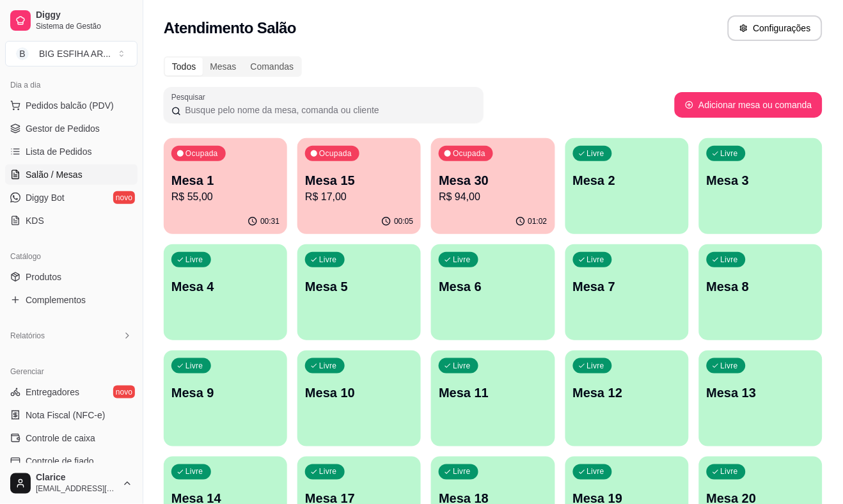
click at [372, 189] on p "R$ 17,00" at bounding box center [359, 196] width 108 height 15
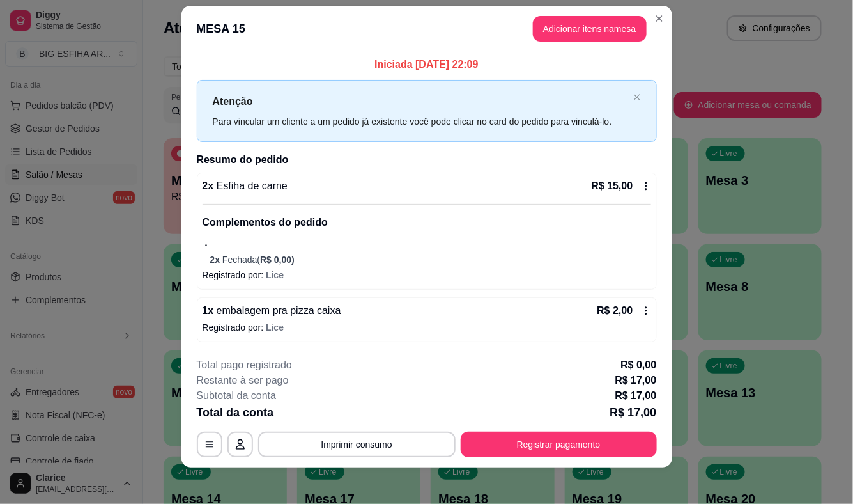
scroll to position [20, 0]
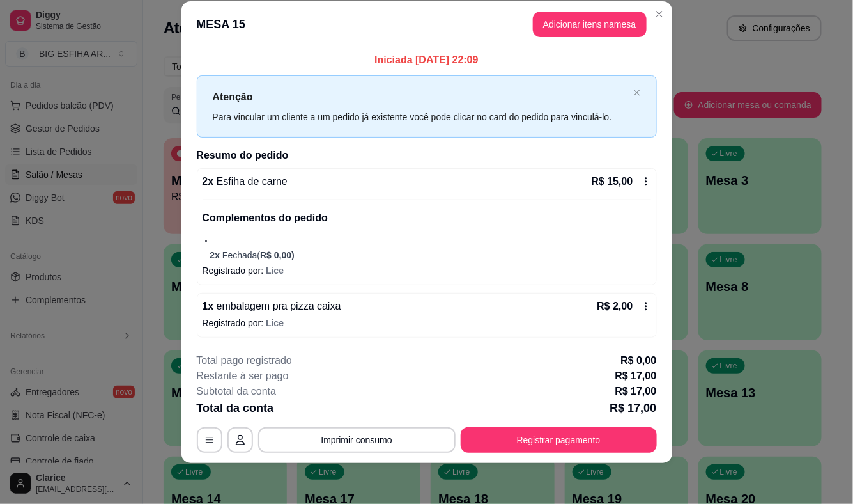
click at [641, 177] on icon at bounding box center [646, 181] width 10 height 10
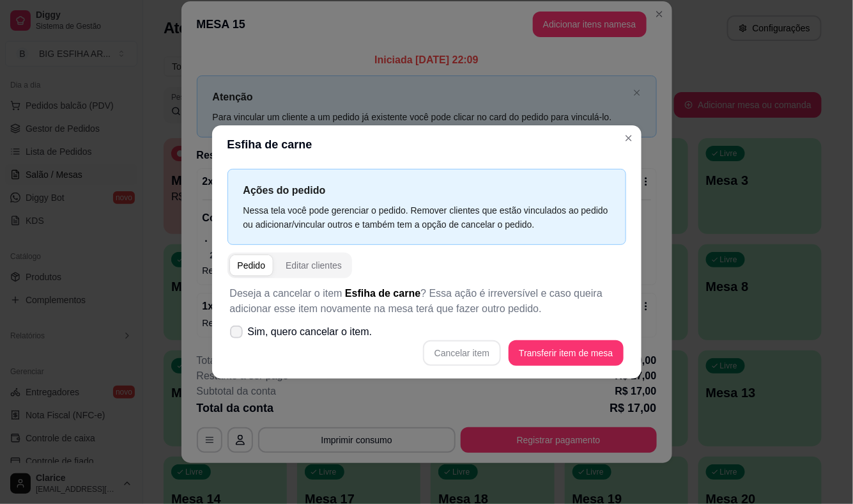
click at [231, 329] on span at bounding box center [236, 331] width 13 height 13
click at [231, 334] on input "Sim, quero cancelar o item." at bounding box center [233, 338] width 8 height 8
checkbox input "true"
click at [483, 353] on button "Cancelar item" at bounding box center [462, 353] width 78 height 26
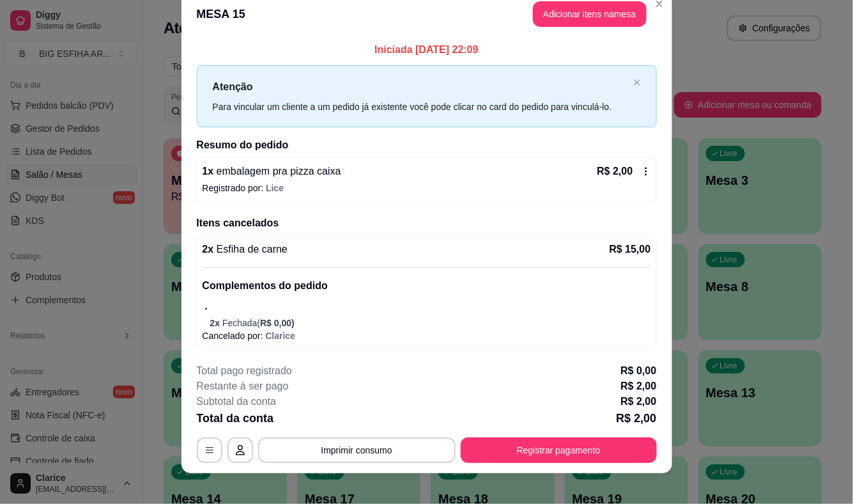
scroll to position [0, 0]
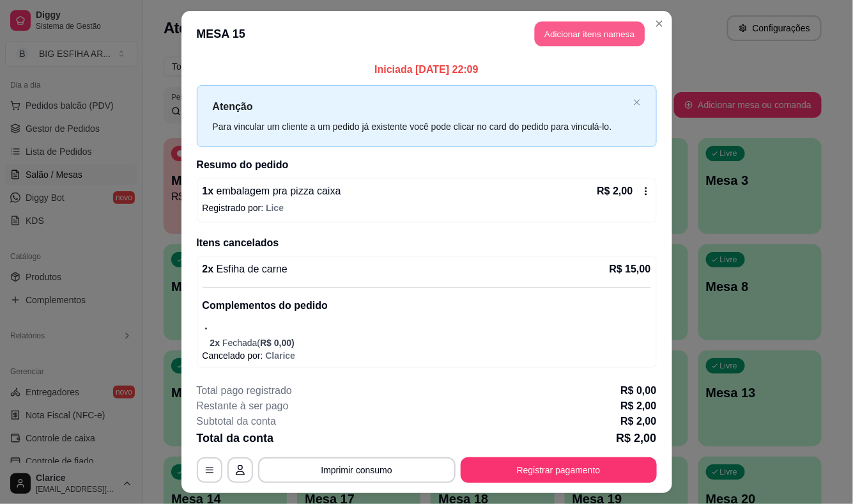
click at [580, 39] on button "Adicionar itens na mesa" at bounding box center [590, 34] width 110 height 25
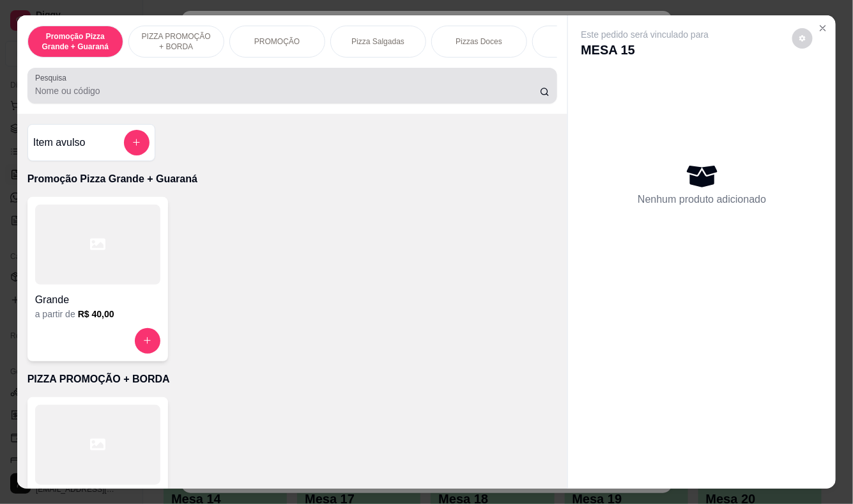
click at [386, 104] on div "Pesquisa" at bounding box center [292, 86] width 531 height 36
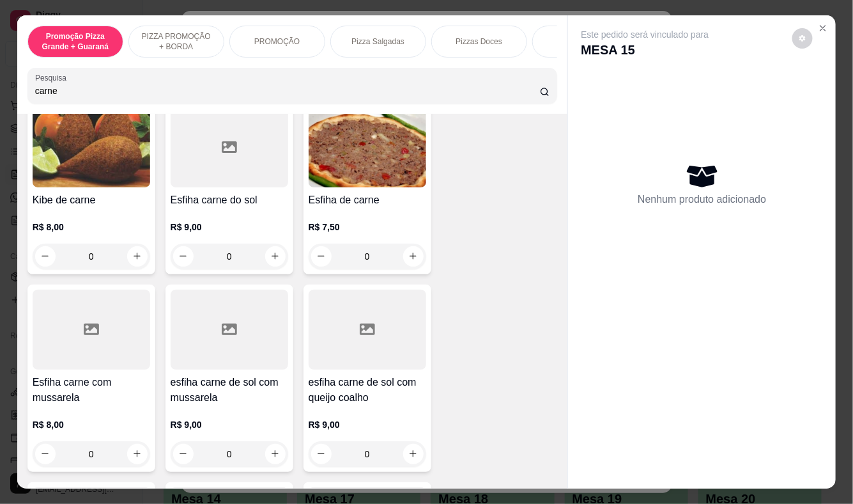
scroll to position [142, 0]
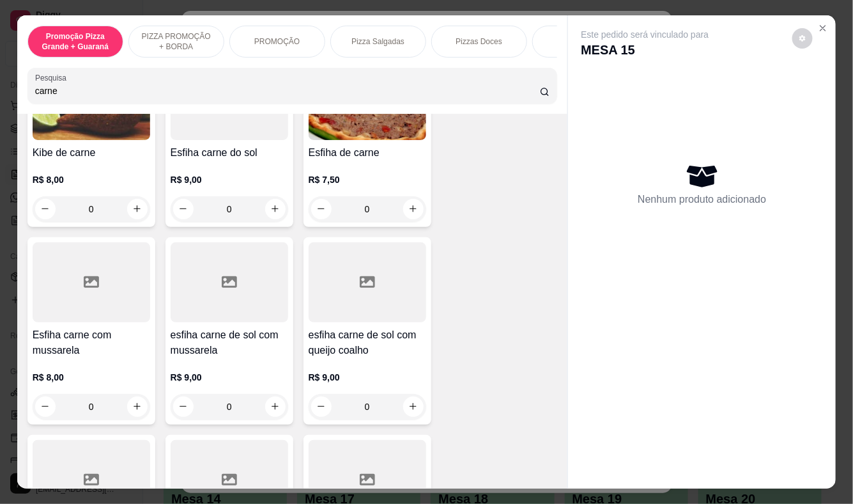
type input "carne"
click at [56, 358] on h4 "Esfiha carne com mussarela" at bounding box center [92, 342] width 118 height 31
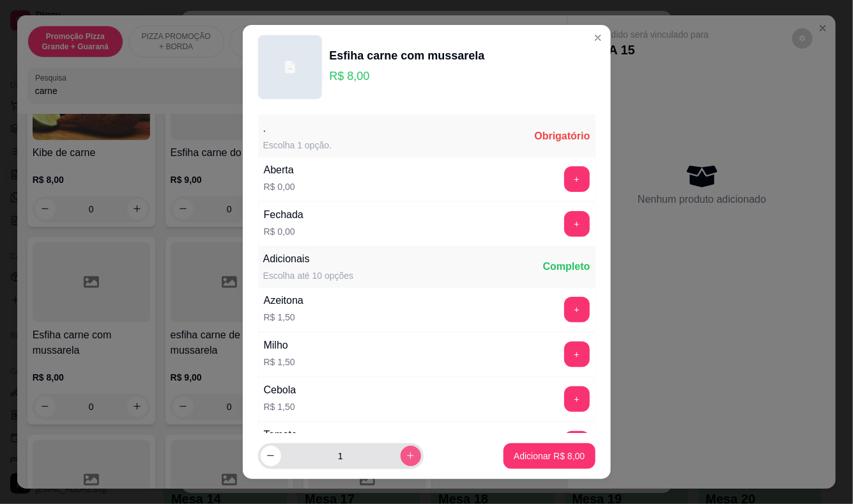
click at [406, 451] on icon "increase-product-quantity" at bounding box center [411, 456] width 10 height 10
type input "2"
click at [564, 226] on button "+" at bounding box center [576, 224] width 25 height 25
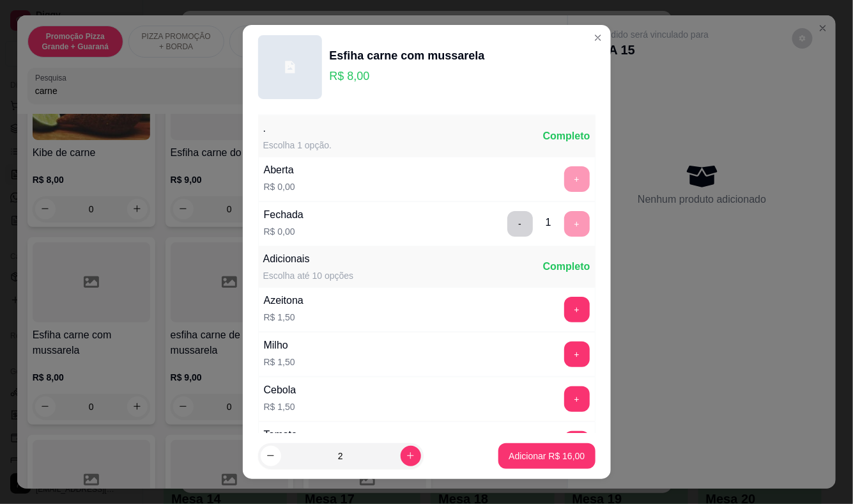
scroll to position [137, 0]
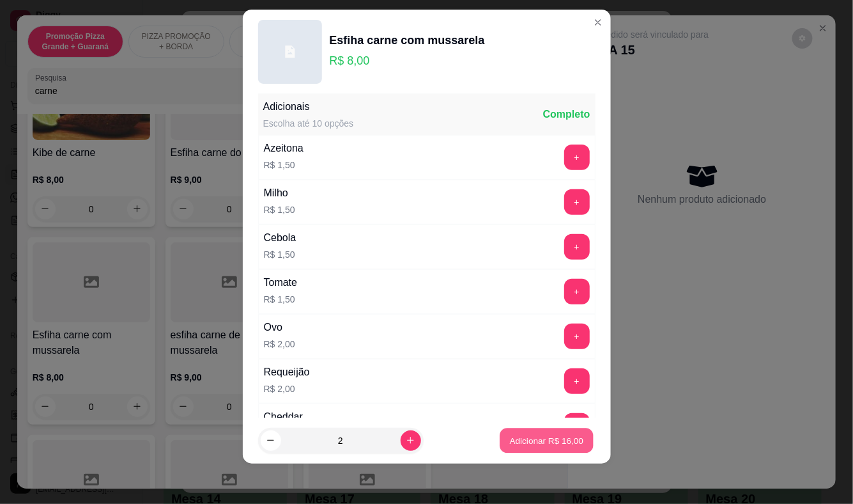
click at [519, 433] on button "Adicionar R$ 16,00" at bounding box center [548, 440] width 94 height 25
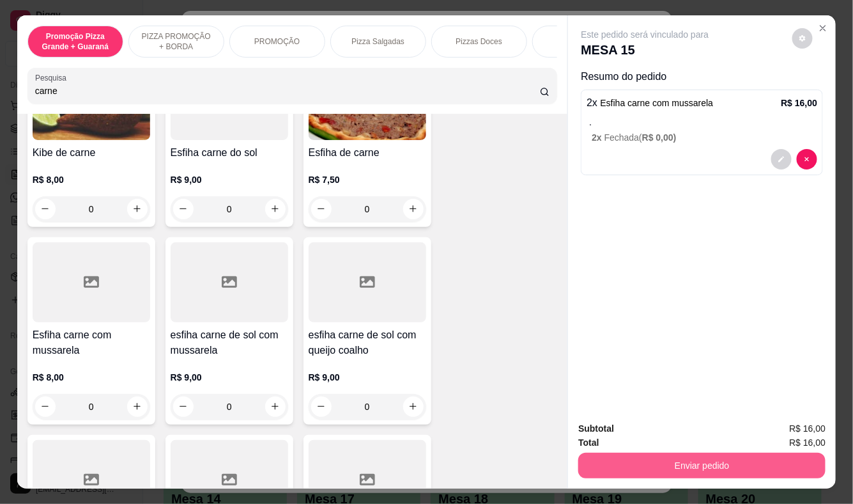
click at [723, 459] on button "Enviar pedido" at bounding box center [702, 466] width 247 height 26
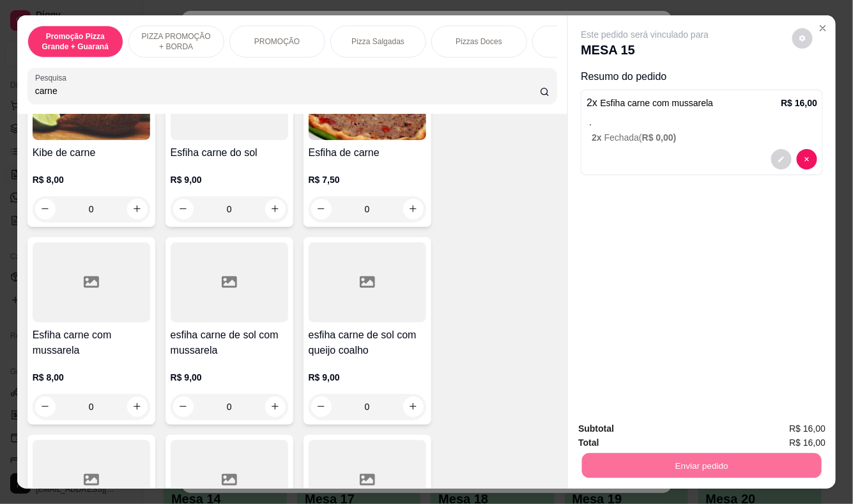
click at [790, 423] on button "Enviar pedido" at bounding box center [793, 429] width 72 height 24
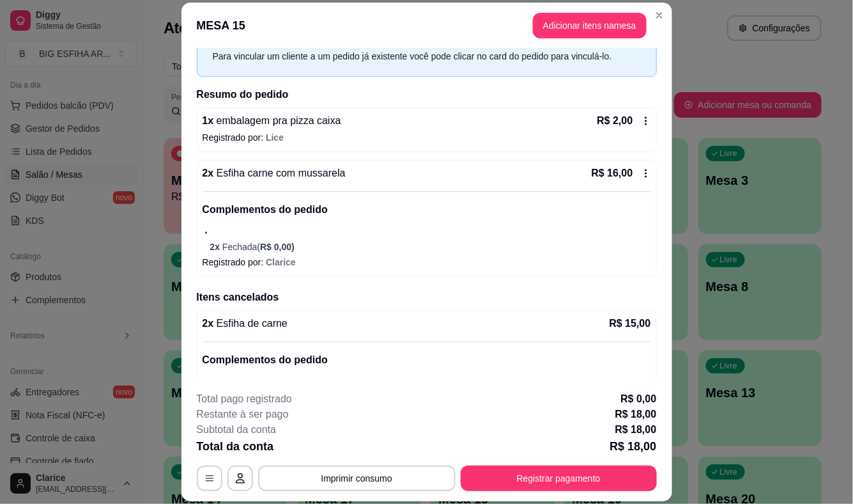
scroll to position [107, 0]
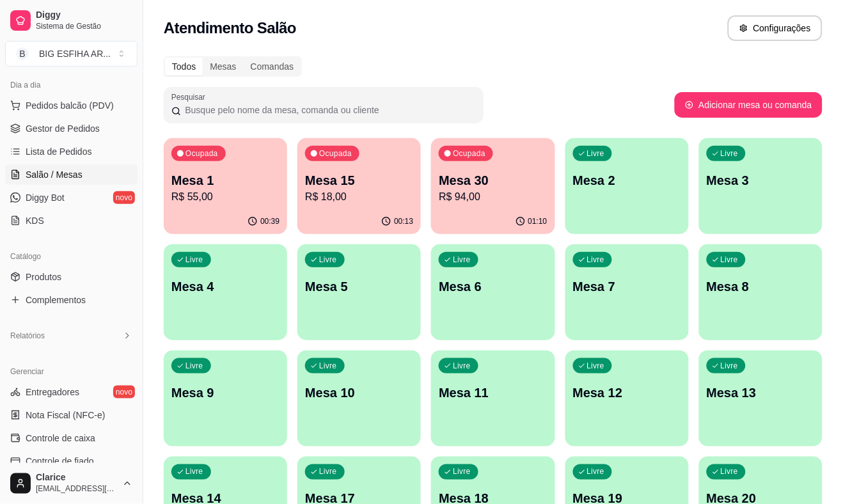
click at [222, 208] on div "Ocupada Mesa 1 R$ 55,00" at bounding box center [225, 173] width 123 height 71
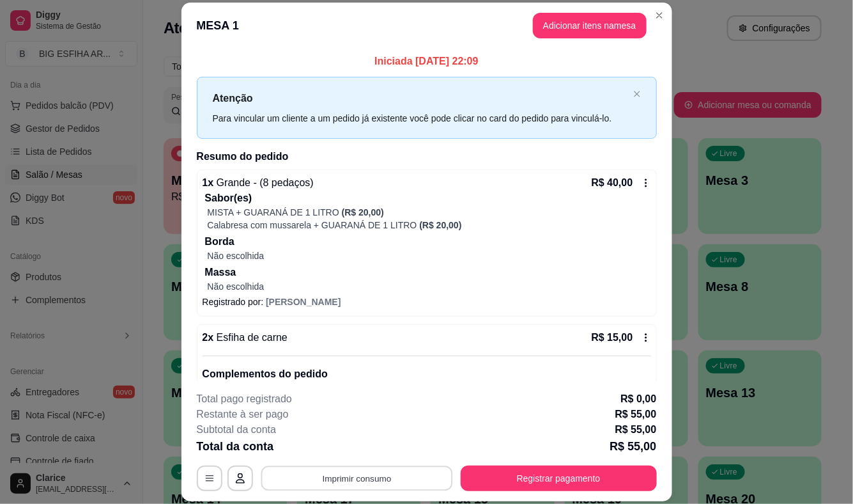
click at [324, 472] on button "Imprimir consumo" at bounding box center [357, 478] width 192 height 25
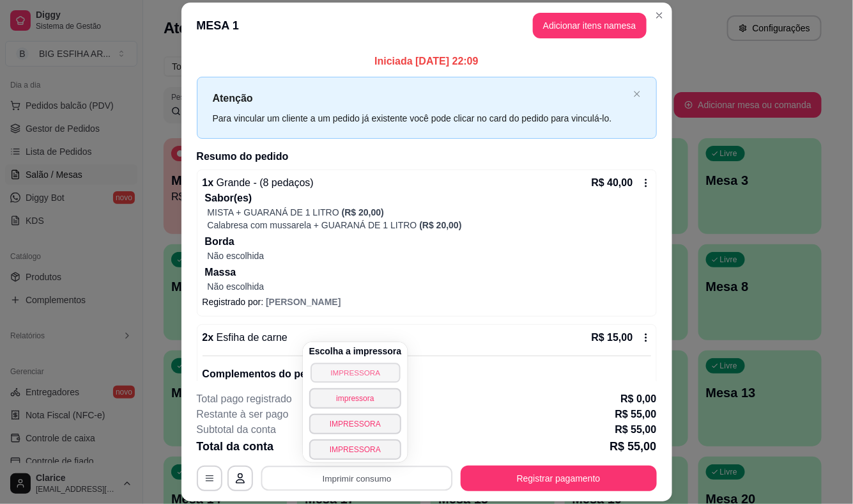
click at [346, 369] on button "IMPRESSORA" at bounding box center [355, 372] width 89 height 20
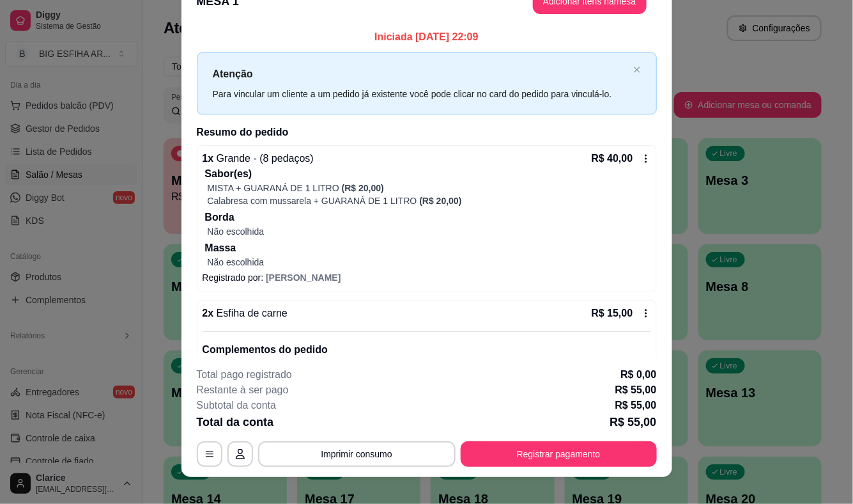
scroll to position [38, 0]
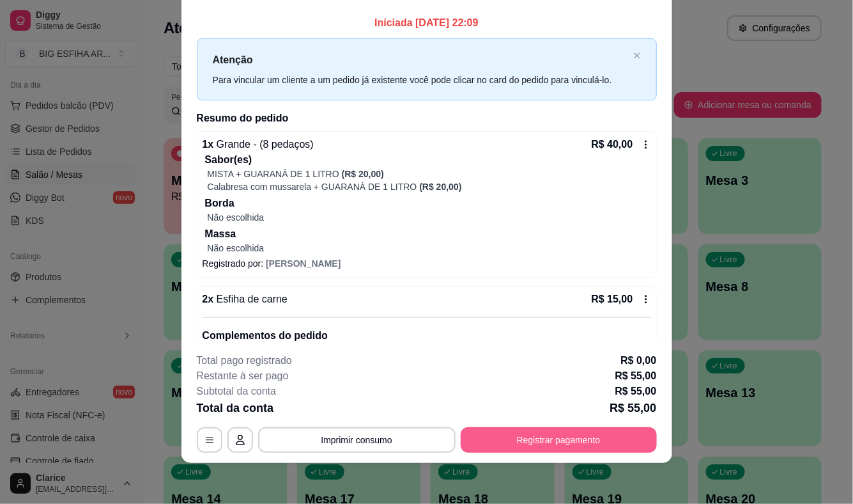
click at [485, 442] on button "Registrar pagamento" at bounding box center [559, 440] width 196 height 26
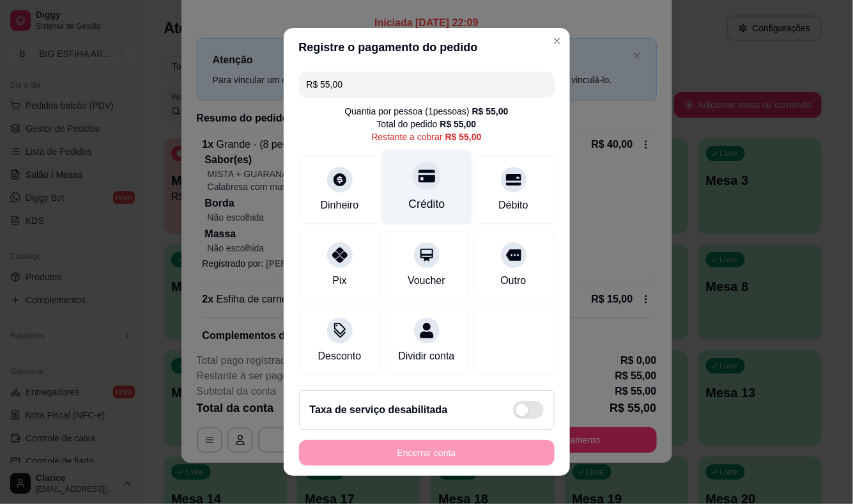
click at [416, 196] on div "Crédito" at bounding box center [426, 204] width 36 height 17
type input "R$ 0,00"
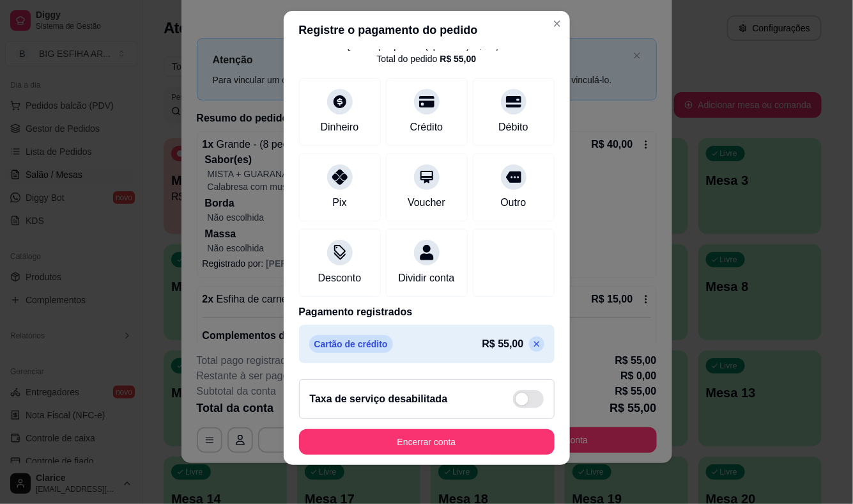
scroll to position [15, 0]
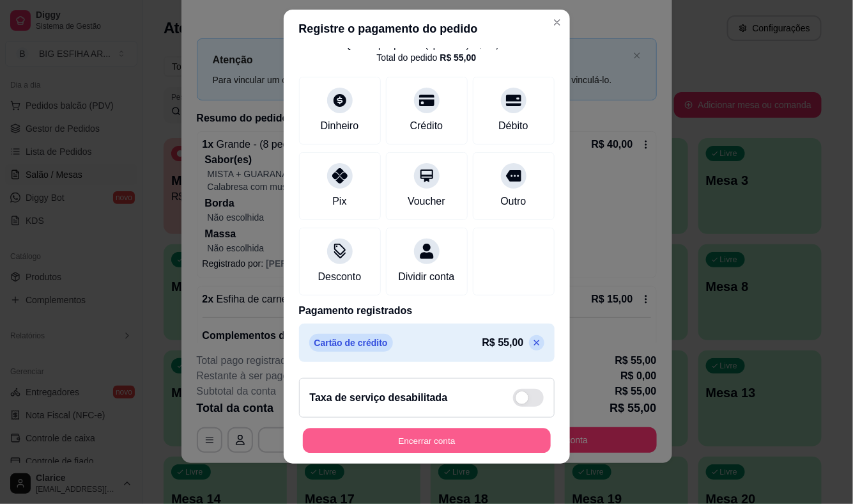
click at [405, 446] on button "Encerrar conta" at bounding box center [427, 440] width 248 height 25
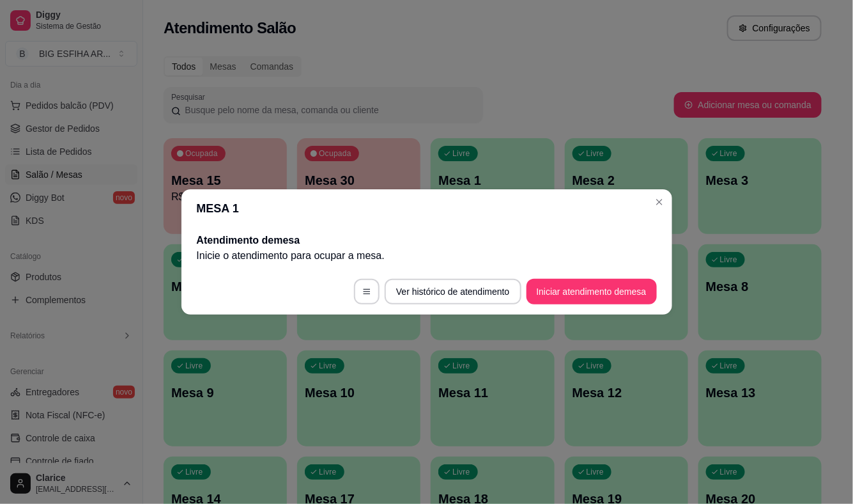
scroll to position [0, 0]
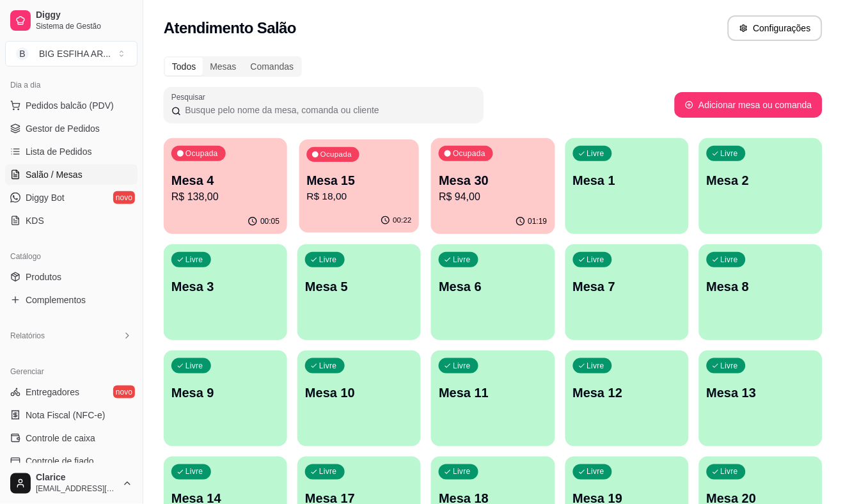
click at [354, 200] on p "R$ 18,00" at bounding box center [359, 196] width 105 height 15
click at [212, 203] on p "R$ 138,00" at bounding box center [225, 196] width 108 height 15
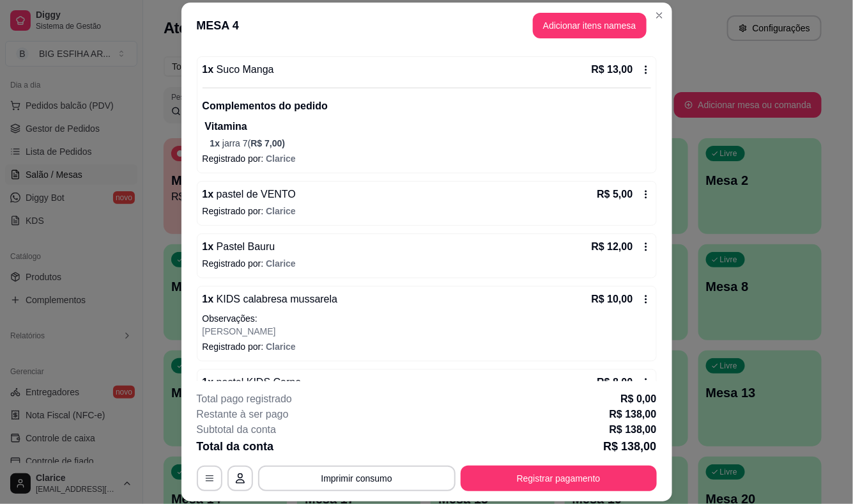
scroll to position [426, 0]
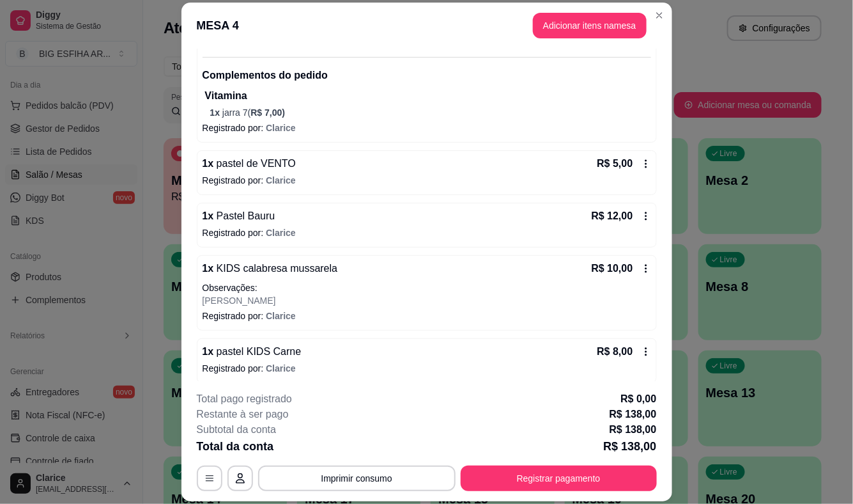
click at [641, 271] on icon at bounding box center [646, 268] width 10 height 10
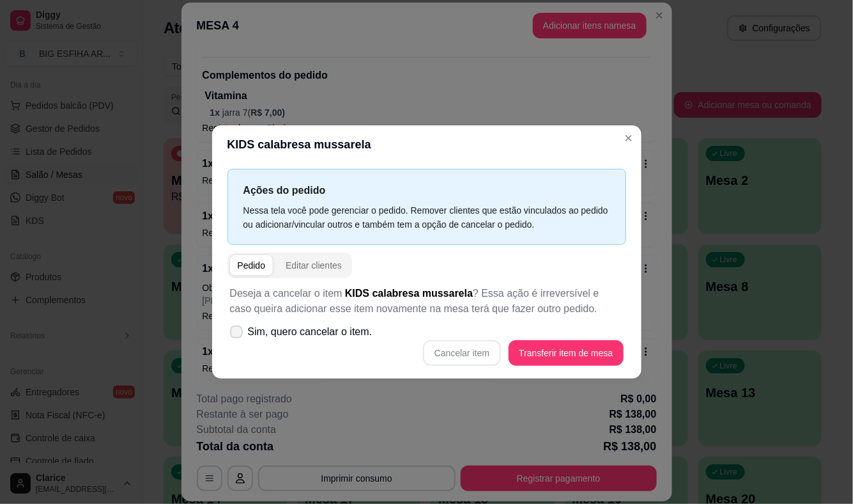
click at [239, 334] on icon at bounding box center [236, 332] width 10 height 8
click at [238, 334] on input "Sim, quero cancelar o item." at bounding box center [233, 338] width 8 height 8
checkbox input "true"
click at [463, 352] on button "Cancelar item" at bounding box center [462, 353] width 78 height 26
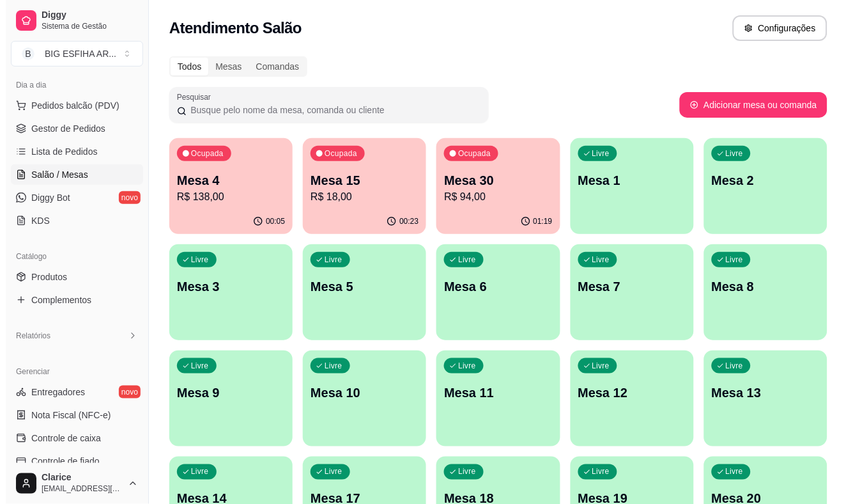
scroll to position [71, 0]
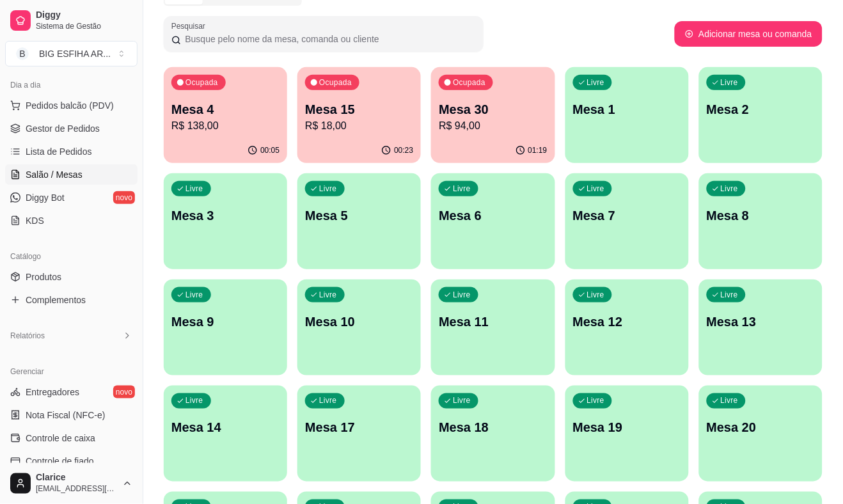
click at [470, 331] on div "Livre Mesa 11" at bounding box center [492, 319] width 123 height 81
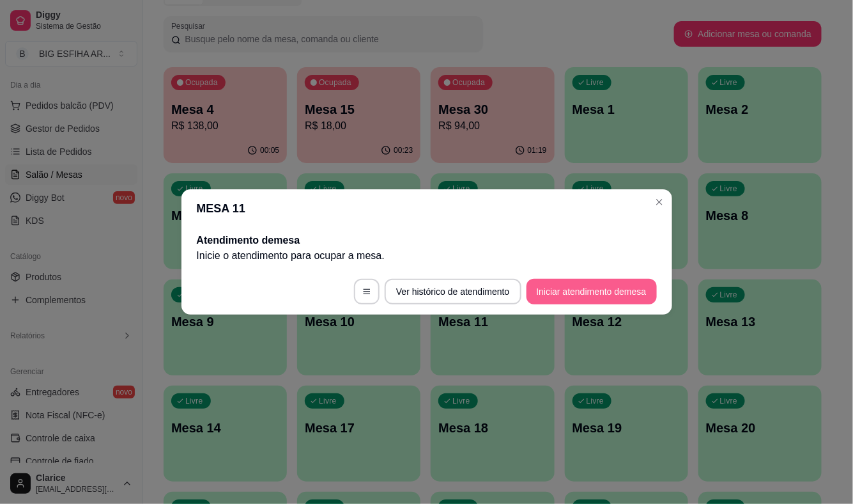
click at [610, 301] on button "Iniciar atendimento de mesa" at bounding box center [592, 292] width 130 height 26
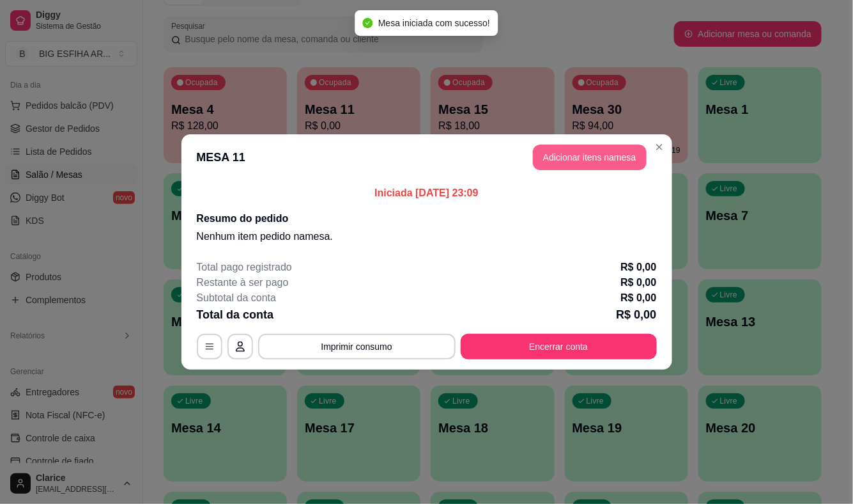
click at [612, 164] on button "Adicionar itens na mesa" at bounding box center [590, 157] width 114 height 26
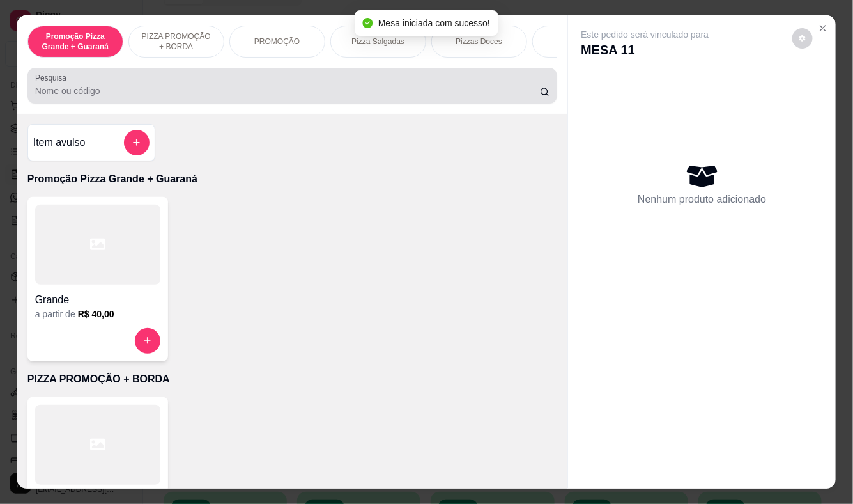
click at [256, 93] on input "Pesquisa" at bounding box center [287, 90] width 505 height 13
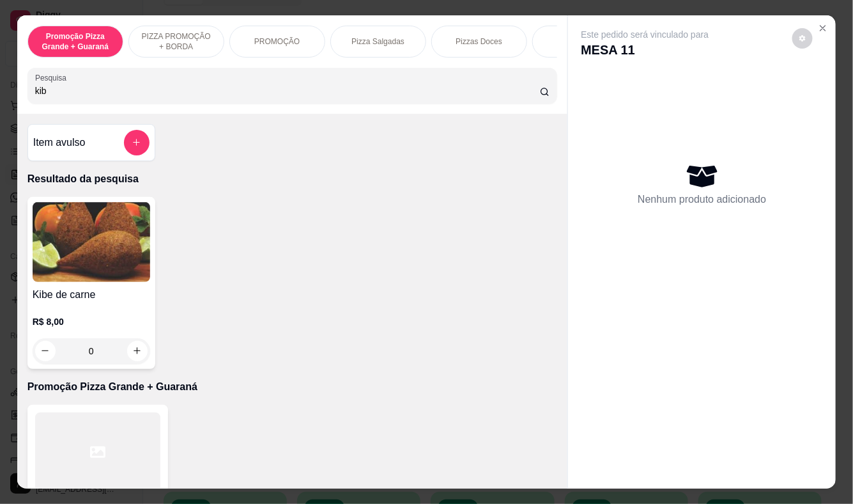
type input "kib"
click at [103, 292] on h4 "Kibe de carne" at bounding box center [92, 294] width 118 height 15
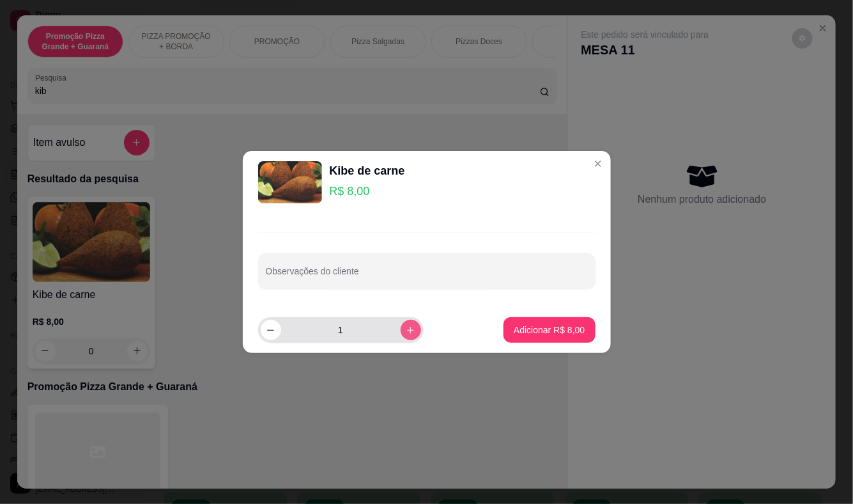
click at [406, 334] on icon "increase-product-quantity" at bounding box center [411, 330] width 10 height 10
type input "4"
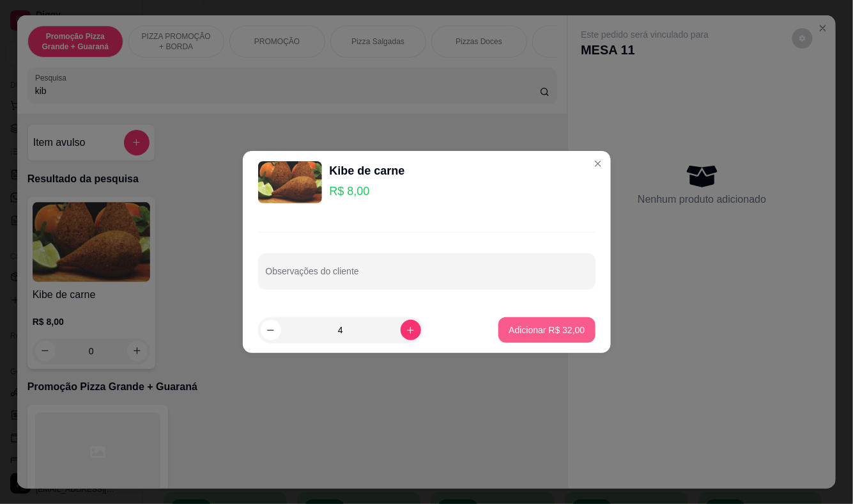
click at [522, 327] on p "Adicionar R$ 32,00" at bounding box center [547, 329] width 76 height 13
type input "4"
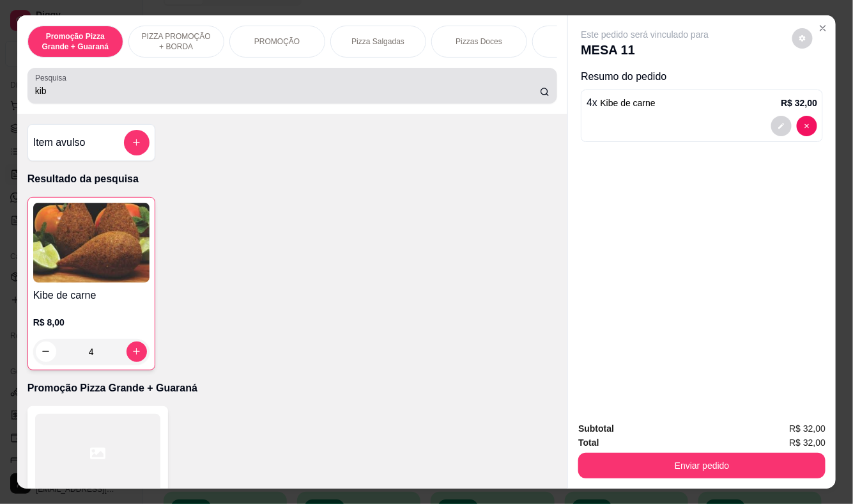
click at [46, 83] on label "Pesquisa" at bounding box center [53, 77] width 36 height 11
click at [46, 87] on input "kib" at bounding box center [287, 90] width 505 height 13
click at [46, 83] on label "Pesquisa" at bounding box center [53, 77] width 36 height 11
click at [46, 87] on input "kib" at bounding box center [287, 90] width 505 height 13
click at [46, 83] on label "Pesquisa" at bounding box center [53, 77] width 36 height 11
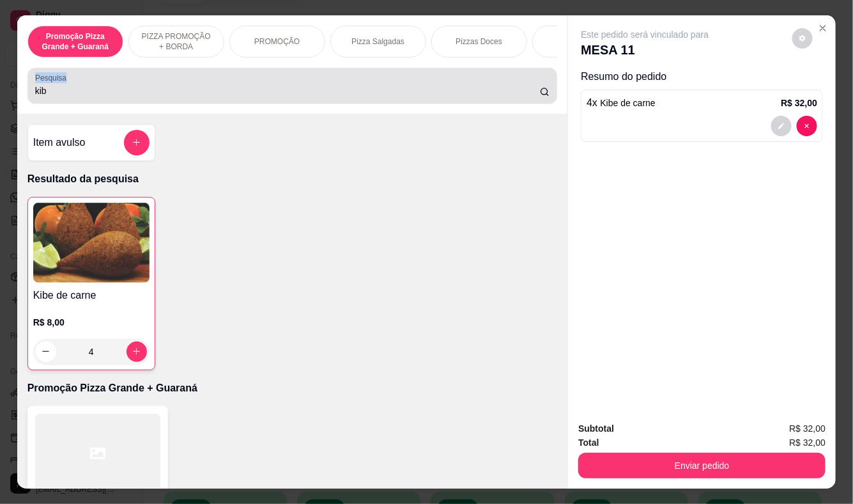
click at [46, 87] on input "kib" at bounding box center [287, 90] width 505 height 13
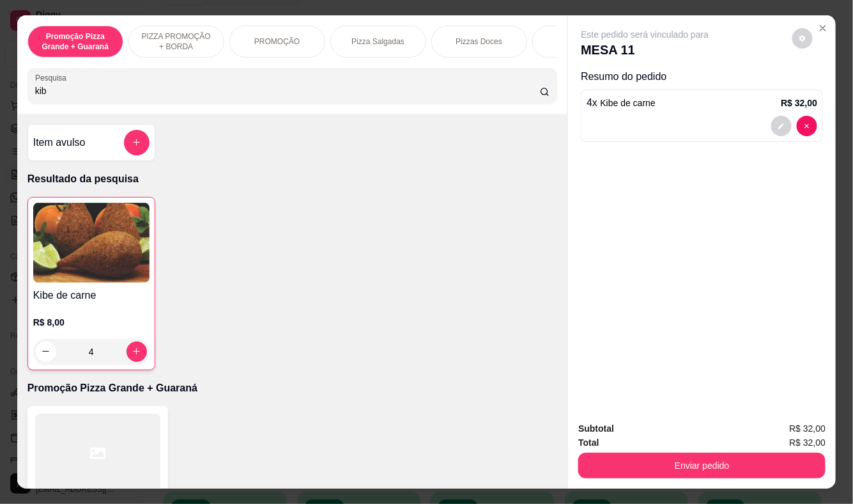
click at [65, 94] on input "kib" at bounding box center [287, 90] width 505 height 13
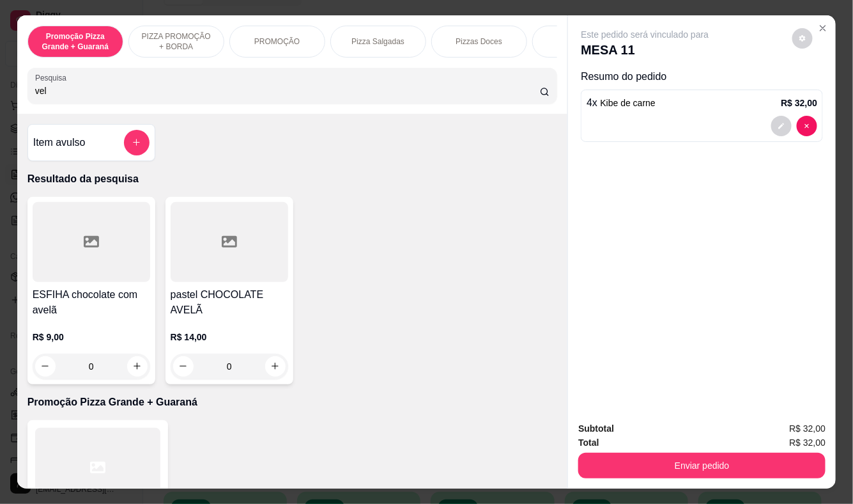
type input "vel"
click at [92, 313] on h4 "ESFIHA chocolate com avelã" at bounding box center [92, 302] width 118 height 31
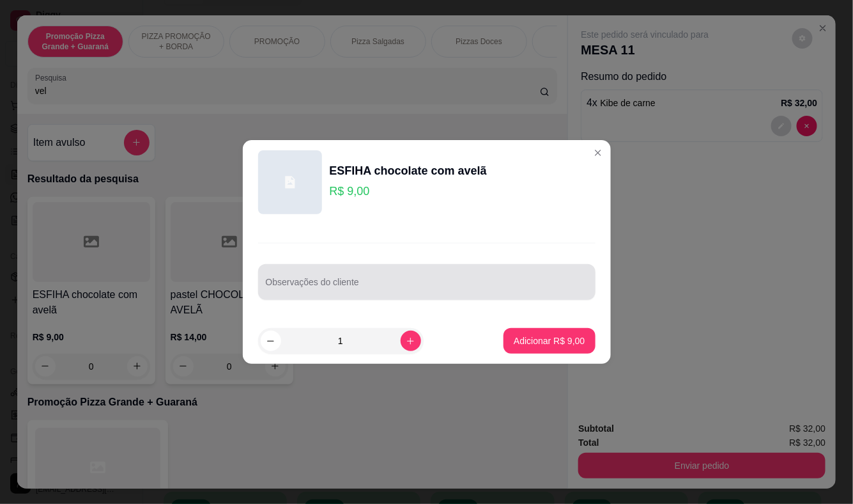
click at [479, 285] on input "Observações do cliente" at bounding box center [427, 287] width 322 height 13
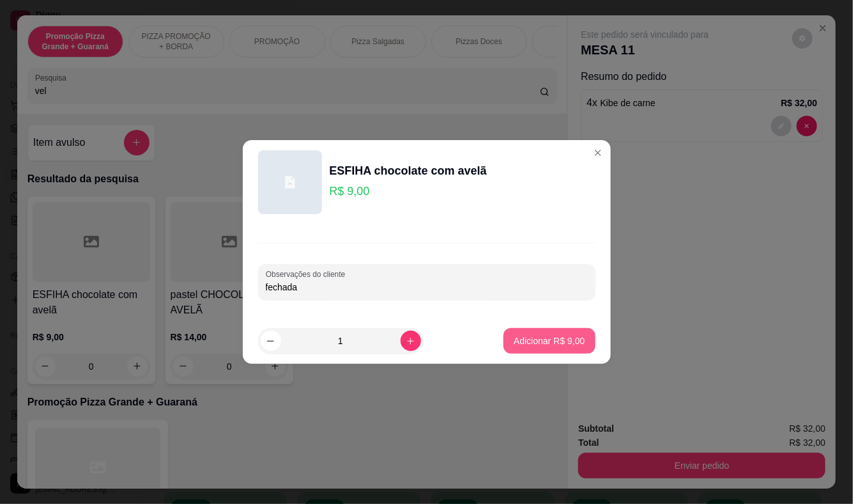
type input "fechada"
click at [540, 350] on button "Adicionar R$ 9,00" at bounding box center [549, 341] width 89 height 25
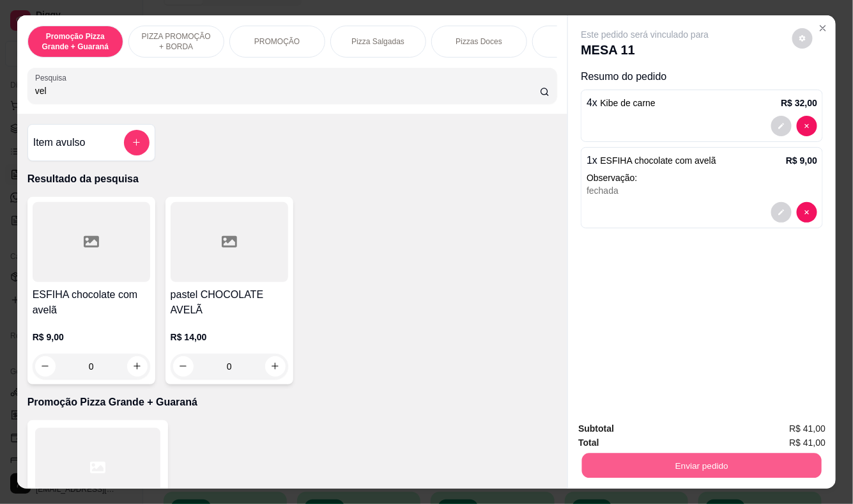
click at [628, 461] on button "Enviar pedido" at bounding box center [702, 465] width 240 height 25
click at [789, 426] on button "Enviar pedido" at bounding box center [792, 429] width 70 height 24
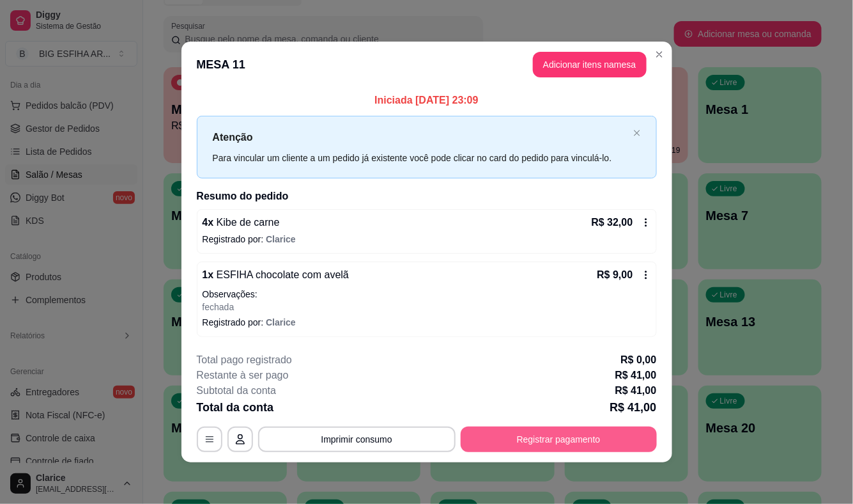
click at [612, 442] on button "Registrar pagamento" at bounding box center [559, 439] width 196 height 26
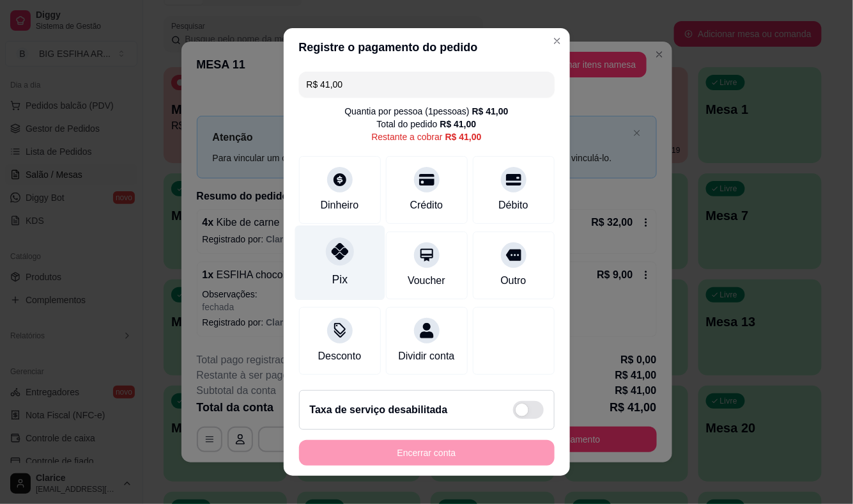
click at [331, 254] on icon at bounding box center [339, 251] width 17 height 17
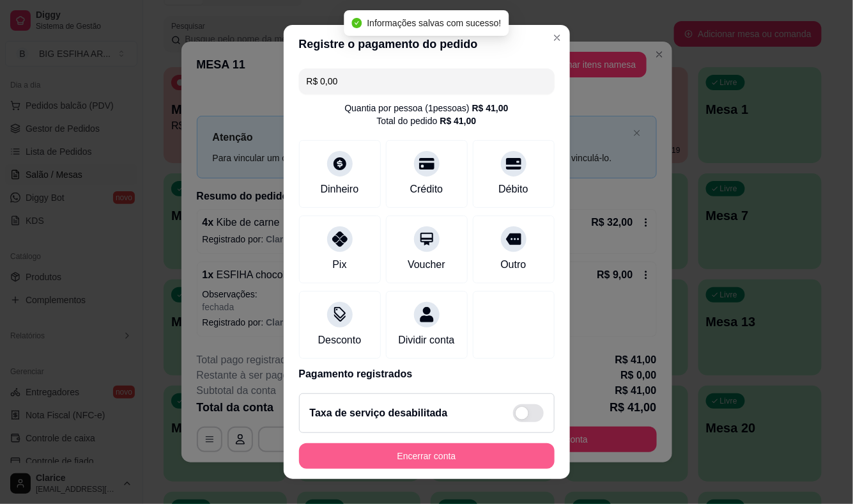
type input "R$ 0,00"
click at [371, 451] on button "Encerrar conta" at bounding box center [427, 455] width 248 height 25
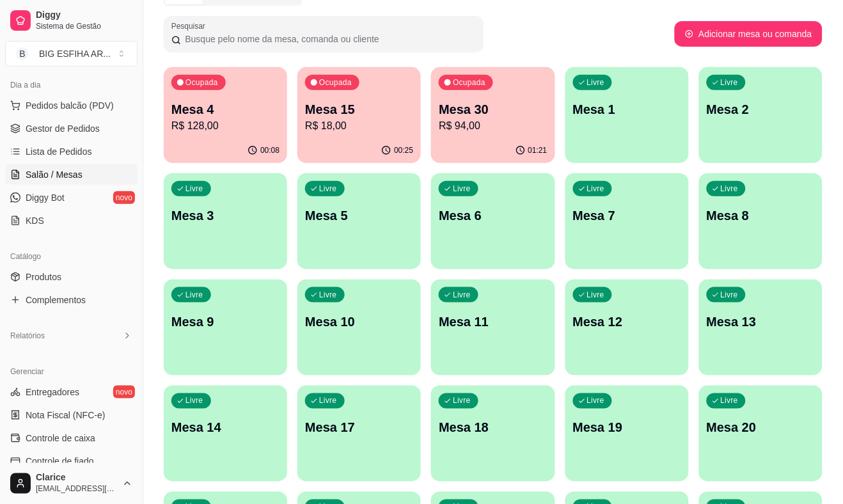
click at [247, 136] on div "Ocupada Mesa 4 R$ 128,00" at bounding box center [225, 102] width 123 height 71
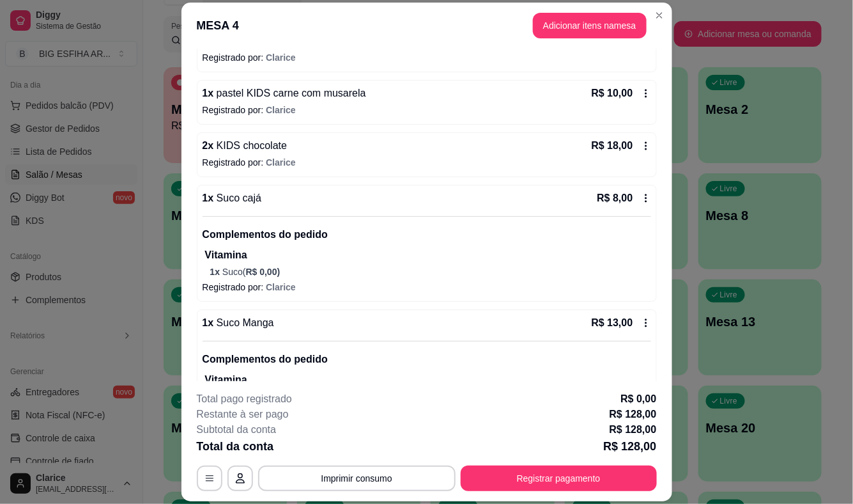
scroll to position [0, 0]
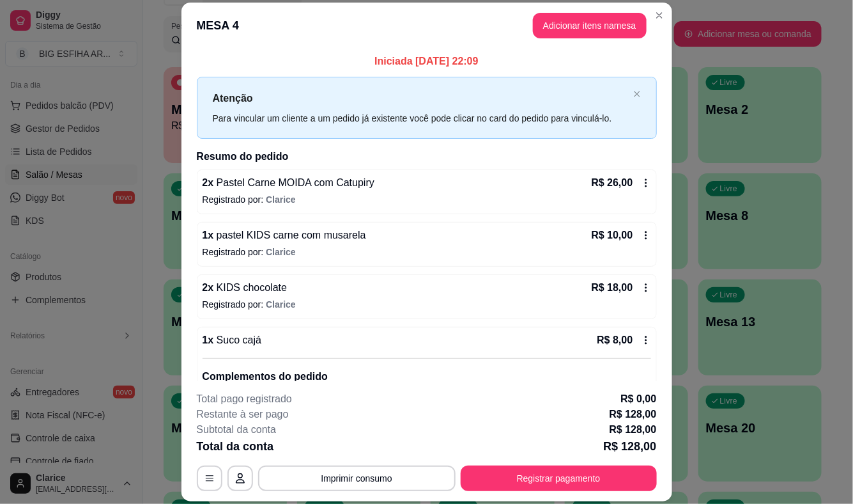
click at [633, 240] on div "R$ 10,00" at bounding box center [621, 235] width 59 height 15
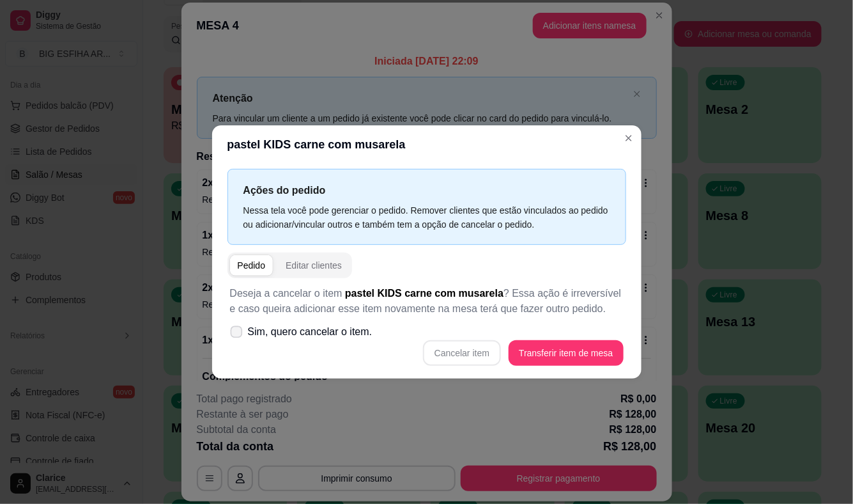
click at [238, 332] on icon at bounding box center [236, 331] width 10 height 7
click at [238, 334] on input "Sim, quero cancelar o item." at bounding box center [233, 338] width 8 height 8
checkbox input "true"
click at [456, 350] on button "Cancelar item" at bounding box center [462, 353] width 78 height 26
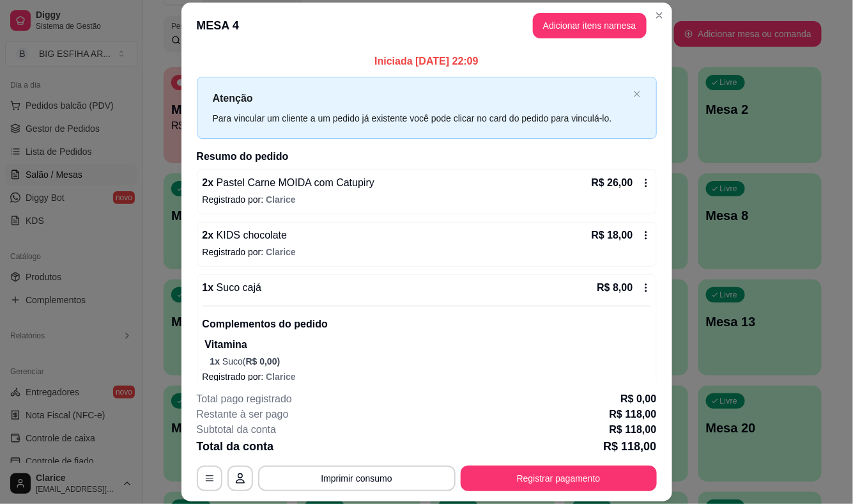
drag, startPoint x: 520, startPoint y: 33, endPoint x: 542, endPoint y: 27, distance: 22.5
click at [524, 31] on header "MESA 4 Adicionar itens na mesa" at bounding box center [427, 26] width 491 height 46
click at [548, 26] on button "Adicionar itens na mesa" at bounding box center [590, 25] width 110 height 25
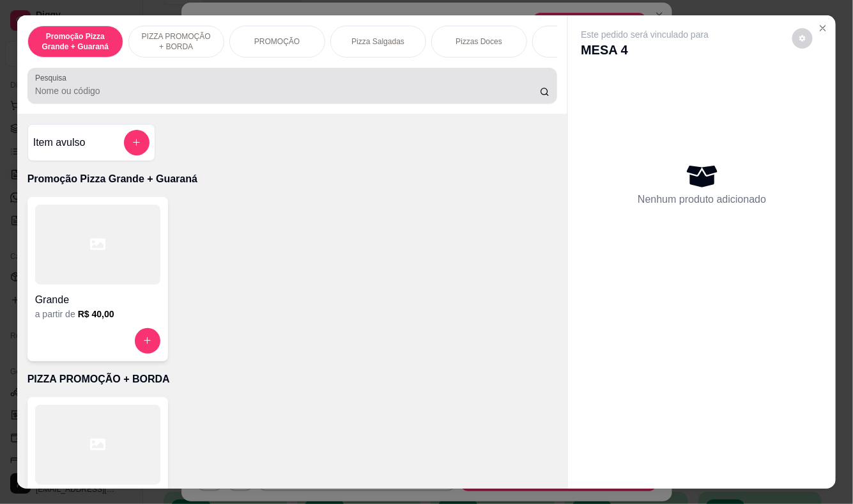
click at [272, 92] on input "Pesquisa" at bounding box center [287, 90] width 505 height 13
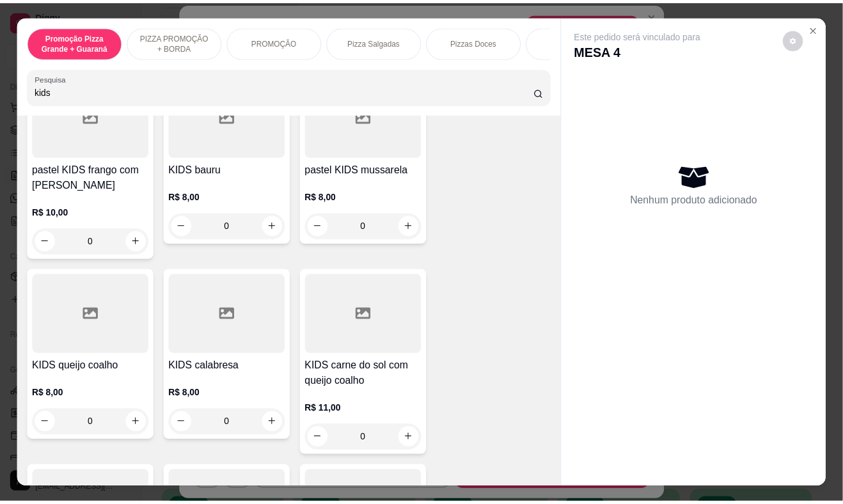
scroll to position [355, 0]
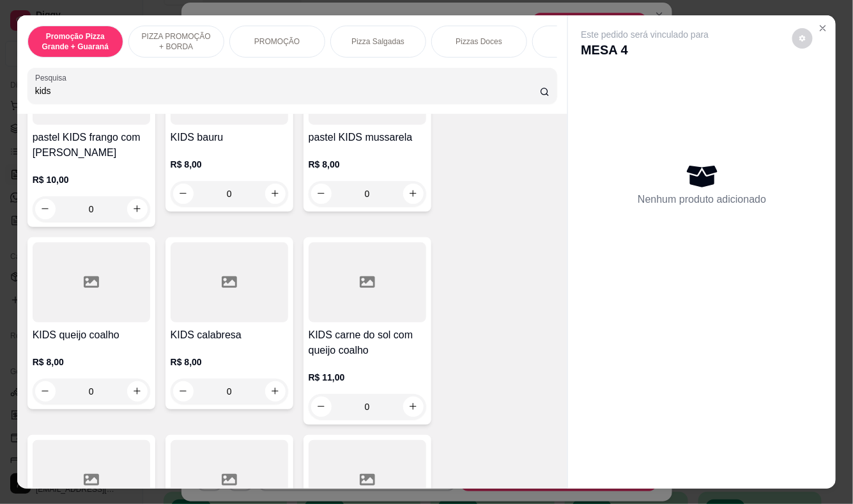
type input "kids"
click at [61, 361] on p "R$ 8,00" at bounding box center [92, 361] width 118 height 13
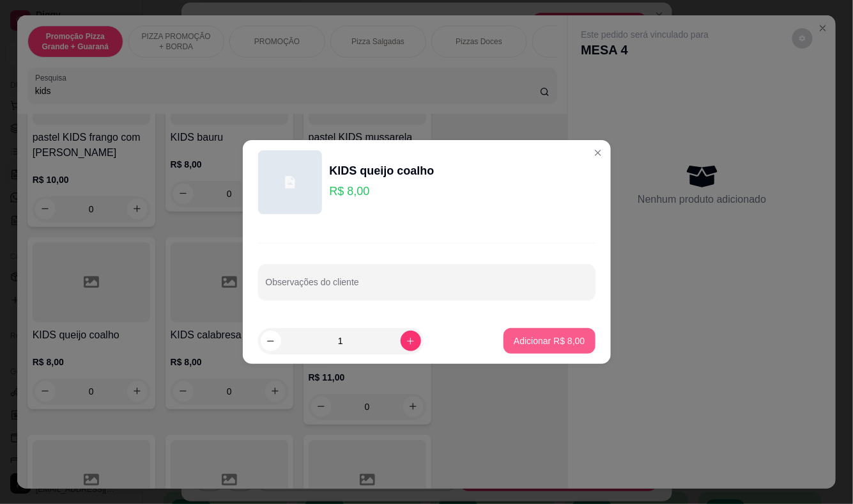
click at [518, 333] on button "Adicionar R$ 8,00" at bounding box center [549, 341] width 91 height 26
type input "1"
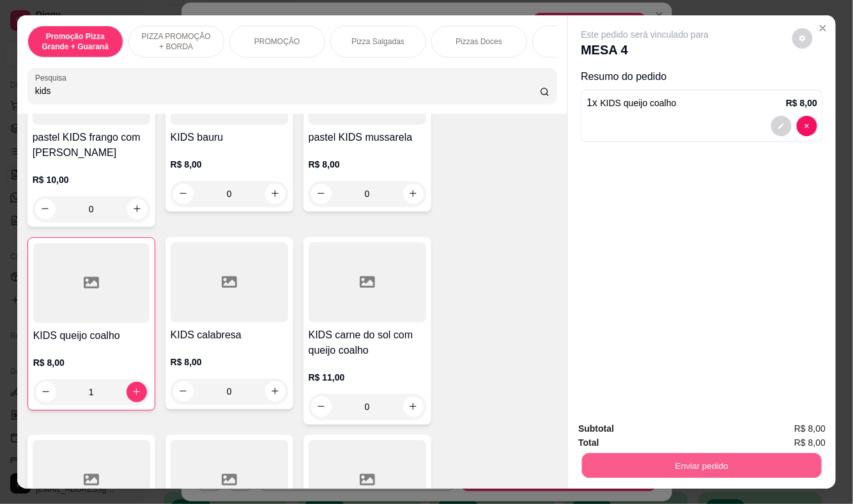
click at [629, 453] on button "Enviar pedido" at bounding box center [702, 465] width 240 height 25
click at [790, 426] on button "Enviar pedido" at bounding box center [792, 429] width 70 height 24
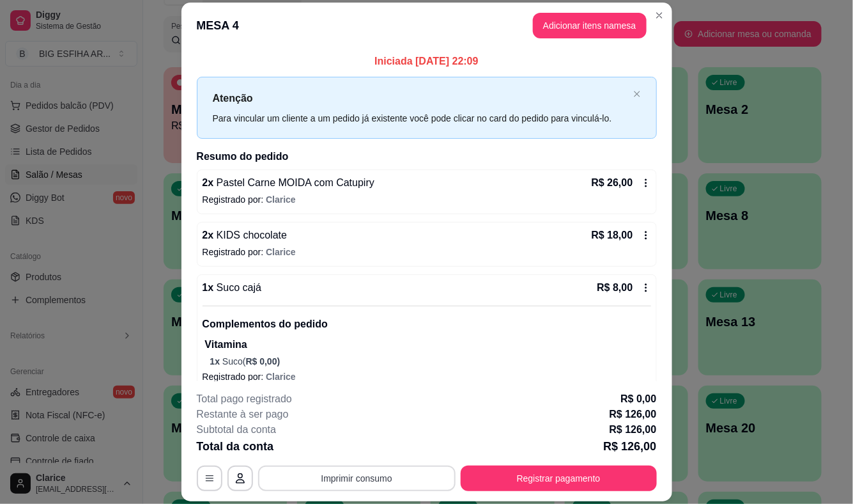
click at [343, 479] on button "Imprimir consumo" at bounding box center [357, 478] width 198 height 26
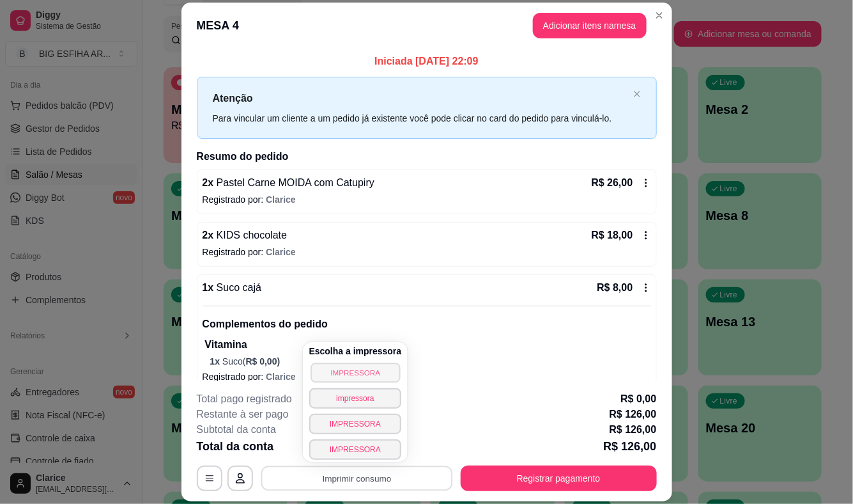
click at [385, 366] on button "IMPRESSORA" at bounding box center [355, 372] width 89 height 20
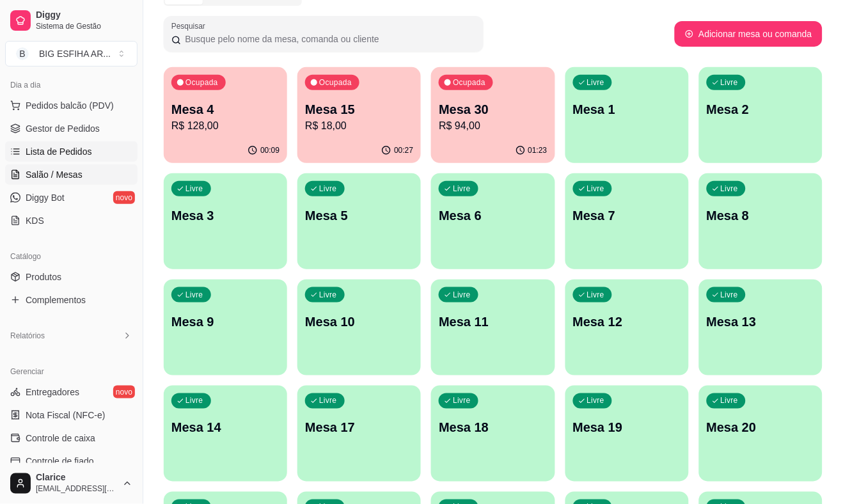
click at [74, 154] on span "Lista de Pedidos" at bounding box center [59, 151] width 66 height 13
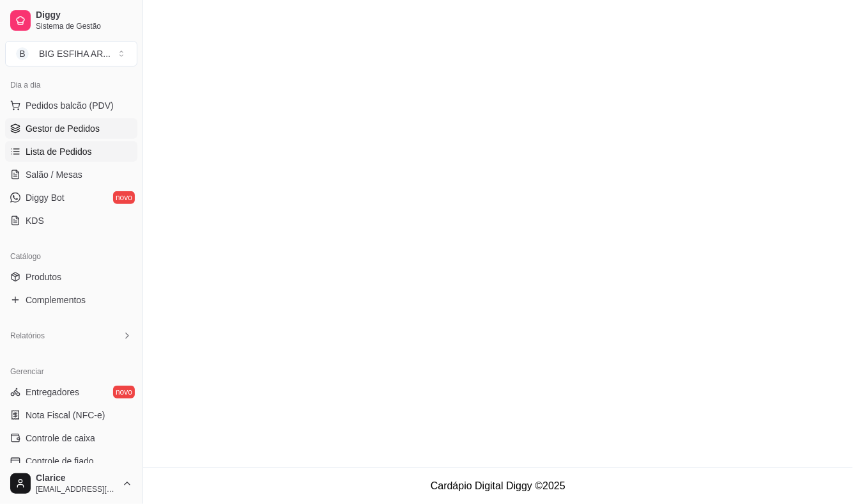
click at [74, 138] on link "Gestor de Pedidos" at bounding box center [71, 128] width 132 height 20
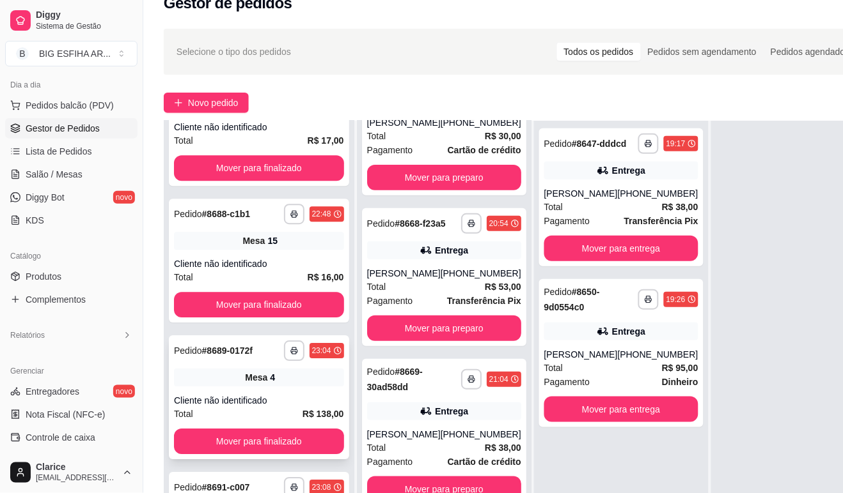
scroll to position [206, 0]
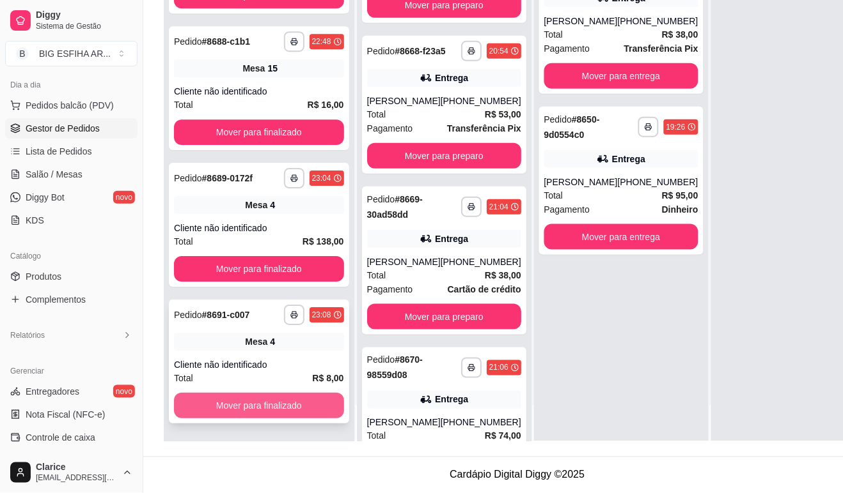
click at [284, 394] on button "Mover para finalizado" at bounding box center [259, 406] width 170 height 26
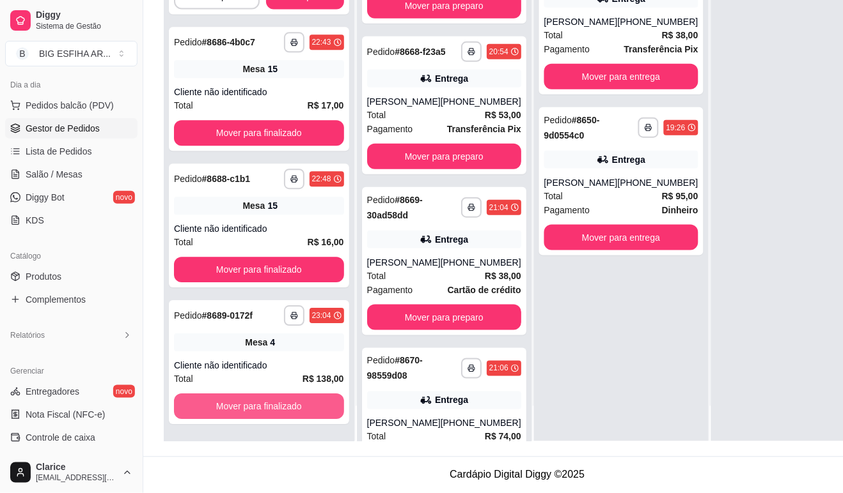
scroll to position [520, 0]
click at [285, 401] on button "Mover para finalizado" at bounding box center [259, 407] width 170 height 26
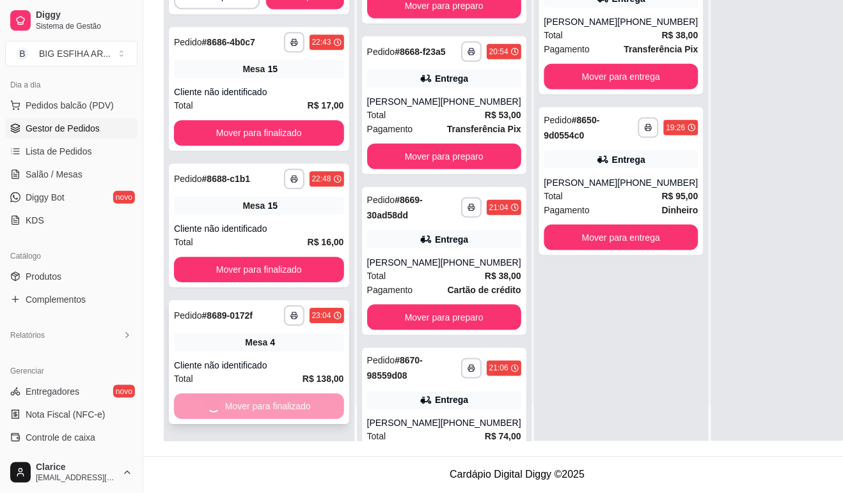
scroll to position [384, 0]
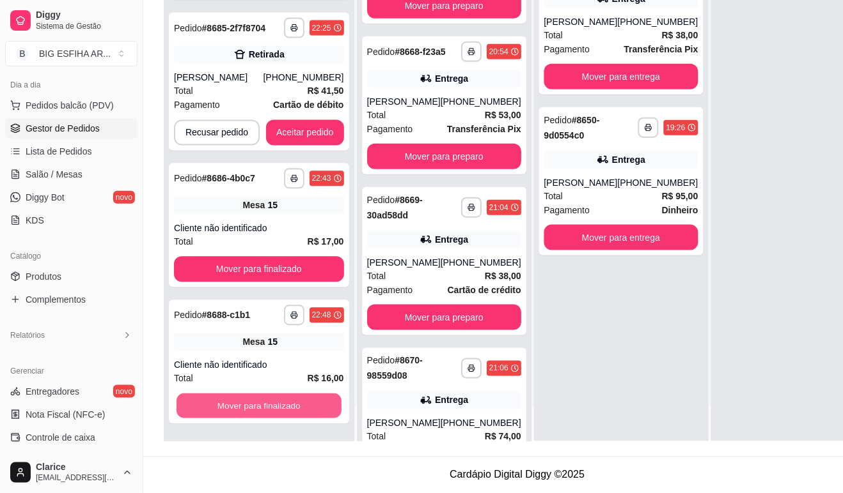
click at [285, 401] on button "Mover para finalizado" at bounding box center [258, 406] width 165 height 25
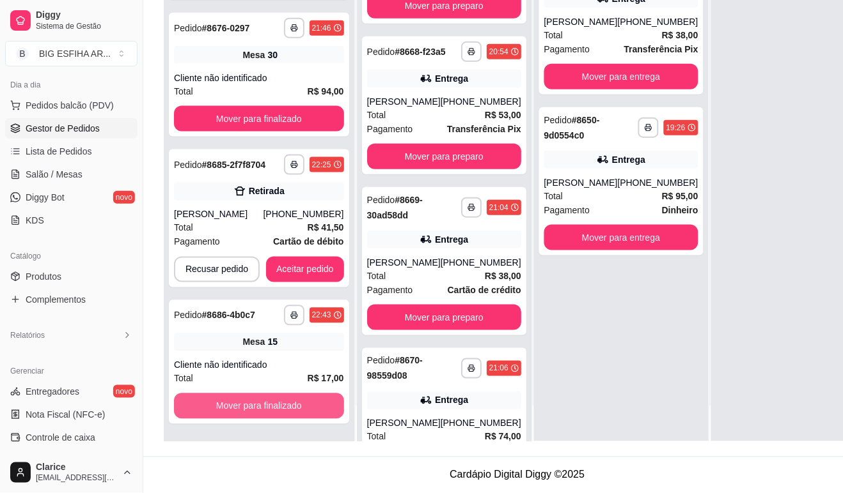
scroll to position [247, 0]
click at [288, 403] on button "Mover para finalizado" at bounding box center [259, 407] width 170 height 26
click at [288, 403] on div "Mover para finalizado" at bounding box center [259, 407] width 170 height 26
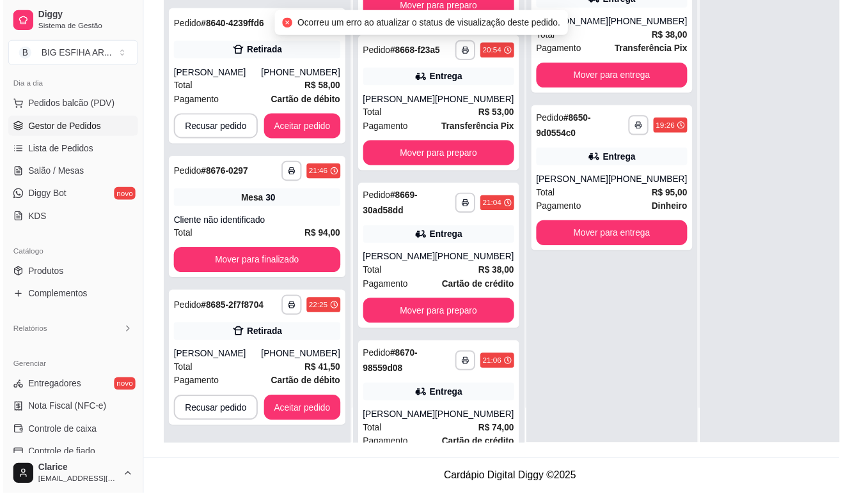
scroll to position [110, 0]
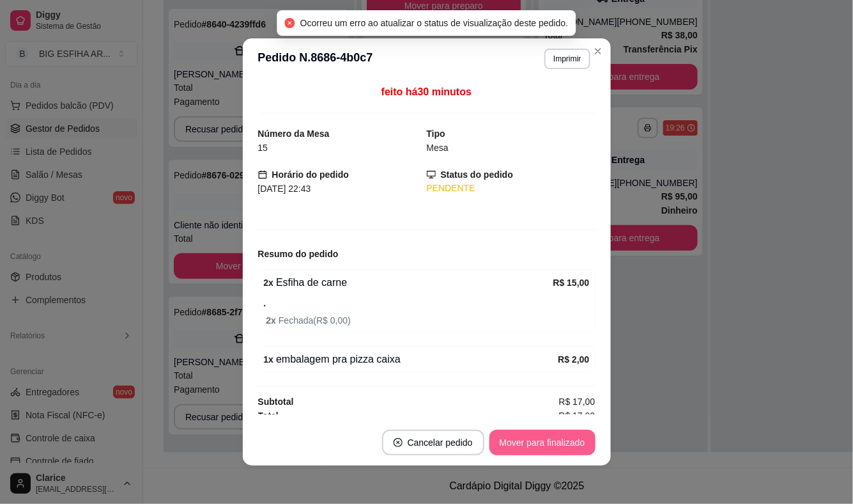
click at [522, 449] on button "Mover para finalizado" at bounding box center [543, 443] width 106 height 26
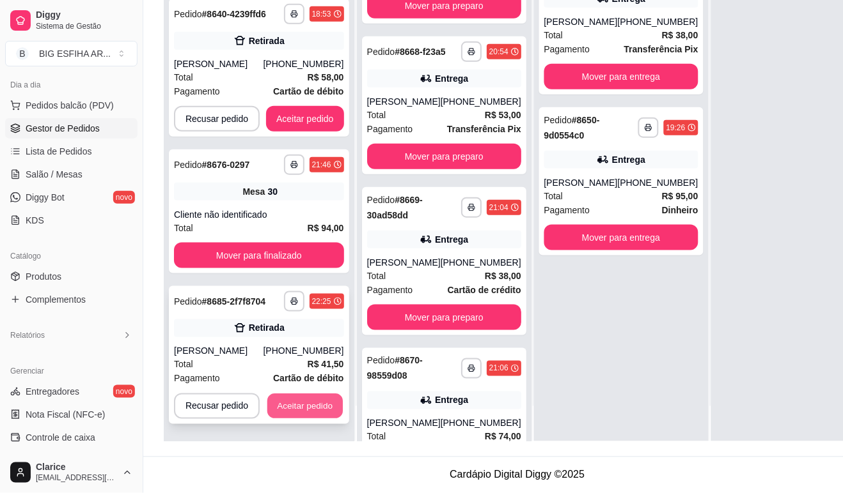
click at [310, 405] on button "Aceitar pedido" at bounding box center [304, 406] width 75 height 25
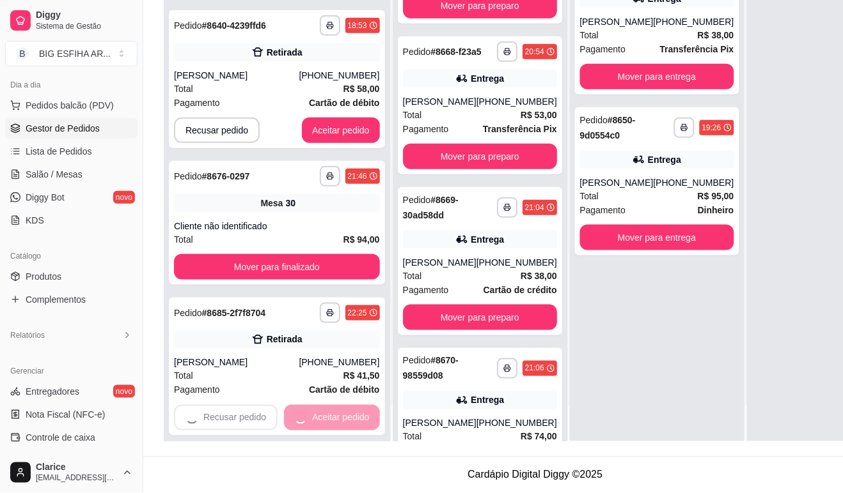
scroll to position [0, 0]
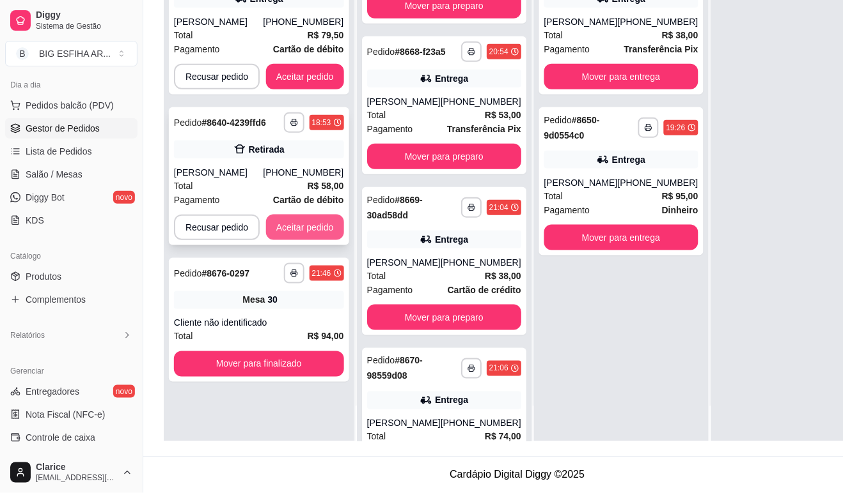
click at [299, 239] on button "Aceitar pedido" at bounding box center [305, 228] width 78 height 26
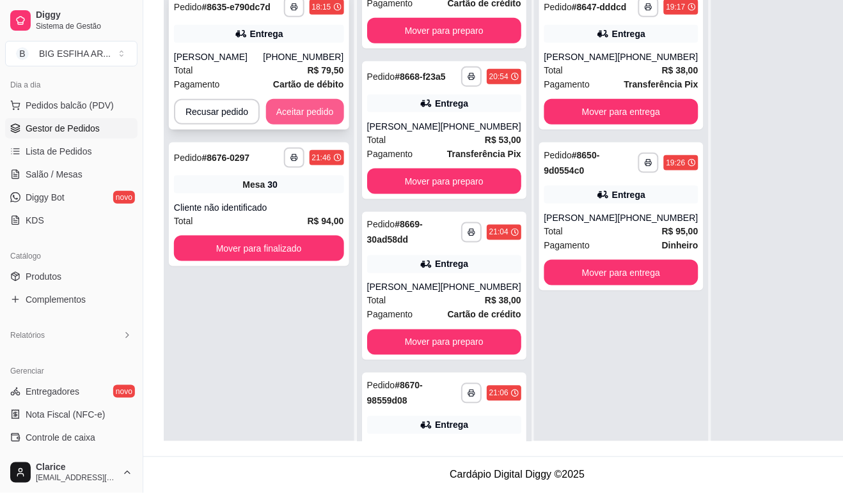
click at [293, 116] on button "Aceitar pedido" at bounding box center [305, 112] width 78 height 26
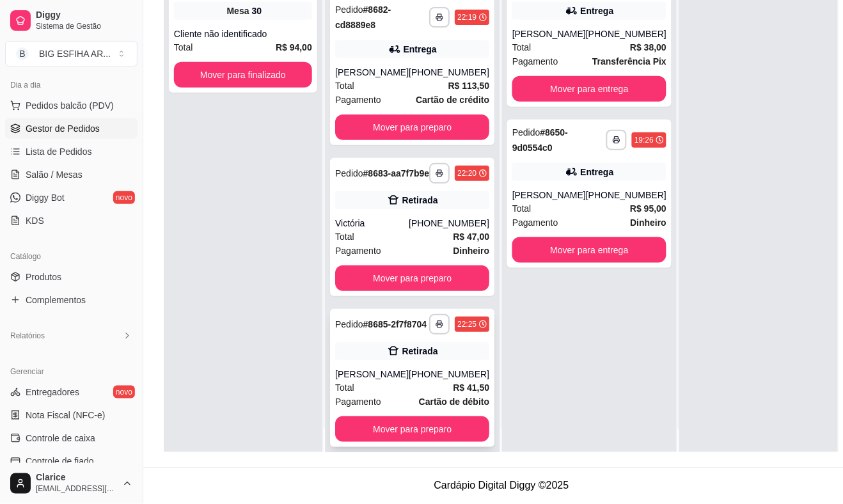
scroll to position [35, 0]
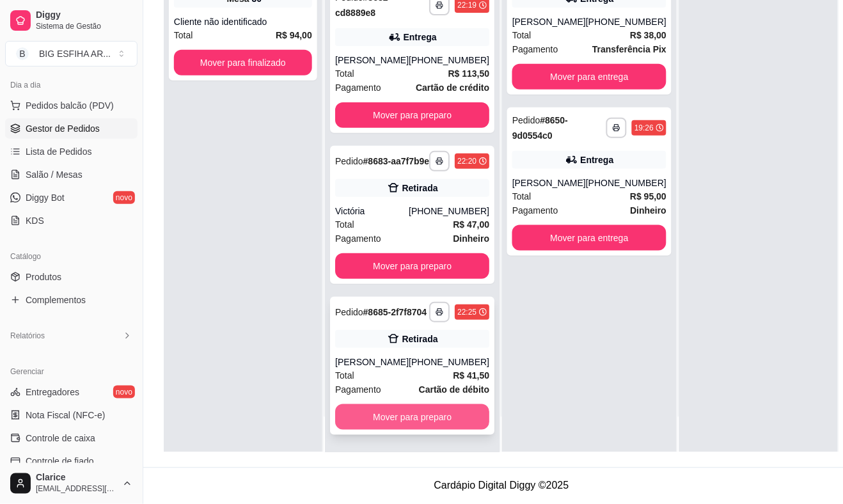
click at [394, 414] on button "Mover para preparo" at bounding box center [412, 417] width 154 height 26
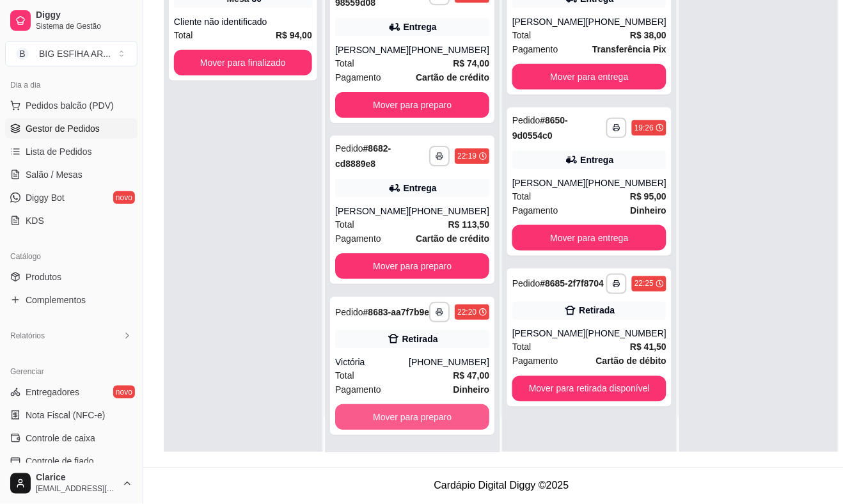
click at [394, 414] on button "Mover para preparo" at bounding box center [412, 417] width 154 height 26
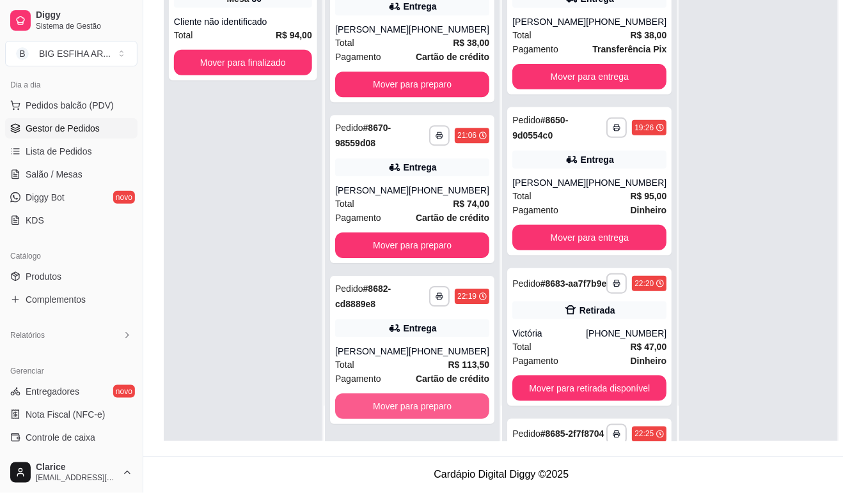
click at [394, 414] on button "Mover para preparo" at bounding box center [412, 407] width 154 height 26
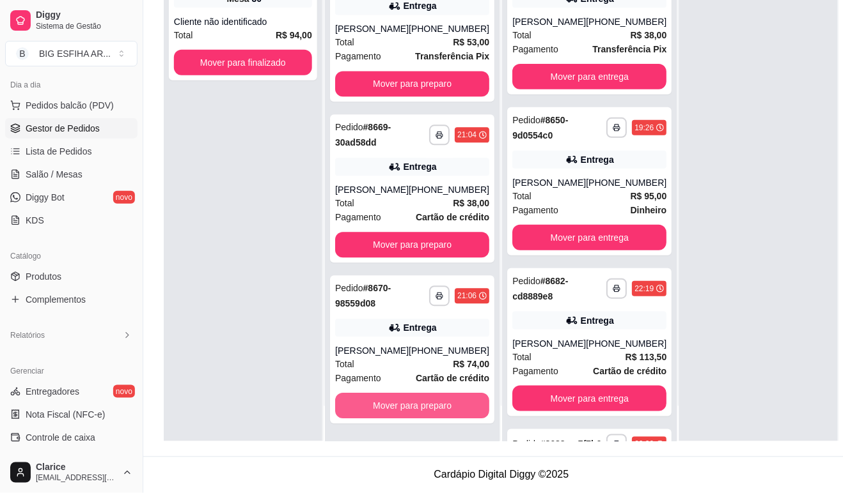
click at [394, 414] on button "Mover para preparo" at bounding box center [412, 407] width 154 height 26
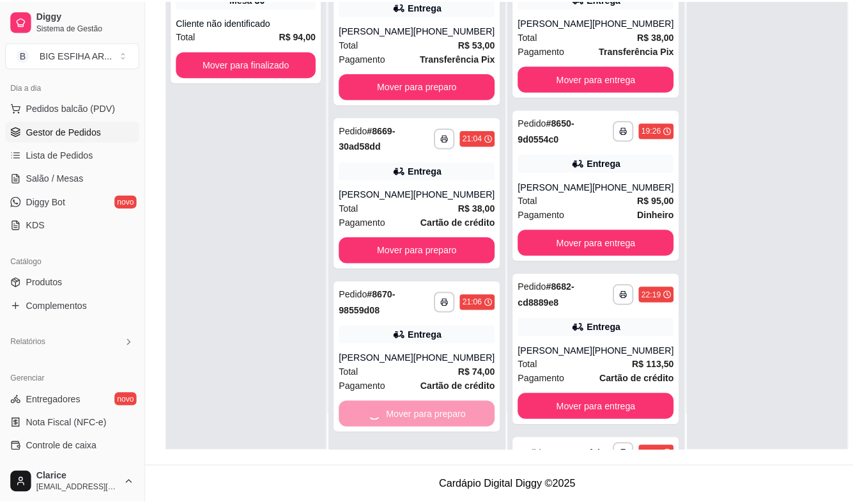
scroll to position [339, 0]
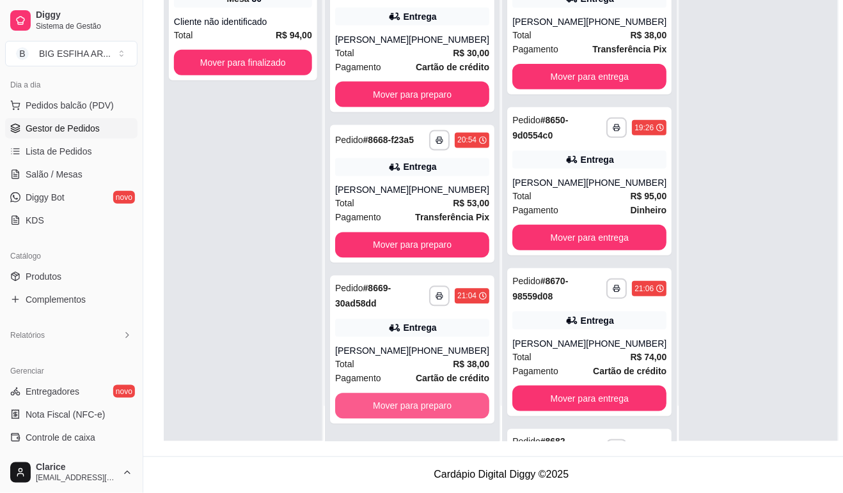
click at [394, 414] on button "Mover para preparo" at bounding box center [412, 407] width 154 height 26
click at [394, 414] on div "Mover para preparo" at bounding box center [412, 407] width 154 height 26
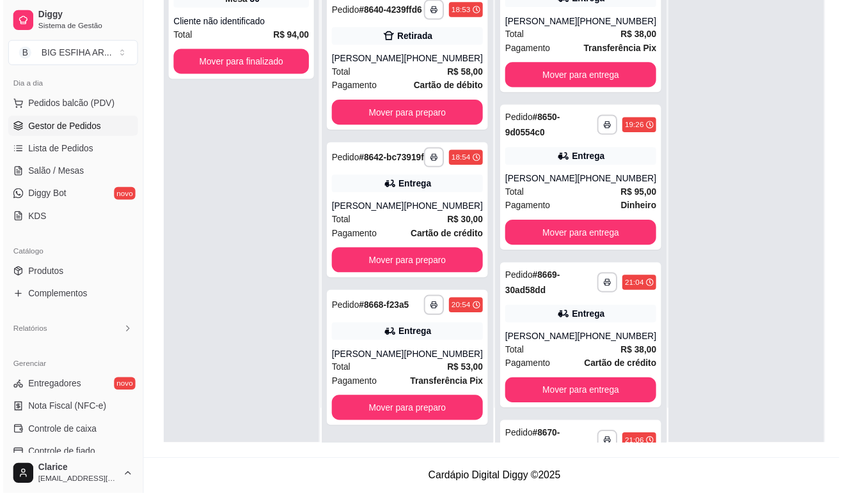
scroll to position [165, 0]
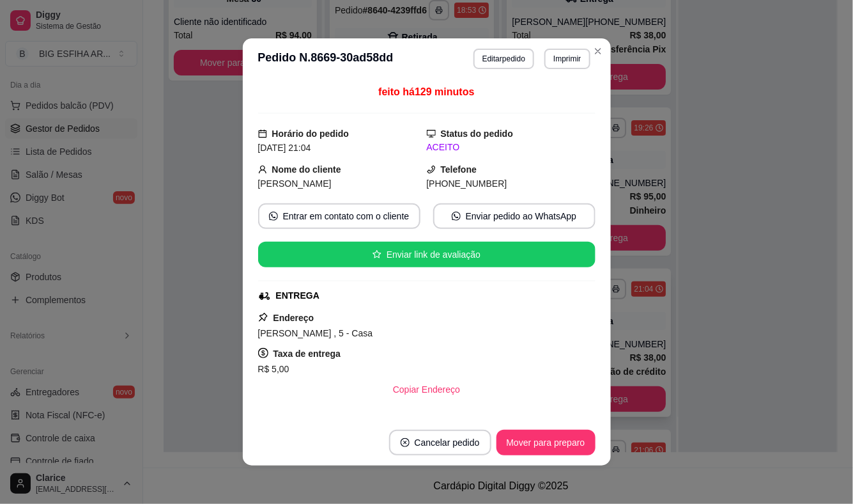
drag, startPoint x: 686, startPoint y: 376, endPoint x: 539, endPoint y: 378, distance: 147.0
click at [686, 376] on div at bounding box center [758, 201] width 159 height 504
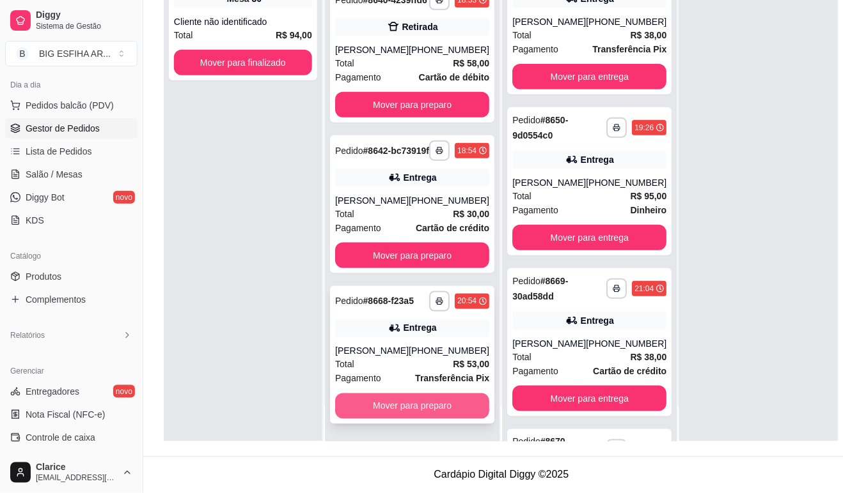
click at [441, 407] on button "Mover para preparo" at bounding box center [412, 407] width 154 height 26
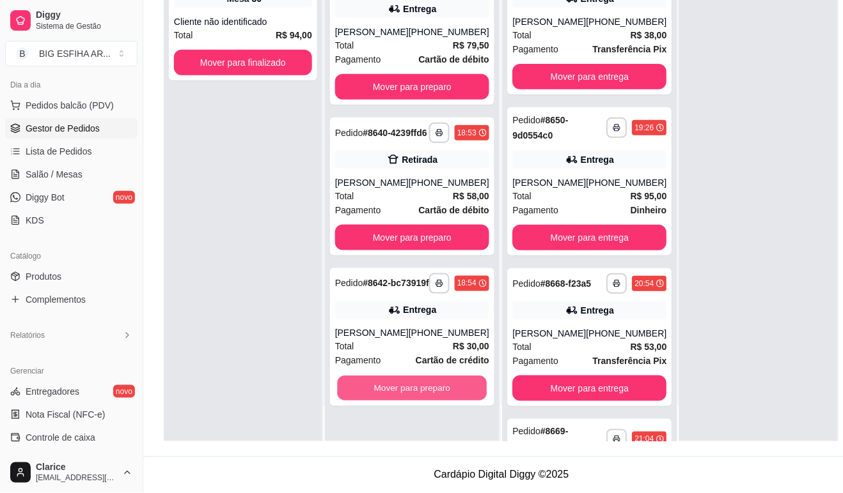
click at [441, 401] on button "Mover para preparo" at bounding box center [413, 389] width 150 height 25
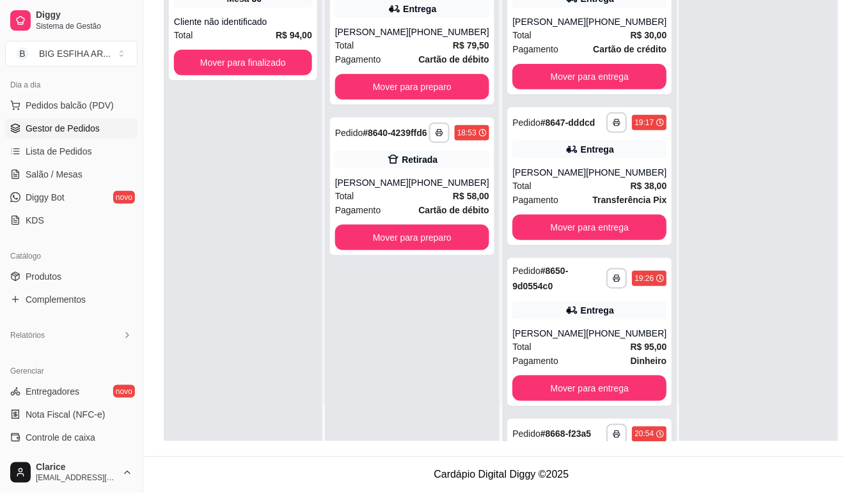
scroll to position [0, 0]
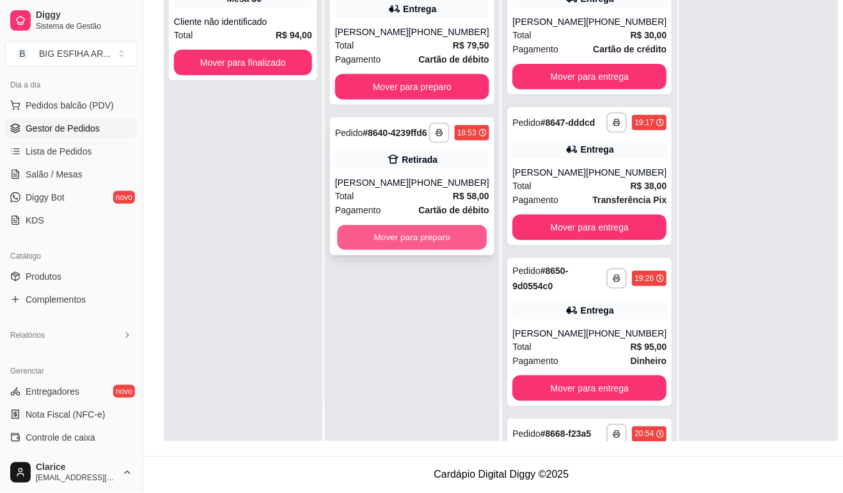
click at [435, 251] on button "Mover para preparo" at bounding box center [413, 238] width 150 height 25
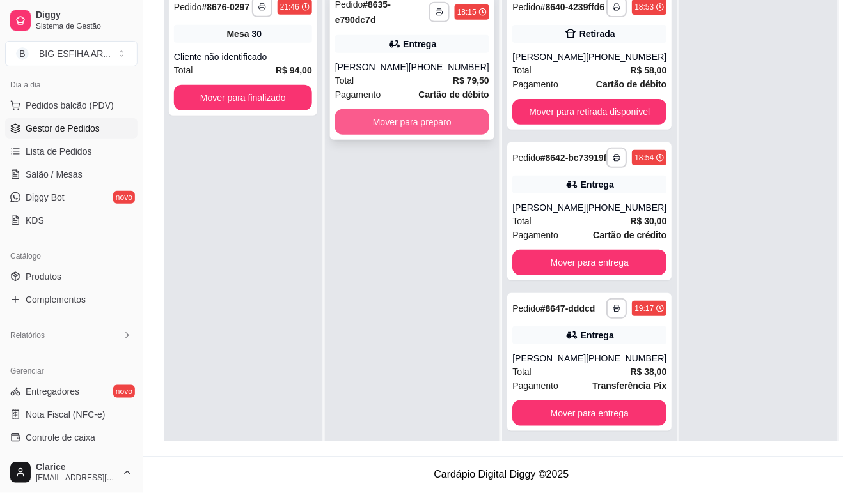
click at [431, 135] on button "Mover para preparo" at bounding box center [412, 122] width 154 height 26
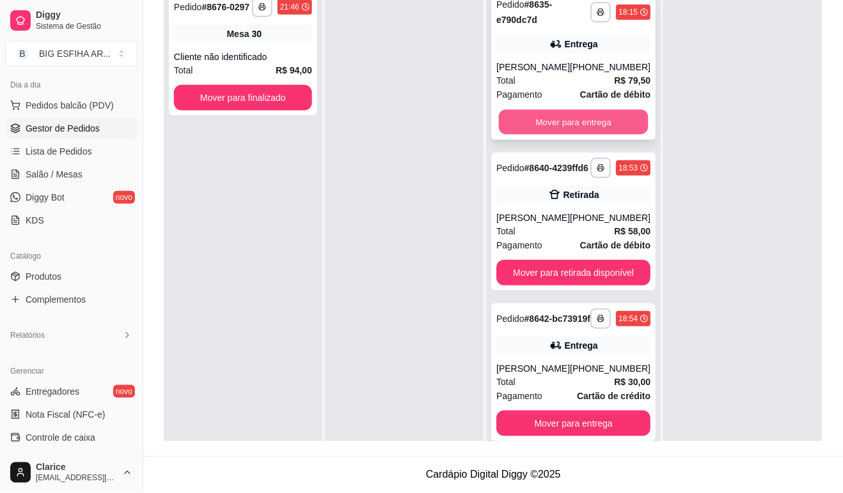
click at [542, 125] on button "Mover para entrega" at bounding box center [574, 122] width 150 height 25
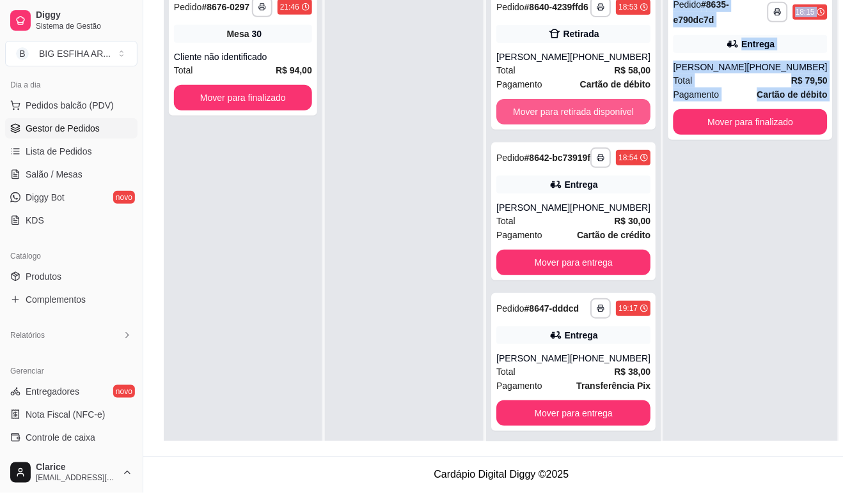
click at [542, 125] on button "Mover para retirada disponível" at bounding box center [573, 112] width 154 height 26
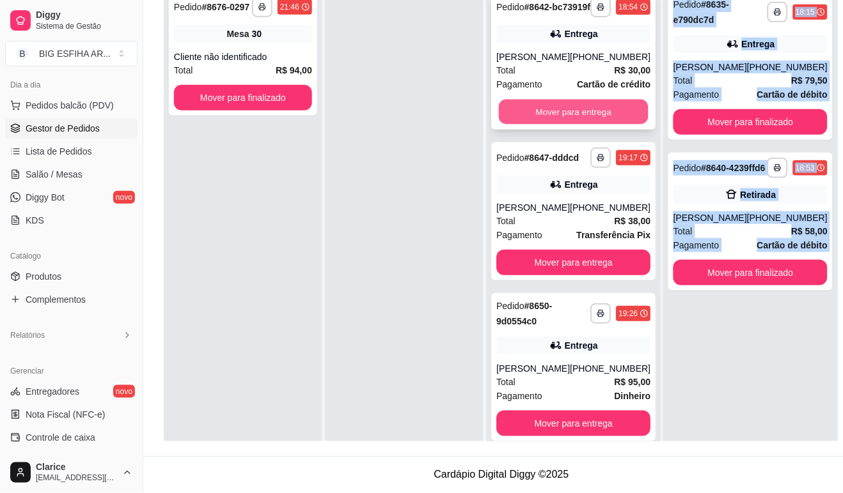
click at [545, 120] on button "Mover para entrega" at bounding box center [574, 112] width 150 height 25
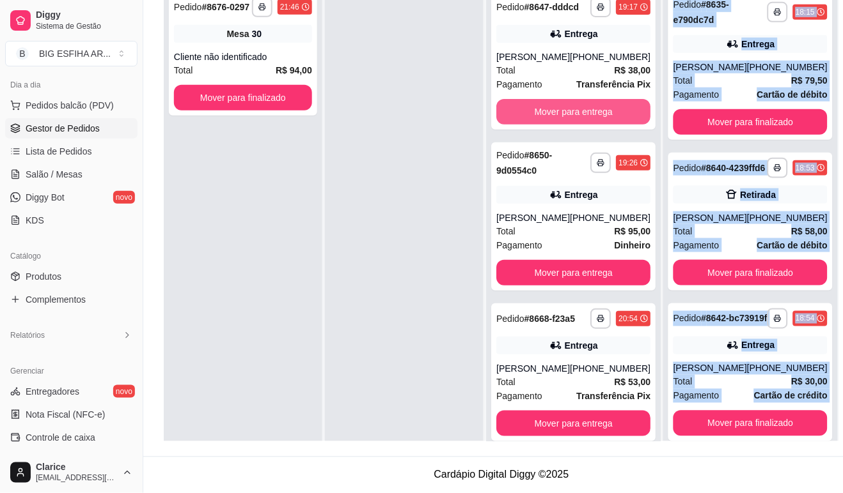
click at [545, 120] on button "Mover para entrega" at bounding box center [573, 112] width 154 height 26
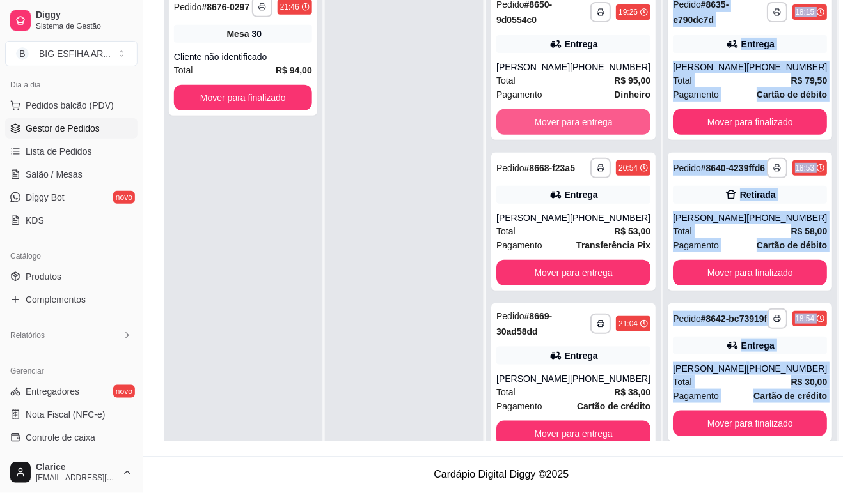
click at [545, 120] on button "Mover para entrega" at bounding box center [573, 122] width 154 height 26
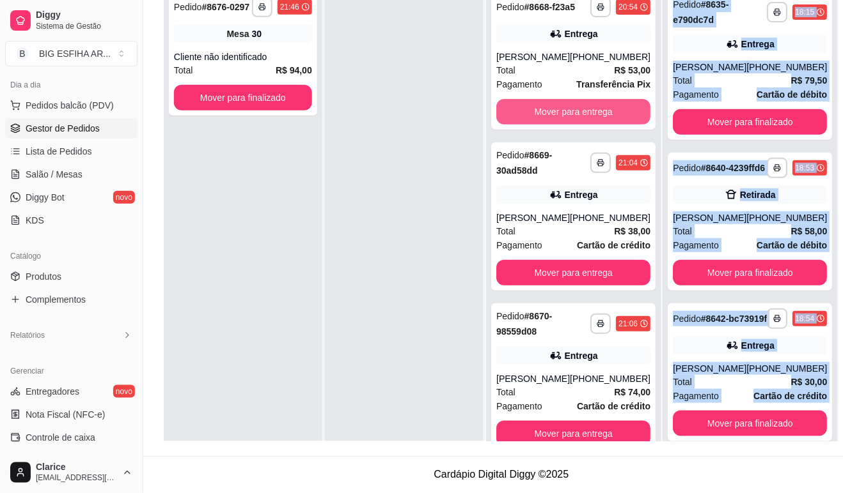
click at [545, 120] on button "Mover para entrega" at bounding box center [573, 112] width 154 height 26
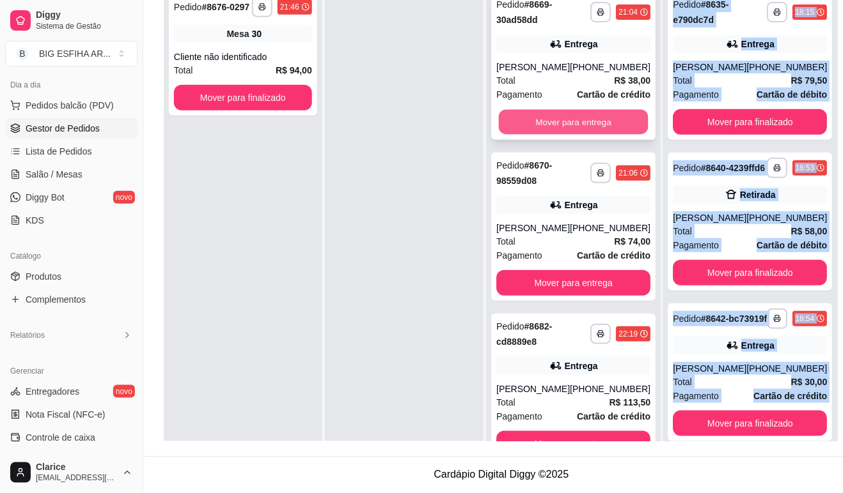
click at [551, 135] on button "Mover para entrega" at bounding box center [574, 122] width 150 height 25
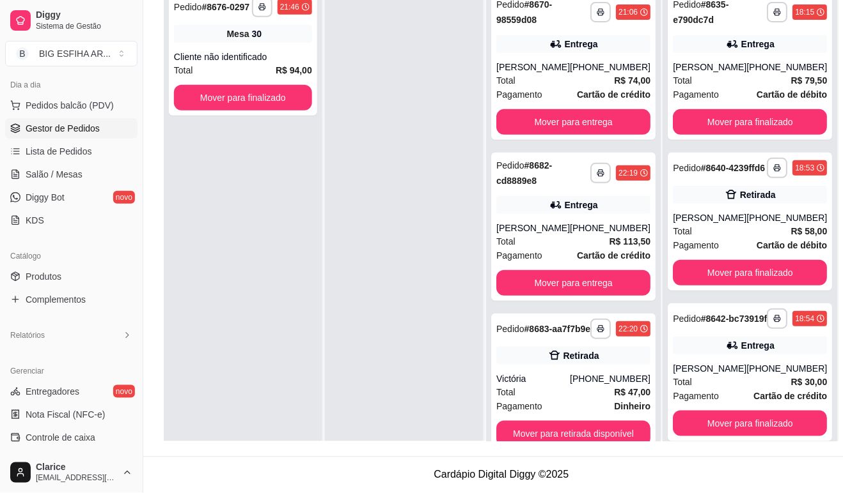
click at [551, 137] on div "**********" at bounding box center [573, 66] width 164 height 148
click at [603, 117] on button "Mover para entrega" at bounding box center [573, 122] width 154 height 26
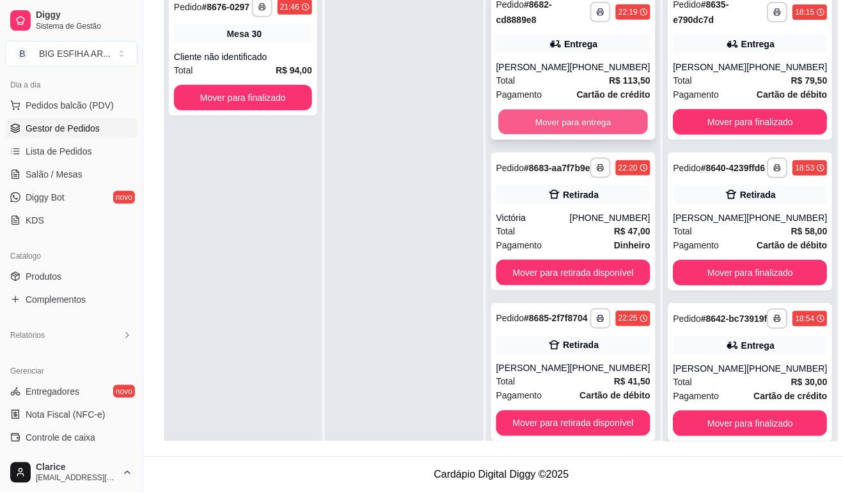
click at [603, 128] on button "Mover para entrega" at bounding box center [574, 122] width 150 height 25
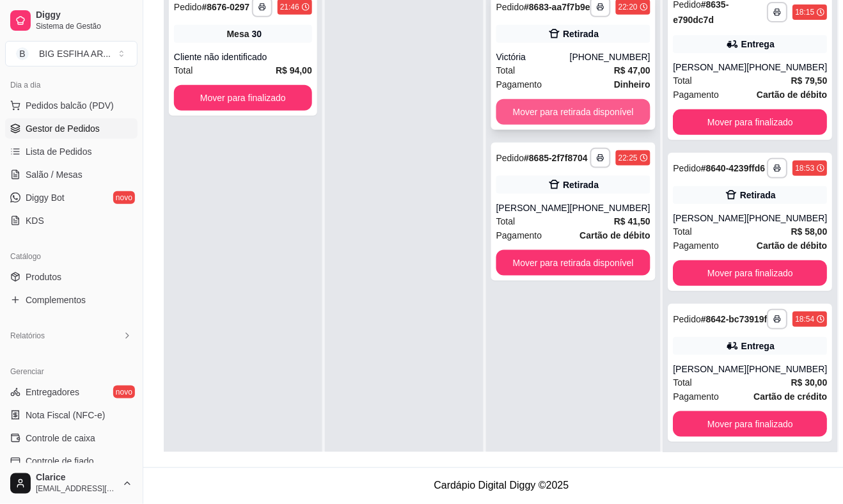
click at [603, 118] on button "Mover para retirada disponível" at bounding box center [573, 112] width 154 height 26
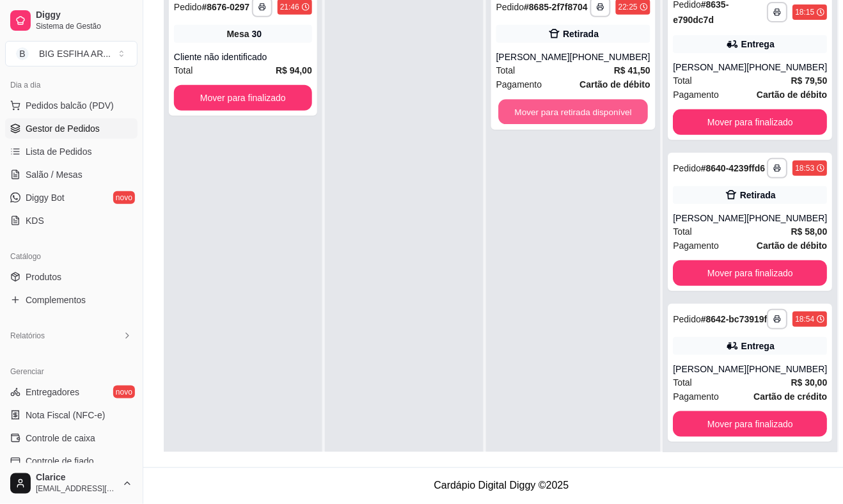
click at [603, 118] on button "Mover para retirada disponível" at bounding box center [574, 112] width 150 height 25
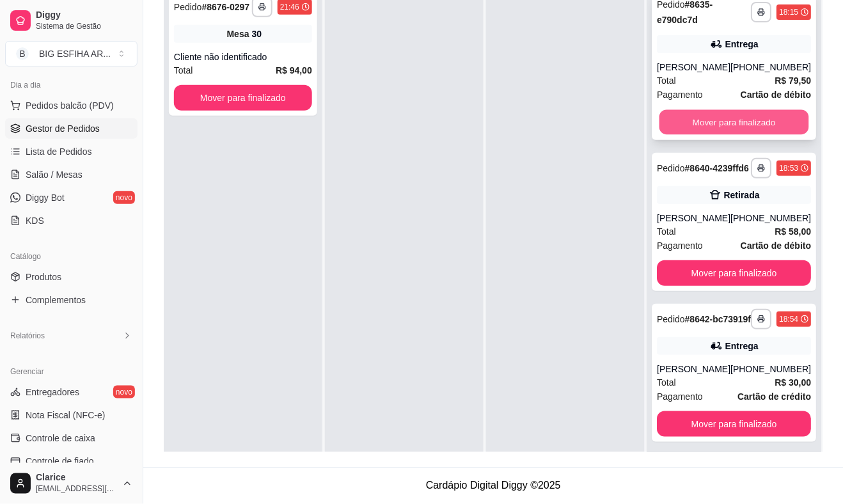
click at [672, 129] on button "Mover para finalizado" at bounding box center [735, 122] width 150 height 25
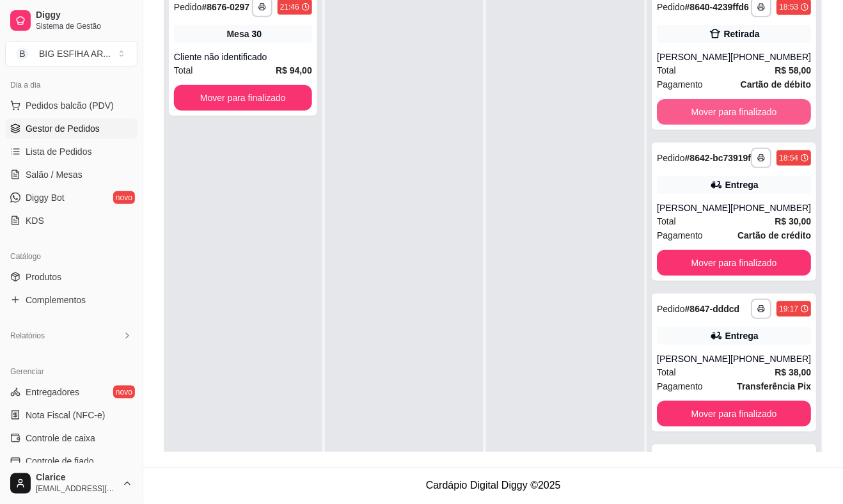
click at [672, 125] on button "Mover para finalizado" at bounding box center [734, 112] width 154 height 26
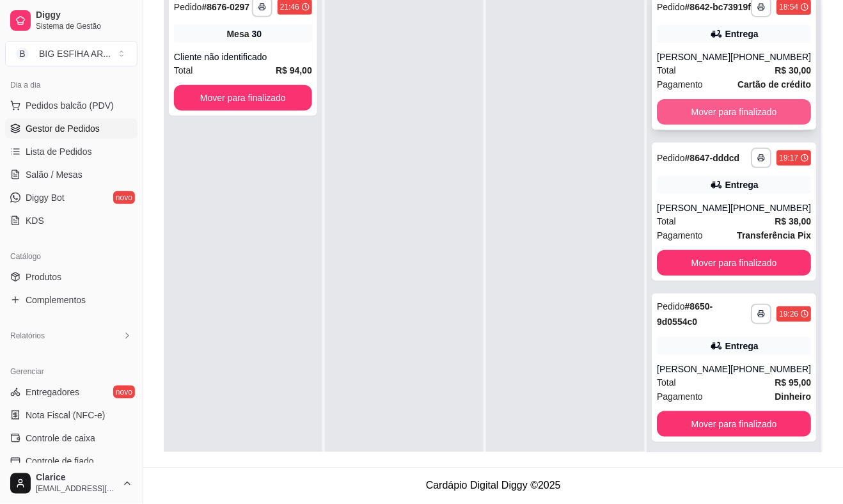
click at [704, 117] on button "Mover para finalizado" at bounding box center [734, 112] width 154 height 26
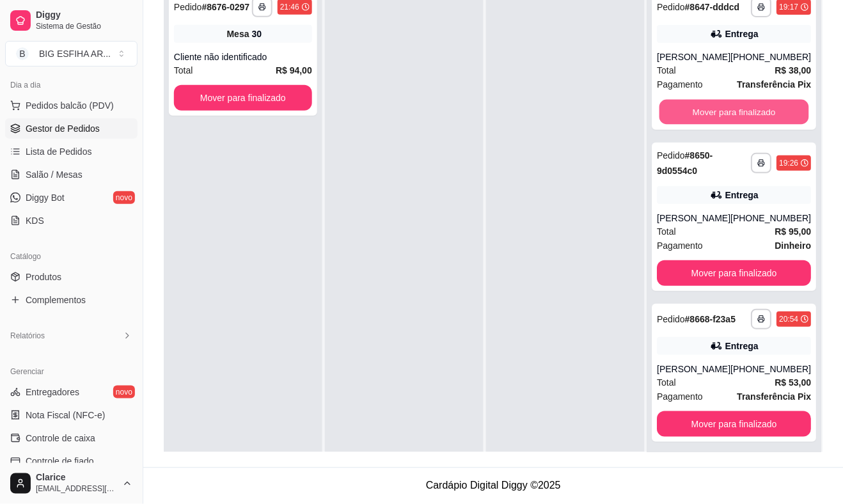
click at [704, 117] on button "Mover para finalizado" at bounding box center [735, 112] width 150 height 25
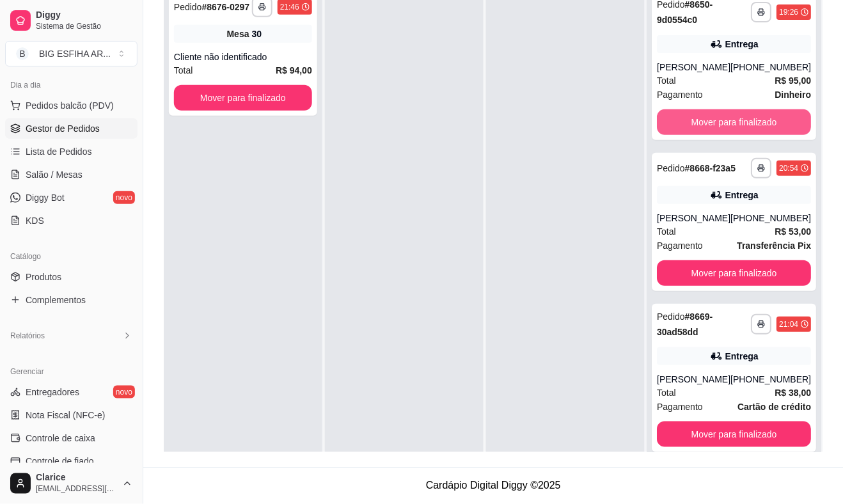
click at [704, 117] on button "Mover para finalizado" at bounding box center [734, 122] width 154 height 26
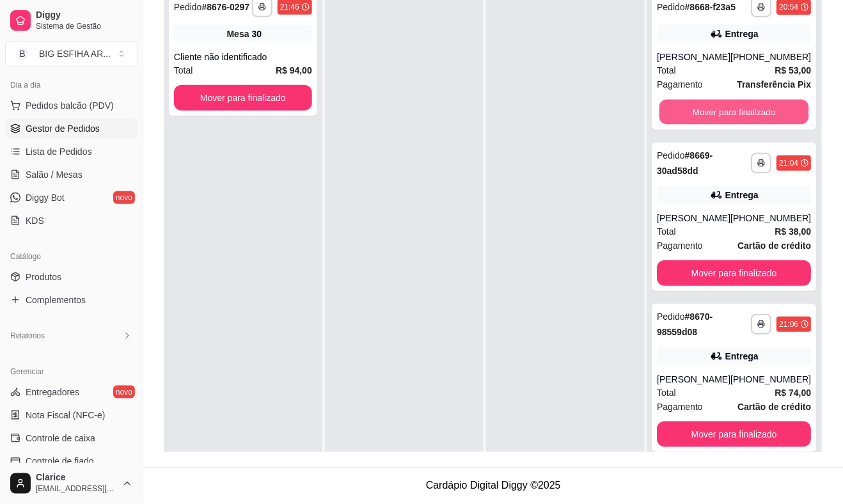
click at [704, 117] on button "Mover para finalizado" at bounding box center [735, 112] width 150 height 25
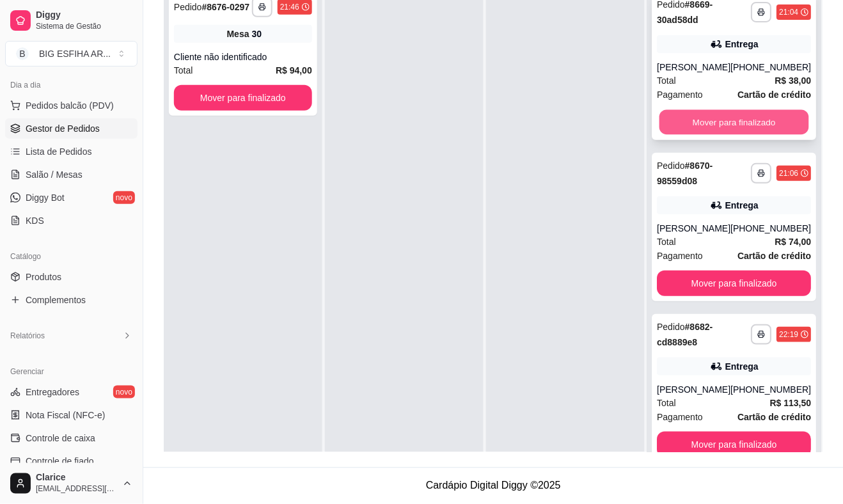
click at [704, 130] on button "Mover para finalizado" at bounding box center [735, 122] width 150 height 25
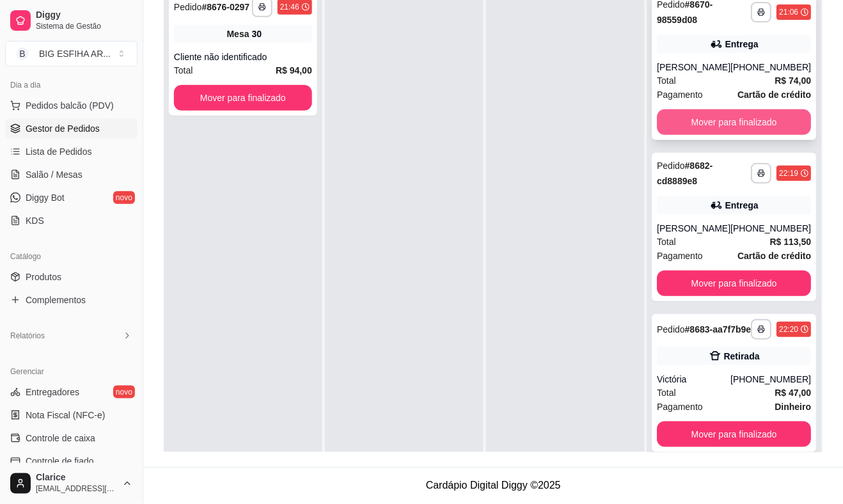
click at [708, 119] on button "Mover para finalizado" at bounding box center [734, 122] width 154 height 26
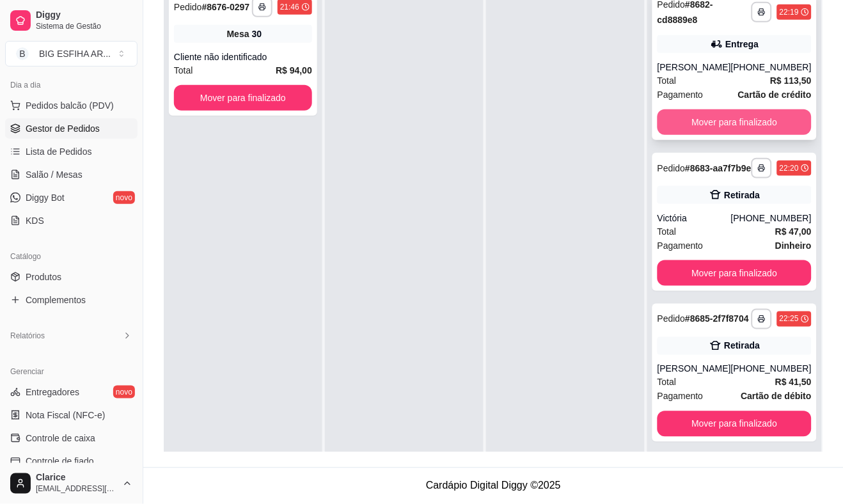
click at [711, 132] on button "Mover para finalizado" at bounding box center [734, 122] width 154 height 26
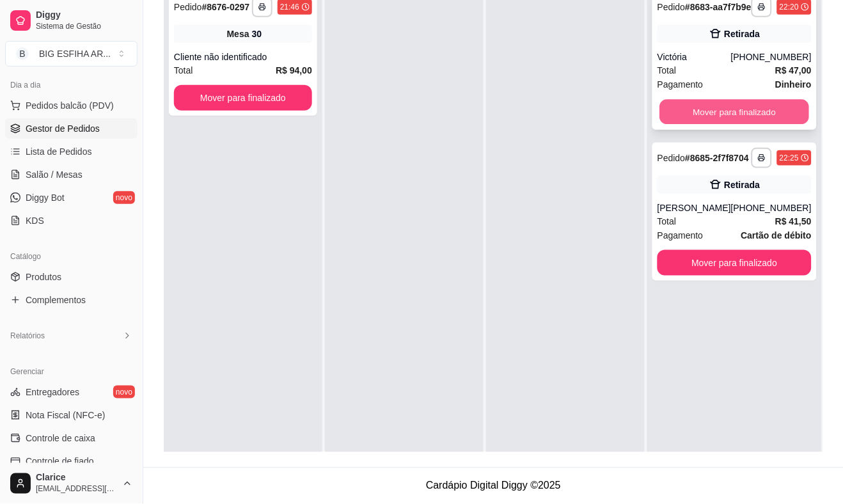
click at [718, 112] on button "Mover para finalizado" at bounding box center [735, 112] width 150 height 25
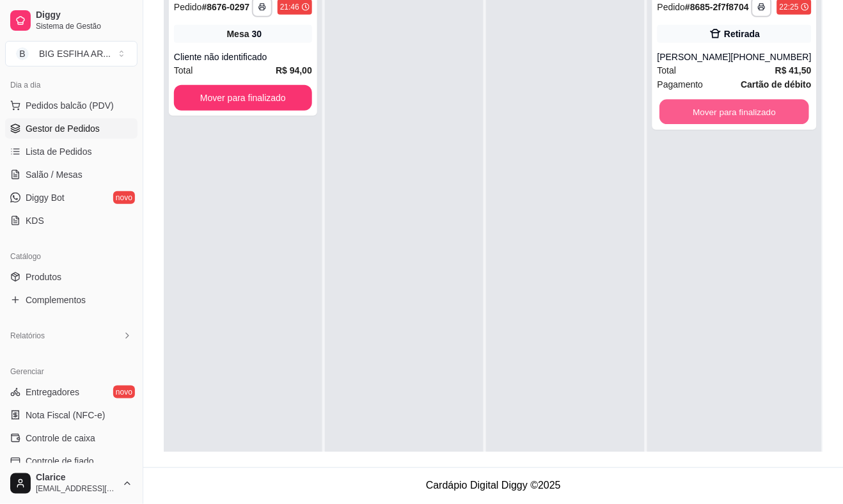
click at [718, 112] on button "Mover para finalizado" at bounding box center [735, 112] width 150 height 25
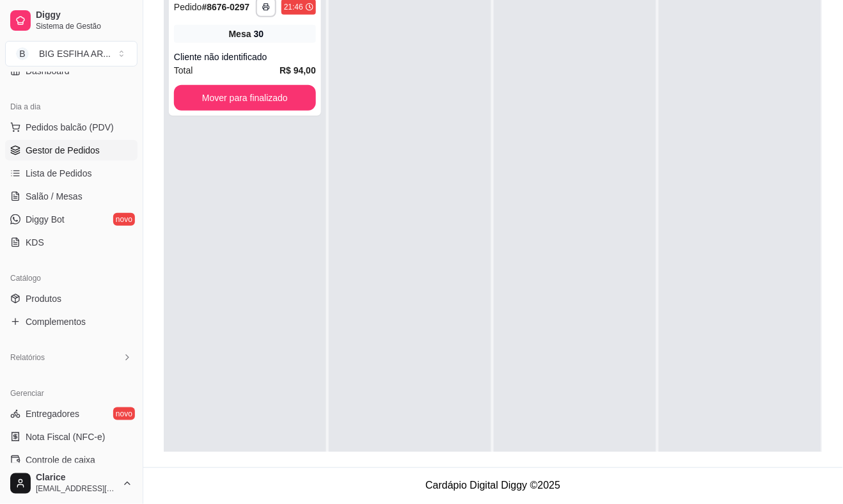
scroll to position [113, 0]
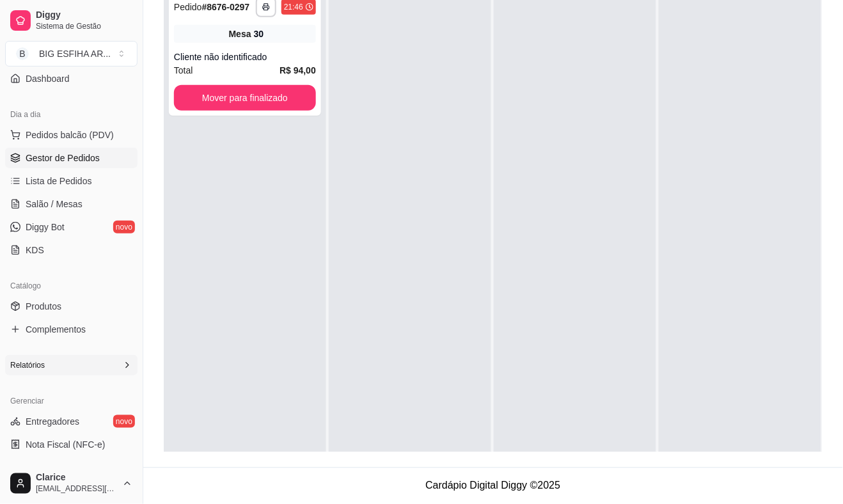
click at [67, 373] on div "Relatórios" at bounding box center [71, 365] width 132 height 20
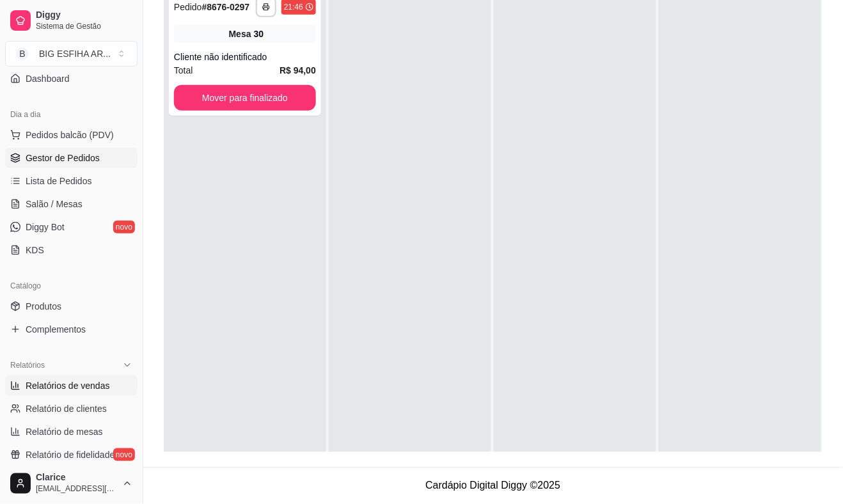
click at [93, 385] on span "Relatórios de vendas" at bounding box center [68, 385] width 84 height 13
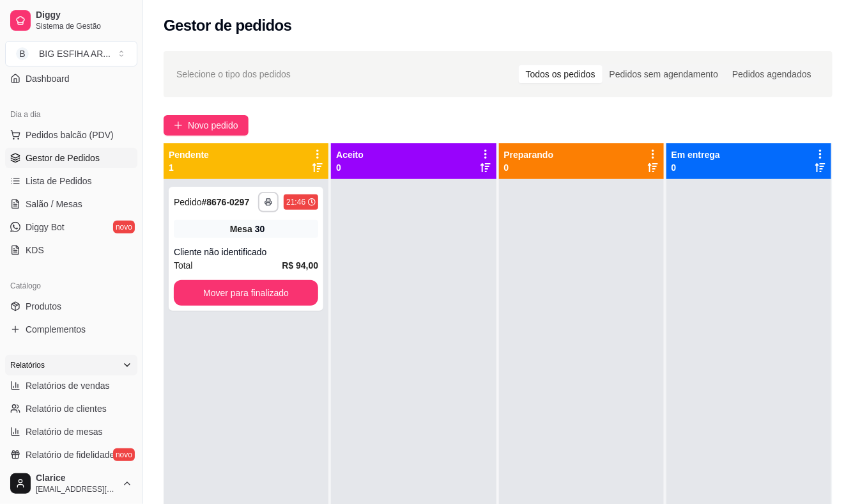
select select "ALL"
select select "0"
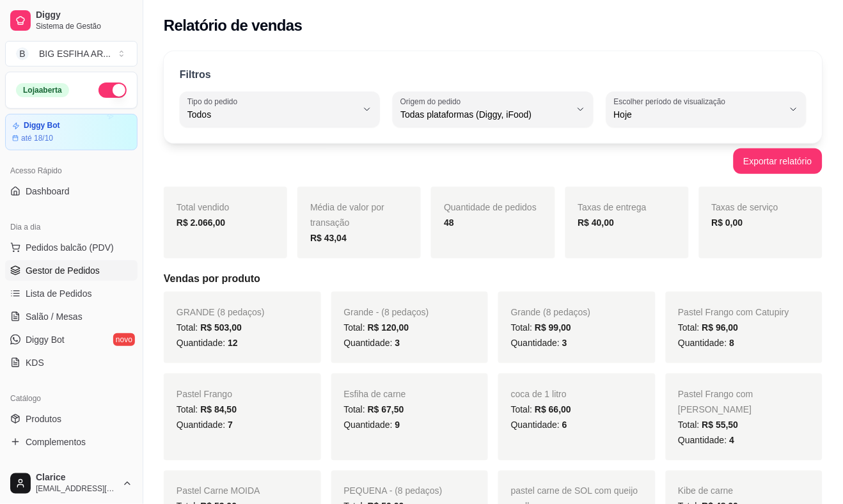
click at [97, 280] on link "Gestor de Pedidos" at bounding box center [71, 270] width 132 height 20
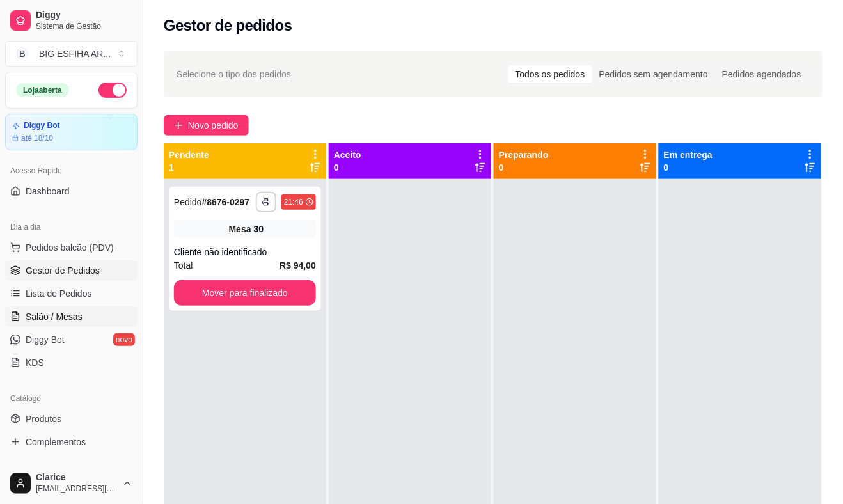
click at [69, 310] on span "Salão / Mesas" at bounding box center [54, 316] width 57 height 13
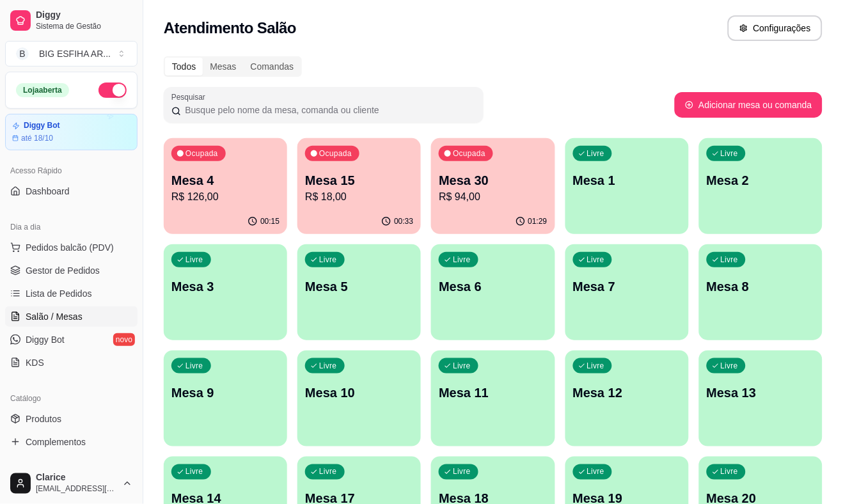
click at [486, 192] on p "R$ 94,00" at bounding box center [493, 196] width 108 height 15
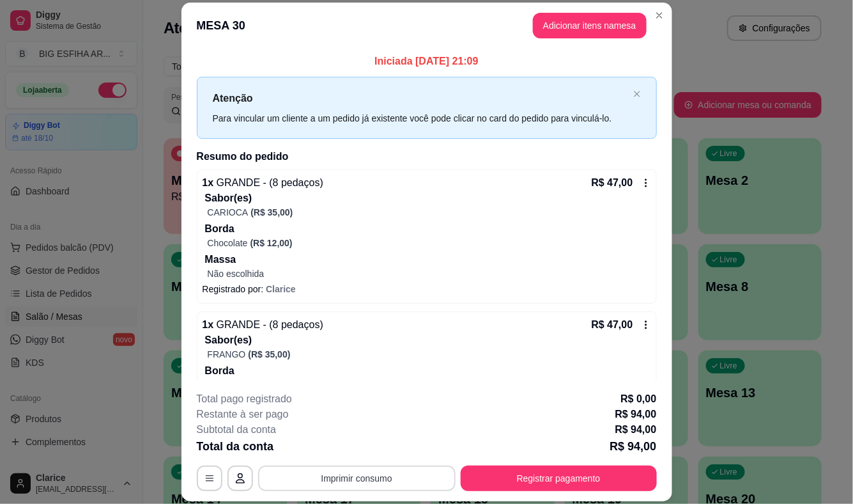
click at [400, 481] on button "Imprimir consumo" at bounding box center [357, 478] width 198 height 26
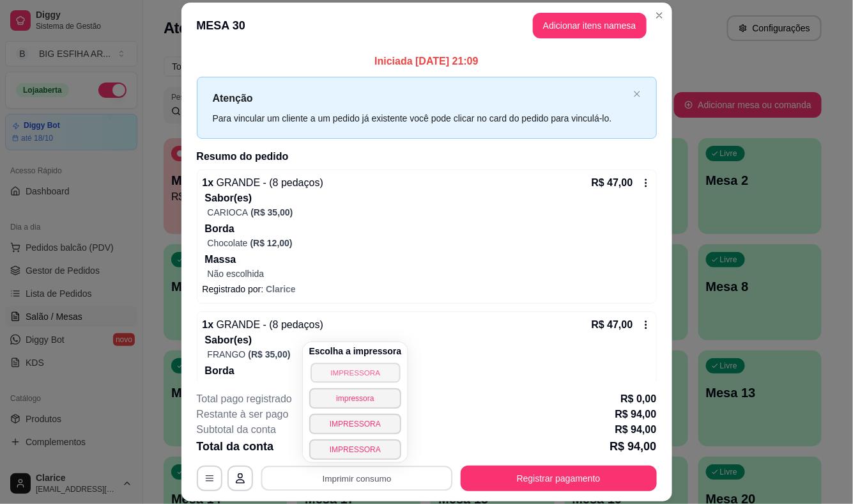
click at [378, 375] on button "IMPRESSORA" at bounding box center [355, 372] width 89 height 20
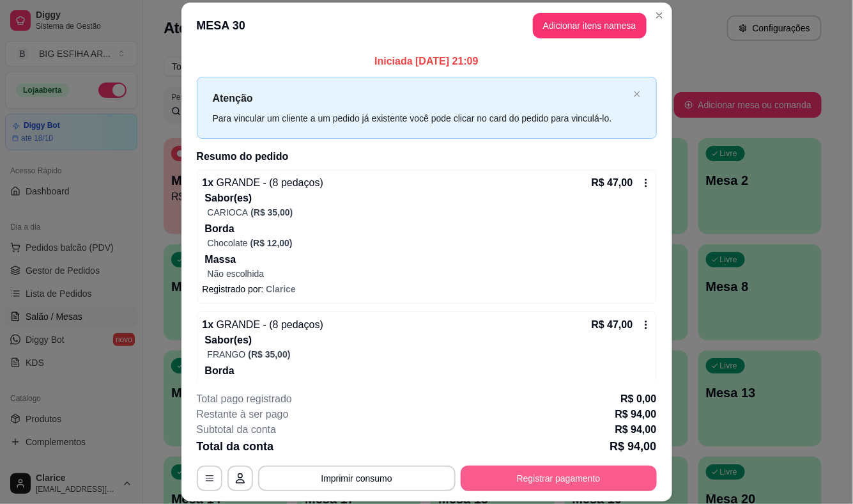
click at [529, 478] on button "Registrar pagamento" at bounding box center [559, 478] width 196 height 26
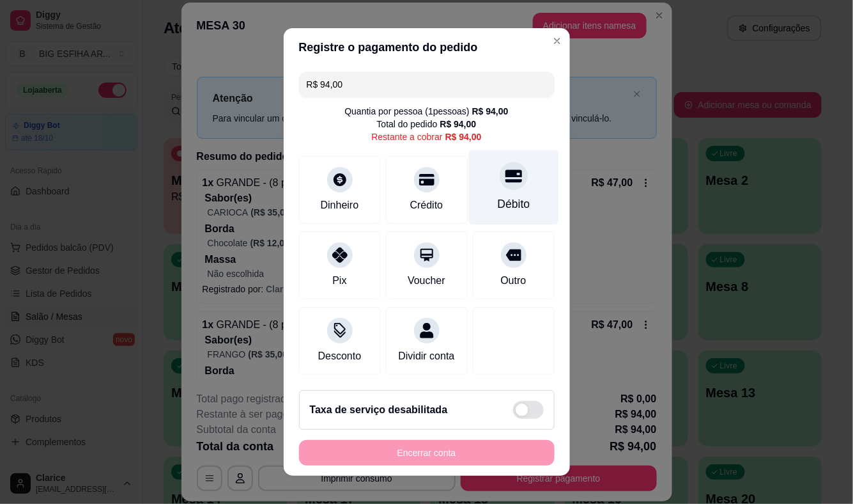
click at [500, 185] on div at bounding box center [514, 176] width 28 height 28
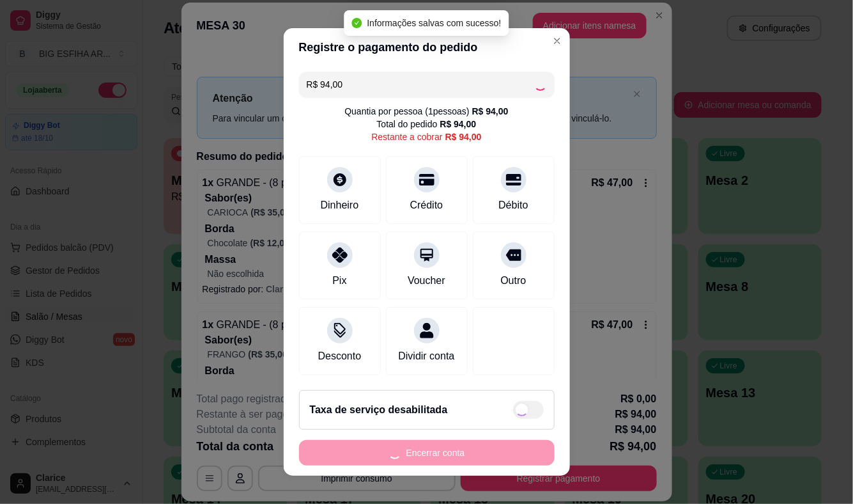
type input "R$ 0,00"
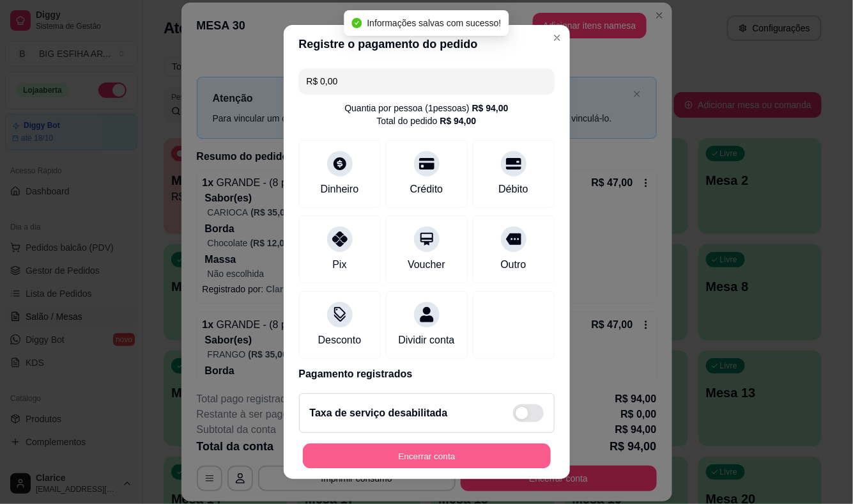
click at [423, 454] on button "Encerrar conta" at bounding box center [427, 455] width 248 height 25
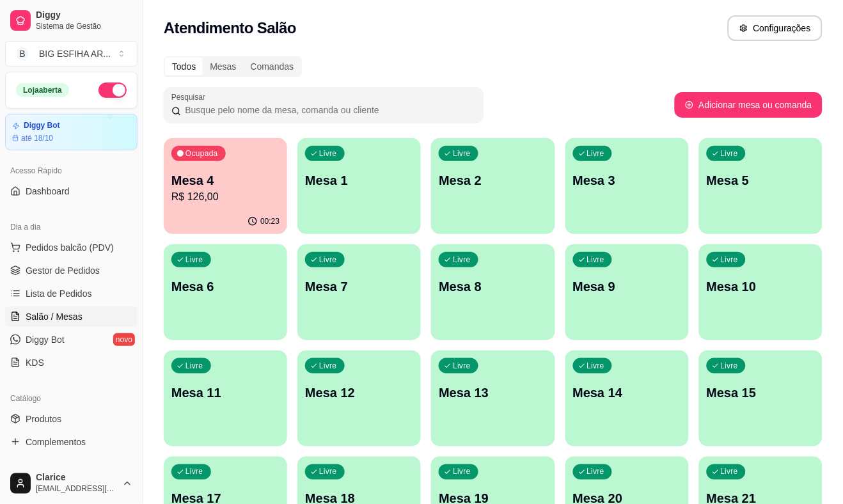
click at [203, 184] on p "Mesa 4" at bounding box center [225, 180] width 108 height 18
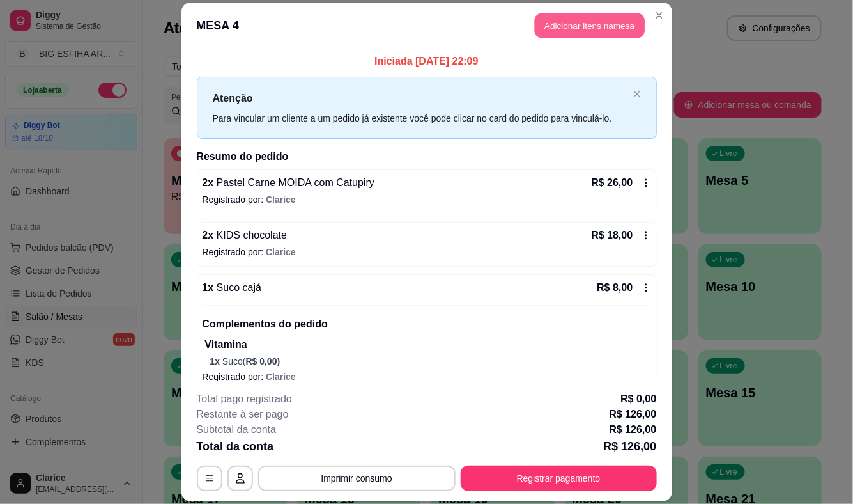
click at [574, 17] on button "Adicionar itens na mesa" at bounding box center [590, 25] width 110 height 25
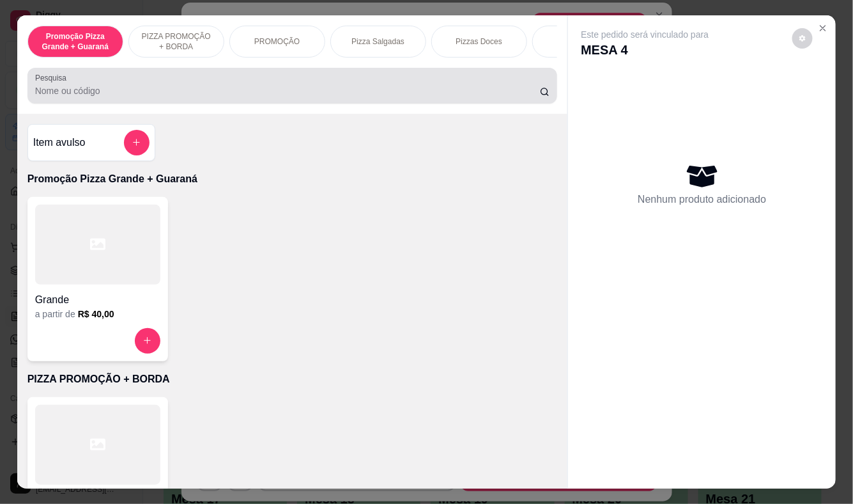
click at [317, 86] on div at bounding box center [292, 86] width 515 height 26
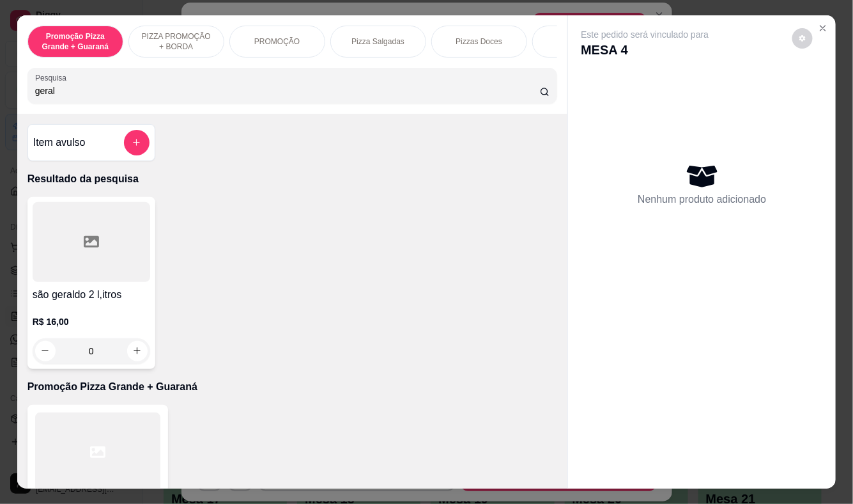
type input "geral"
click at [90, 317] on div "R$ 16,00 0" at bounding box center [92, 332] width 118 height 61
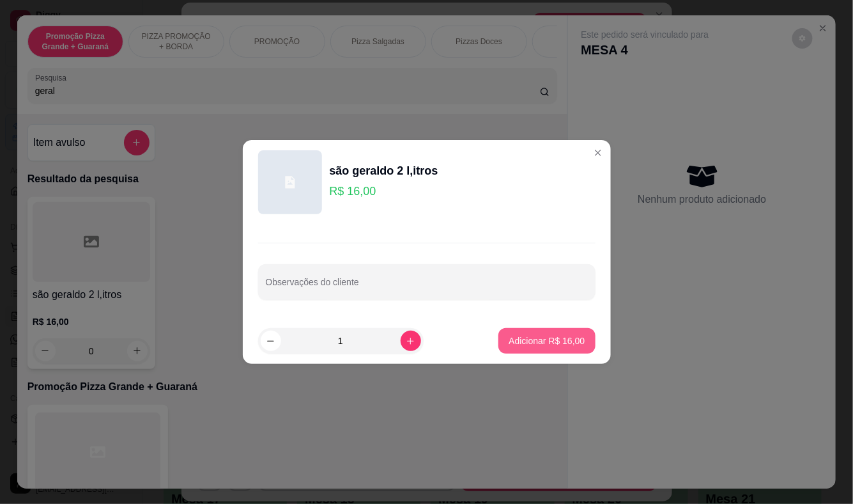
click at [519, 340] on p "Adicionar R$ 16,00" at bounding box center [547, 340] width 76 height 13
type input "1"
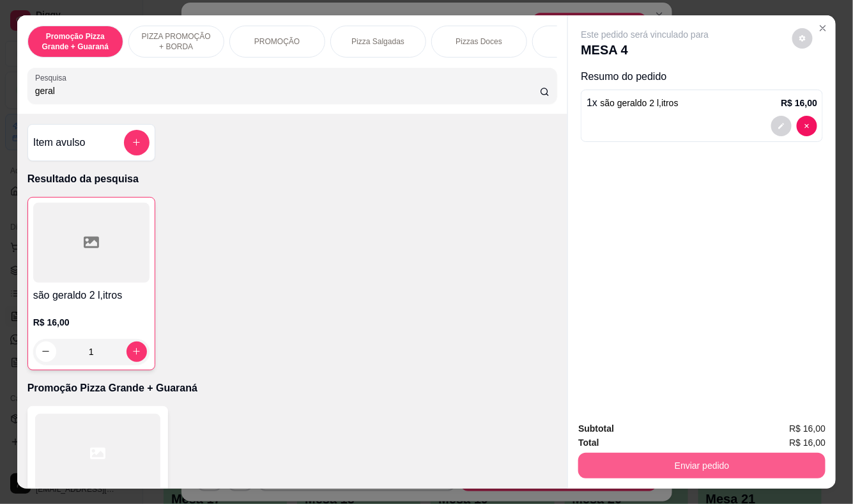
click at [711, 455] on button "Enviar pedido" at bounding box center [702, 466] width 247 height 26
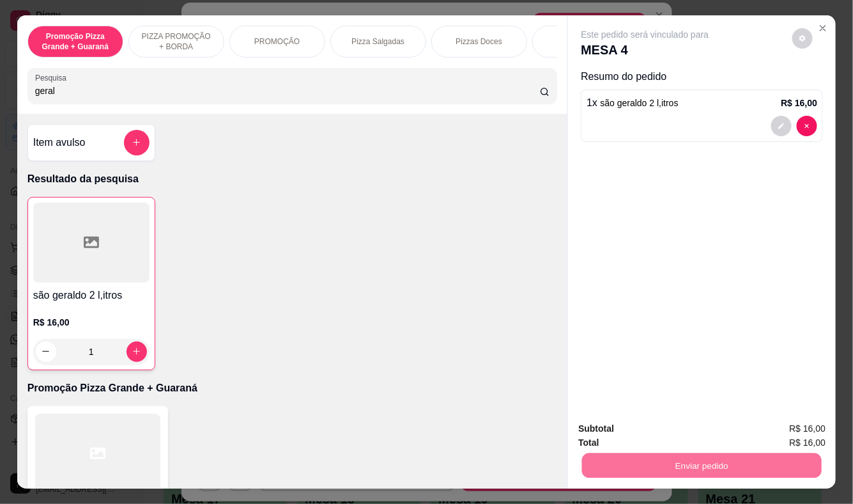
click at [784, 426] on button "Enviar pedido" at bounding box center [792, 429] width 70 height 24
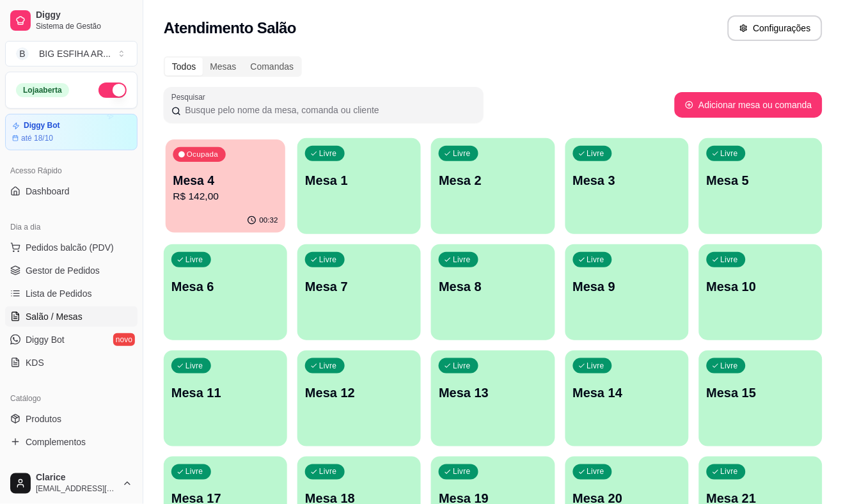
click at [198, 212] on div "00:32" at bounding box center [226, 220] width 120 height 24
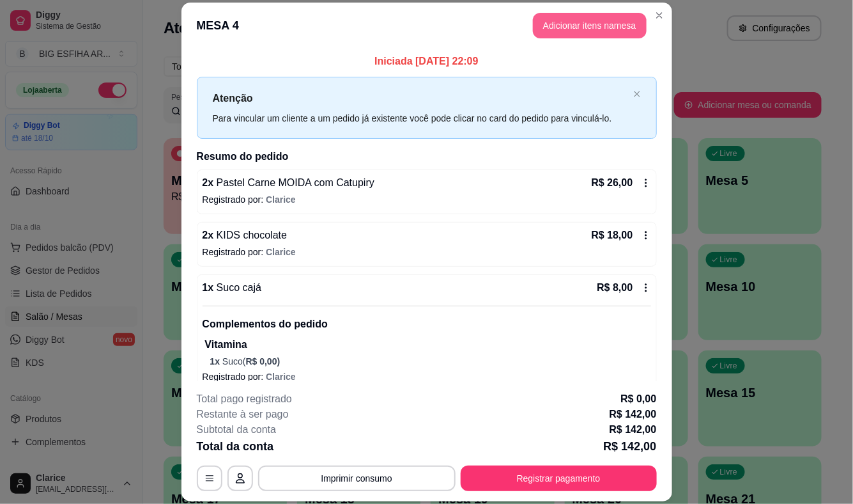
click at [577, 18] on button "Adicionar itens na mesa" at bounding box center [590, 26] width 114 height 26
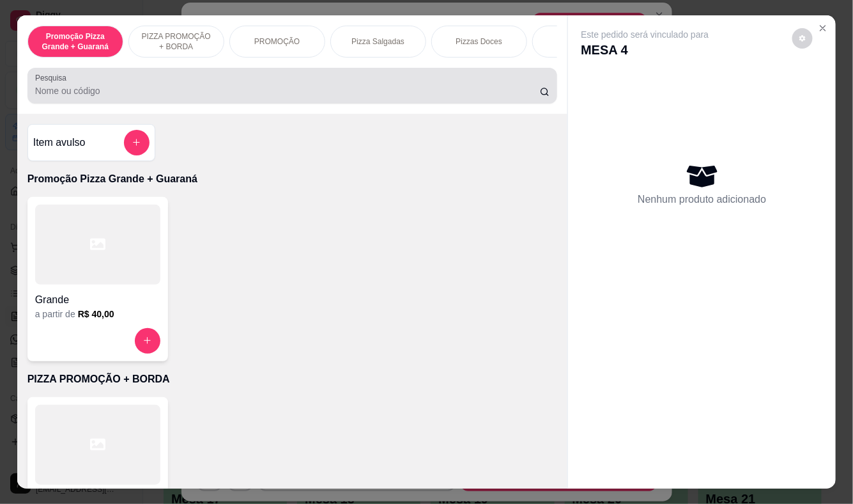
click at [293, 97] on input "Pesquisa" at bounding box center [287, 90] width 505 height 13
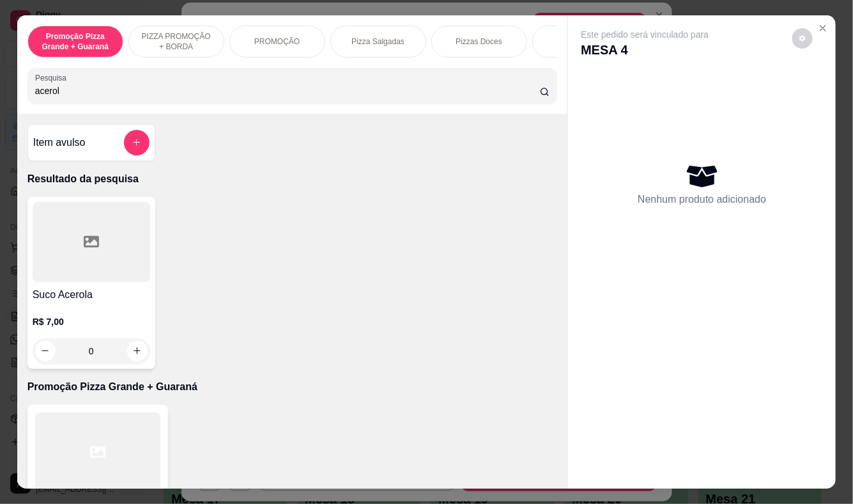
type input "acerol"
click at [68, 302] on h4 "Suco Acerola" at bounding box center [92, 294] width 118 height 15
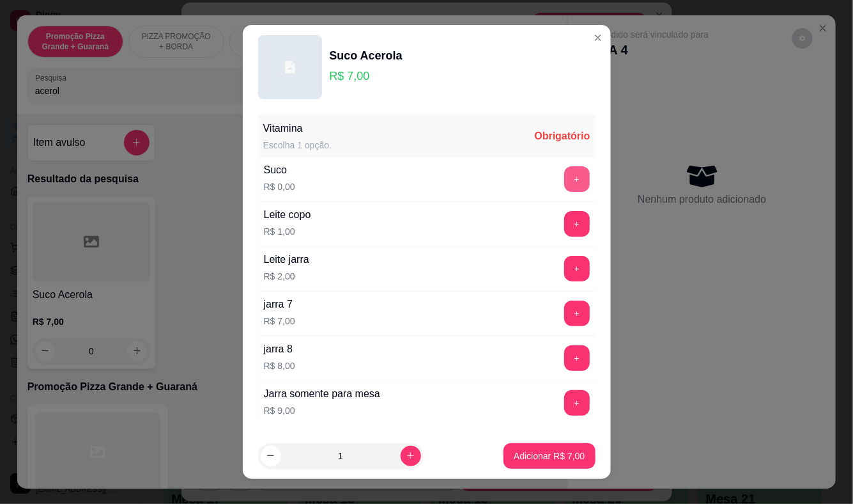
click at [564, 179] on button "+" at bounding box center [577, 179] width 26 height 26
click at [542, 448] on button "Adicionar R$ 7,00" at bounding box center [549, 456] width 91 height 26
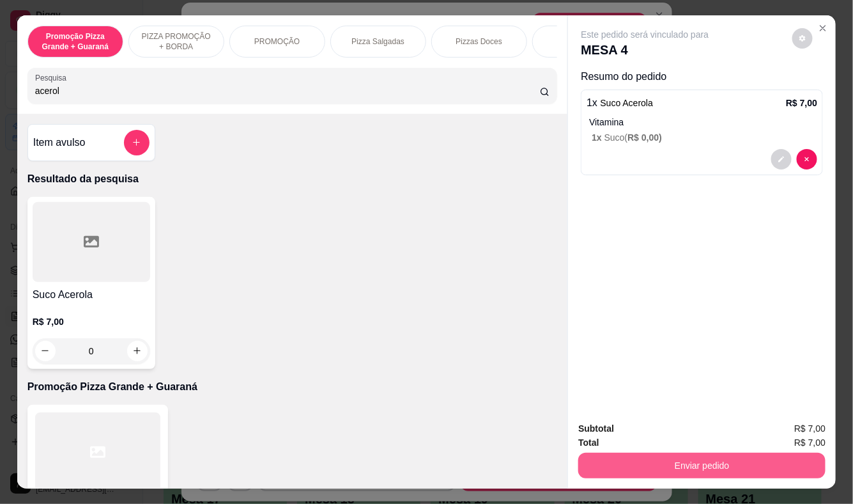
click at [738, 453] on button "Enviar pedido" at bounding box center [702, 466] width 247 height 26
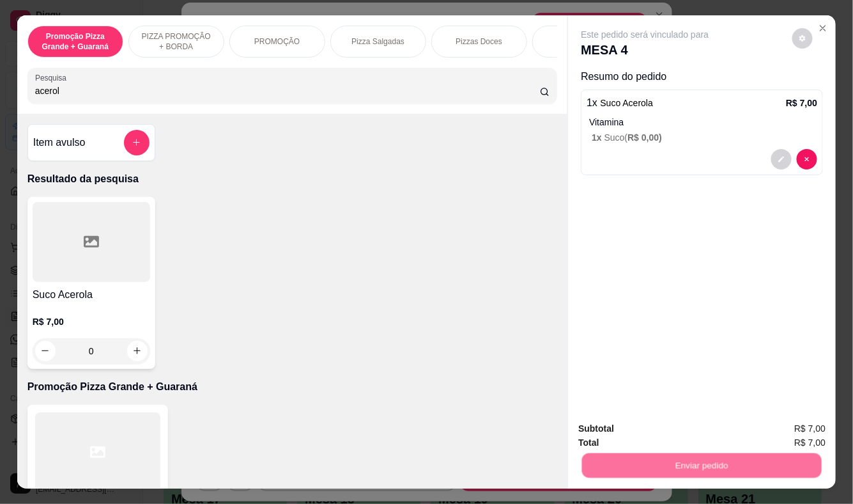
click at [816, 425] on button "Enviar pedido" at bounding box center [793, 429] width 72 height 24
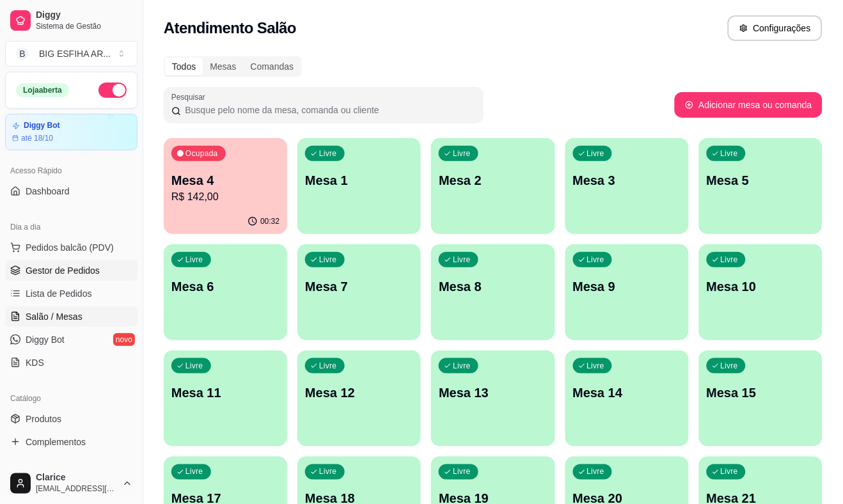
click at [75, 278] on link "Gestor de Pedidos" at bounding box center [71, 270] width 132 height 20
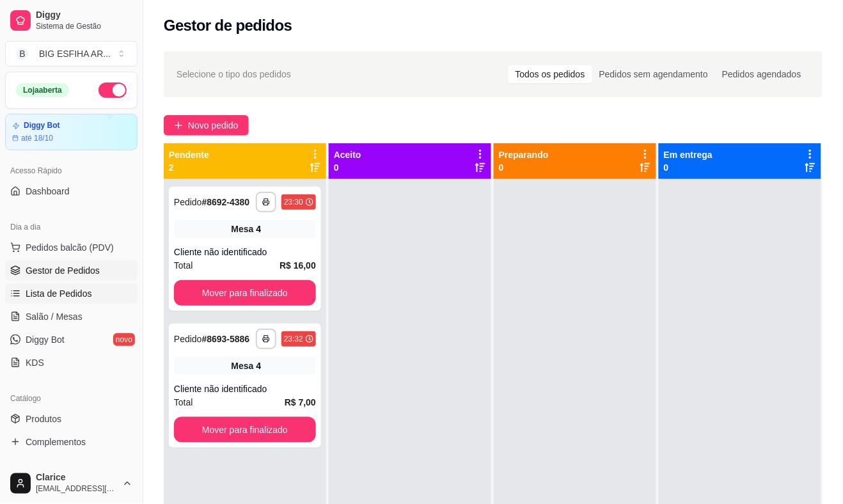
click at [87, 290] on span "Lista de Pedidos" at bounding box center [59, 293] width 66 height 13
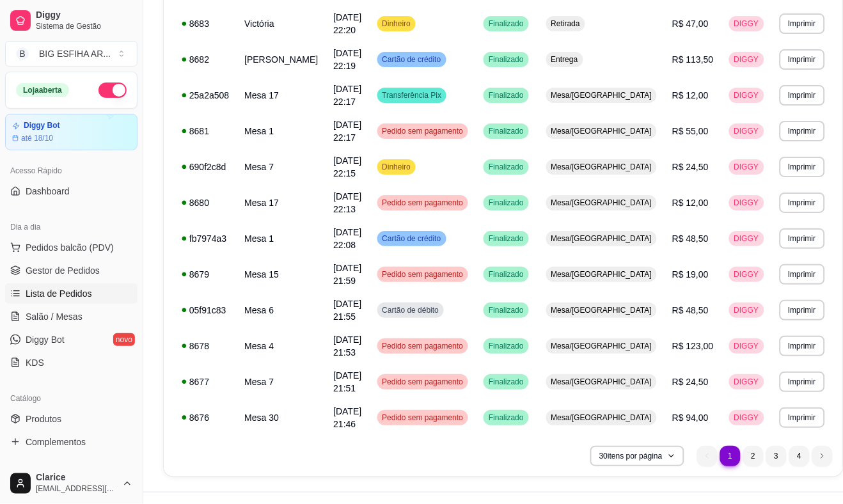
scroll to position [846, 0]
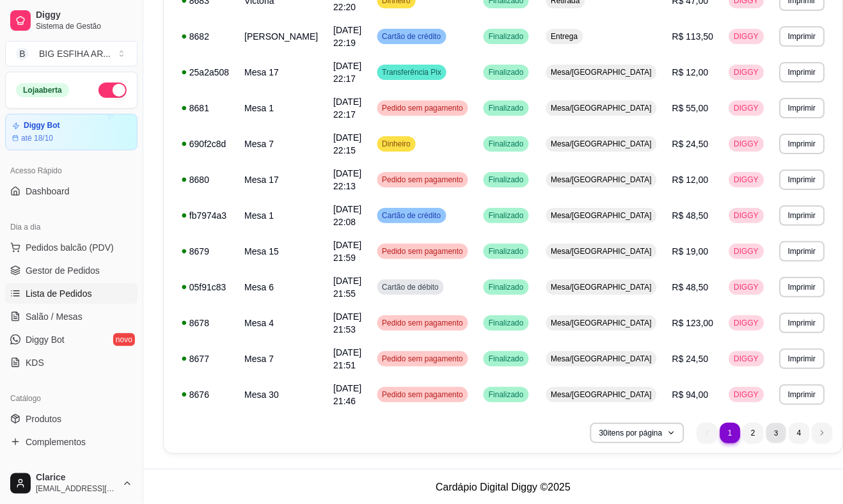
click at [766, 429] on li "3" at bounding box center [776, 433] width 20 height 20
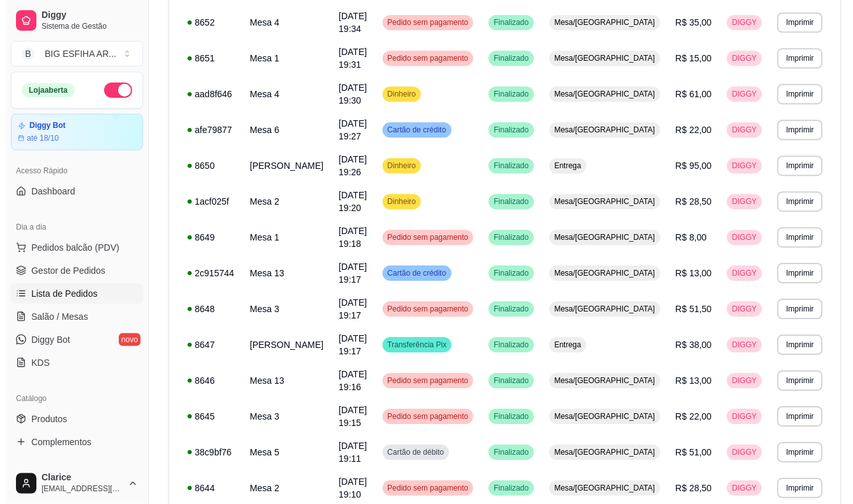
scroll to position [551, 0]
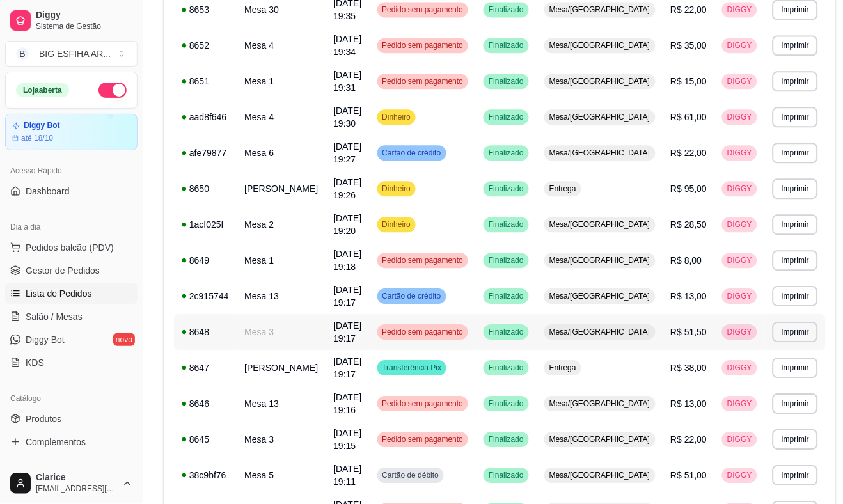
click at [355, 320] on span "[DATE] 19:17" at bounding box center [347, 331] width 28 height 23
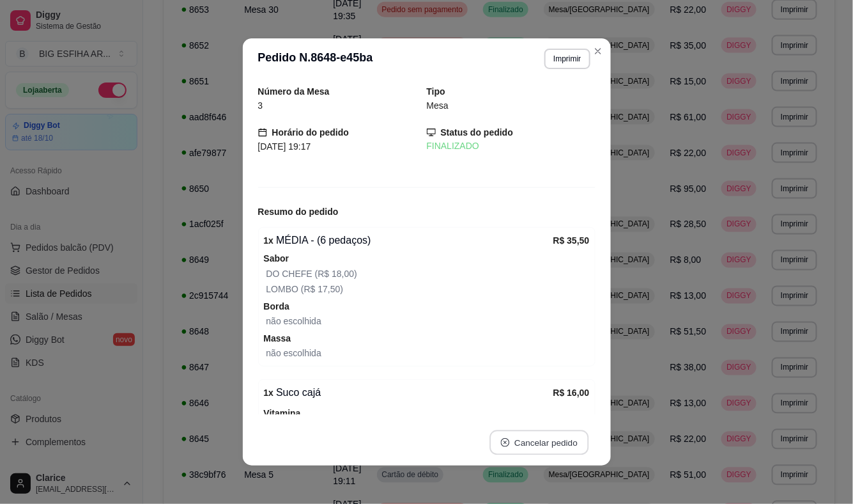
click at [561, 441] on button "Cancelar pedido" at bounding box center [539, 442] width 99 height 25
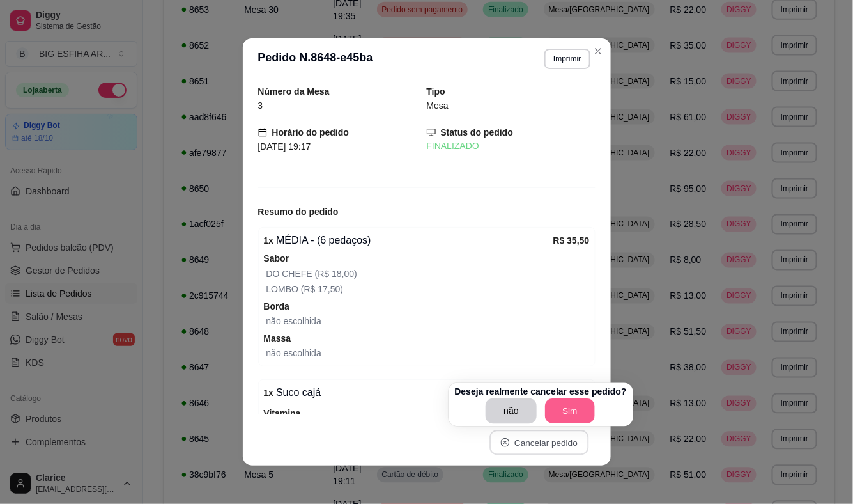
click at [564, 407] on button "Sim" at bounding box center [570, 411] width 50 height 25
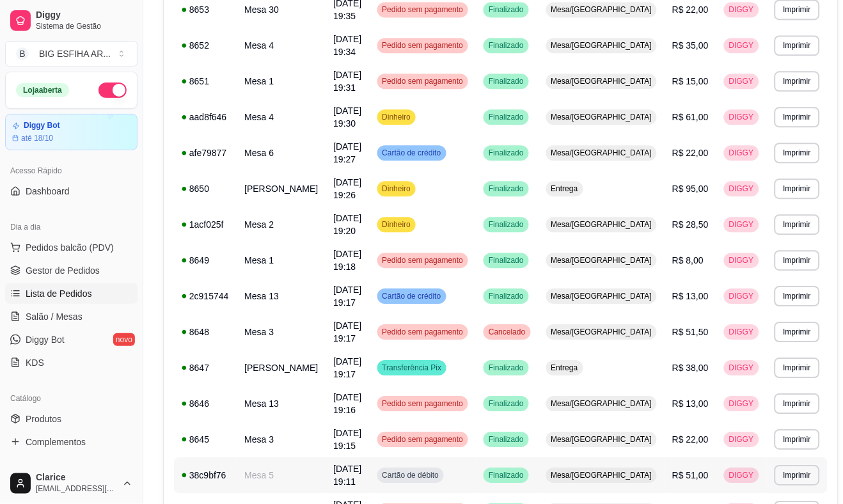
click at [726, 470] on span "DIGGY" at bounding box center [741, 475] width 30 height 10
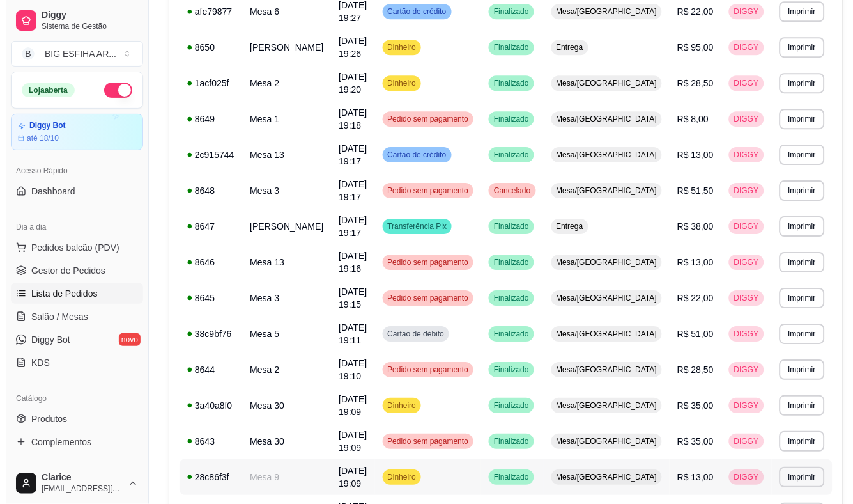
scroll to position [693, 0]
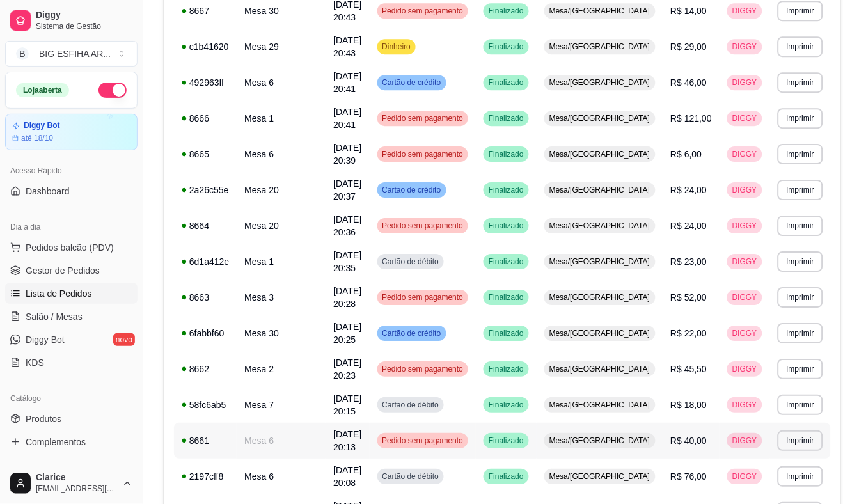
click at [719, 430] on td "DIGGY" at bounding box center [744, 441] width 50 height 36
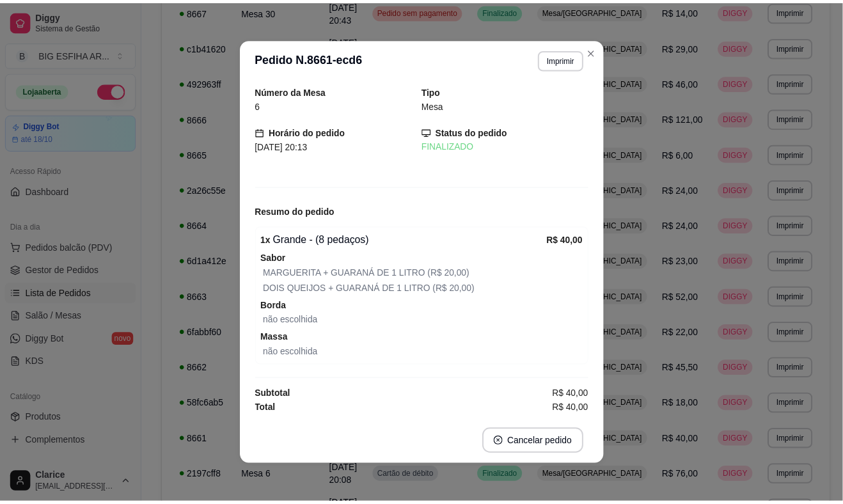
scroll to position [0, 0]
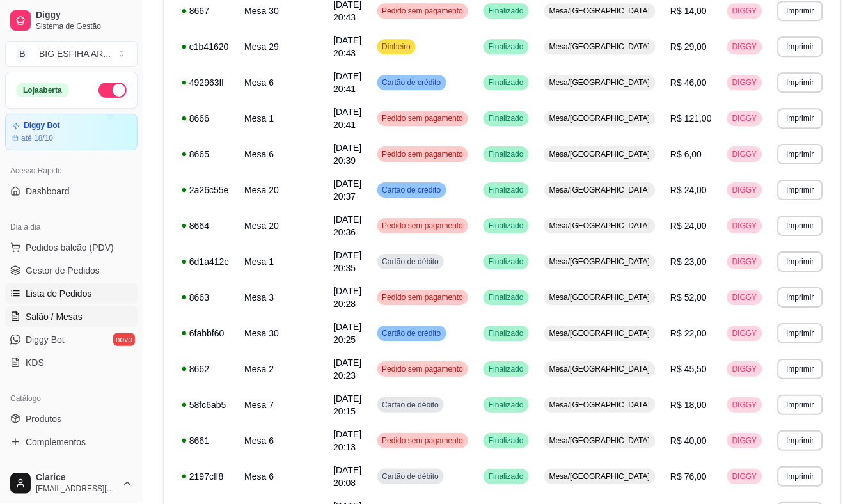
click at [91, 316] on link "Salão / Mesas" at bounding box center [71, 316] width 132 height 20
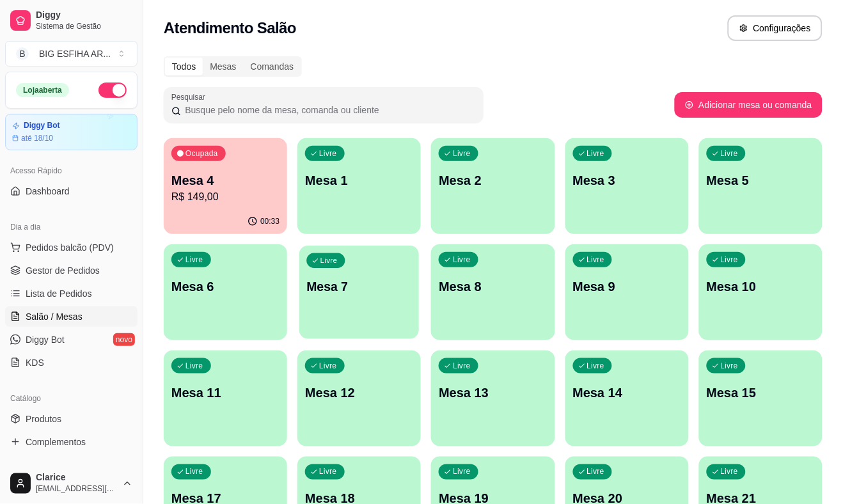
click at [326, 293] on p "Mesa 7" at bounding box center [359, 286] width 105 height 17
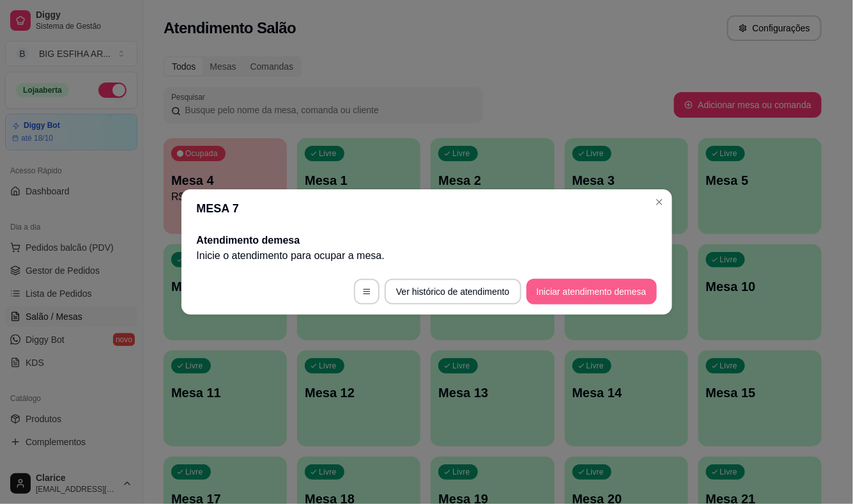
click at [621, 293] on button "Iniciar atendimento de mesa" at bounding box center [592, 292] width 130 height 26
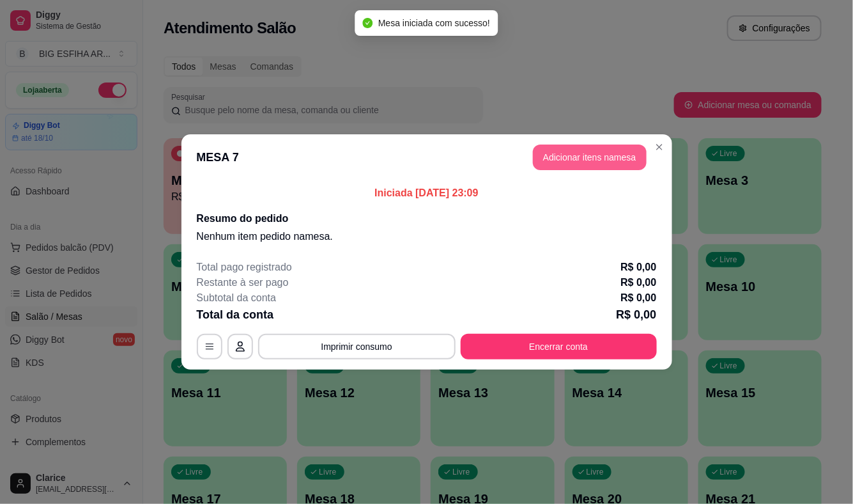
click at [550, 157] on button "Adicionar itens na mesa" at bounding box center [590, 157] width 114 height 26
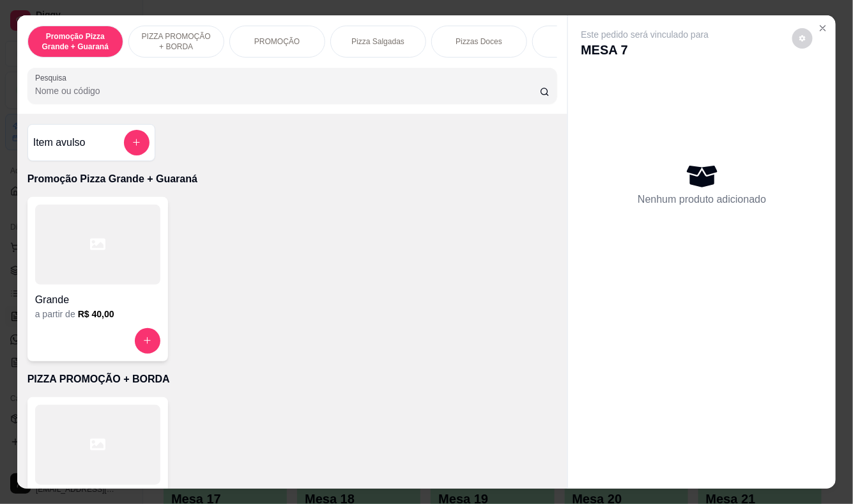
click at [508, 89] on input "Pesquisa" at bounding box center [287, 90] width 505 height 13
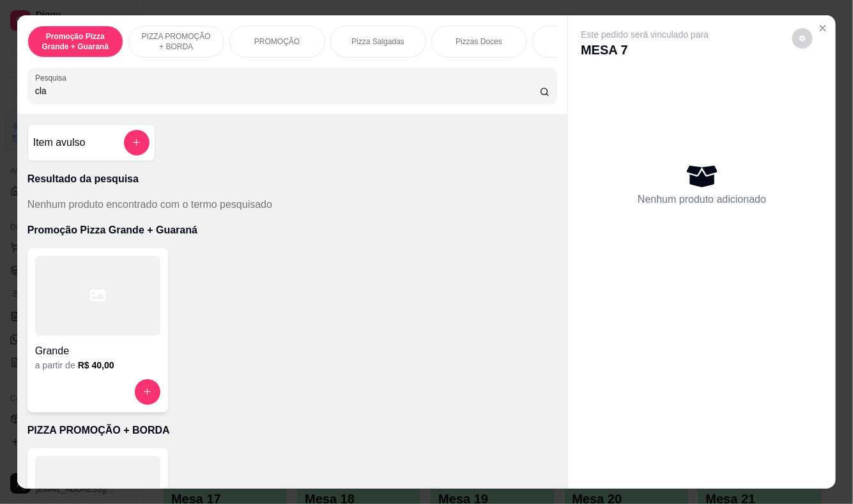
type input "clab"
click at [90, 93] on input "clab" at bounding box center [287, 90] width 505 height 13
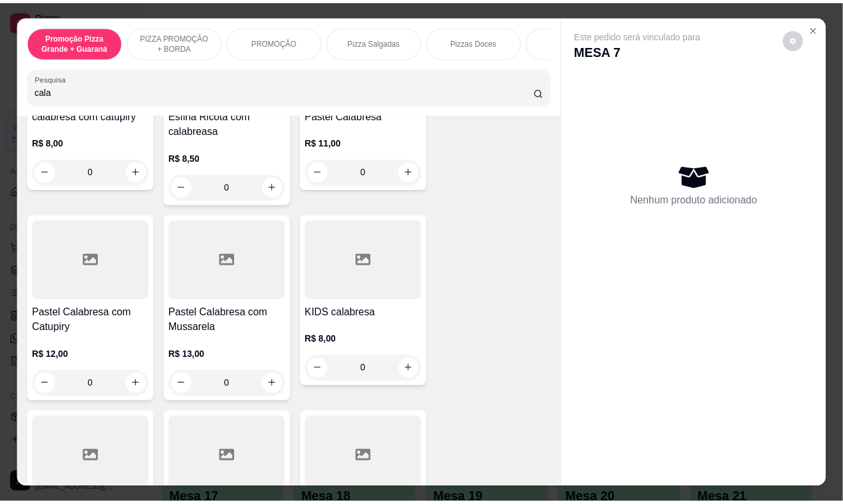
scroll to position [355, 0]
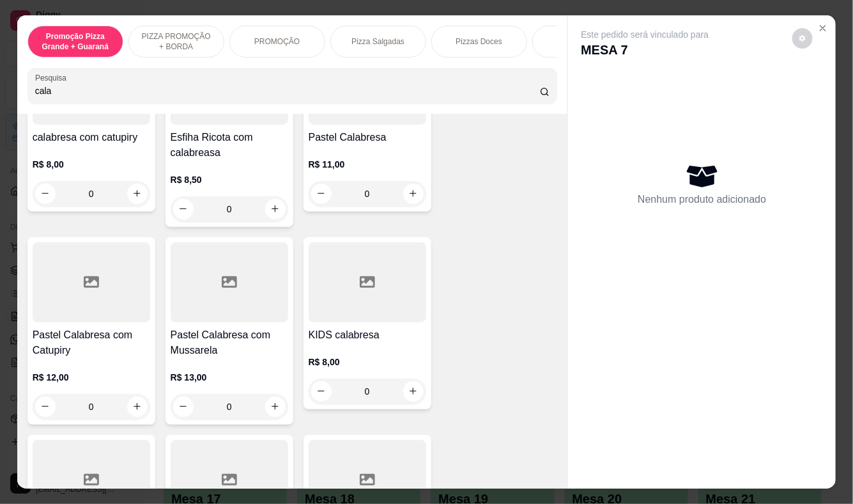
type input "cala"
click at [212, 353] on h4 "Pastel Calabresa com Mussarela" at bounding box center [230, 342] width 118 height 31
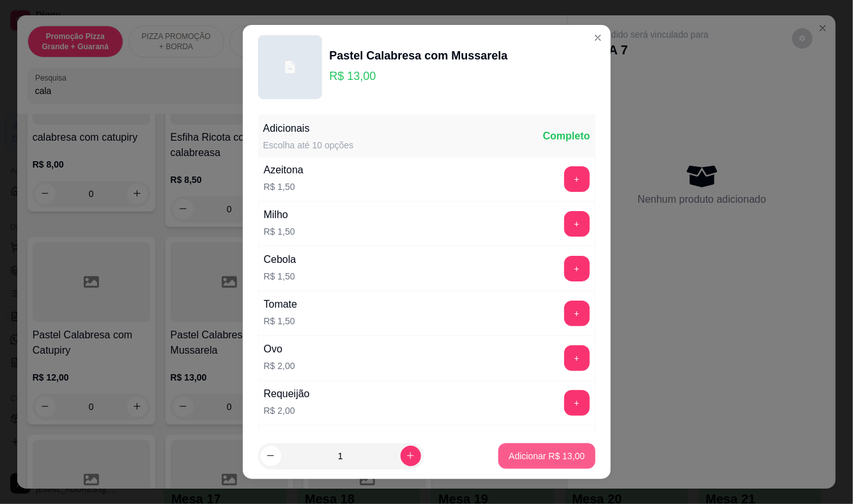
click at [503, 463] on button "Adicionar R$ 13,00" at bounding box center [547, 456] width 97 height 26
type input "1"
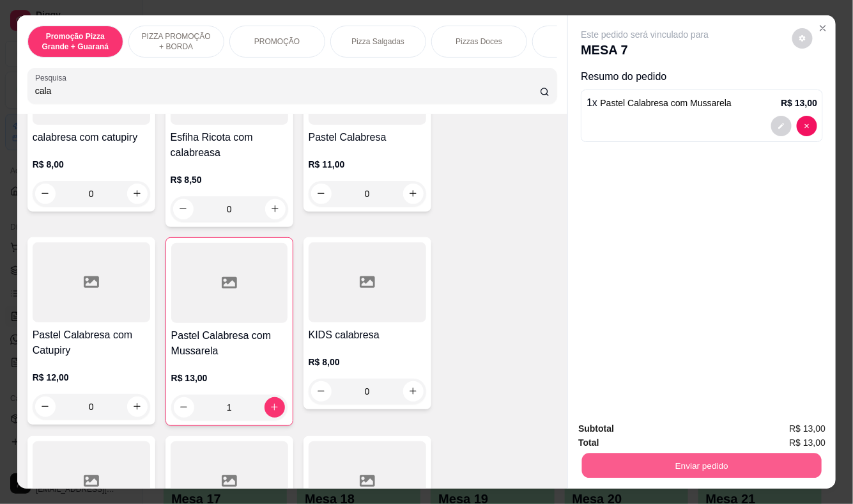
click at [668, 454] on button "Enviar pedido" at bounding box center [702, 465] width 240 height 25
click at [795, 427] on button "Enviar pedido" at bounding box center [792, 429] width 70 height 24
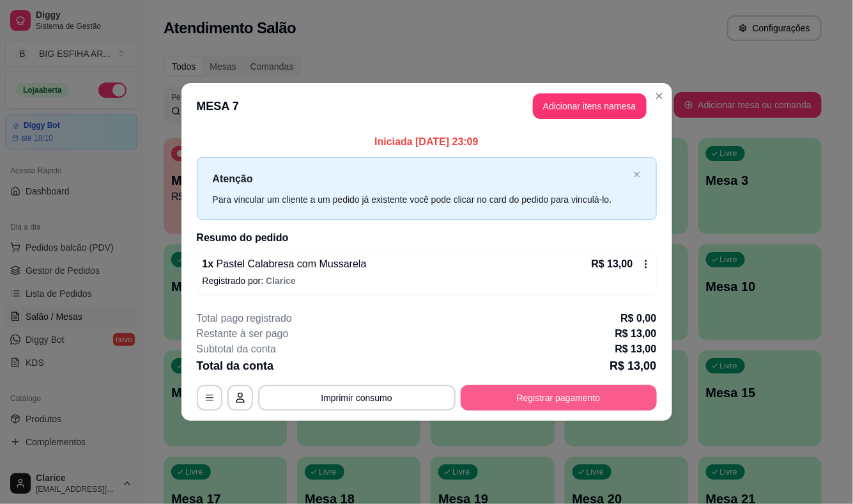
click at [553, 392] on button "Registrar pagamento" at bounding box center [559, 398] width 196 height 26
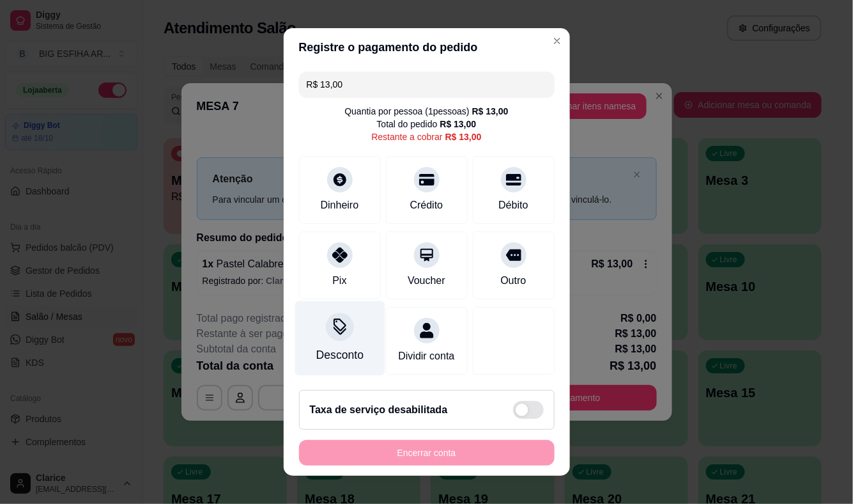
click at [337, 355] on div "Desconto" at bounding box center [339, 354] width 47 height 17
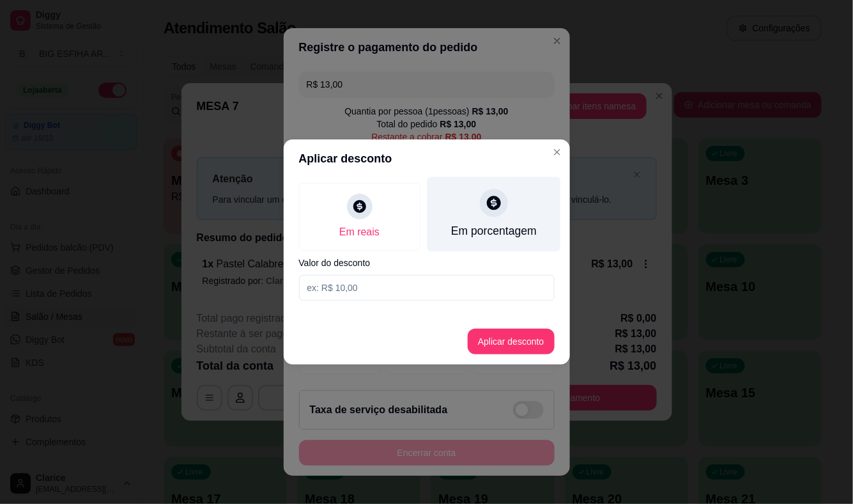
click at [467, 234] on div "Em porcentagem" at bounding box center [494, 230] width 86 height 17
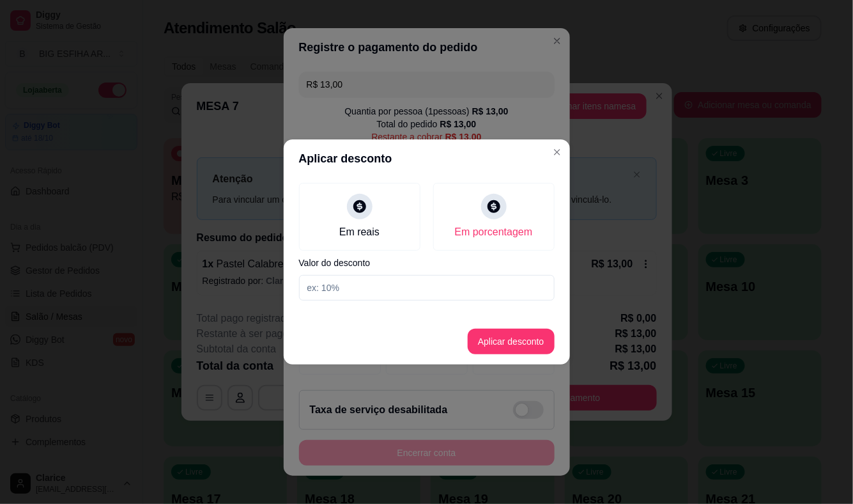
click at [453, 286] on input at bounding box center [427, 288] width 256 height 26
type input "20"
click at [509, 331] on button "Aplicar desconto" at bounding box center [511, 342] width 87 height 26
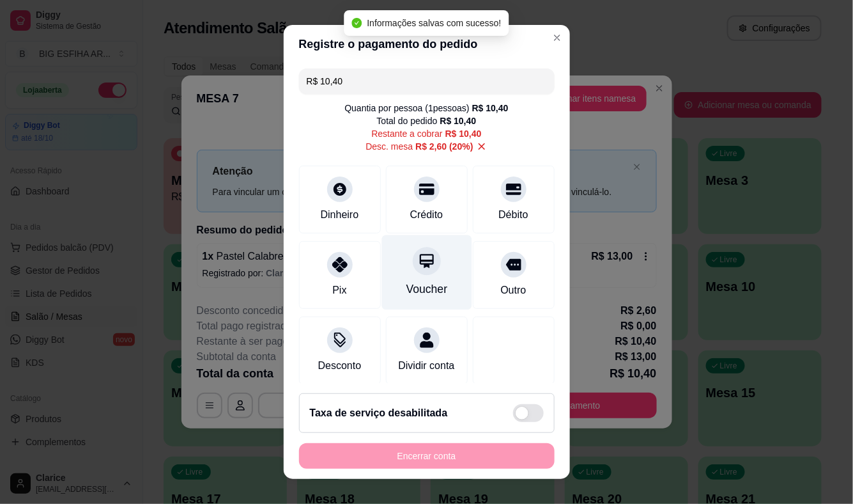
type input "R$ 10,40"
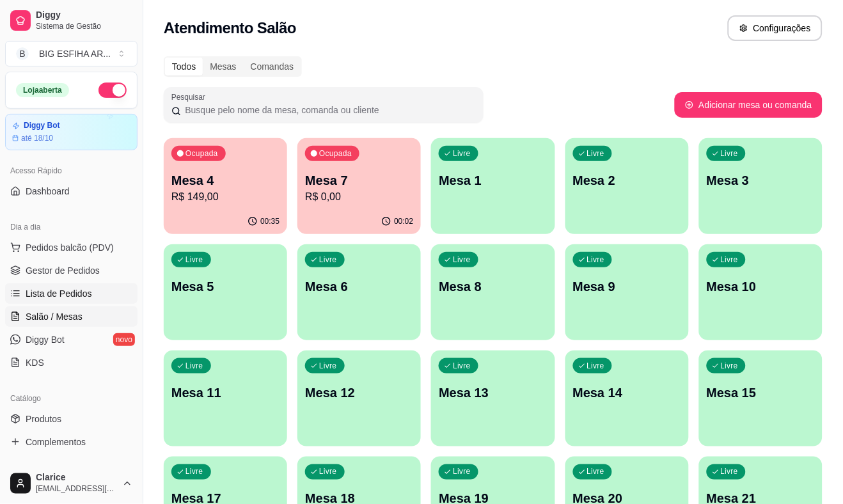
click at [56, 293] on span "Lista de Pedidos" at bounding box center [59, 293] width 66 height 13
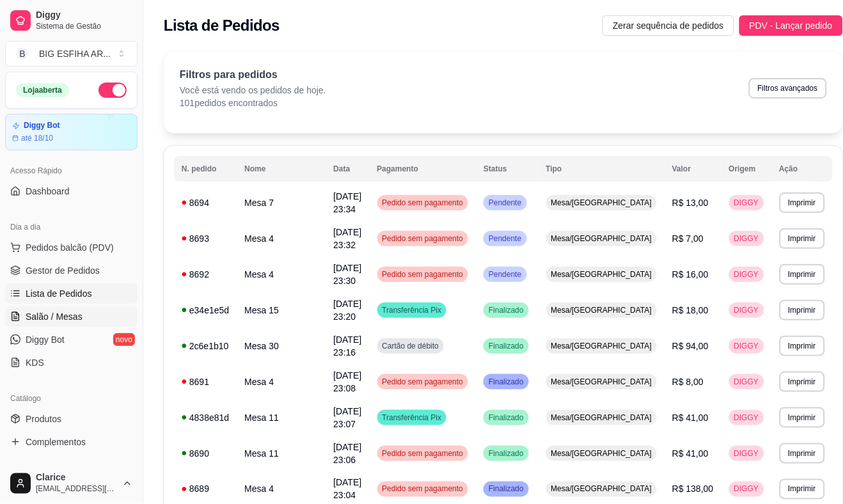
click at [92, 317] on link "Salão / Mesas" at bounding box center [71, 316] width 132 height 20
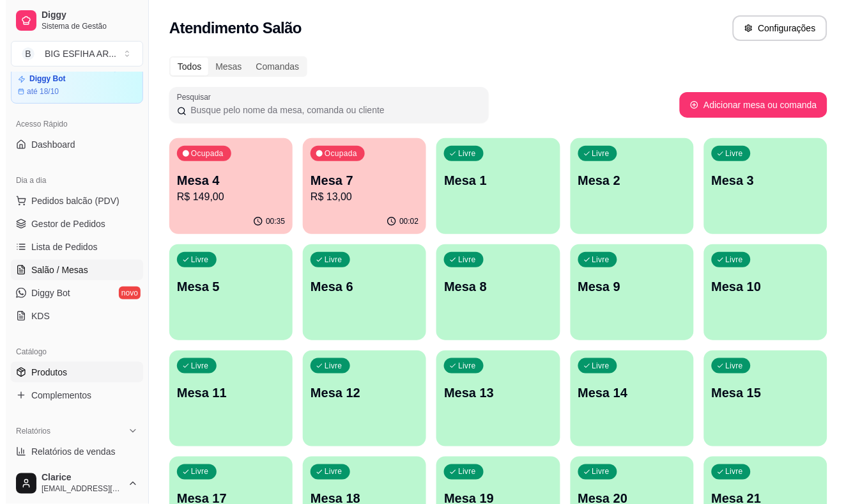
scroll to position [71, 0]
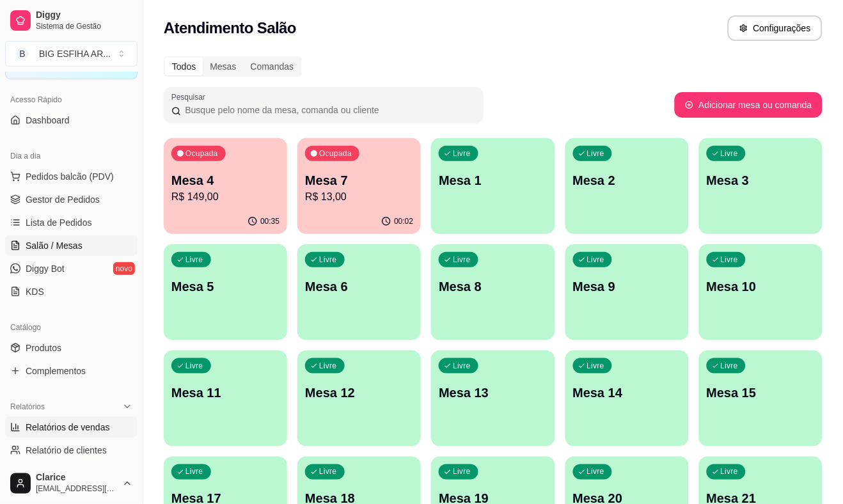
click at [59, 431] on span "Relatórios de vendas" at bounding box center [68, 427] width 84 height 13
select select "ALL"
select select "0"
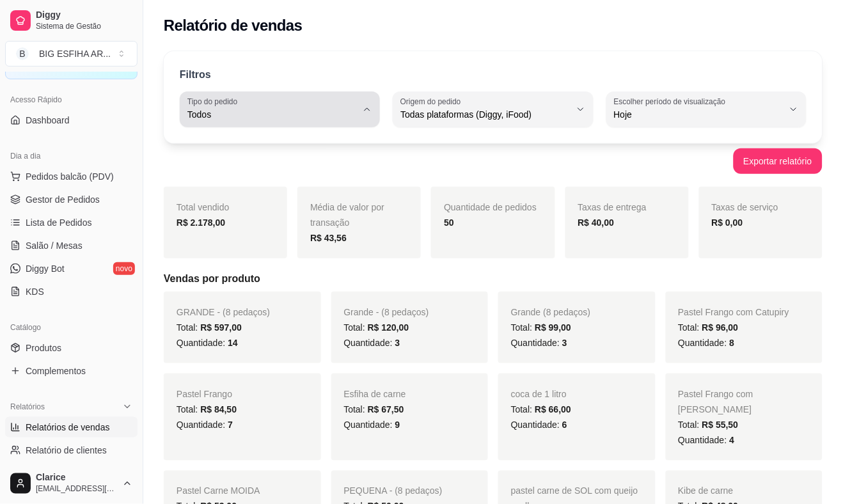
click at [286, 116] on span "Todos" at bounding box center [271, 114] width 169 height 13
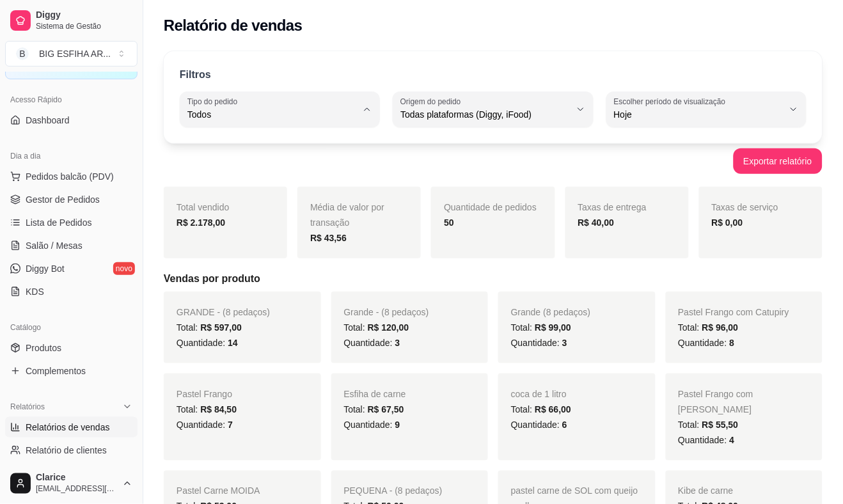
click at [302, 169] on span "Entrega" at bounding box center [274, 166] width 160 height 12
type input "DELIVERY"
select select "DELIVERY"
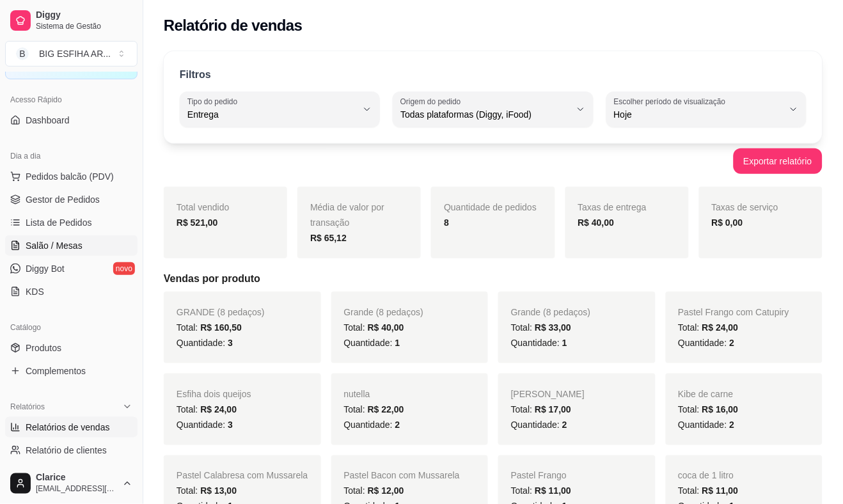
click at [46, 239] on span "Salão / Mesas" at bounding box center [54, 245] width 57 height 13
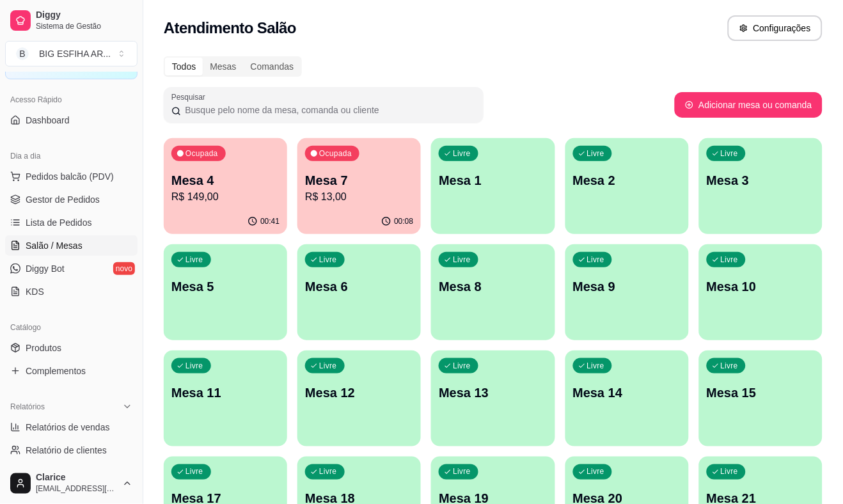
click at [318, 202] on p "R$ 13,00" at bounding box center [359, 196] width 108 height 15
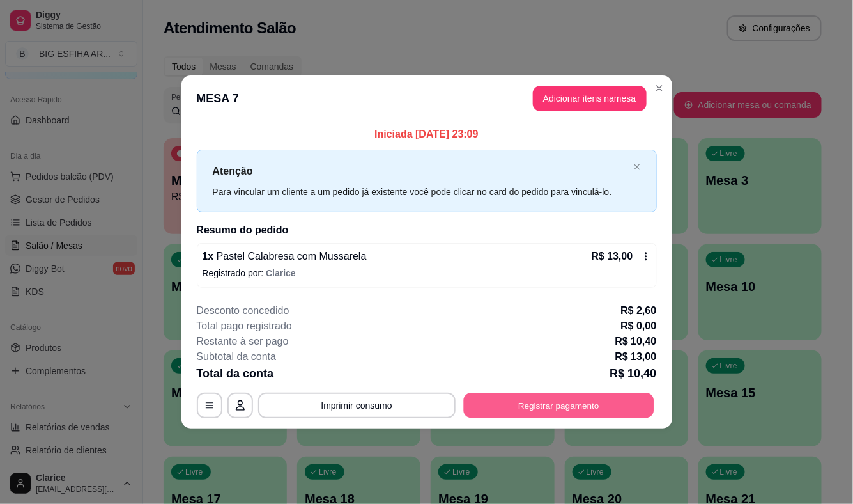
click at [515, 405] on button "Registrar pagamento" at bounding box center [558, 404] width 190 height 25
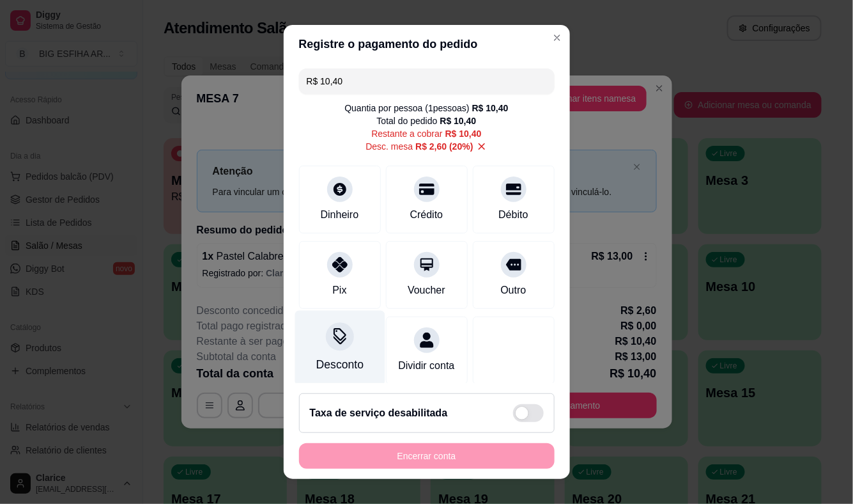
scroll to position [22, 0]
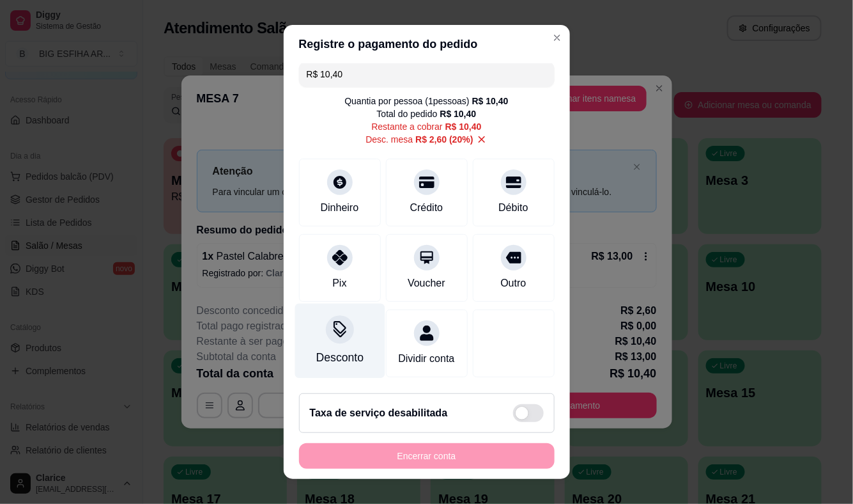
click at [340, 325] on div "Desconto" at bounding box center [340, 341] width 90 height 75
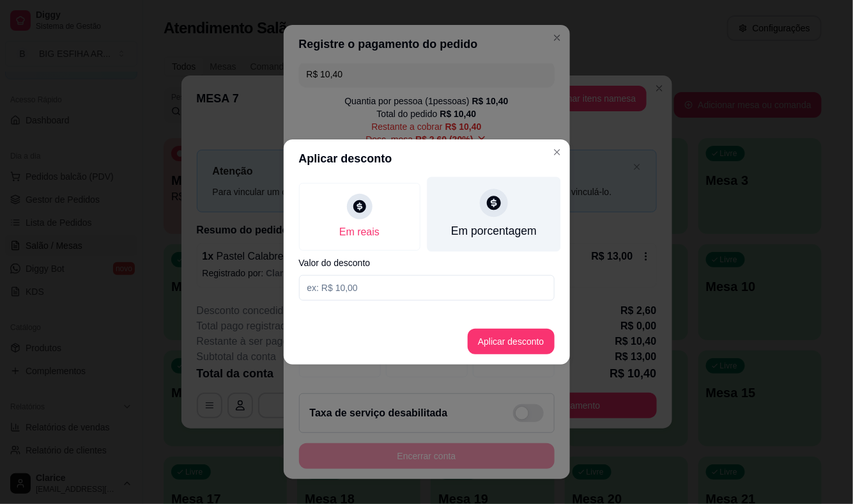
click at [460, 222] on div "Em porcentagem" at bounding box center [494, 230] width 86 height 17
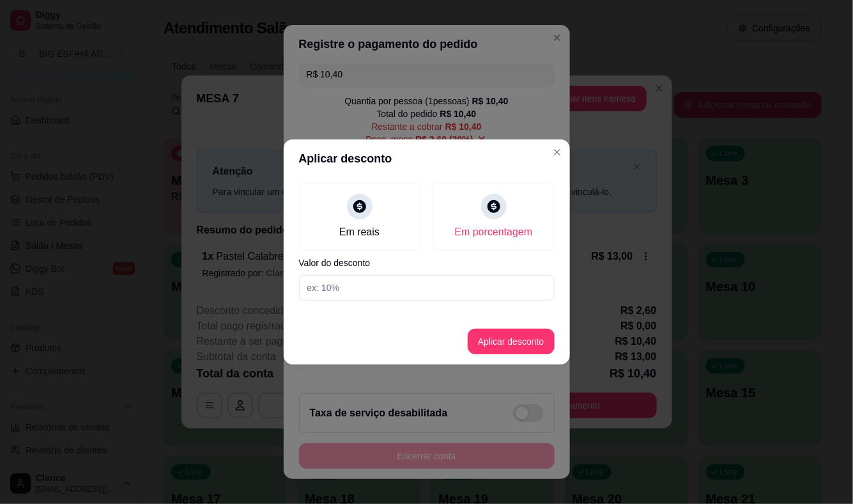
click at [423, 290] on input at bounding box center [427, 288] width 256 height 26
type input "25"
click at [525, 346] on button "Aplicar desconto" at bounding box center [511, 342] width 87 height 26
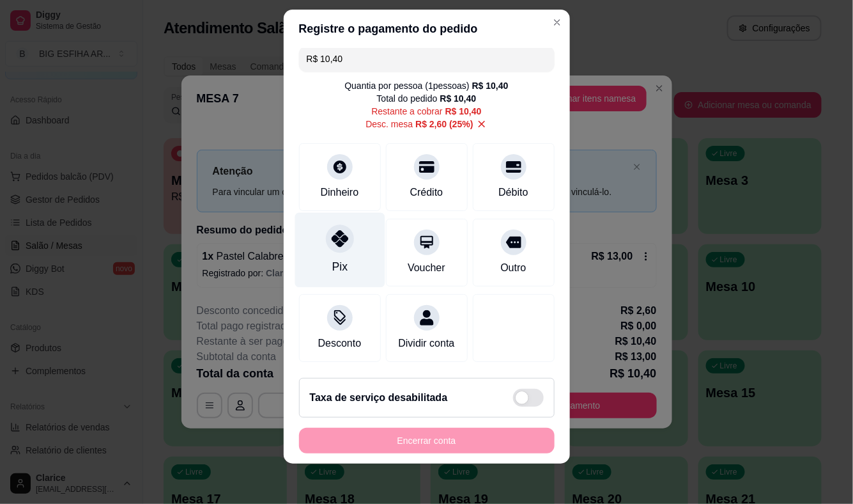
click at [331, 231] on icon at bounding box center [339, 239] width 17 height 17
type input "R$ 0,00"
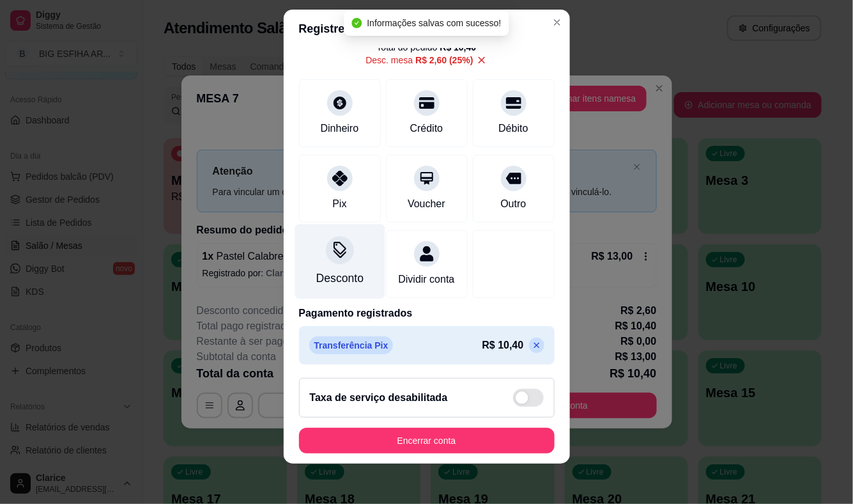
scroll to position [75, 0]
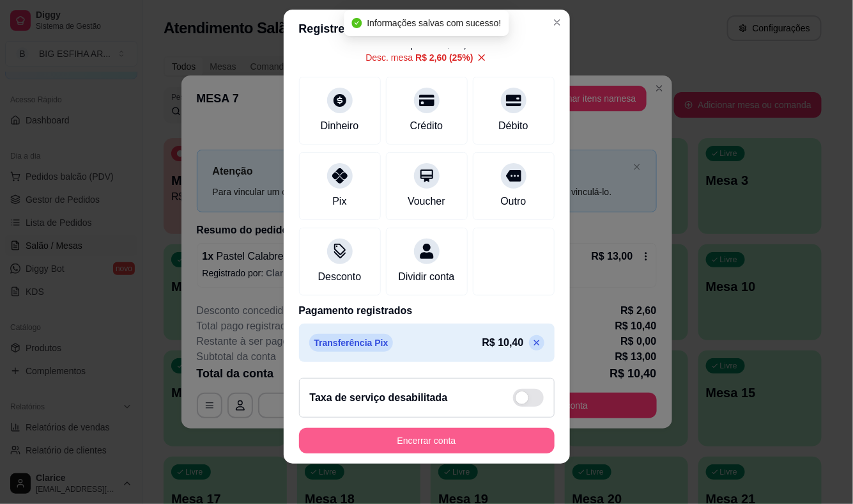
click at [431, 438] on button "Encerrar conta" at bounding box center [427, 441] width 256 height 26
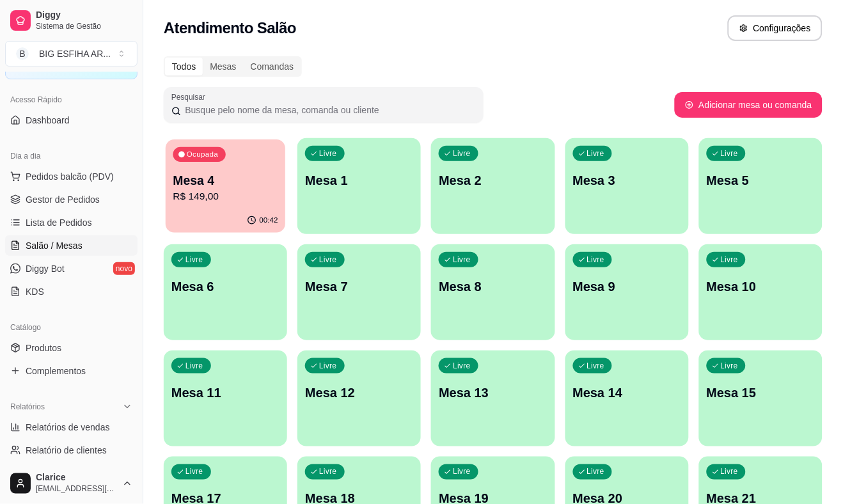
click at [251, 215] on icon "button" at bounding box center [252, 220] width 10 height 10
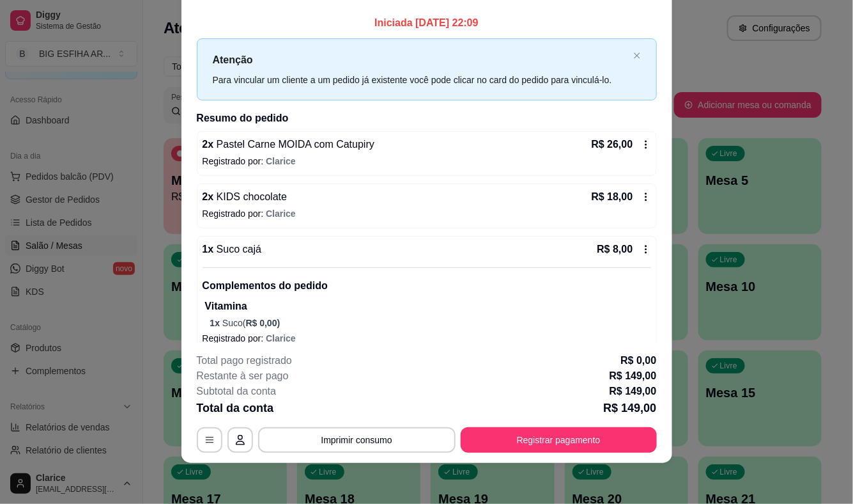
scroll to position [284, 0]
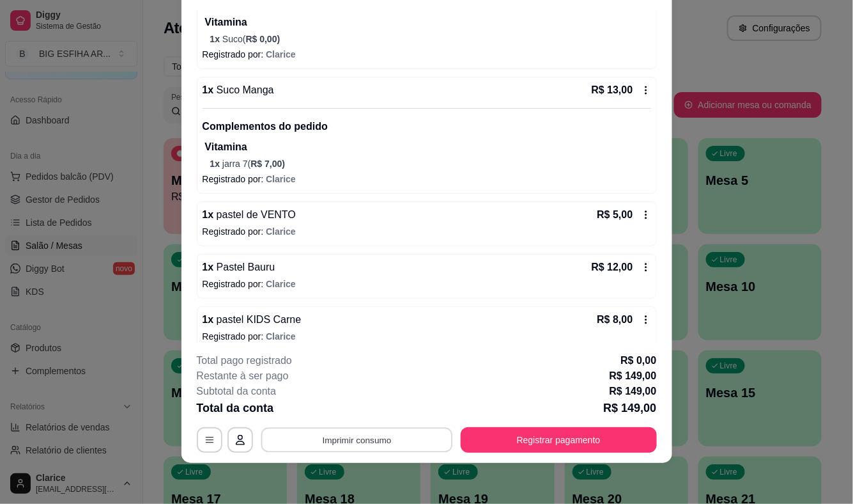
click at [380, 435] on button "Imprimir consumo" at bounding box center [357, 440] width 192 height 25
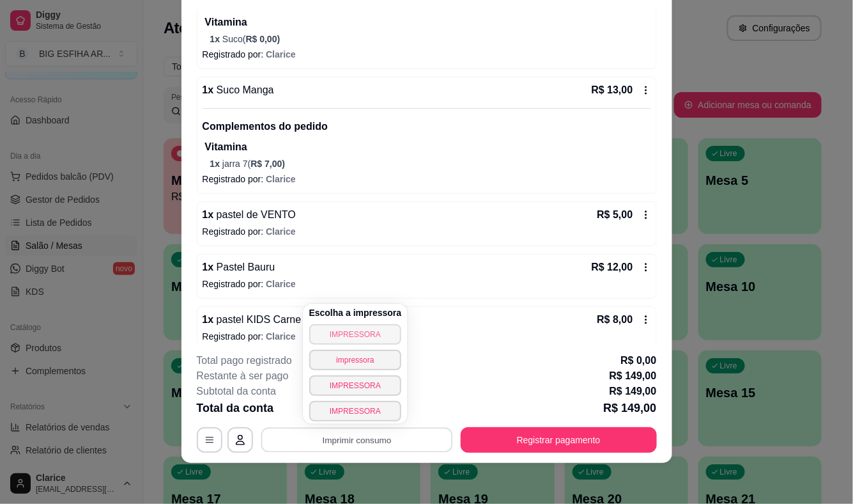
click at [347, 339] on button "IMPRESSORA" at bounding box center [355, 334] width 93 height 20
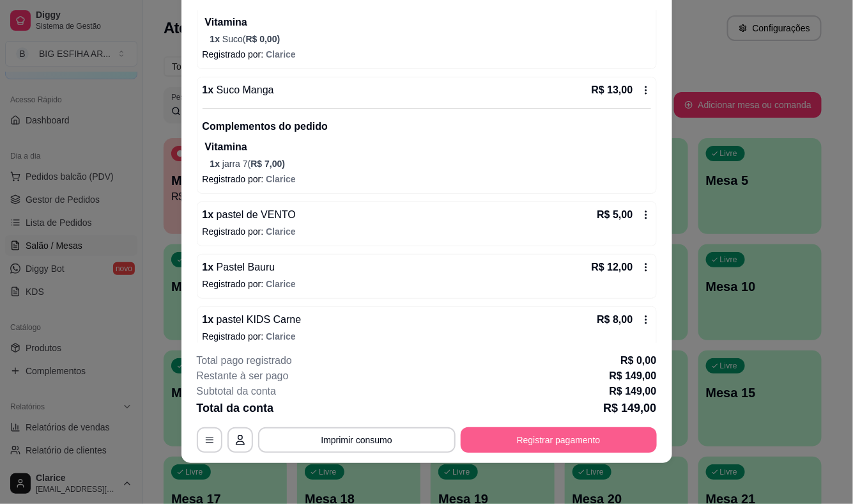
click at [544, 442] on button "Registrar pagamento" at bounding box center [559, 440] width 196 height 26
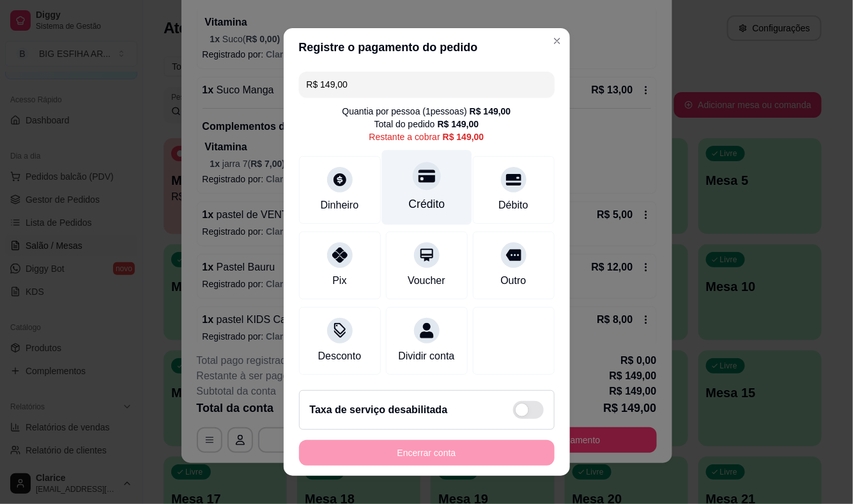
click at [420, 205] on div "Crédito" at bounding box center [426, 204] width 36 height 17
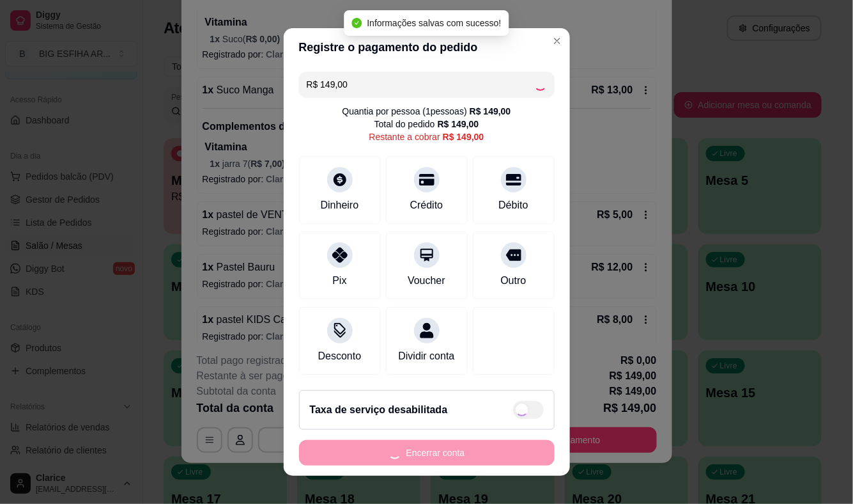
type input "R$ 0,00"
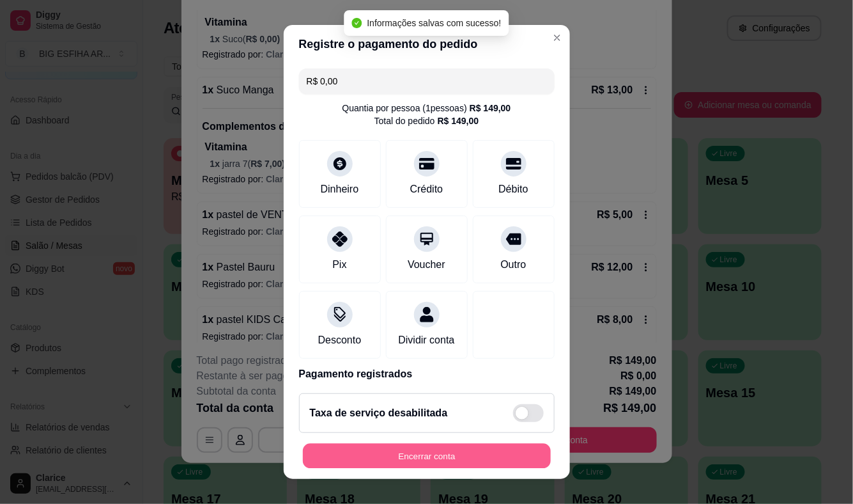
click at [454, 455] on button "Encerrar conta" at bounding box center [427, 455] width 248 height 25
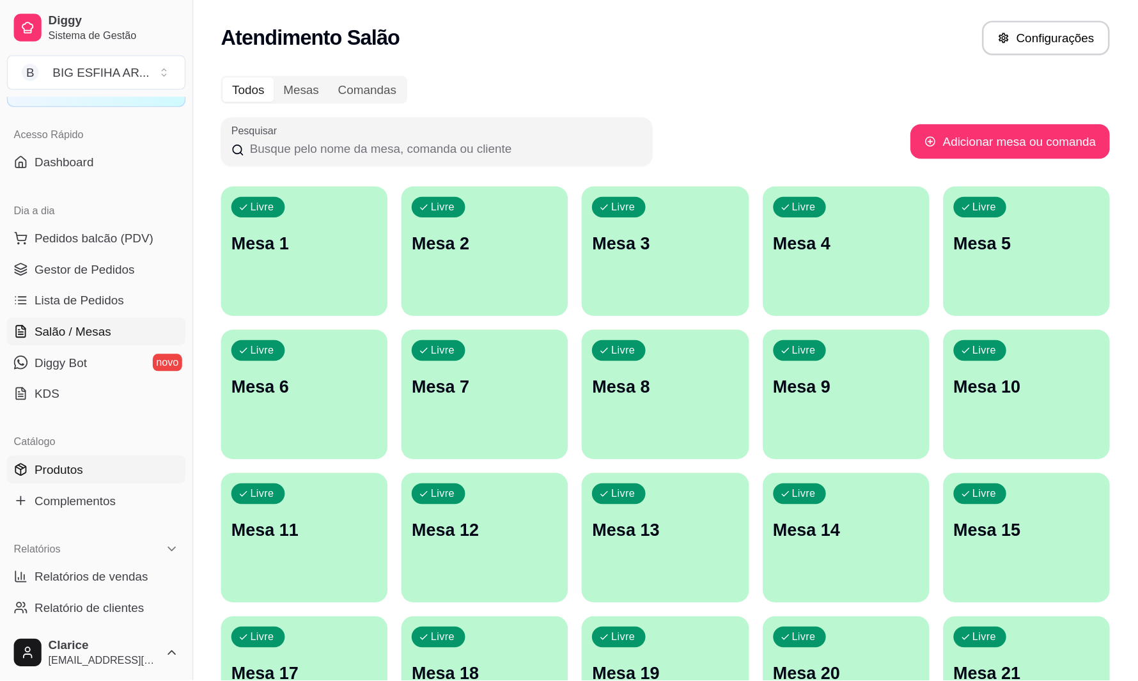
scroll to position [71, 0]
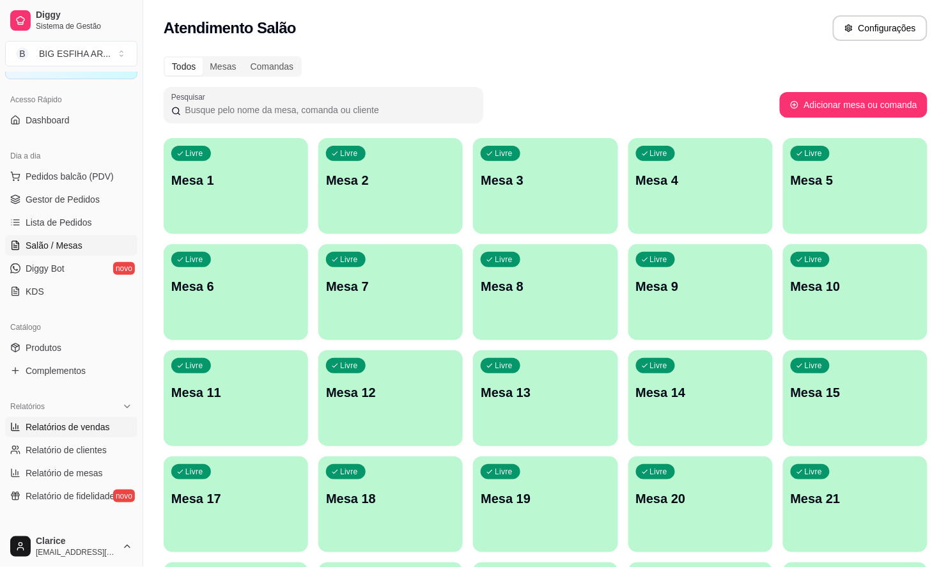
click at [67, 422] on span "Relatórios de vendas" at bounding box center [68, 427] width 84 height 13
click at [70, 430] on span "Relatórios de vendas" at bounding box center [68, 427] width 84 height 13
click at [88, 430] on span "Relatórios de vendas" at bounding box center [68, 427] width 84 height 13
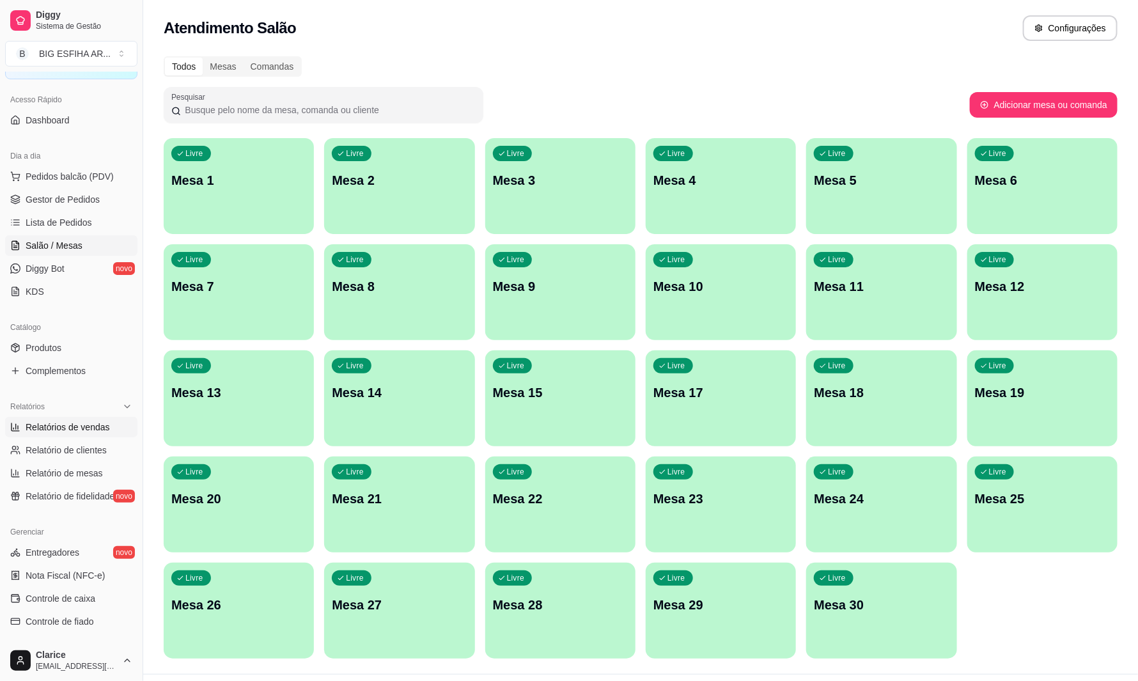
click at [69, 433] on span "Relatórios de vendas" at bounding box center [68, 427] width 84 height 13
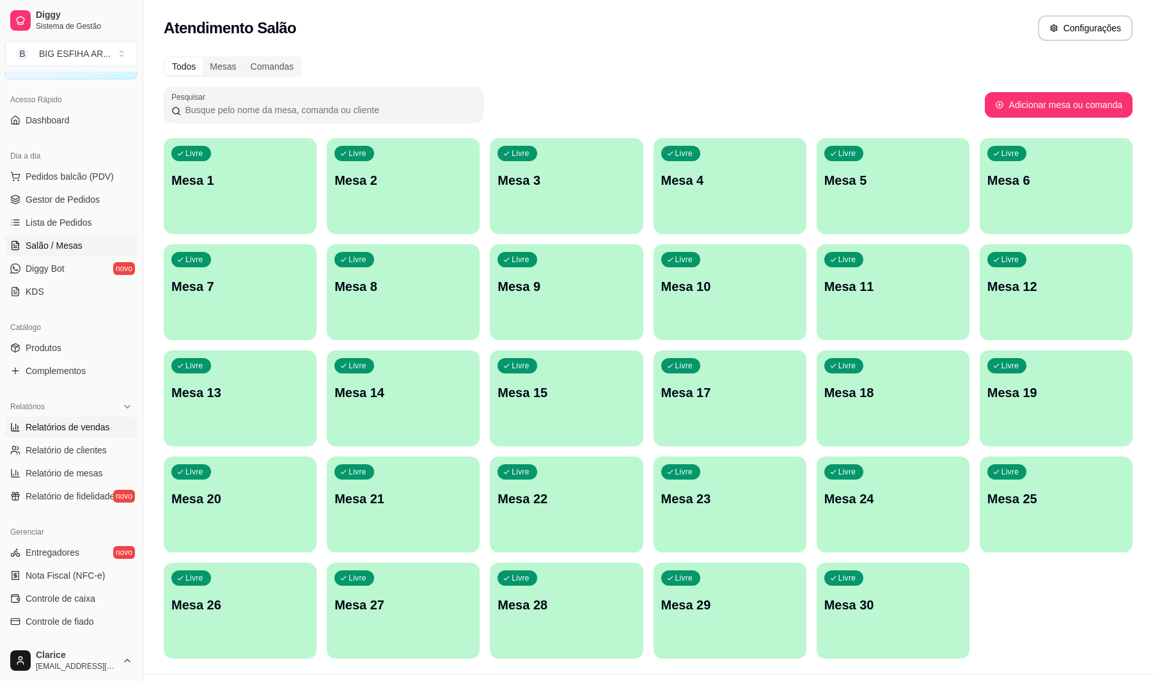
select select "ALL"
select select "0"
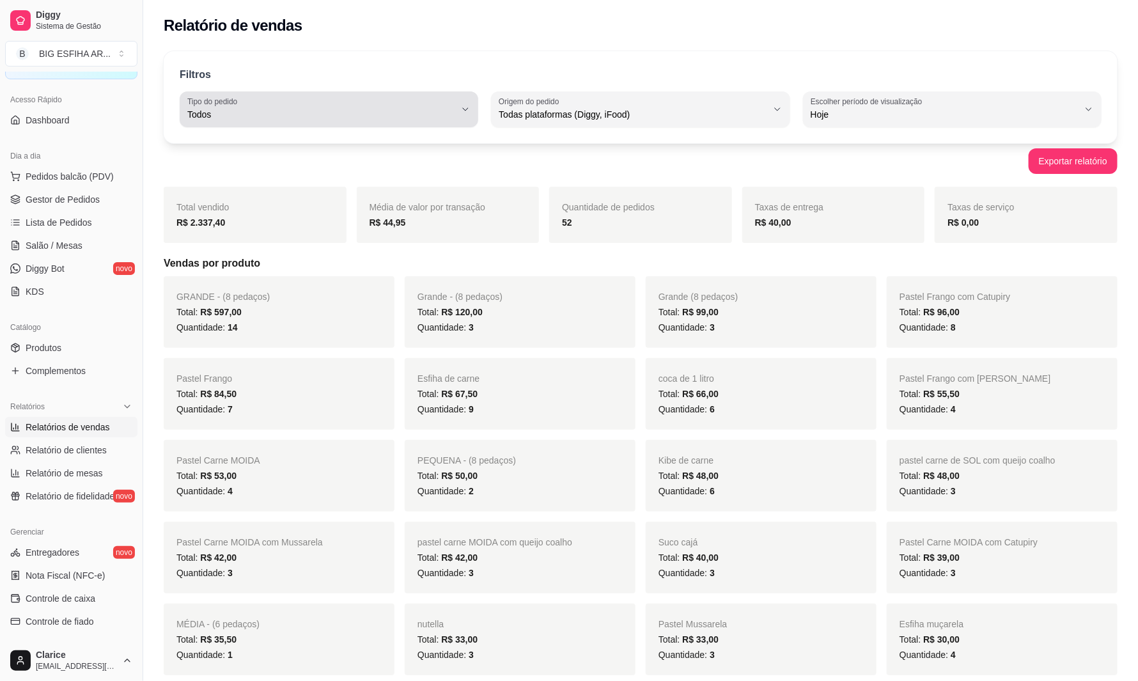
click at [281, 108] on span "Todos" at bounding box center [321, 114] width 268 height 13
click at [286, 148] on span "Todos" at bounding box center [323, 145] width 255 height 12
